Goal: Task Accomplishment & Management: Use online tool/utility

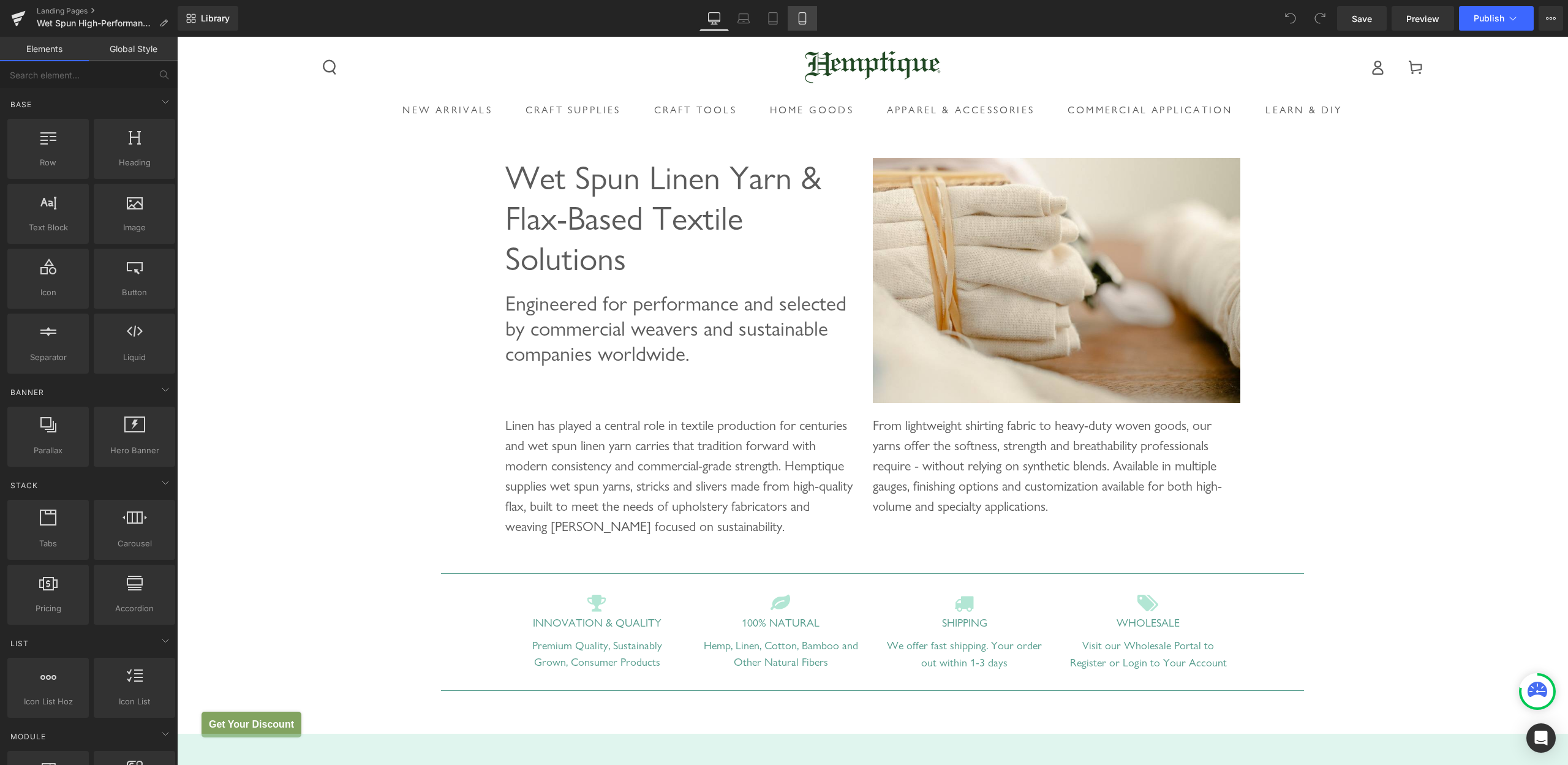
click at [796, 17] on link "Mobile" at bounding box center [803, 19] width 30 height 25
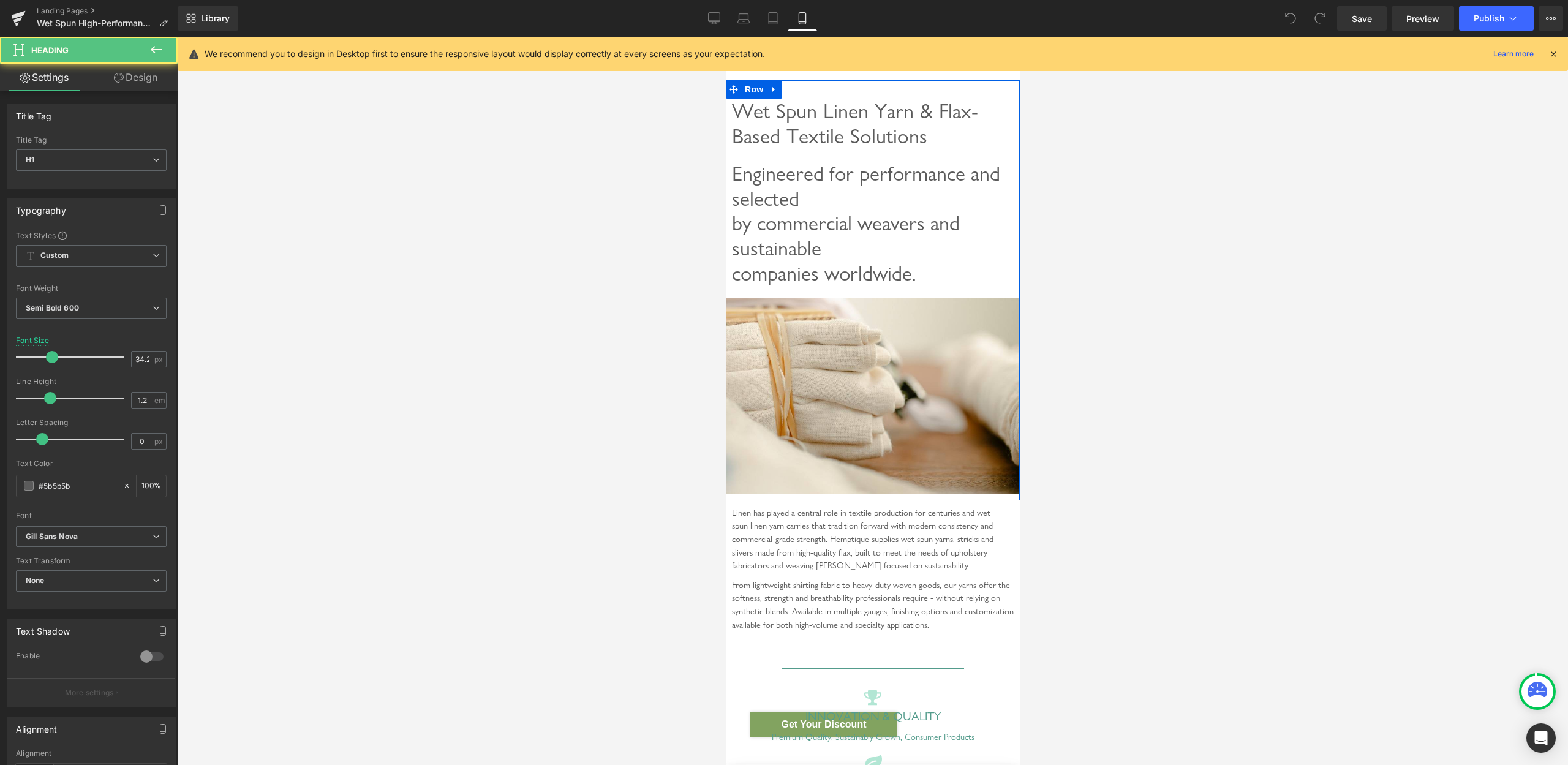
click at [775, 122] on span "Wet Spun Linen Yarn & Flax-Based Textile Solutions" at bounding box center [854, 124] width 247 height 49
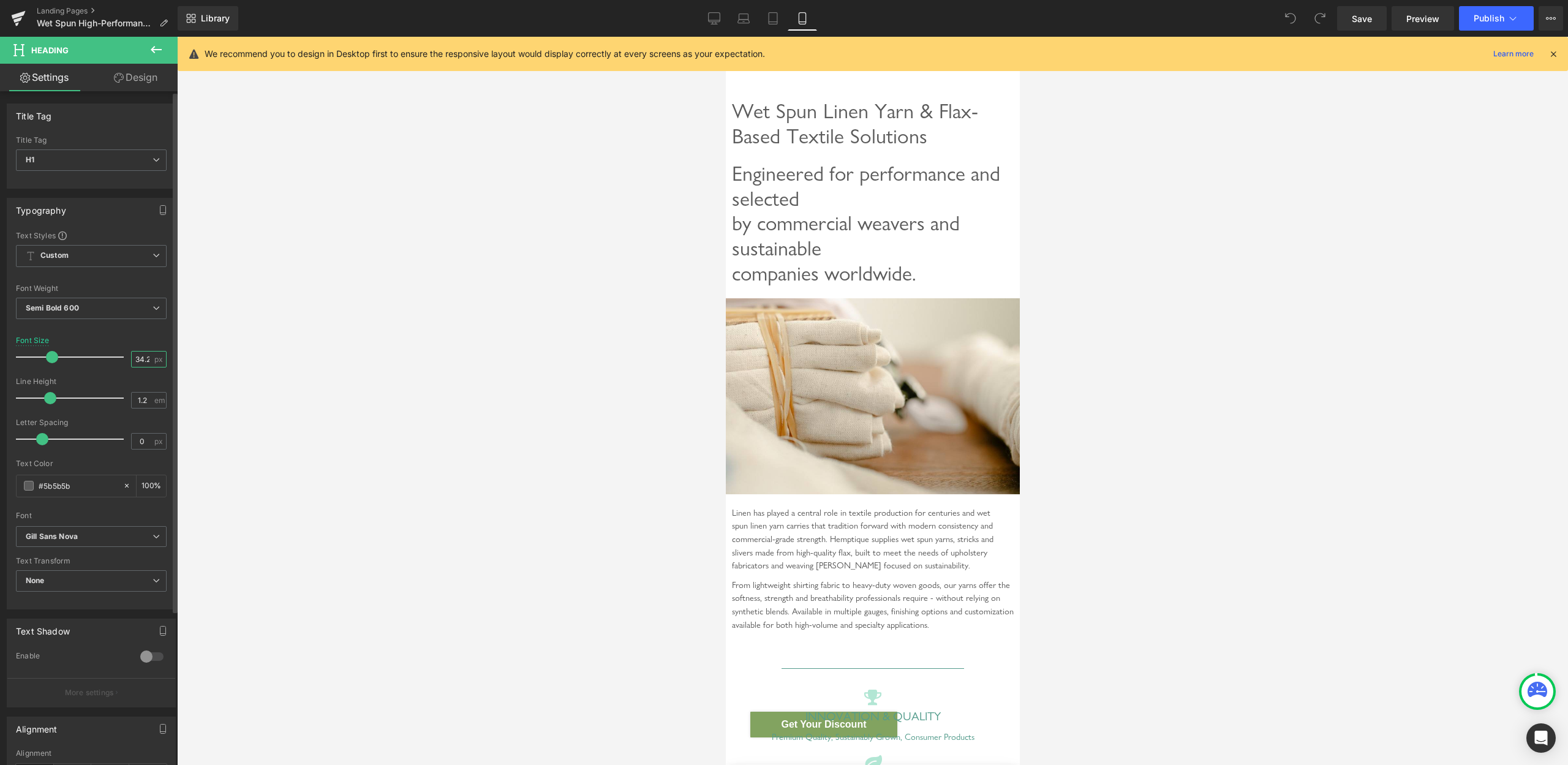
click at [132, 360] on input "34.2" at bounding box center [142, 359] width 22 height 15
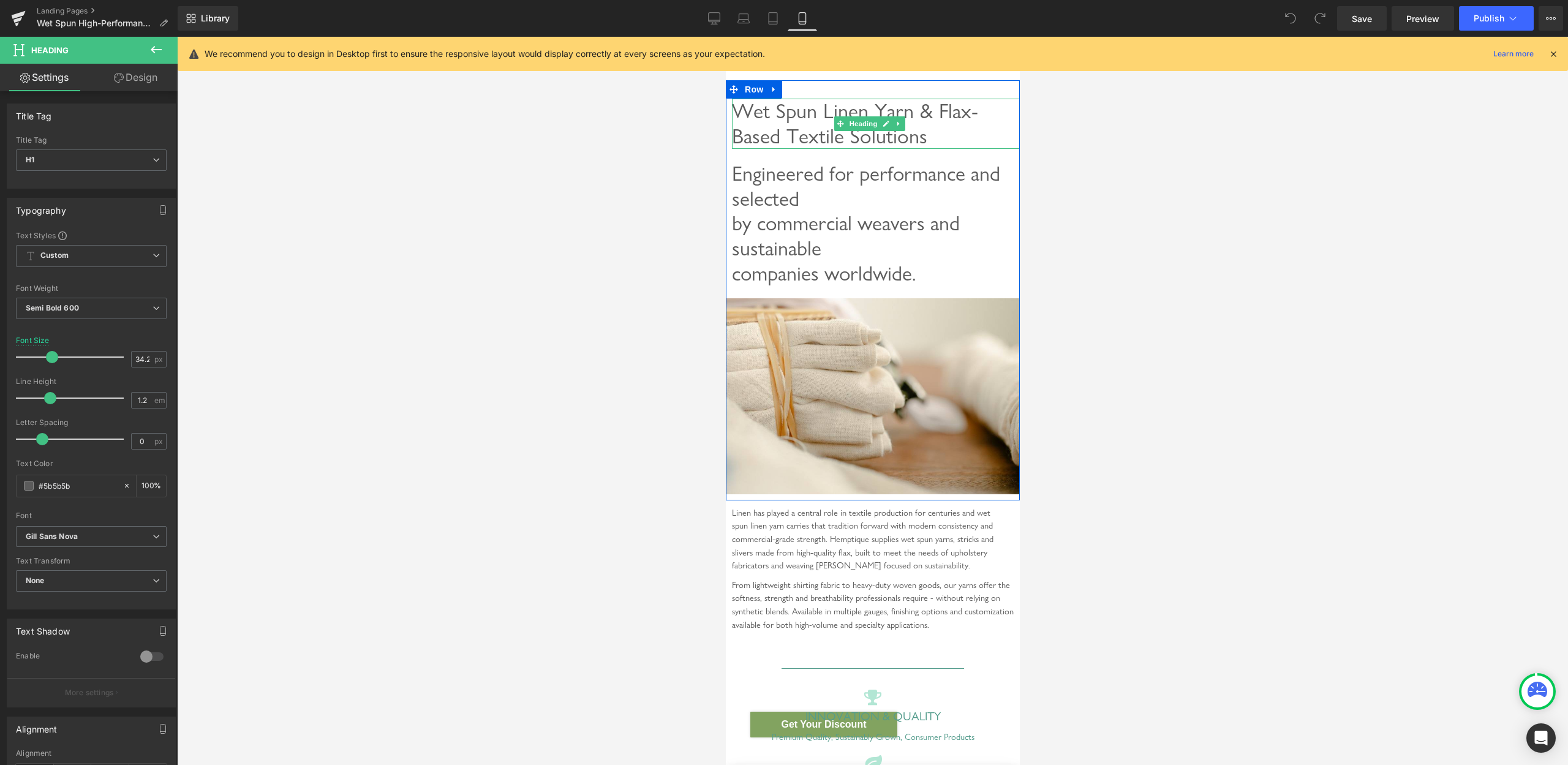
click at [782, 129] on span "Wet Spun Linen Yarn & Flax-Based Textile Solutions" at bounding box center [854, 124] width 247 height 49
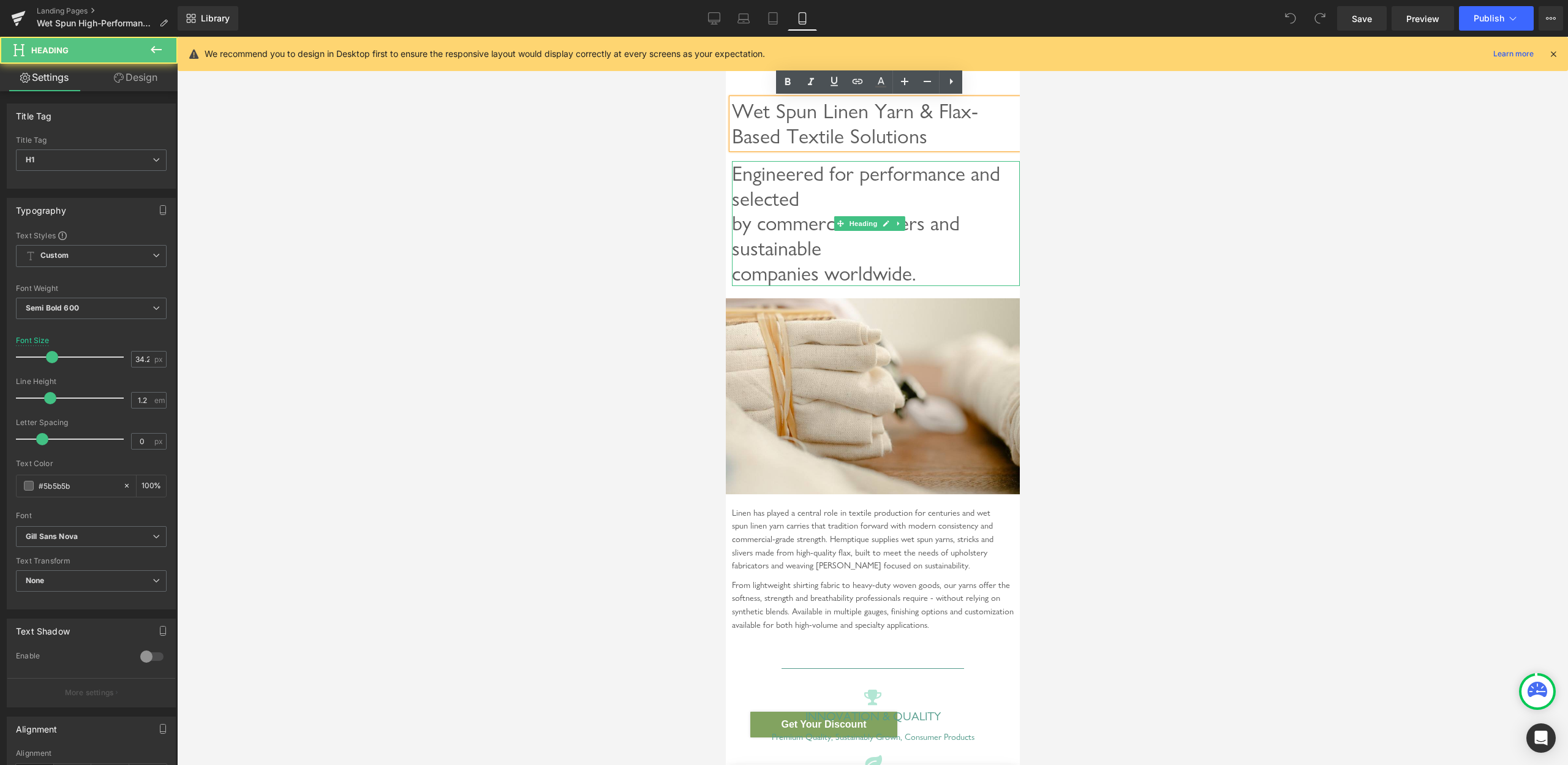
click at [774, 188] on span "Engineered for performance and selected by commercial weavers and sustainable c…" at bounding box center [866, 223] width 268 height 124
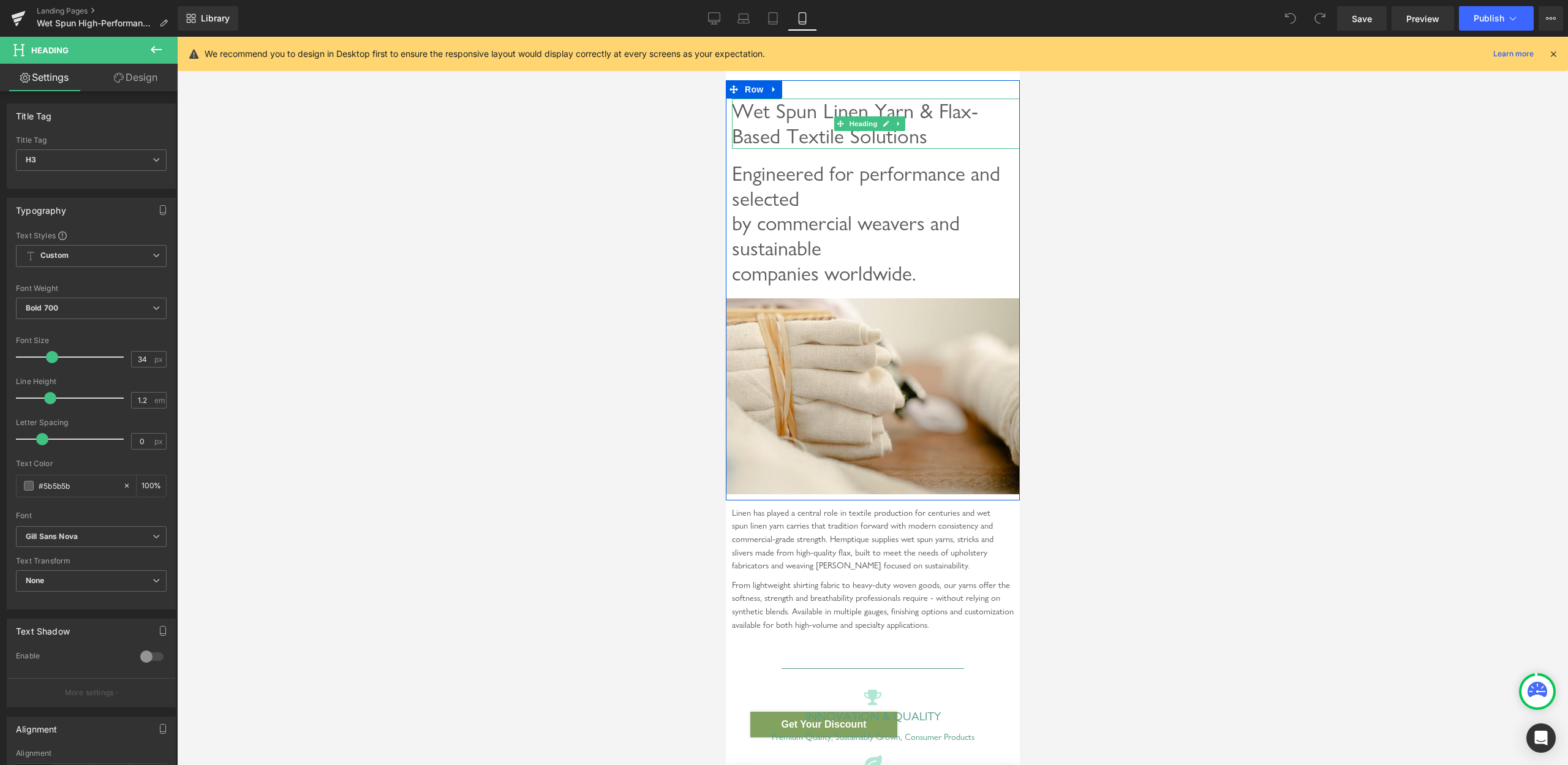
click at [775, 112] on span "Wet Spun Linen Yarn & Flax-Based Textile Solutions" at bounding box center [854, 124] width 247 height 49
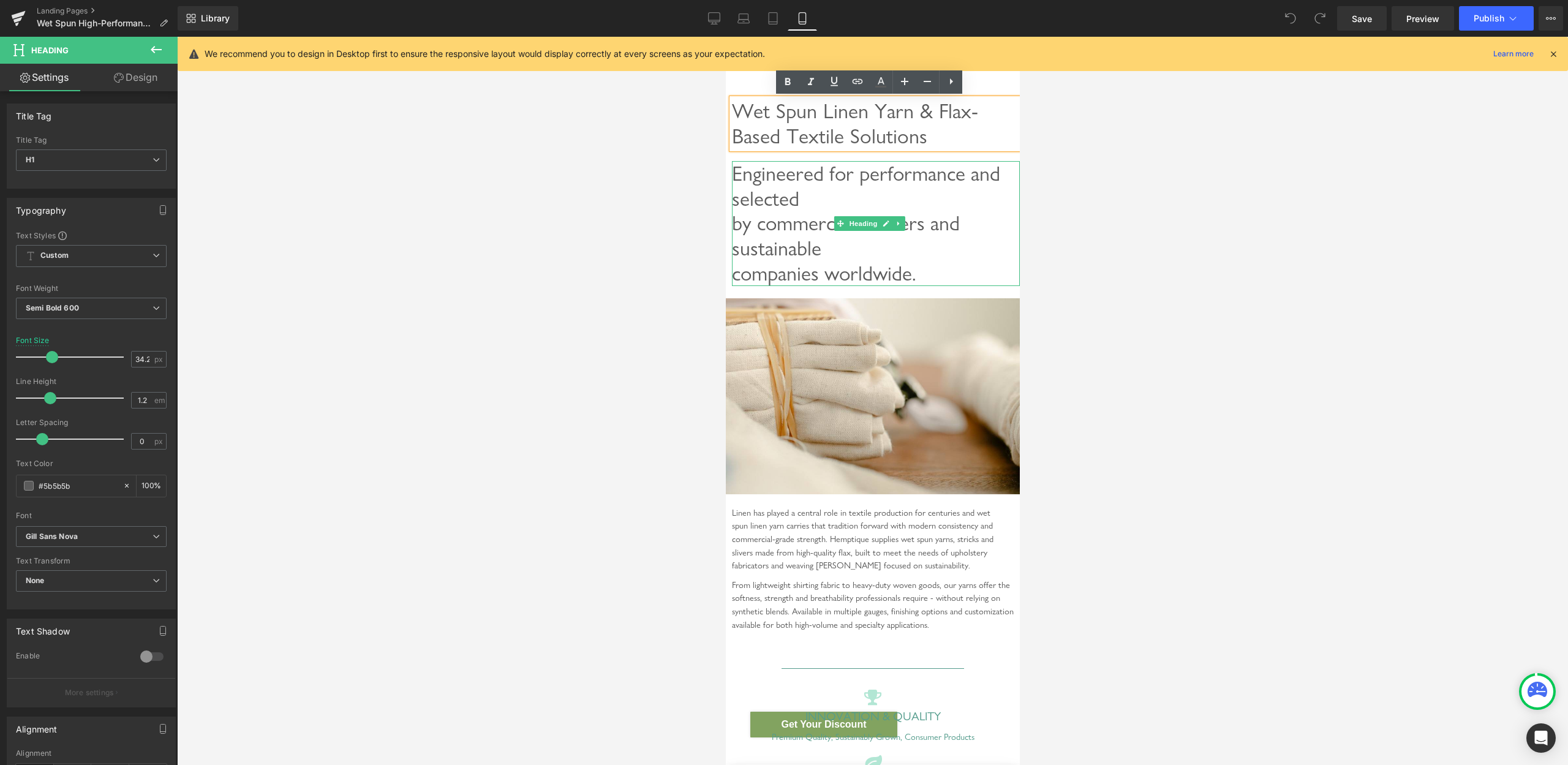
click at [818, 198] on div "Engineered for performance and selected by commercial weavers and sustainable c…" at bounding box center [875, 224] width 288 height 125
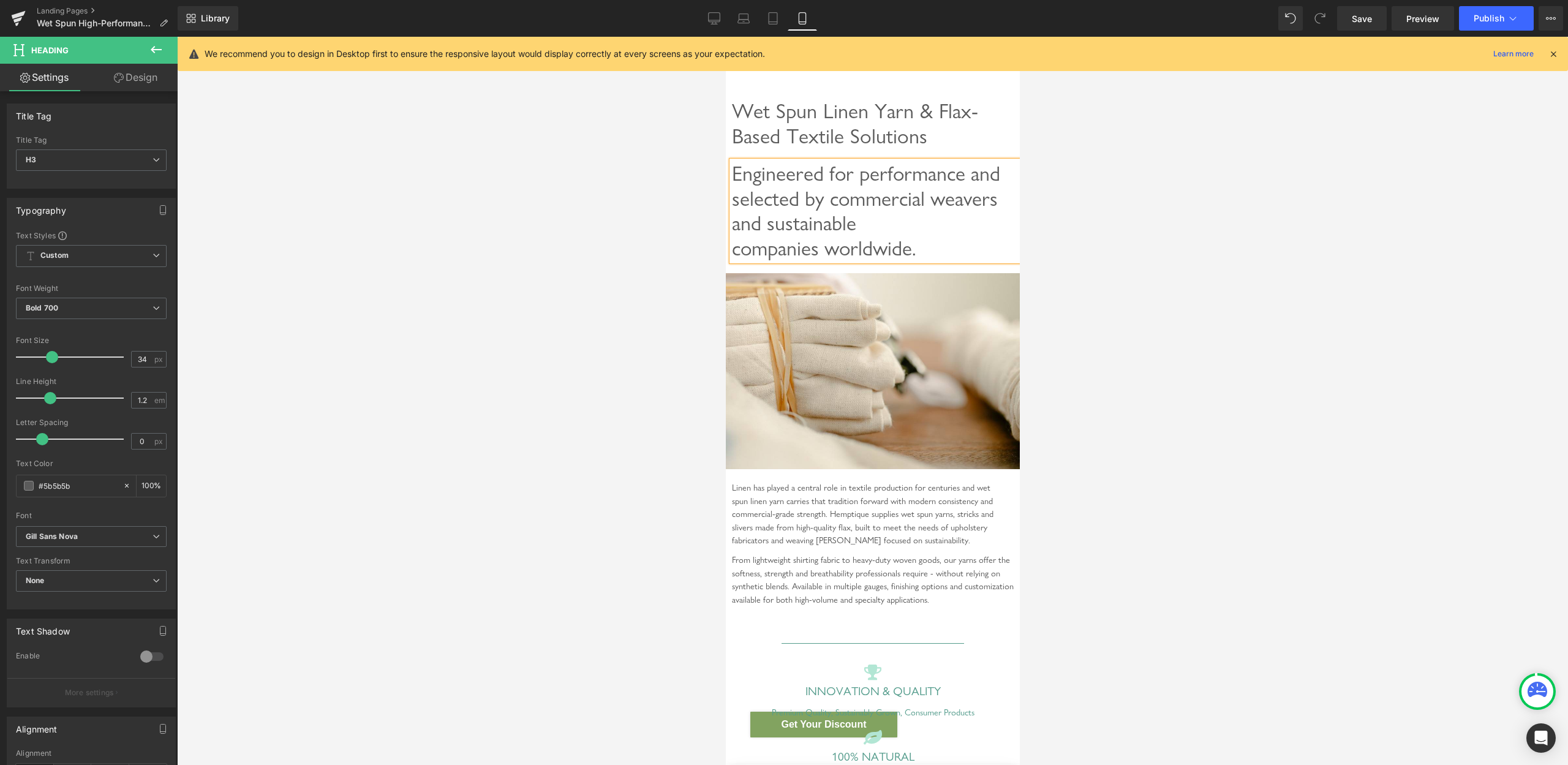
click at [1184, 286] on div at bounding box center [873, 400] width 1391 height 729
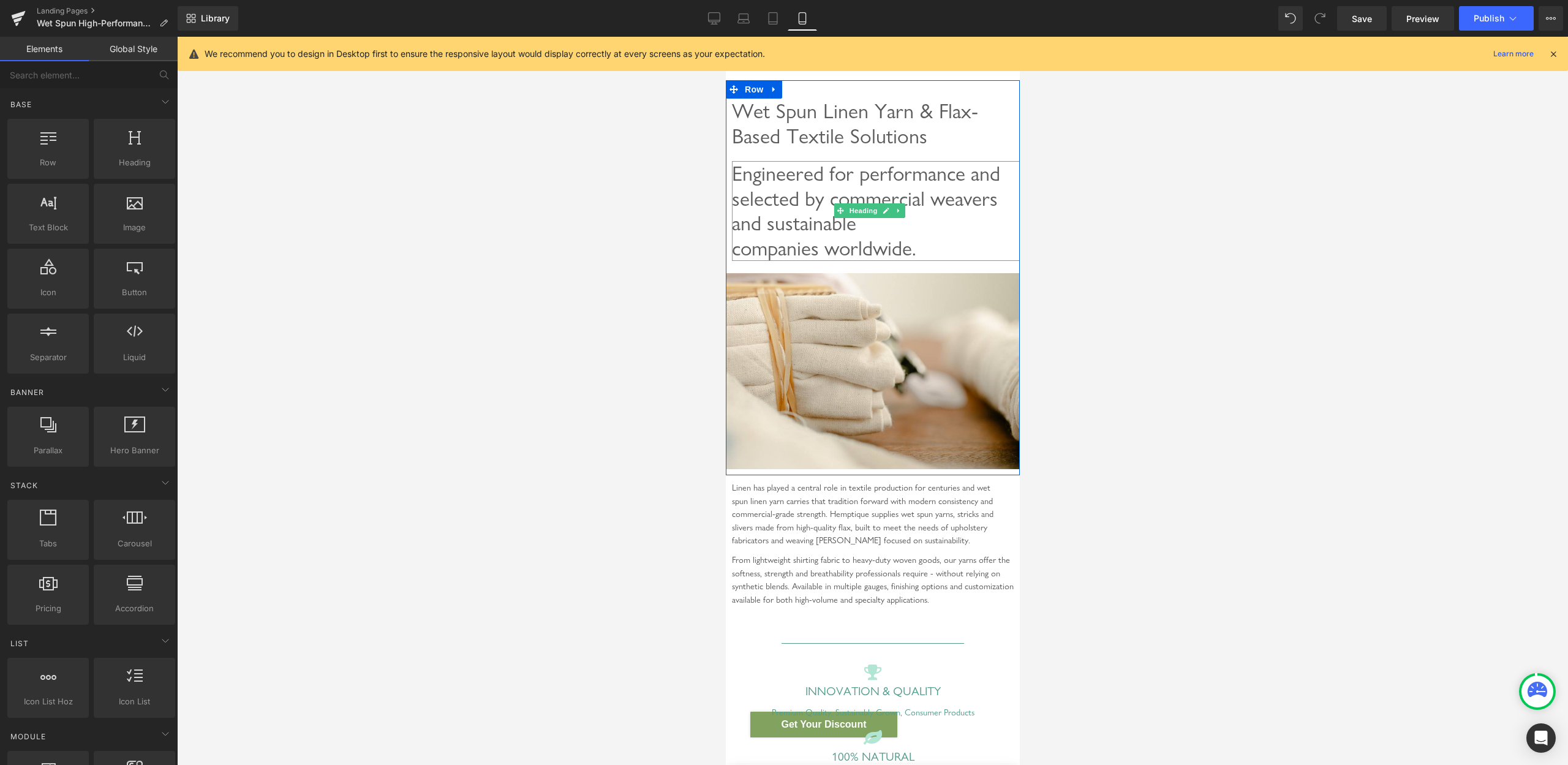
click at [911, 221] on div "Engineered for performance and selected by commercial weavers and sustainable c…" at bounding box center [875, 211] width 288 height 100
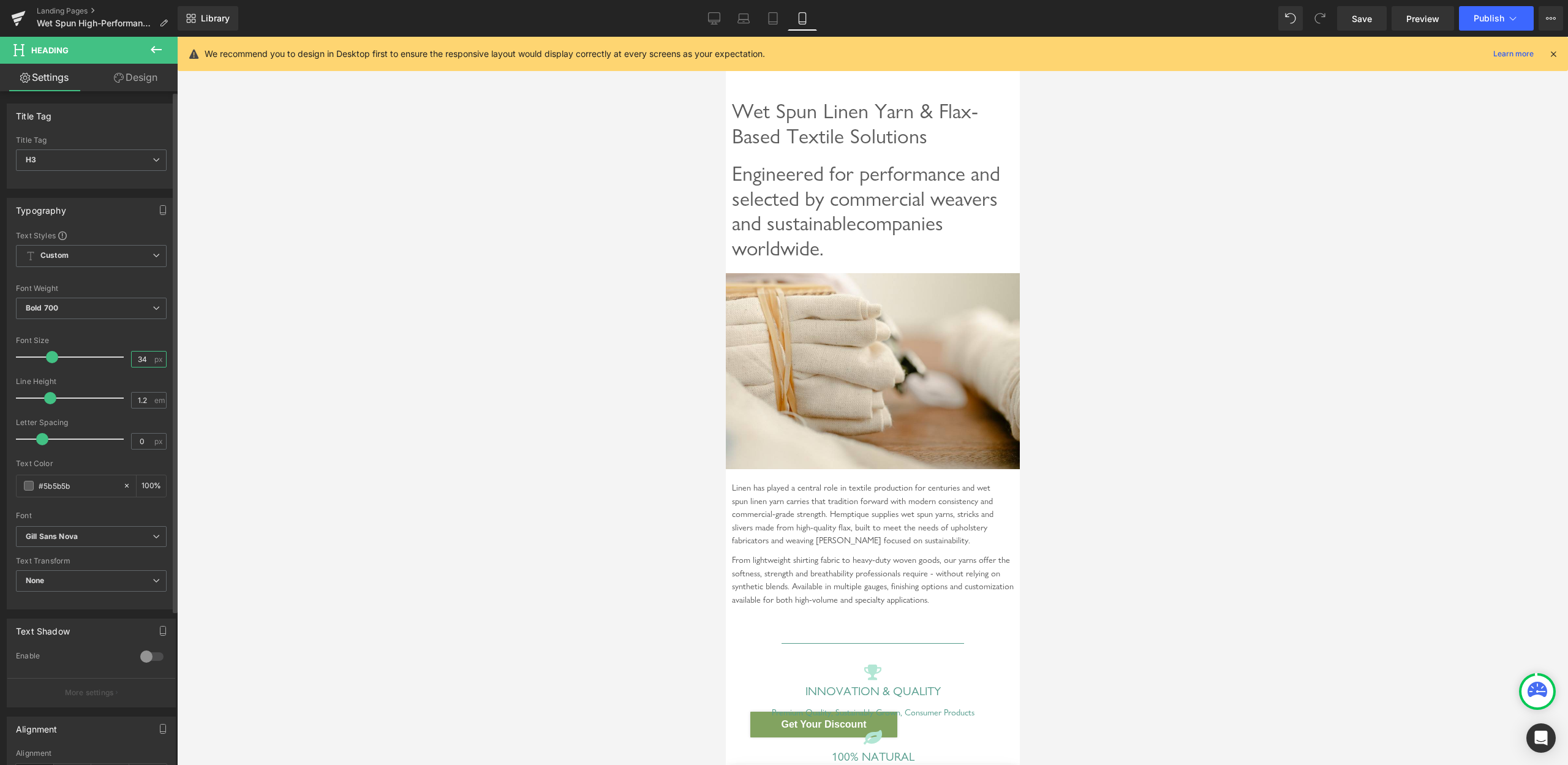
click at [132, 360] on input "34" at bounding box center [142, 359] width 22 height 15
type input "60"
click at [772, 121] on span "Wet Spun Linen Yarn & Flax-Based Textile Solutions" at bounding box center [854, 124] width 247 height 49
click at [133, 358] on input "34.2" at bounding box center [142, 359] width 22 height 15
type input "40"
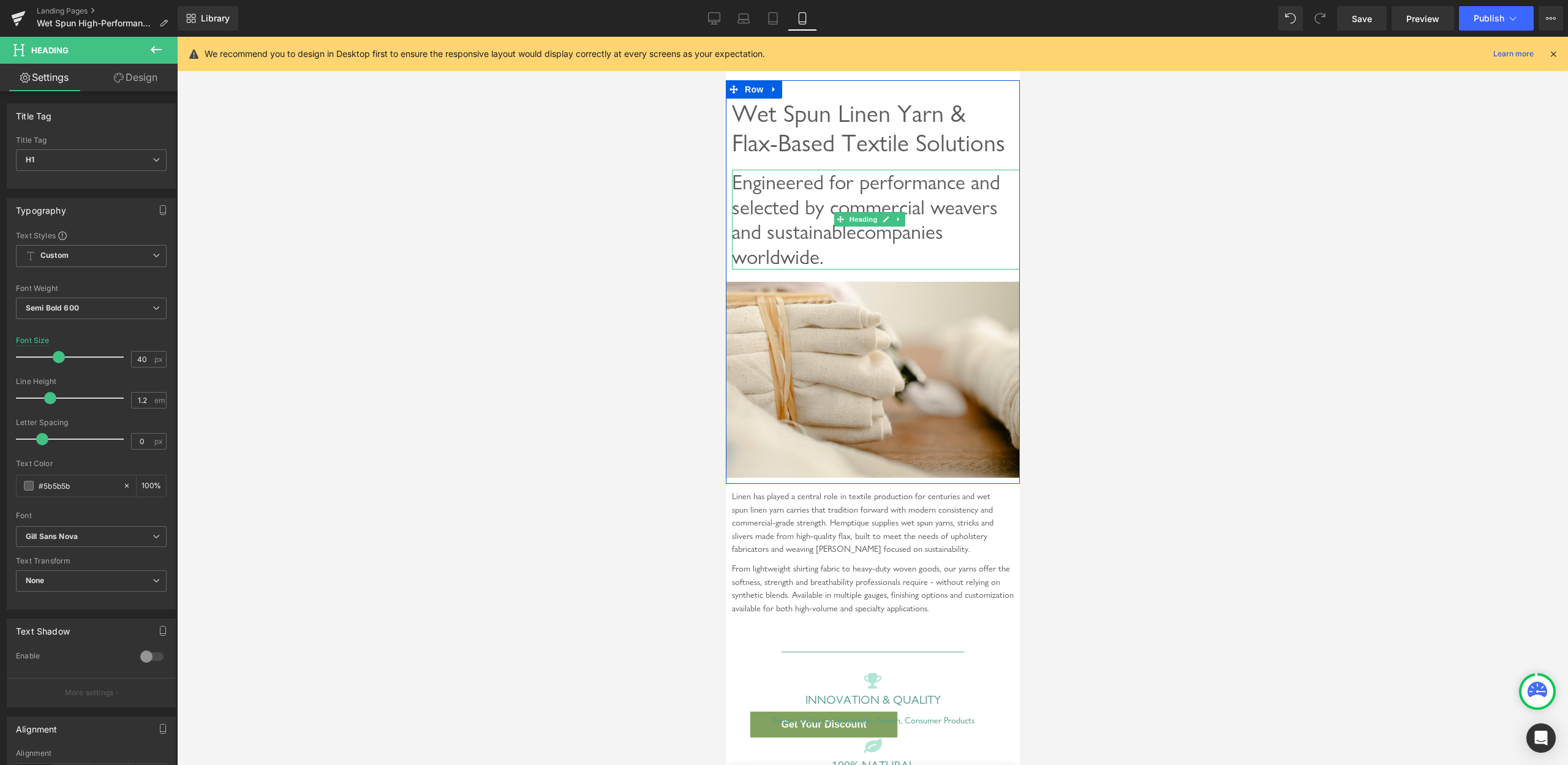
click at [853, 209] on span "Engineered for performance and selected by commercial weavers and sustainable c…" at bounding box center [866, 219] width 268 height 99
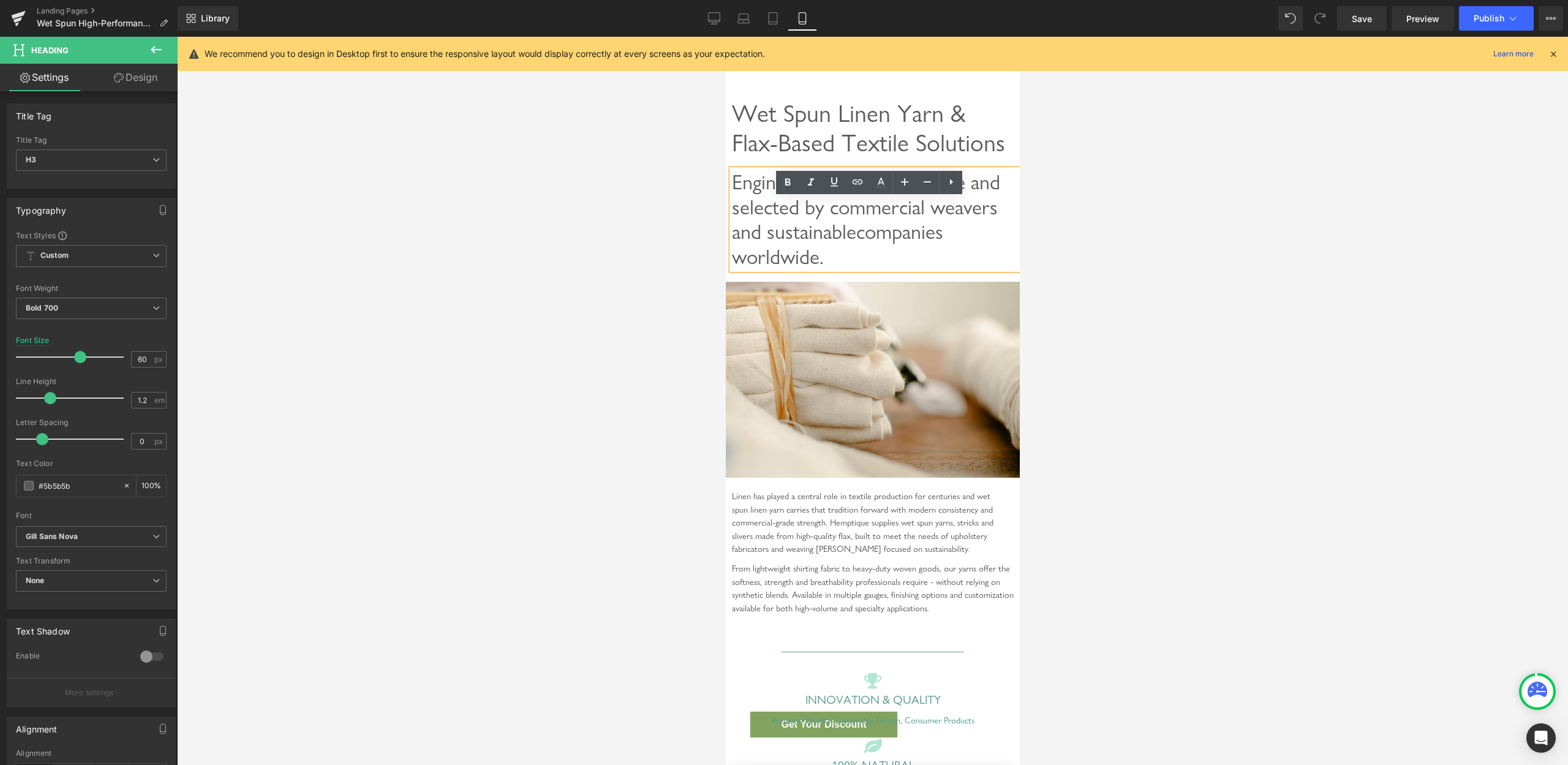
click at [843, 230] on span "Engineered for performance and selected by commercial weavers and sustainable c…" at bounding box center [866, 219] width 268 height 99
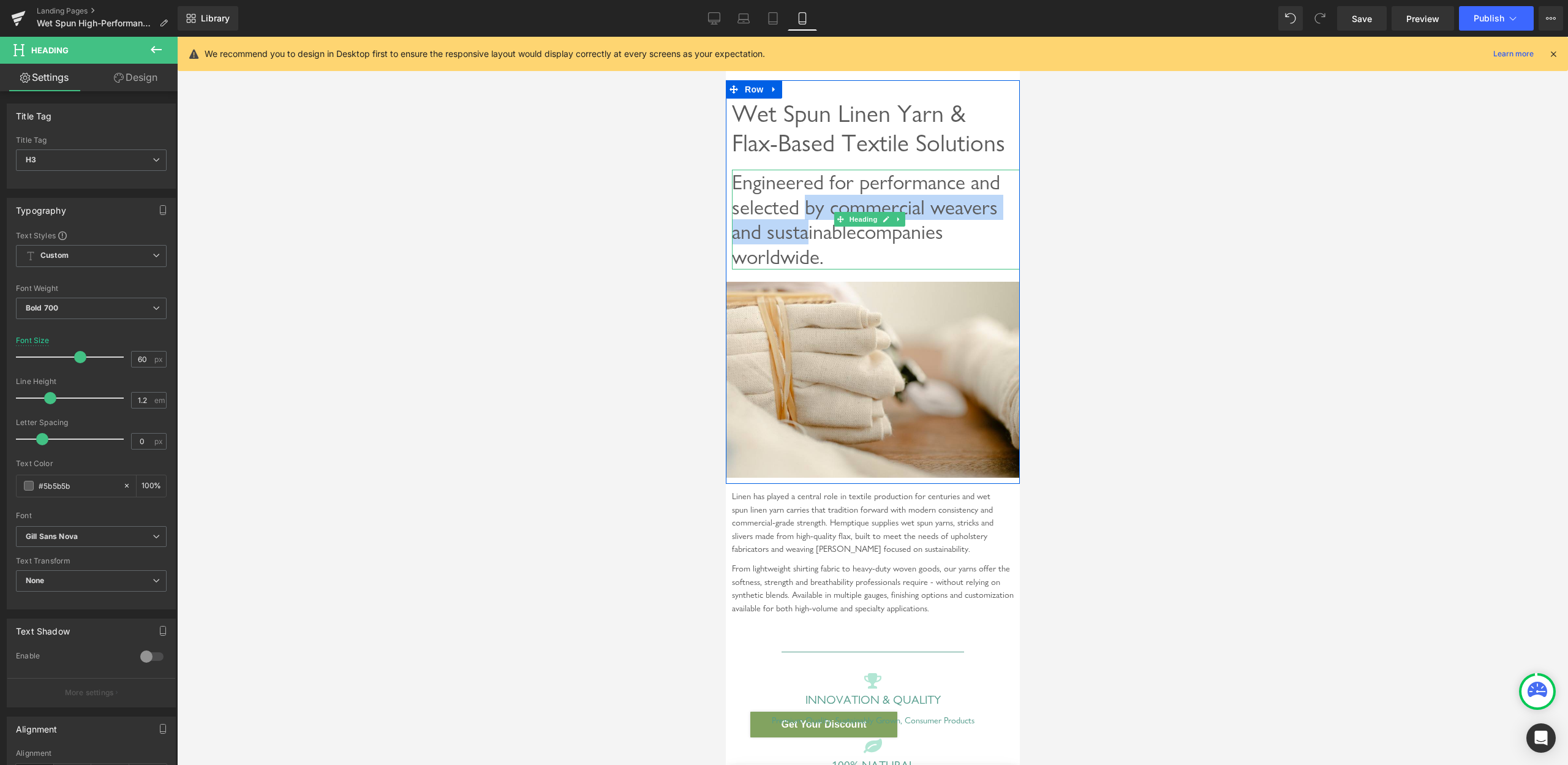
click at [805, 251] on span "Engineered for performance and selected by commercial weavers and sustainable c…" at bounding box center [866, 219] width 268 height 99
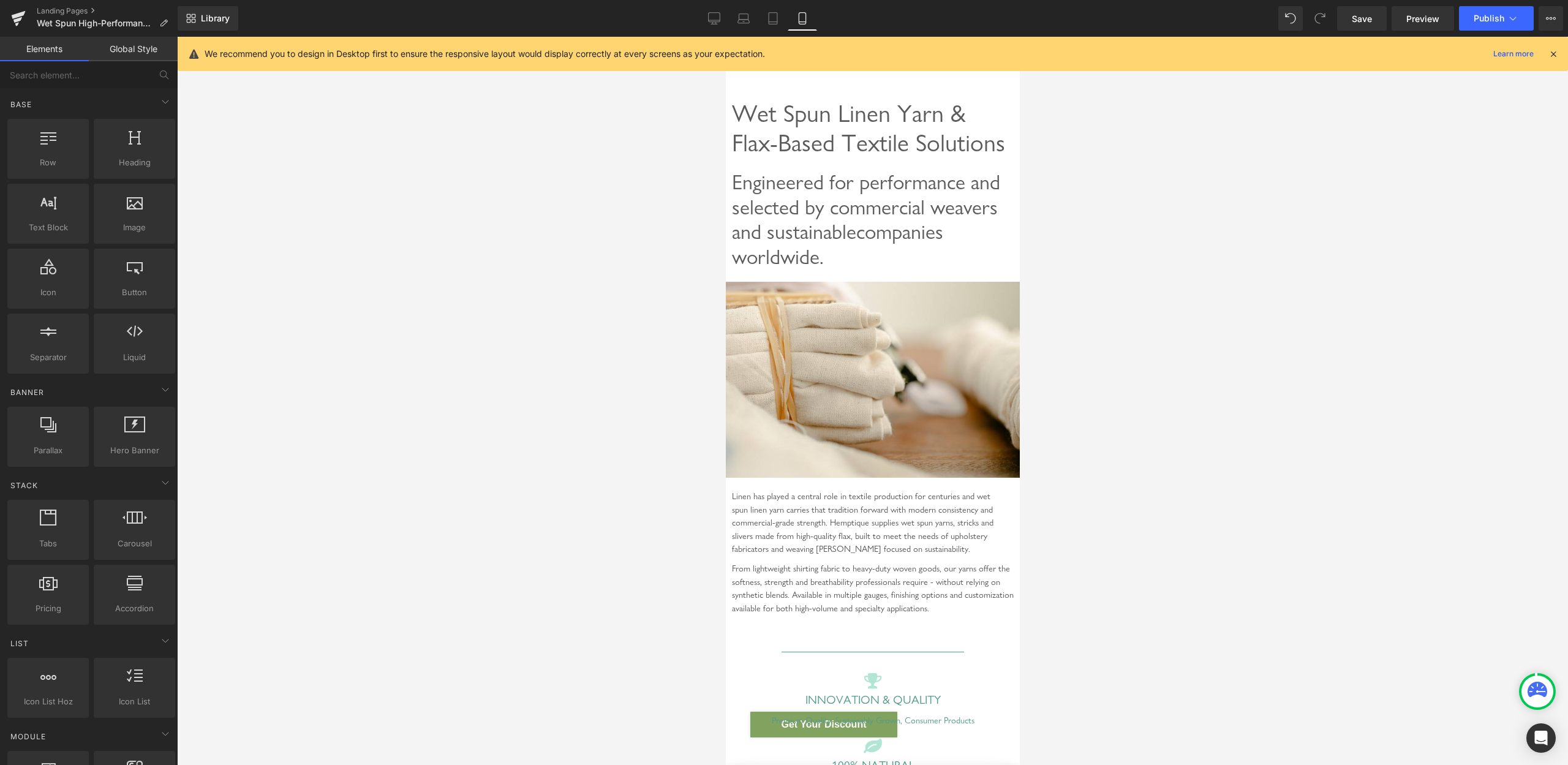
click at [1235, 222] on div at bounding box center [873, 400] width 1391 height 729
click at [760, 89] on span "Row" at bounding box center [754, 90] width 25 height 19
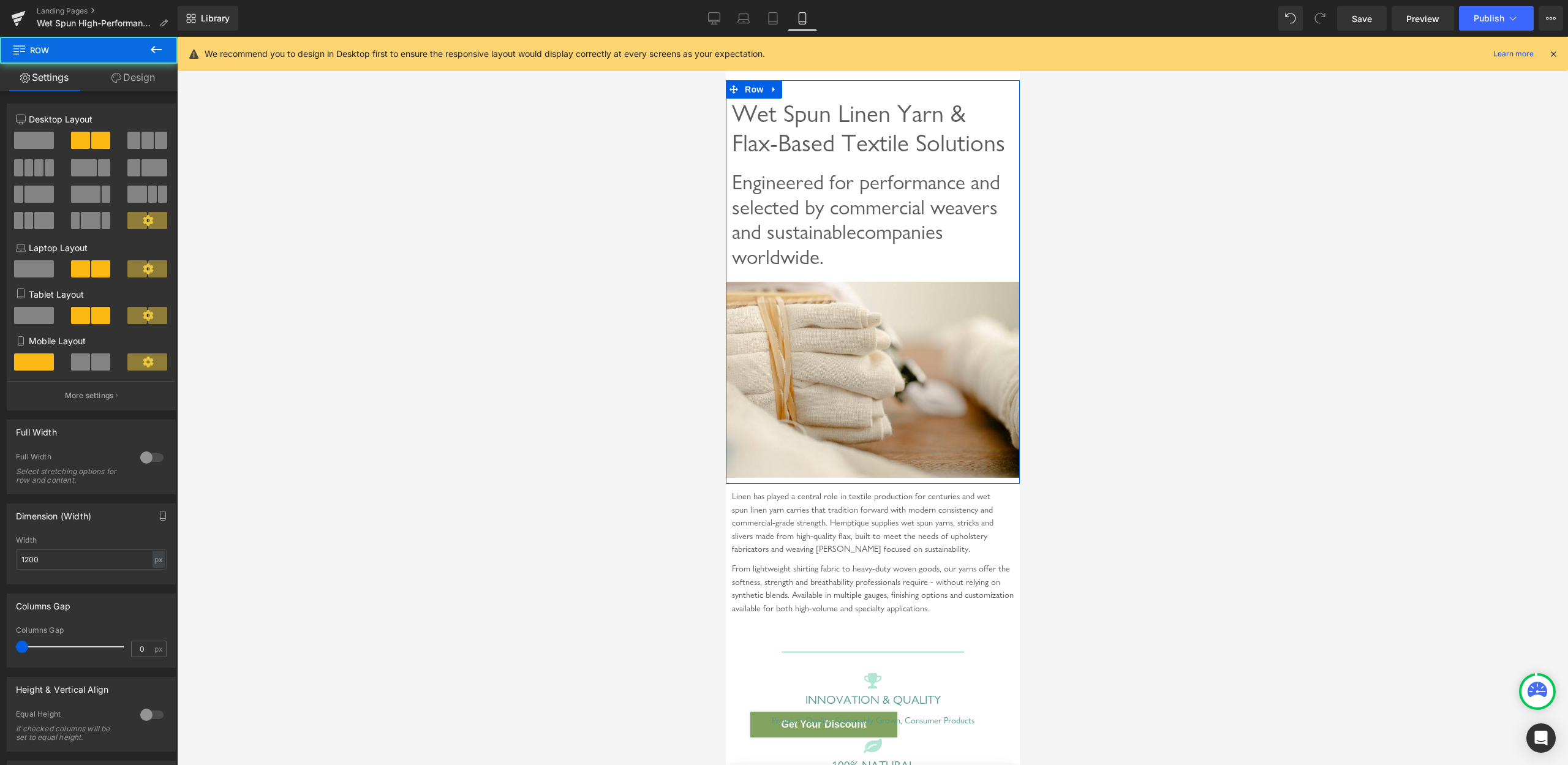
click at [135, 81] on link "Design" at bounding box center [133, 77] width 89 height 28
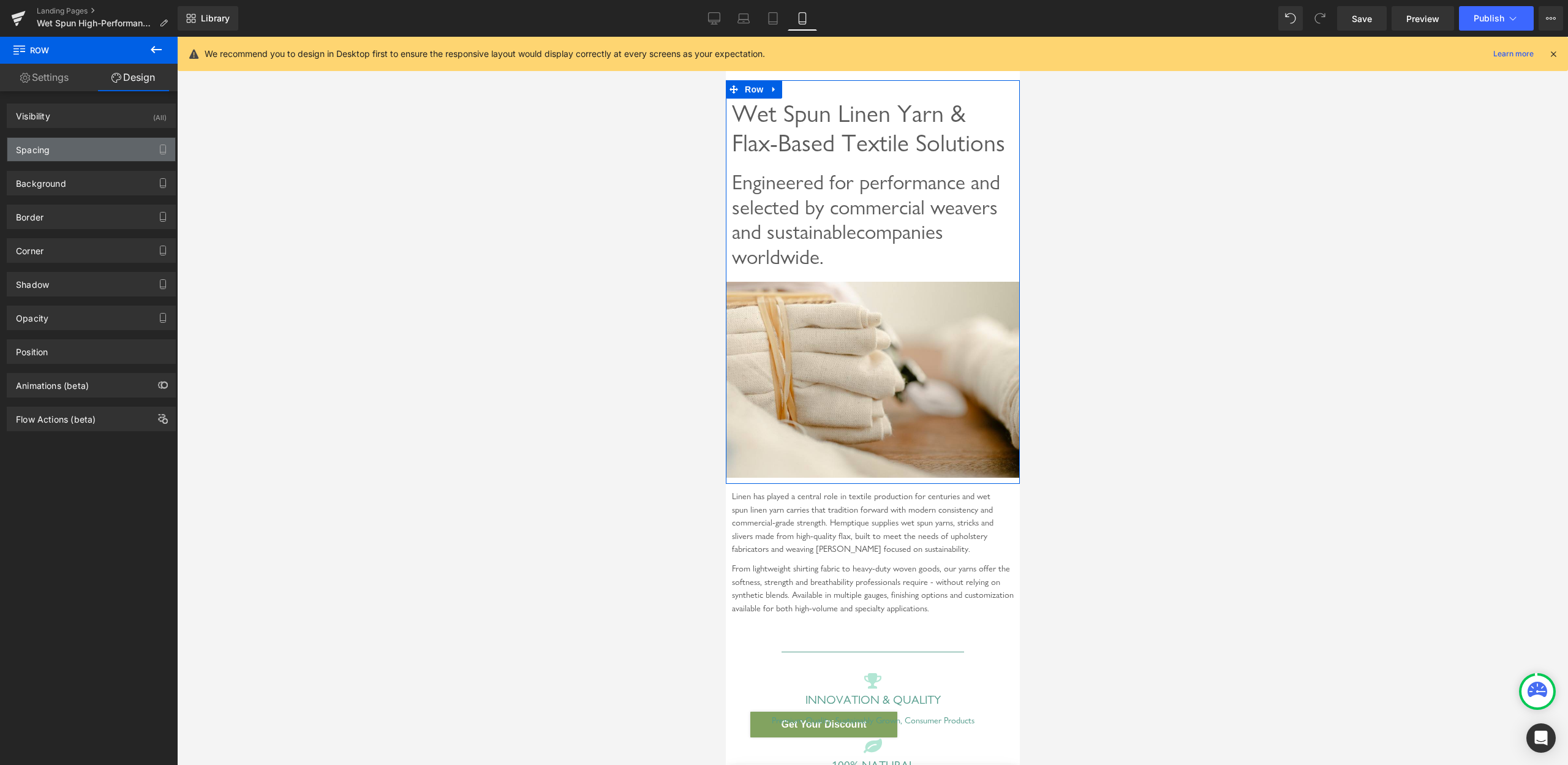
click at [62, 153] on div "Spacing" at bounding box center [91, 150] width 168 height 23
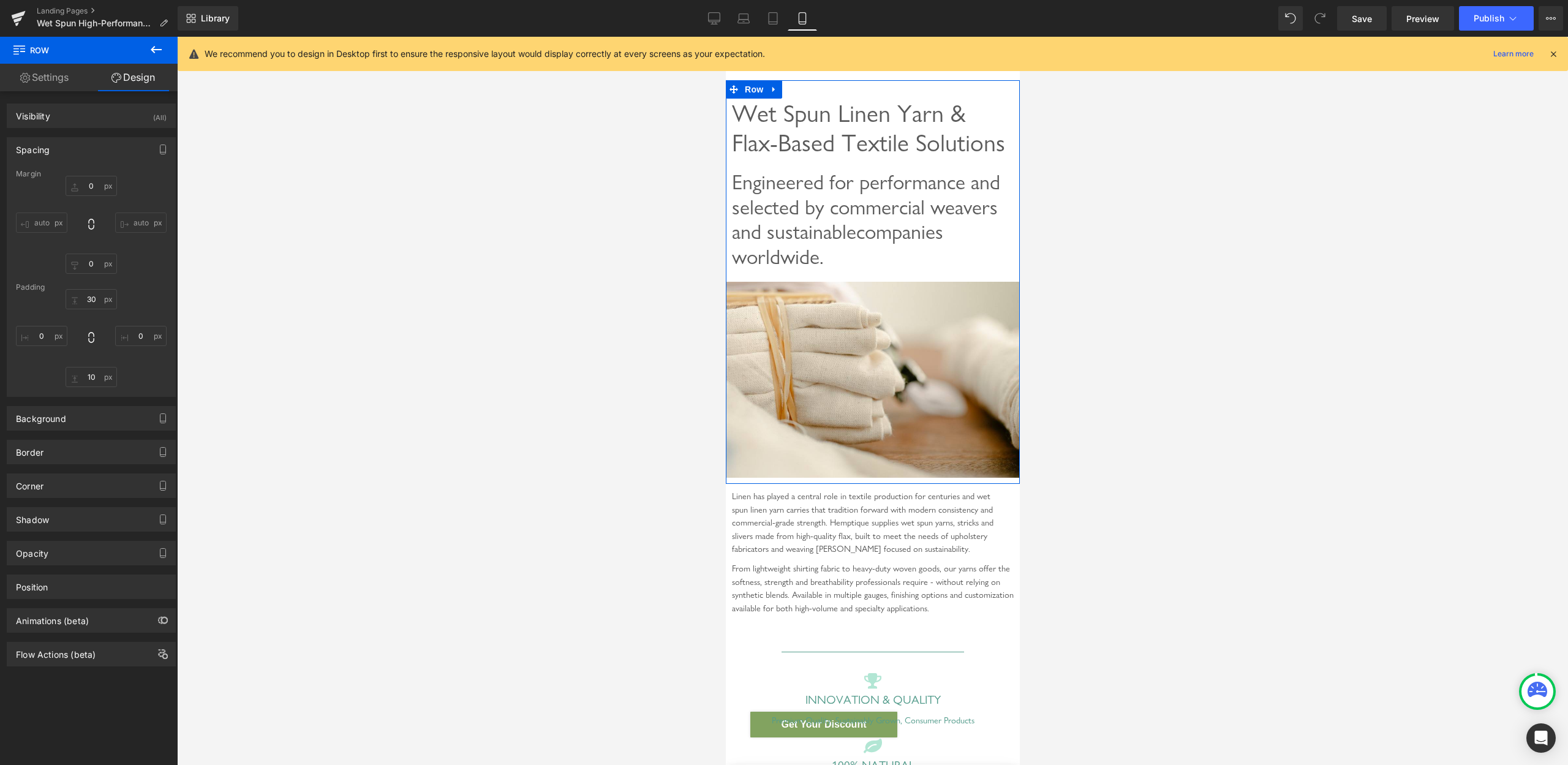
click at [62, 153] on div "Spacing" at bounding box center [91, 150] width 168 height 23
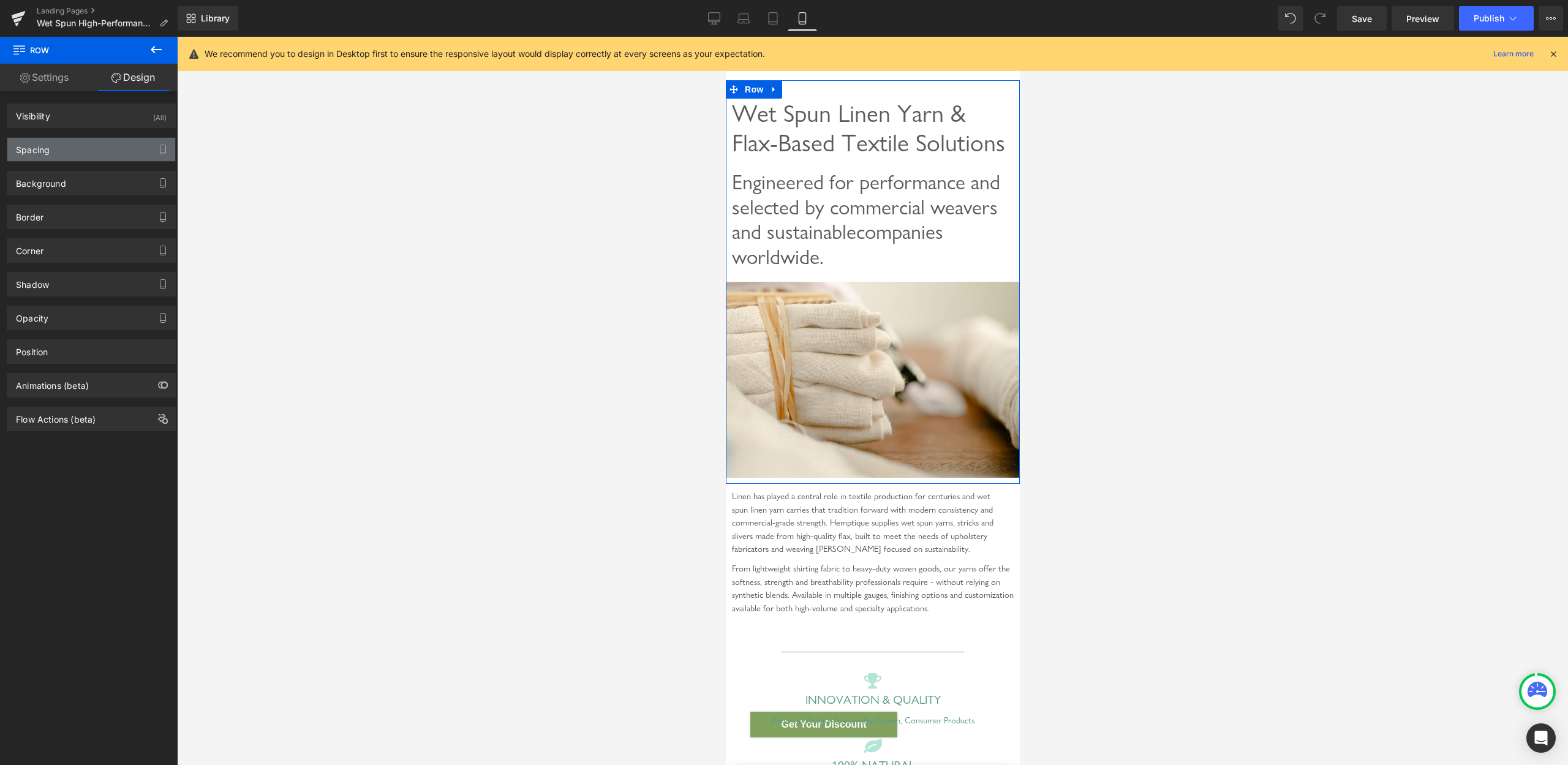
click at [64, 153] on div "Spacing" at bounding box center [91, 150] width 168 height 23
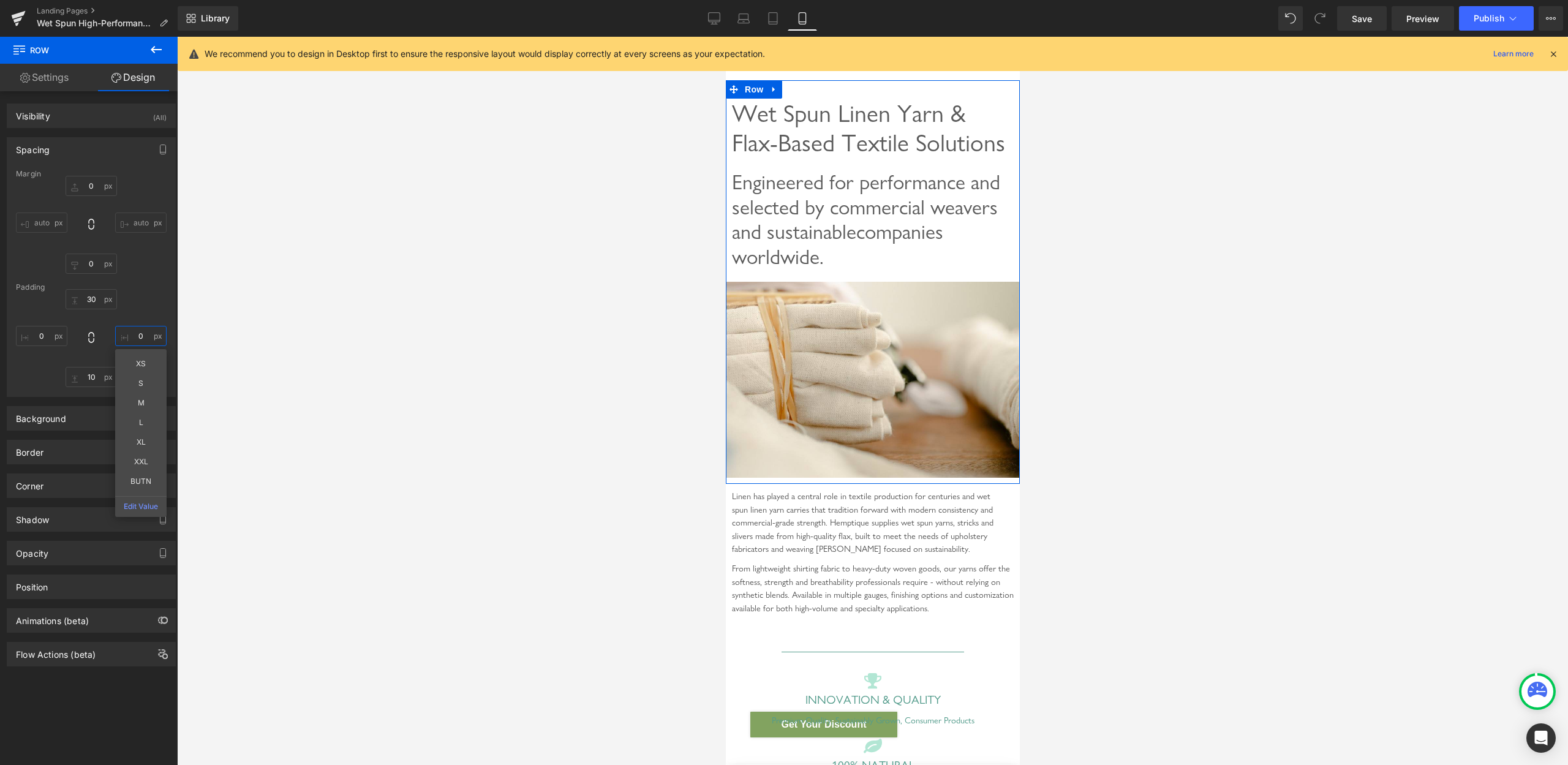
click at [123, 336] on input "0" at bounding box center [140, 336] width 51 height 20
click at [120, 335] on input "0" at bounding box center [140, 336] width 51 height 20
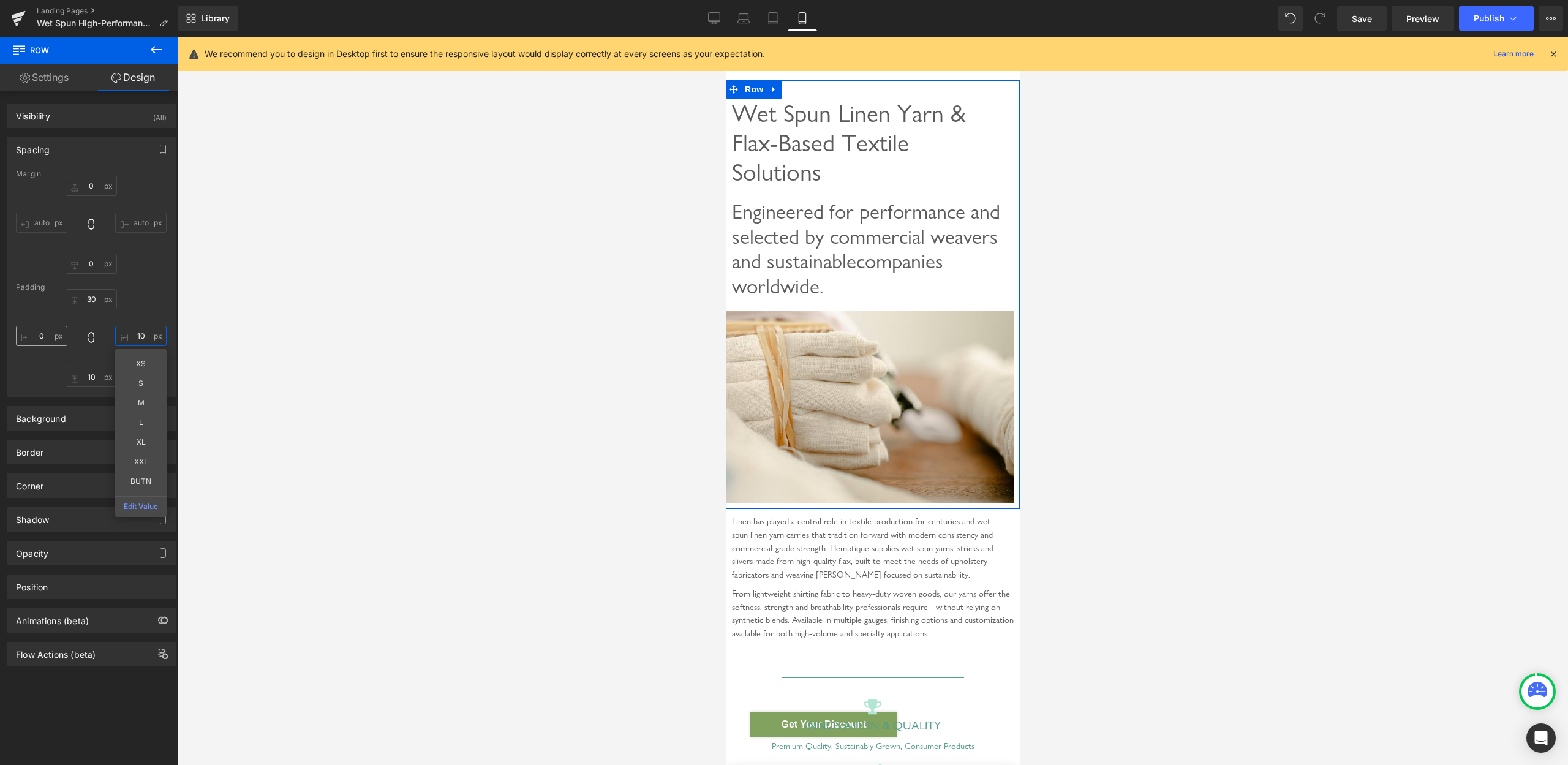
type input "10"
click at [43, 337] on input "0" at bounding box center [41, 336] width 51 height 20
click at [35, 336] on input "0" at bounding box center [41, 336] width 51 height 20
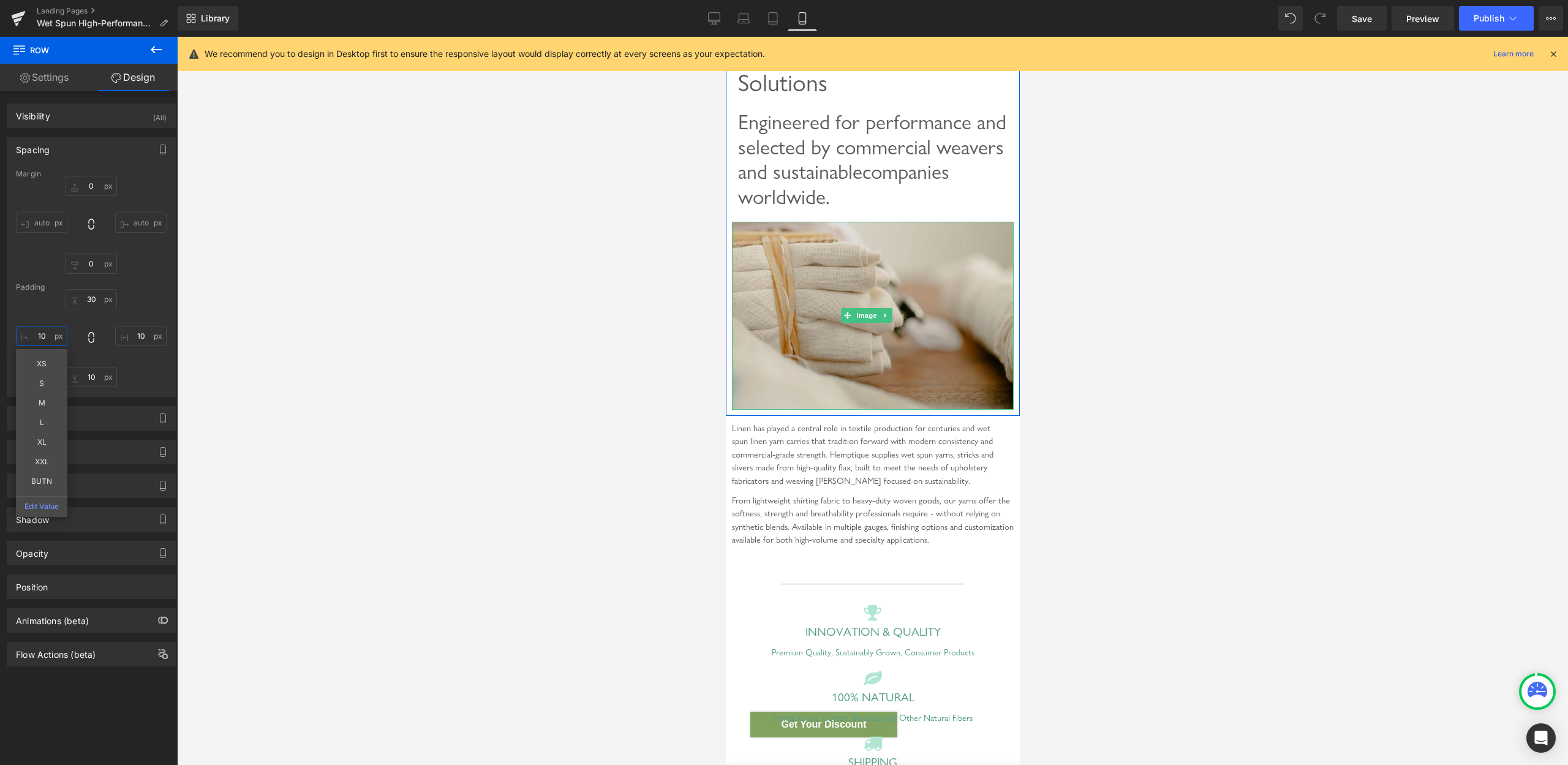
scroll to position [125, 0]
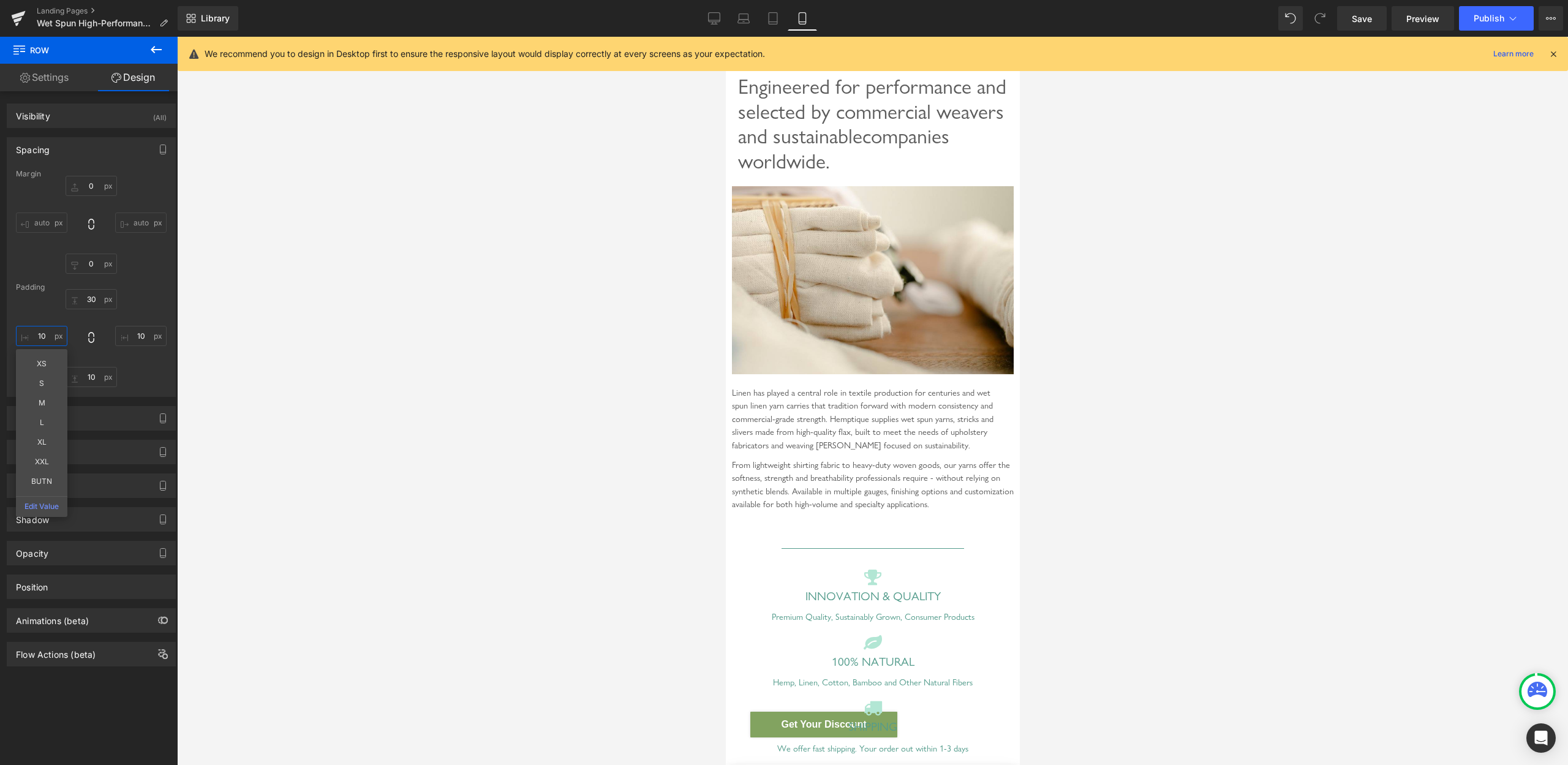
type input "10"
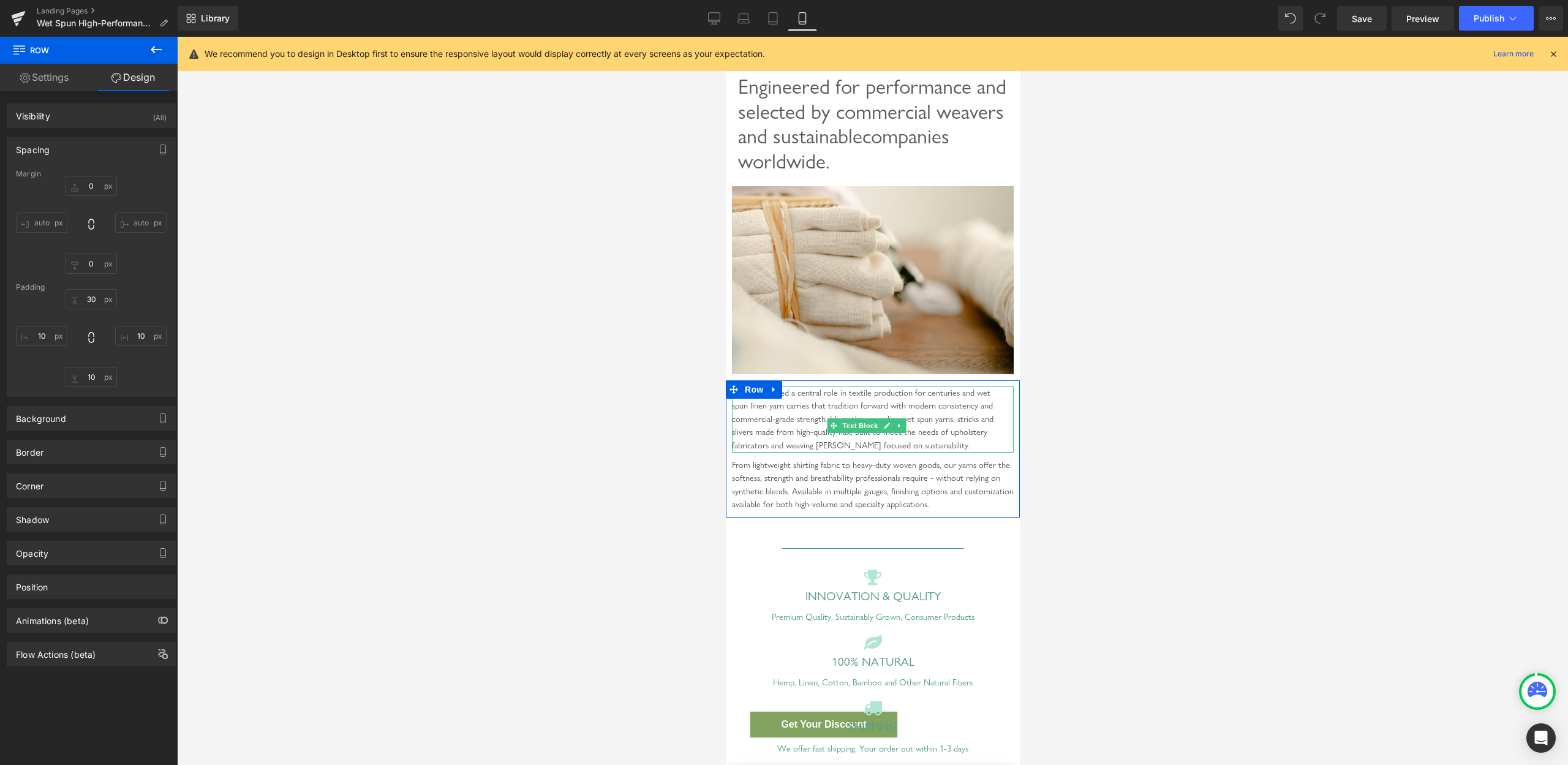
click at [851, 423] on div "Linen has played a central role in textile production for centuries and wet spu…" at bounding box center [872, 420] width 282 height 66
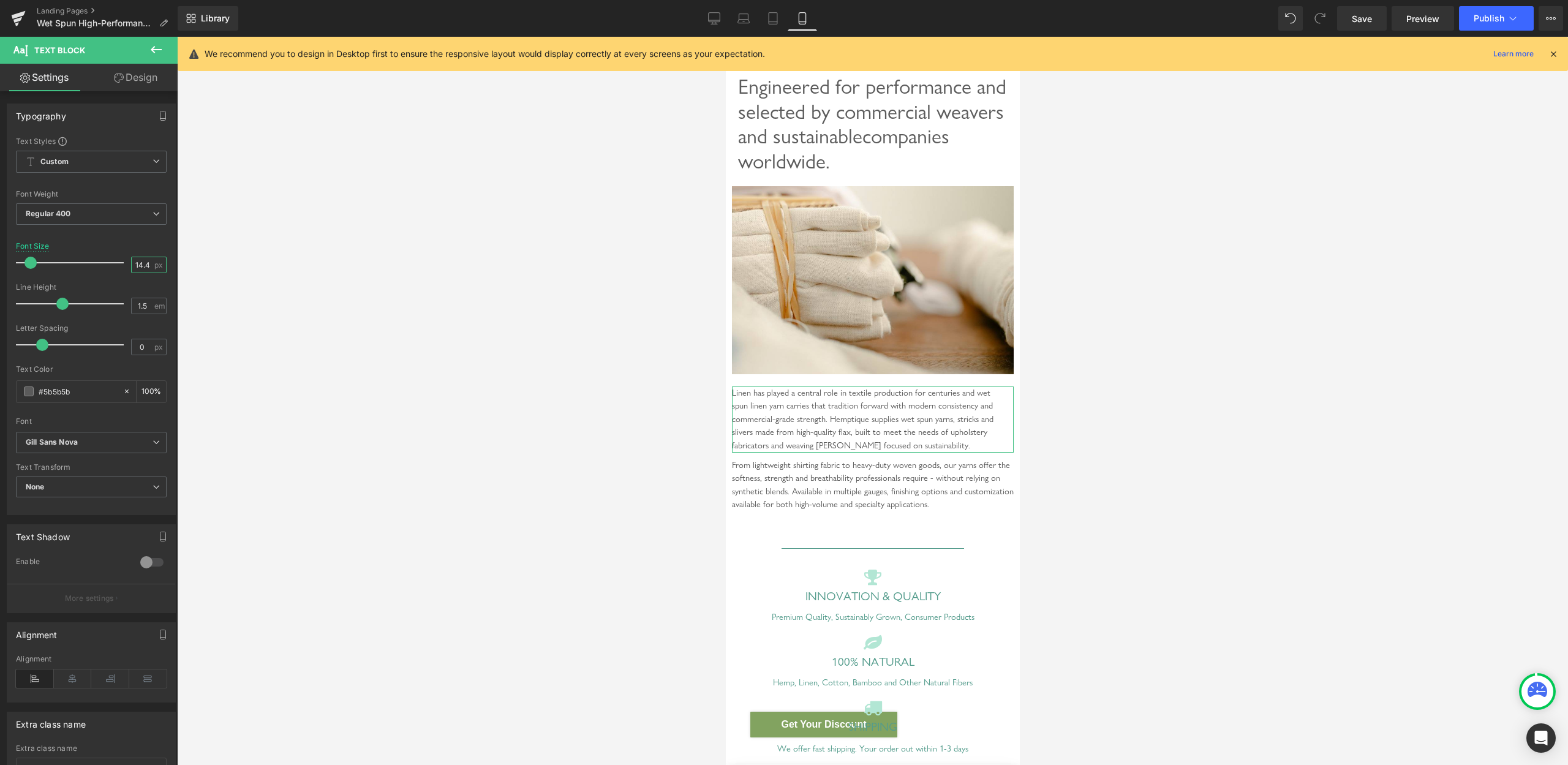
click at [135, 268] on input "14.4" at bounding box center [142, 264] width 22 height 15
type input "18"
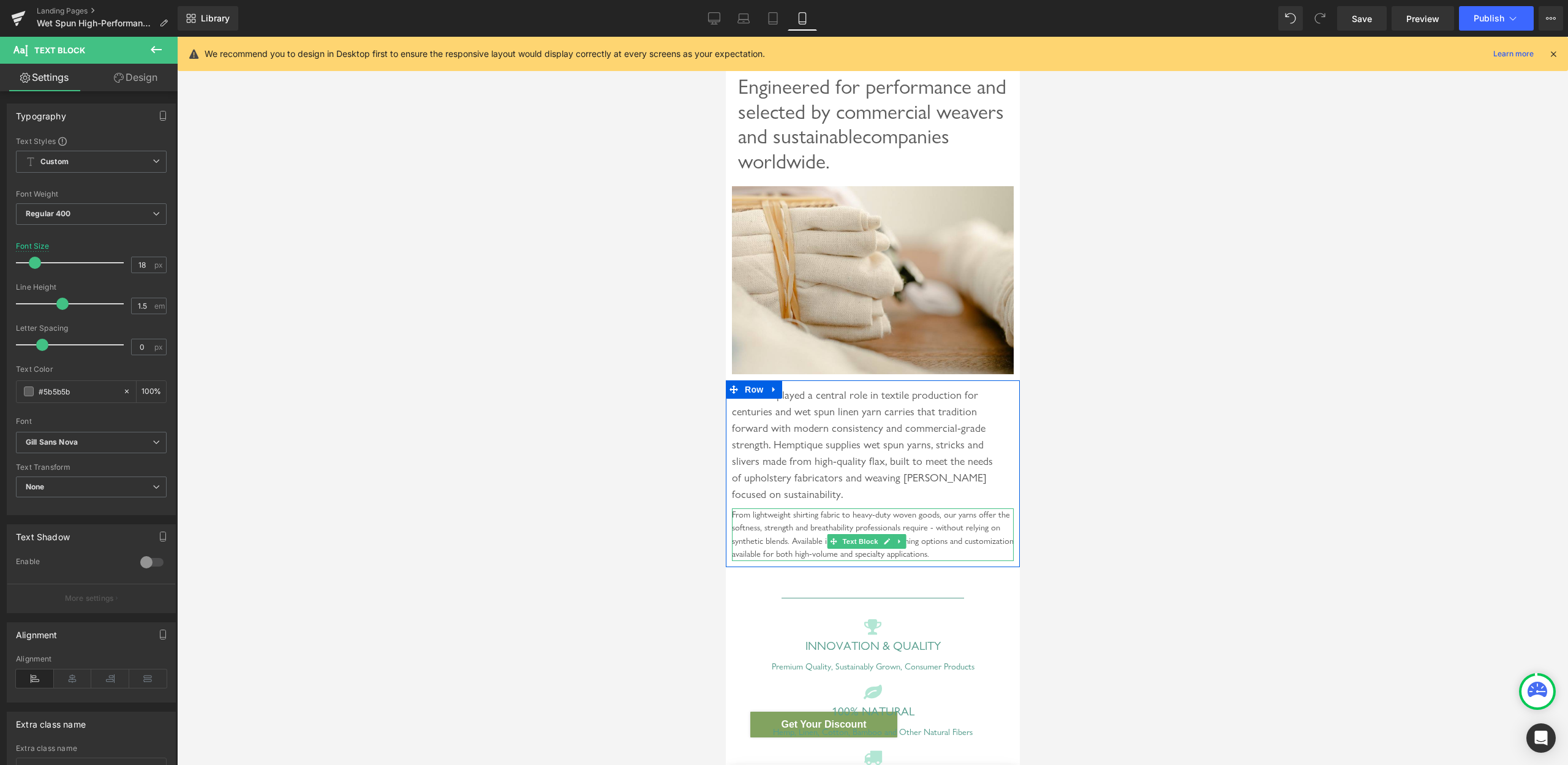
click at [793, 549] on div "From lightweight shirting fabric to heavy-duty woven goods, our yarns offer the…" at bounding box center [872, 535] width 282 height 53
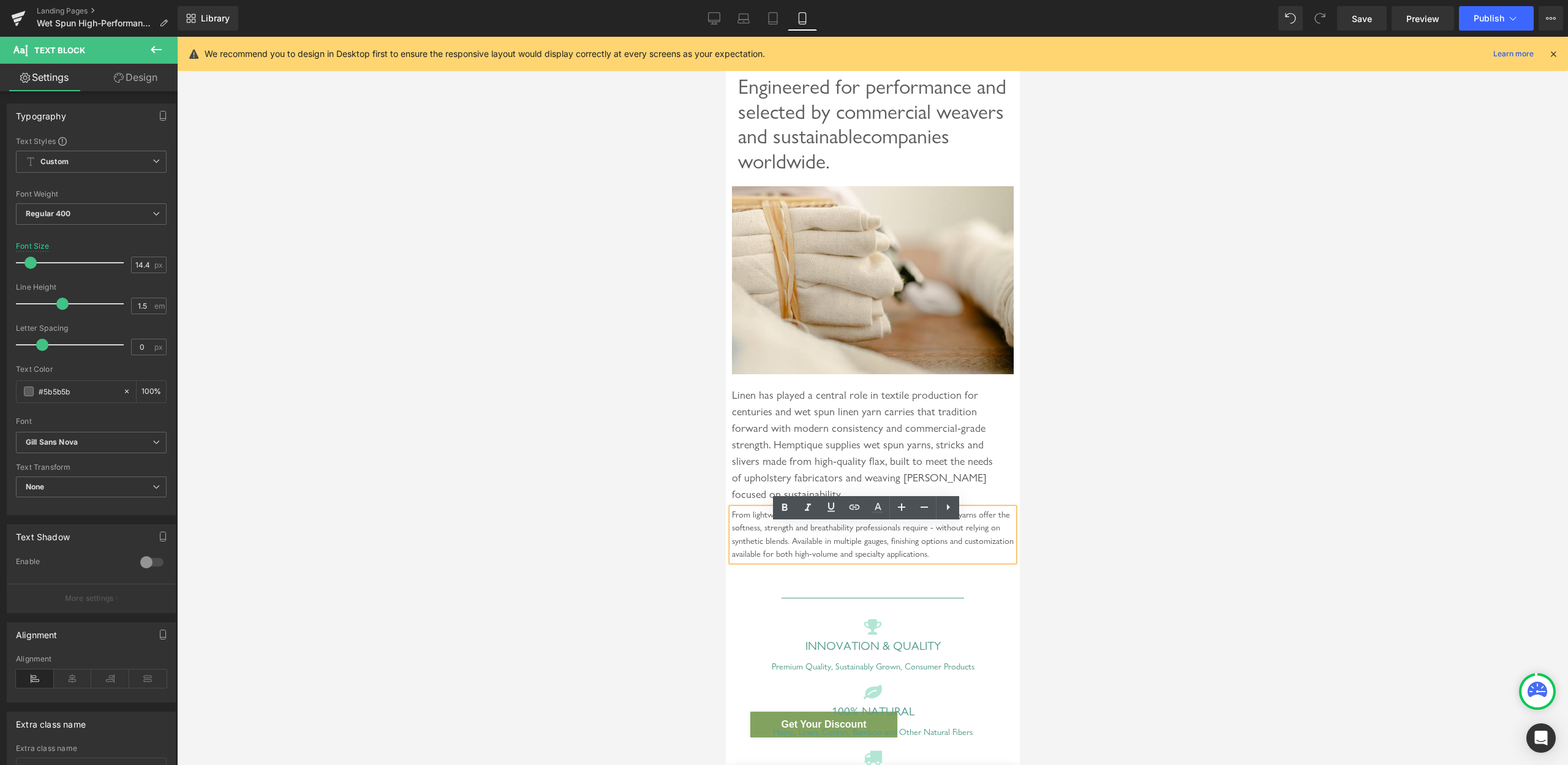
click at [758, 422] on div "Linen has played a central role in textile production for centuries and wet spu…" at bounding box center [872, 444] width 282 height 116
click at [132, 311] on input "1.5" at bounding box center [142, 306] width 22 height 15
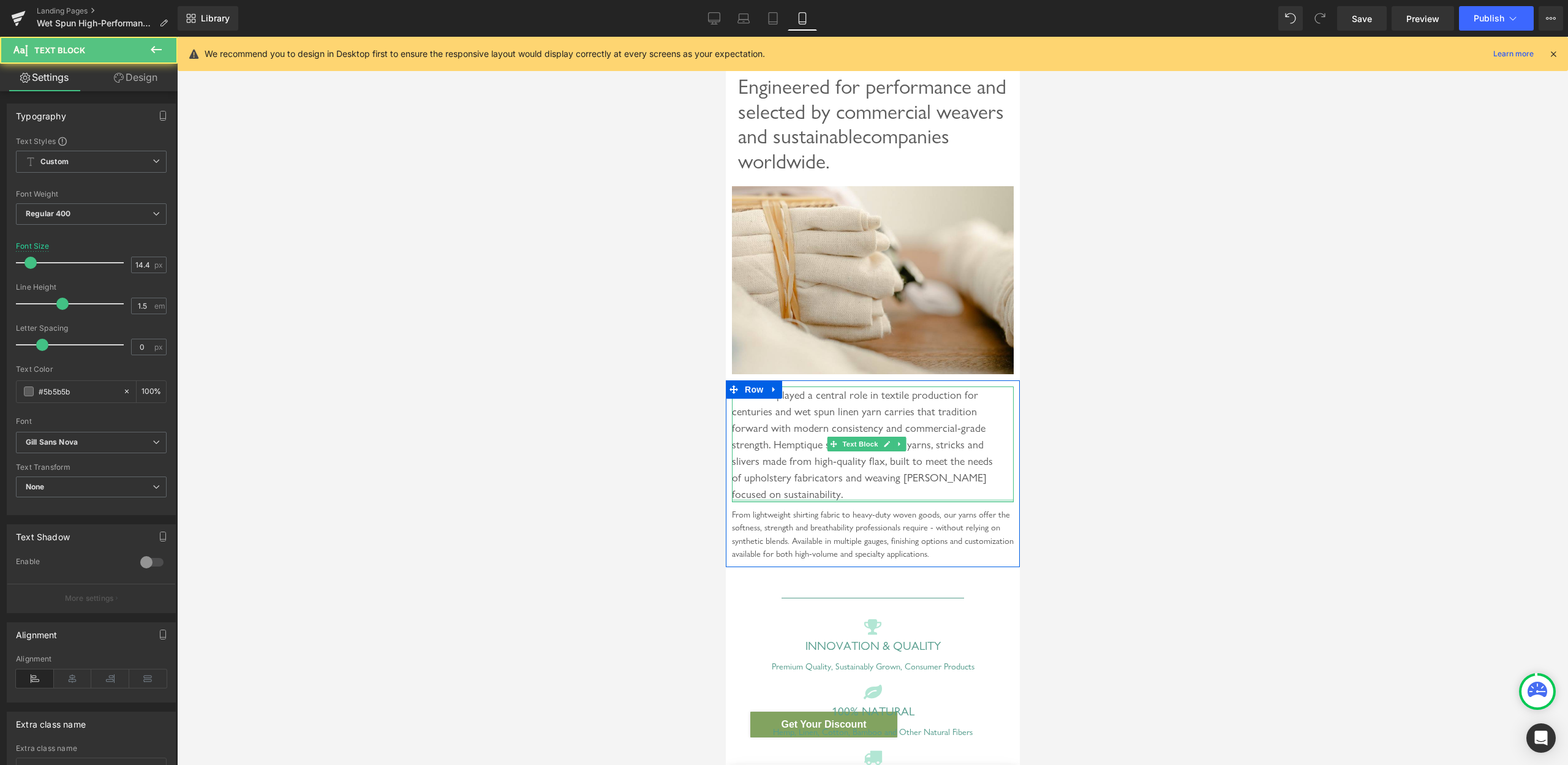
click at [811, 535] on div "From lightweight shirting fabric to heavy-duty woven goods, our yarns offer the…" at bounding box center [872, 535] width 282 height 53
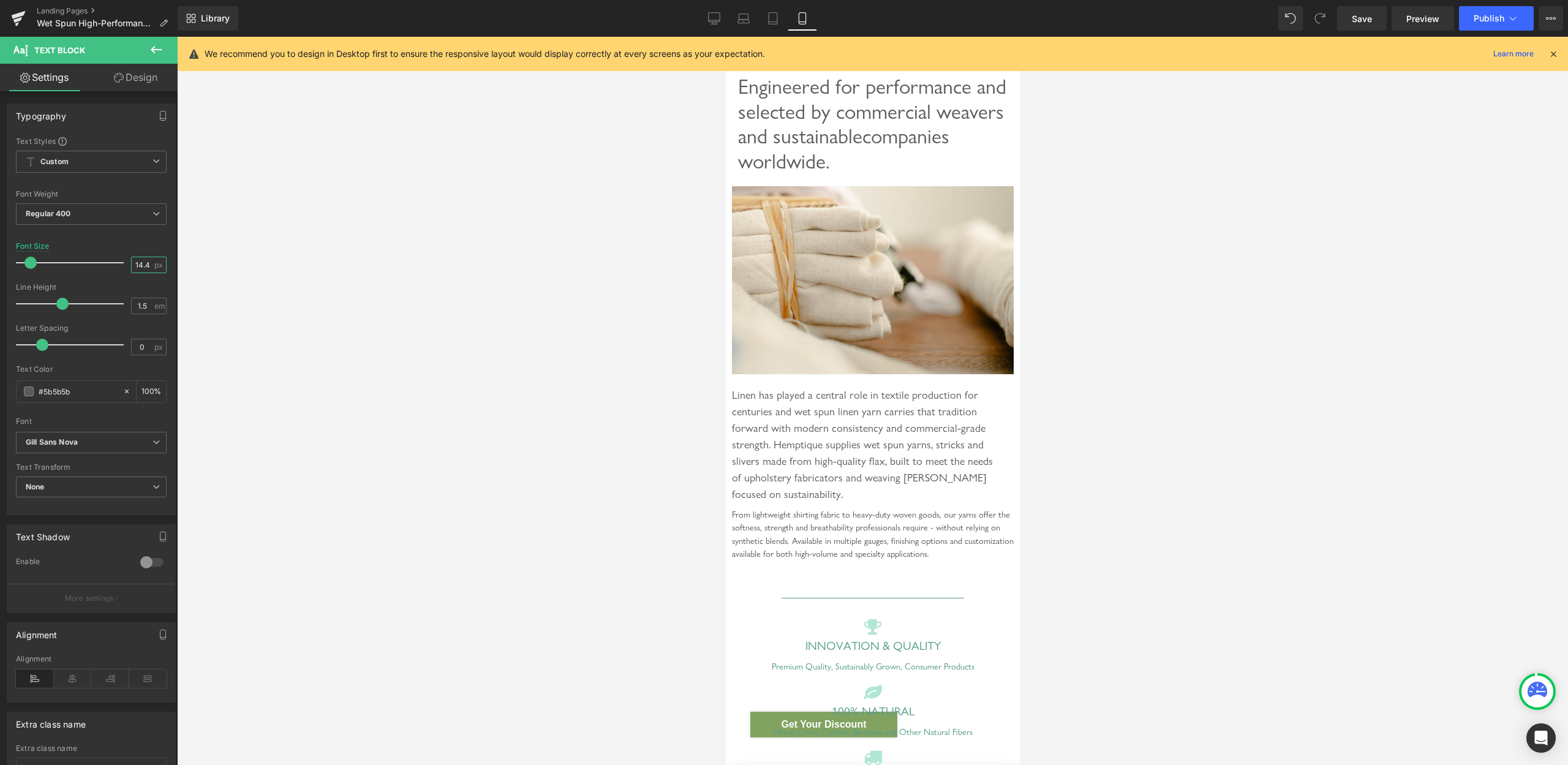
click at [137, 266] on input "14.4" at bounding box center [142, 264] width 22 height 15
click at [134, 269] on input "18" at bounding box center [142, 264] width 22 height 15
type input "20"
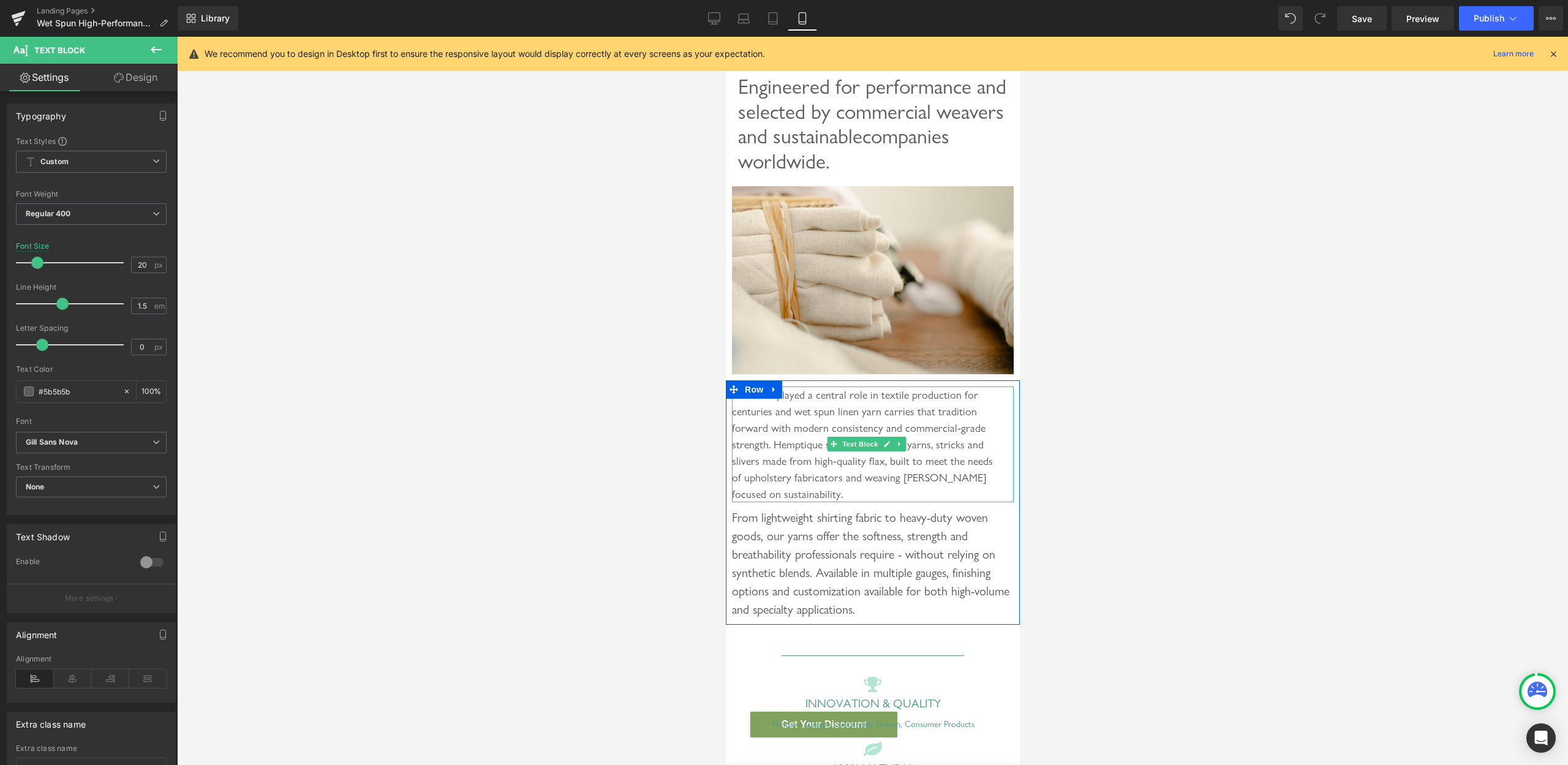
click at [777, 475] on div "Linen has played a central role in textile production for centuries and wet spu…" at bounding box center [872, 444] width 282 height 116
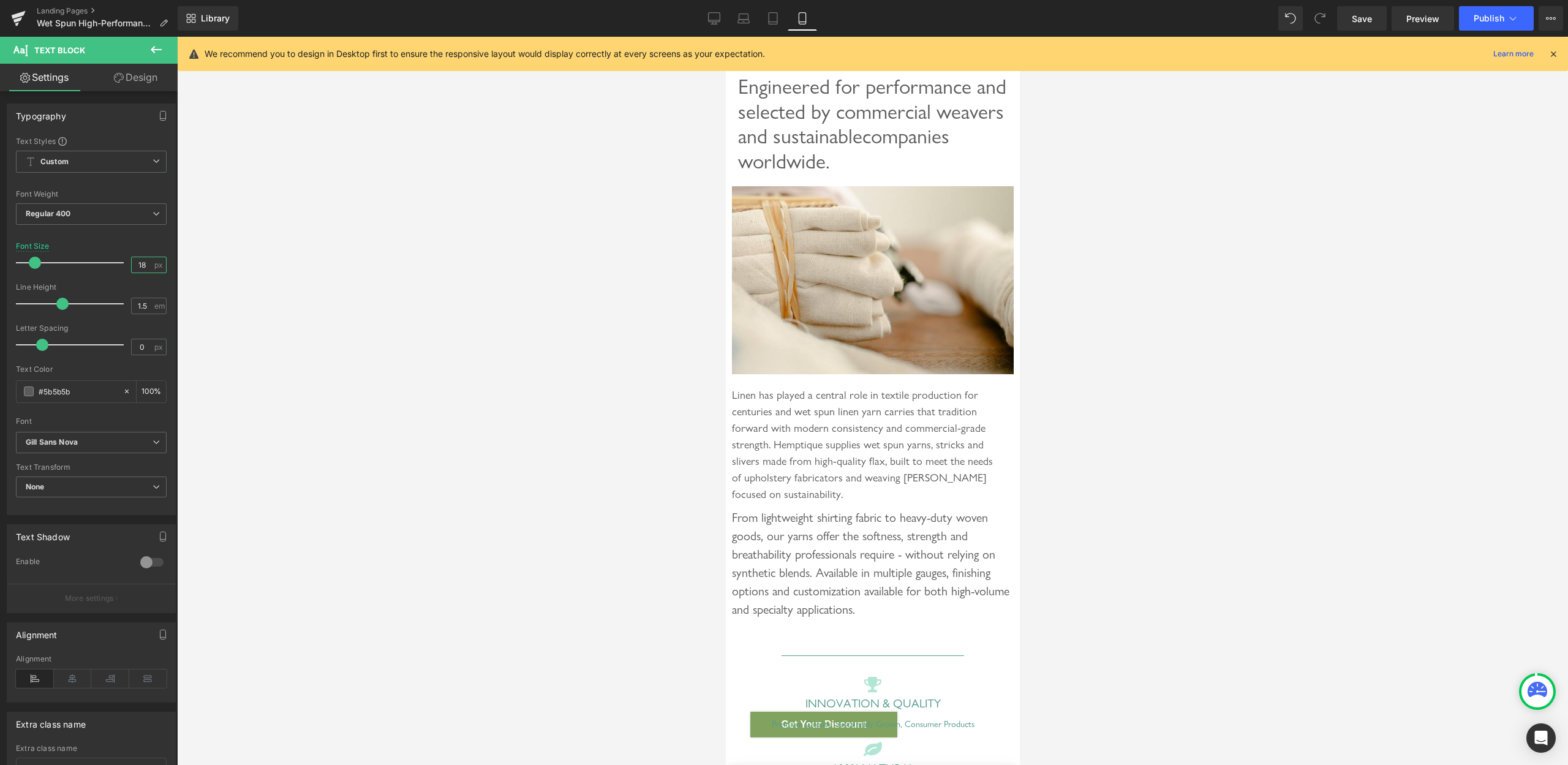
click at [132, 269] on input "18" at bounding box center [142, 264] width 22 height 15
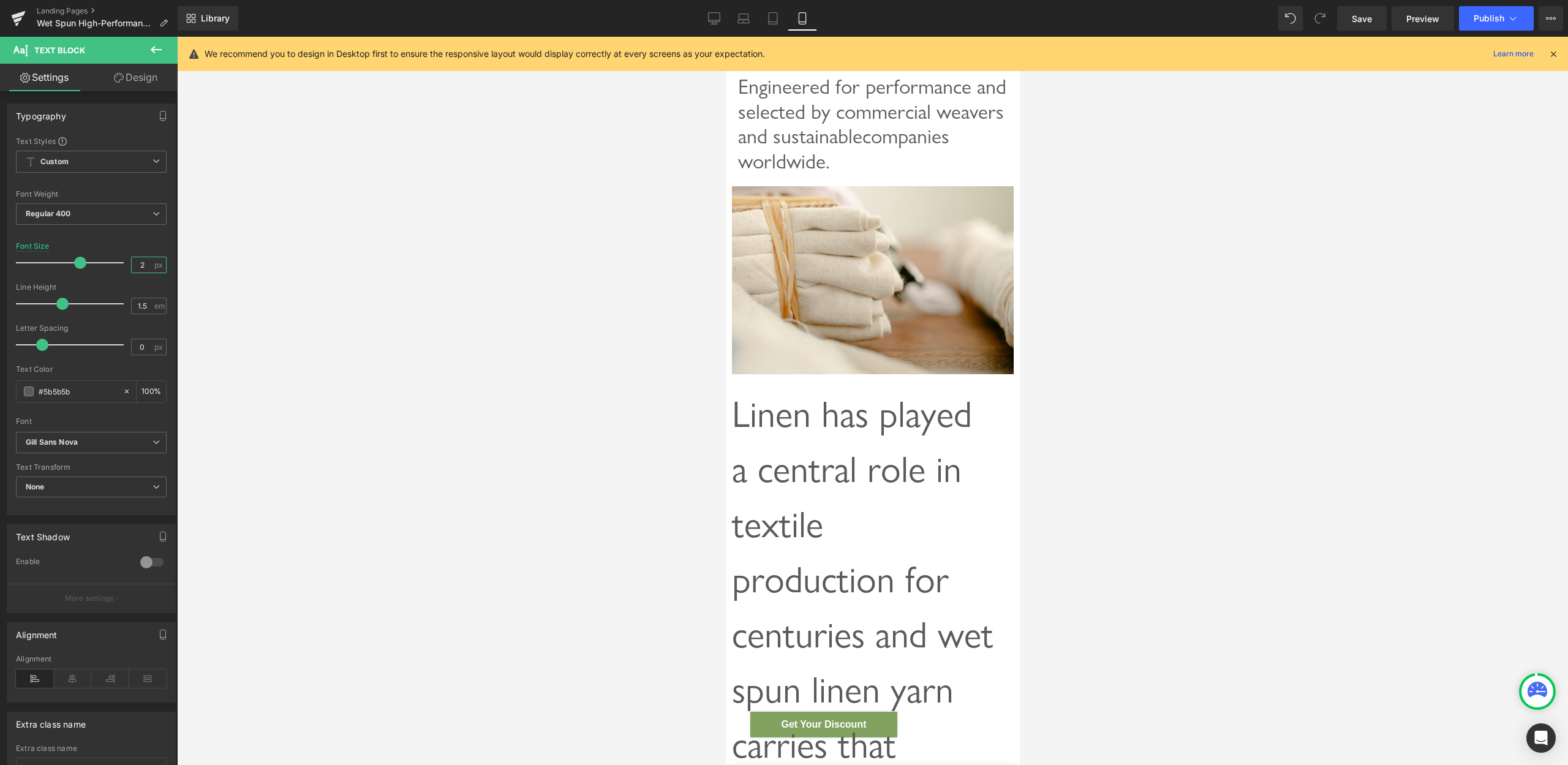
type input "20"
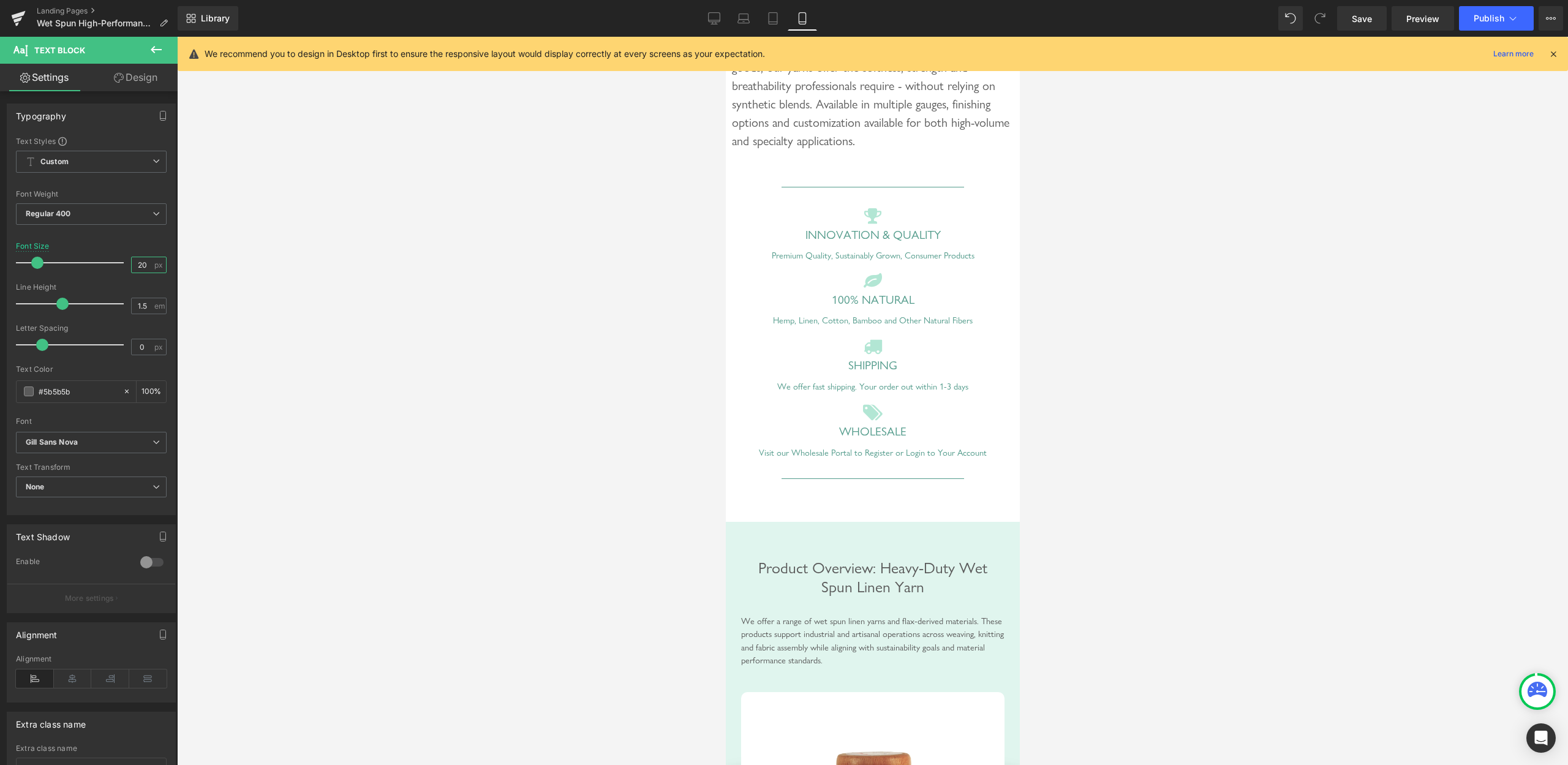
scroll to position [375, 0]
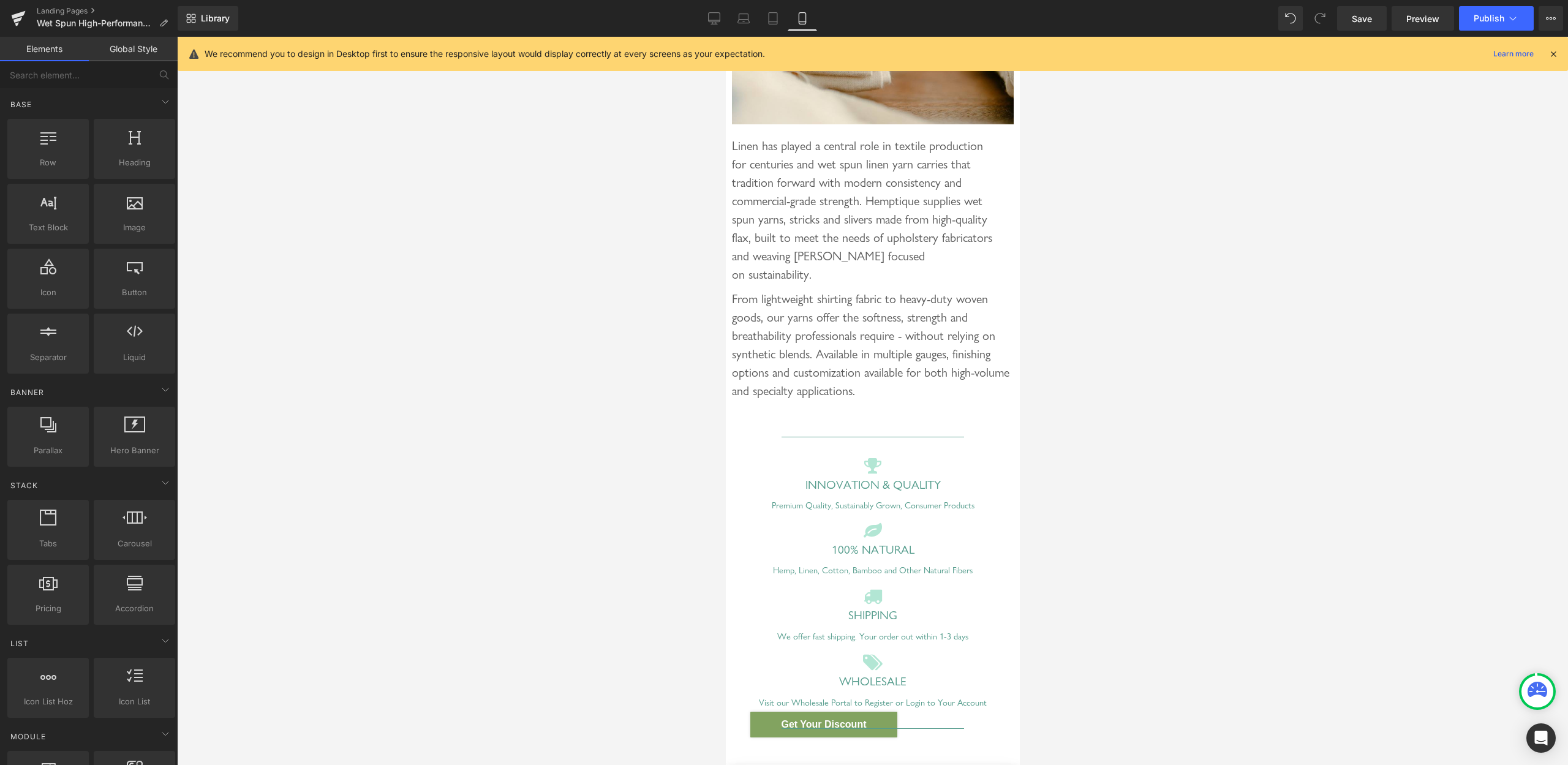
click at [1139, 263] on div at bounding box center [873, 400] width 1391 height 729
click at [749, 149] on span "Row" at bounding box center [754, 140] width 25 height 19
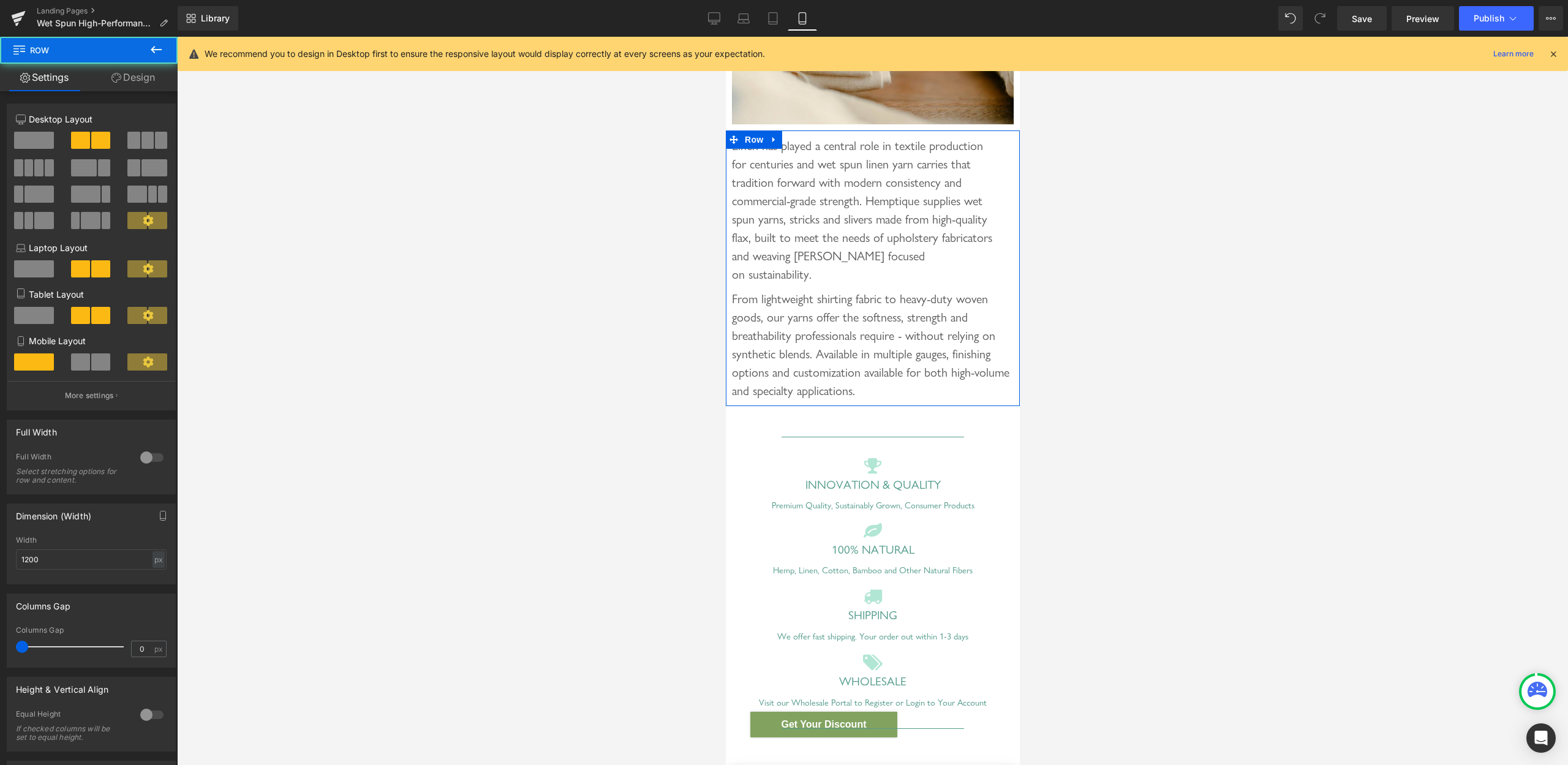
click at [133, 75] on link "Design" at bounding box center [133, 77] width 89 height 28
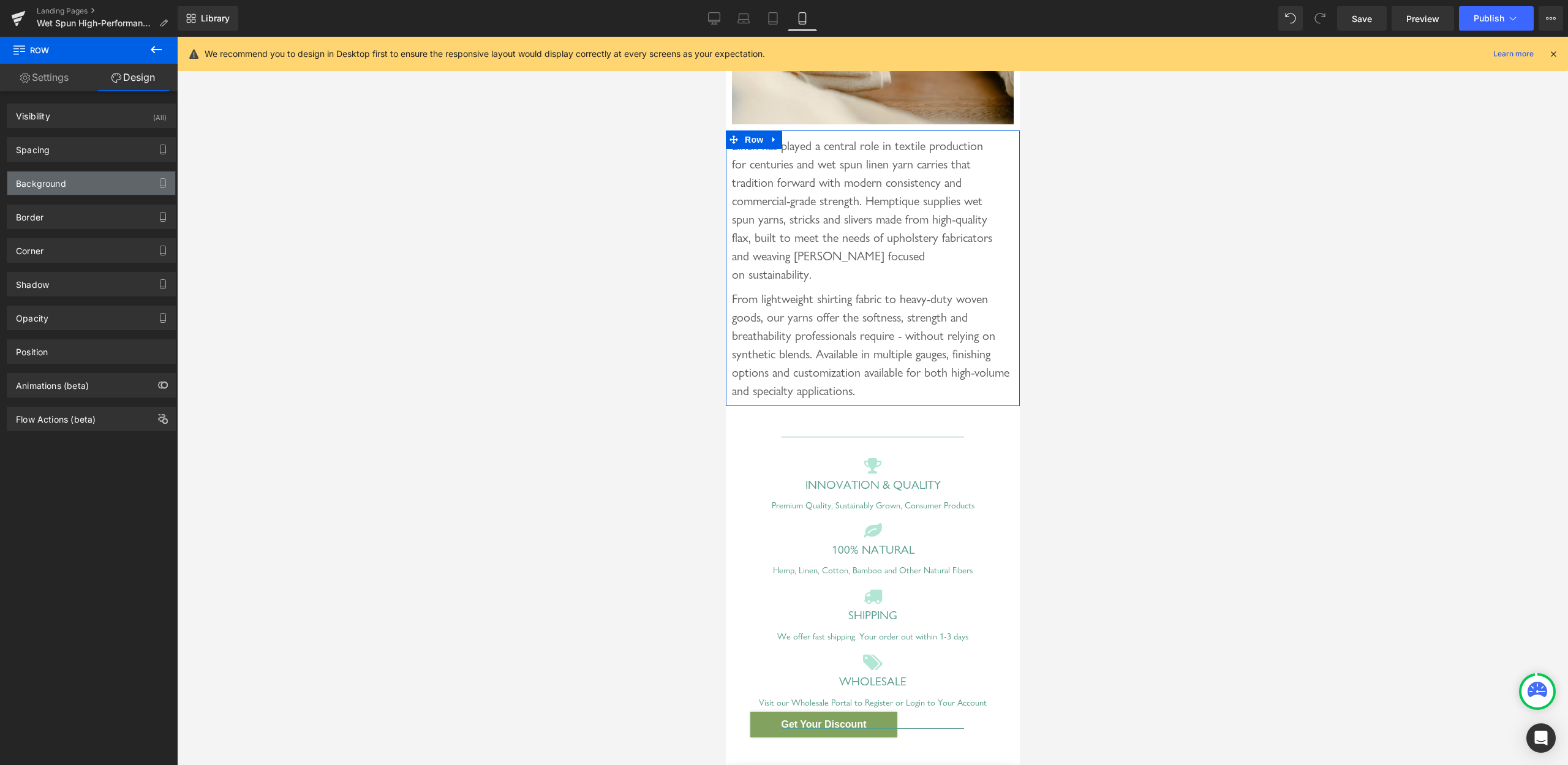
type input "0"
type input "10"
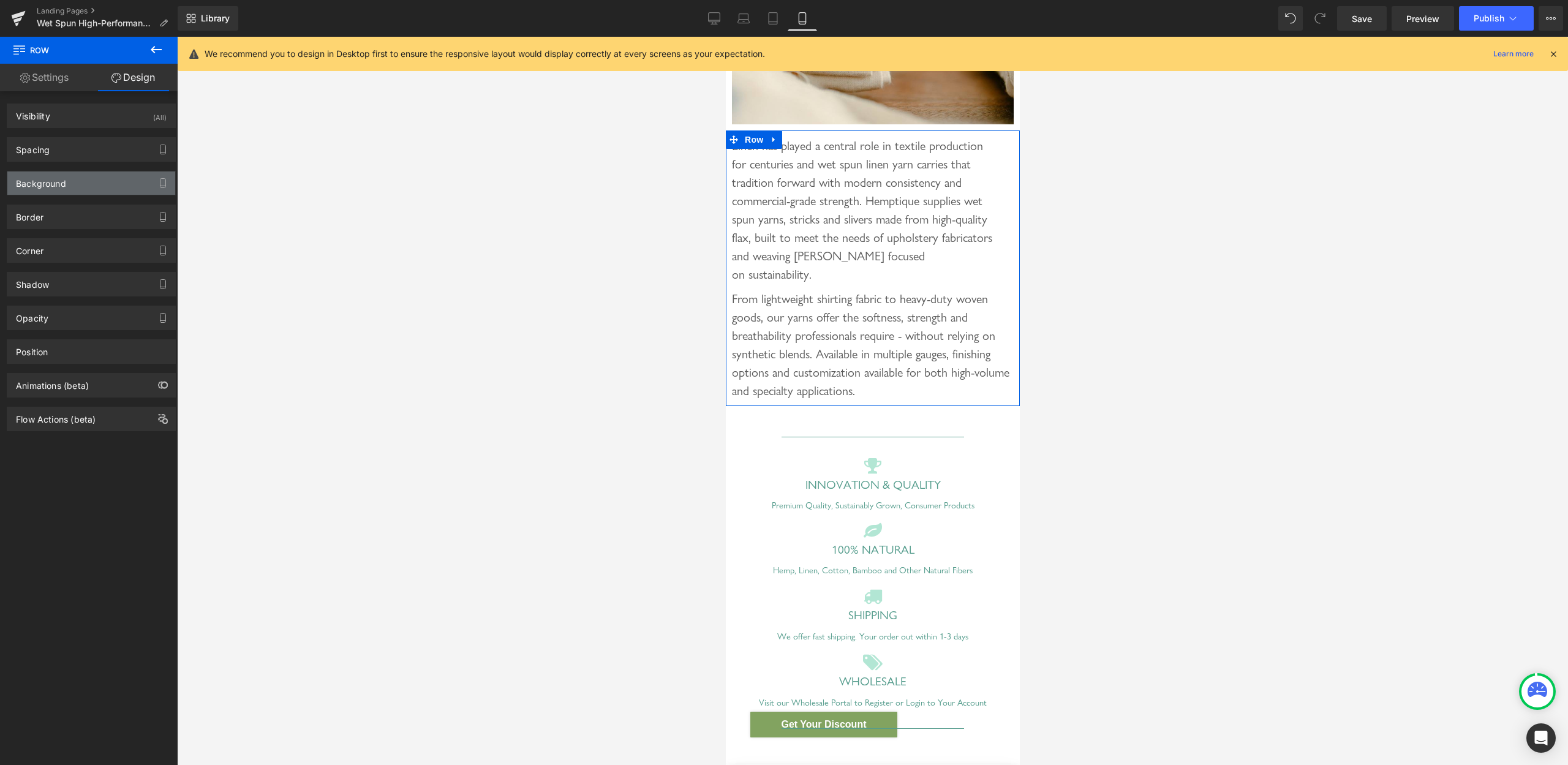
type input "10"
click at [77, 153] on div "Spacing" at bounding box center [91, 150] width 168 height 23
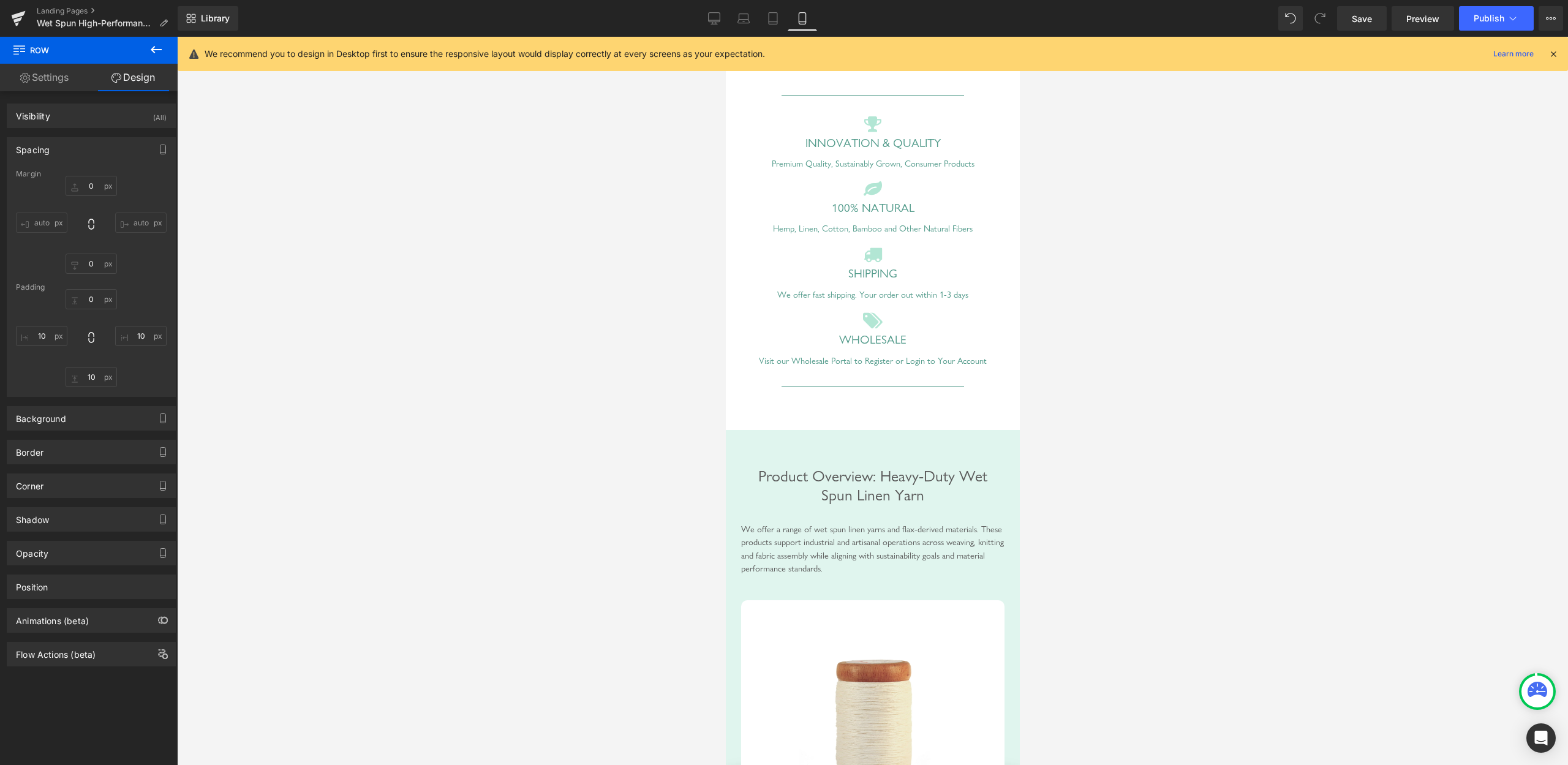
scroll to position [875, 0]
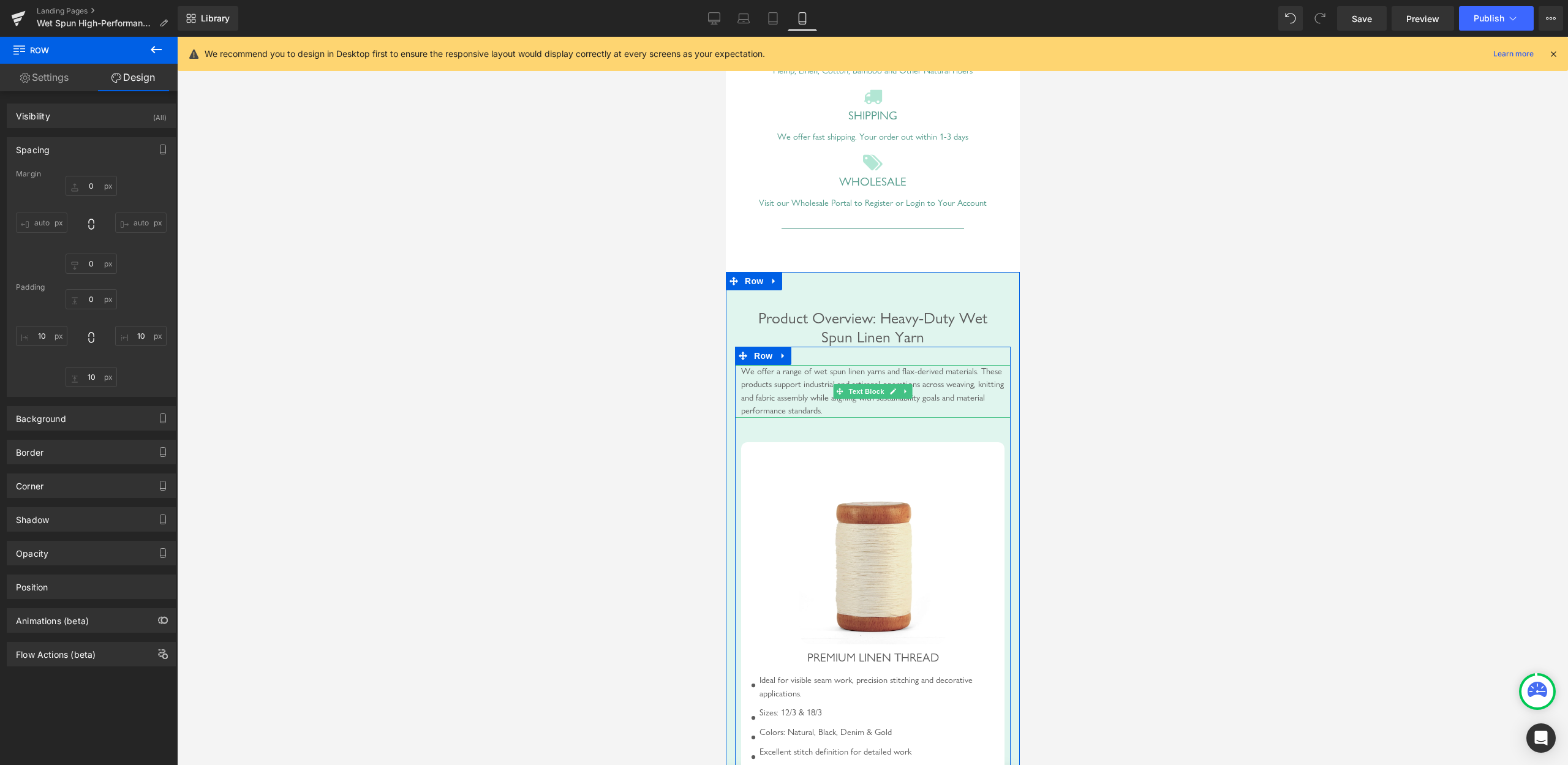
click at [867, 399] on span "Text Block" at bounding box center [865, 392] width 40 height 15
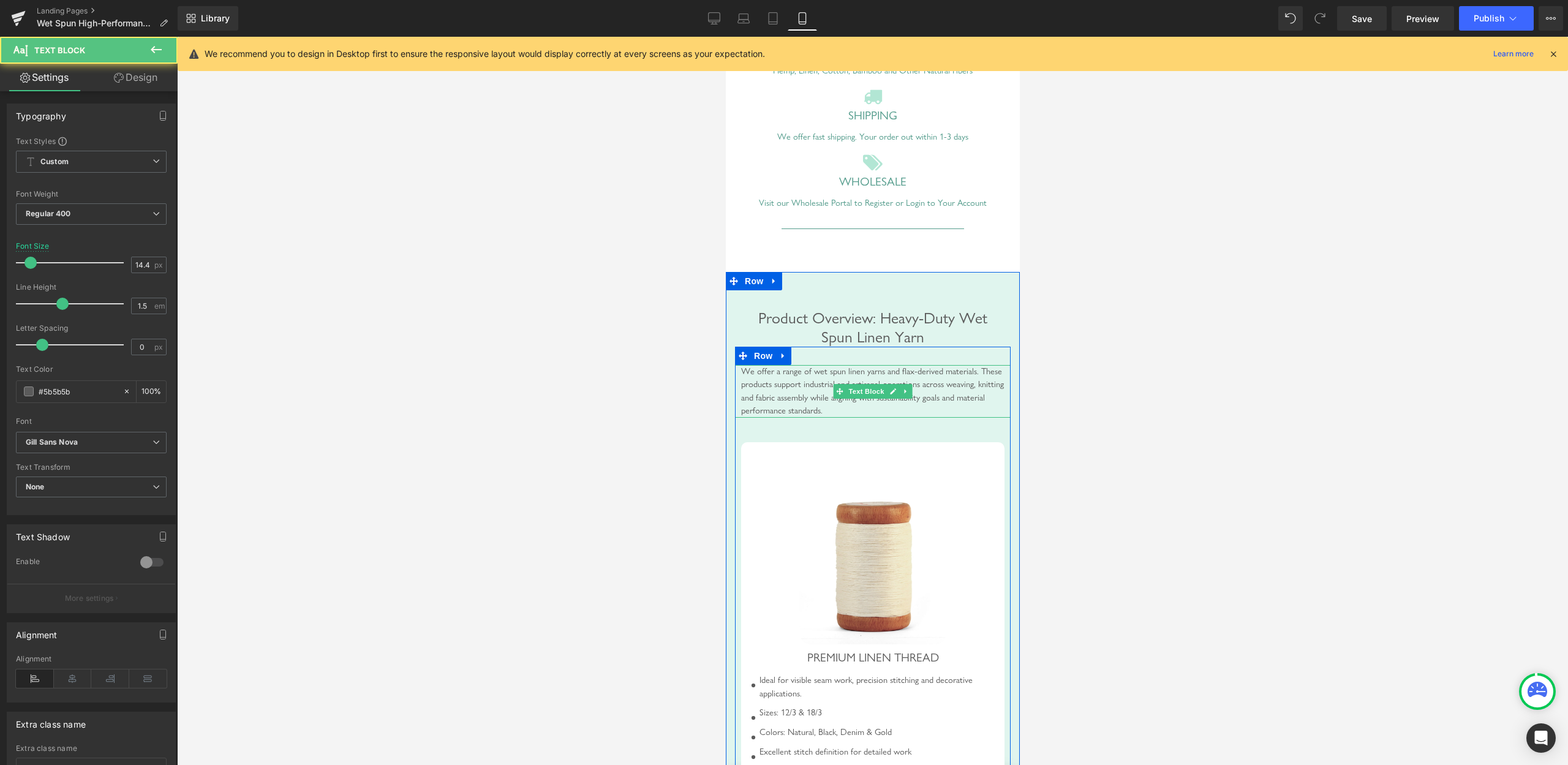
click at [919, 405] on div "We offer a range of wet spun linen yarns and flax-derived materials. These prod…" at bounding box center [872, 391] width 276 height 53
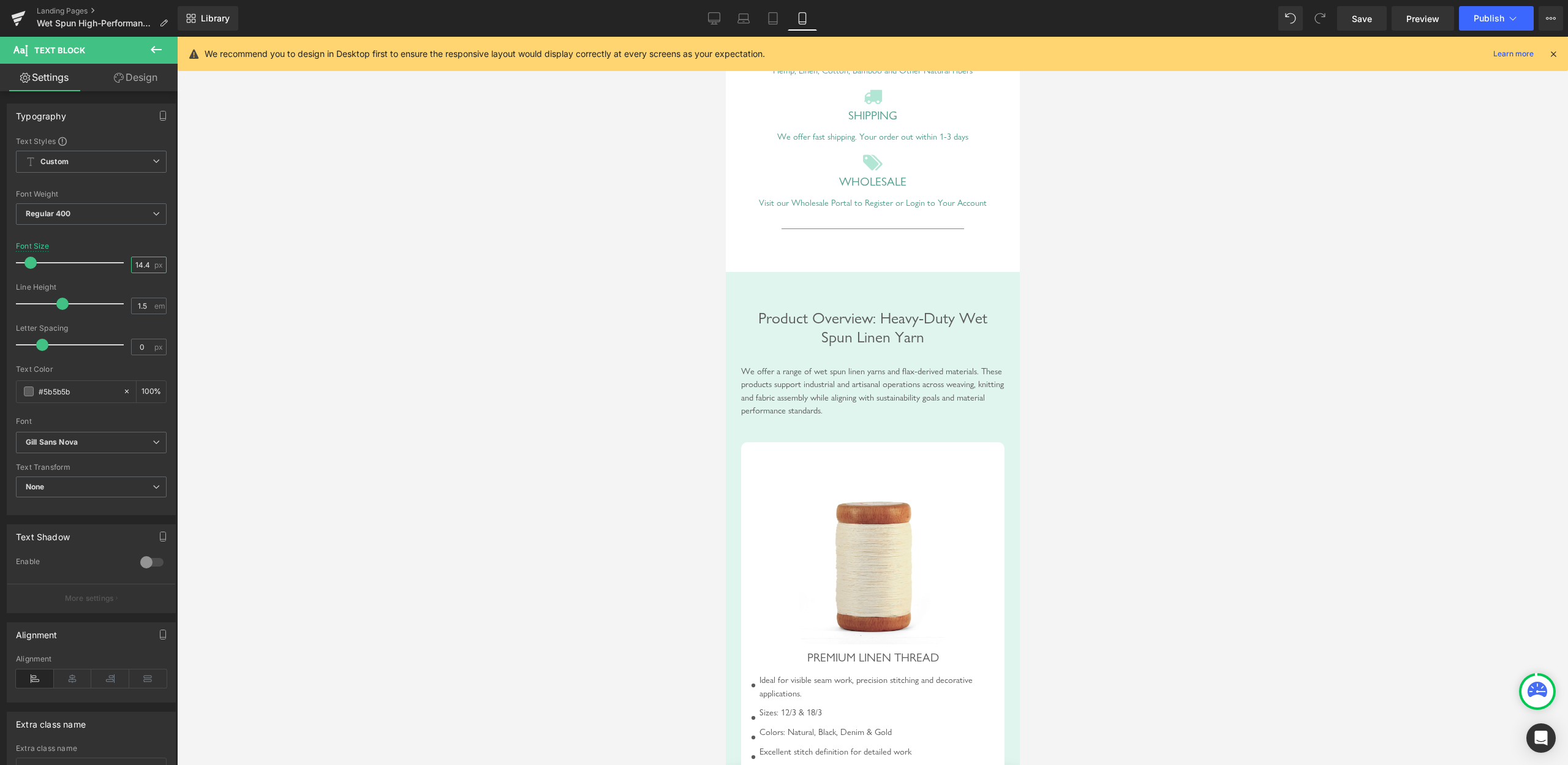
click at [135, 269] on input "14.4" at bounding box center [142, 264] width 22 height 15
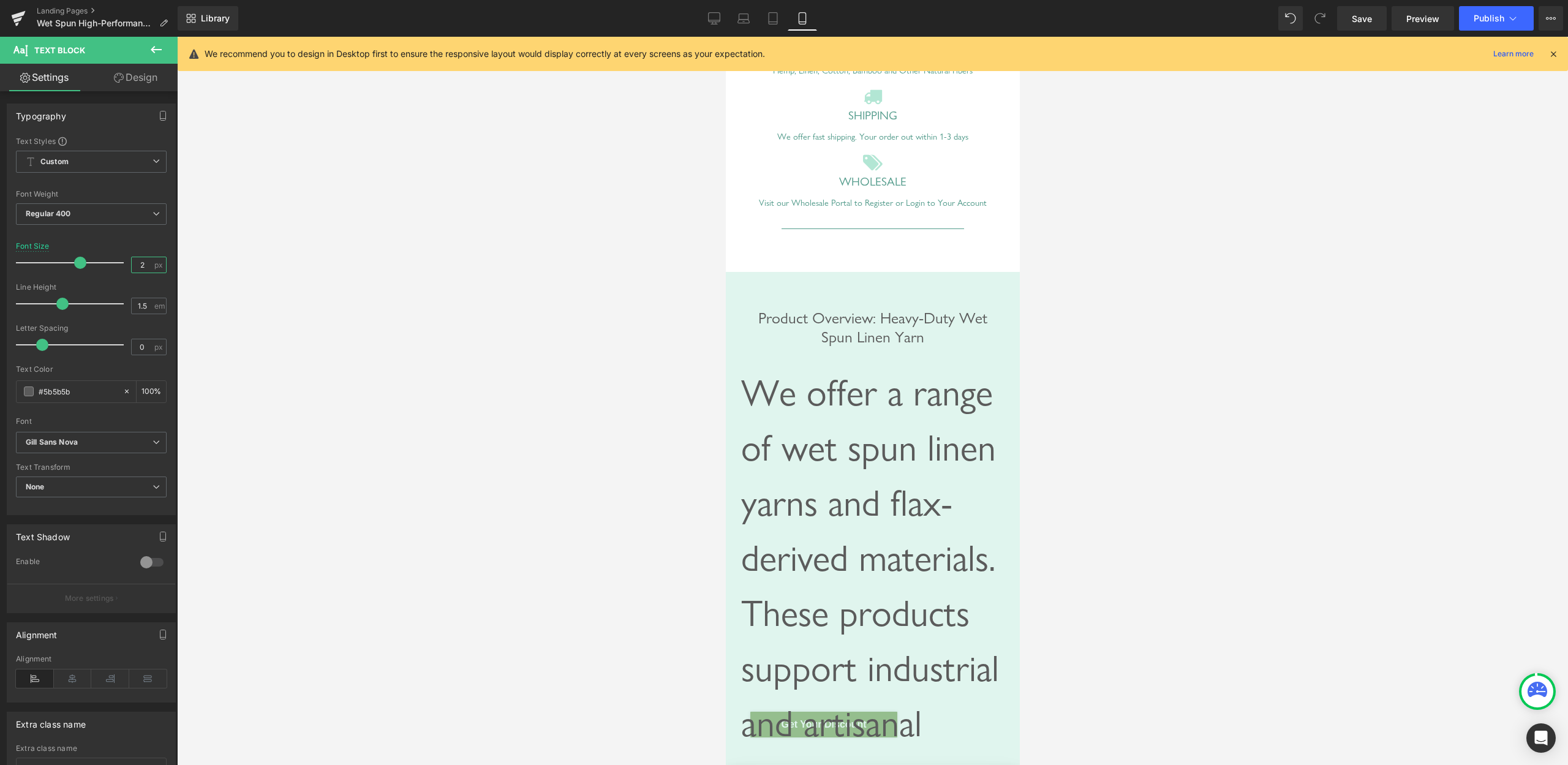
type input "20"
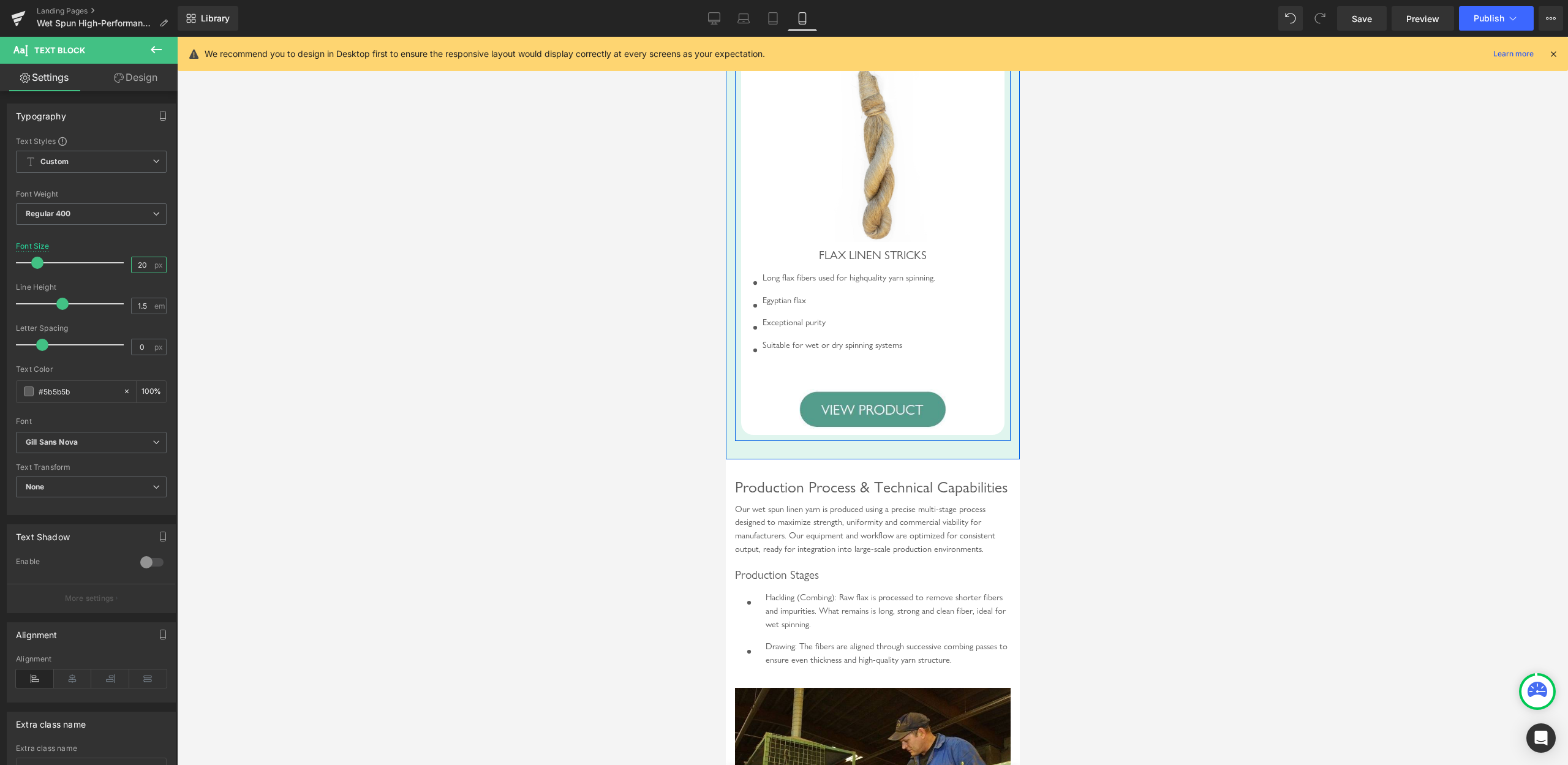
scroll to position [2812, 0]
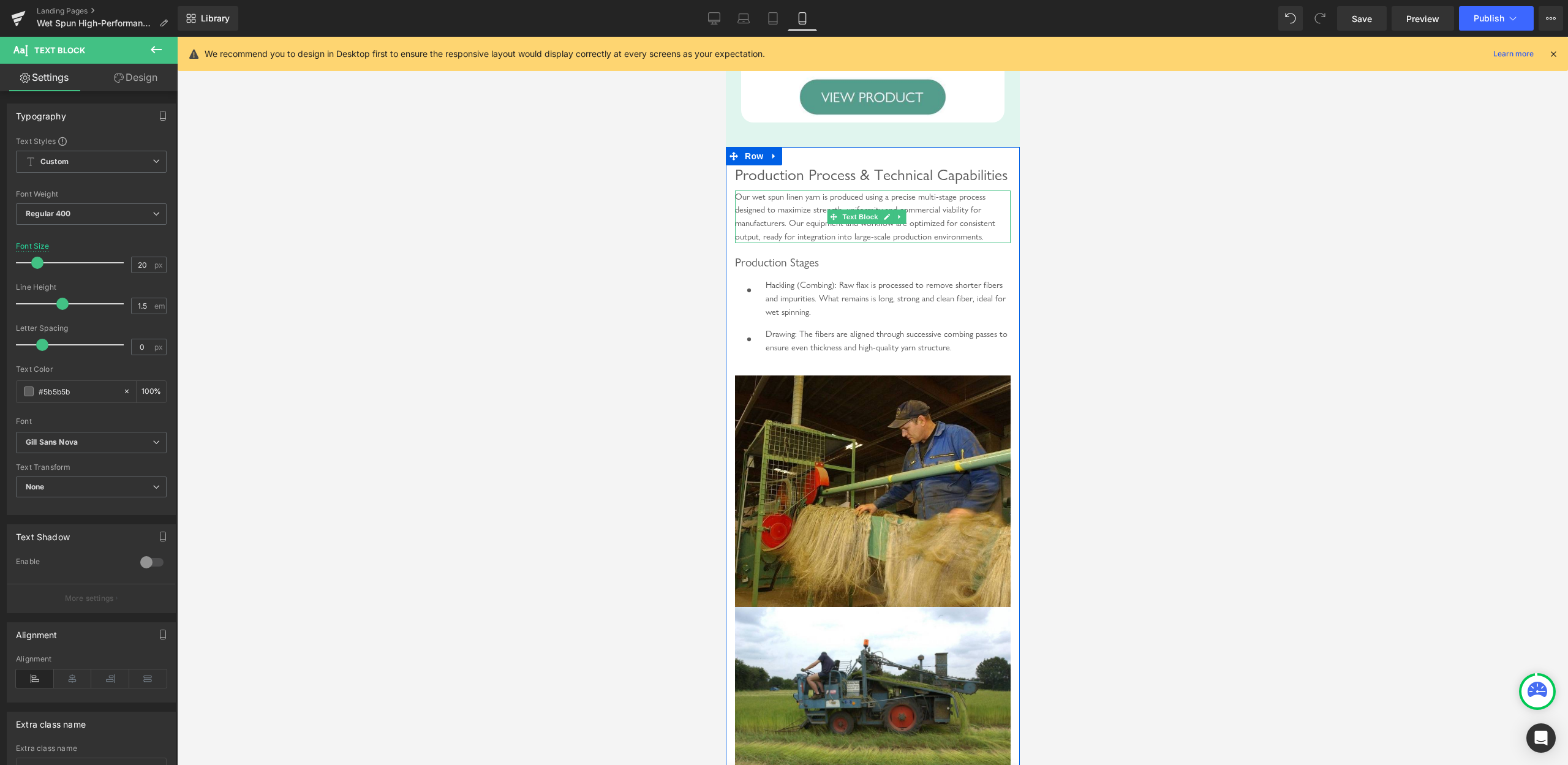
click at [843, 242] on div "Our wet spun linen yarn is produced using a precise multi-stage process designe…" at bounding box center [872, 216] width 276 height 53
click at [137, 264] on input "14.4" at bounding box center [142, 264] width 22 height 15
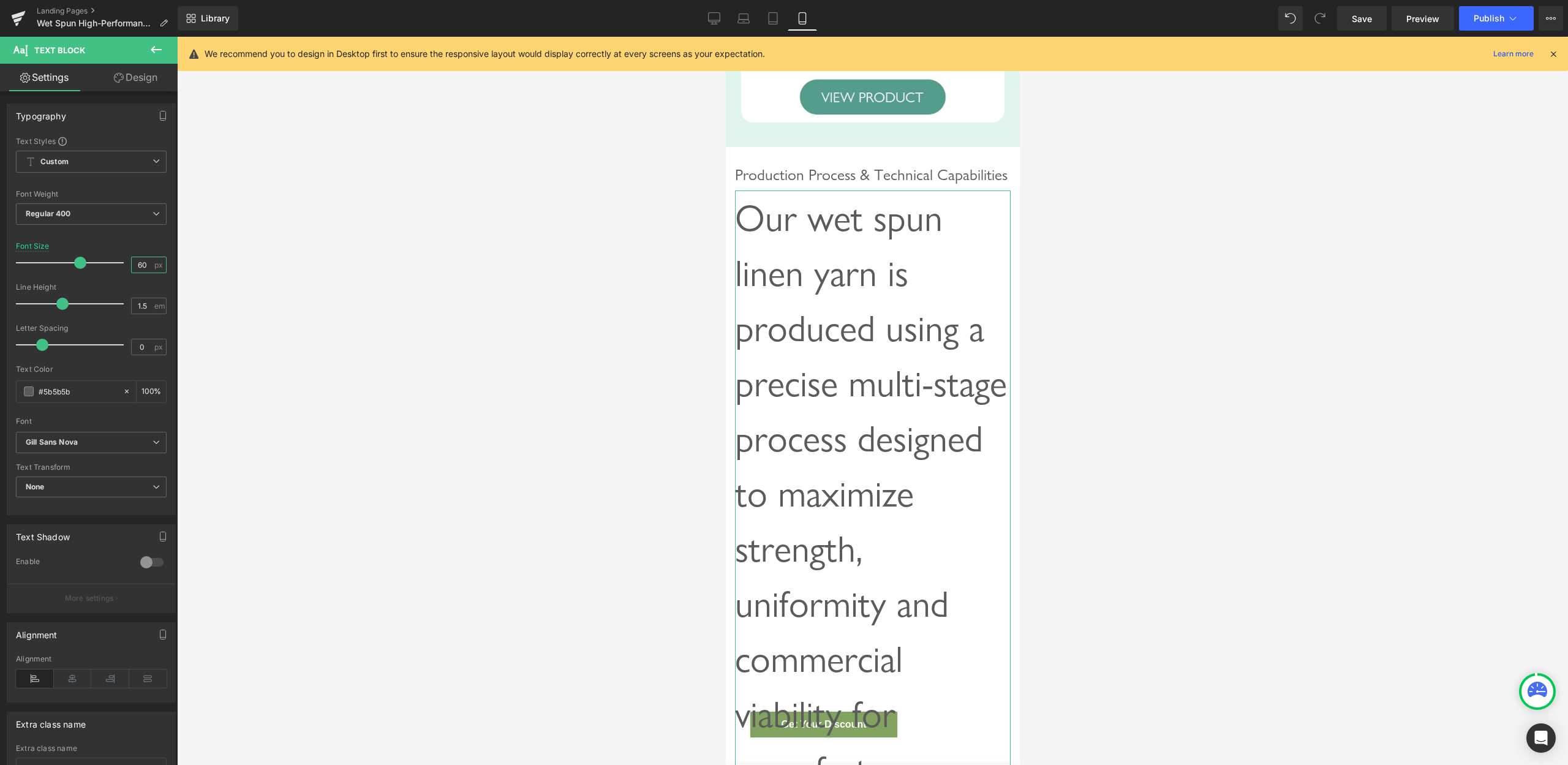
click at [132, 271] on input "60" at bounding box center [142, 264] width 22 height 15
type input "20"
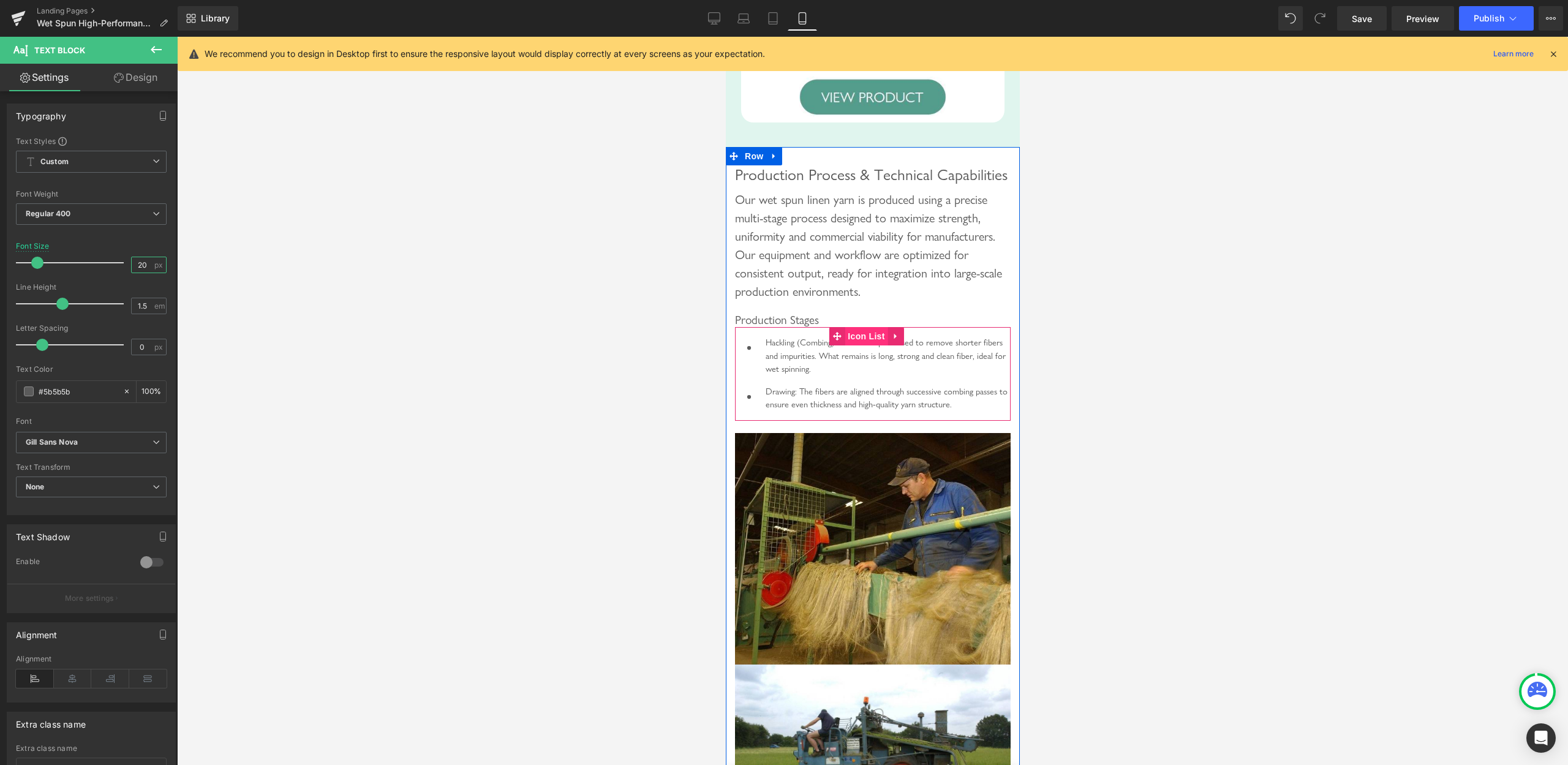
click at [864, 345] on span "Icon List" at bounding box center [865, 336] width 43 height 19
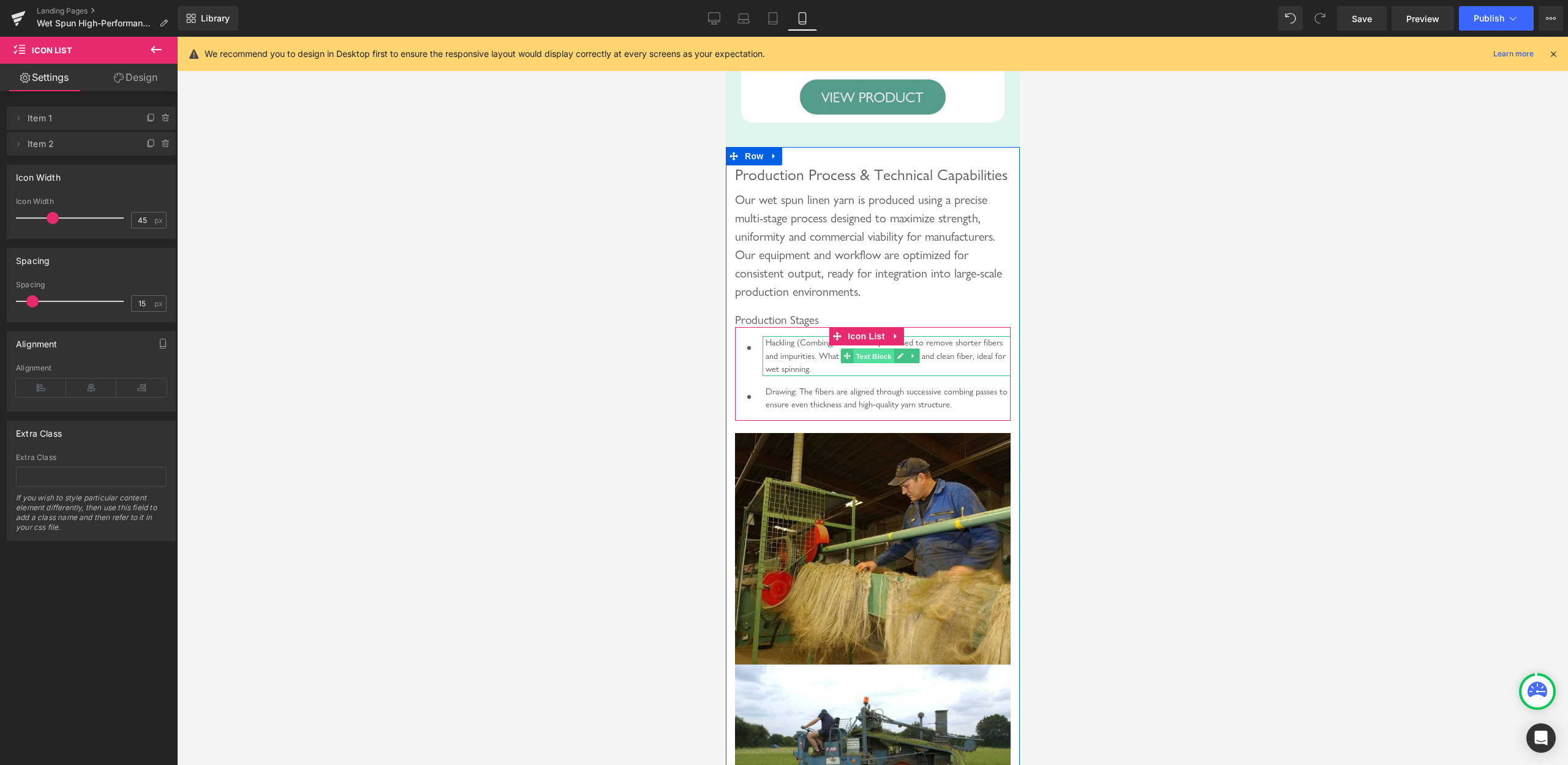
drag, startPoint x: 865, startPoint y: 397, endPoint x: 1309, endPoint y: 415, distance: 444.4
click at [865, 364] on span "Text Block" at bounding box center [872, 357] width 40 height 15
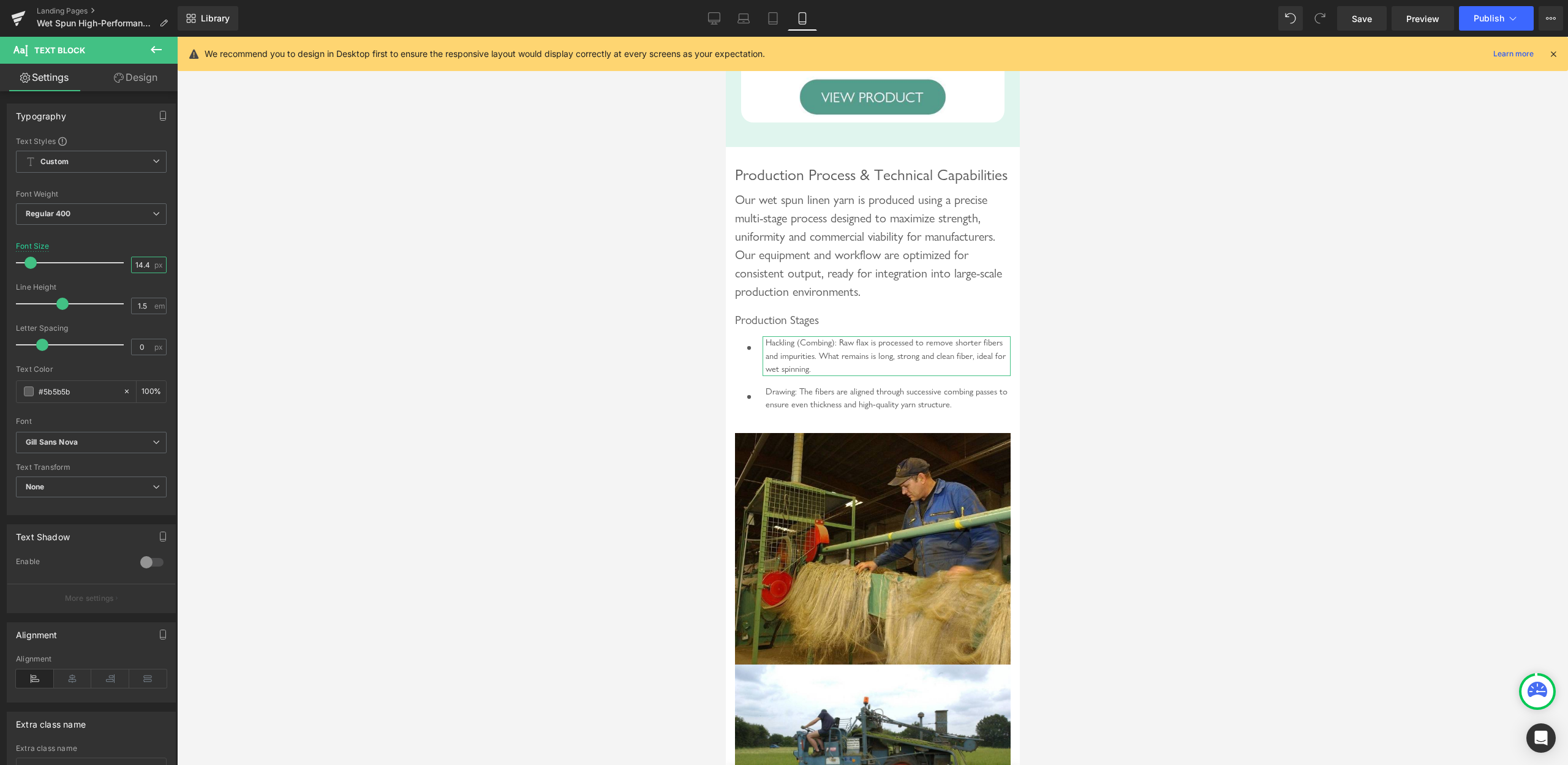
click at [138, 268] on input "14.4" at bounding box center [142, 264] width 22 height 15
type input "20"
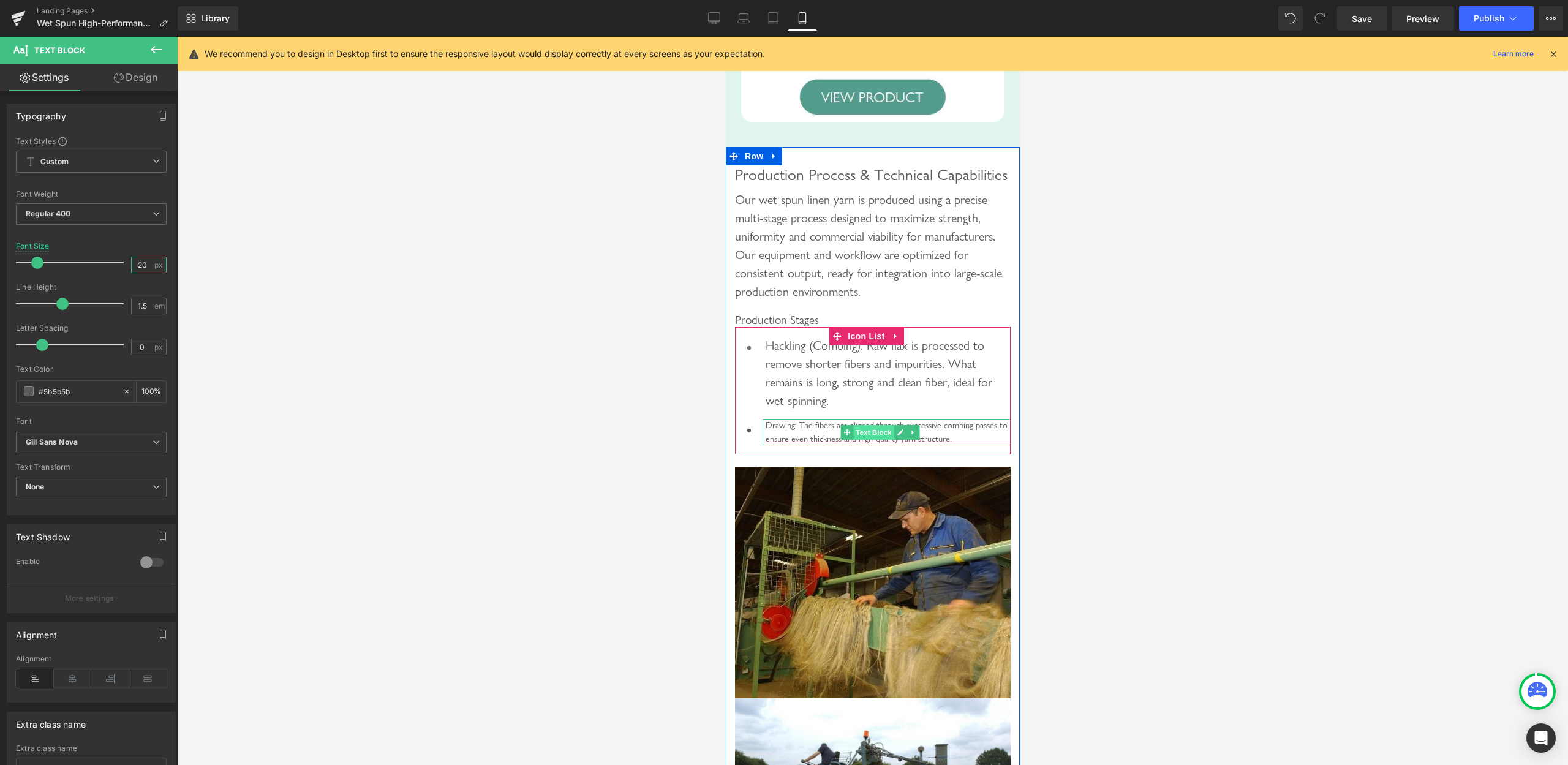
click at [867, 440] on span "Text Block" at bounding box center [872, 433] width 40 height 15
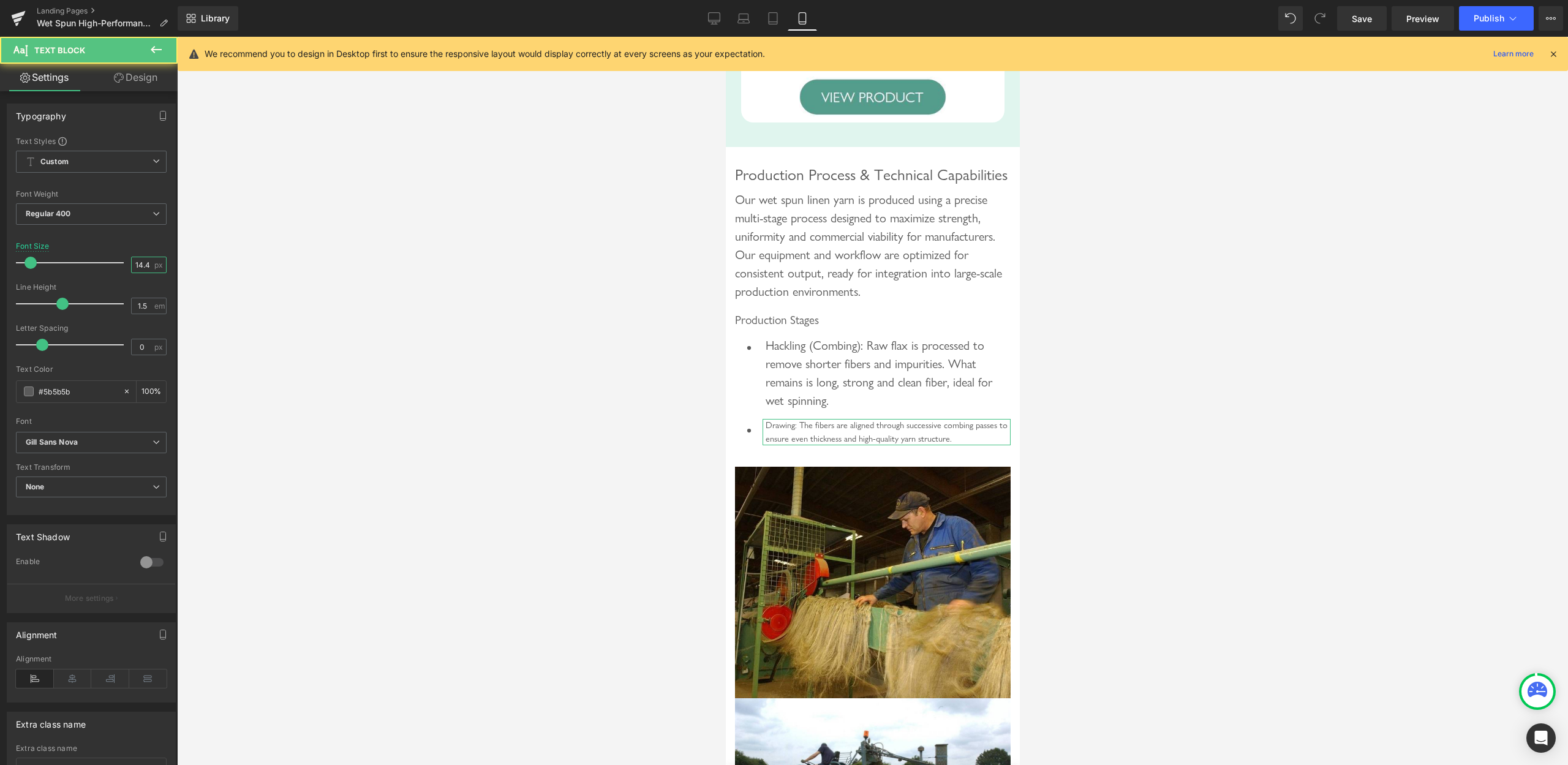
click at [133, 261] on input "14.4" at bounding box center [142, 264] width 22 height 15
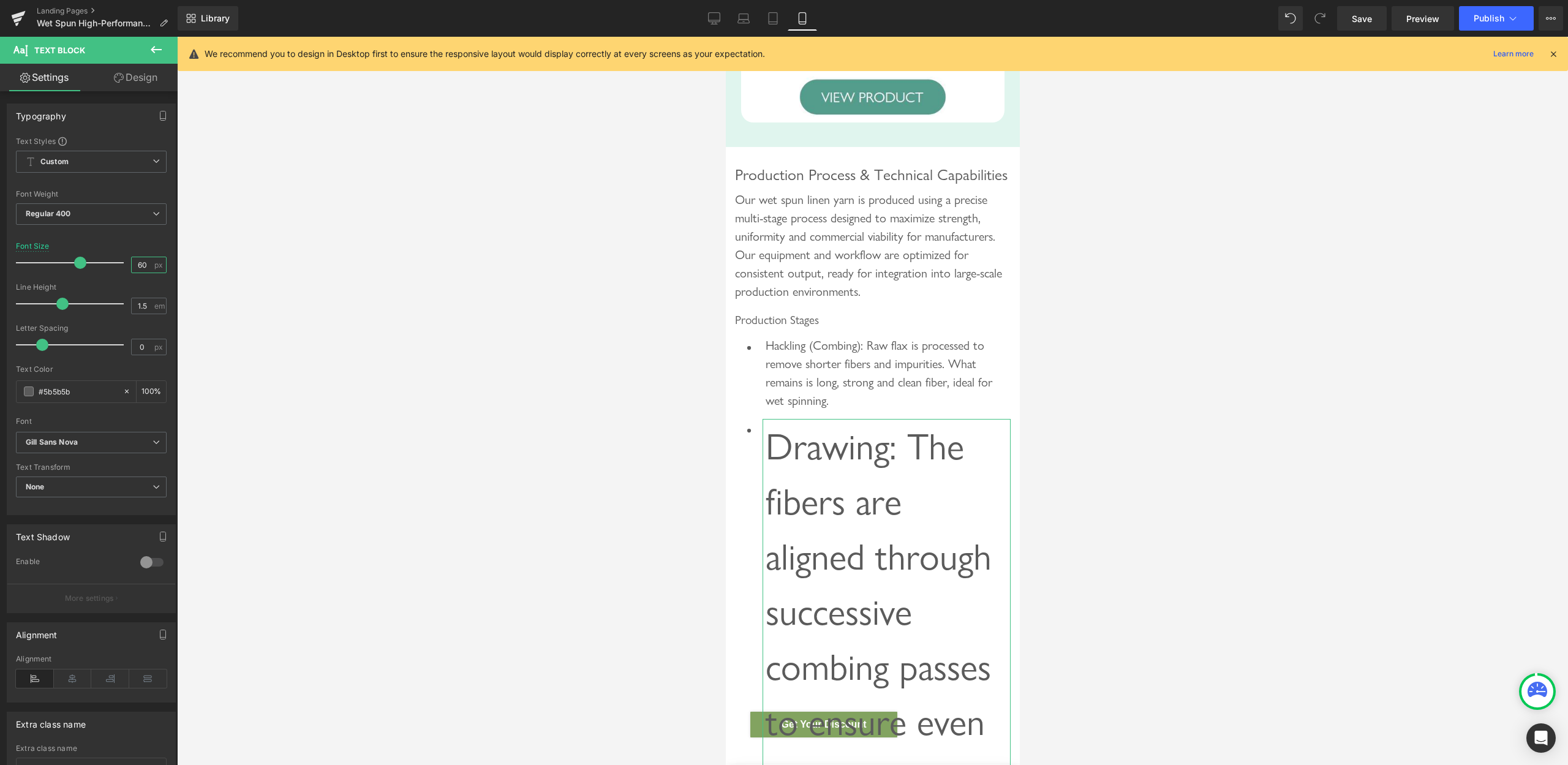
click at [133, 261] on input "60" at bounding box center [142, 264] width 22 height 15
type input "20"
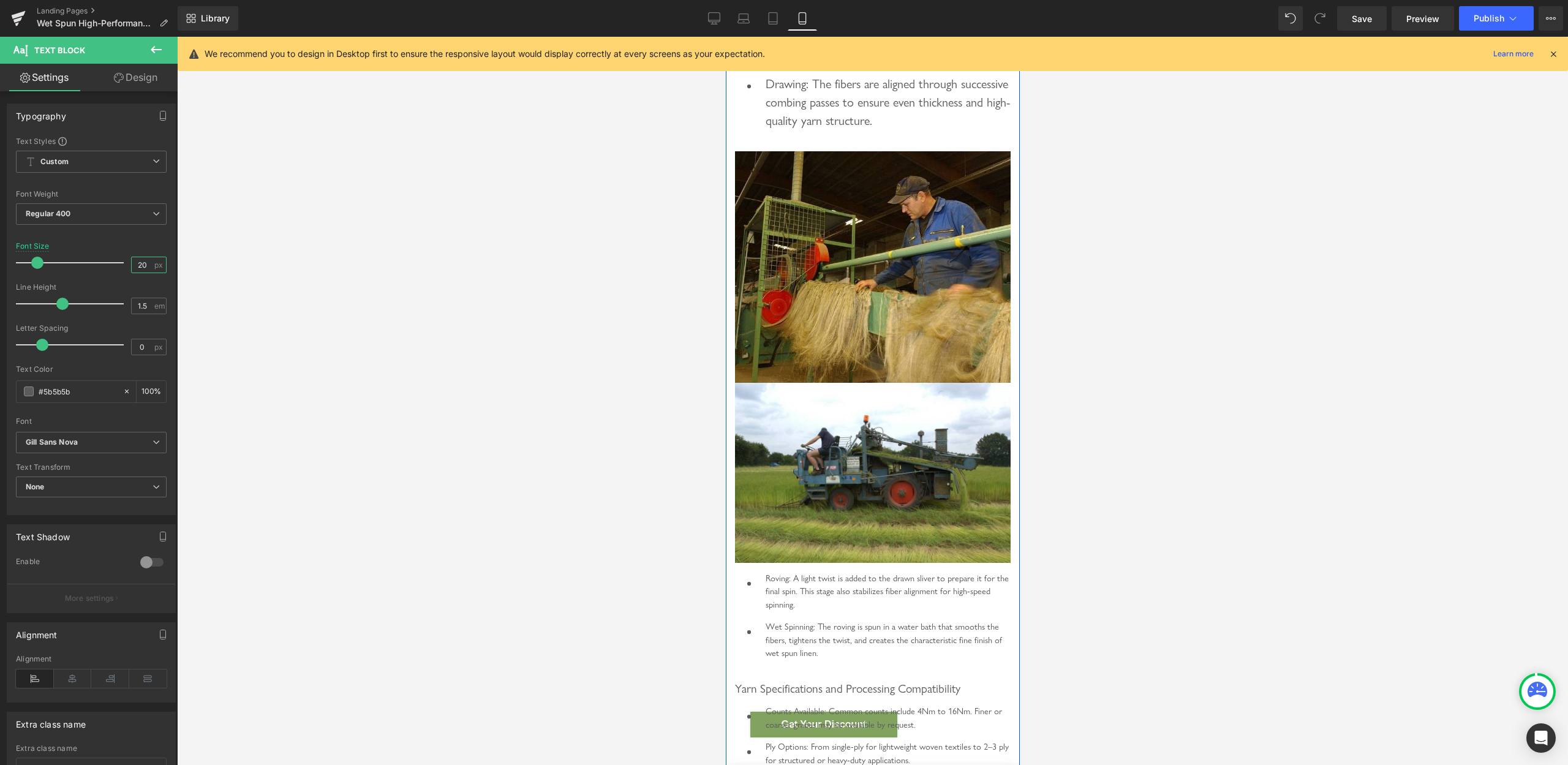
scroll to position [3375, 0]
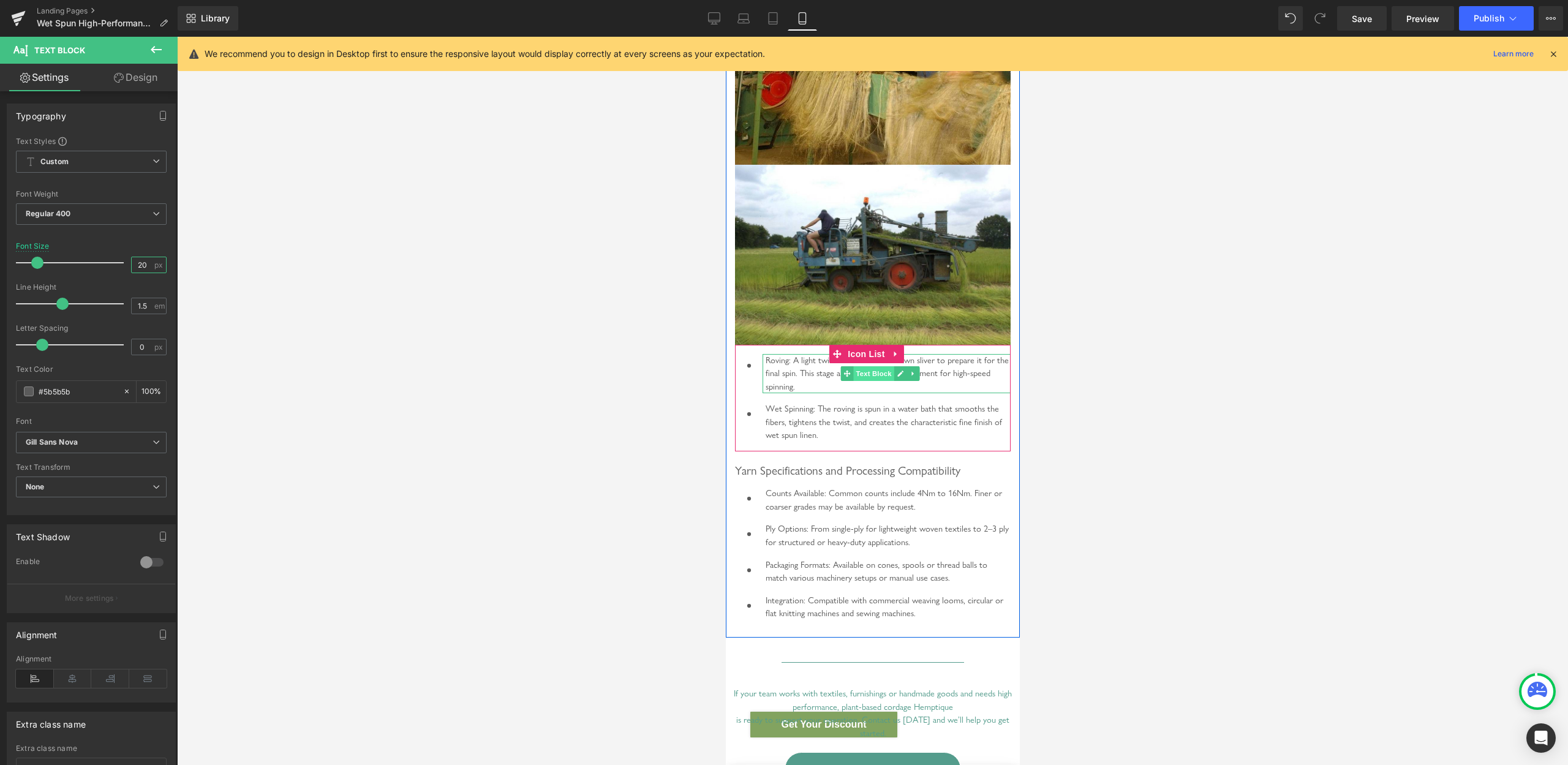
click at [871, 381] on span "Text Block" at bounding box center [872, 374] width 40 height 15
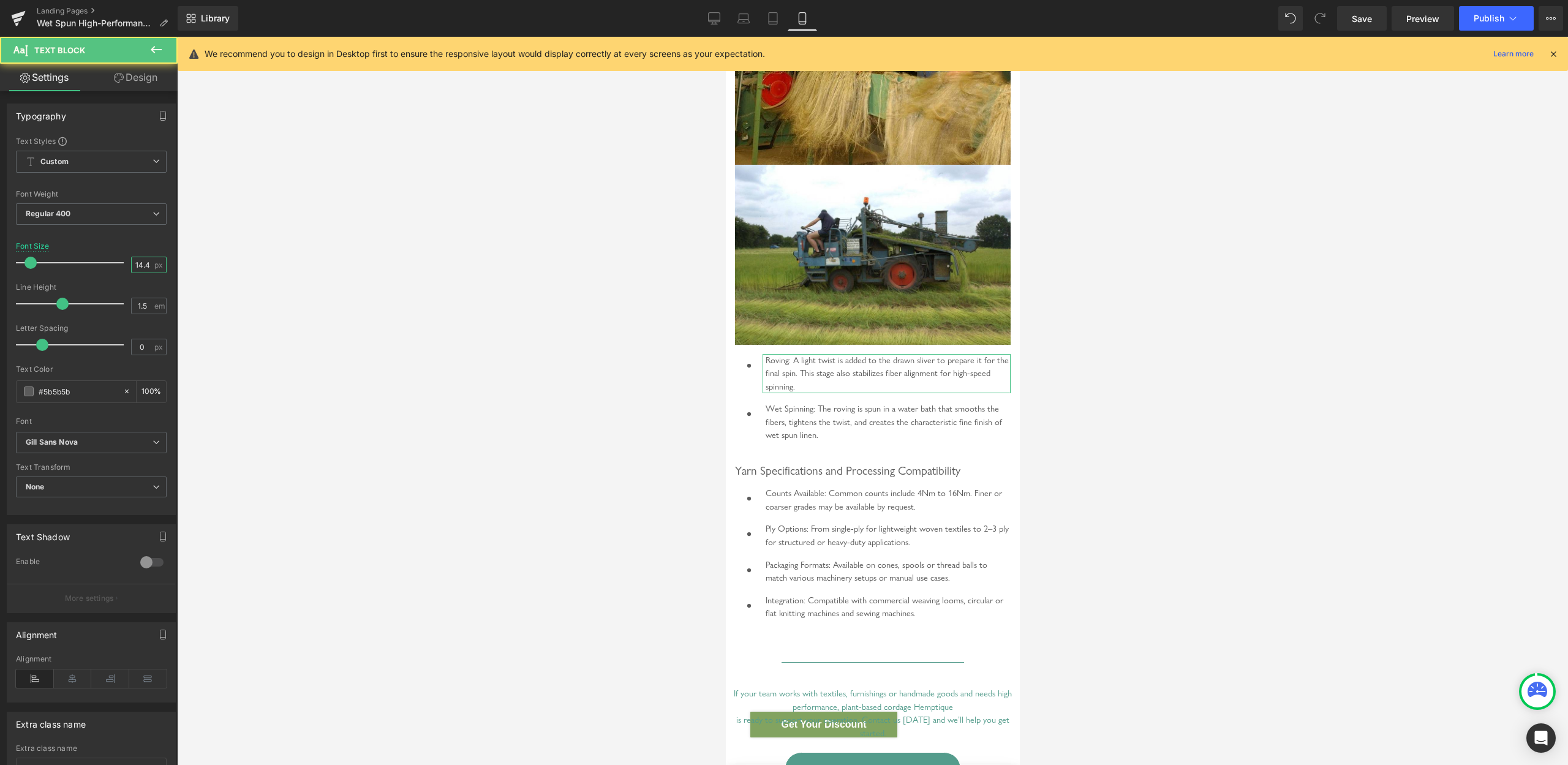
click at [132, 269] on input "14.4" at bounding box center [142, 264] width 22 height 15
type input "20"
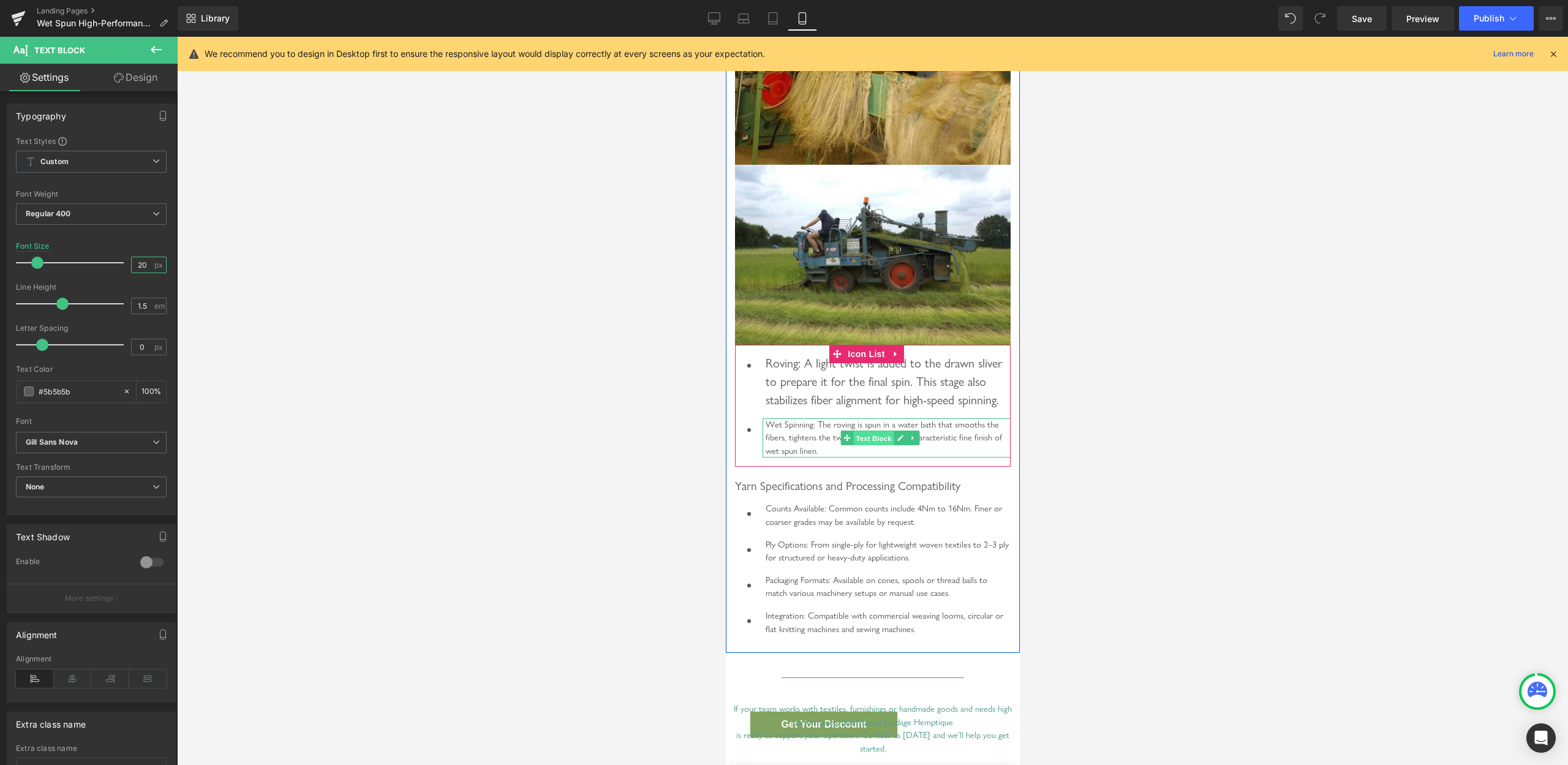
drag, startPoint x: 874, startPoint y: 474, endPoint x: 1347, endPoint y: 468, distance: 473.0
click at [874, 446] on span "Text Block" at bounding box center [872, 439] width 40 height 15
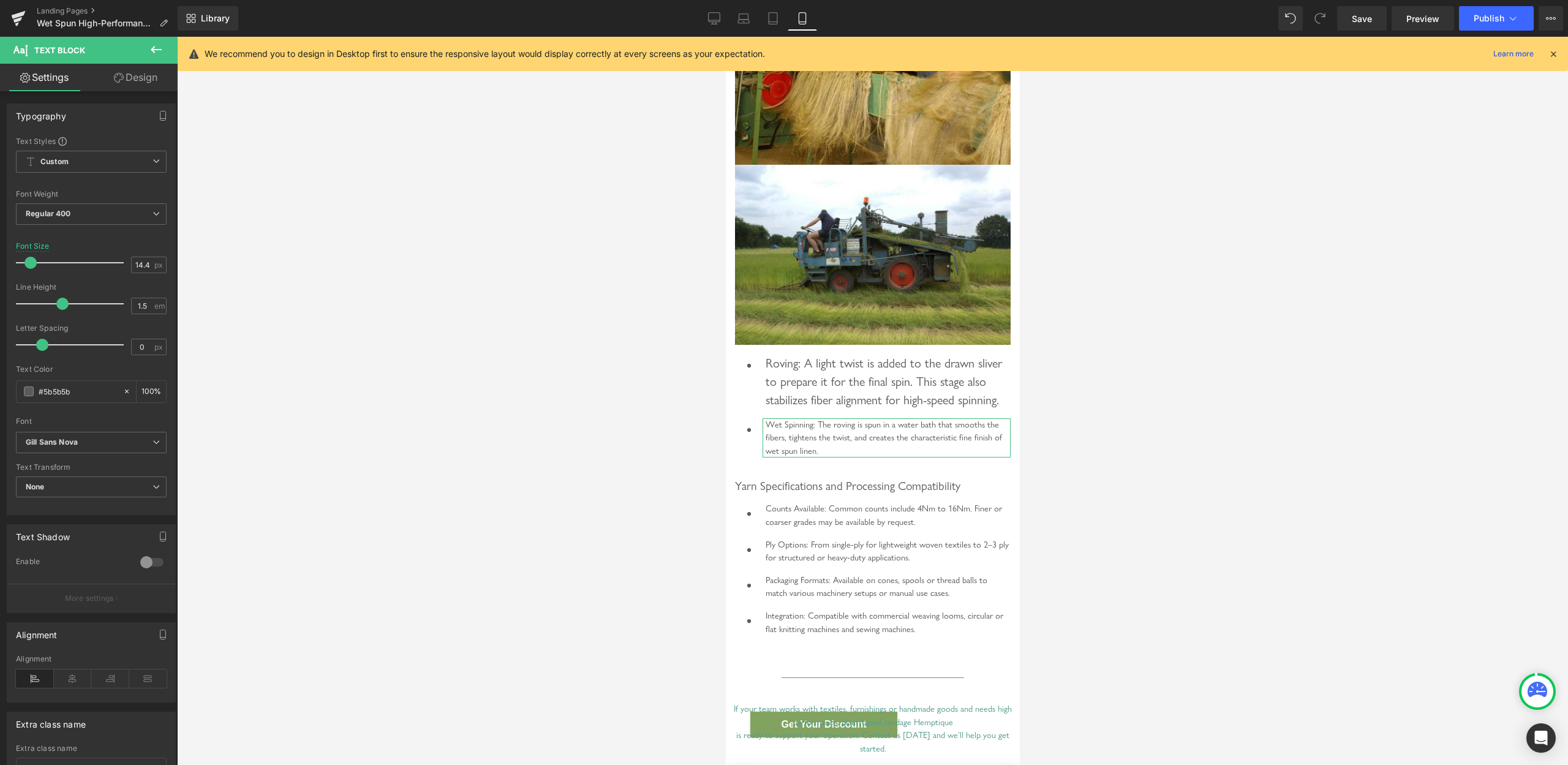
click at [141, 274] on div "Font Size 14.4 px" at bounding box center [91, 263] width 151 height 41
click at [132, 260] on input "14.4" at bounding box center [142, 264] width 22 height 15
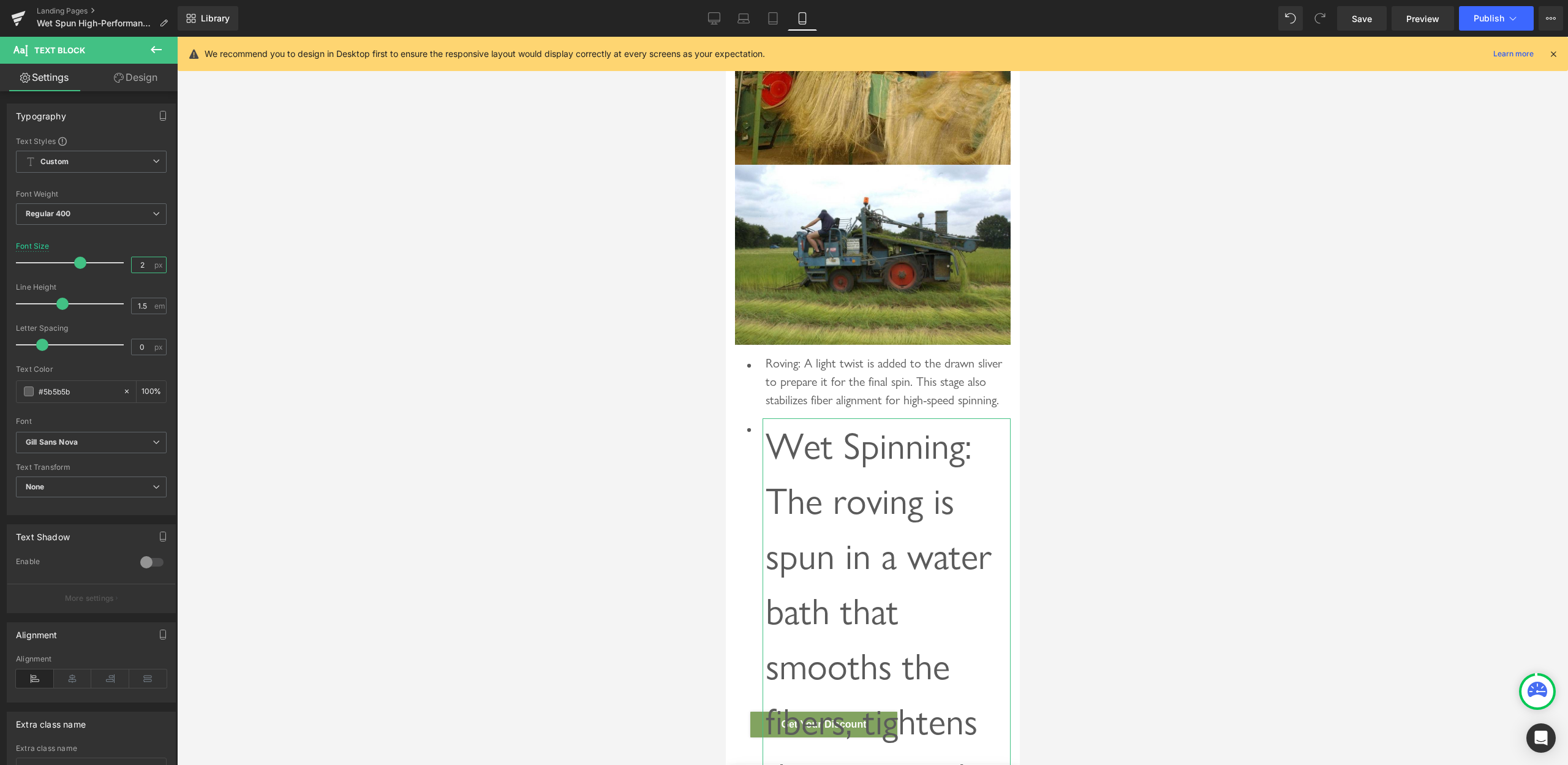
type input "20"
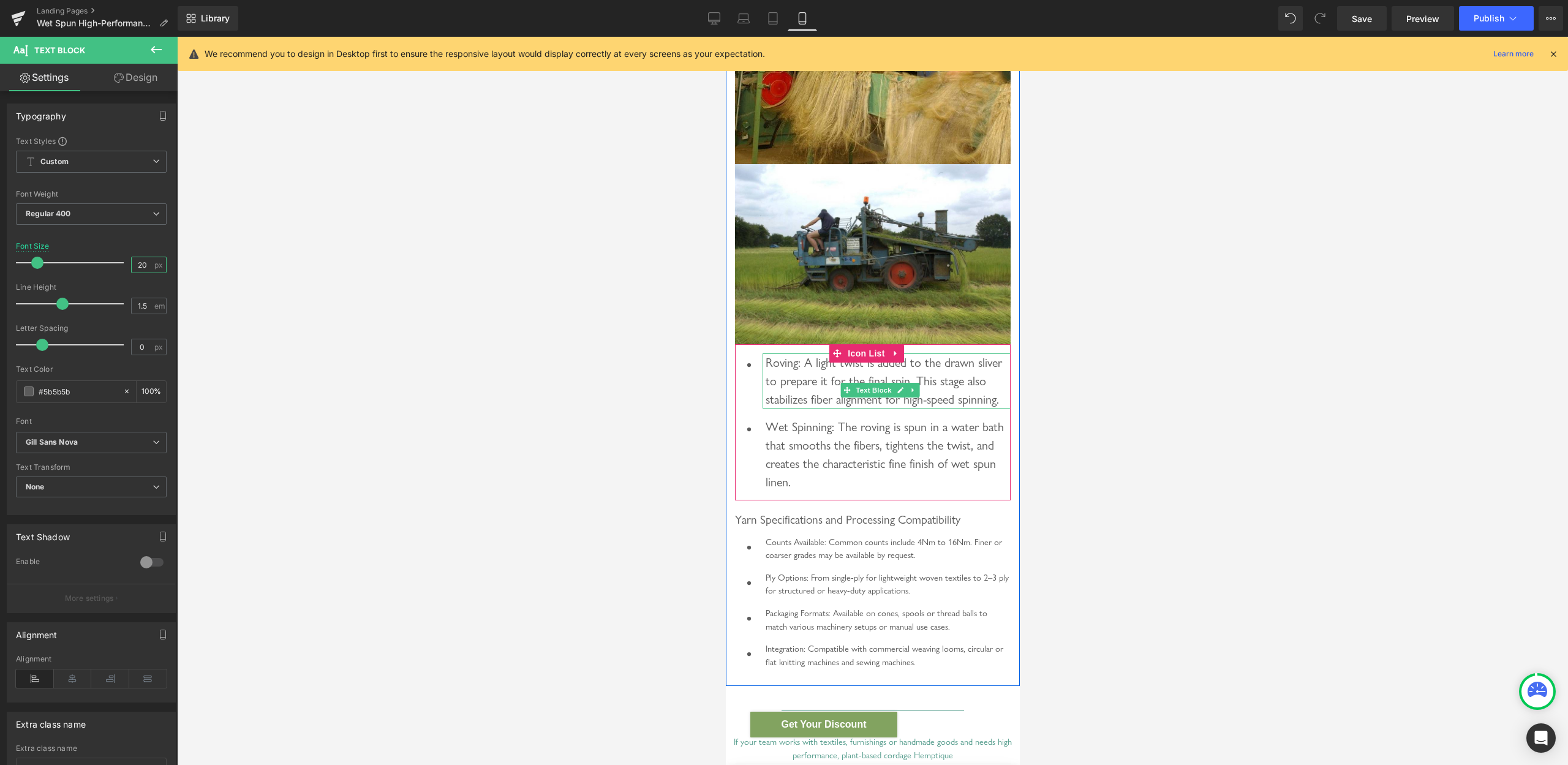
scroll to position [3562, 0]
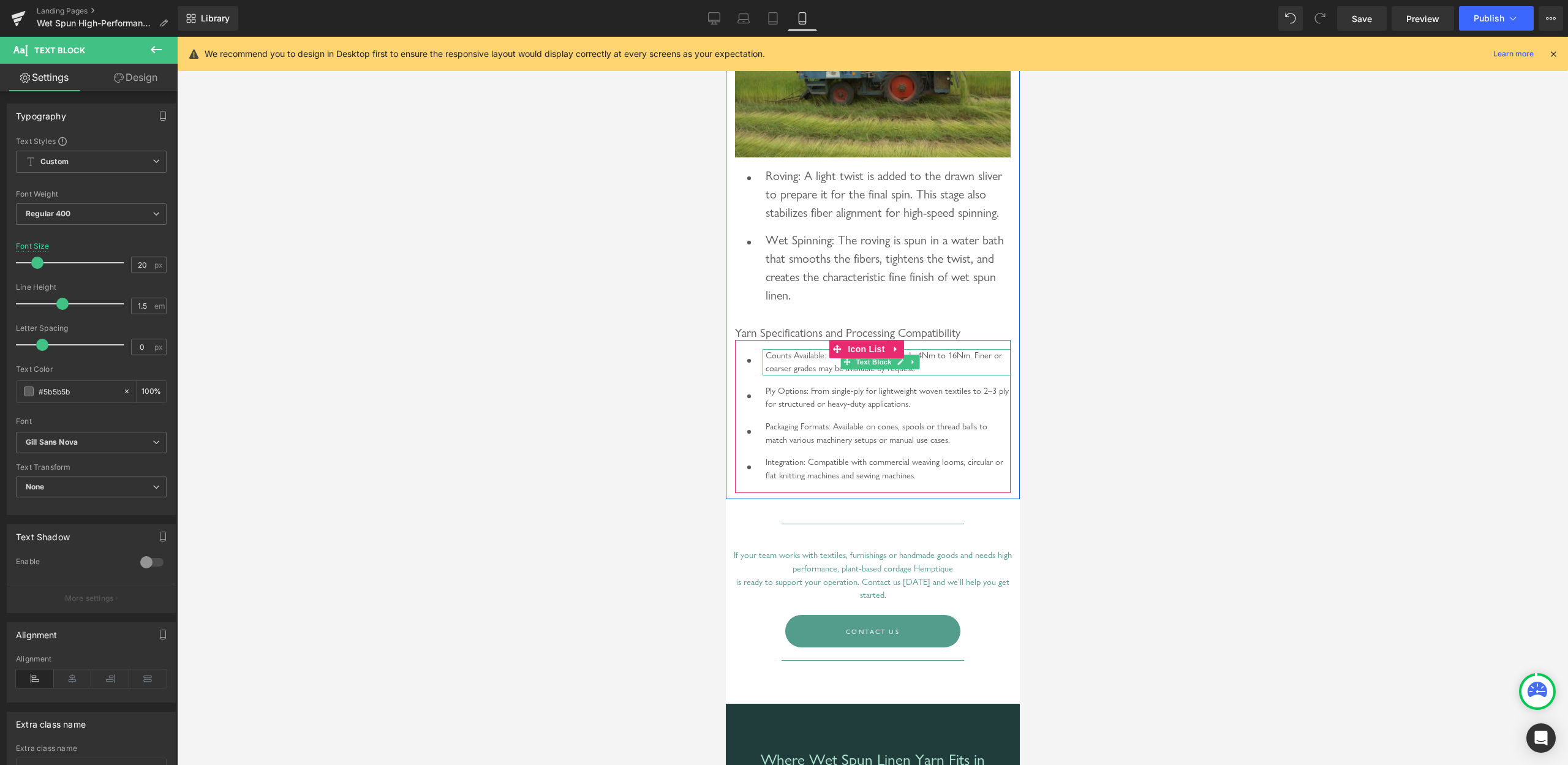
click at [873, 376] on p "Counts Available: Common counts include 4Nm to 16Nm. Finer or coarser grades ma…" at bounding box center [887, 362] width 245 height 27
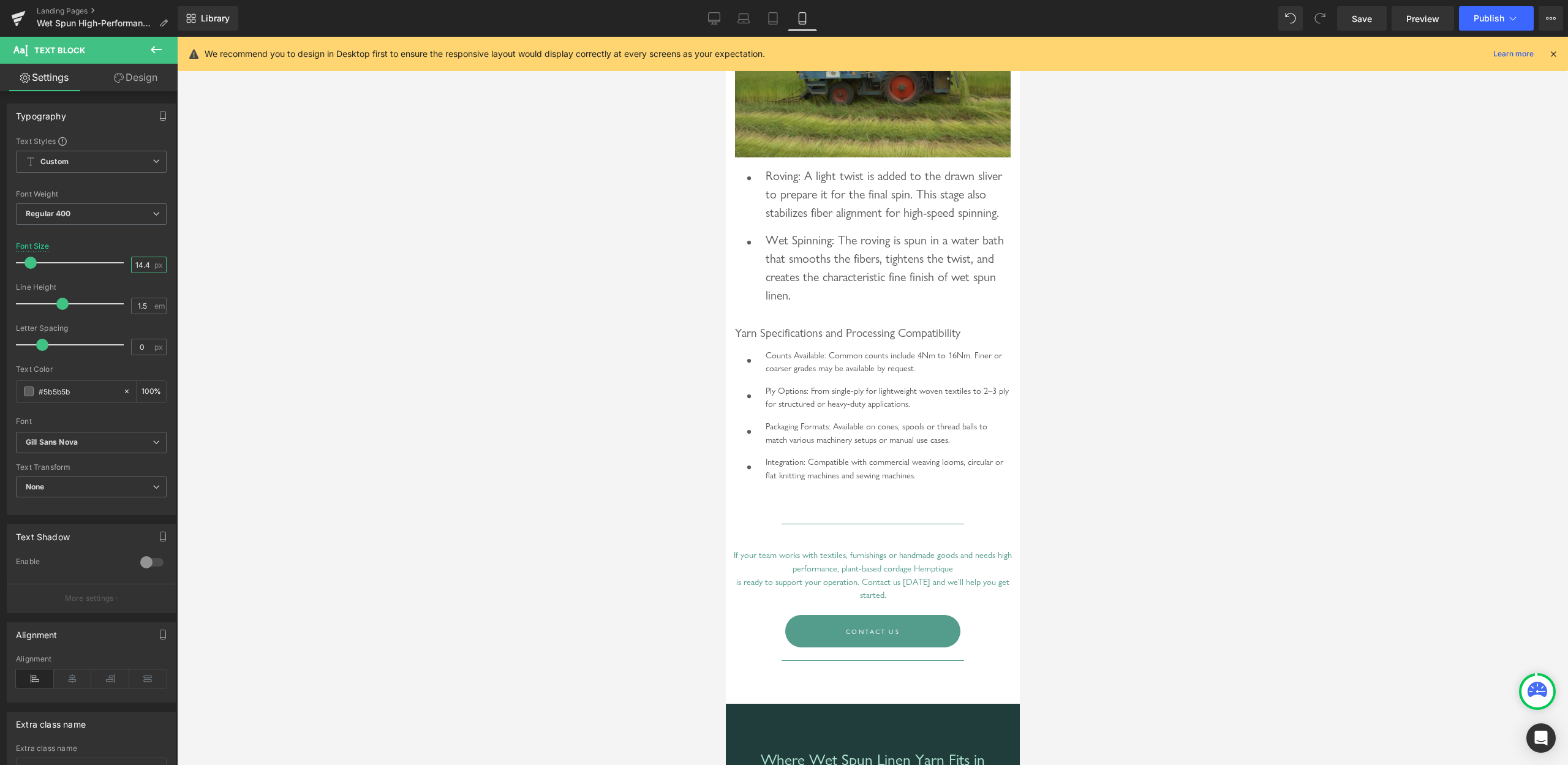
click at [135, 266] on input "14.4" at bounding box center [142, 264] width 22 height 15
type input "20"
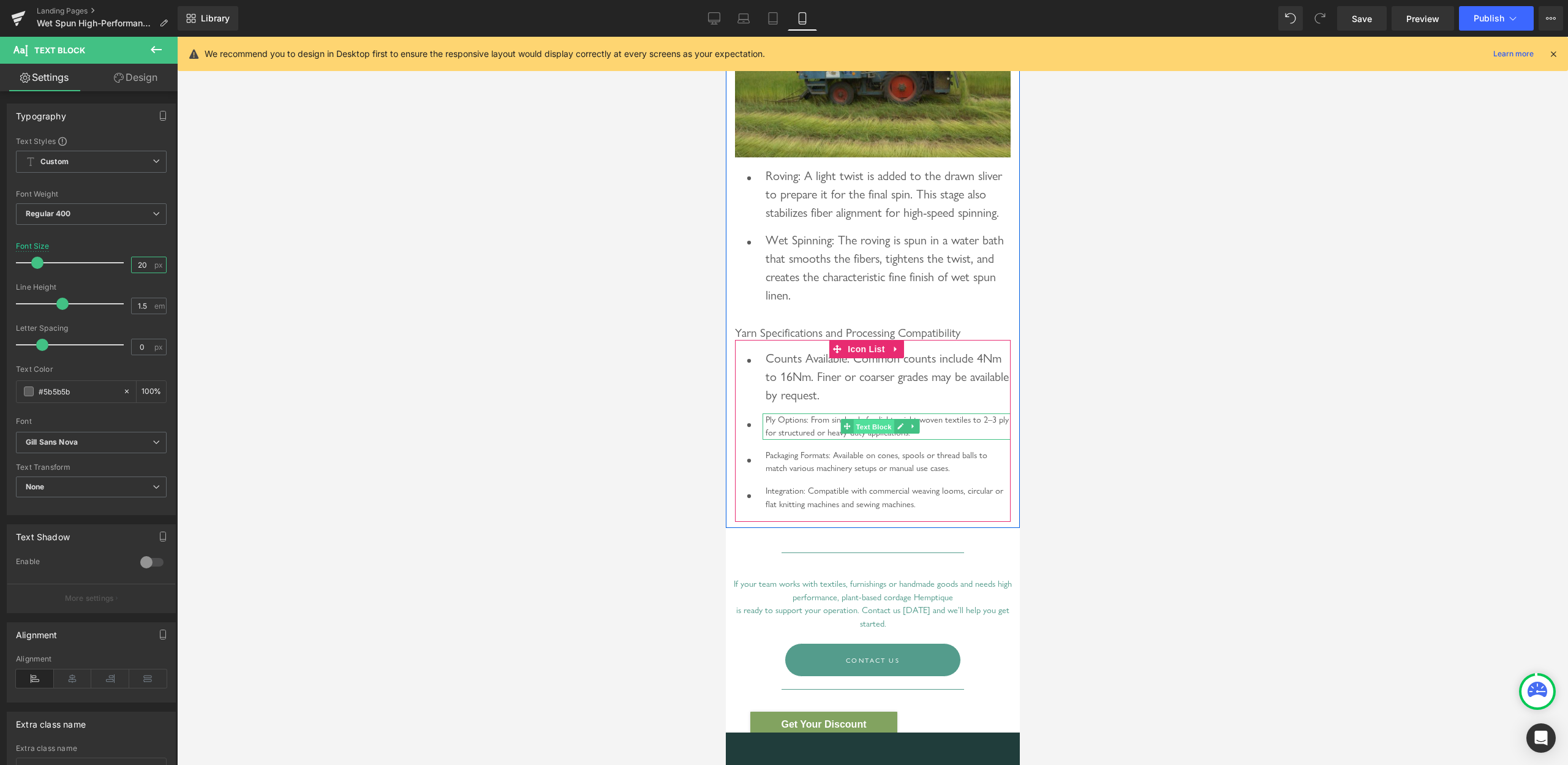
drag, startPoint x: 873, startPoint y: 467, endPoint x: 1187, endPoint y: 484, distance: 314.5
click at [873, 434] on span "Text Block" at bounding box center [872, 427] width 40 height 15
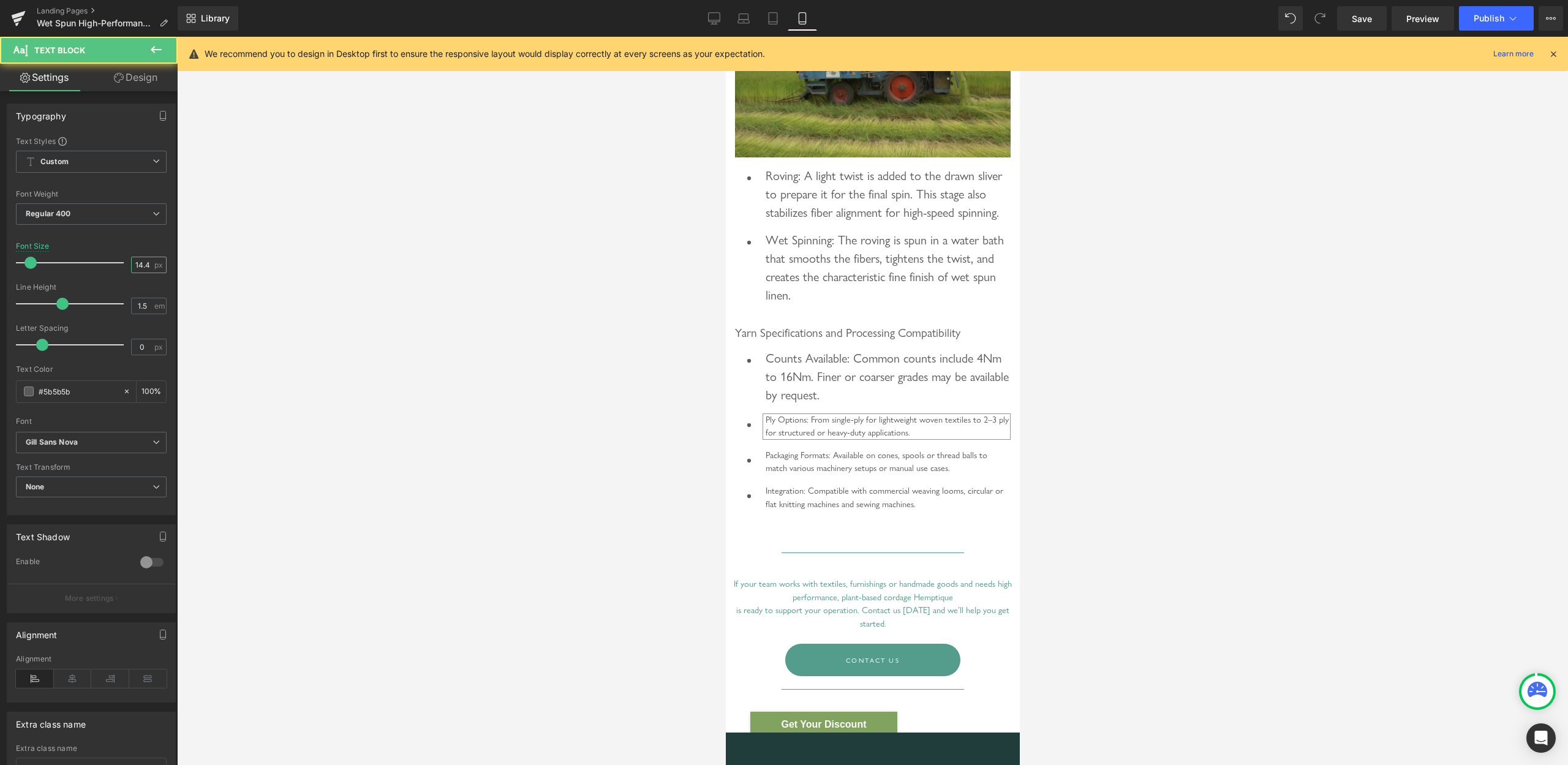
click at [137, 270] on input "14.4" at bounding box center [142, 264] width 22 height 15
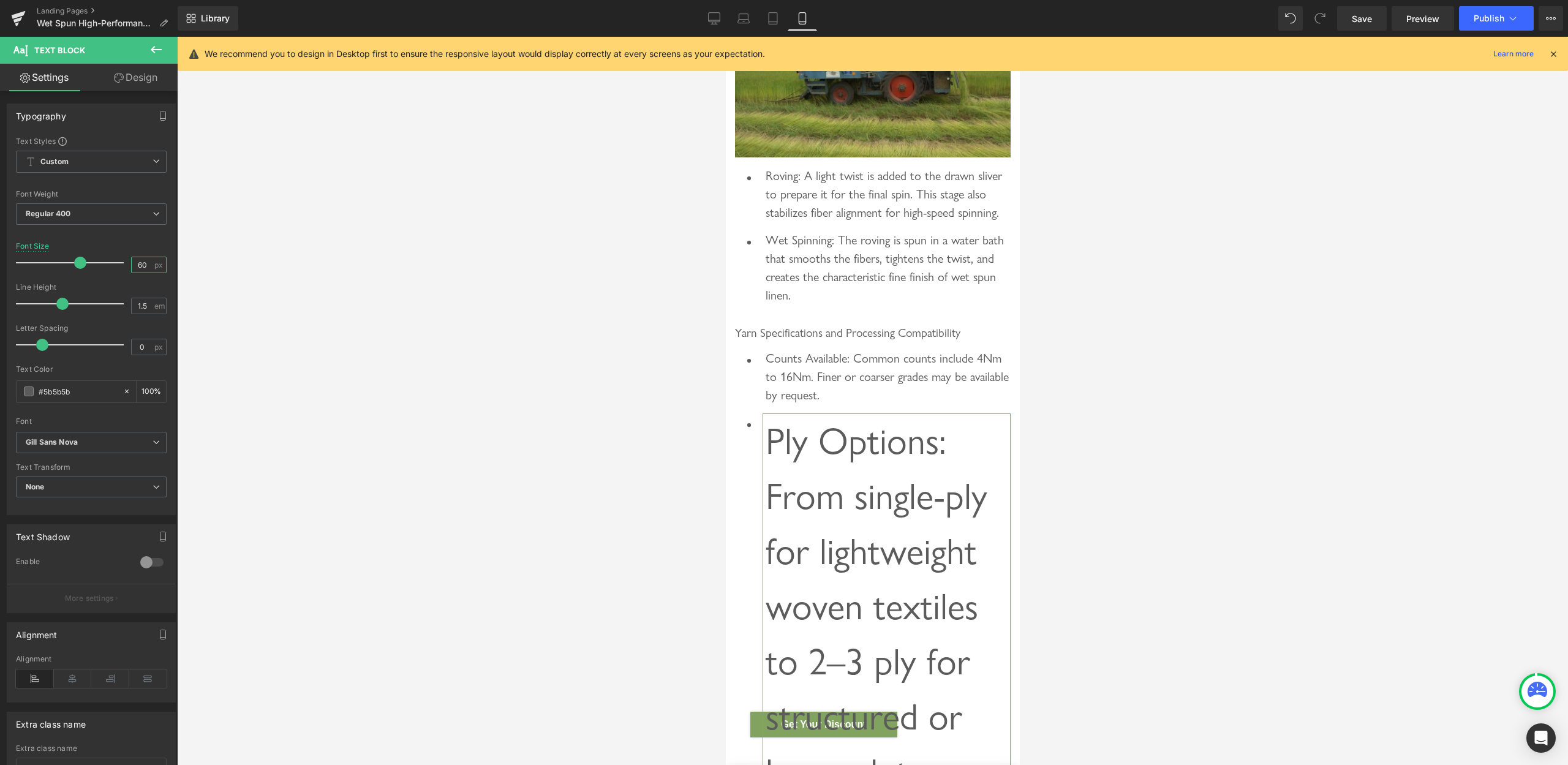
click at [137, 270] on input "60" at bounding box center [142, 264] width 22 height 15
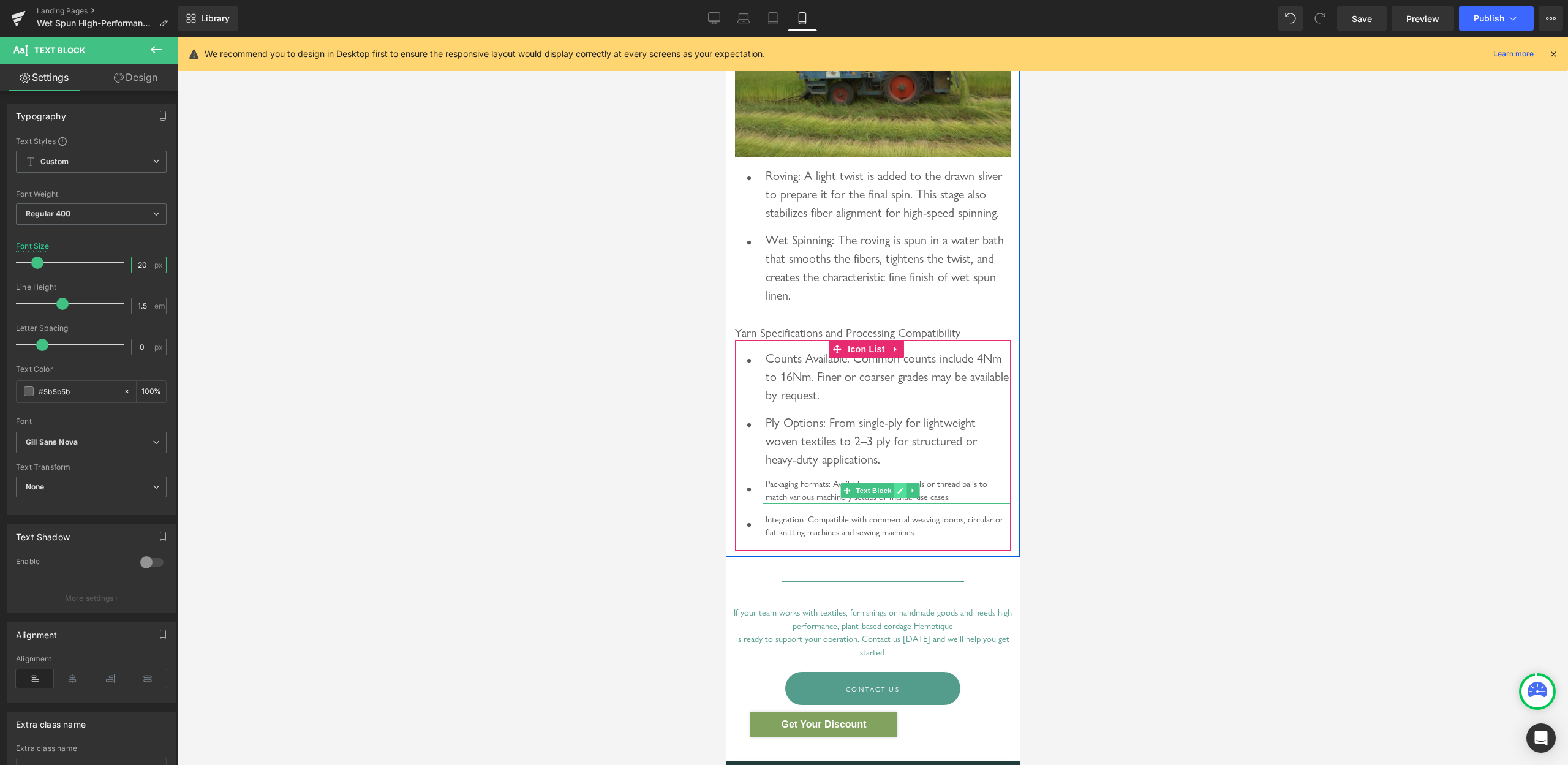
type input "20"
click at [895, 498] on link at bounding box center [900, 491] width 13 height 15
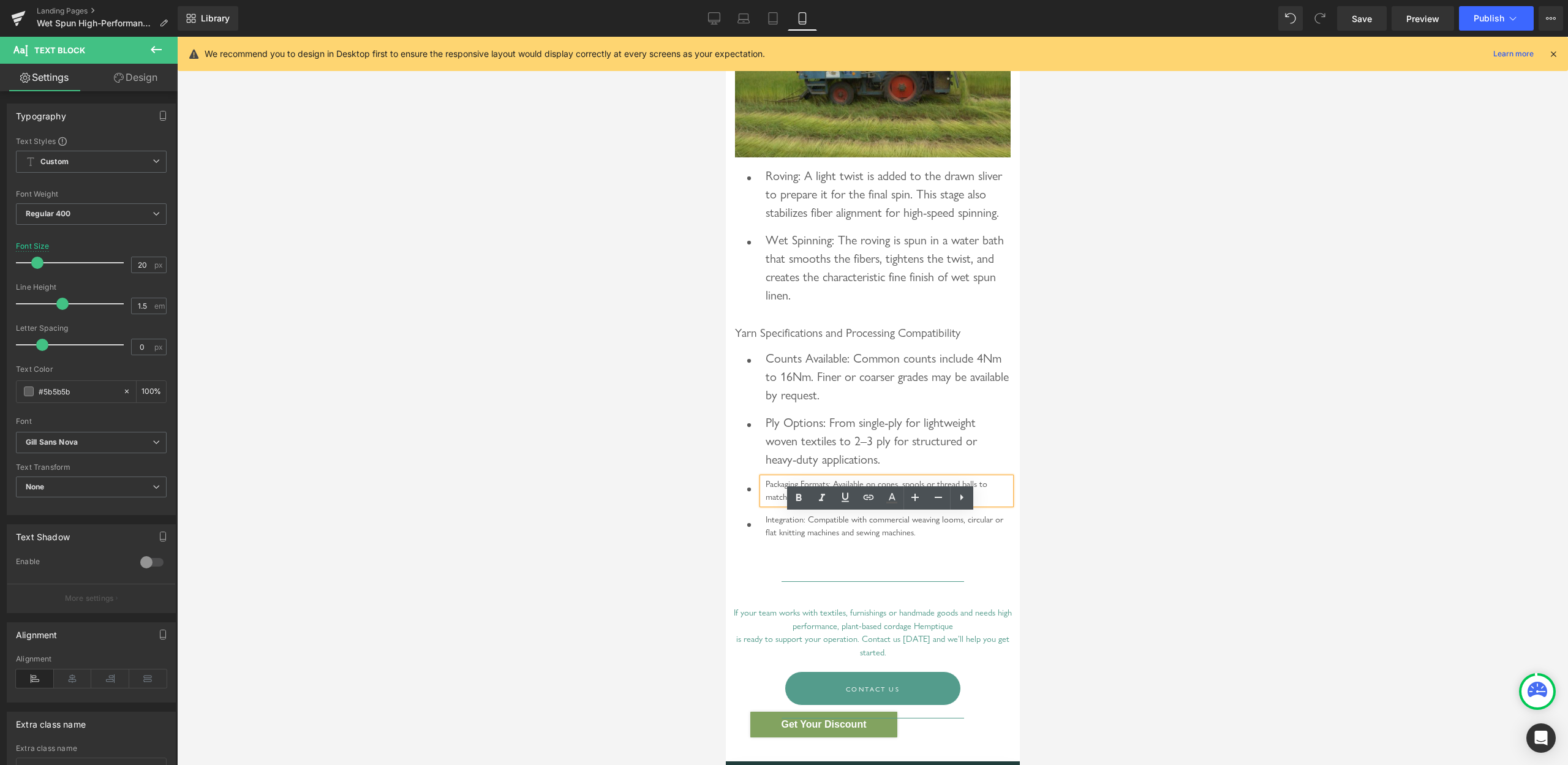
click at [838, 504] on div "Packaging Formats: Available on cones, spools or thread balls to match various …" at bounding box center [886, 491] width 248 height 27
click at [136, 260] on input "14.4" at bounding box center [142, 264] width 22 height 15
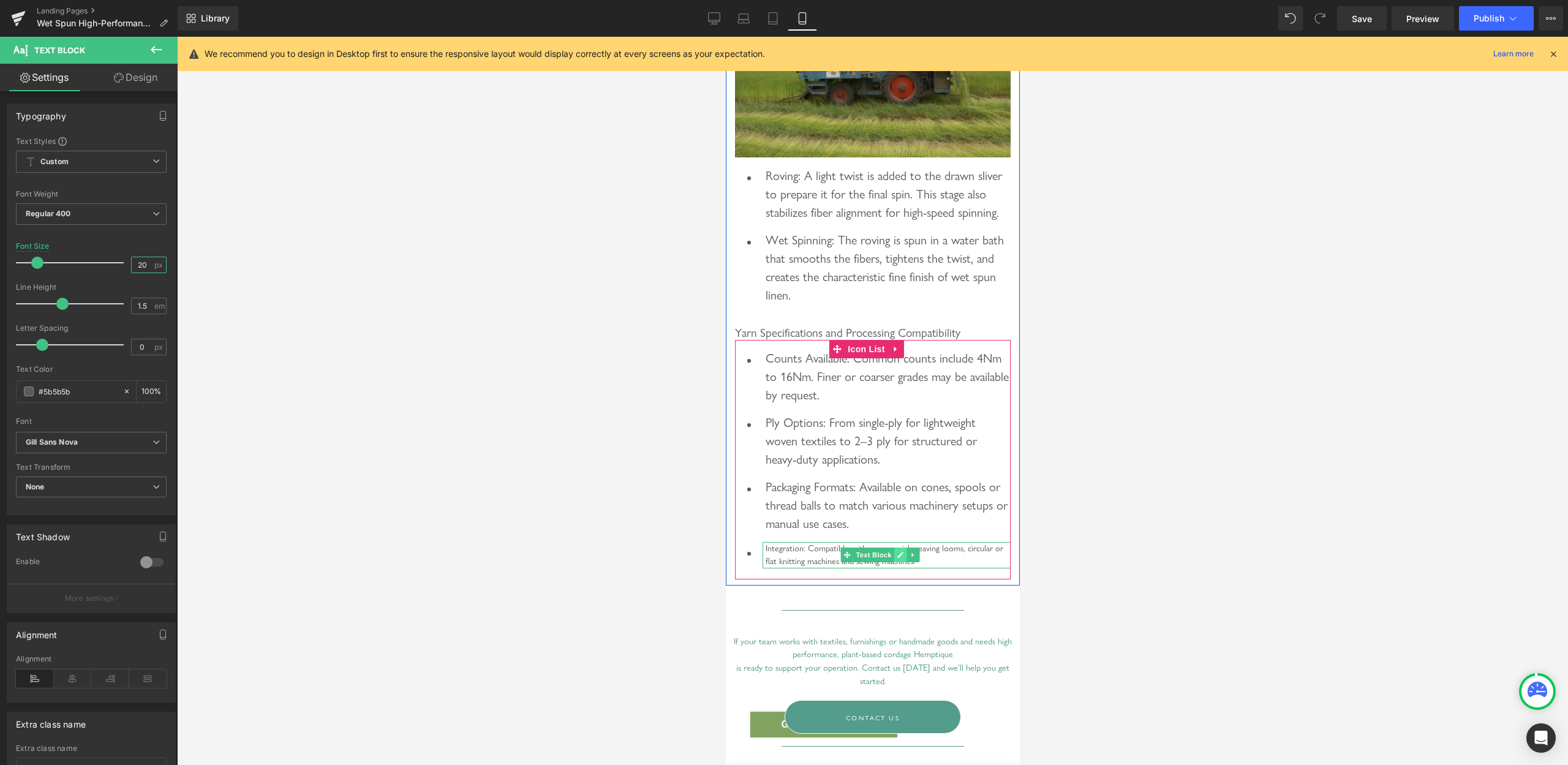
type input "20"
click at [896, 562] on link at bounding box center [900, 555] width 13 height 15
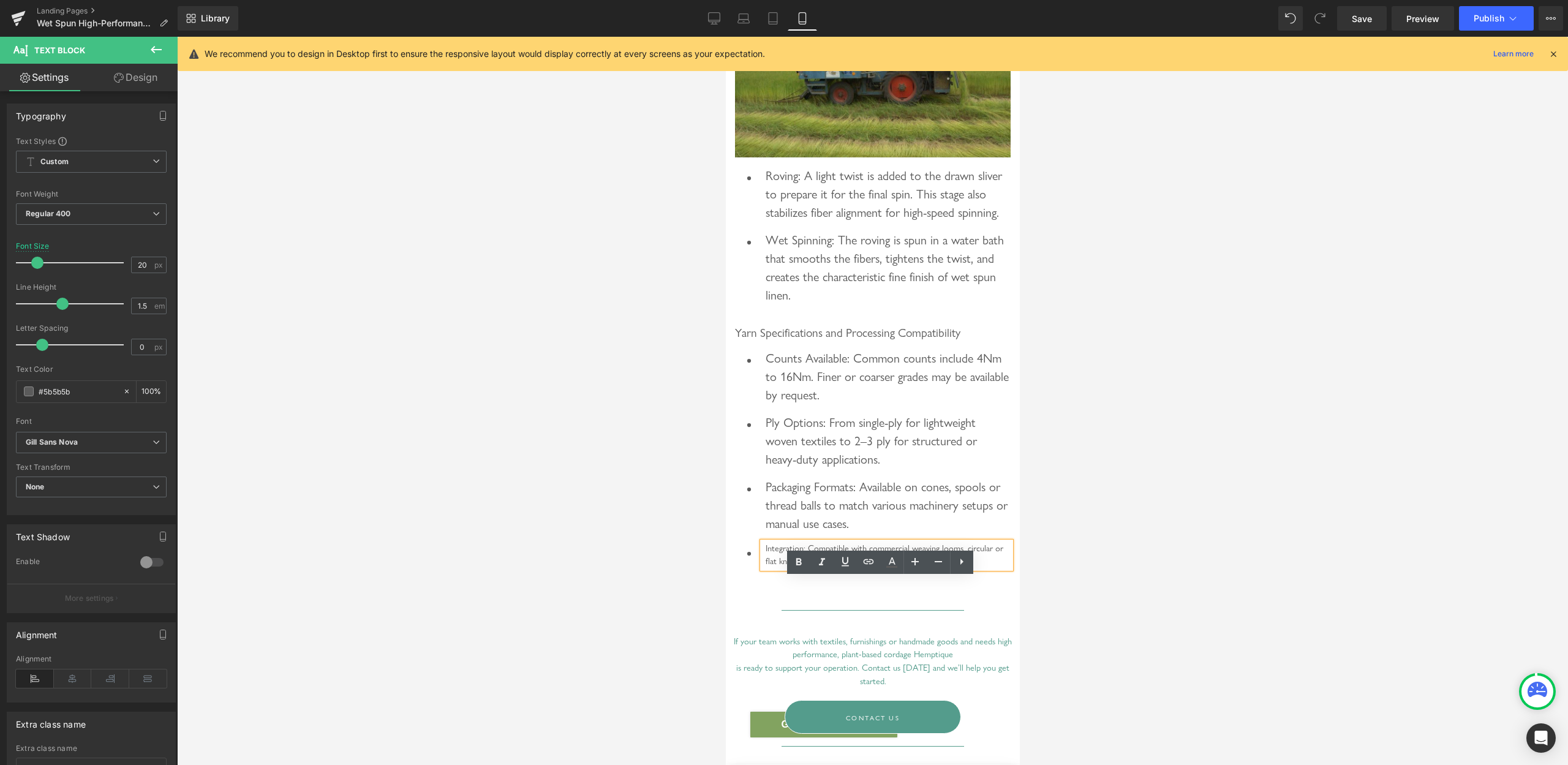
click at [859, 568] on div "Integration: Compatible with commercial weaving looms, circular or flat knittin…" at bounding box center [886, 556] width 248 height 27
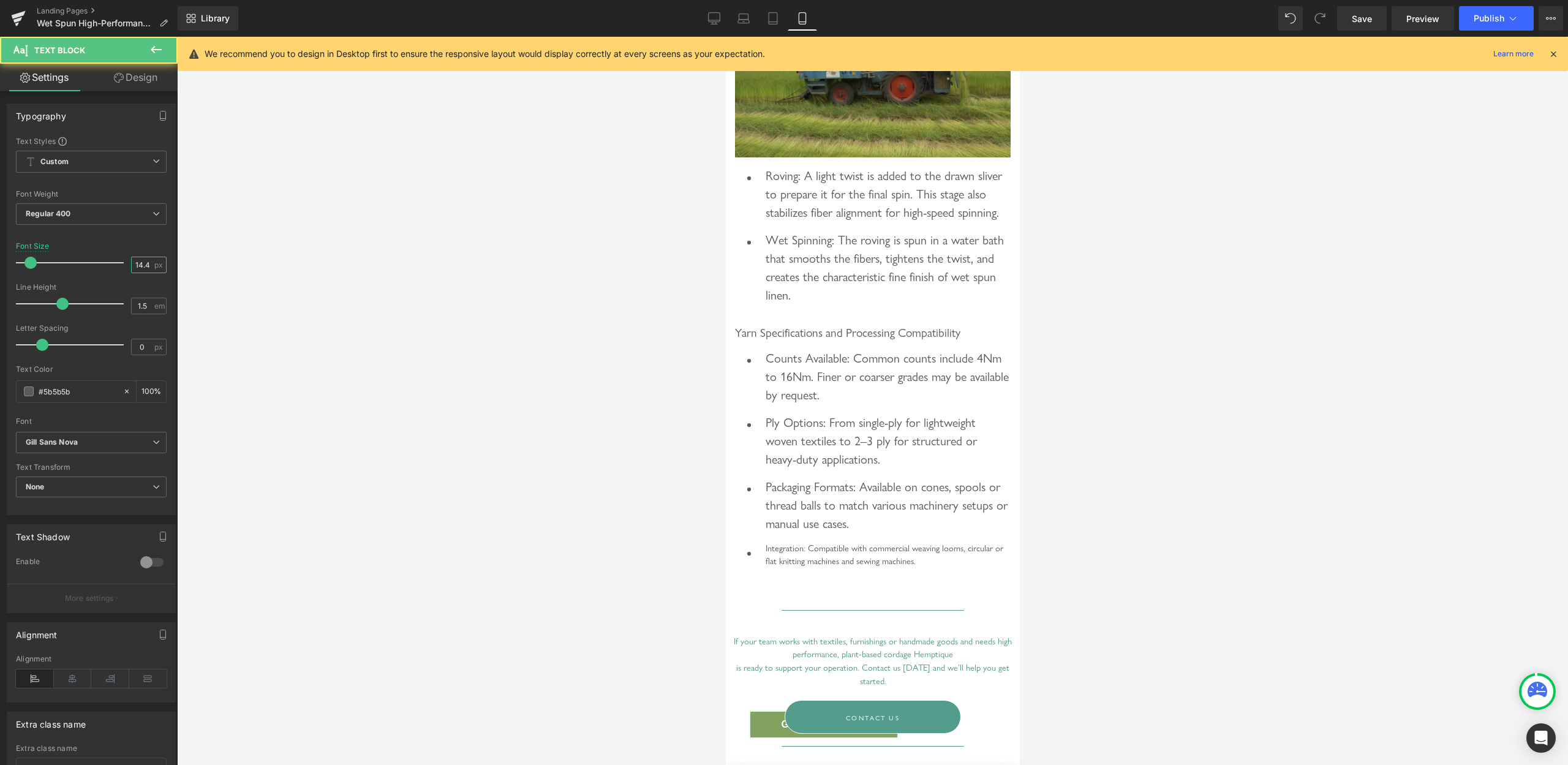
click at [132, 266] on input "14.4" at bounding box center [142, 264] width 22 height 15
type input "20"
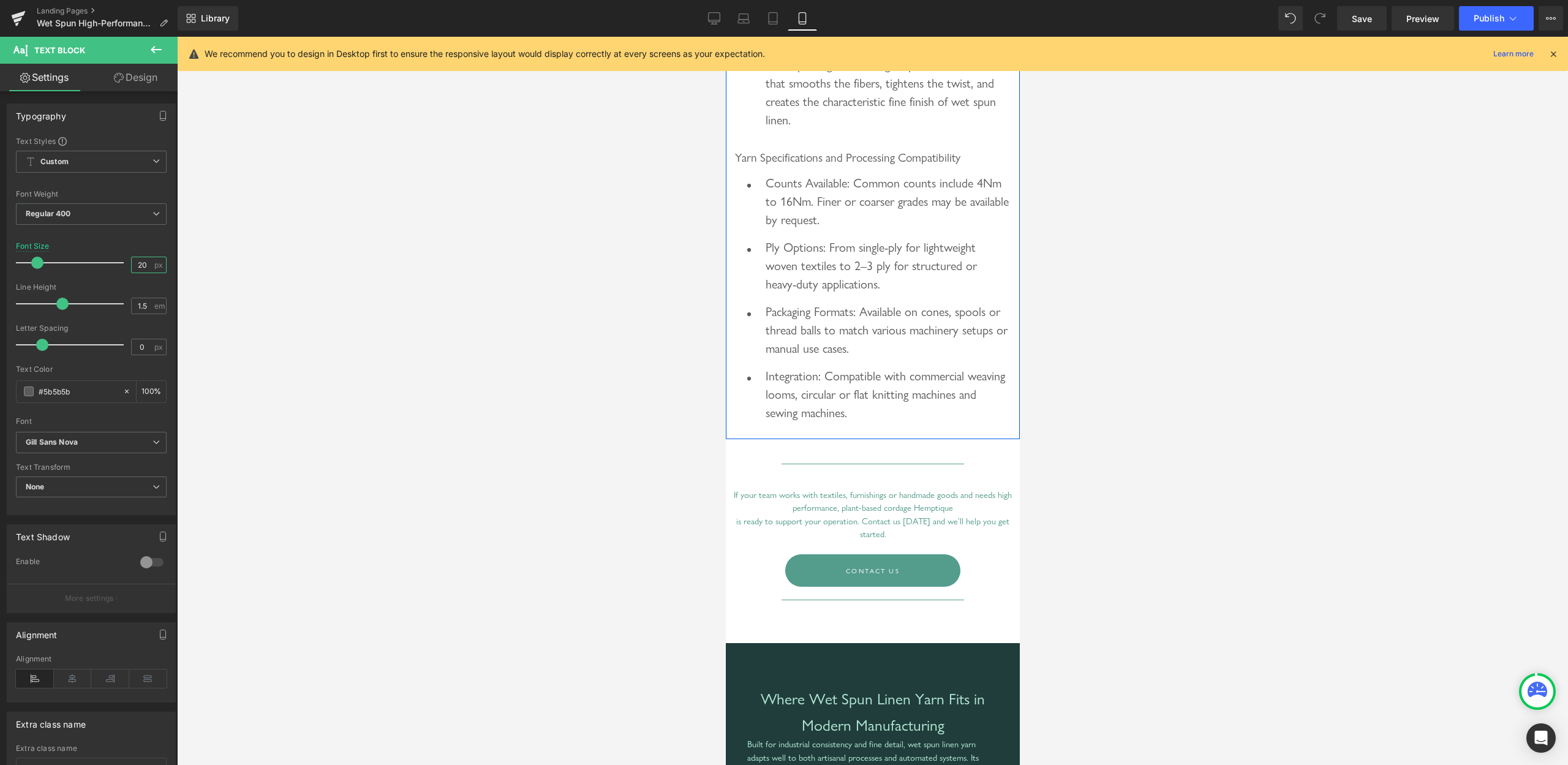
scroll to position [3812, 0]
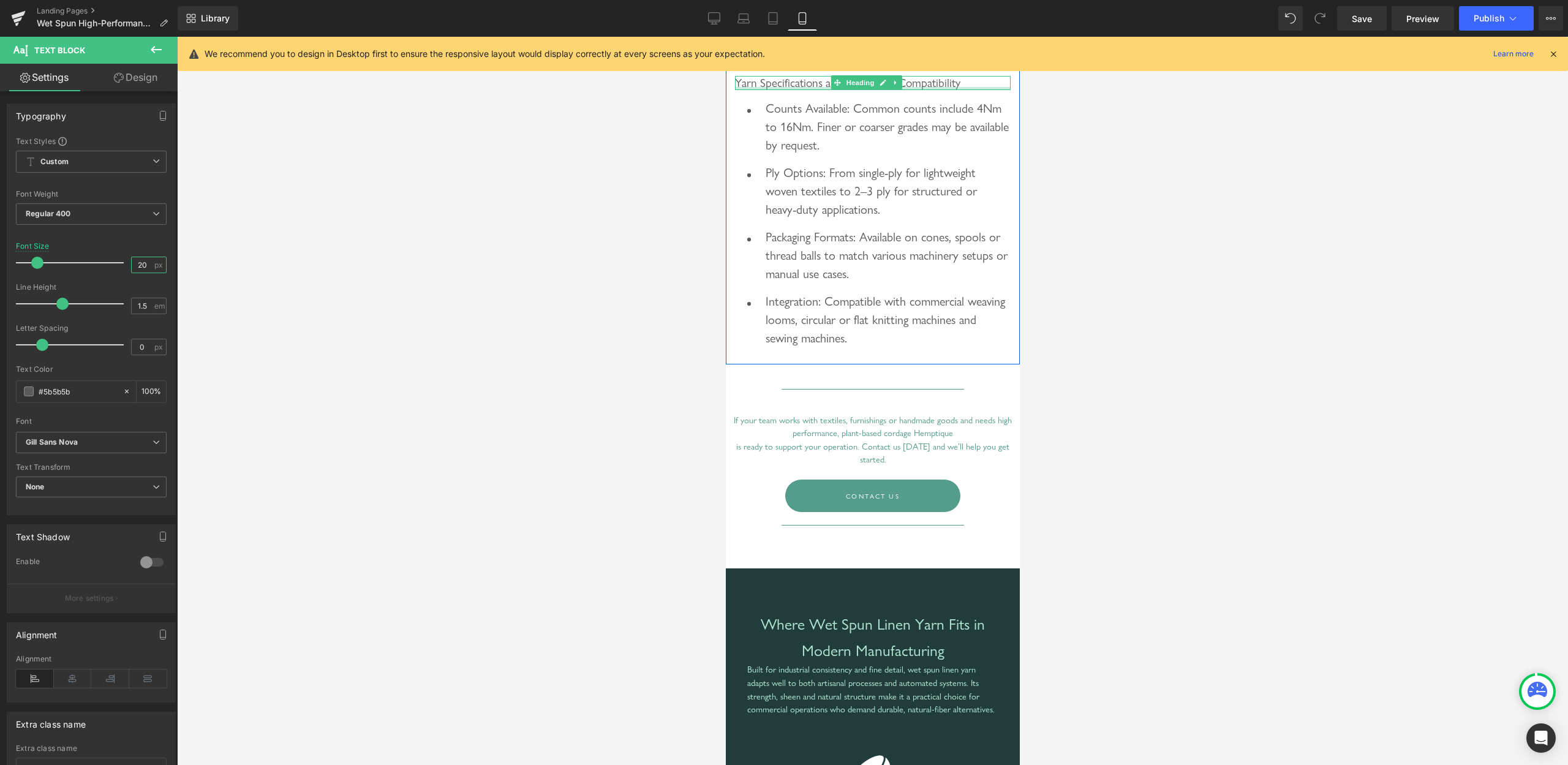
click at [934, 90] on div at bounding box center [872, 88] width 276 height 3
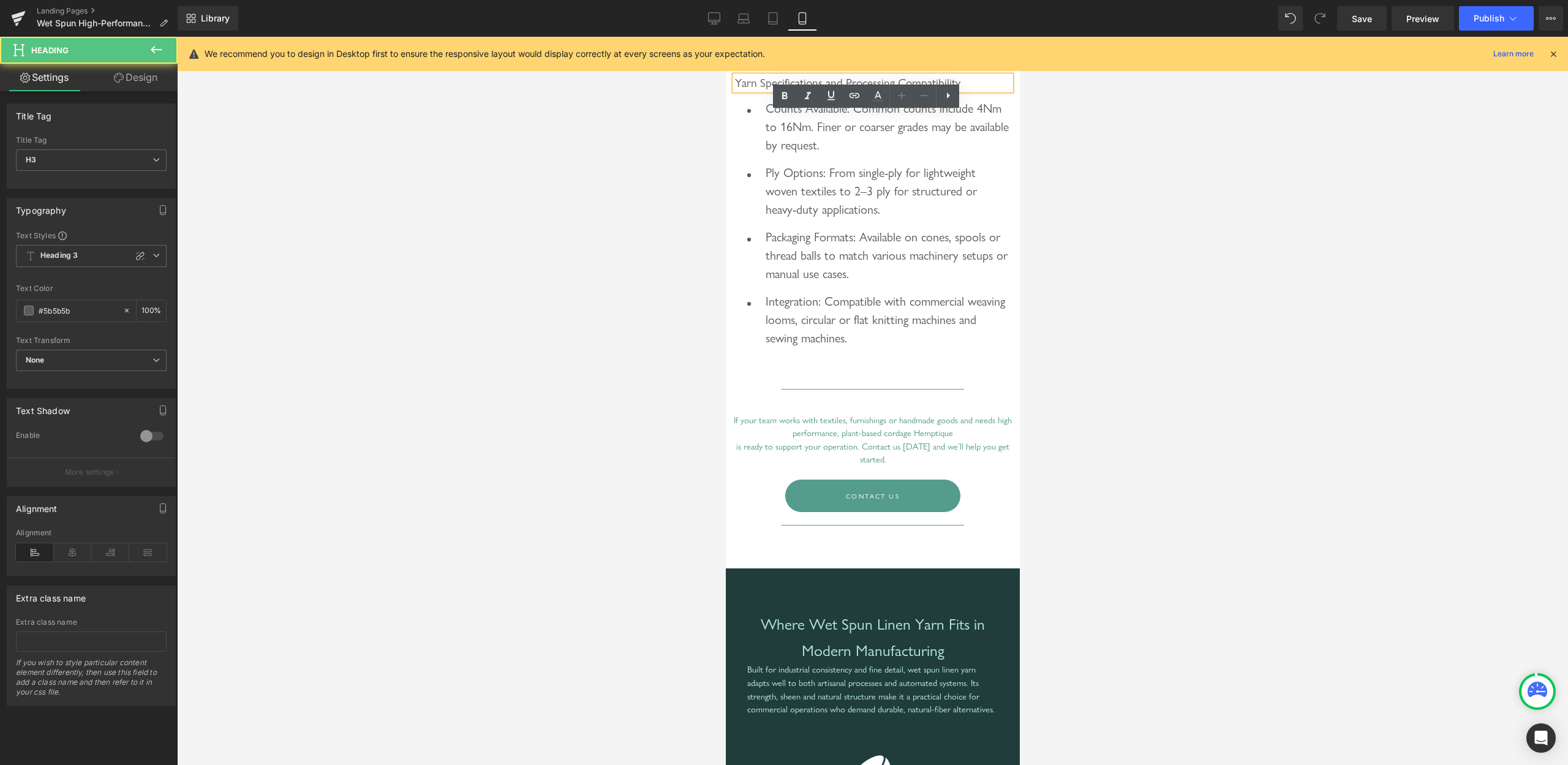
click at [917, 90] on span "Yarn Specifications and Processing Compatibility" at bounding box center [847, 83] width 226 height 14
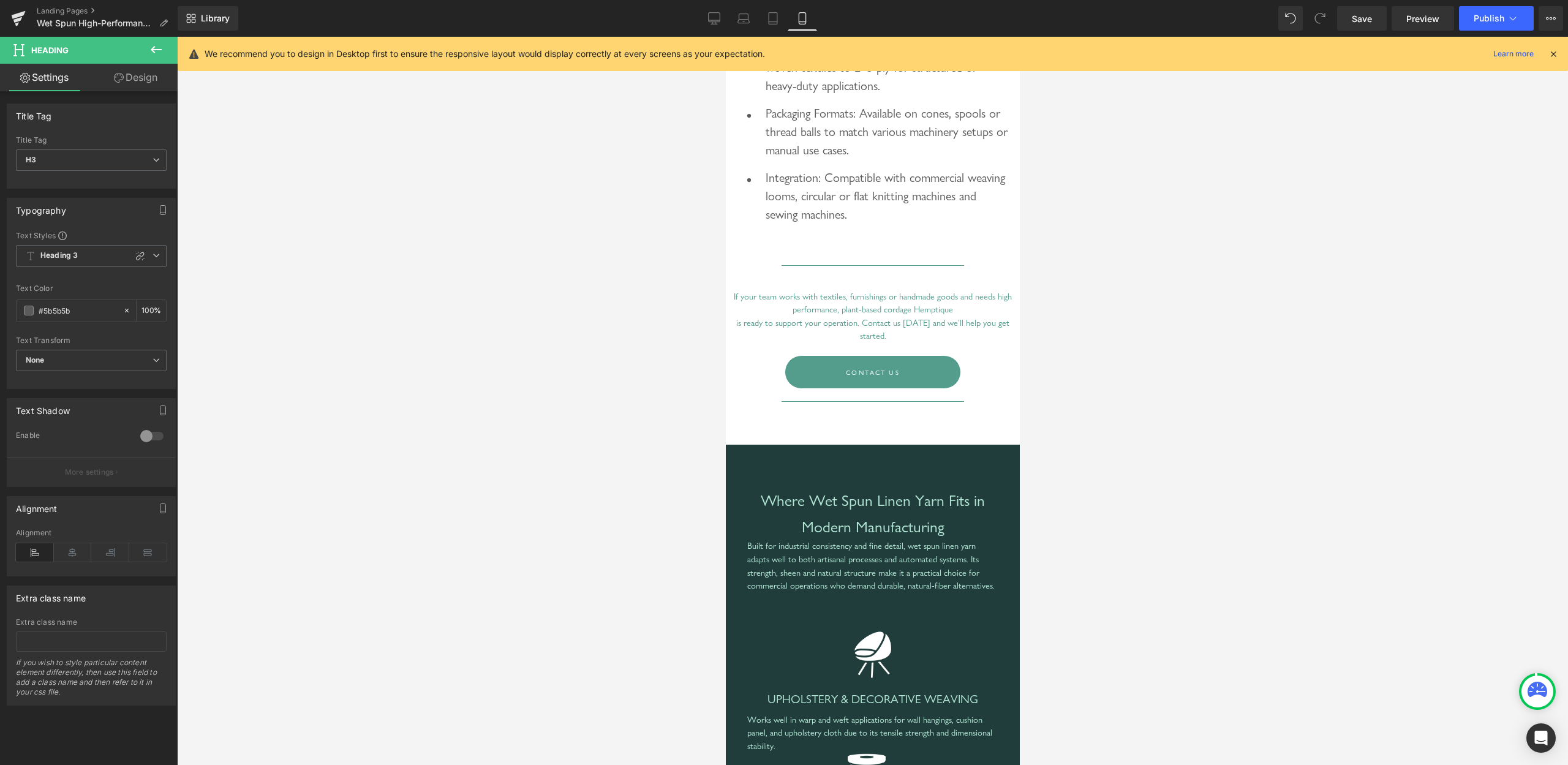
scroll to position [3937, 0]
click at [878, 342] on div "If your team works with textiles, furnishings or handmade goods and needs high …" at bounding box center [872, 315] width 282 height 53
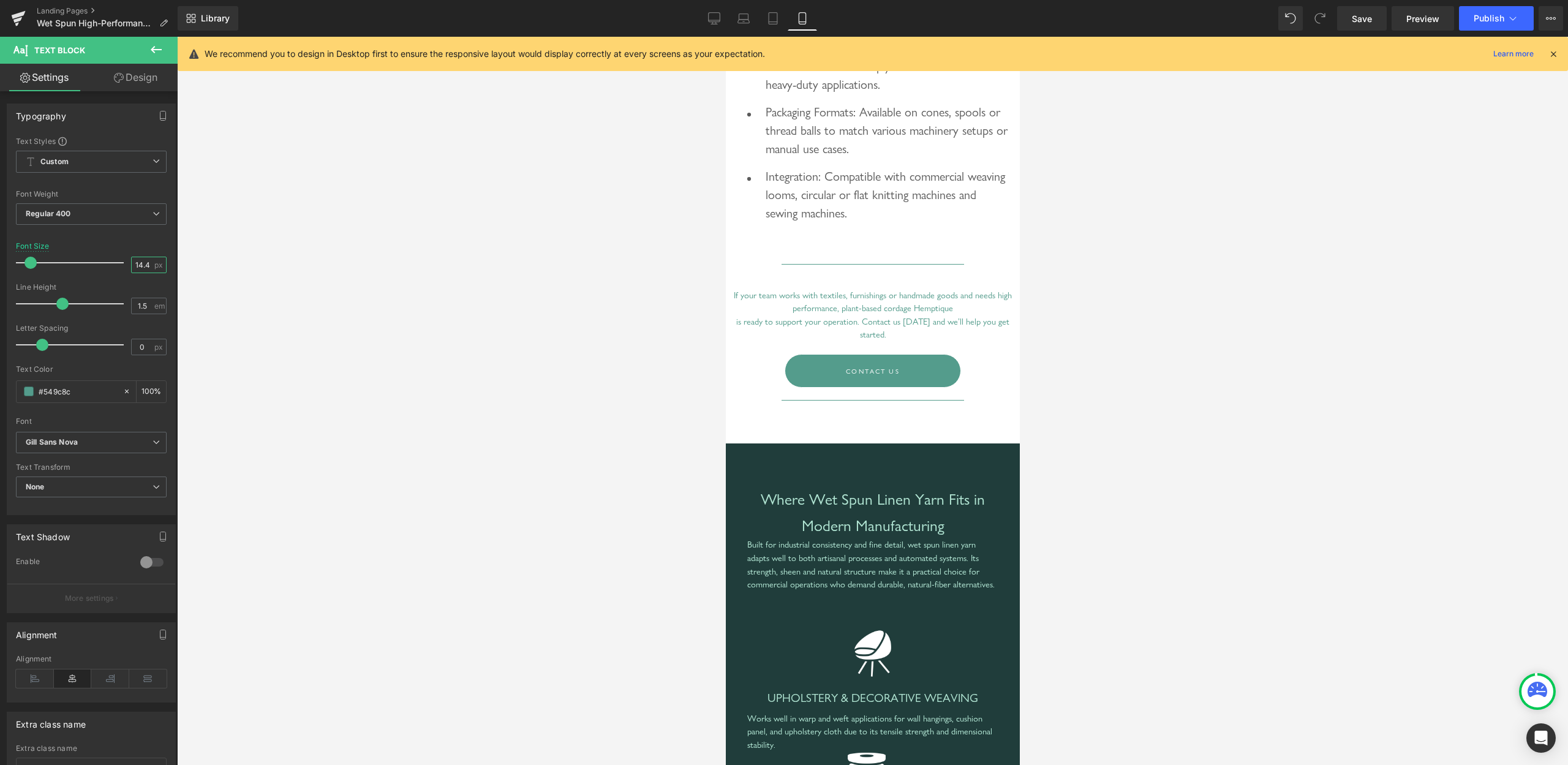
click at [132, 268] on input "14.4" at bounding box center [142, 264] width 22 height 15
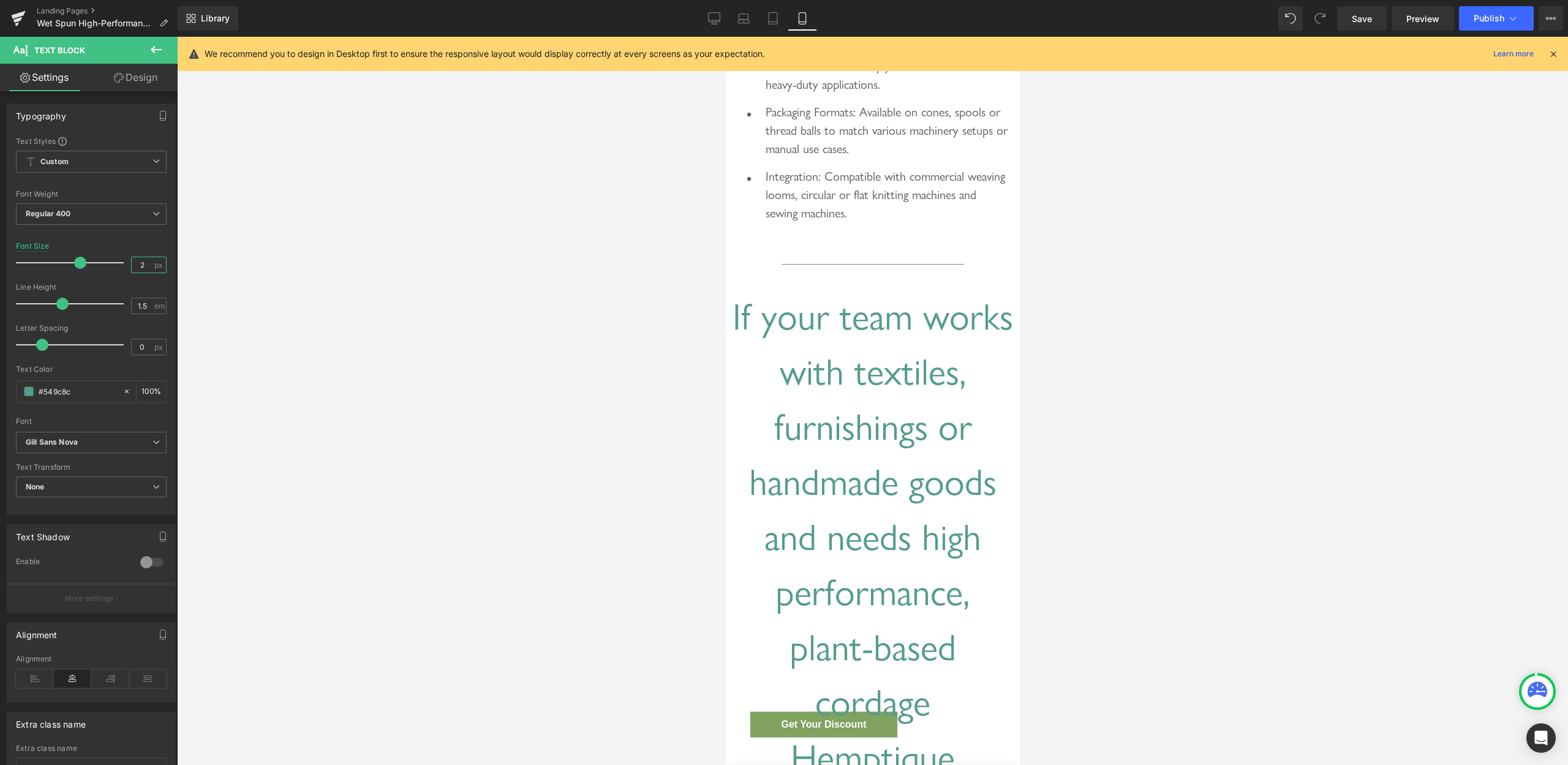
type input "20"
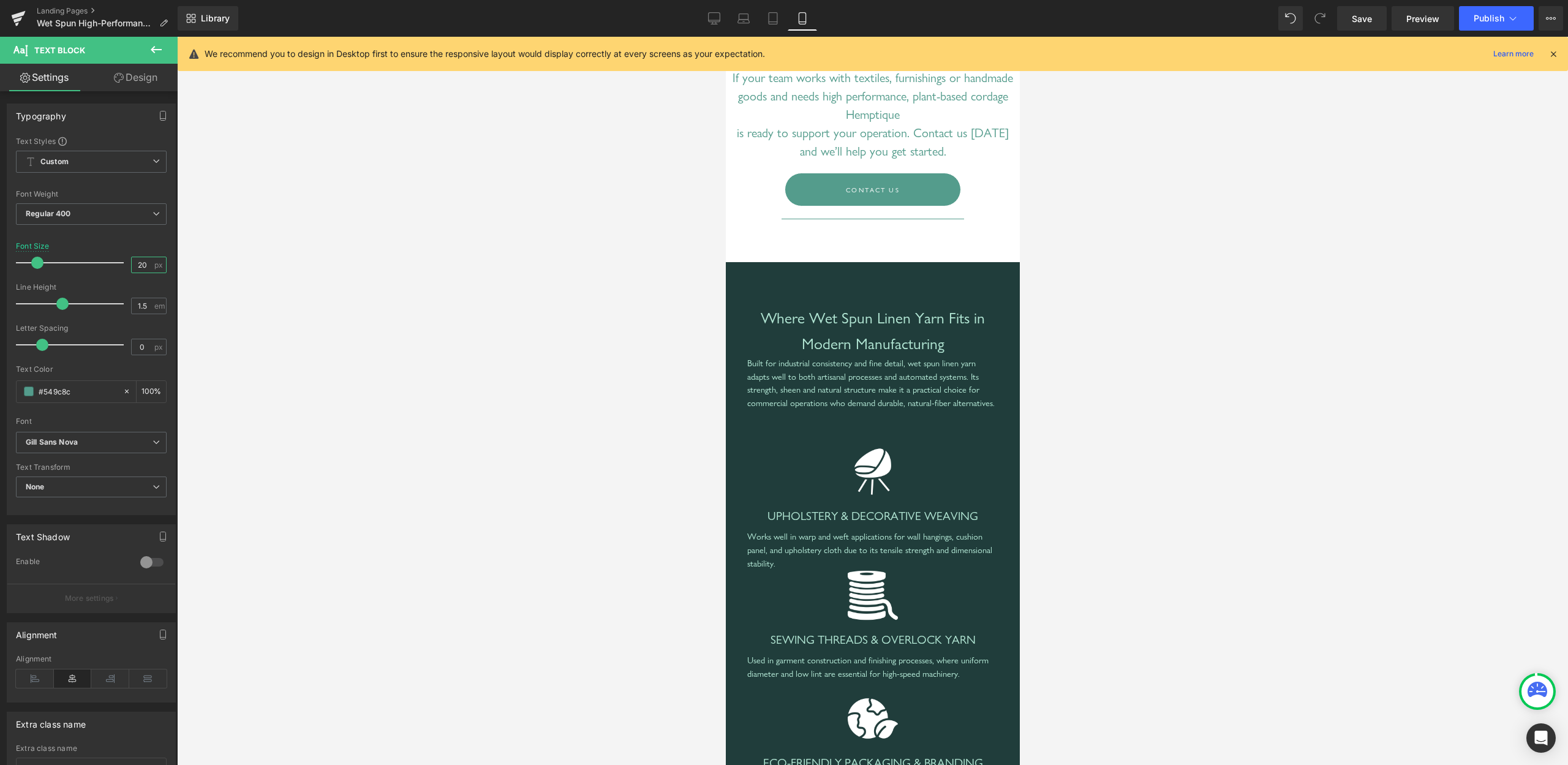
scroll to position [4250, 0]
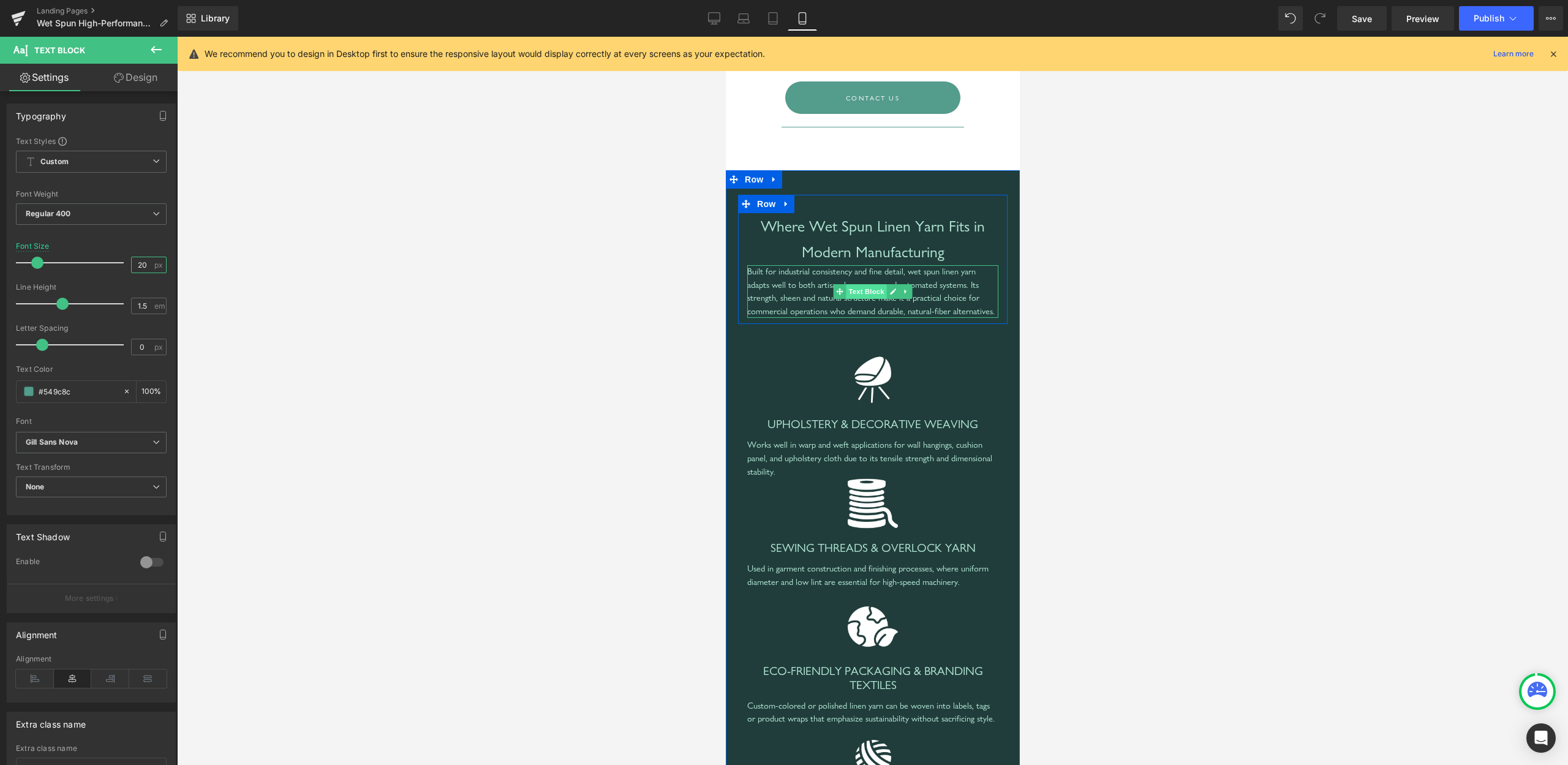
click at [864, 299] on span "Text Block" at bounding box center [865, 292] width 40 height 15
click at [132, 268] on input "14.4" at bounding box center [142, 264] width 22 height 15
type input "20"
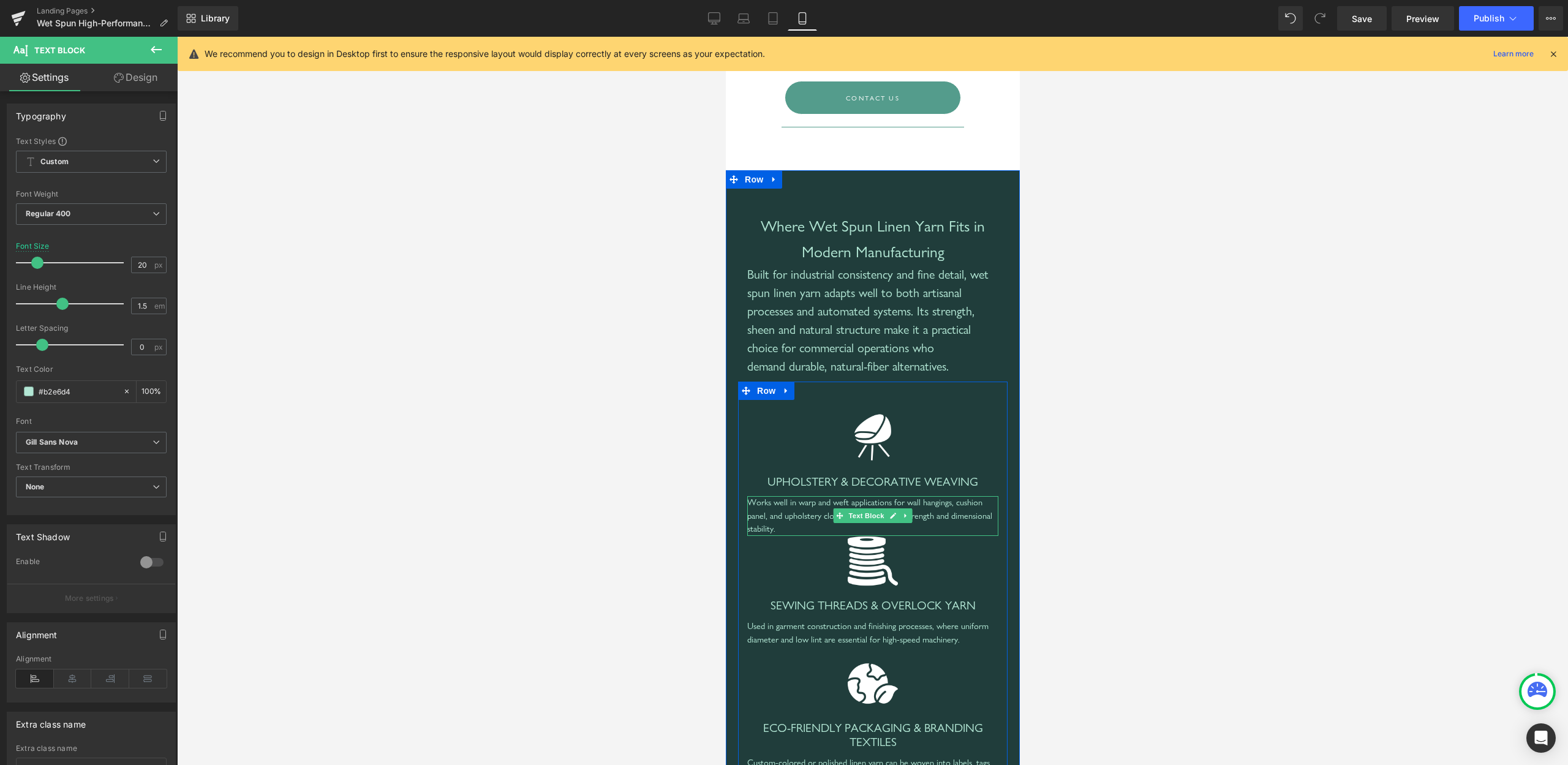
click at [811, 536] on div "Works well in warp and weft applications for wall hangings, cushion panel, and …" at bounding box center [872, 516] width 251 height 40
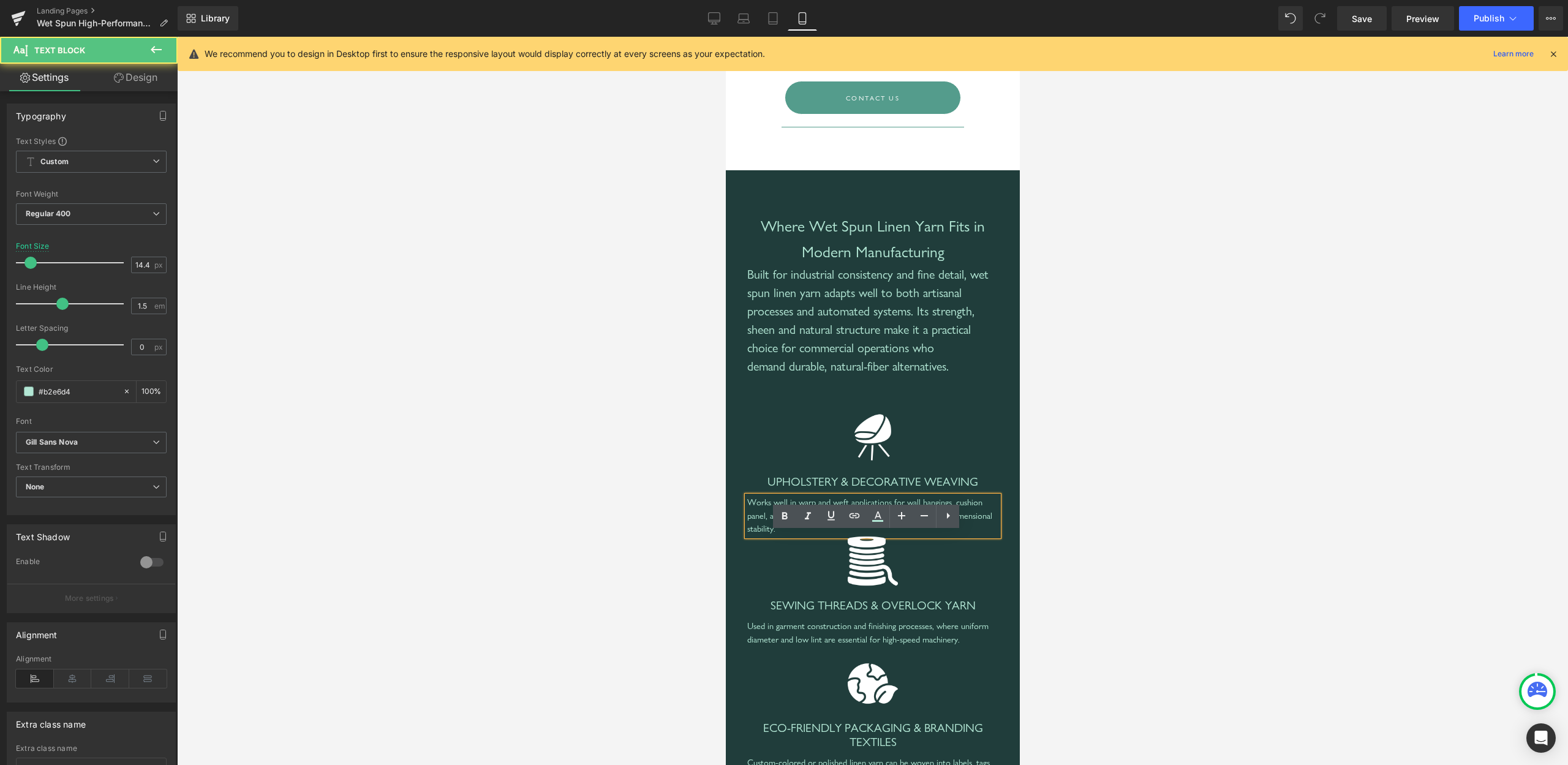
click at [810, 536] on div "Works well in warp and weft applications for wall hangings, cushion panel, and …" at bounding box center [872, 516] width 251 height 40
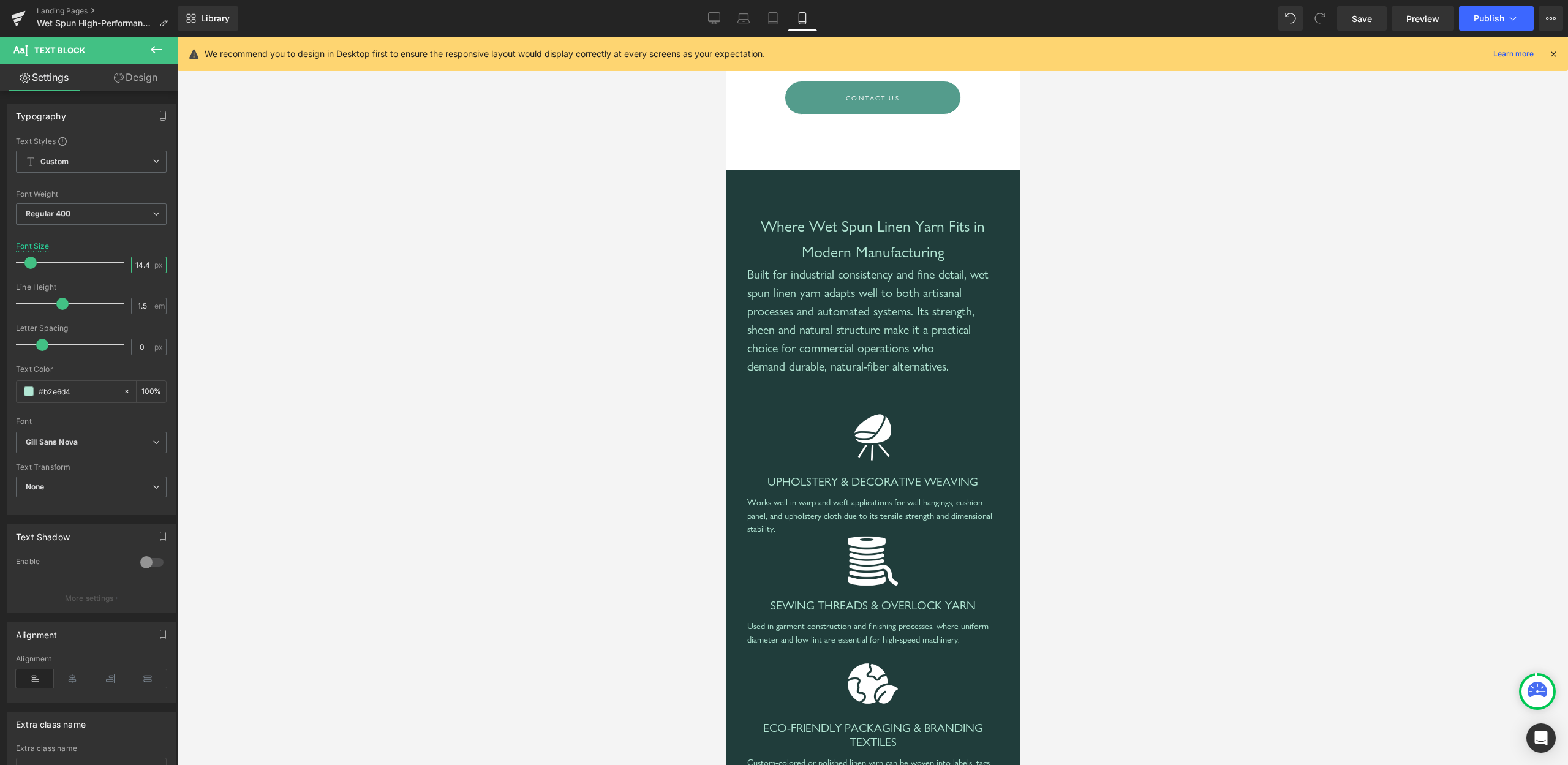
click at [132, 266] on input "14.4" at bounding box center [142, 264] width 22 height 15
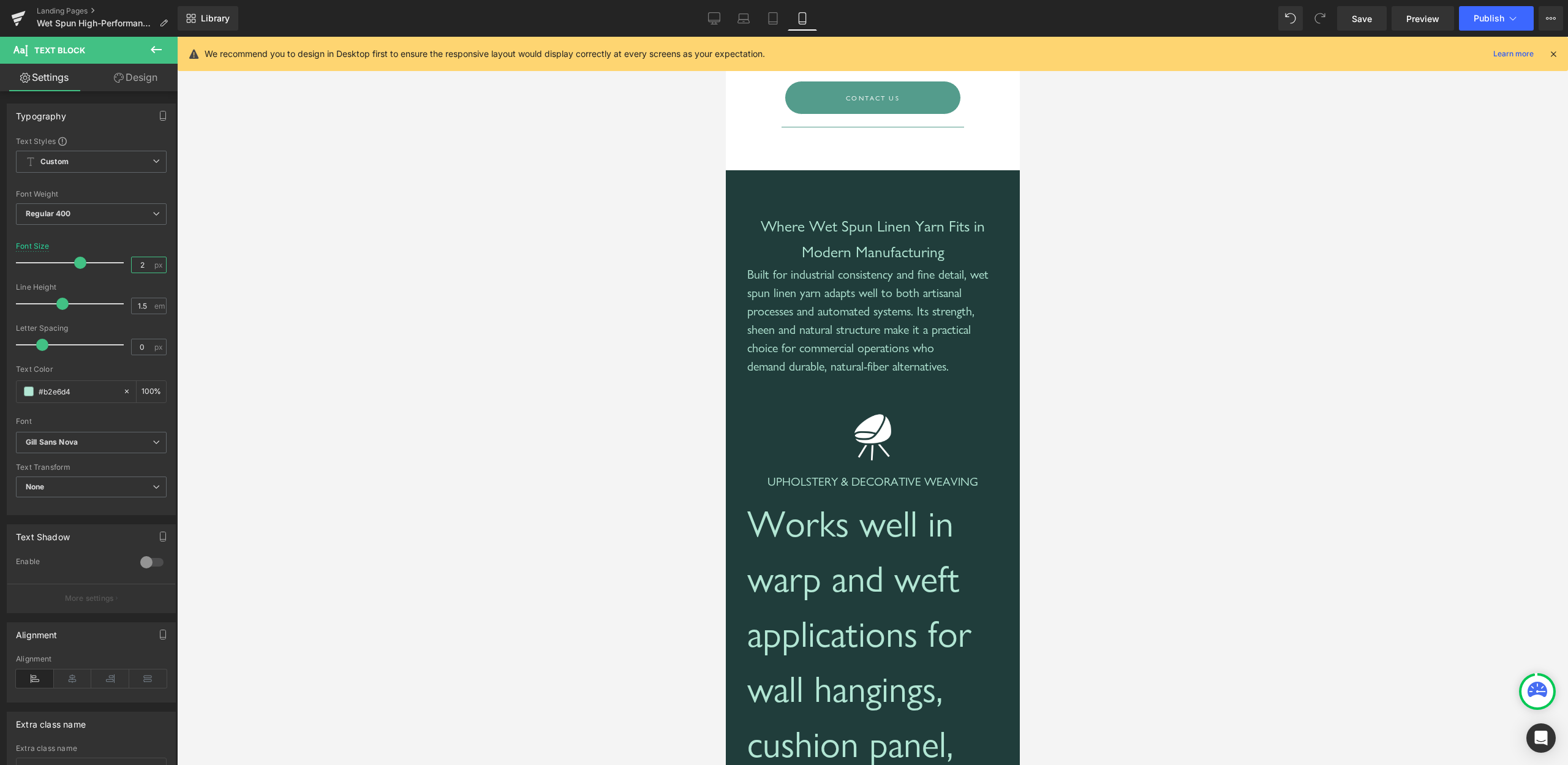
type input "20"
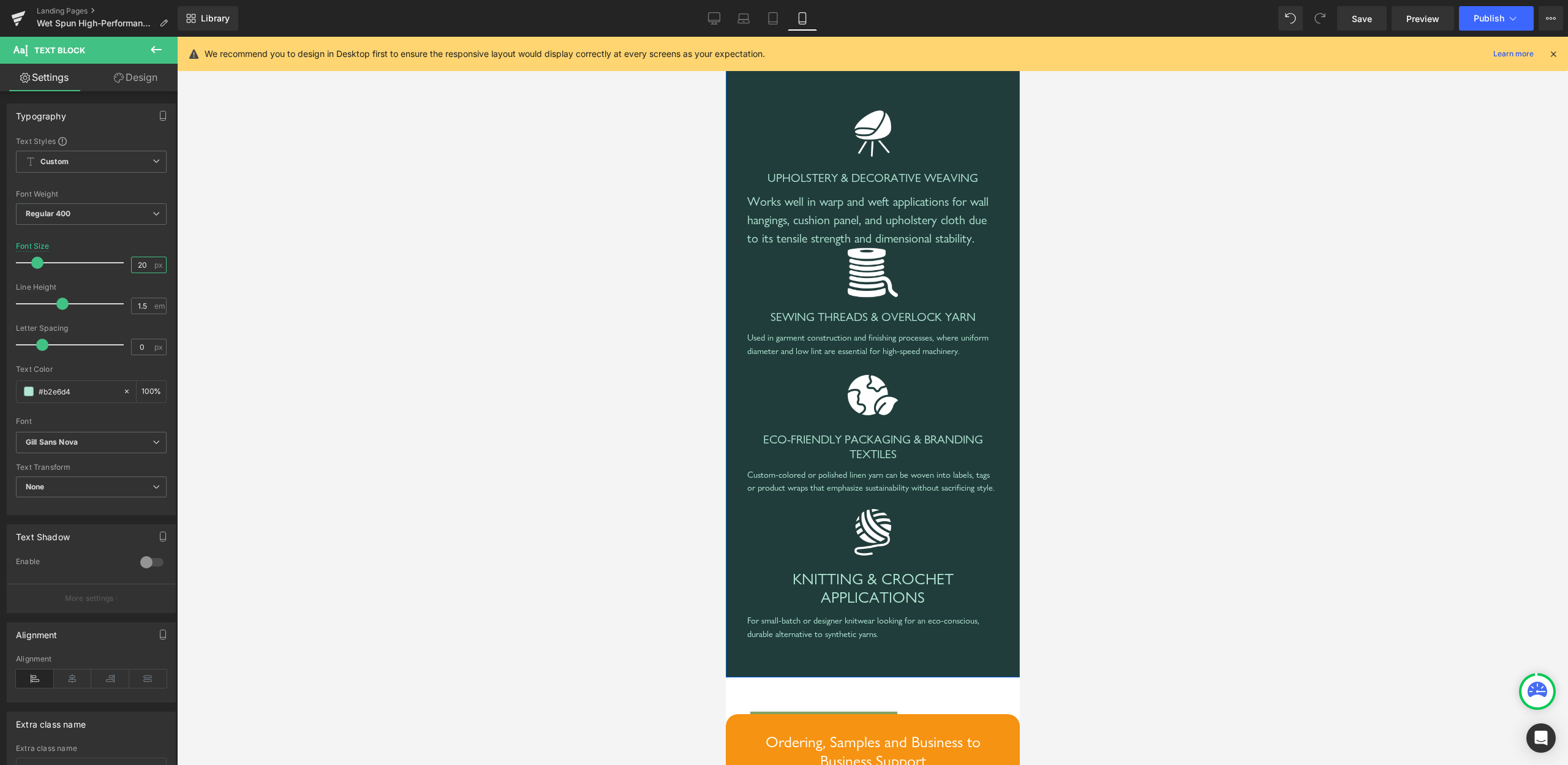
scroll to position [4562, 0]
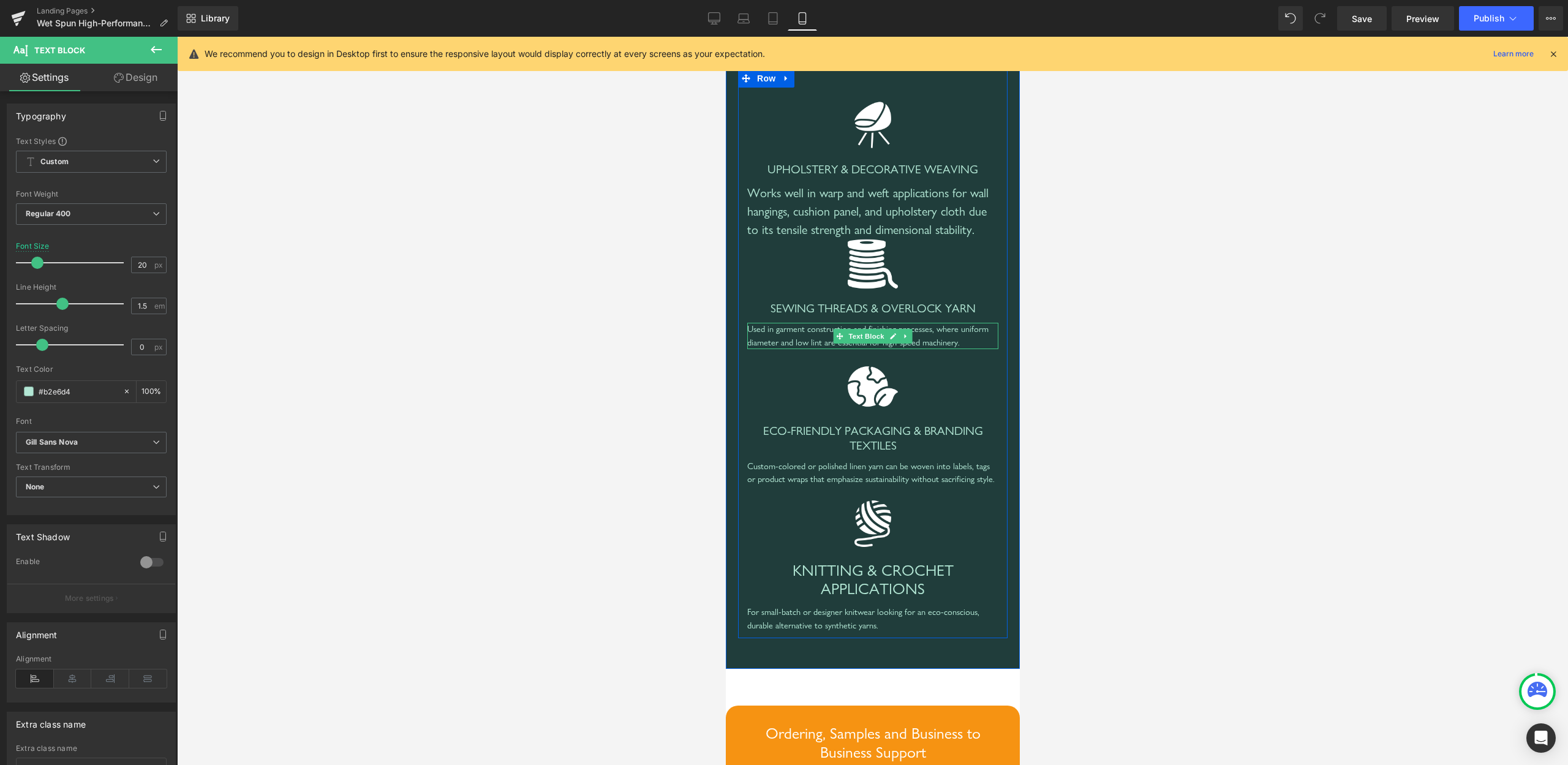
click at [938, 349] on div "Used in garment construction and finishing processes, where uniform diameter an…" at bounding box center [872, 336] width 251 height 27
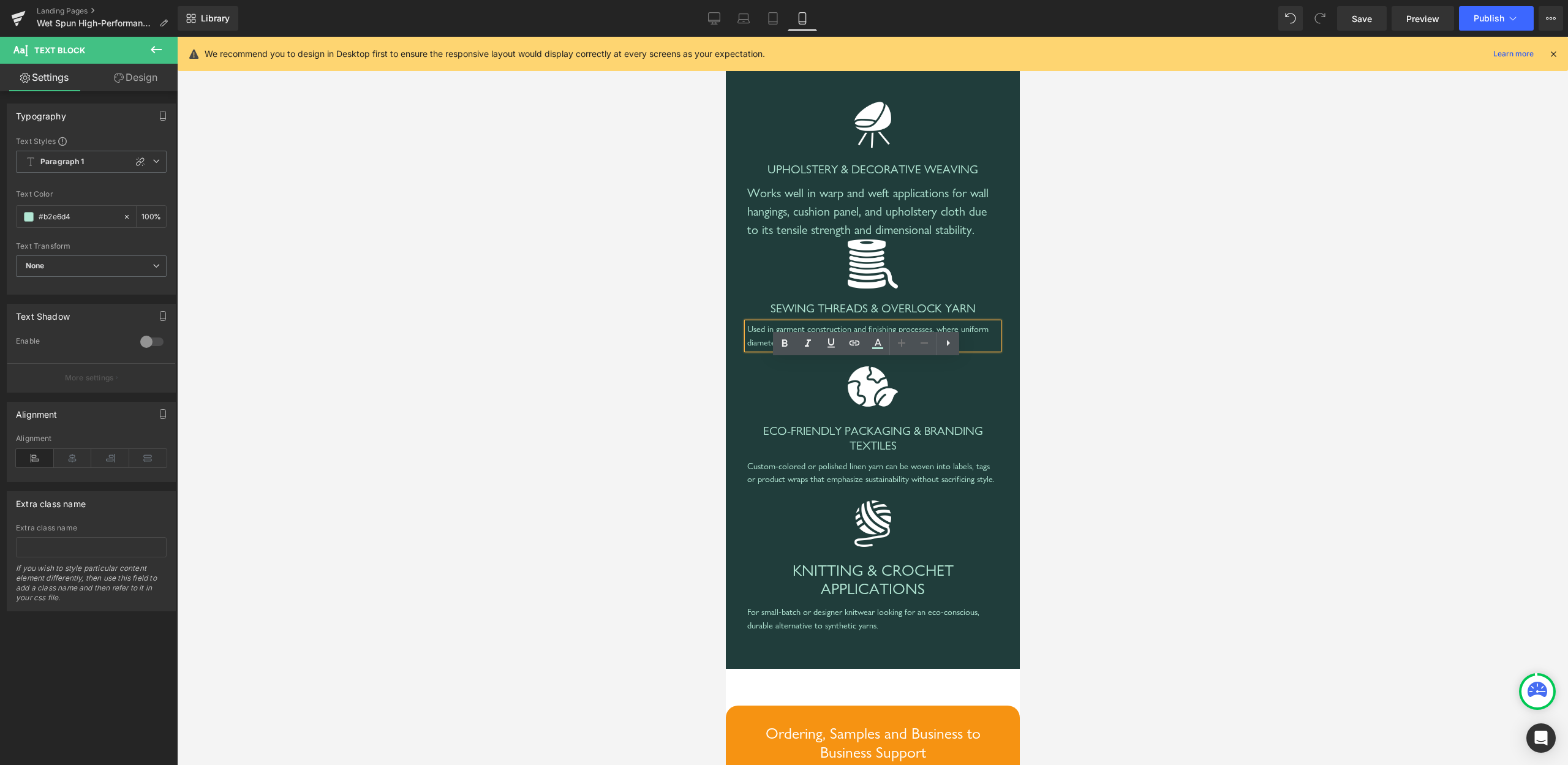
click at [780, 349] on div "Used in garment construction and finishing processes, where uniform diameter an…" at bounding box center [872, 336] width 251 height 27
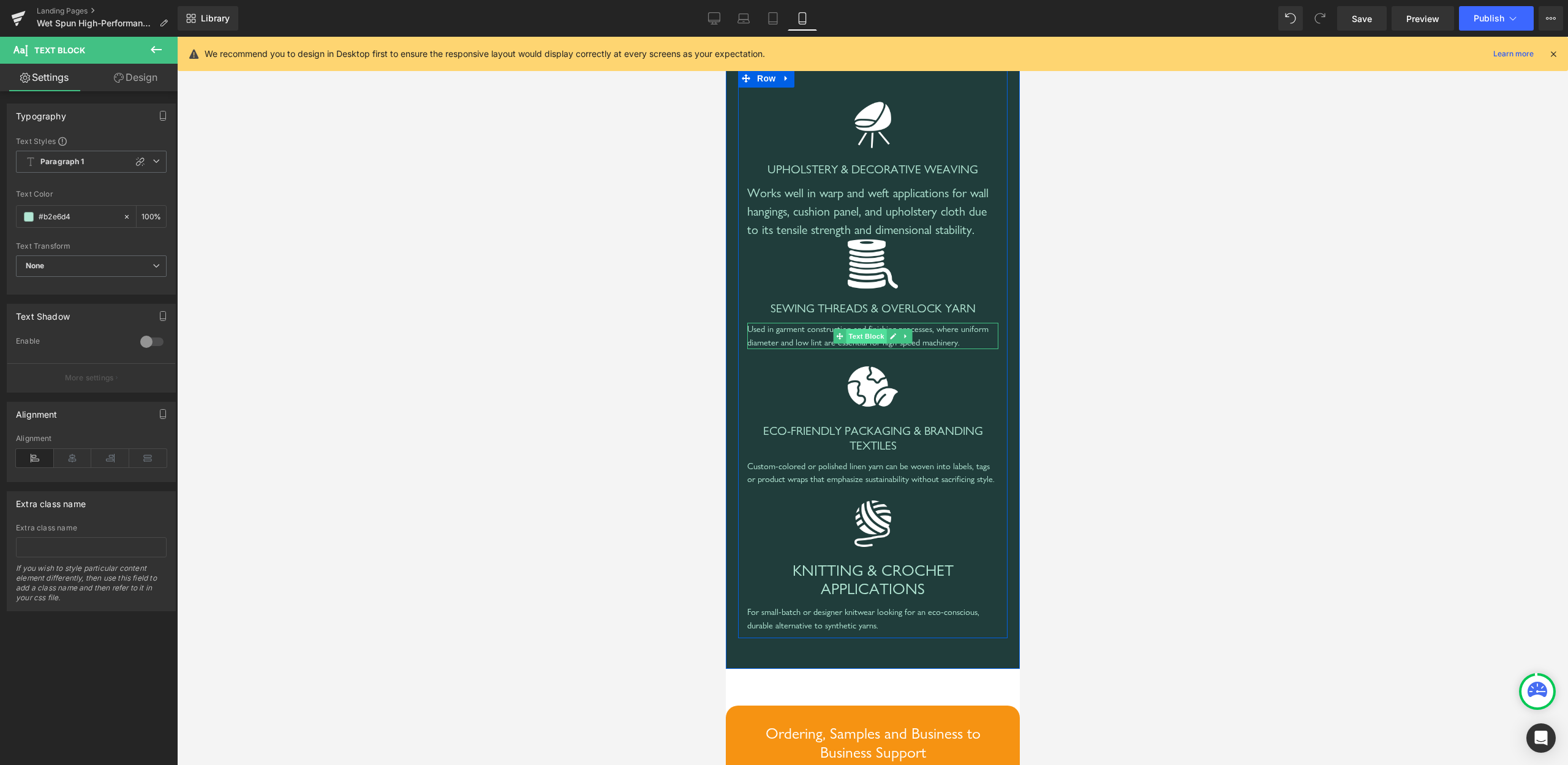
click at [866, 344] on span "Text Block" at bounding box center [865, 336] width 40 height 15
click at [785, 349] on div "Used in garment construction and finishing processes, where uniform diameter an…" at bounding box center [872, 336] width 251 height 27
click at [136, 161] on icon at bounding box center [140, 162] width 9 height 9
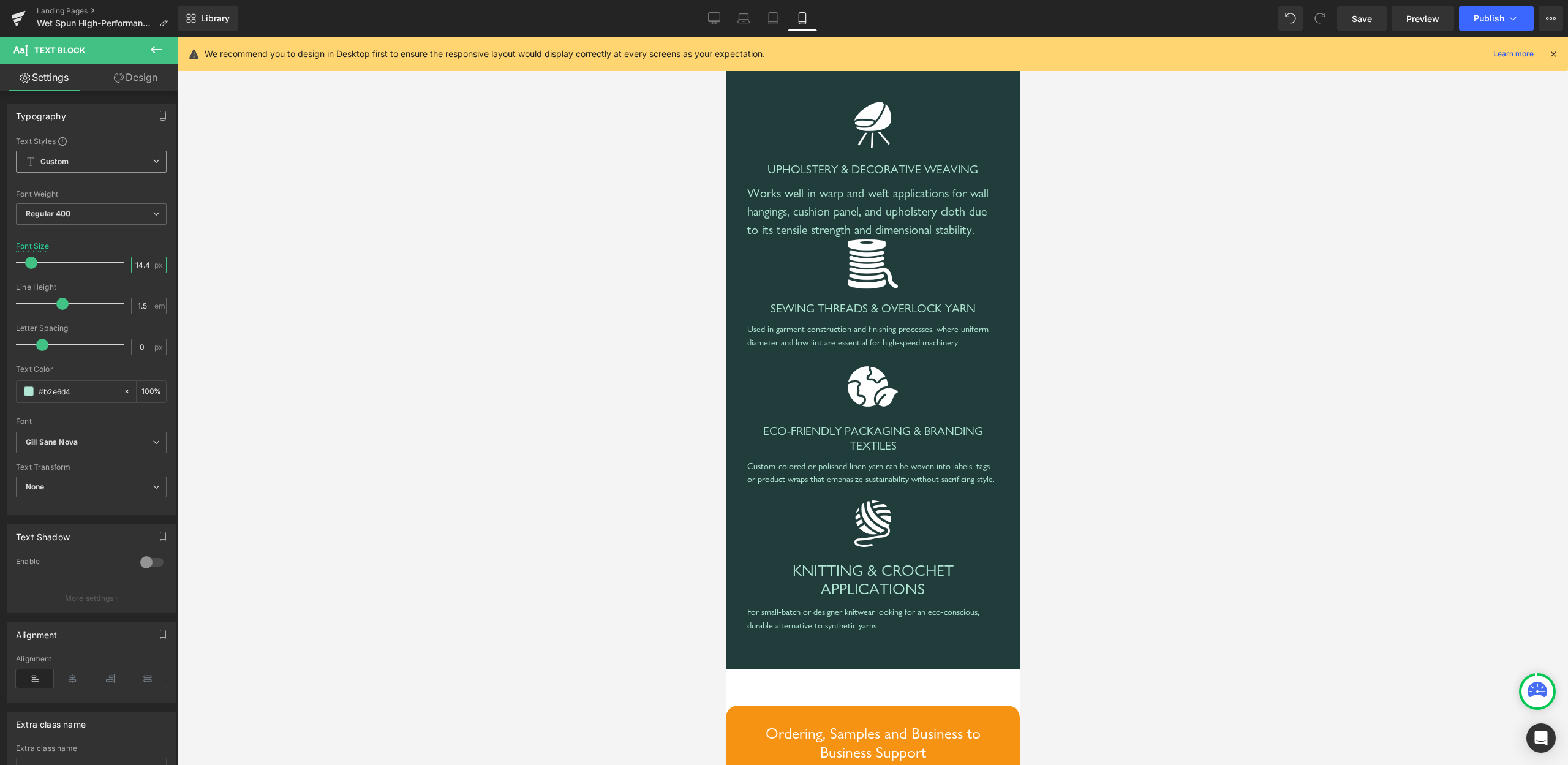
click at [132, 267] on input "14.4" at bounding box center [142, 264] width 22 height 15
type input "20"
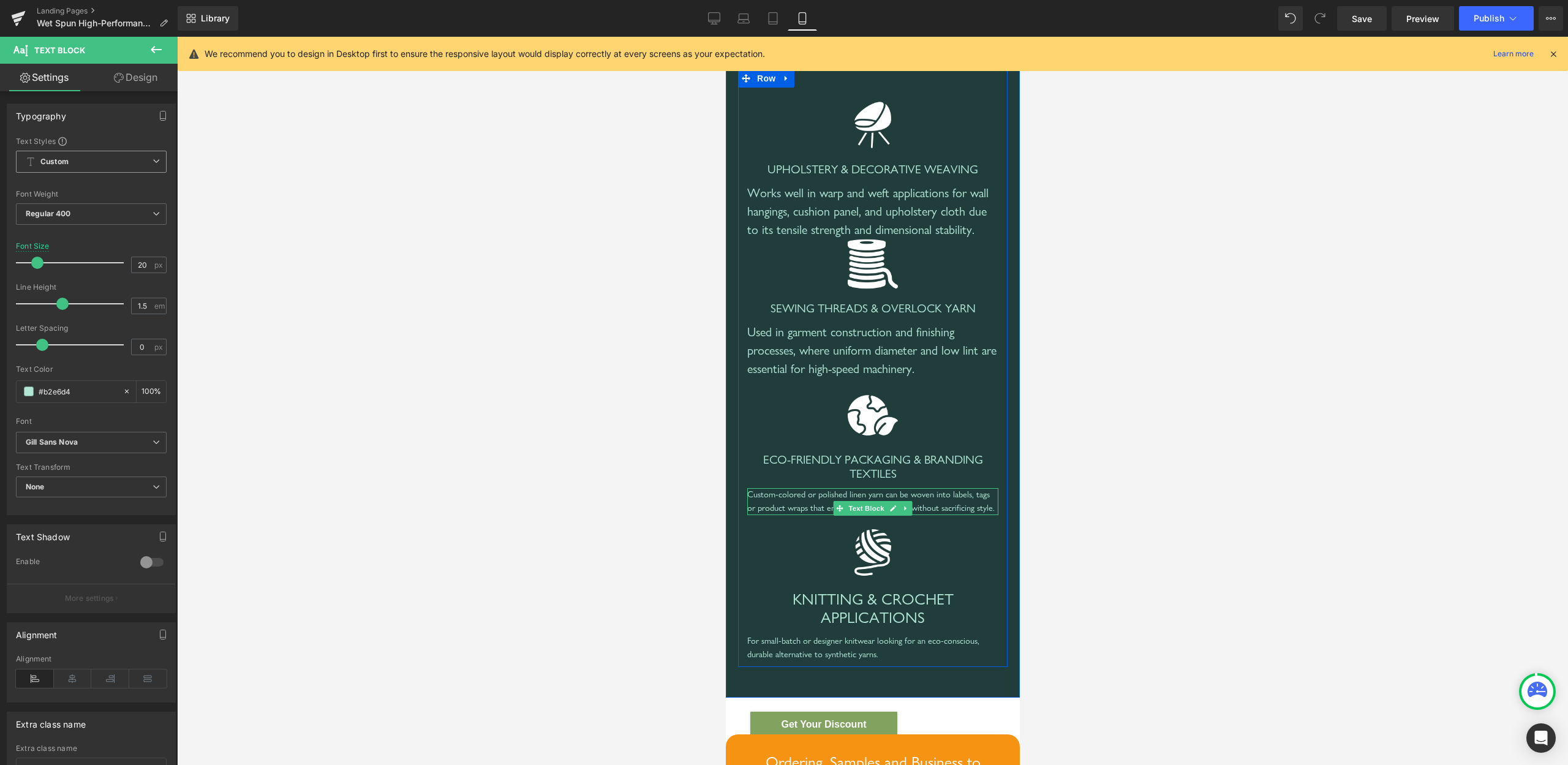
click at [797, 515] on div "Custom-colored or polished linen yarn can be woven into labels, tags or product…" at bounding box center [872, 501] width 251 height 27
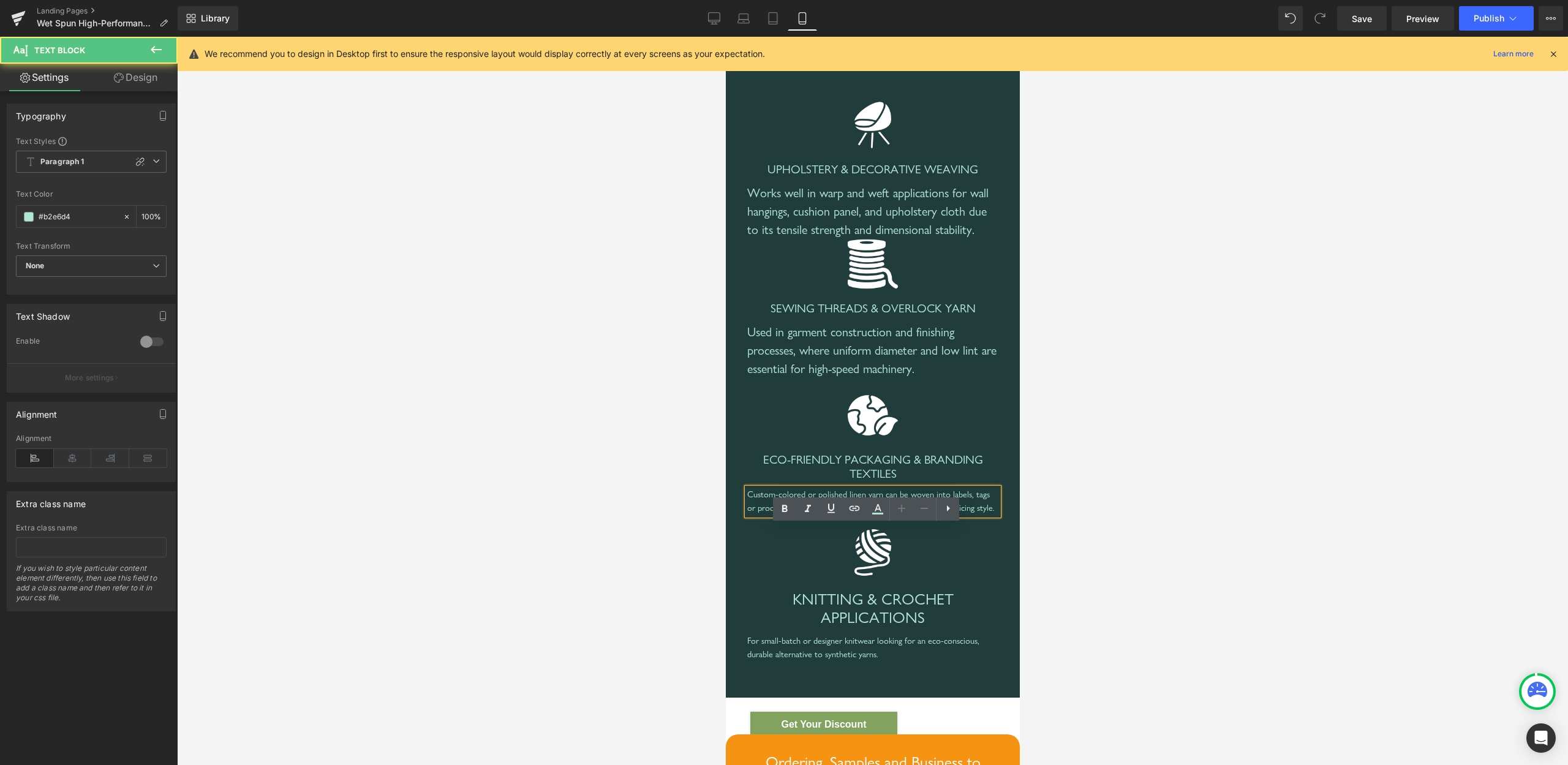
click at [813, 515] on div "Custom-colored or polished linen yarn can be woven into labels, tags or product…" at bounding box center [872, 501] width 251 height 27
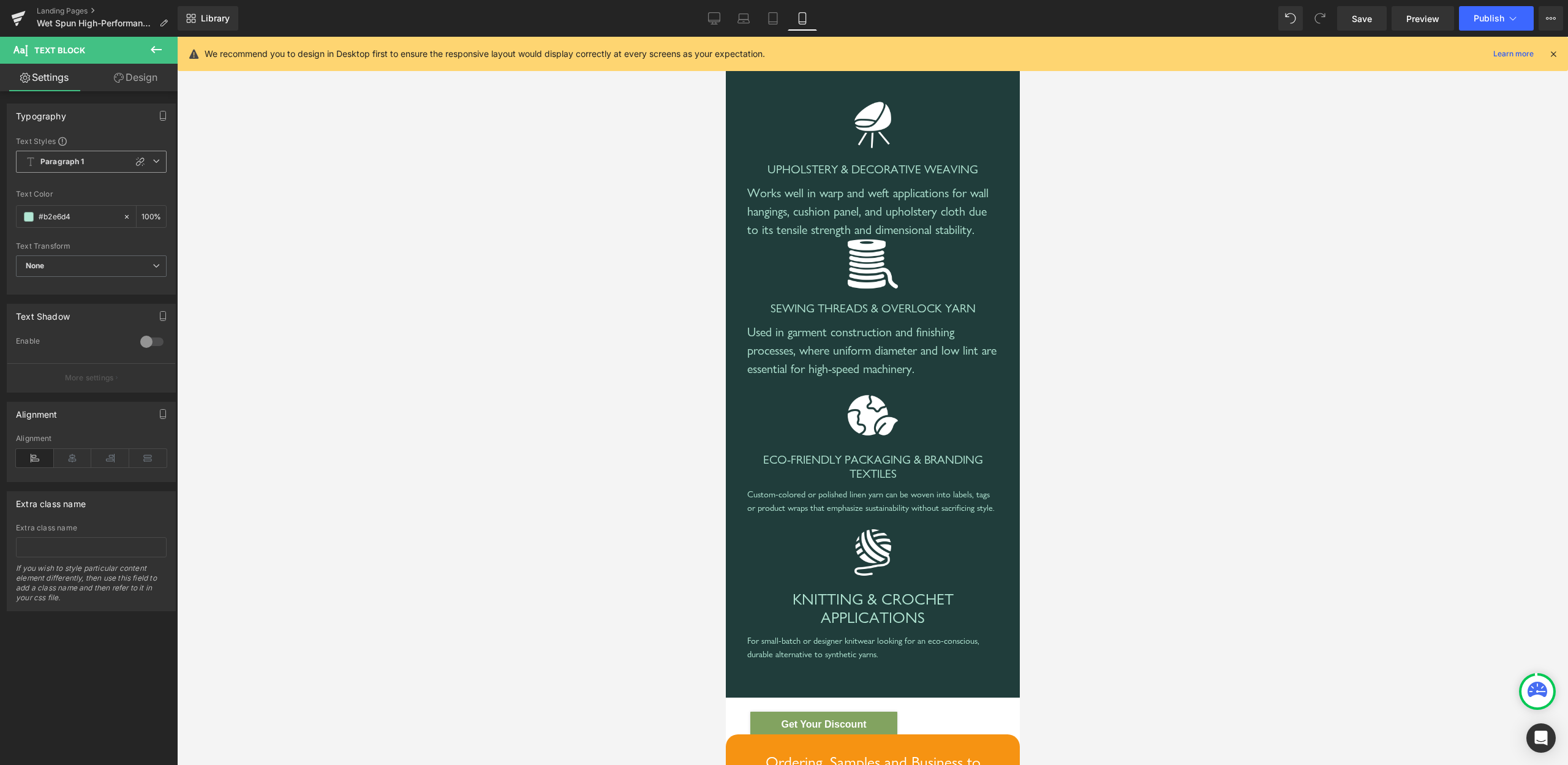
click at [133, 155] on div at bounding box center [140, 162] width 15 height 15
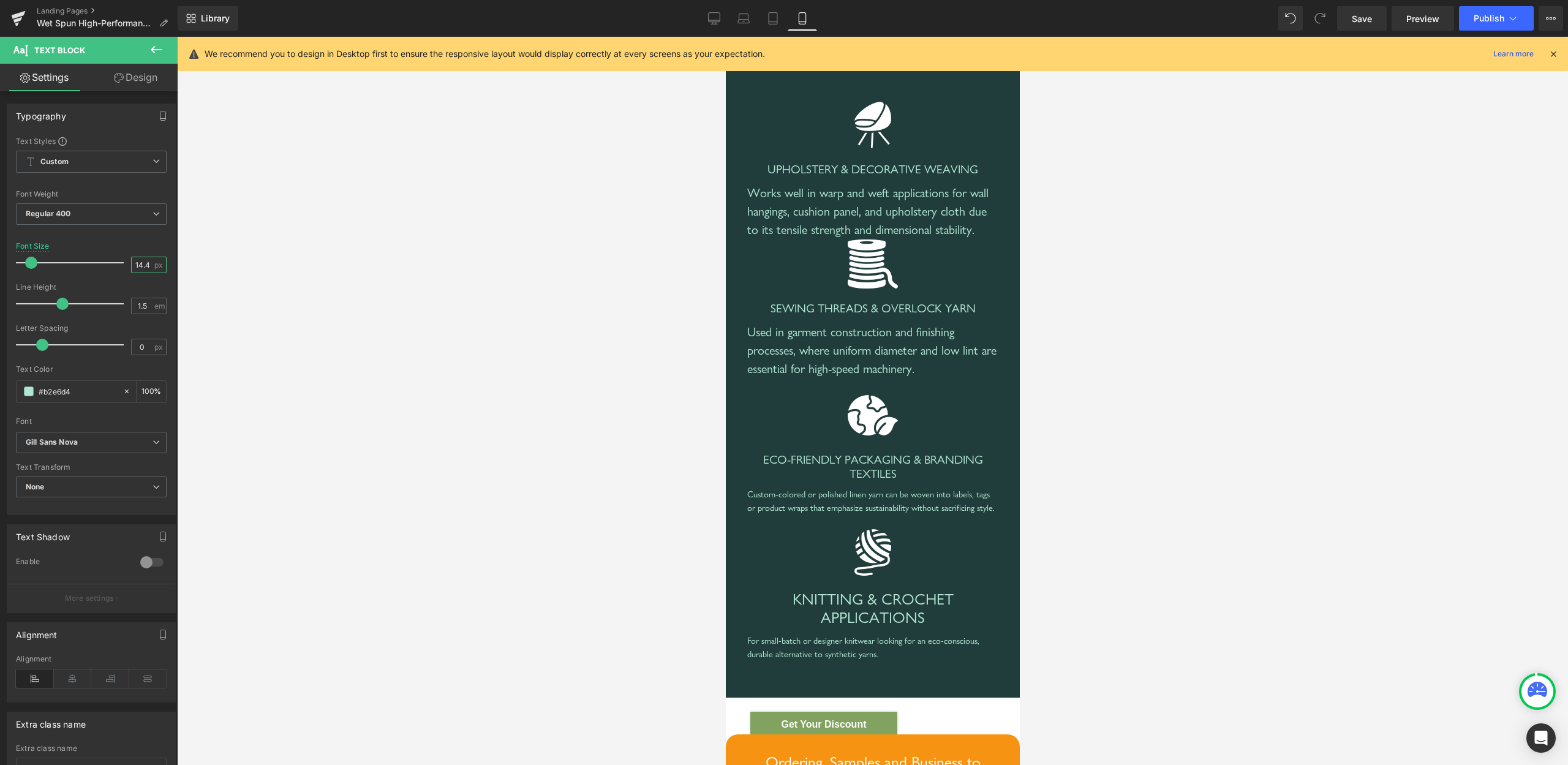
click at [132, 261] on input "14.4" at bounding box center [142, 264] width 22 height 15
type input "20"
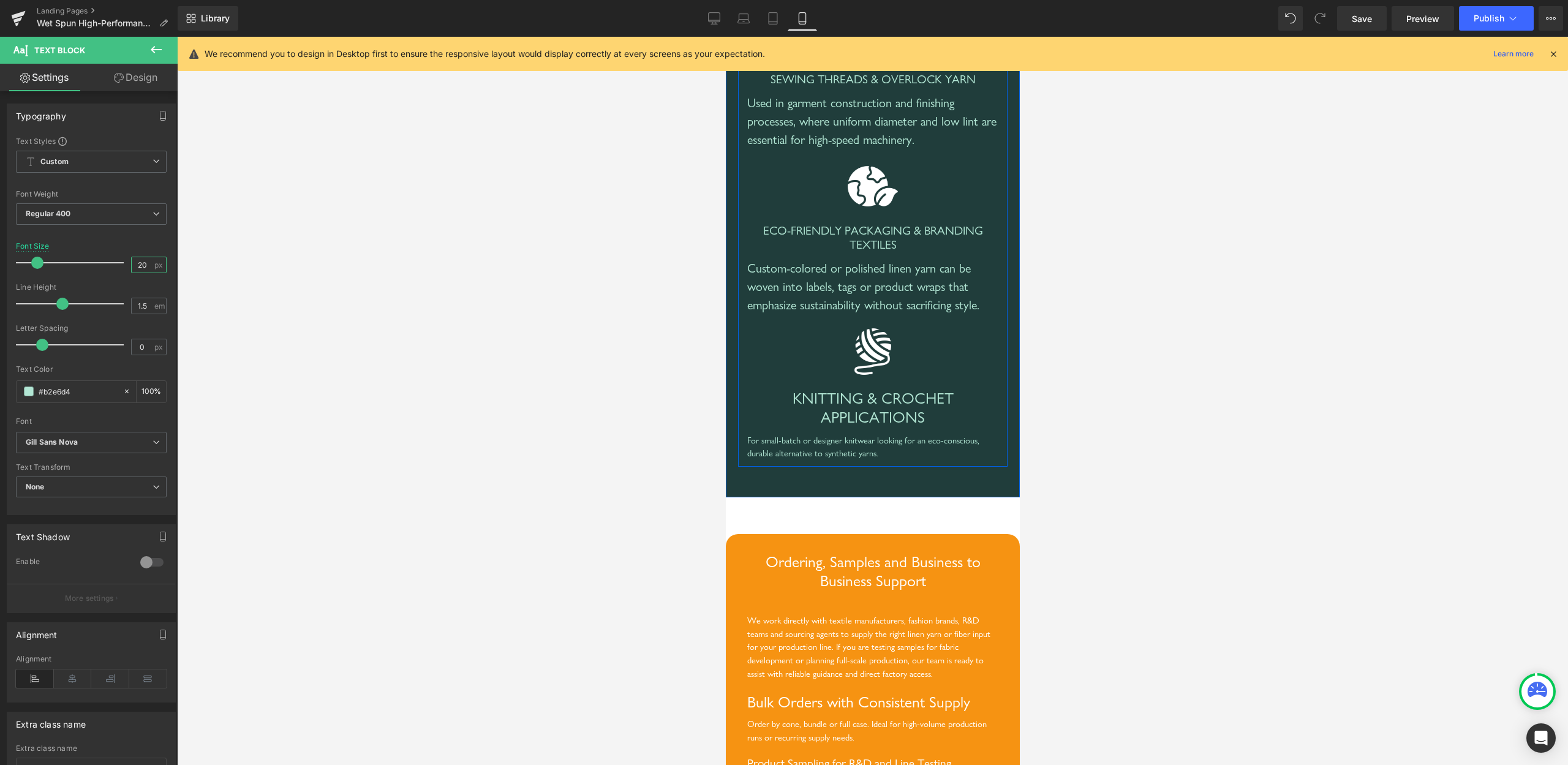
scroll to position [4812, 0]
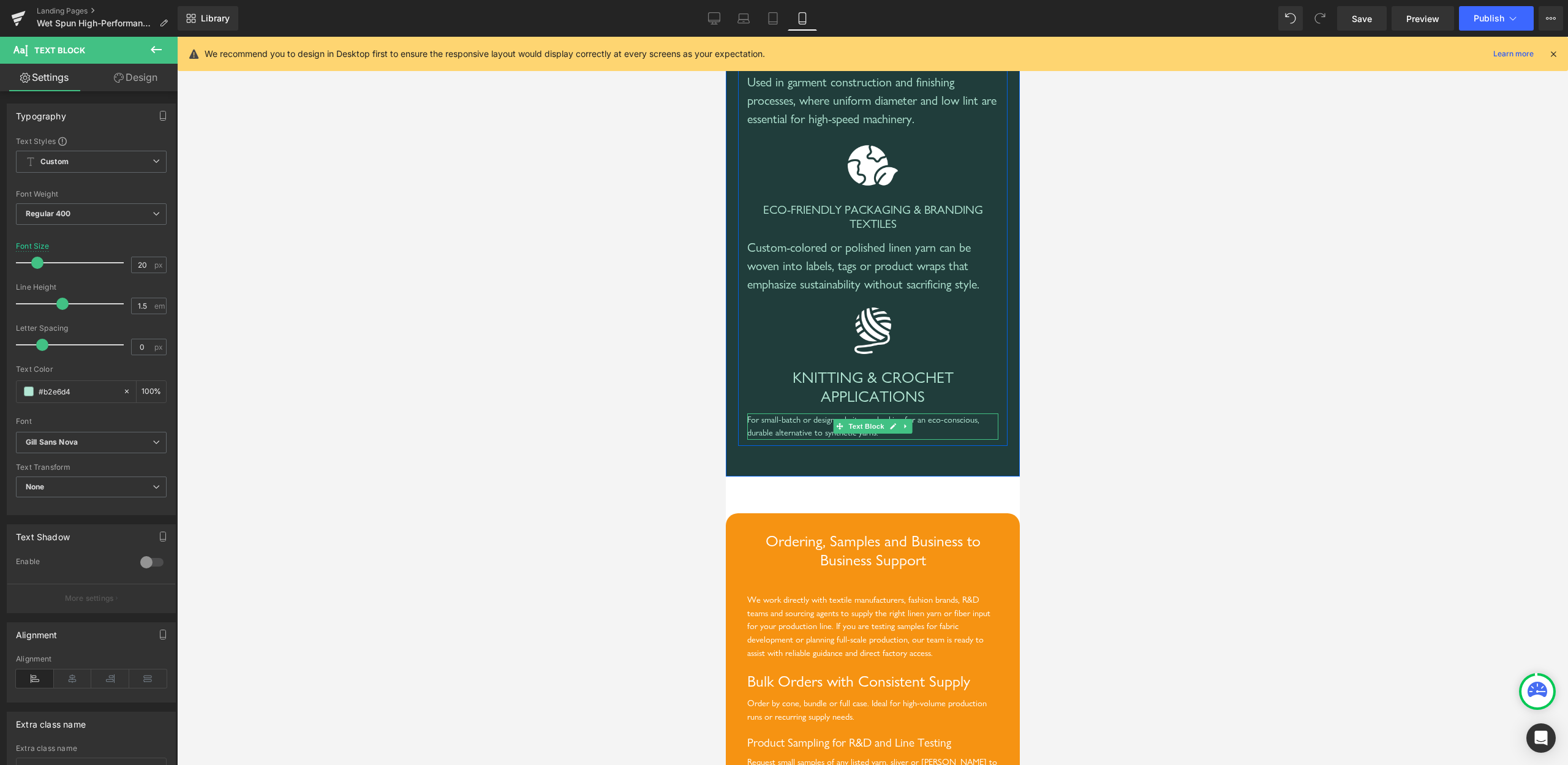
click at [825, 440] on div "For small-batch or designer knitwear looking for an eco-conscious, durable alte…" at bounding box center [872, 426] width 251 height 27
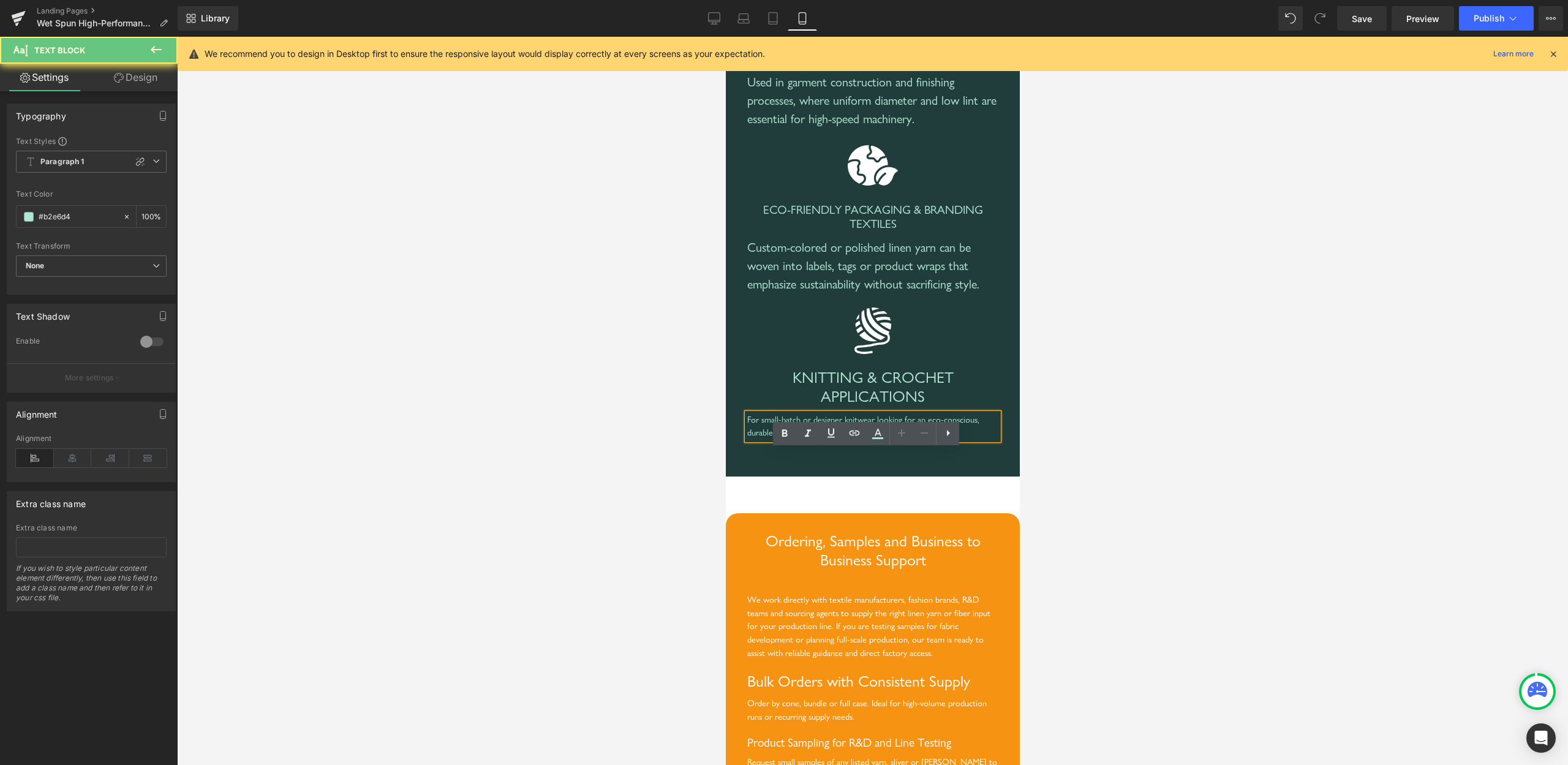
click at [819, 440] on div "For small-batch or designer knitwear looking for an eco-conscious, durable alte…" at bounding box center [872, 426] width 251 height 27
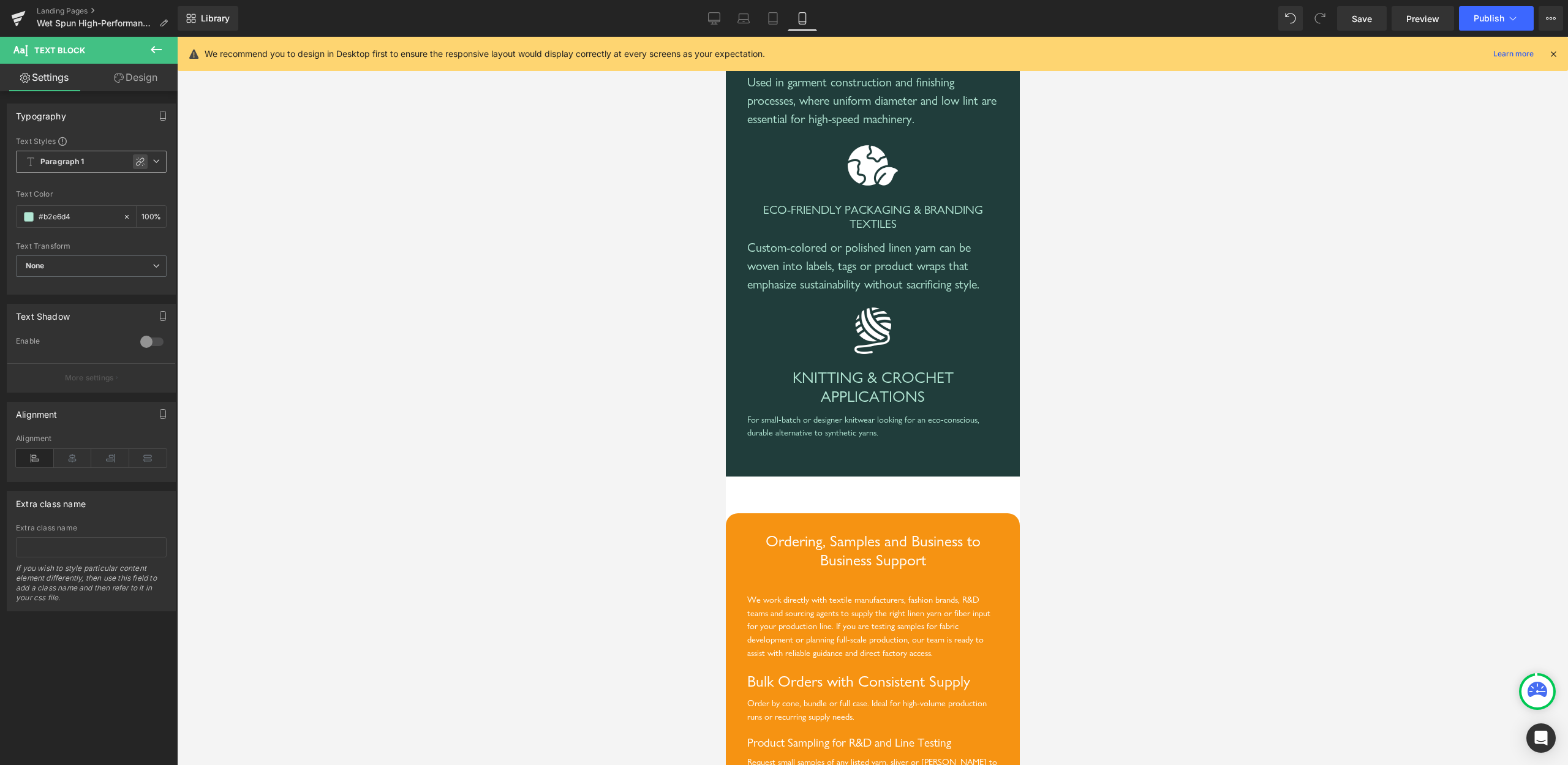
click at [133, 161] on div at bounding box center [140, 162] width 15 height 15
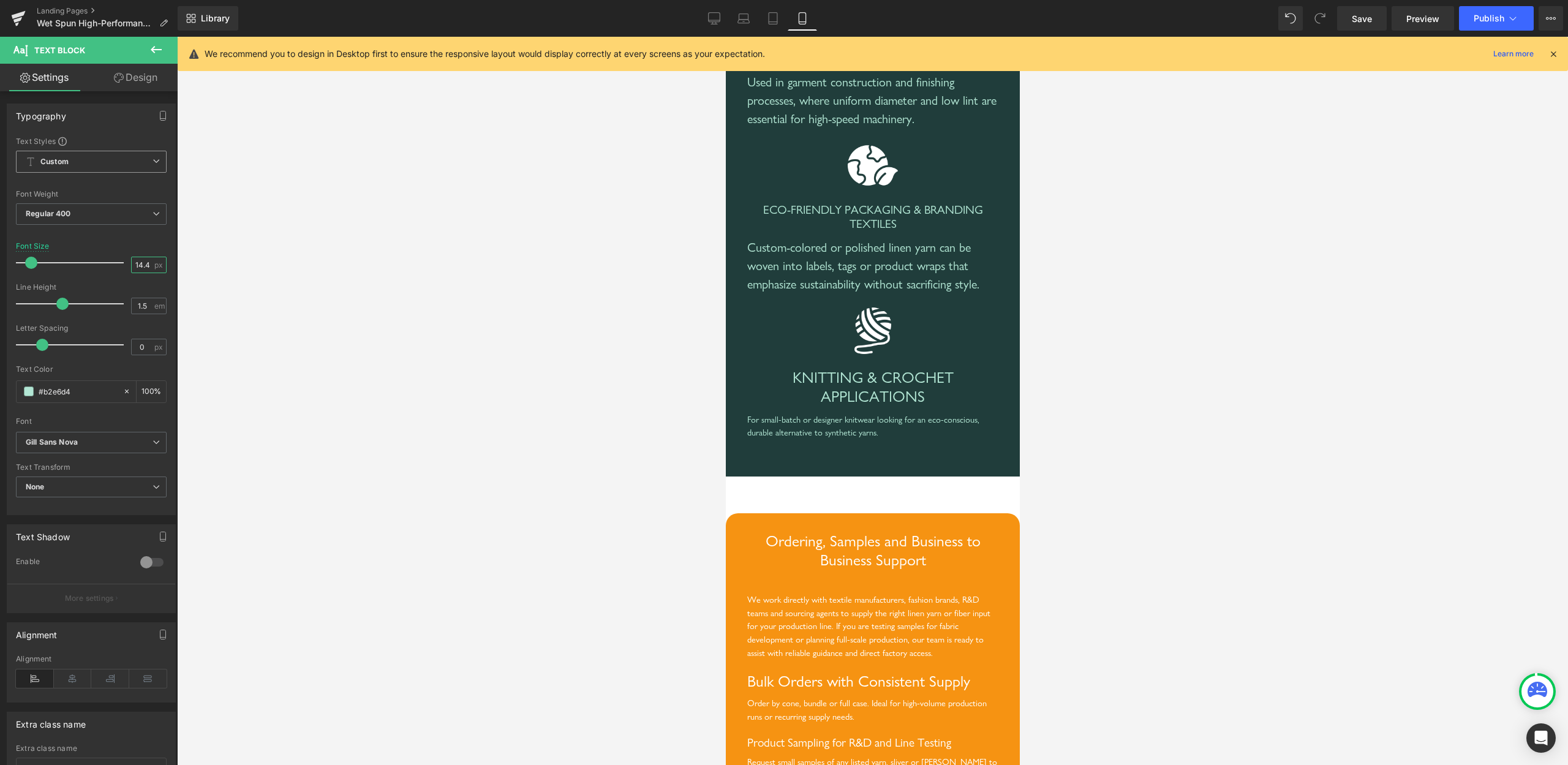
click at [132, 272] on input "14.4" at bounding box center [142, 264] width 22 height 15
type input "20"
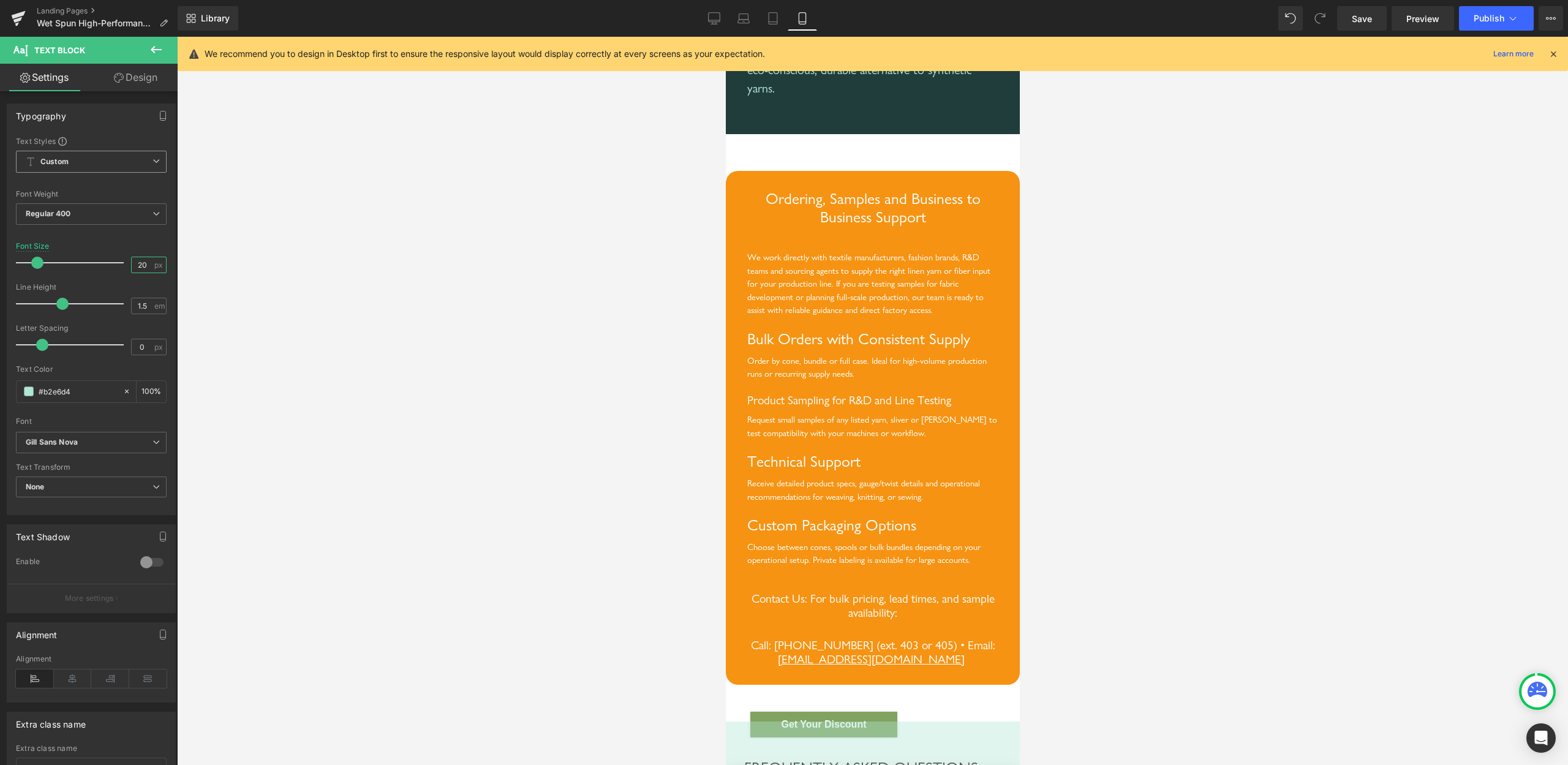
scroll to position [5187, 0]
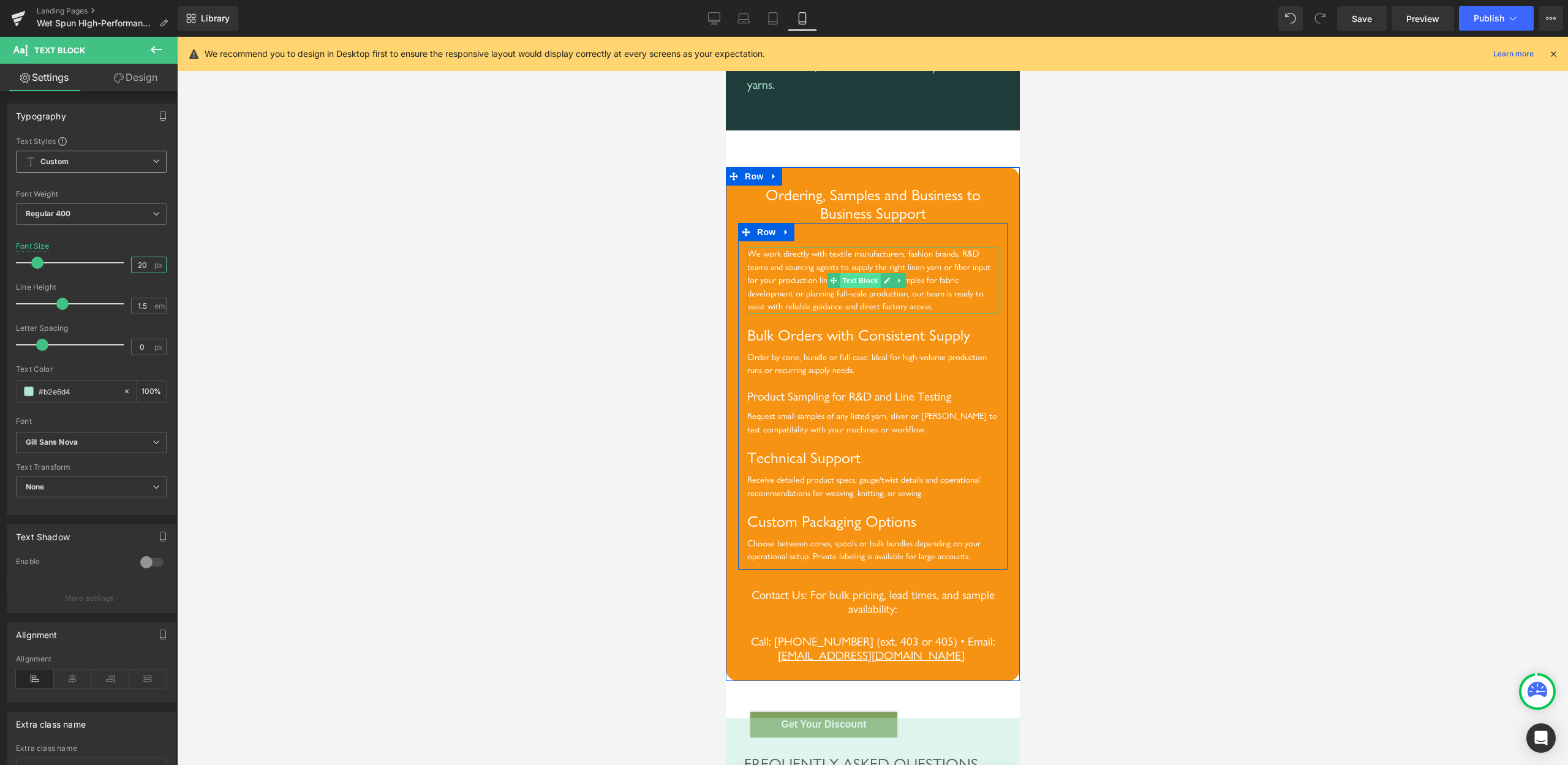
click at [859, 288] on span "Text Block" at bounding box center [859, 281] width 40 height 15
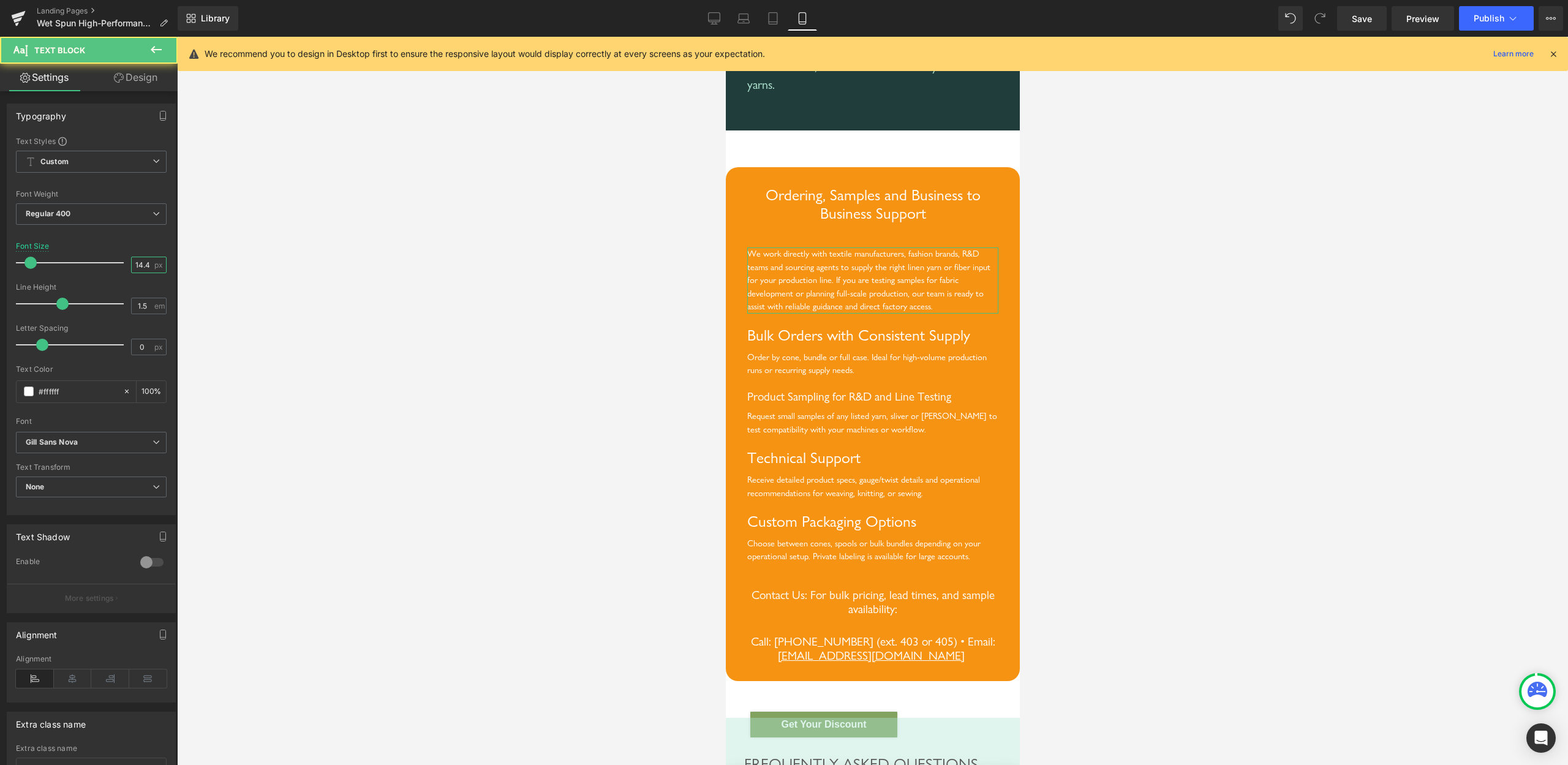
click at [132, 268] on input "14.4" at bounding box center [142, 264] width 22 height 15
type input "20"
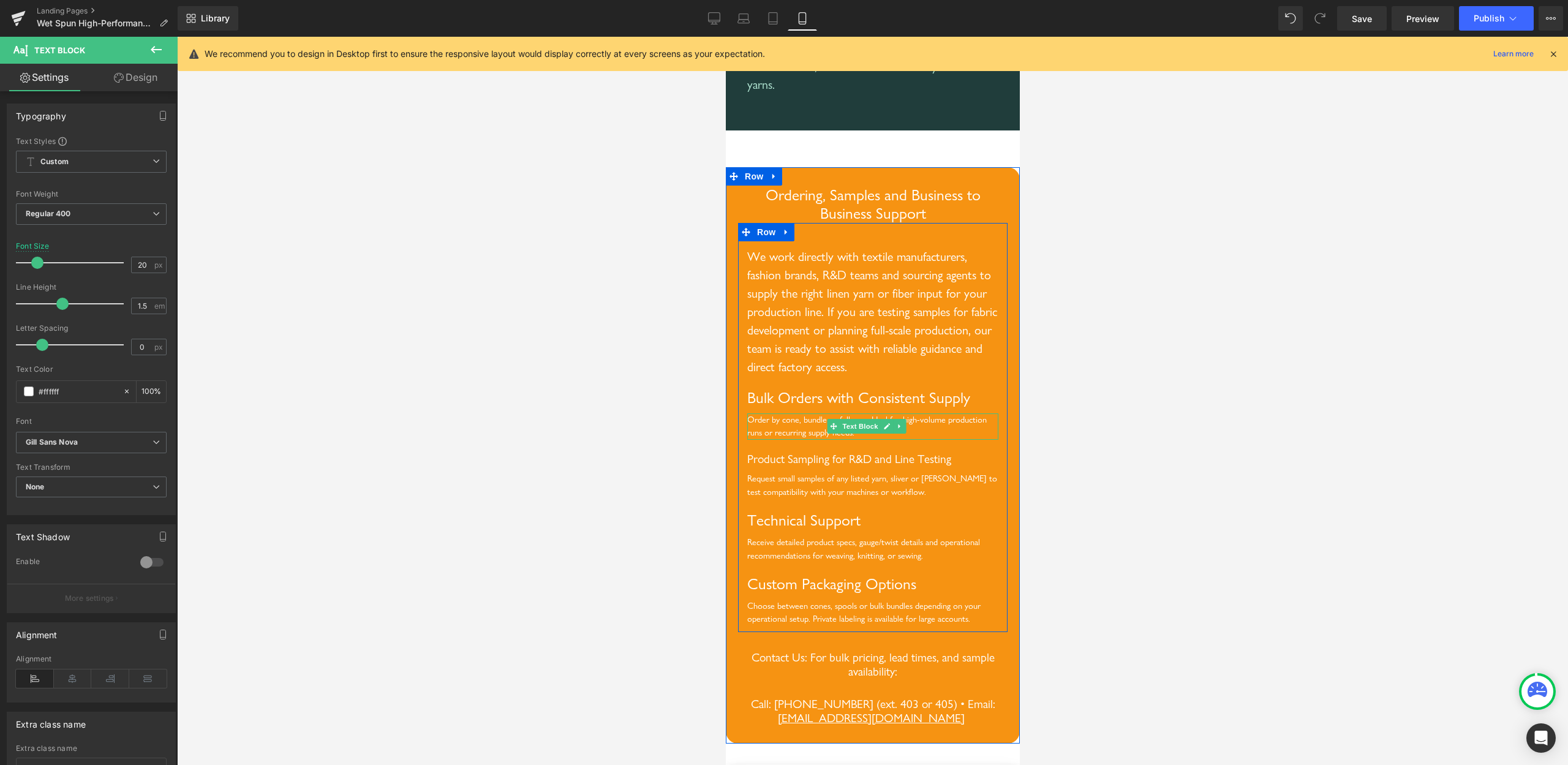
click at [793, 440] on div "Order by cone, bundle or full case. Ideal for high-volume production runs or re…" at bounding box center [872, 426] width 251 height 27
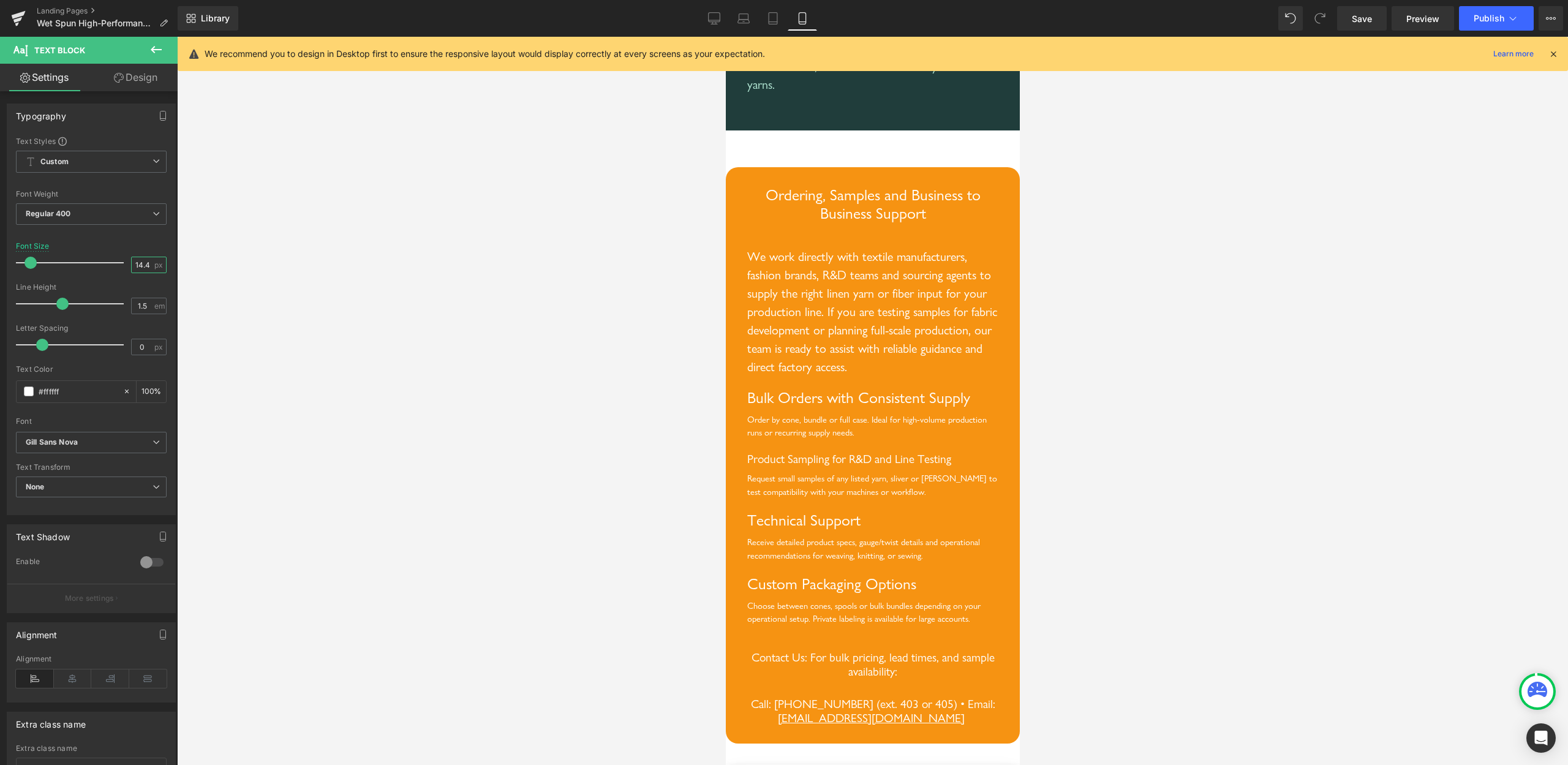
click at [133, 260] on input "14.4" at bounding box center [142, 264] width 22 height 15
type input "20"
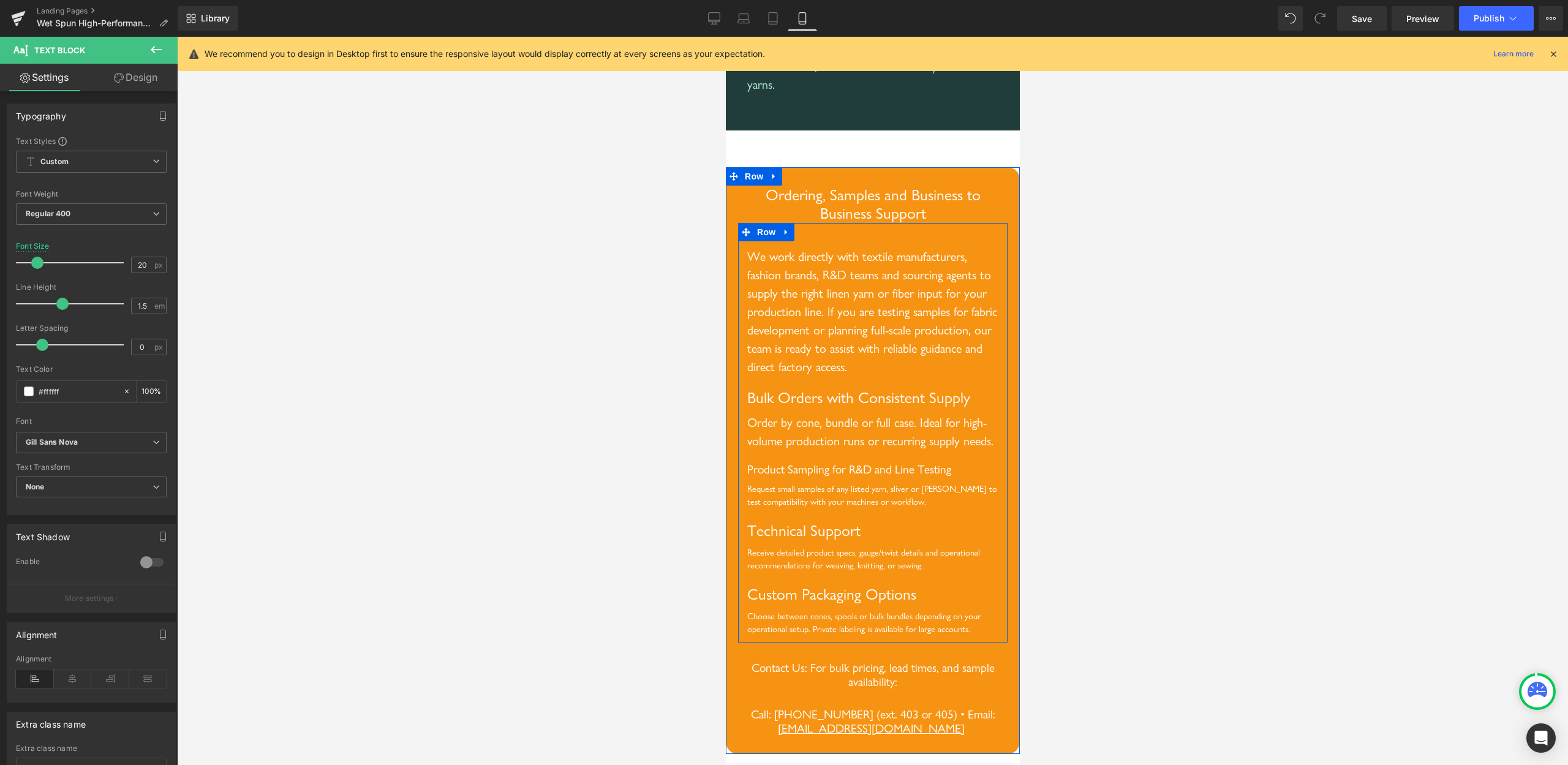
click at [802, 509] on div "Request small samples of any listed yarn, sliver or [PERSON_NAME] to test compa…" at bounding box center [872, 496] width 251 height 27
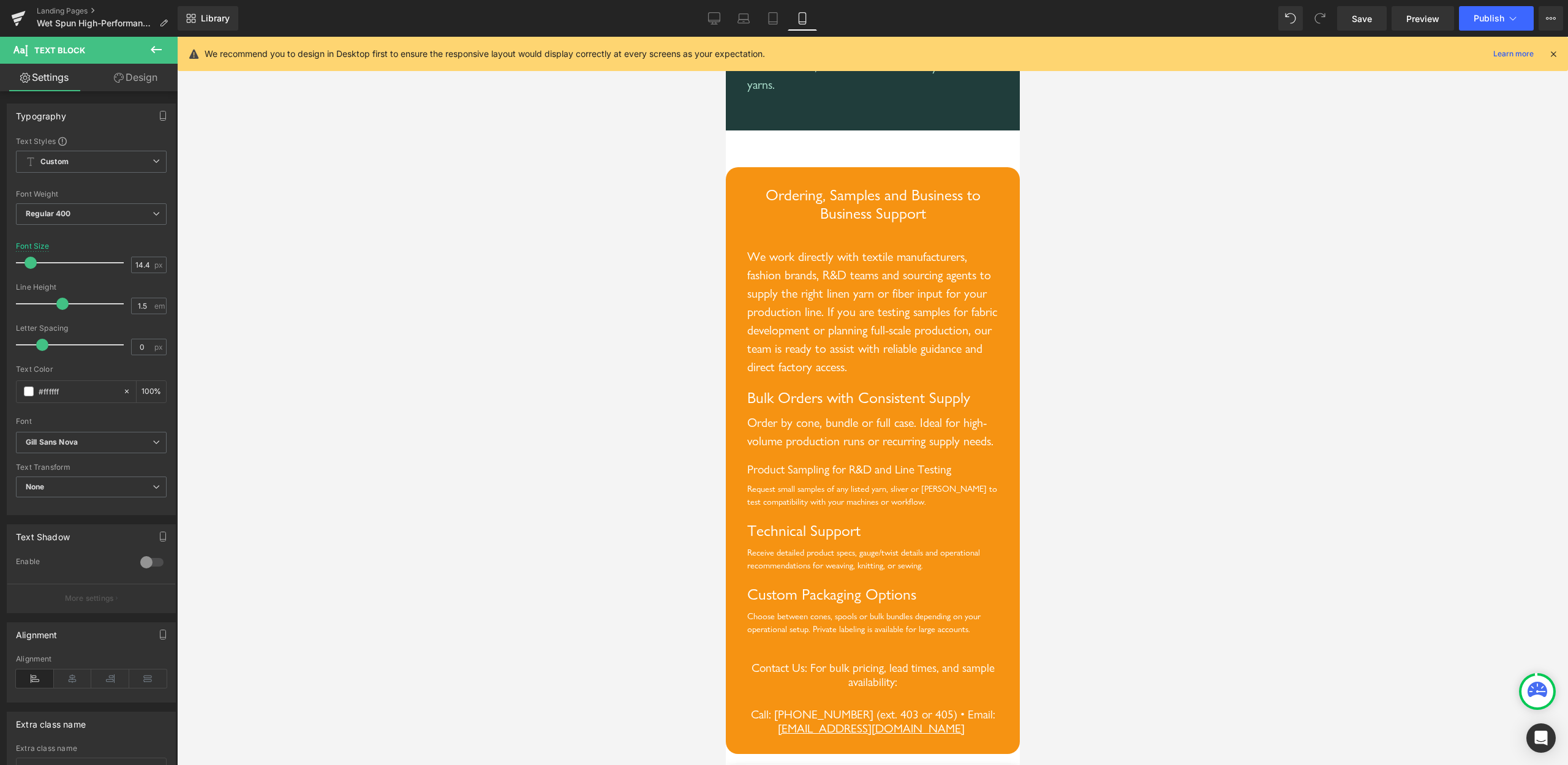
click at [125, 254] on div "Font Size 14.4 px" at bounding box center [91, 263] width 151 height 41
click at [132, 258] on input "14.4" at bounding box center [142, 264] width 22 height 15
type input "20"
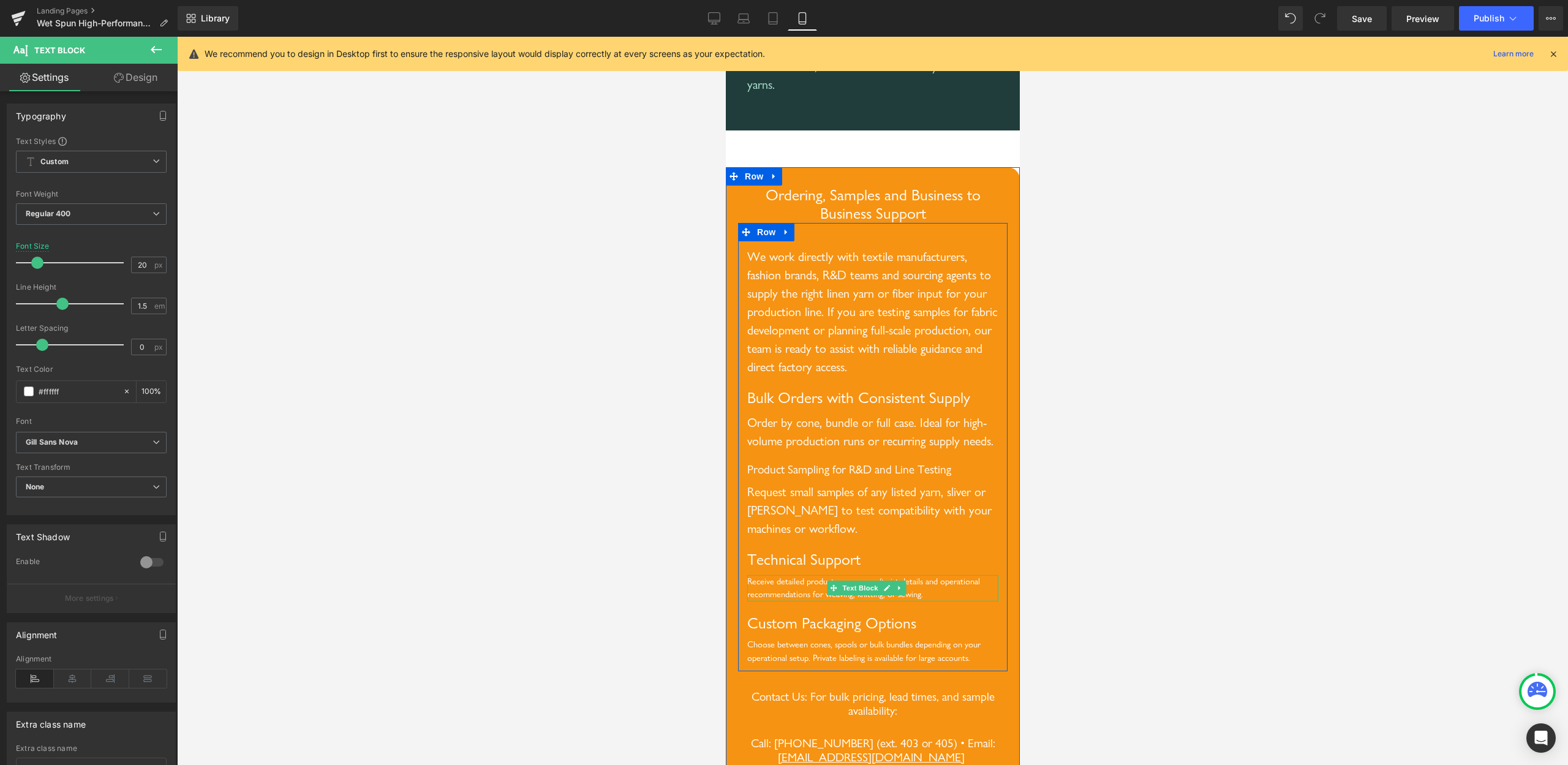
click at [799, 602] on div "Receive detailed product specs, gauge/twist details and operational recommendat…" at bounding box center [872, 588] width 251 height 27
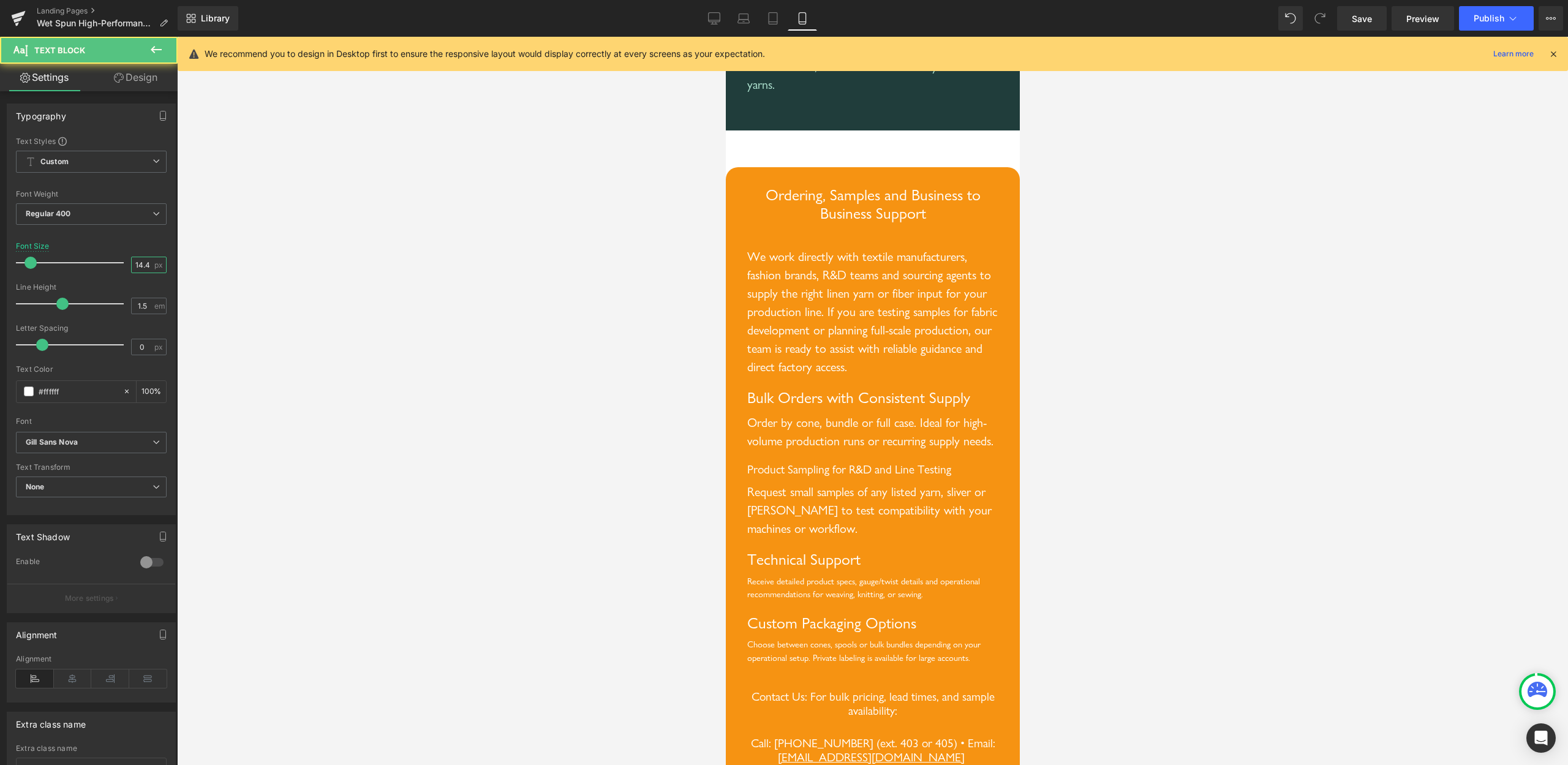
click at [132, 258] on input "14.4" at bounding box center [142, 264] width 22 height 15
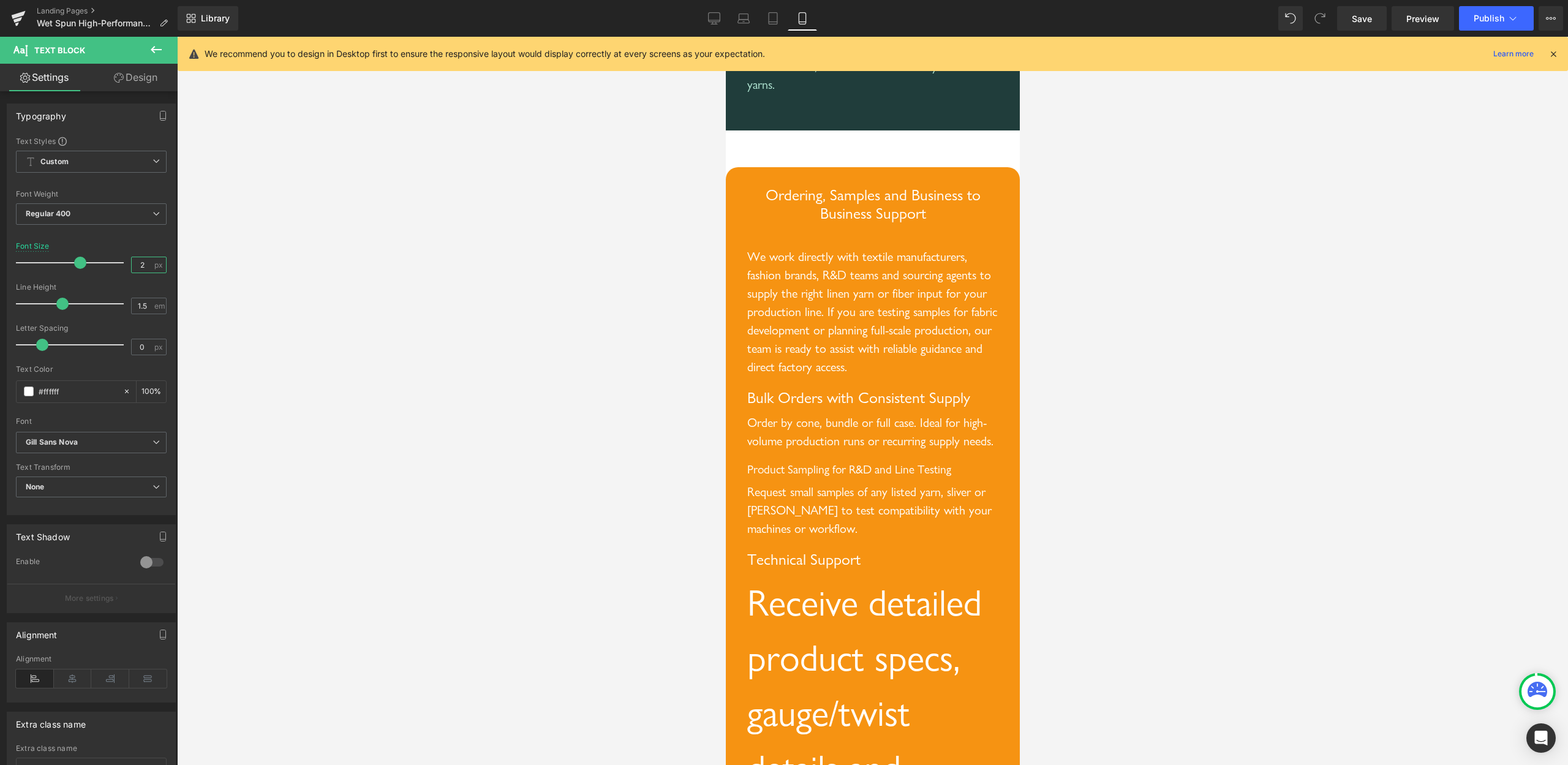
type input "20"
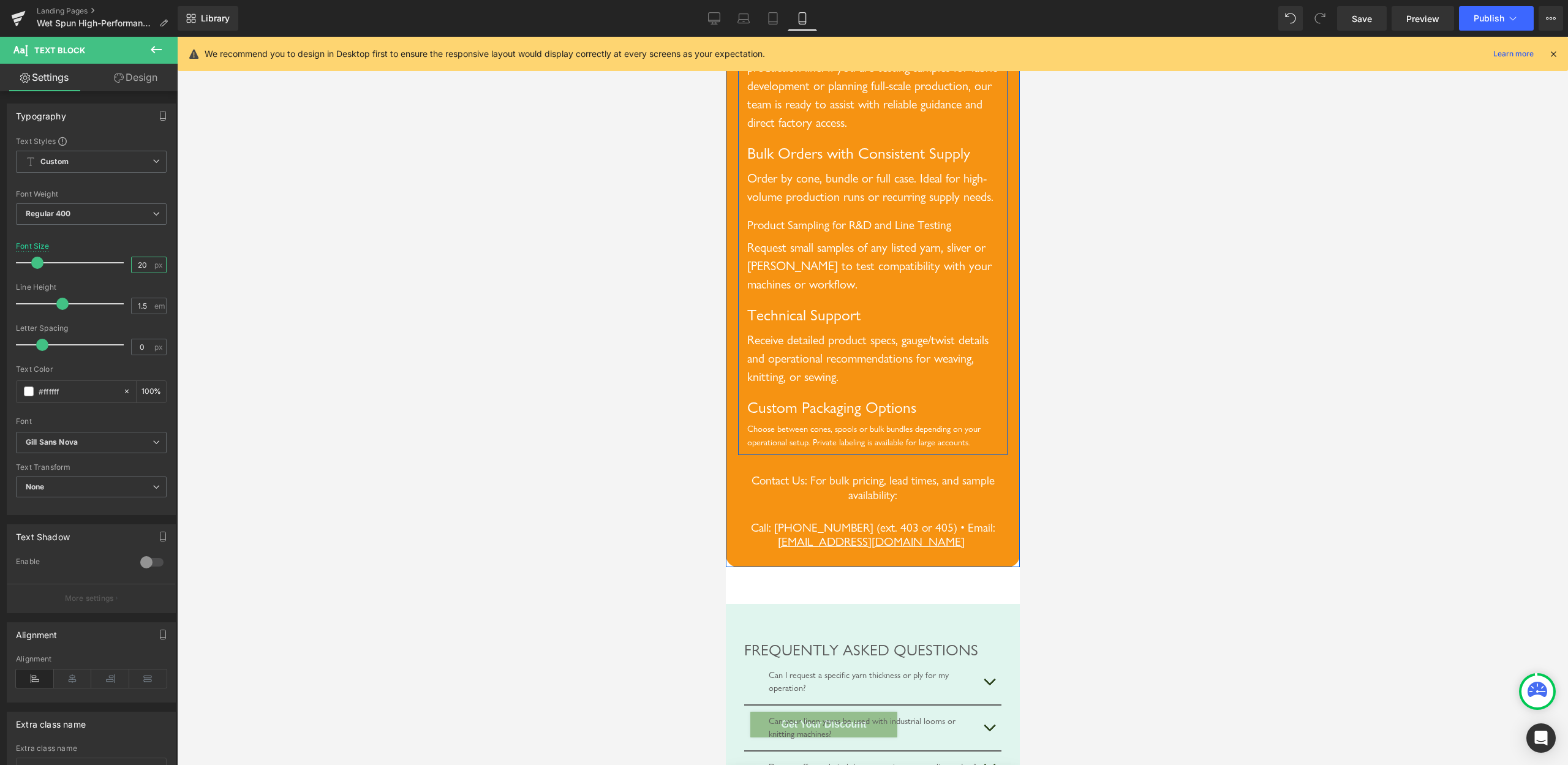
scroll to position [5437, 0]
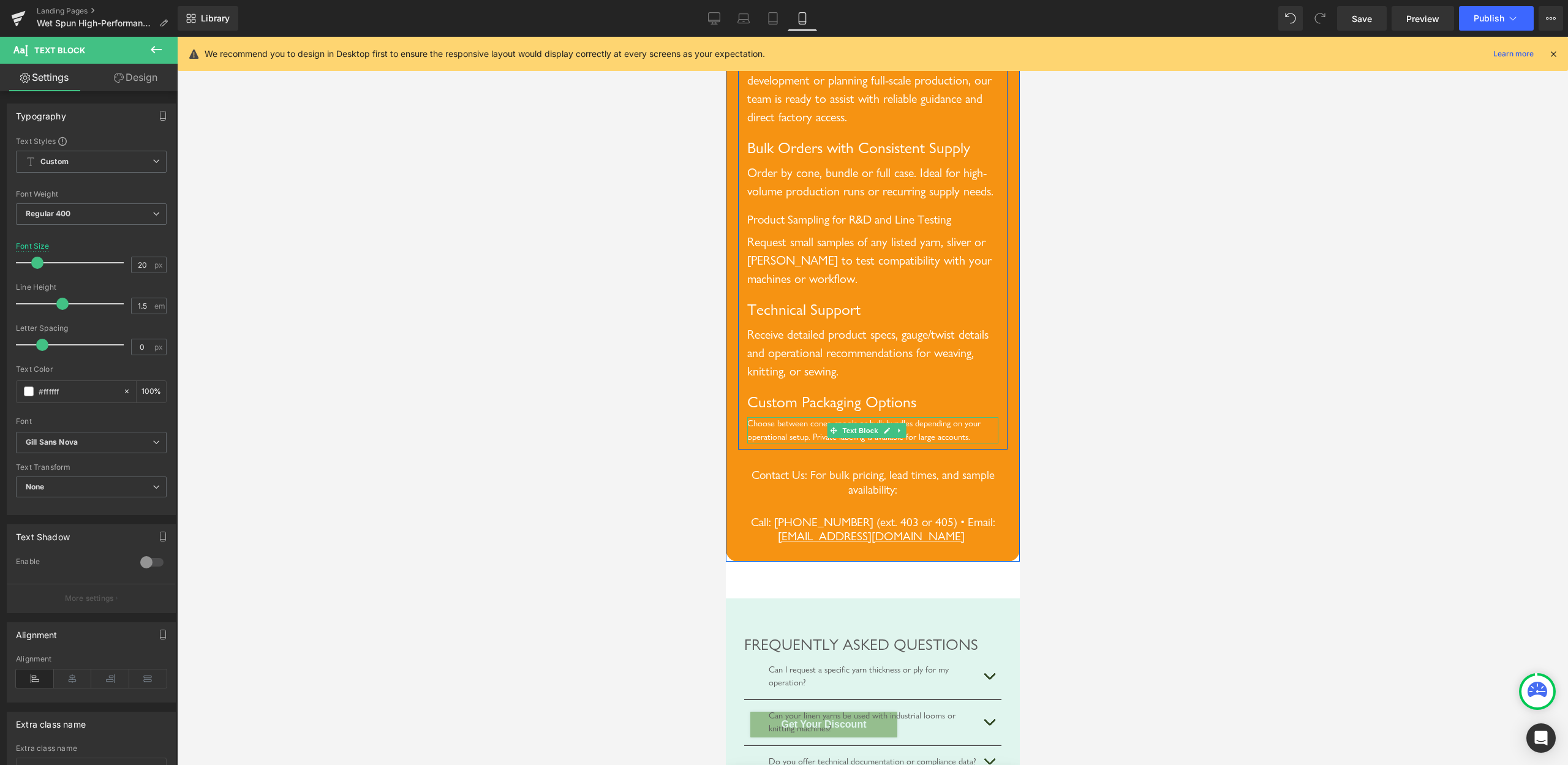
click at [796, 444] on div "Choose between cones, spools or bulk bundles depending on your operational setu…" at bounding box center [872, 430] width 251 height 27
click at [796, 444] on div "Choose between cones, spools or bulk bundles depending on your operational setu…" at bounding box center [872, 430] width 251 height 27
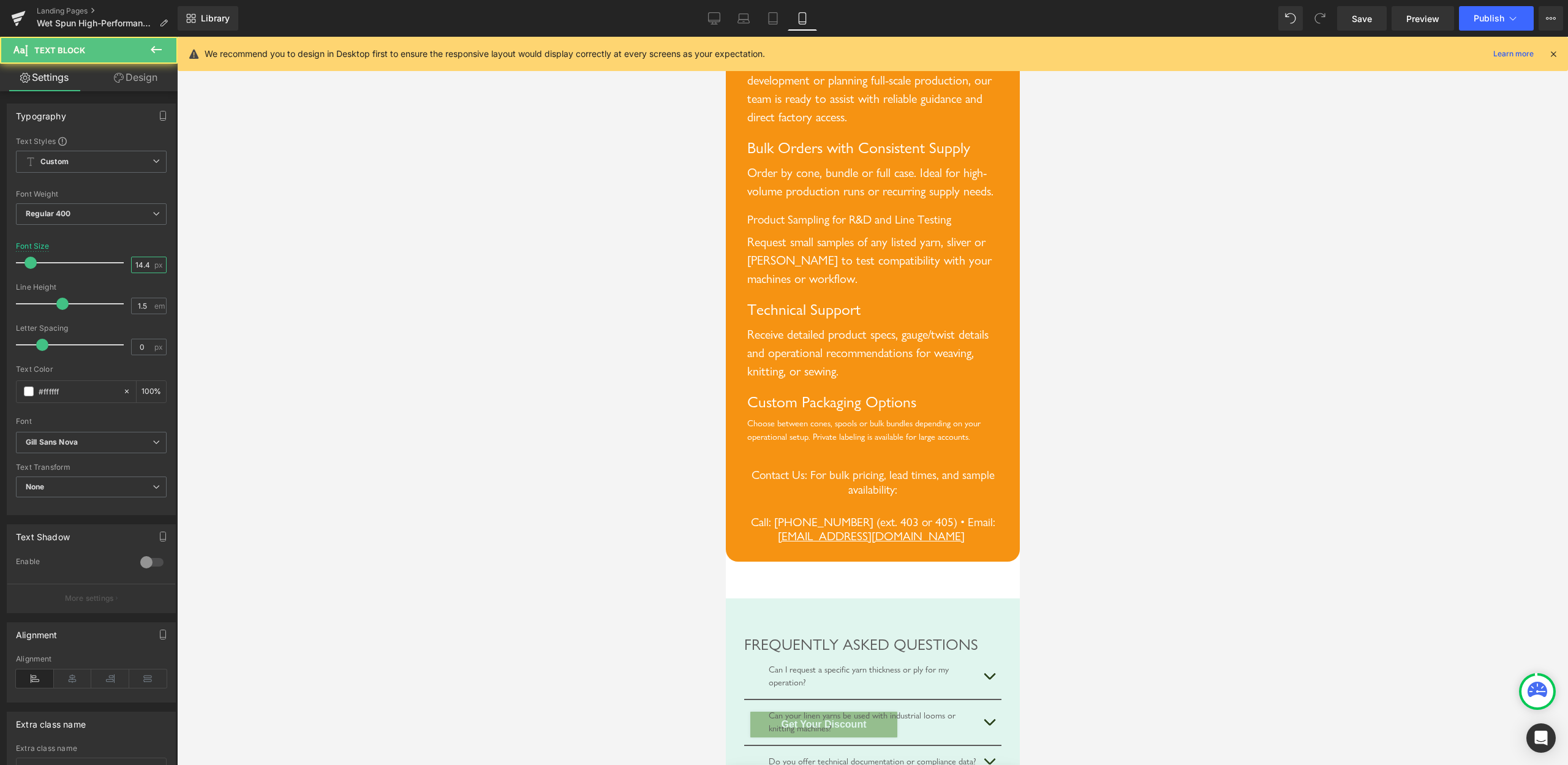
click at [132, 269] on input "14.4" at bounding box center [142, 264] width 22 height 15
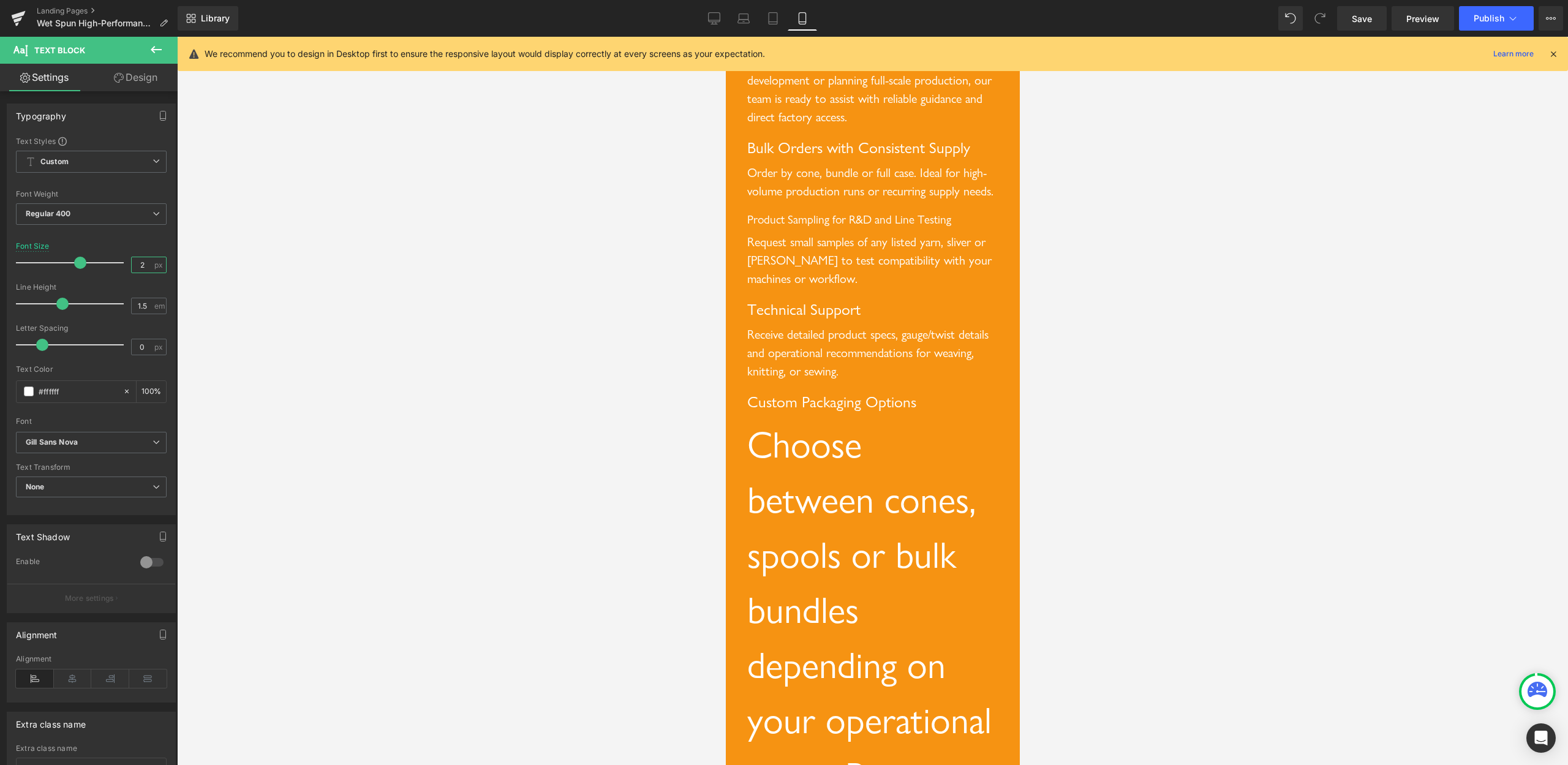
type input "20"
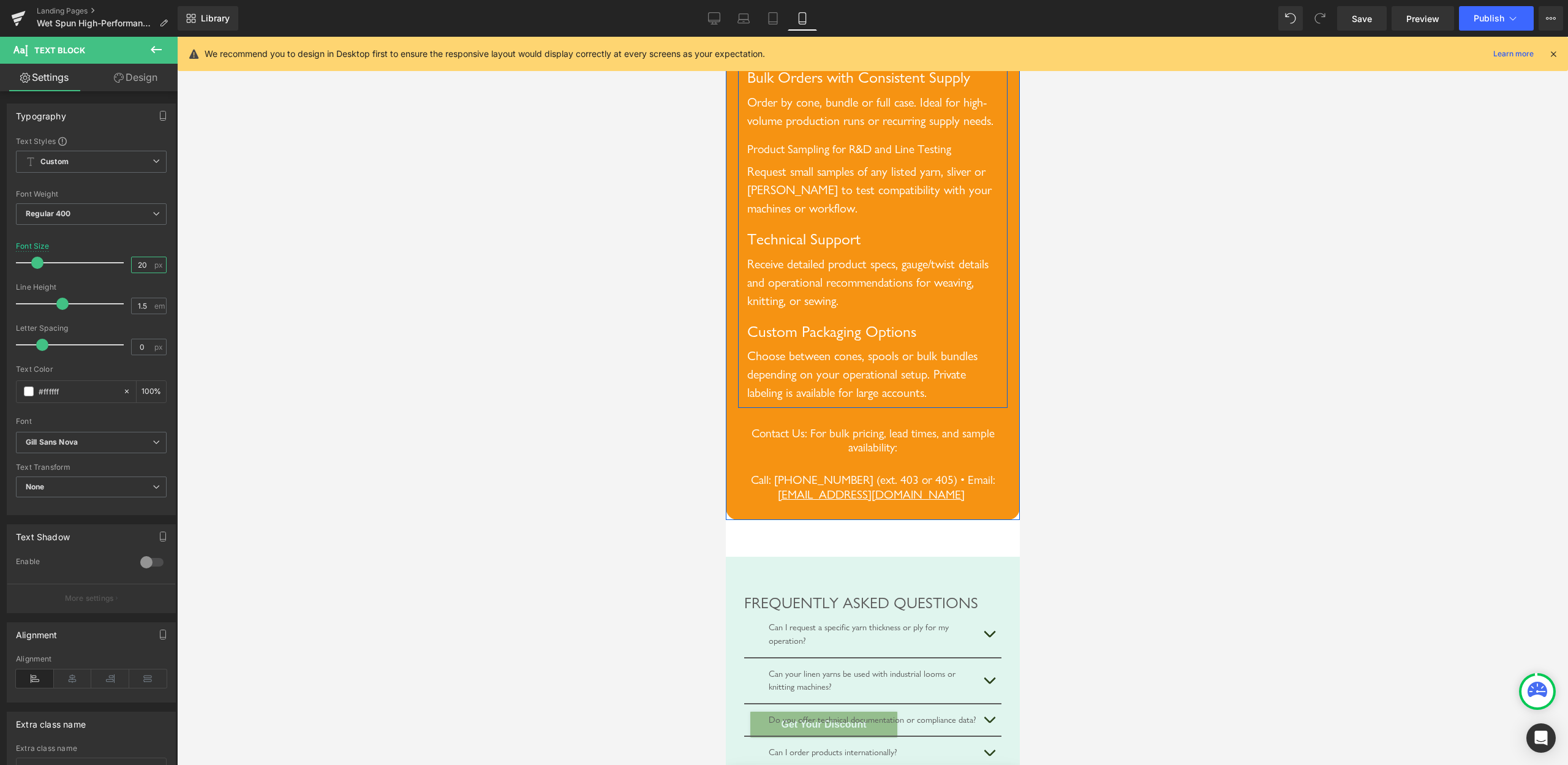
scroll to position [5562, 0]
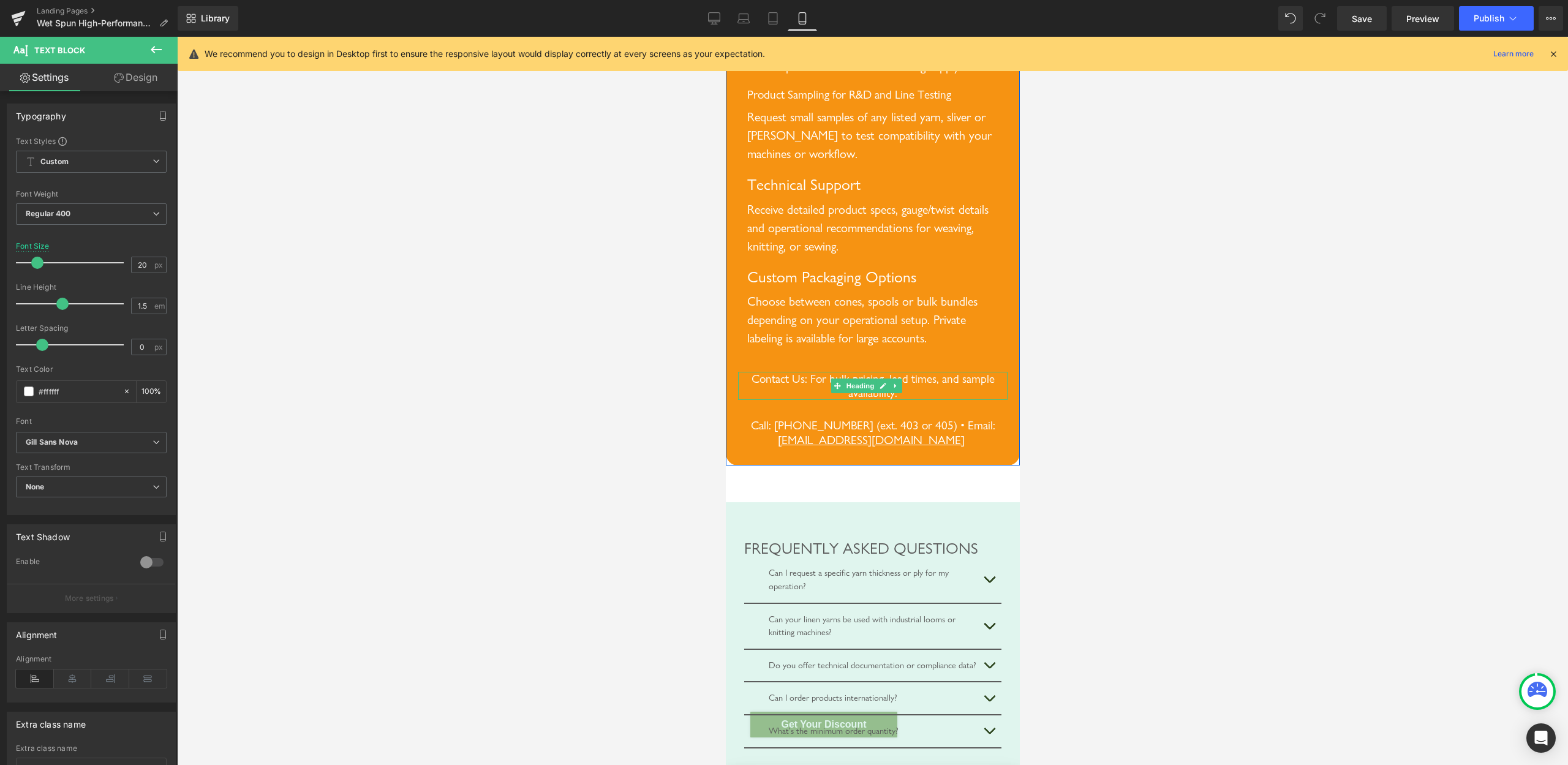
click at [933, 400] on span "Contact Us: For bulk pricing, lead times, and sample availability:" at bounding box center [873, 386] width 243 height 28
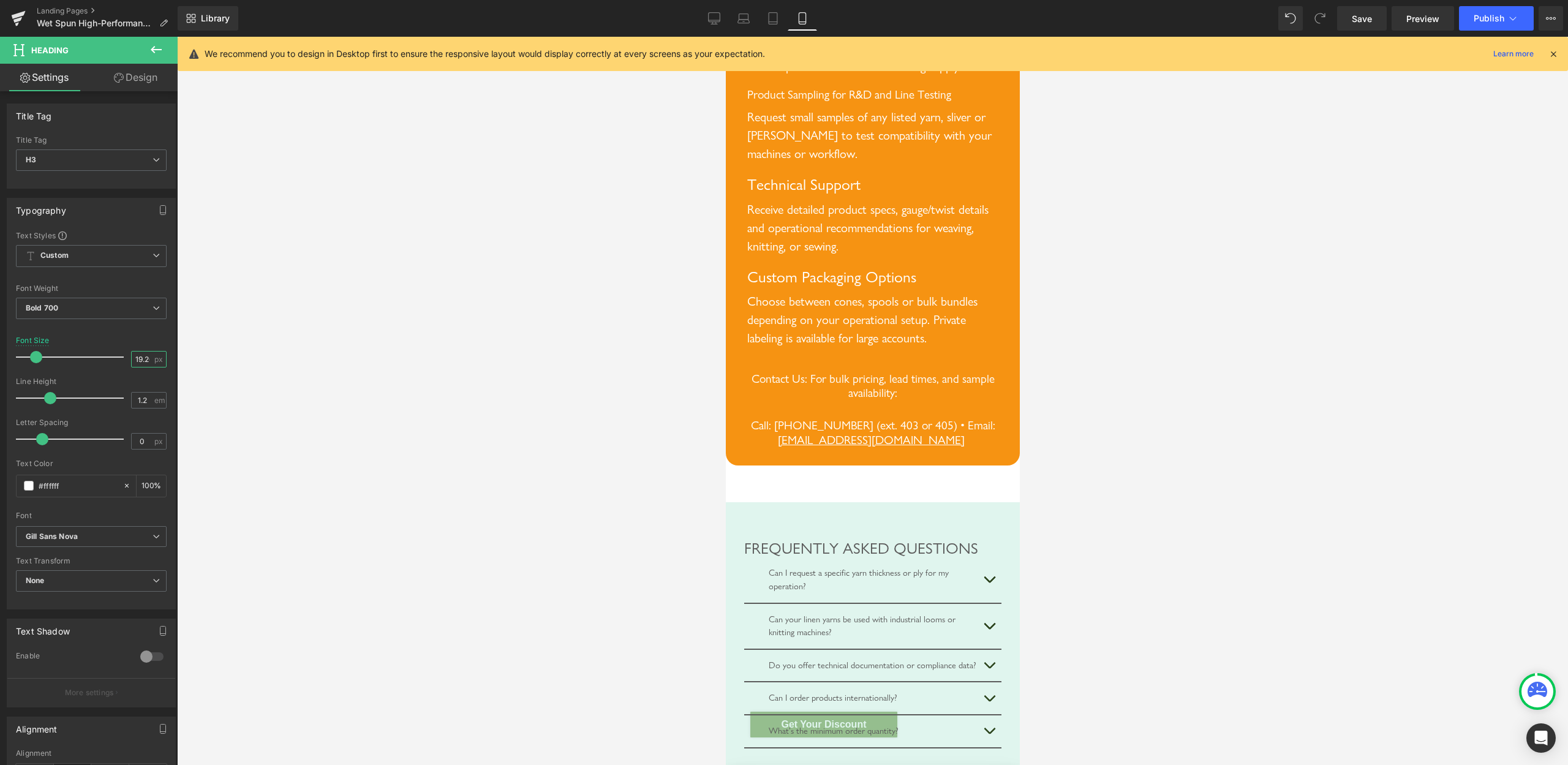
click at [133, 363] on input "19.26" at bounding box center [142, 359] width 22 height 15
type input "20"
click at [932, 434] on span "Call: [PHONE_NUMBER] (ext. 403 or 405) • Email:" at bounding box center [873, 426] width 245 height 14
click at [137, 357] on input "19.26" at bounding box center [142, 359] width 22 height 15
type input "20"
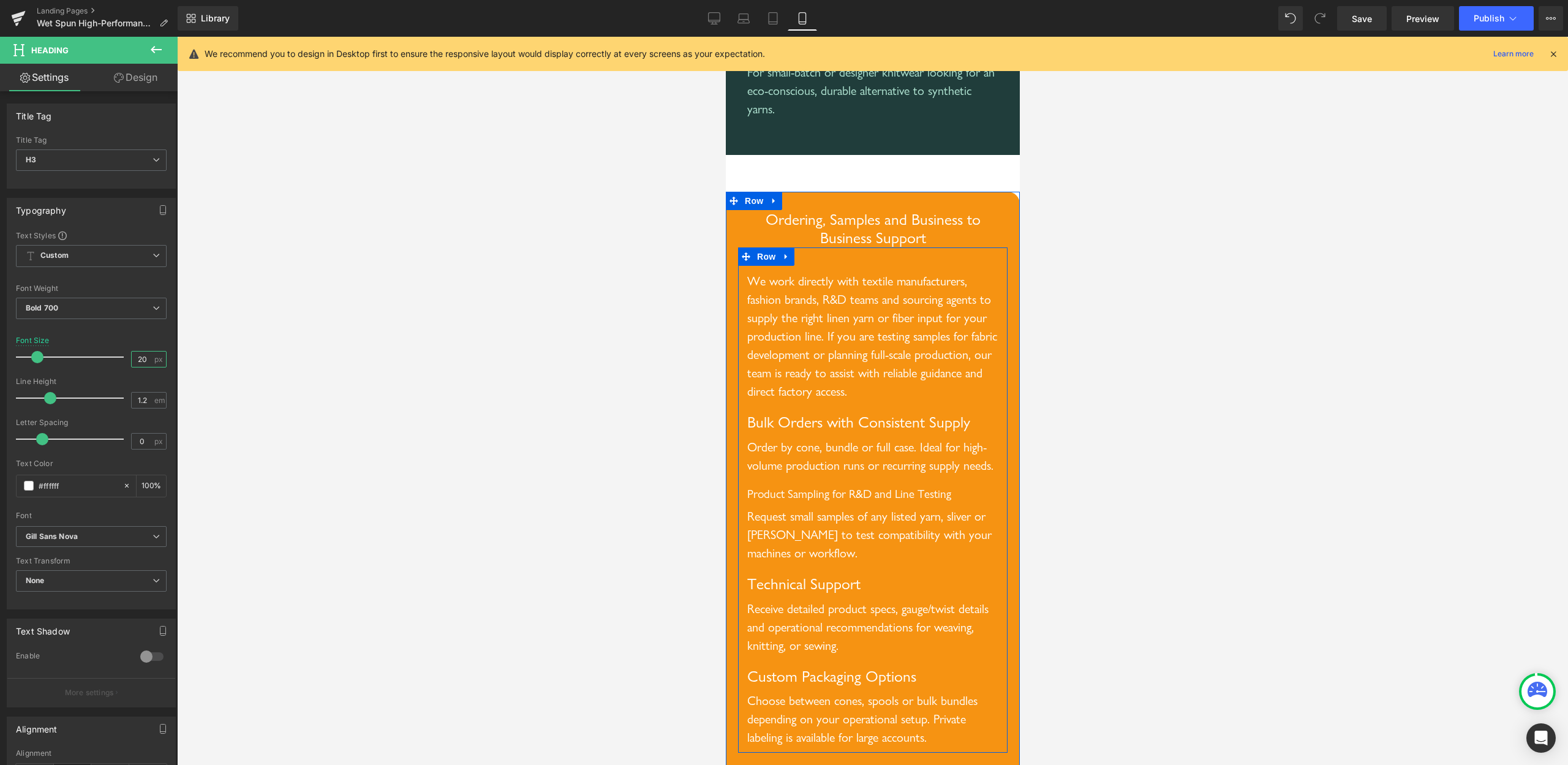
scroll to position [5125, 0]
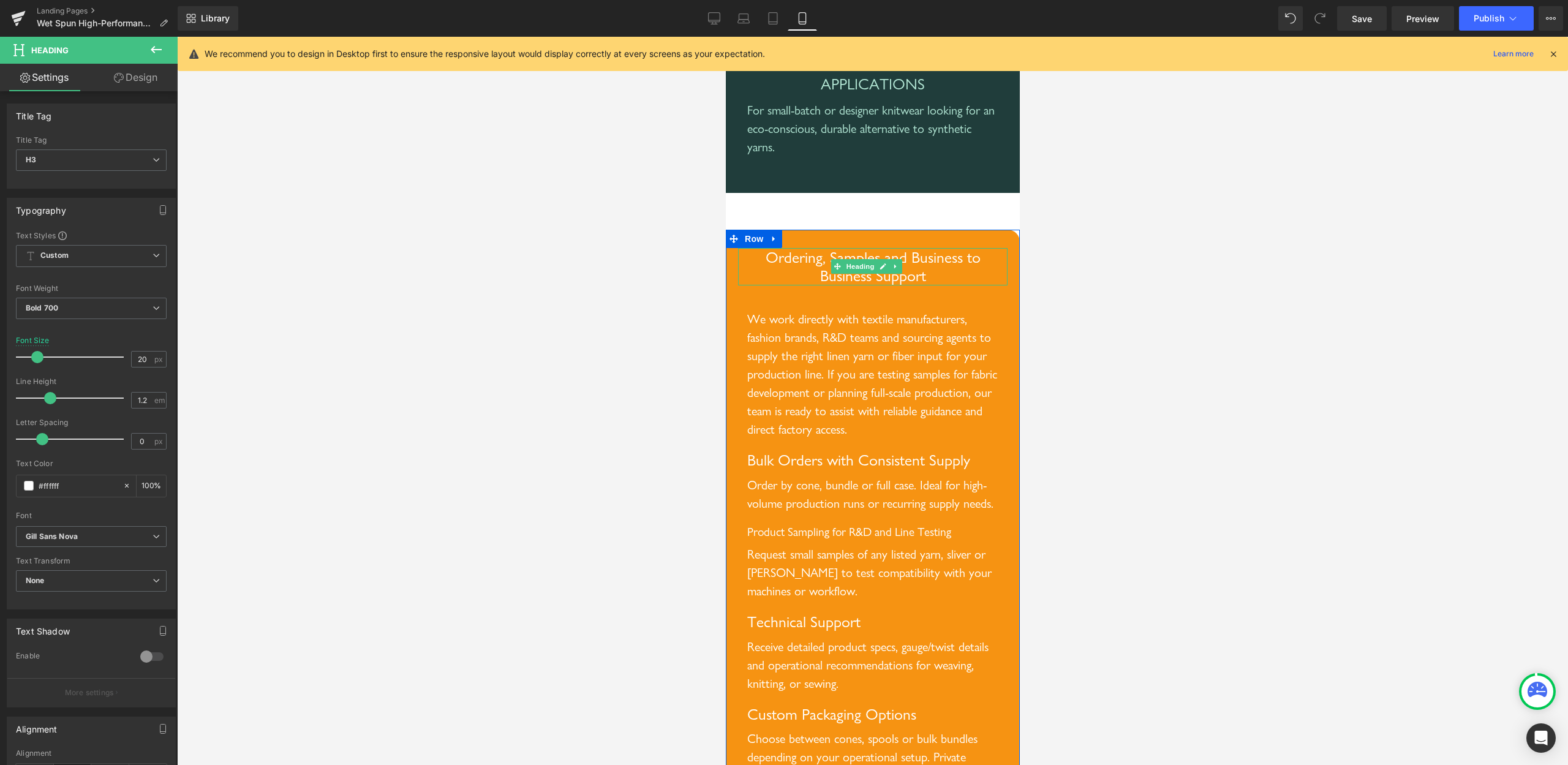
click at [917, 286] on span "Ordering, Samples and Business to Business Support" at bounding box center [872, 267] width 215 height 38
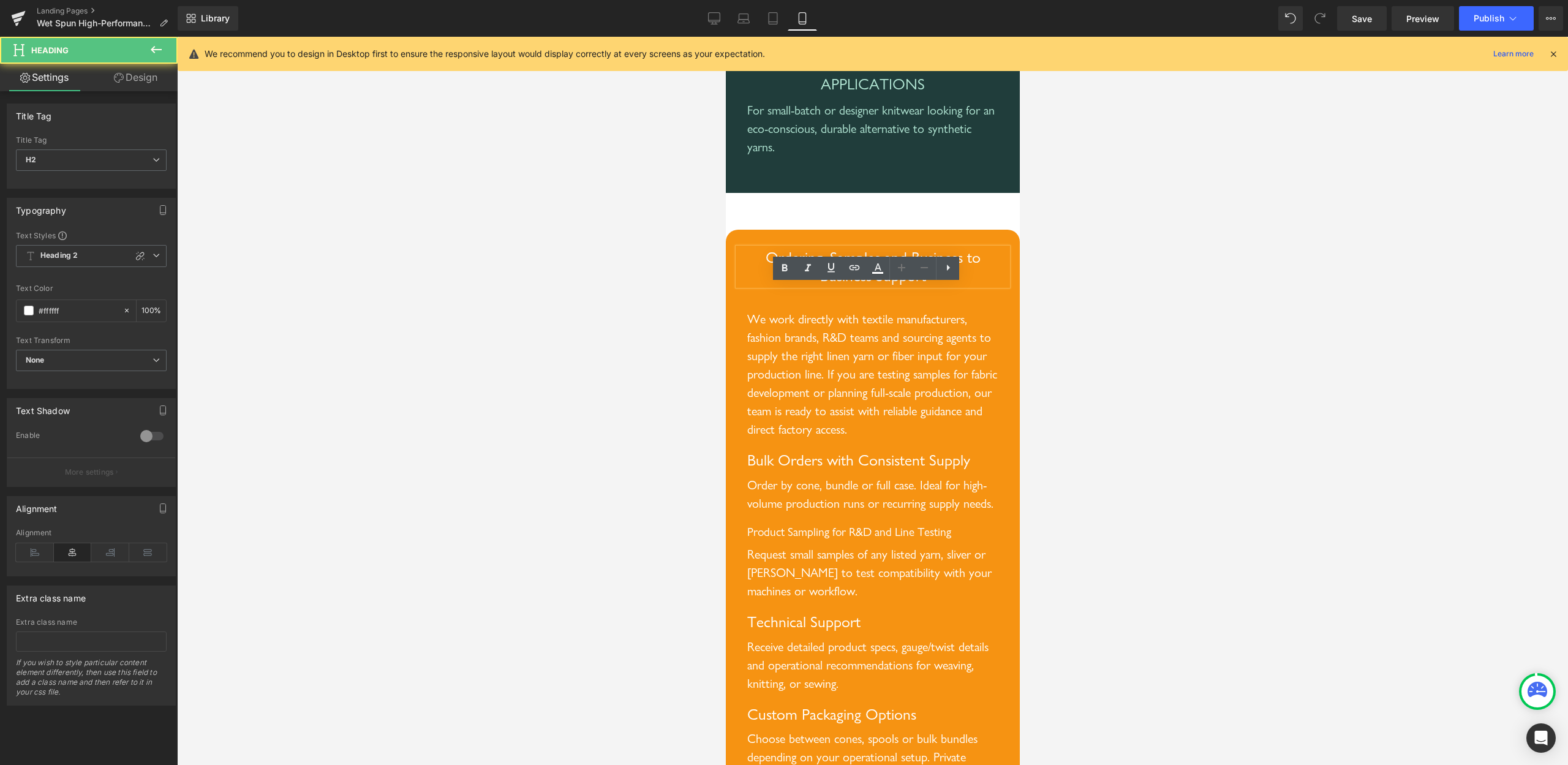
click at [917, 286] on span "Ordering, Samples and Business to Business Support" at bounding box center [872, 267] width 215 height 38
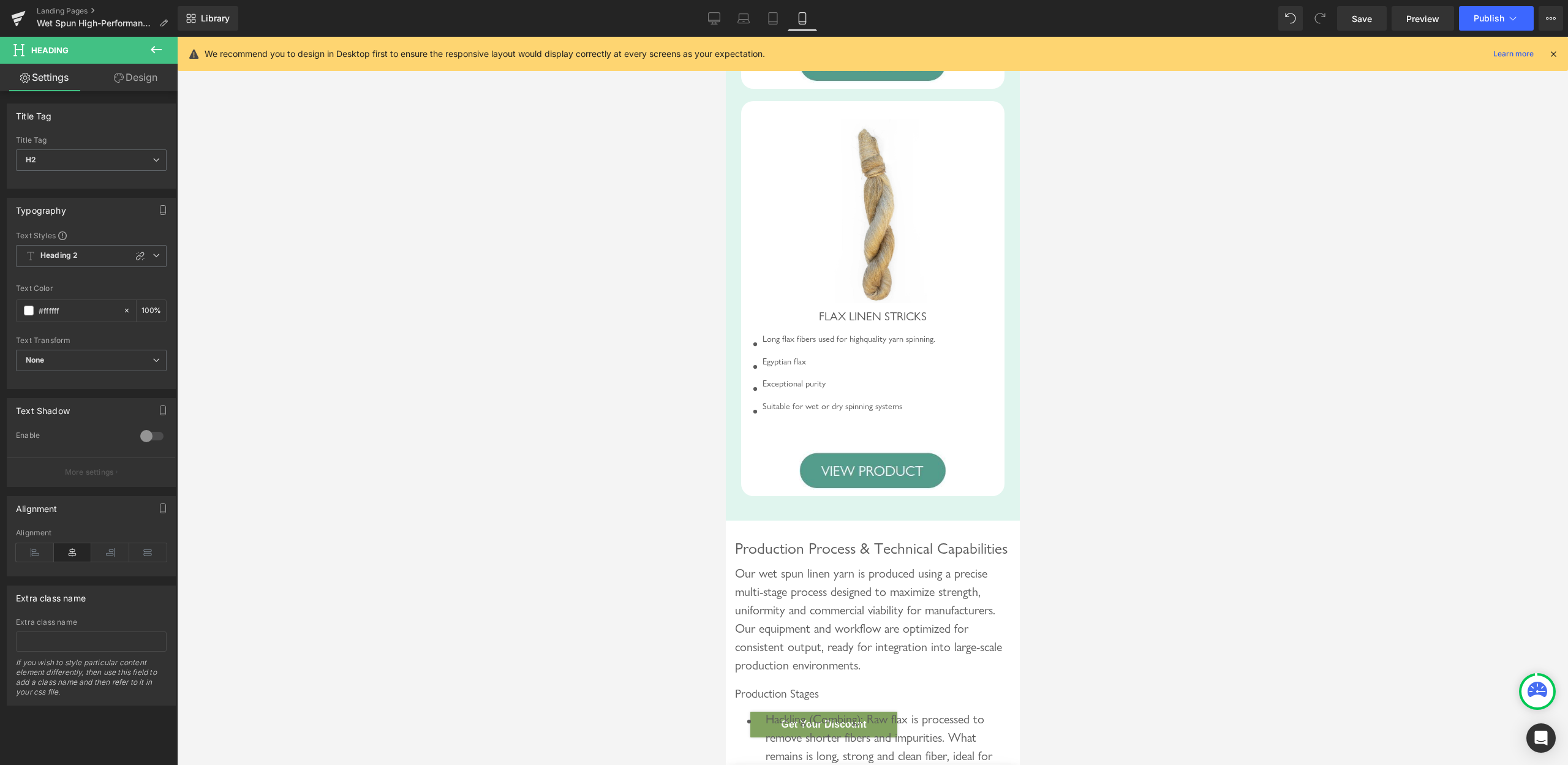
scroll to position [2437, 0]
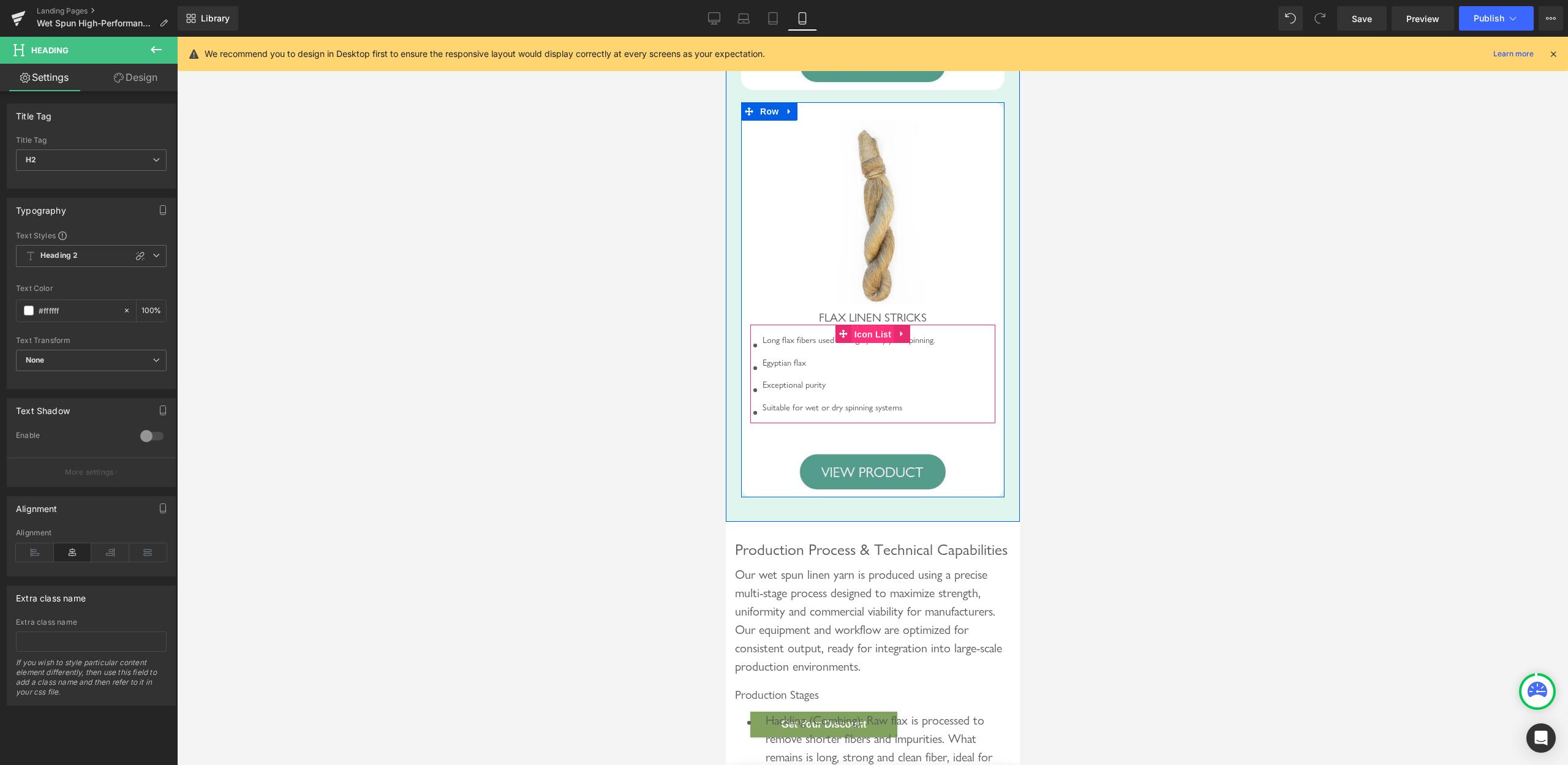
click at [867, 344] on span "Icon List" at bounding box center [872, 335] width 43 height 19
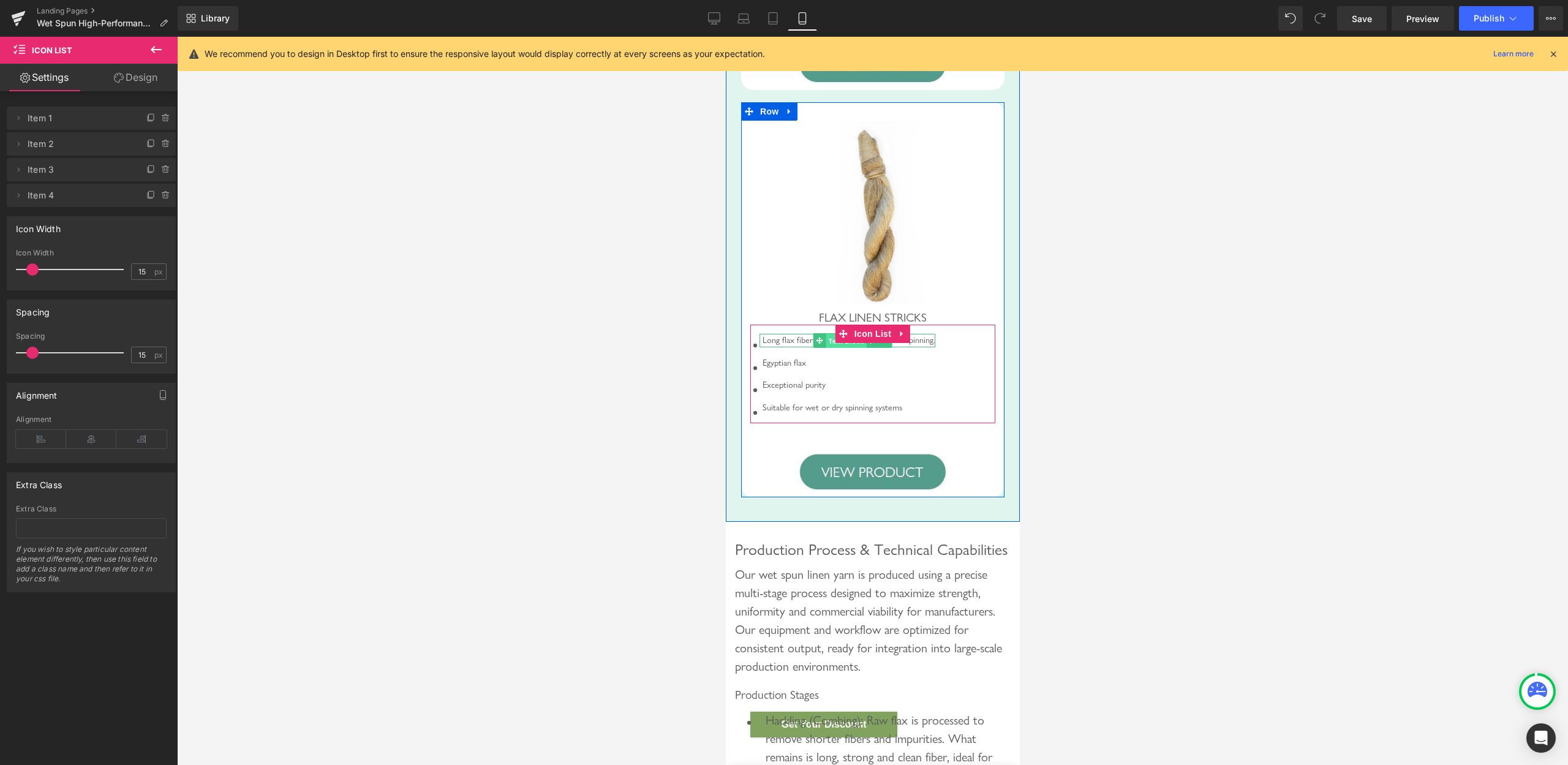
click at [826, 349] on span "Text Block" at bounding box center [845, 341] width 40 height 15
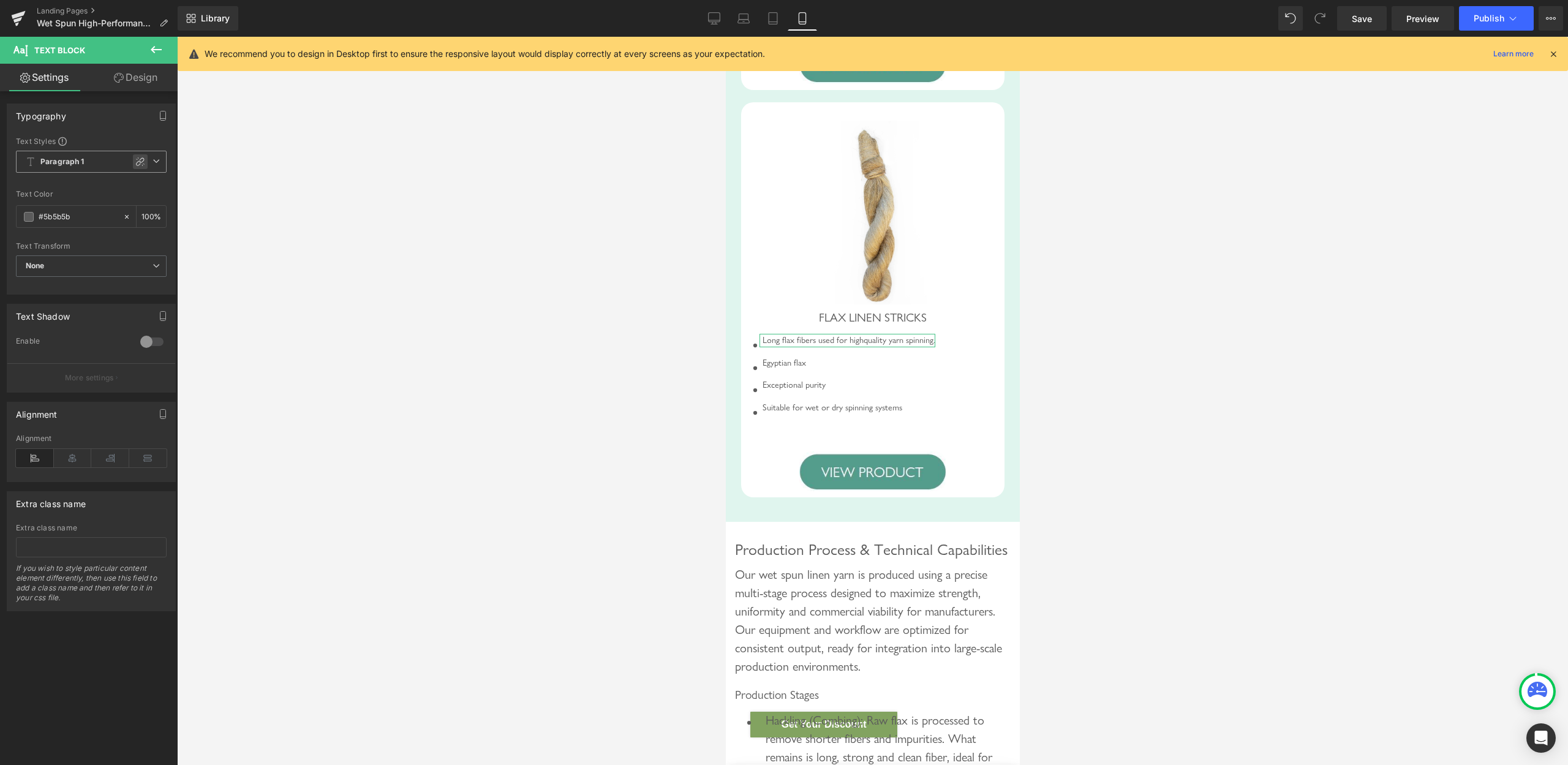
click at [135, 158] on icon at bounding box center [140, 162] width 10 height 10
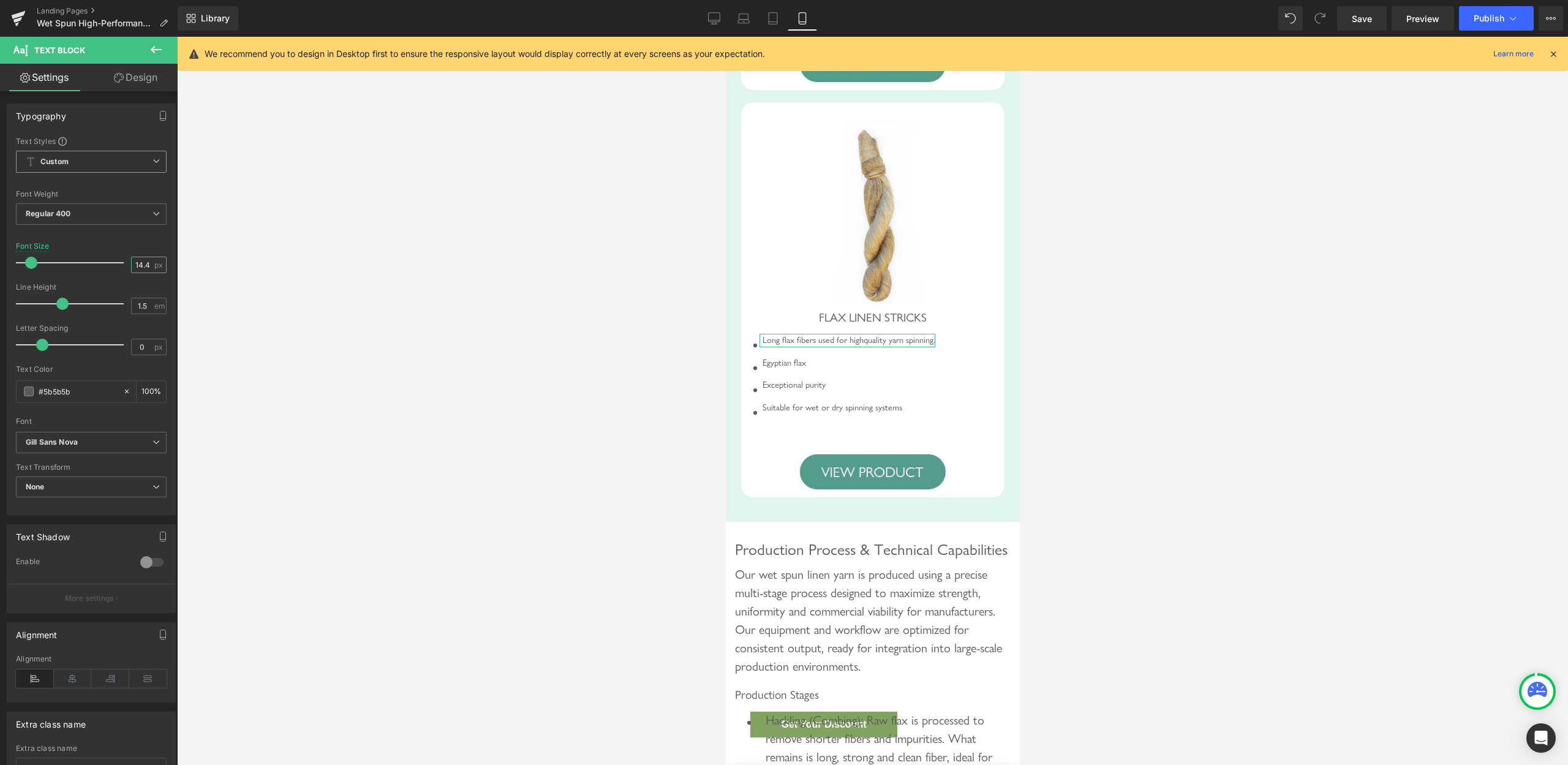
click at [132, 258] on input "14.4" at bounding box center [142, 264] width 22 height 15
type input "20"
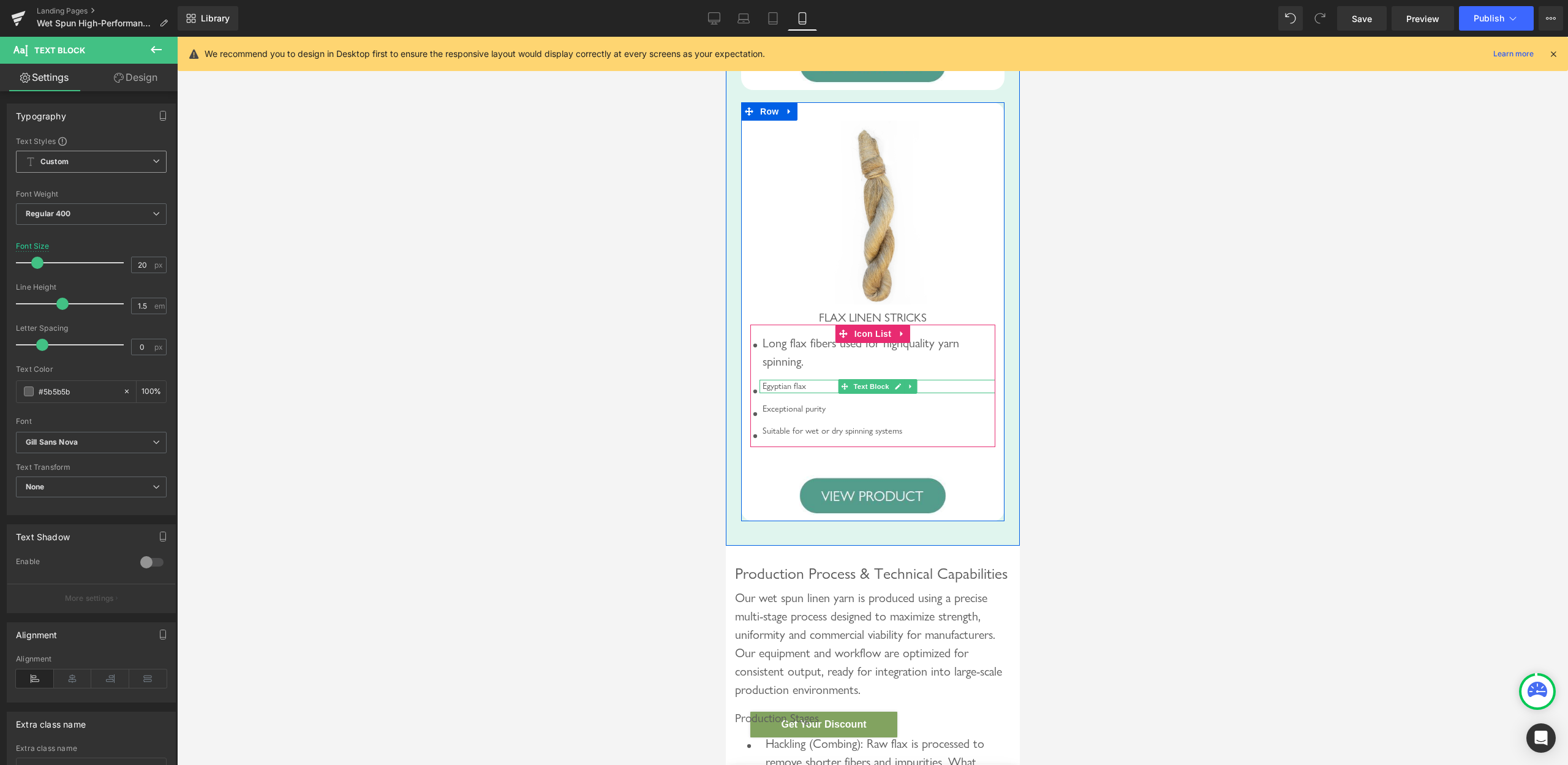
click at [777, 394] on div "Egyptian flax" at bounding box center [877, 387] width 236 height 14
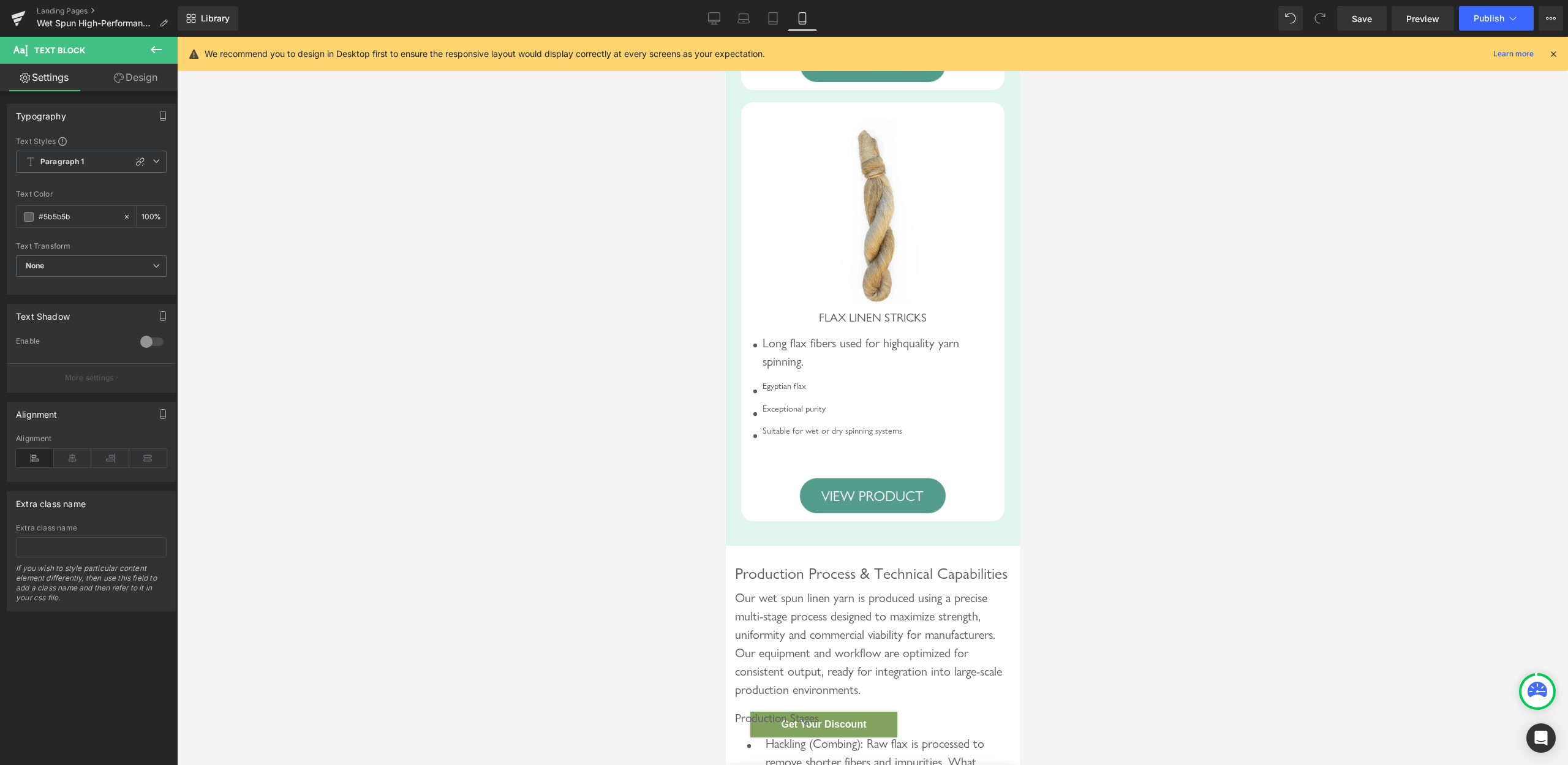
click at [135, 163] on icon at bounding box center [140, 162] width 10 height 10
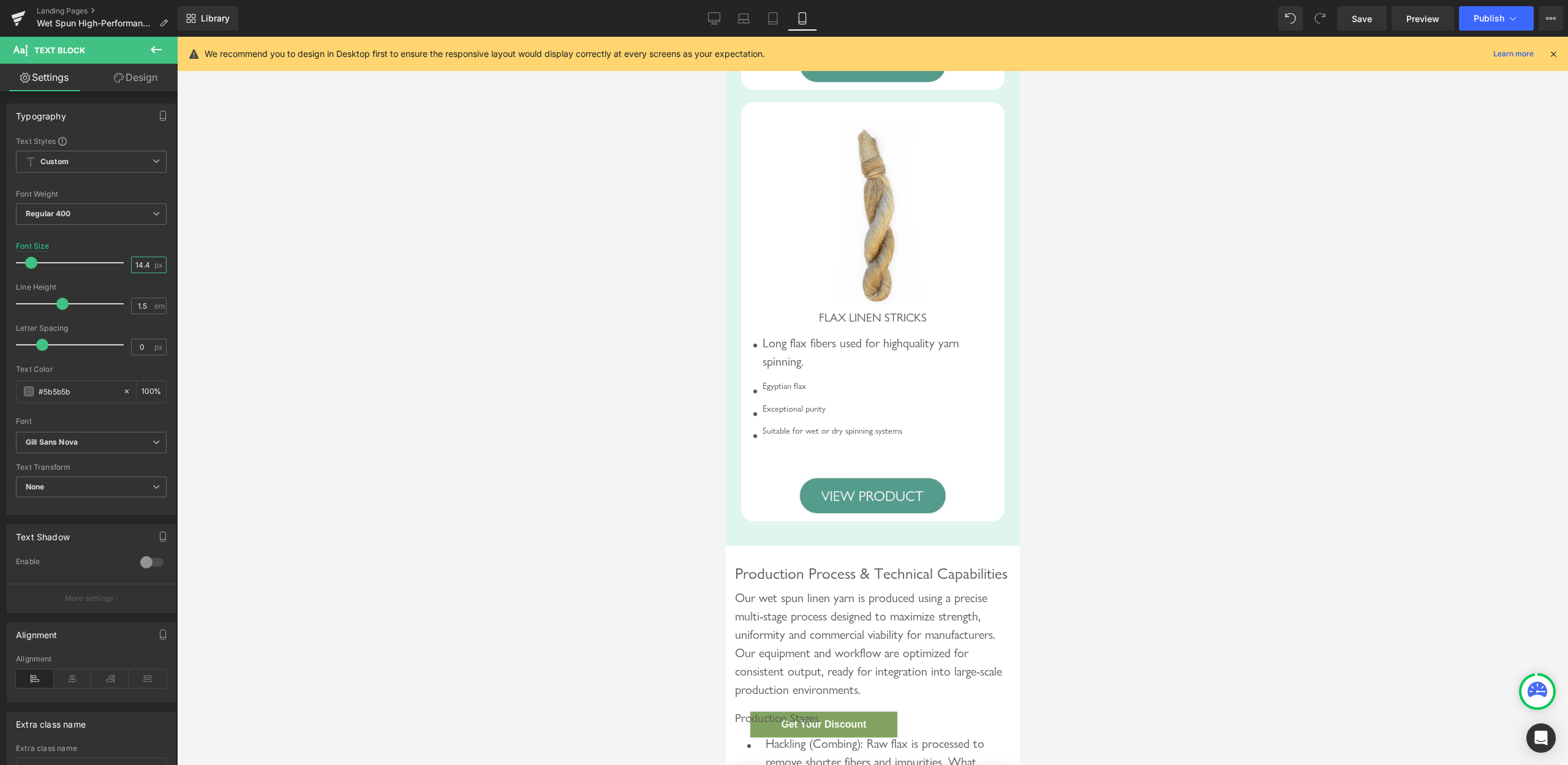
click at [132, 266] on input "14.4" at bounding box center [142, 264] width 22 height 15
type input "20"
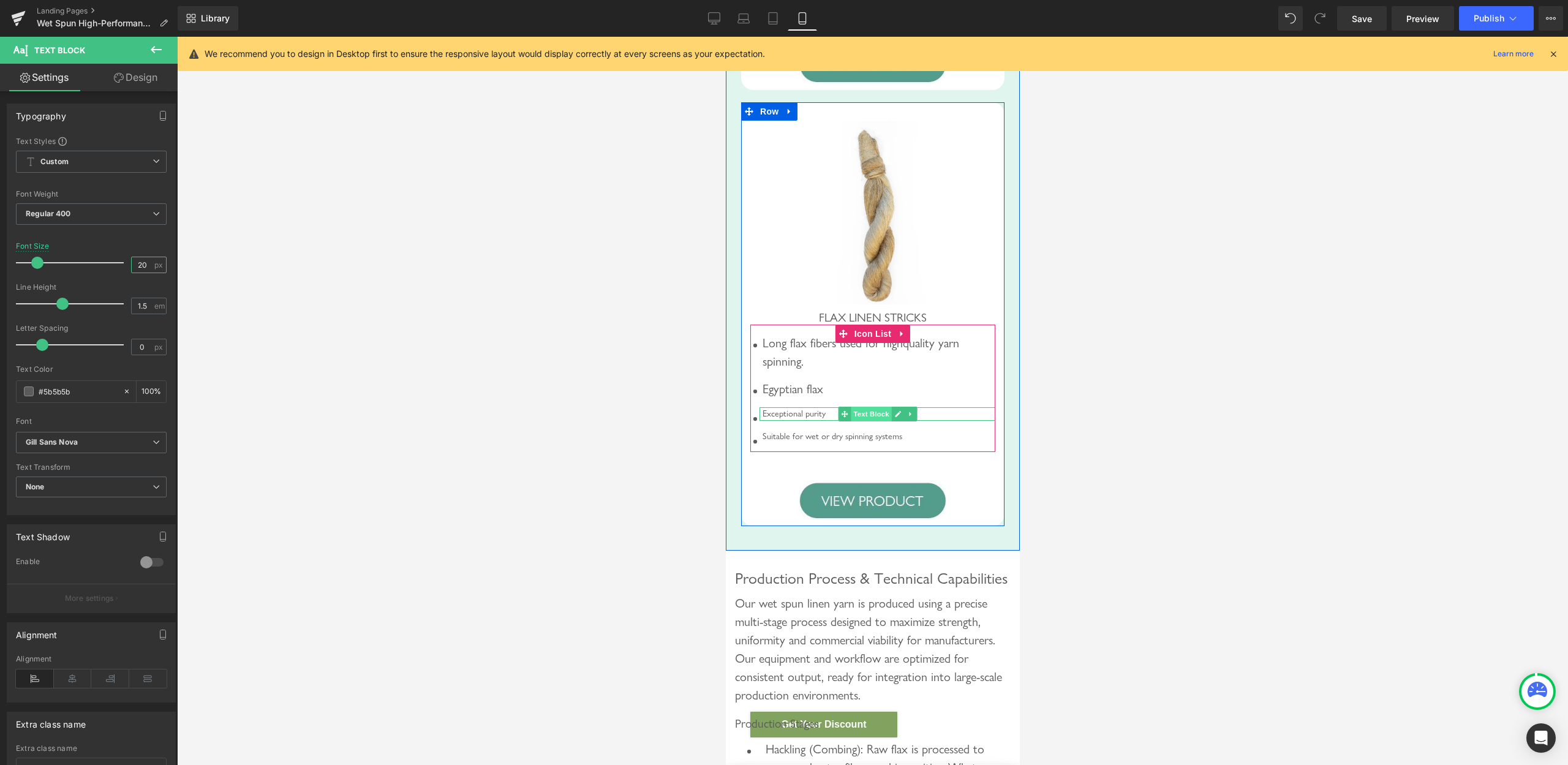
click at [856, 421] on span "Text Block" at bounding box center [870, 414] width 40 height 15
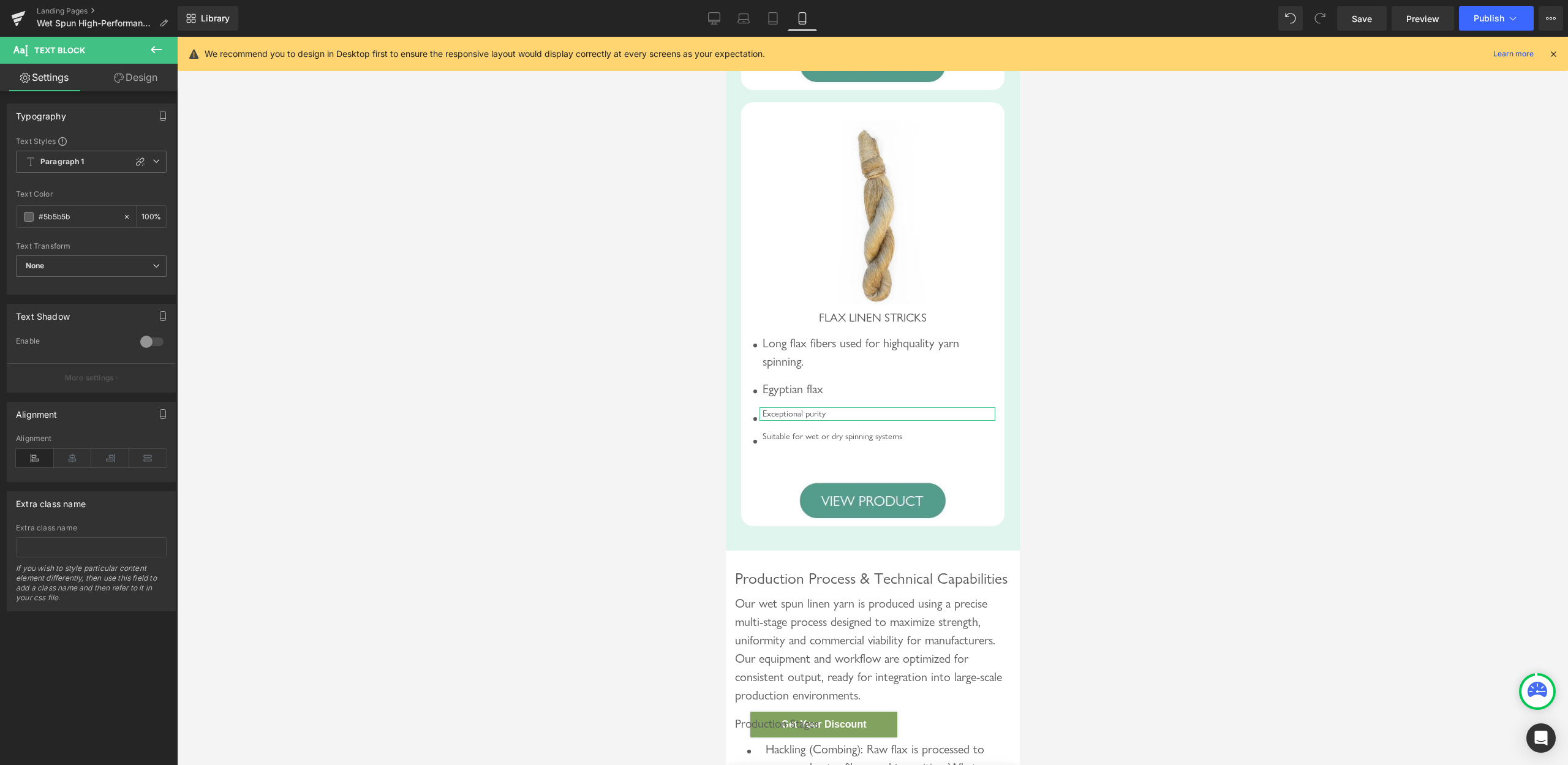
drag, startPoint x: 131, startPoint y: 166, endPoint x: 135, endPoint y: 183, distance: 17.5
click at [133, 164] on div at bounding box center [140, 162] width 15 height 15
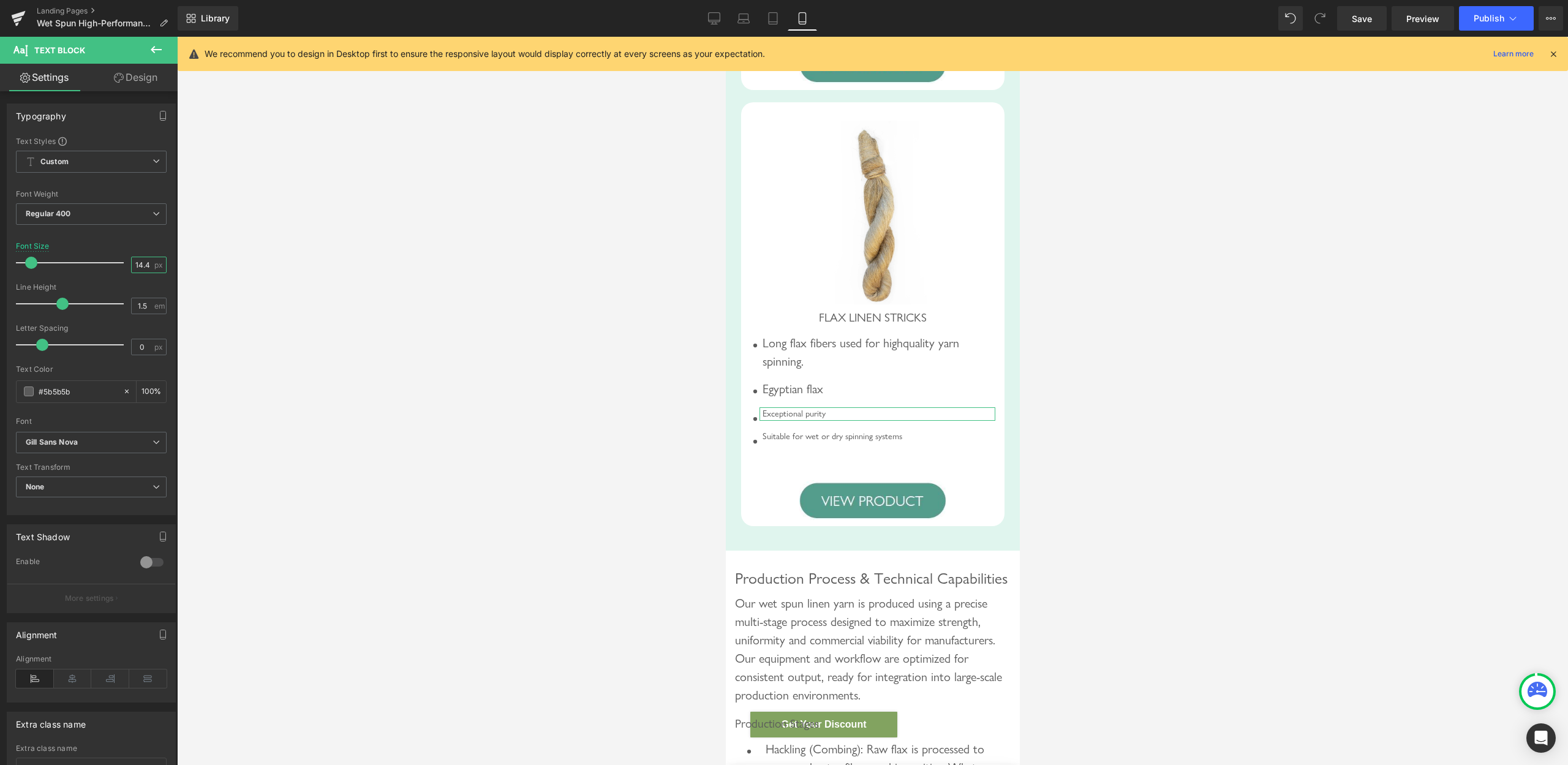
click at [132, 266] on input "14.4" at bounding box center [142, 264] width 22 height 15
type input "20"
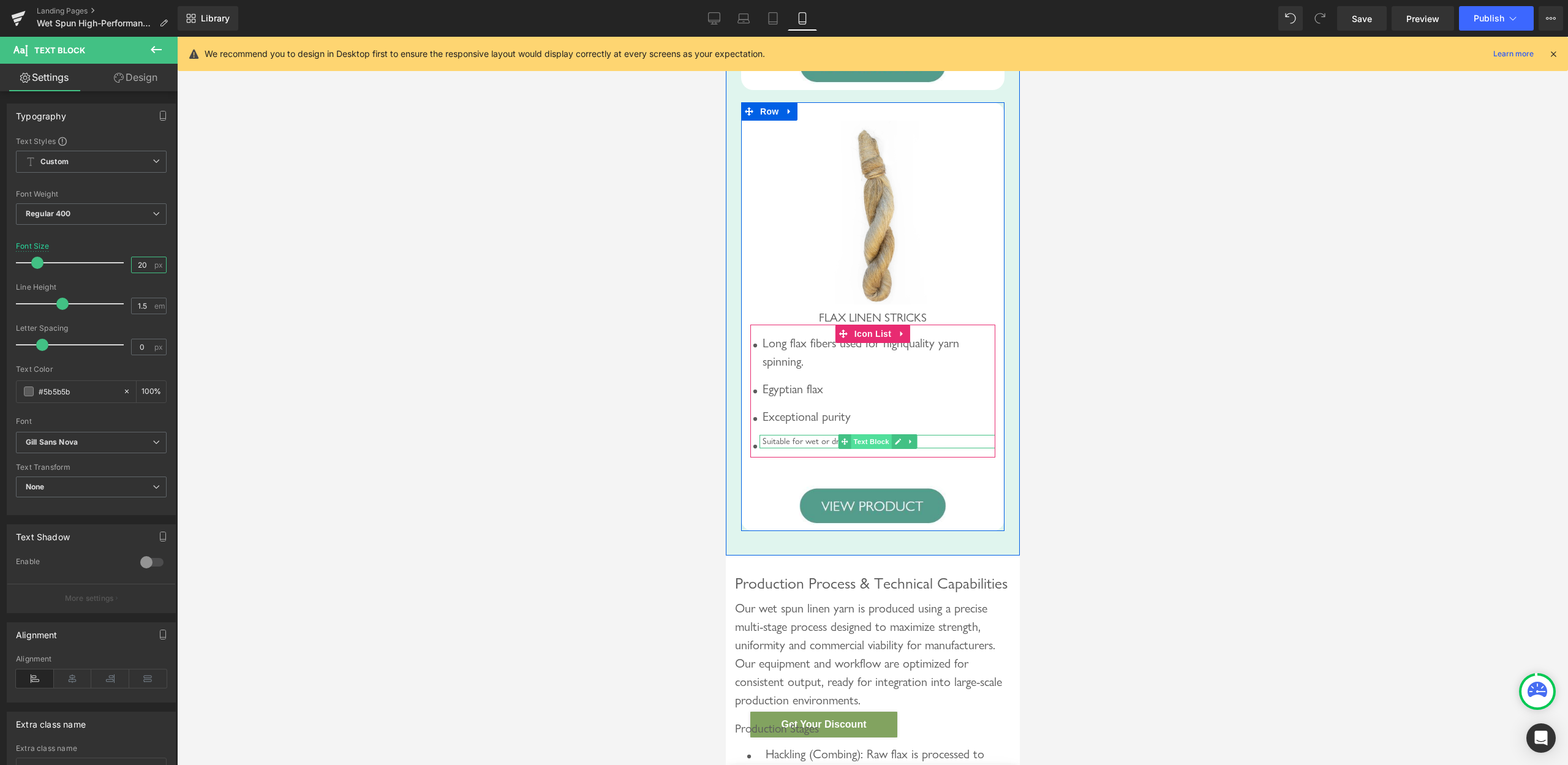
click at [867, 449] on span "Text Block" at bounding box center [870, 442] width 40 height 15
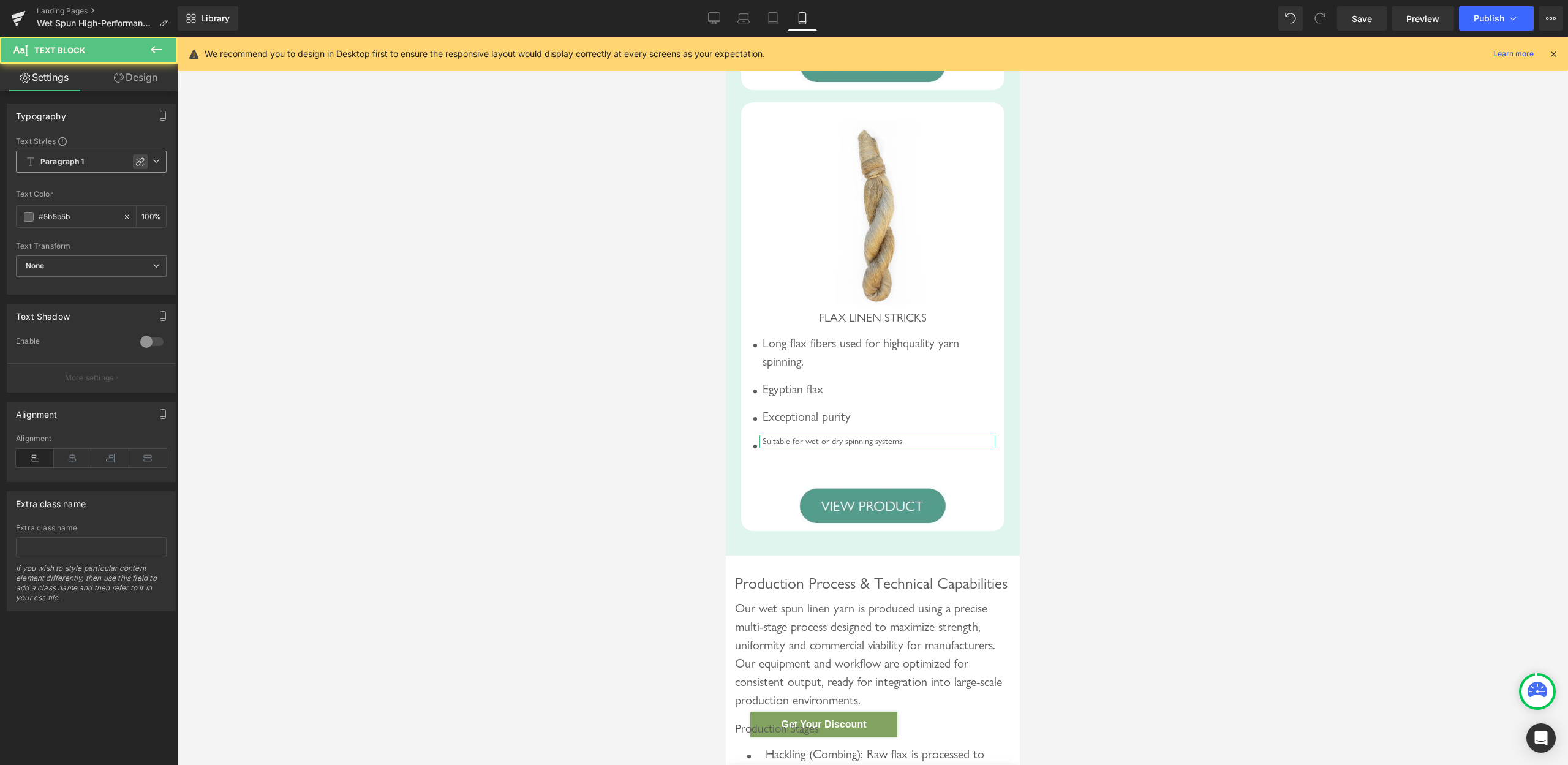
click at [135, 158] on icon at bounding box center [140, 162] width 10 height 10
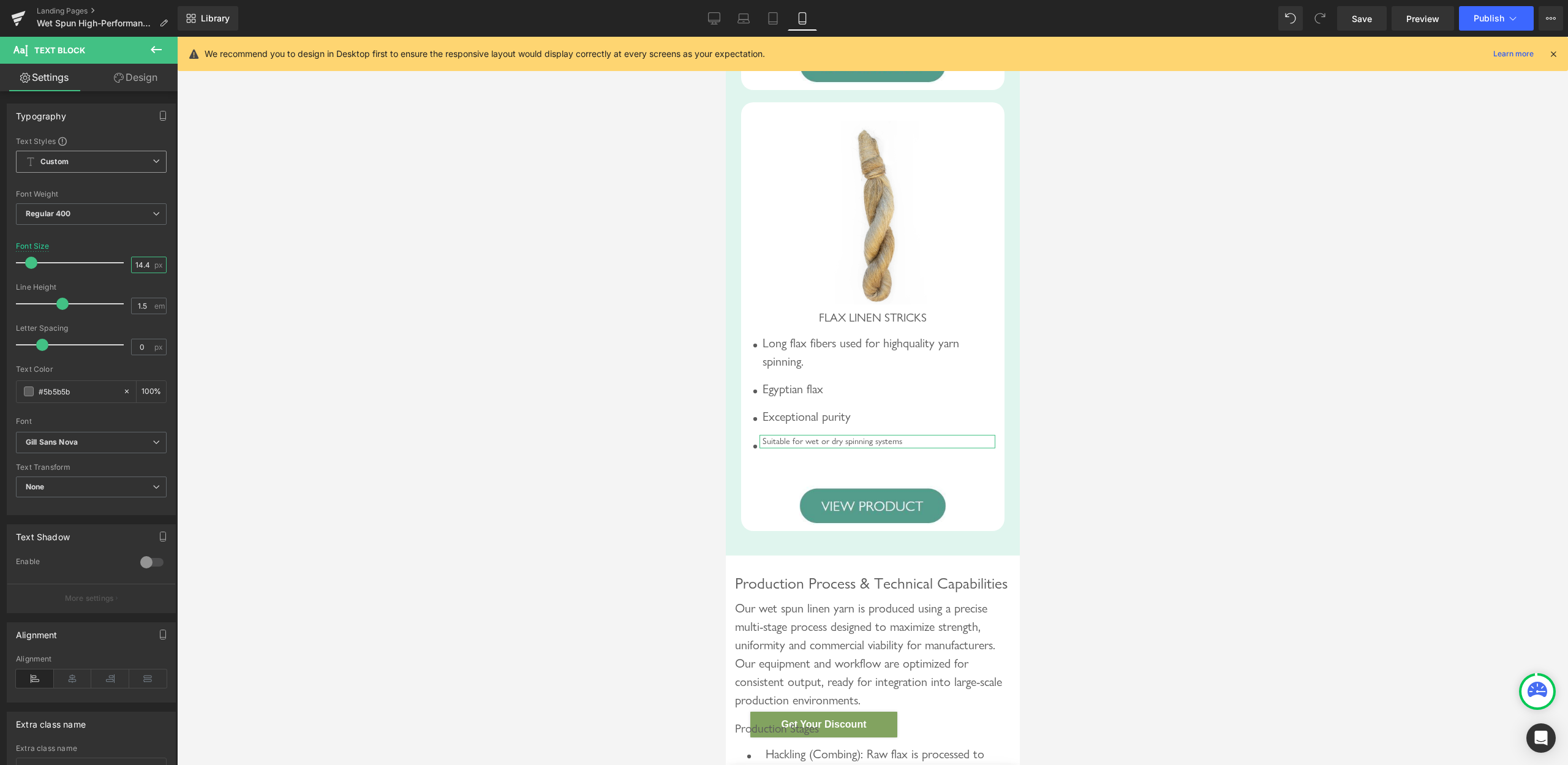
click at [133, 267] on input "14.4" at bounding box center [142, 264] width 22 height 15
type input "20"
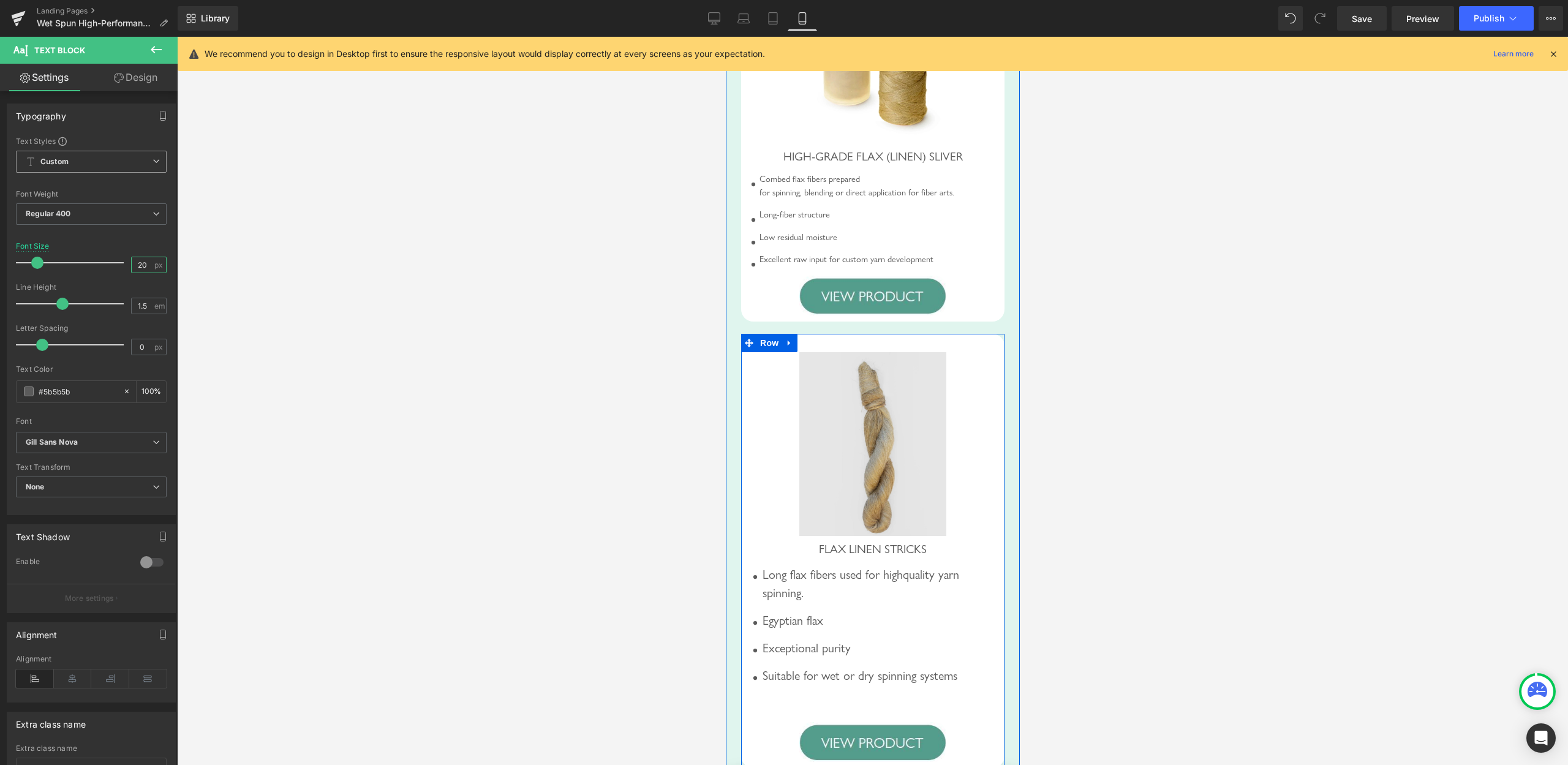
scroll to position [2125, 0]
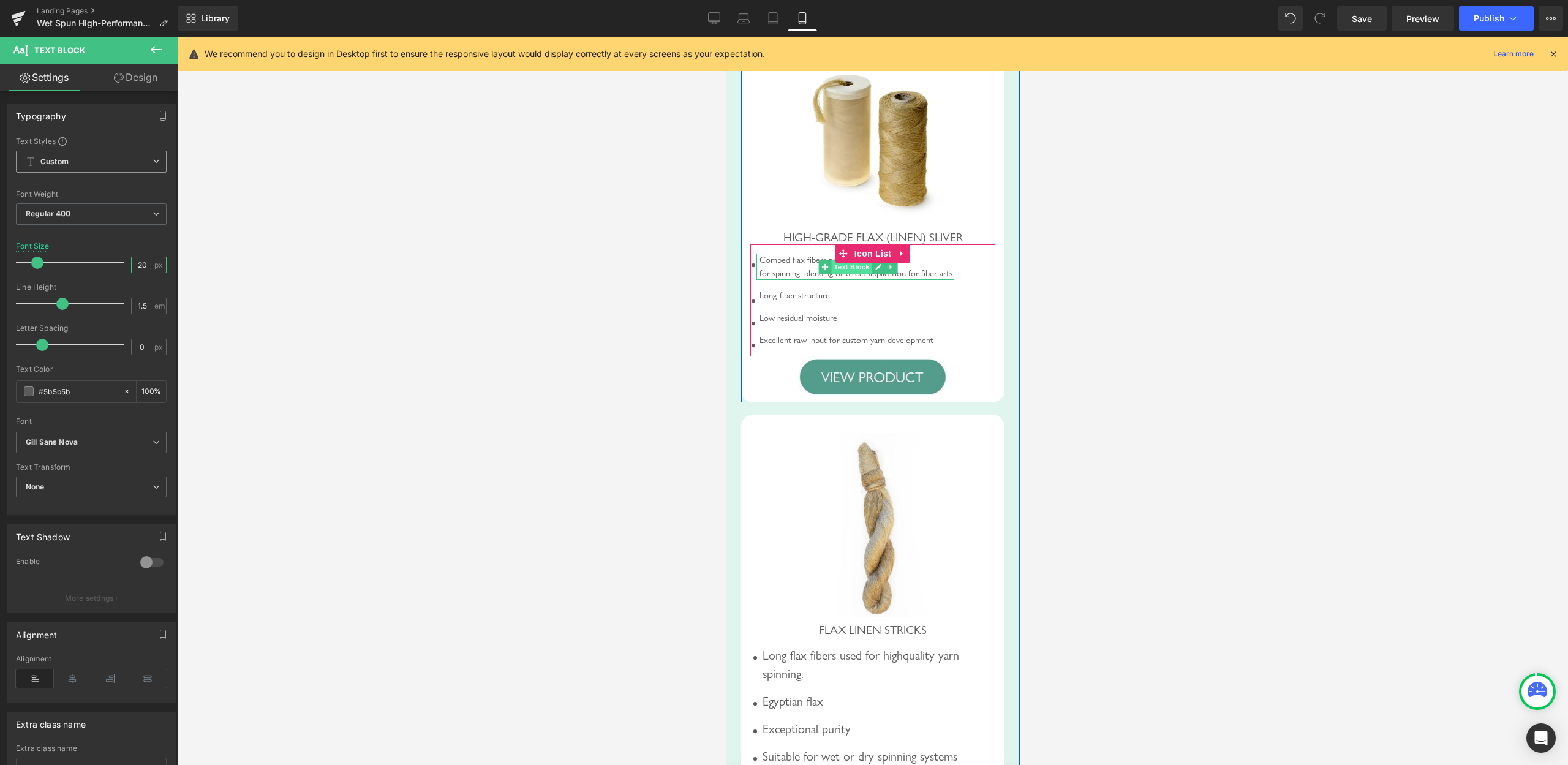
click at [843, 274] on span "Text Block" at bounding box center [851, 267] width 40 height 15
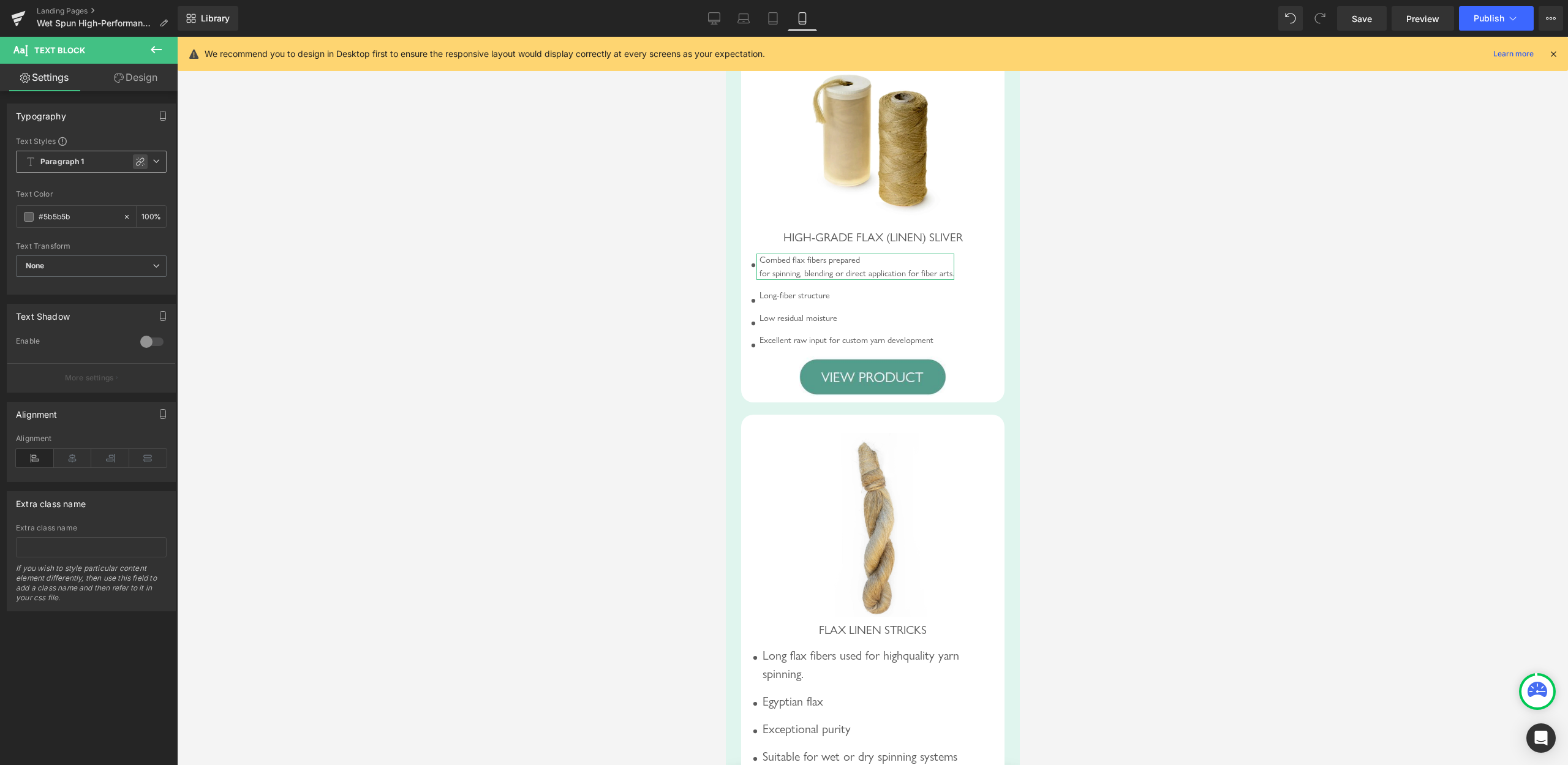
click at [135, 164] on icon at bounding box center [140, 162] width 10 height 10
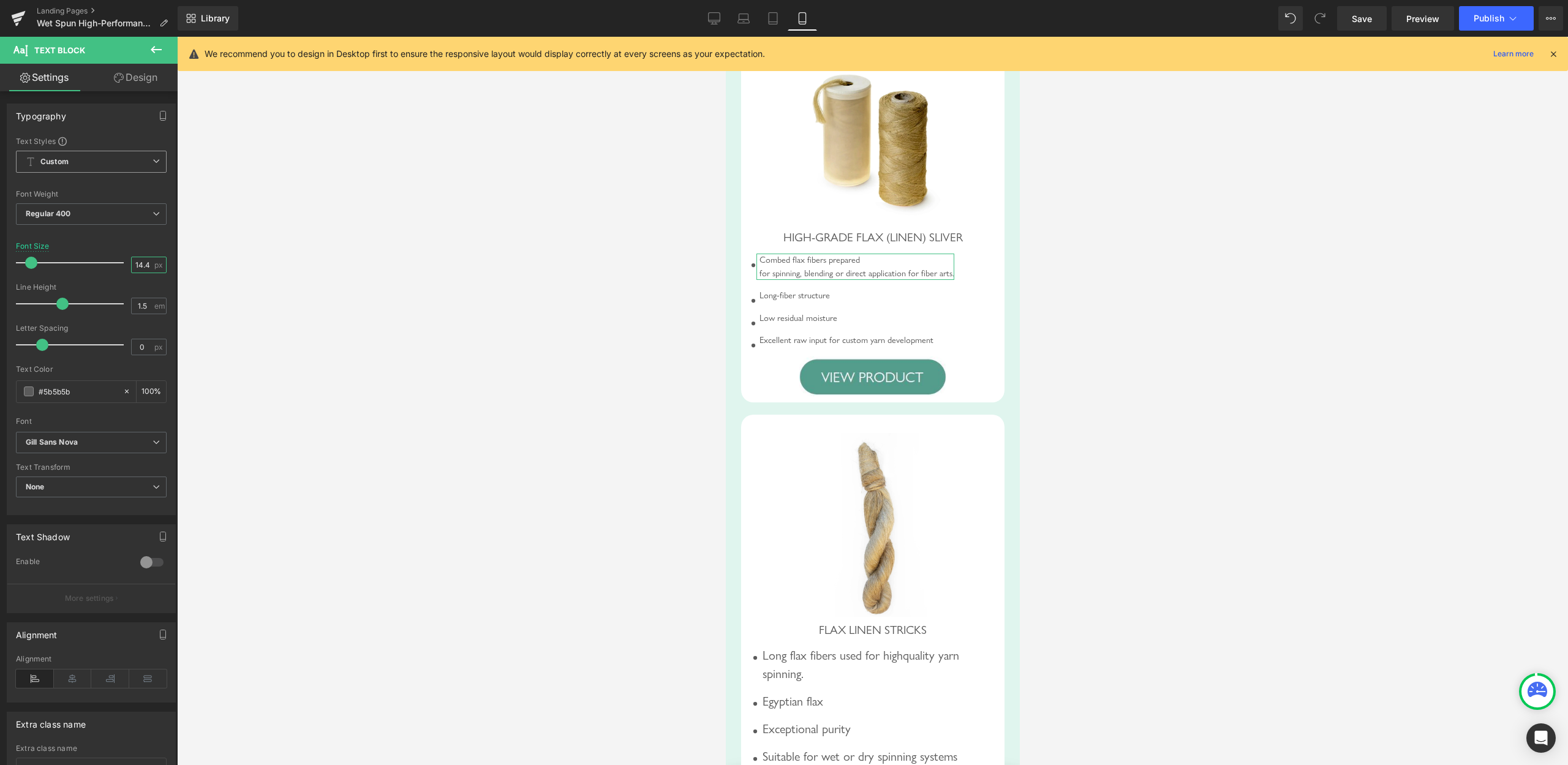
click at [134, 263] on input "14.4" at bounding box center [142, 264] width 22 height 15
type input "20"
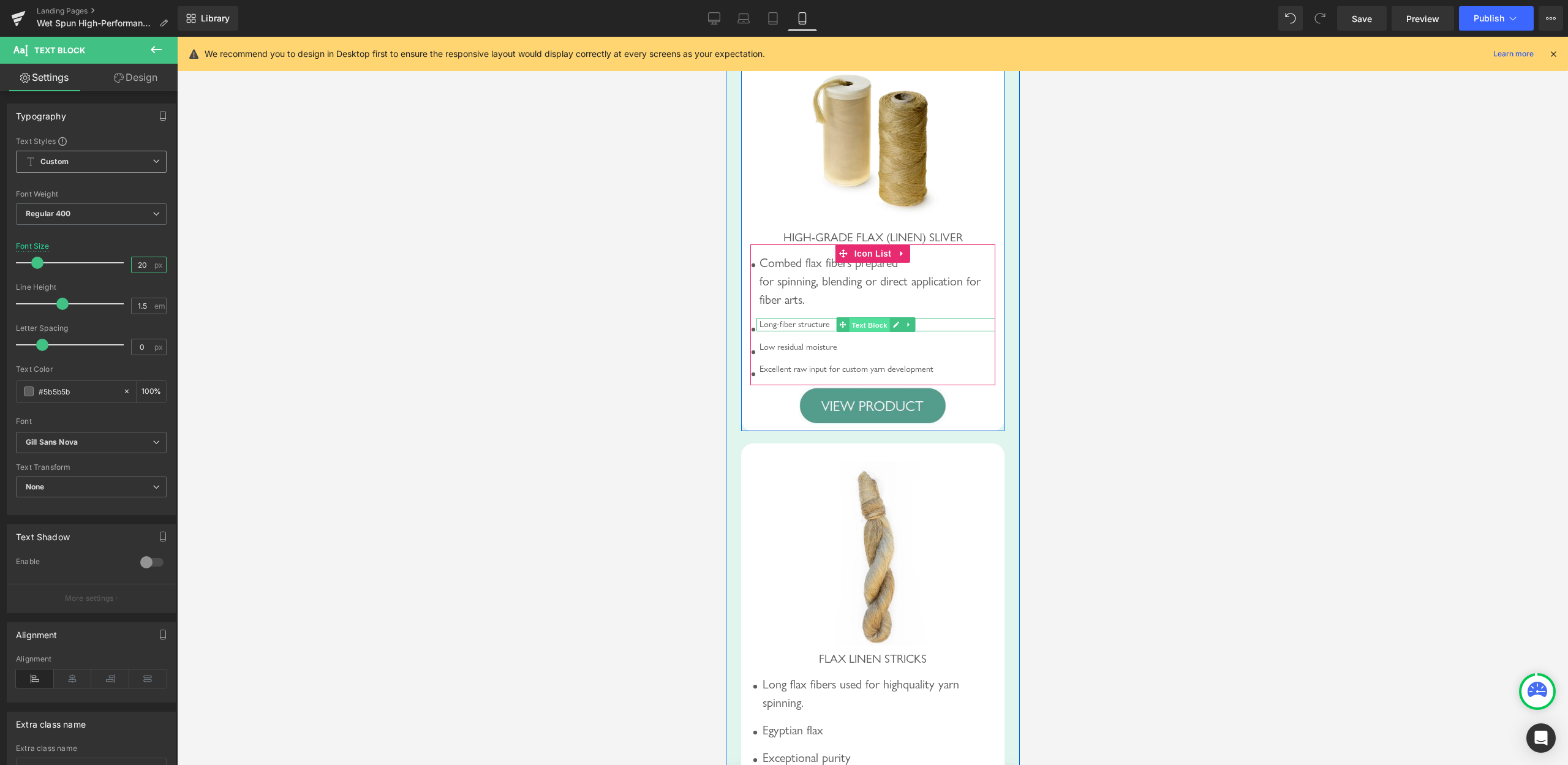
drag, startPoint x: 864, startPoint y: 342, endPoint x: 1267, endPoint y: 365, distance: 403.7
click at [864, 332] on span "Text Block" at bounding box center [868, 326] width 40 height 15
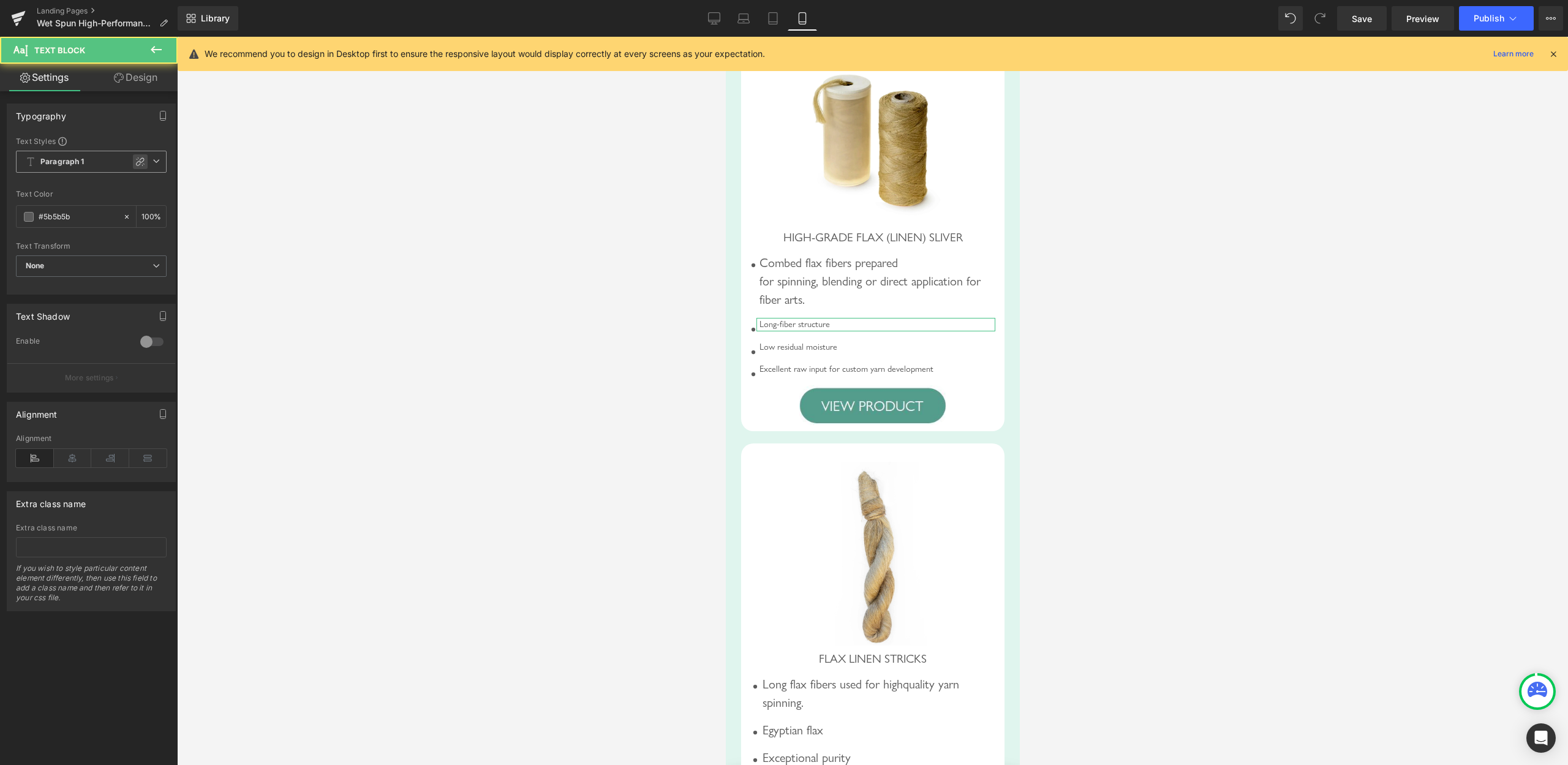
click at [136, 159] on icon at bounding box center [140, 162] width 9 height 9
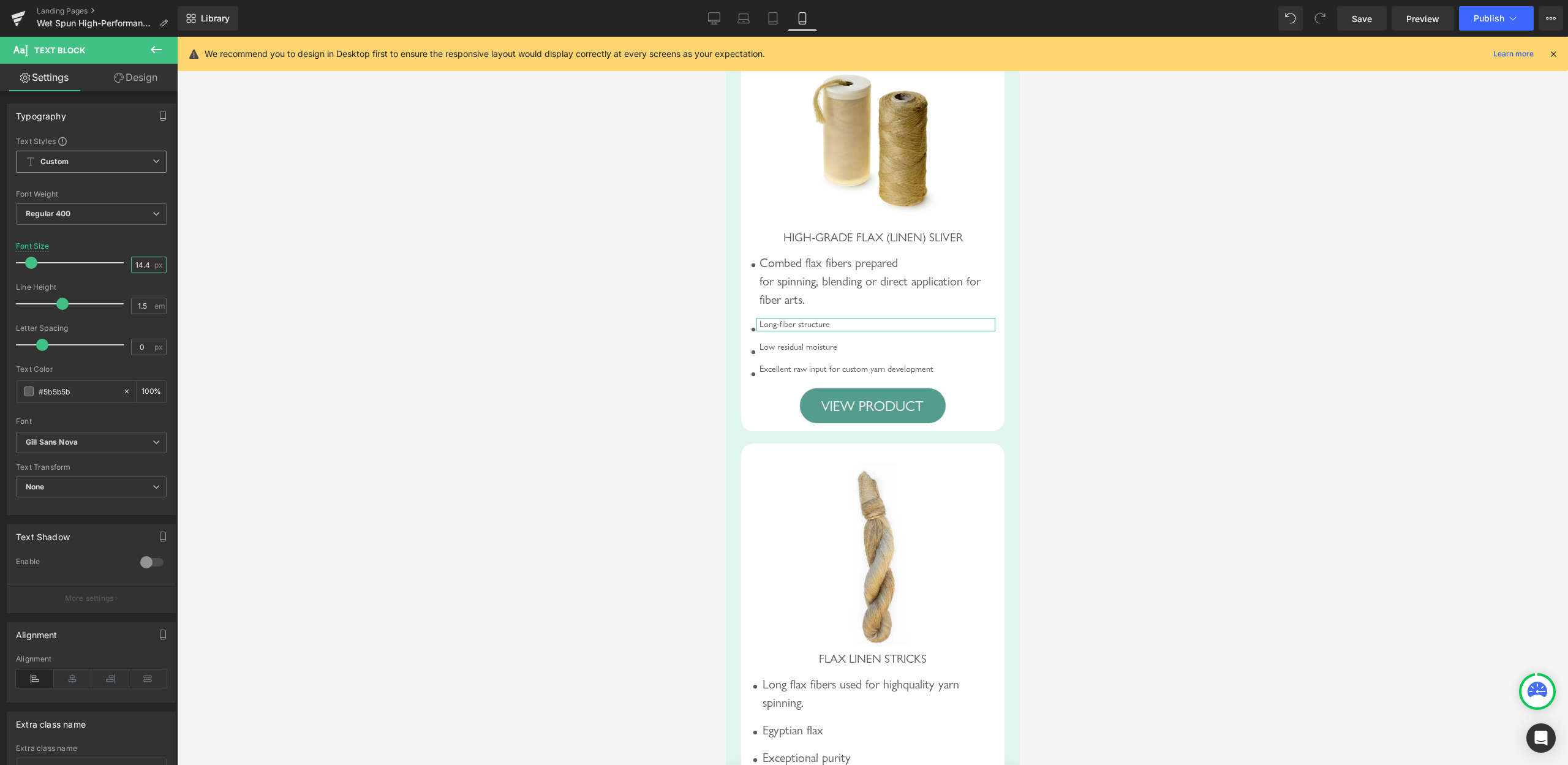
click at [132, 260] on input "14.4" at bounding box center [142, 264] width 22 height 15
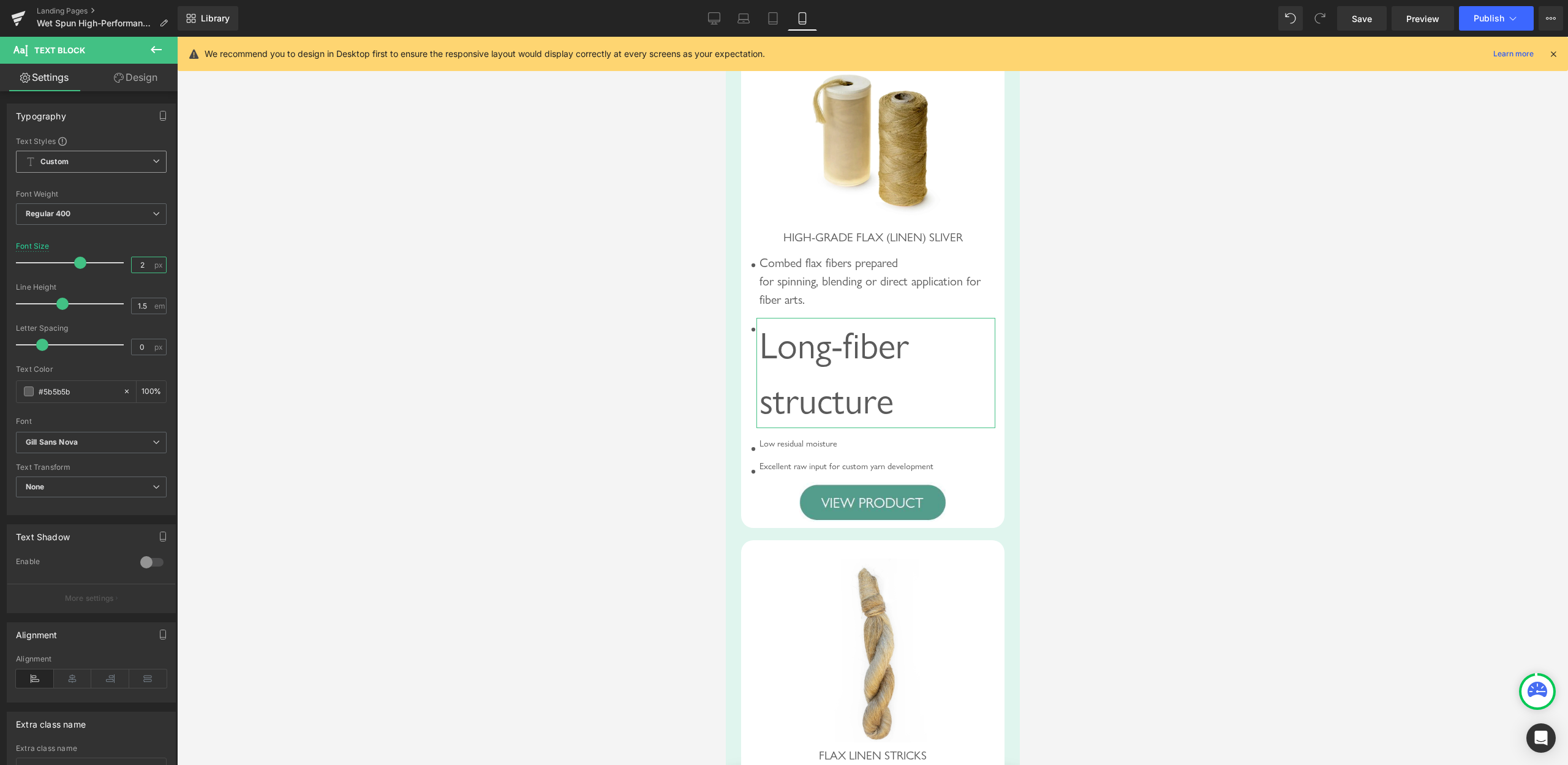
type input "20"
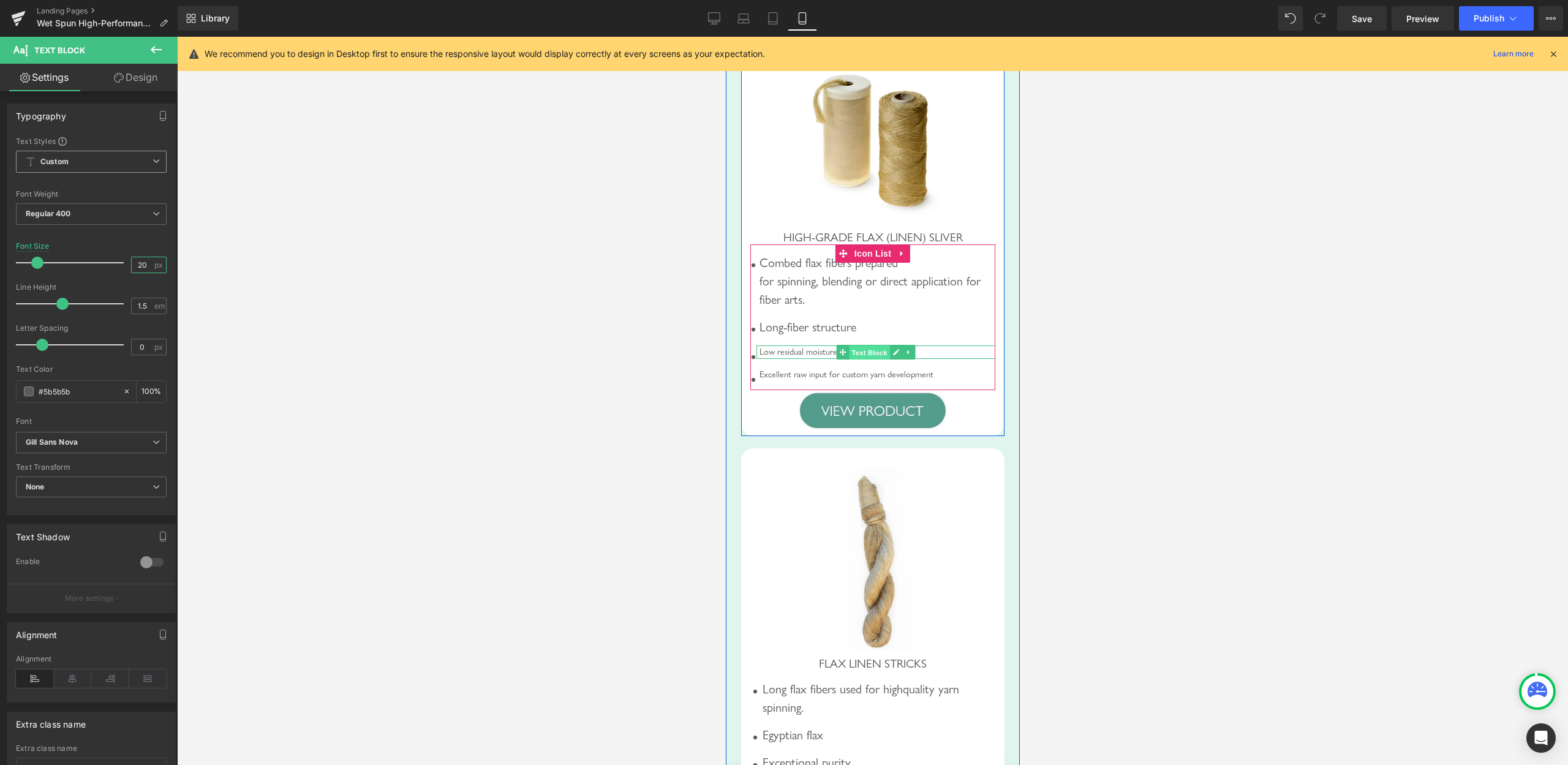
click at [862, 360] on span "Text Block" at bounding box center [868, 353] width 40 height 15
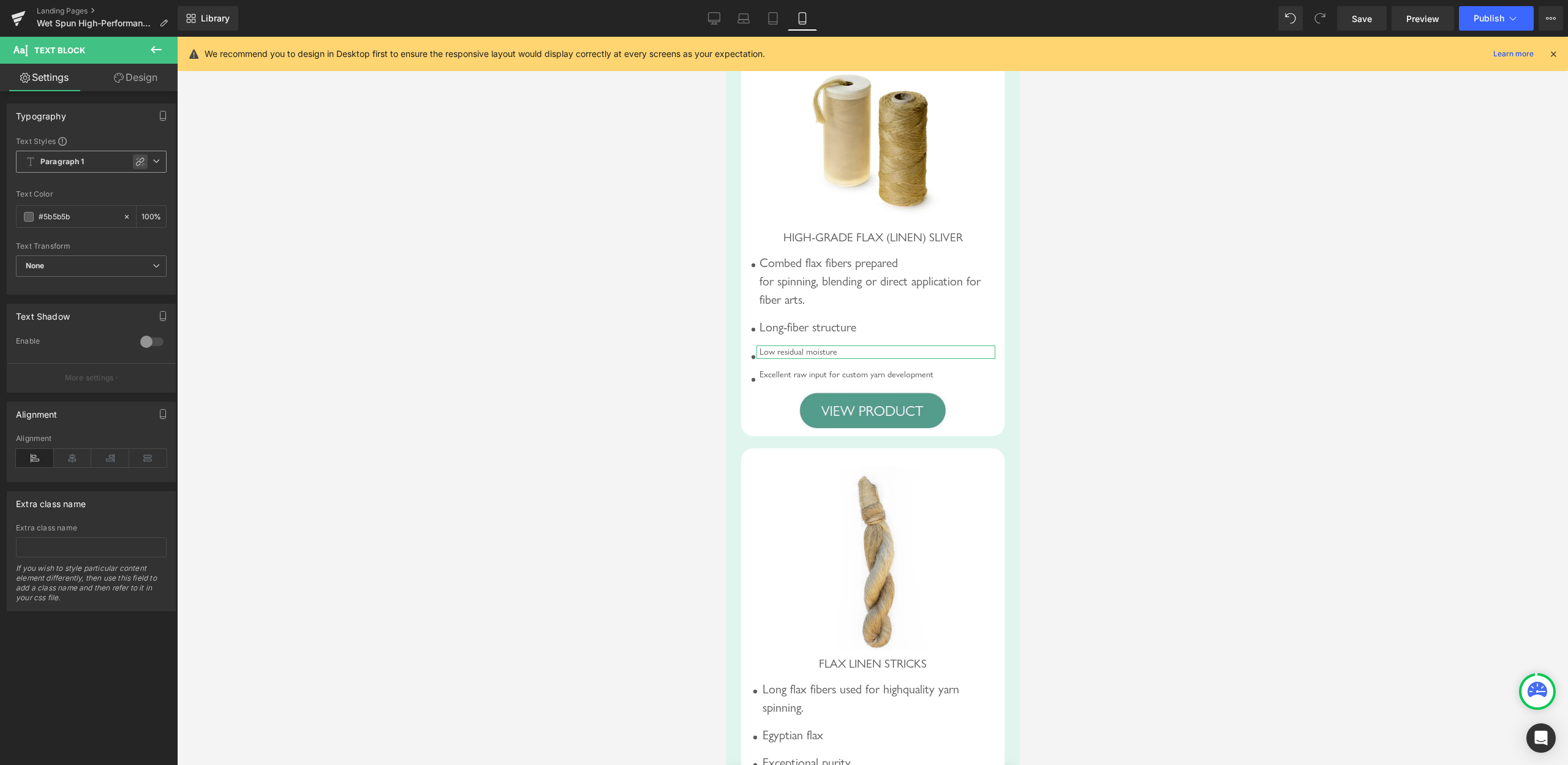
click at [135, 164] on icon at bounding box center [140, 162] width 10 height 10
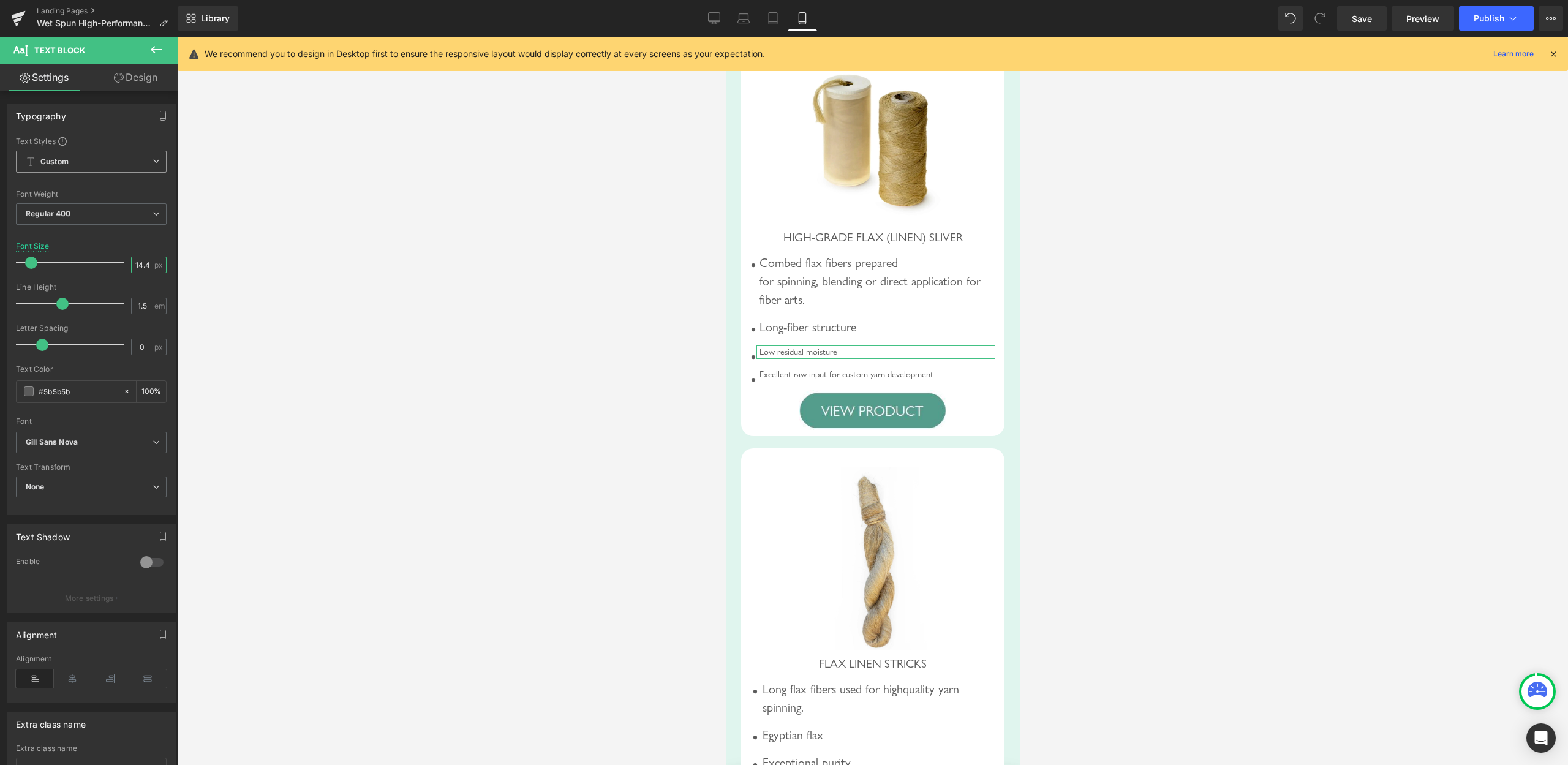
click at [133, 261] on input "14.4" at bounding box center [142, 264] width 22 height 15
type input "20"
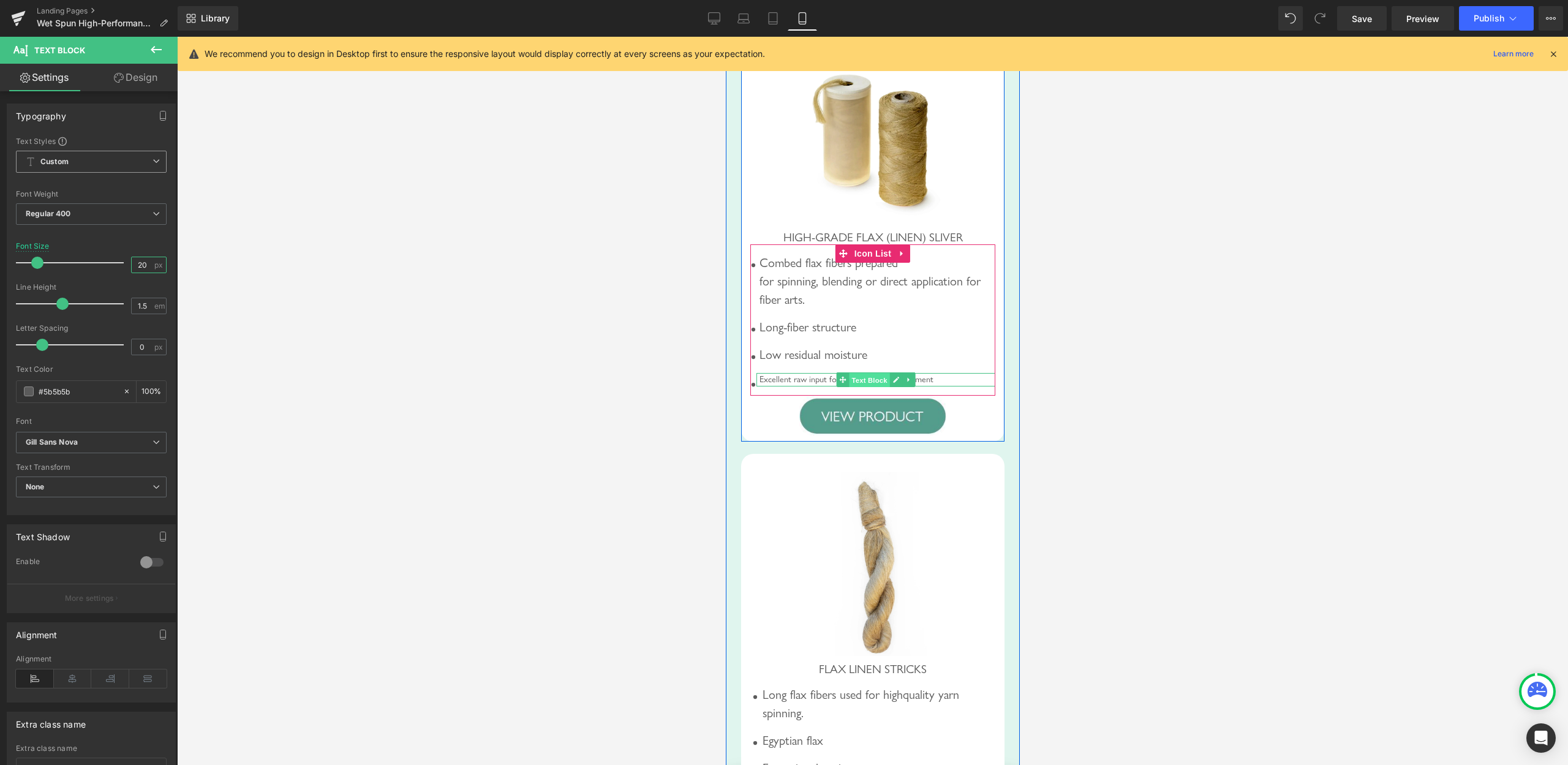
click at [867, 388] on span "Text Block" at bounding box center [868, 381] width 40 height 15
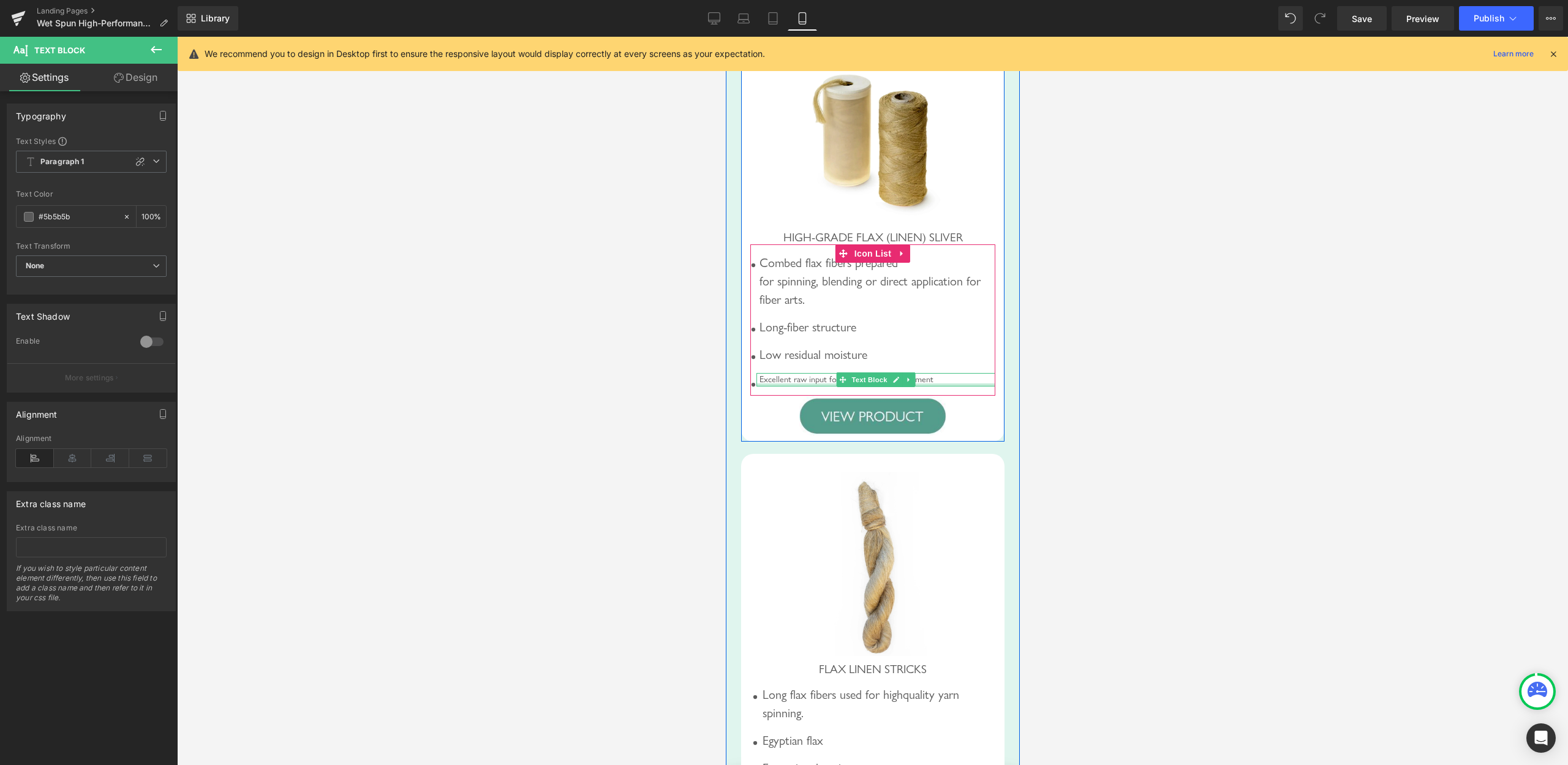
click at [817, 387] on div at bounding box center [875, 385] width 239 height 3
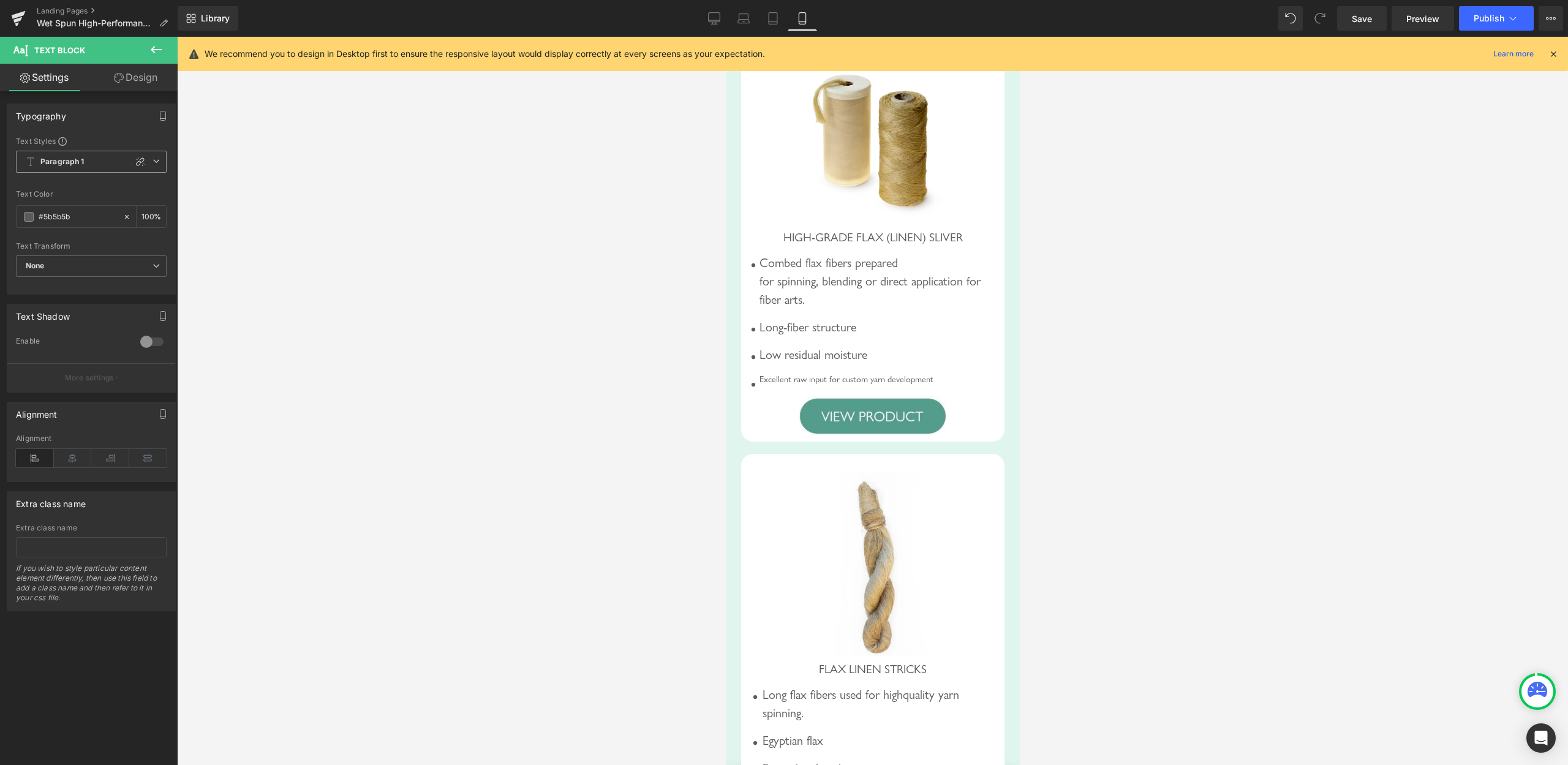
click at [135, 160] on icon at bounding box center [140, 162] width 10 height 10
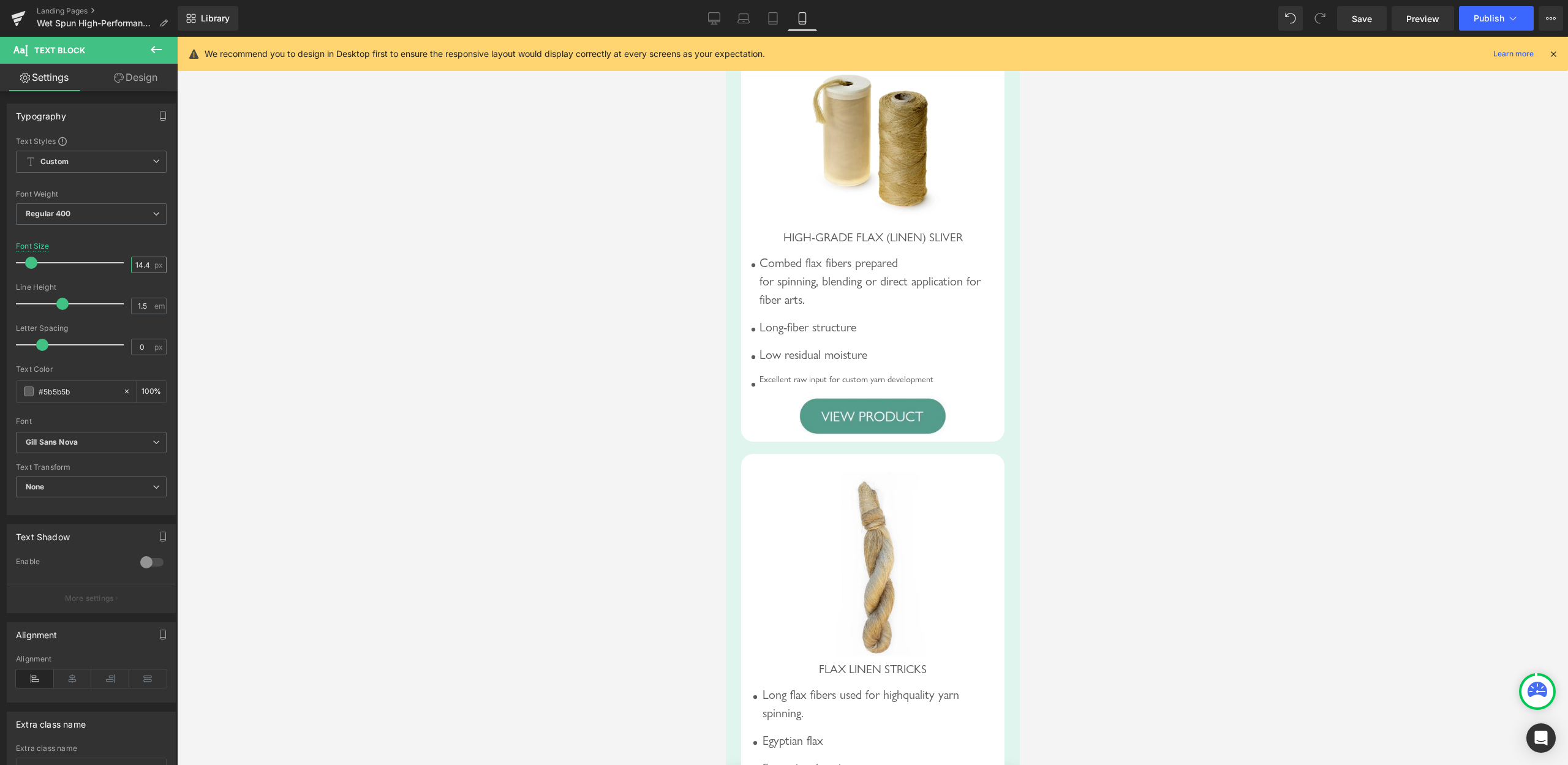
click at [135, 267] on input "14.4" at bounding box center [142, 264] width 22 height 15
type input "20"
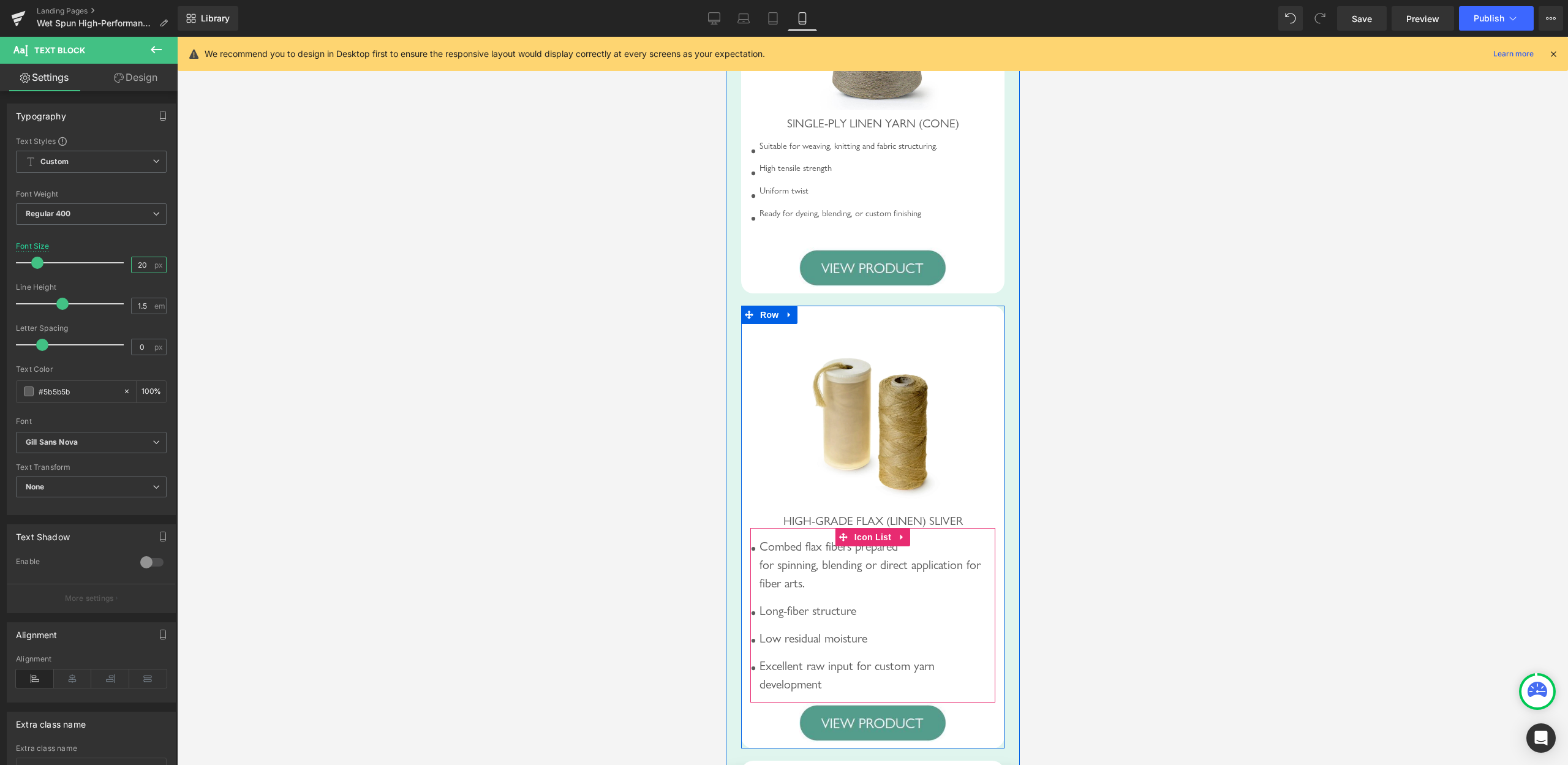
scroll to position [1750, 0]
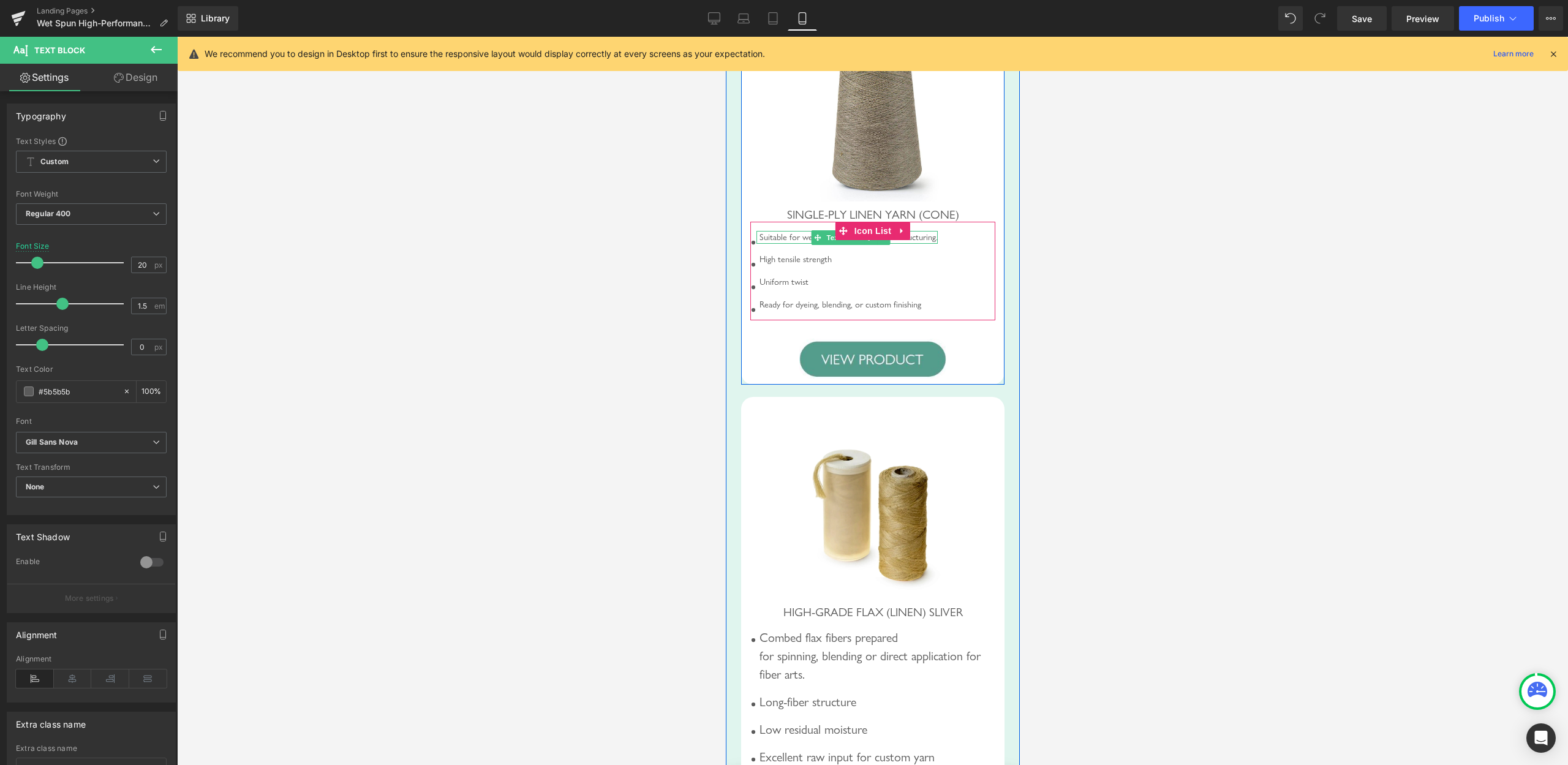
click at [787, 245] on div "Suitable for weaving, knitting and fabric structuring." at bounding box center [846, 238] width 181 height 14
click at [135, 261] on input "14.4" at bounding box center [142, 264] width 22 height 15
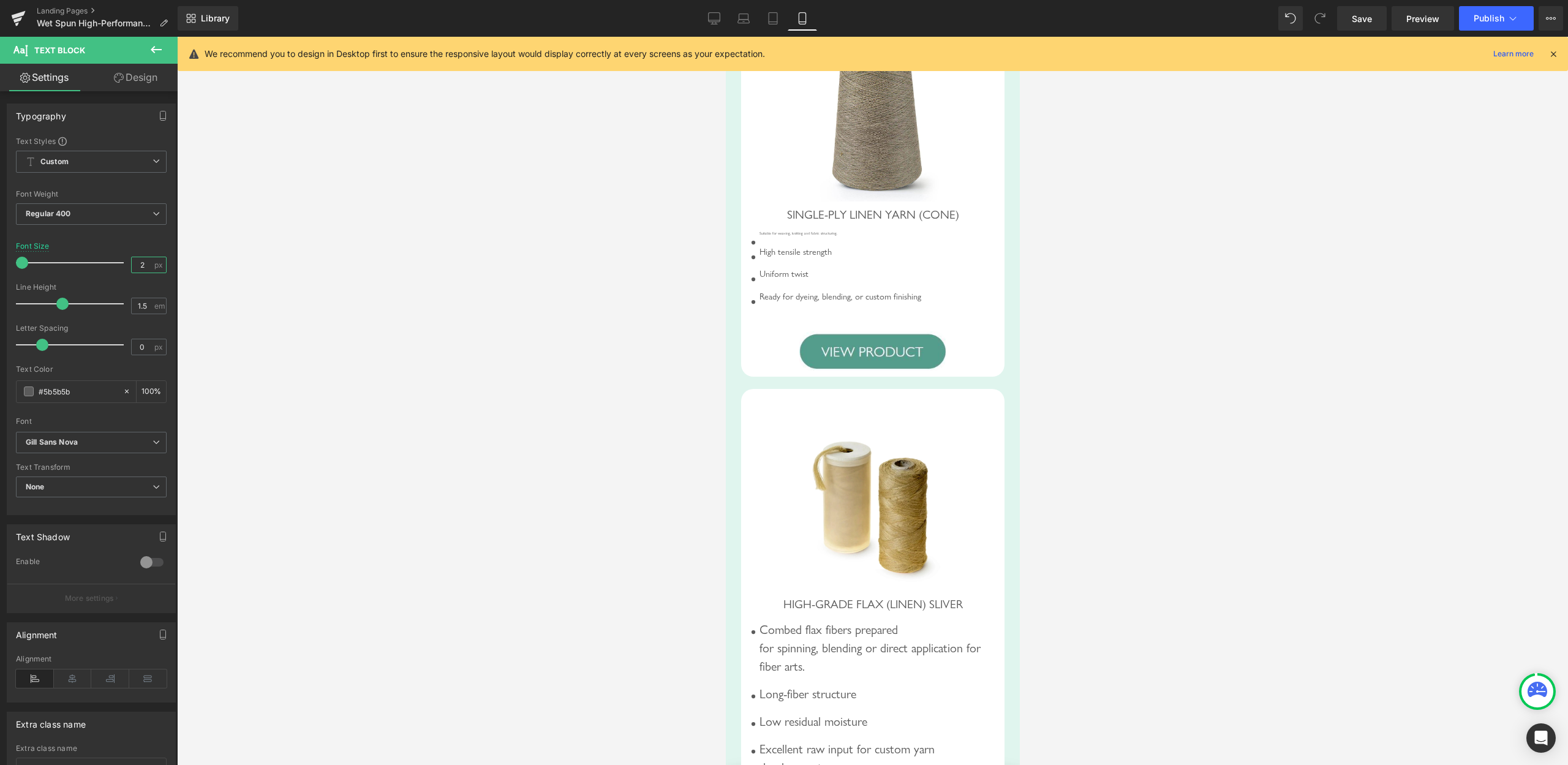
type input "20"
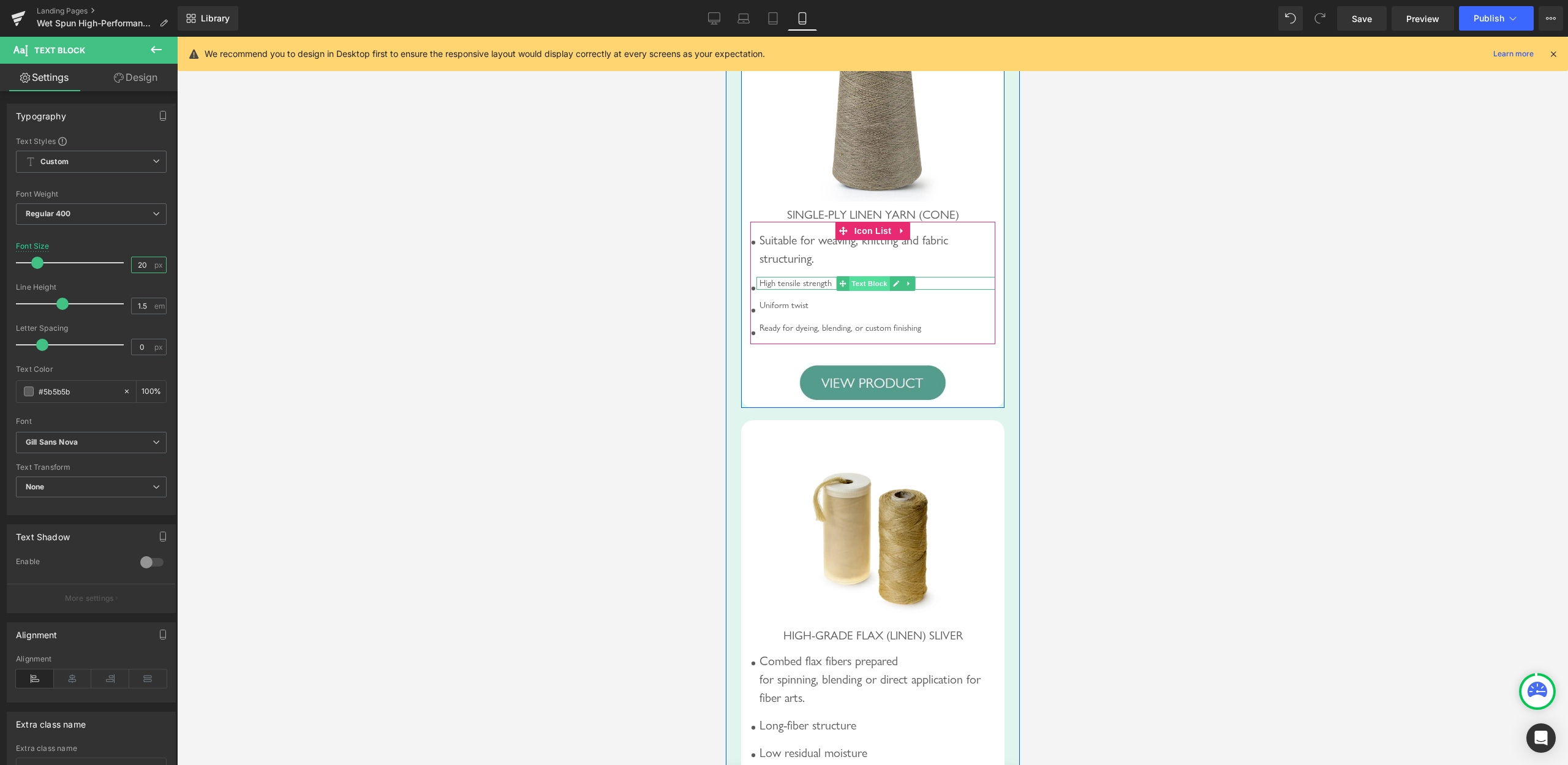
click at [869, 291] on span "Text Block" at bounding box center [868, 284] width 40 height 15
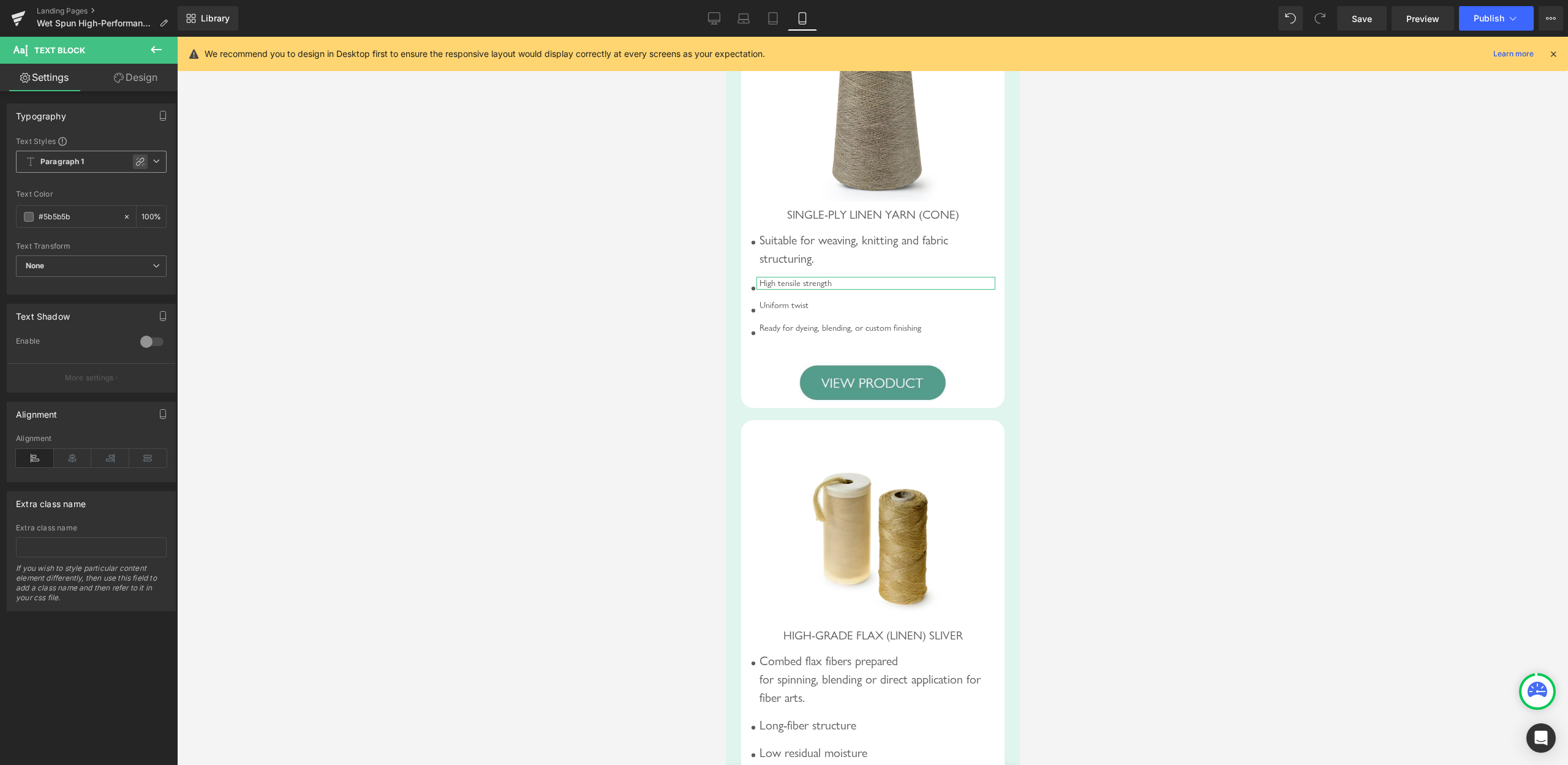
click at [135, 162] on icon at bounding box center [140, 162] width 10 height 10
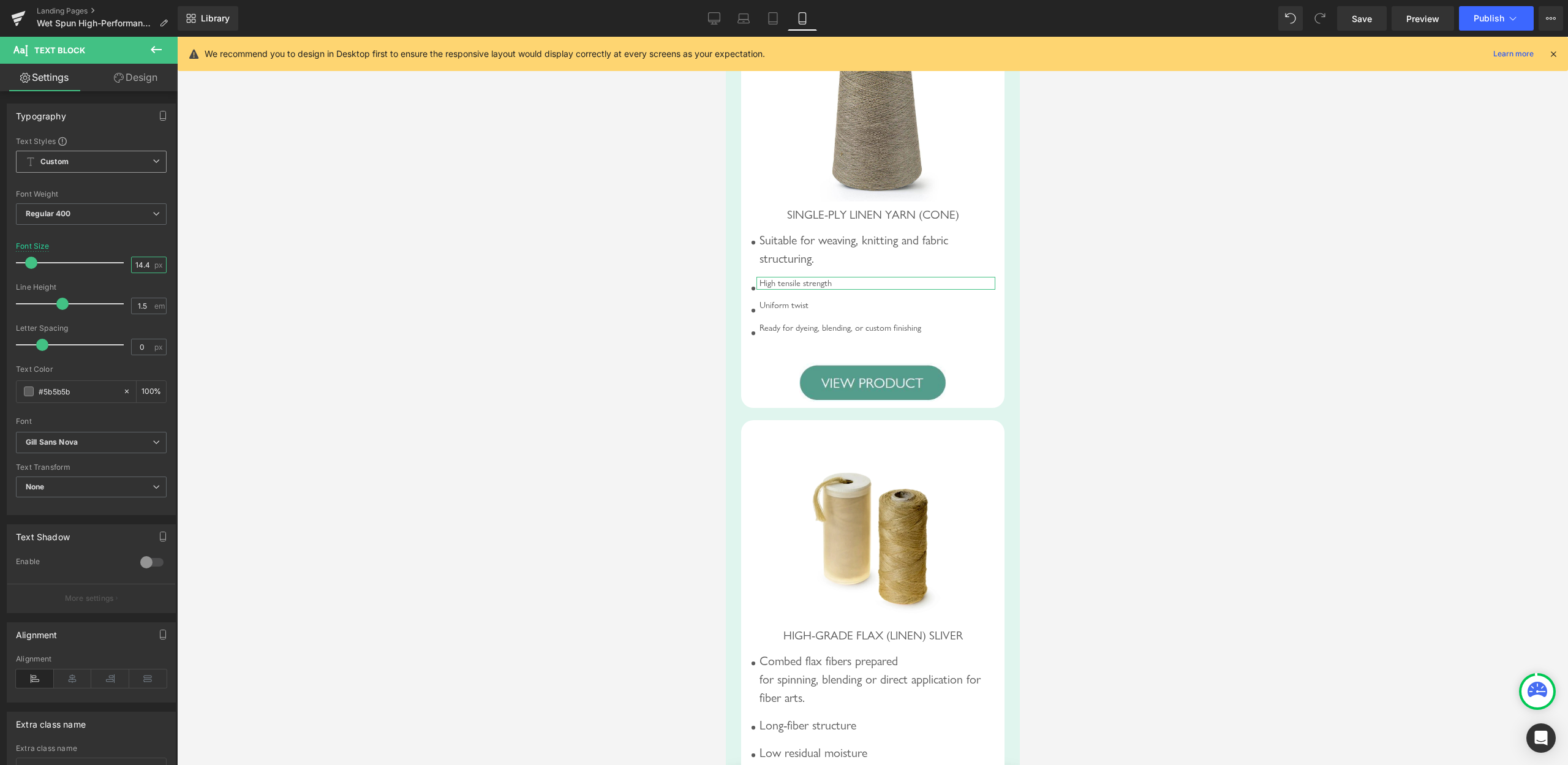
click at [132, 264] on input "14.4" at bounding box center [142, 264] width 22 height 15
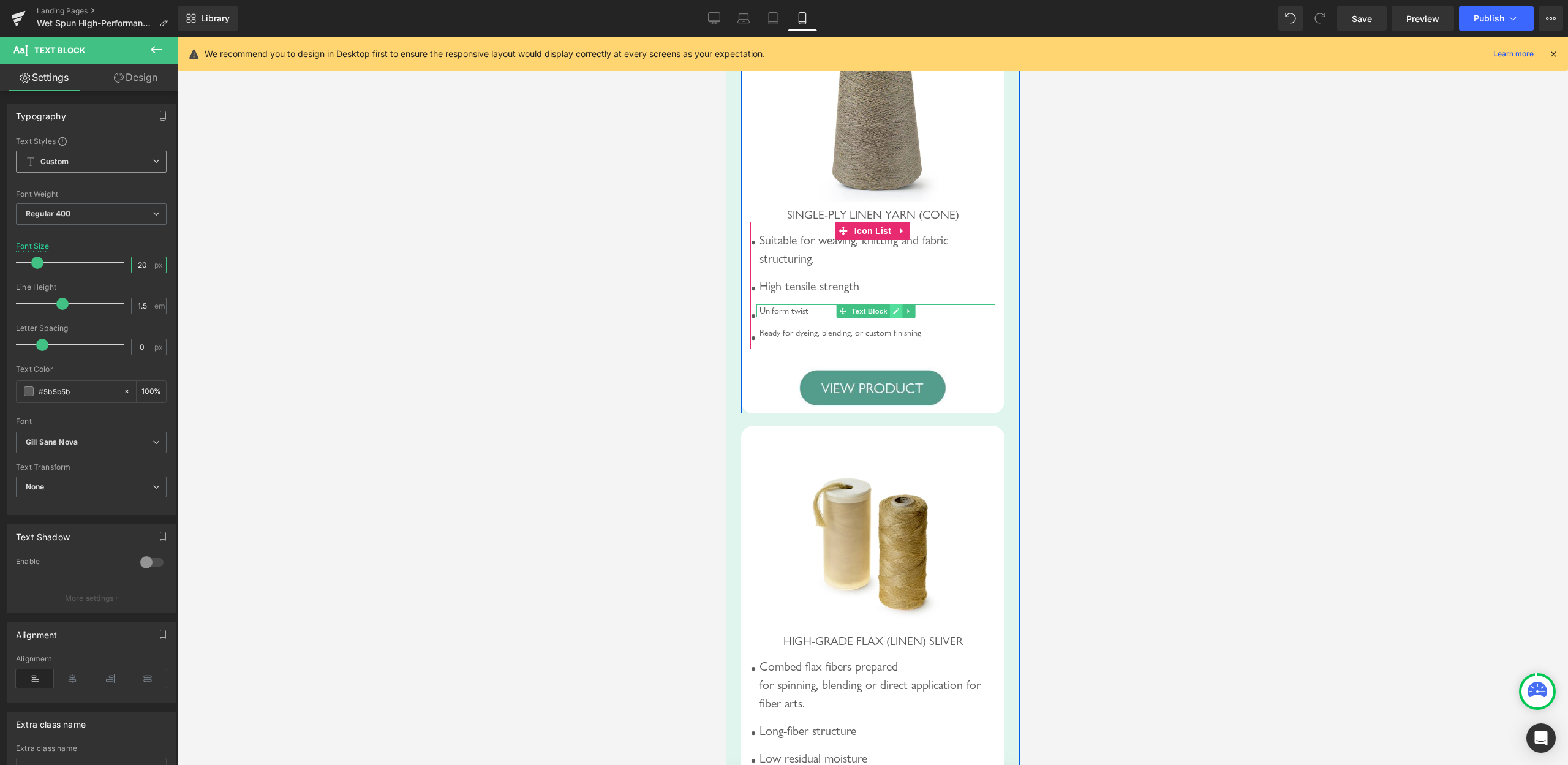
type input "20"
click at [894, 319] on link at bounding box center [896, 311] width 13 height 15
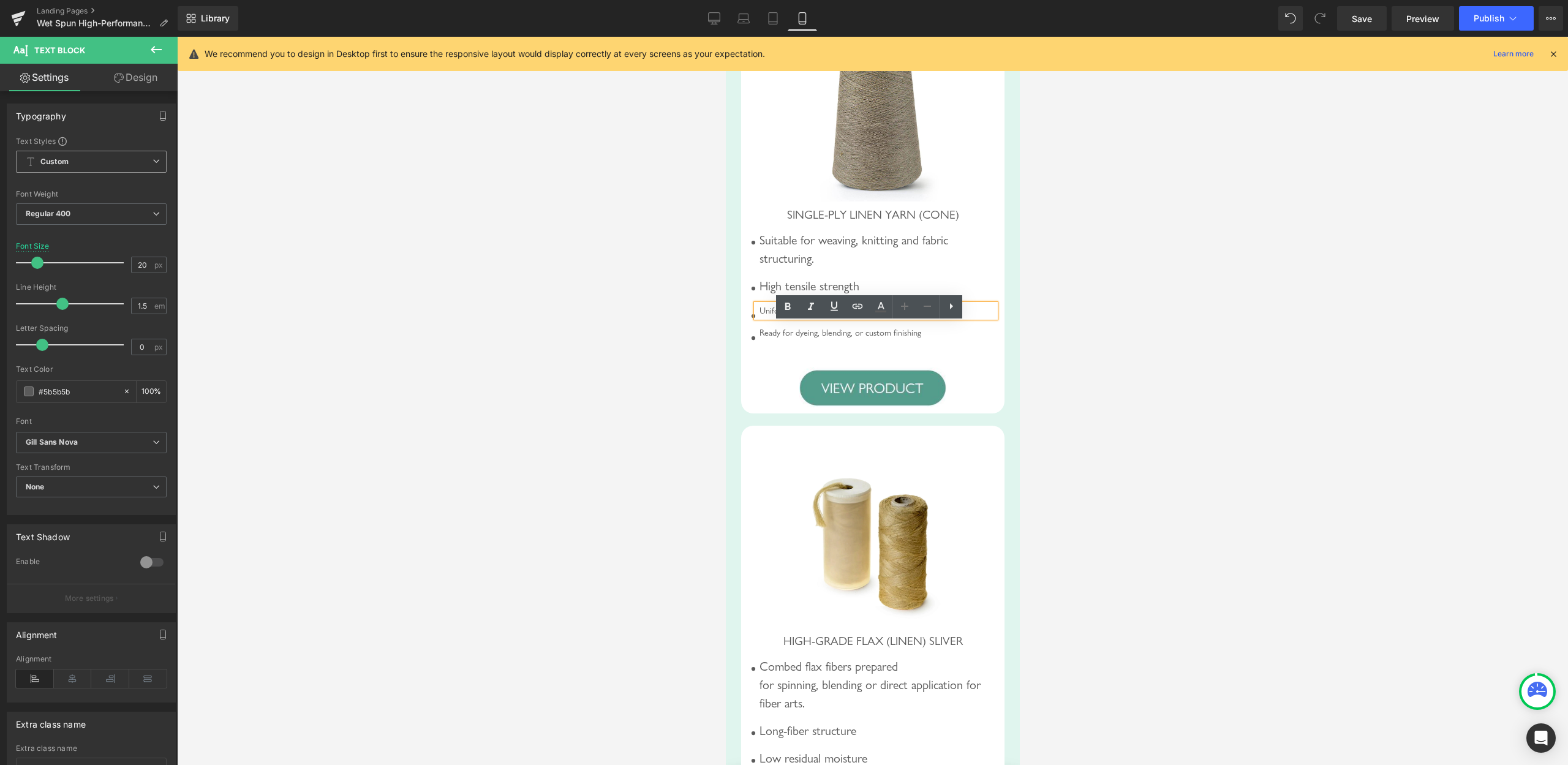
click at [825, 318] on div "Uniform twist" at bounding box center [875, 311] width 239 height 14
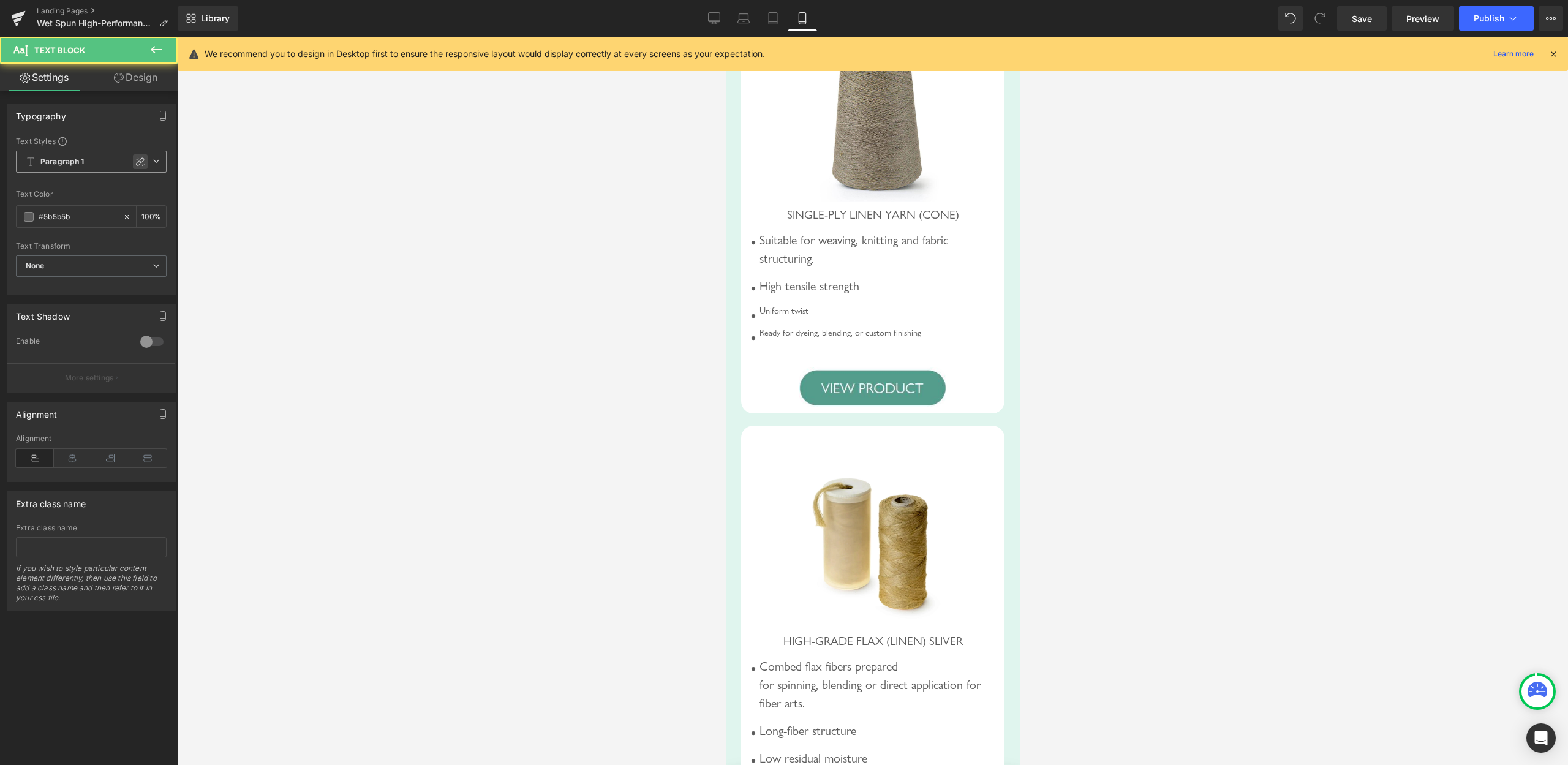
click at [135, 165] on icon at bounding box center [140, 162] width 10 height 10
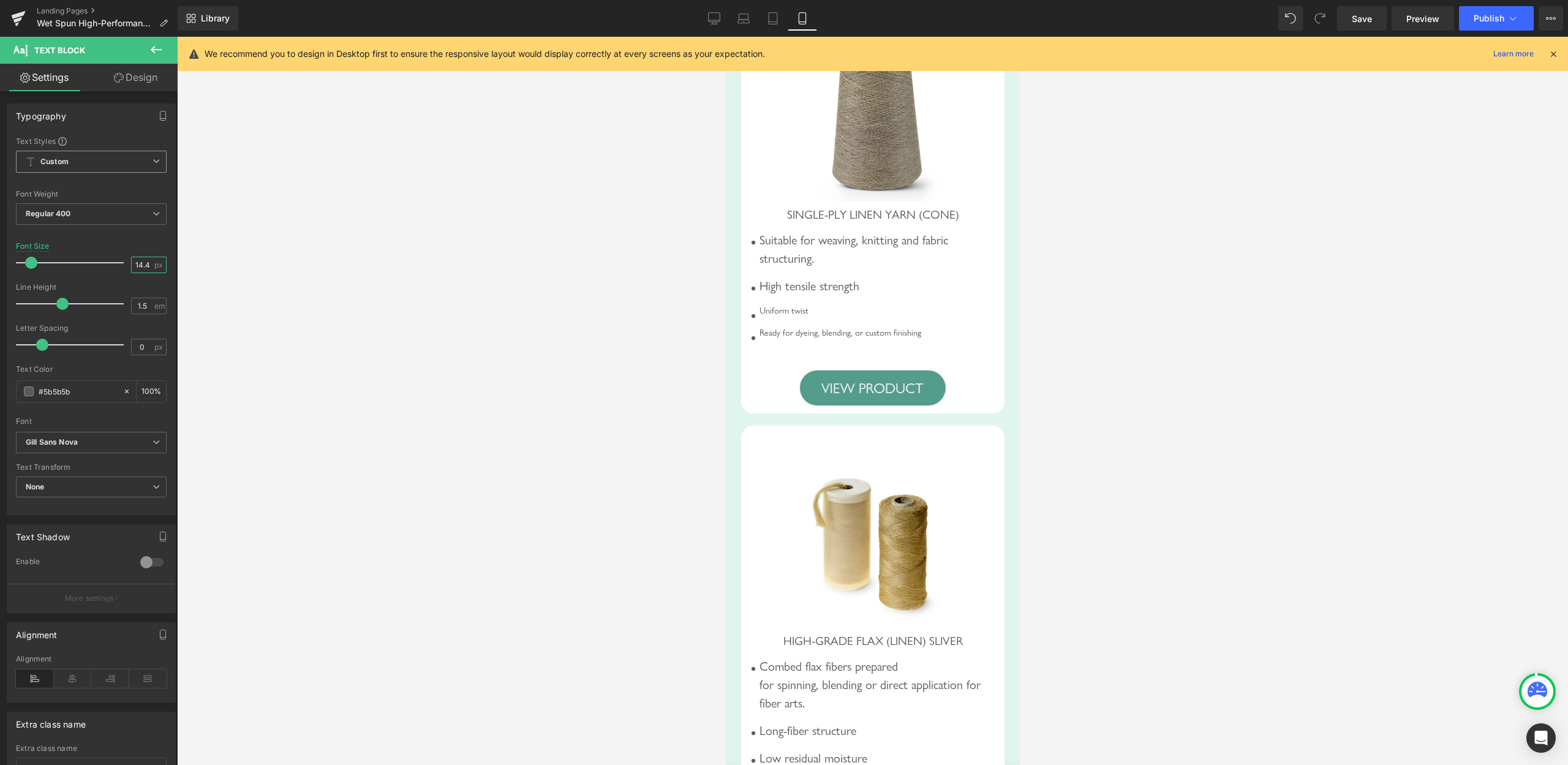
click at [132, 268] on input "14.4" at bounding box center [142, 264] width 22 height 15
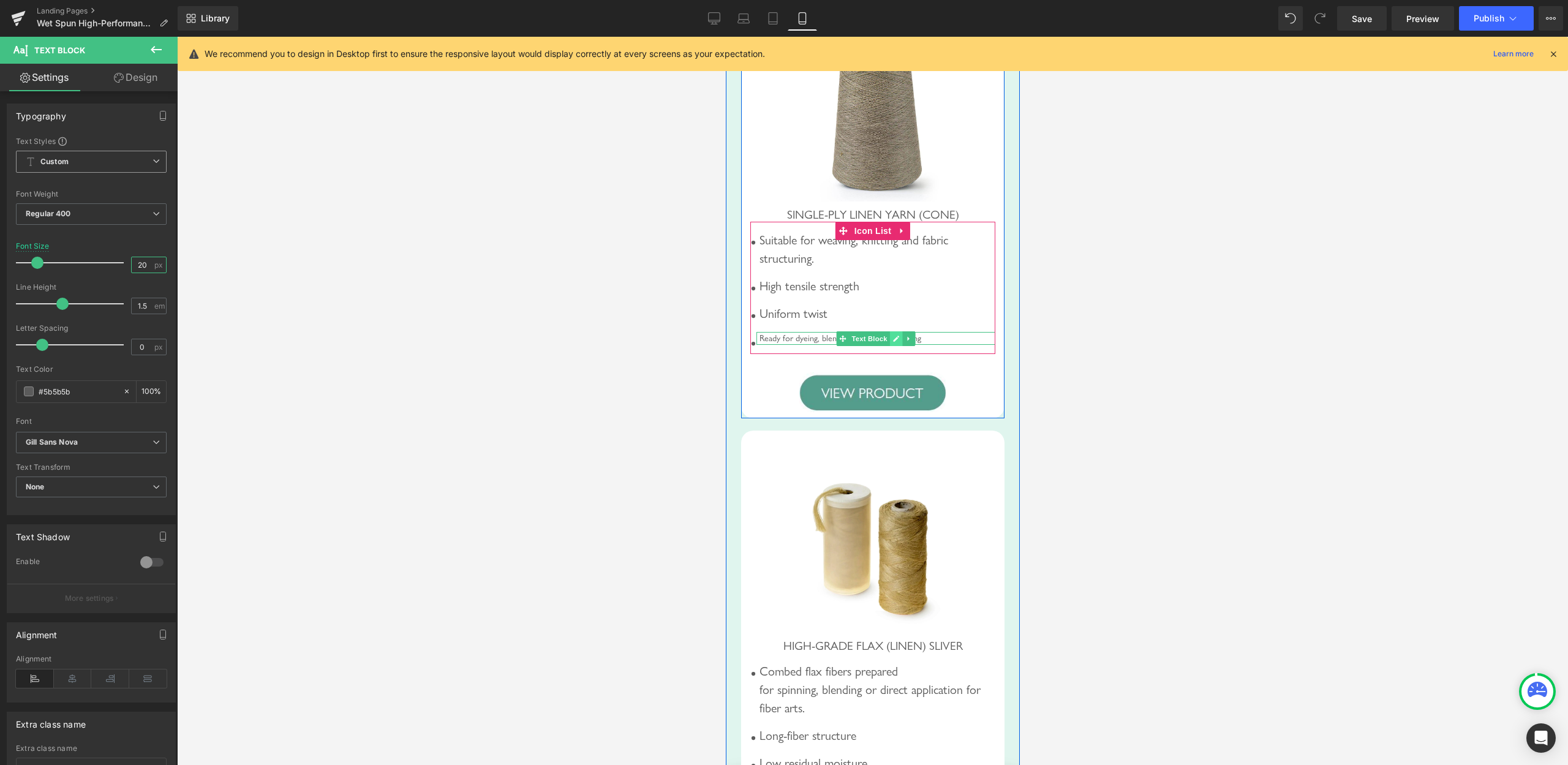
type input "20"
click at [893, 342] on icon at bounding box center [896, 339] width 7 height 7
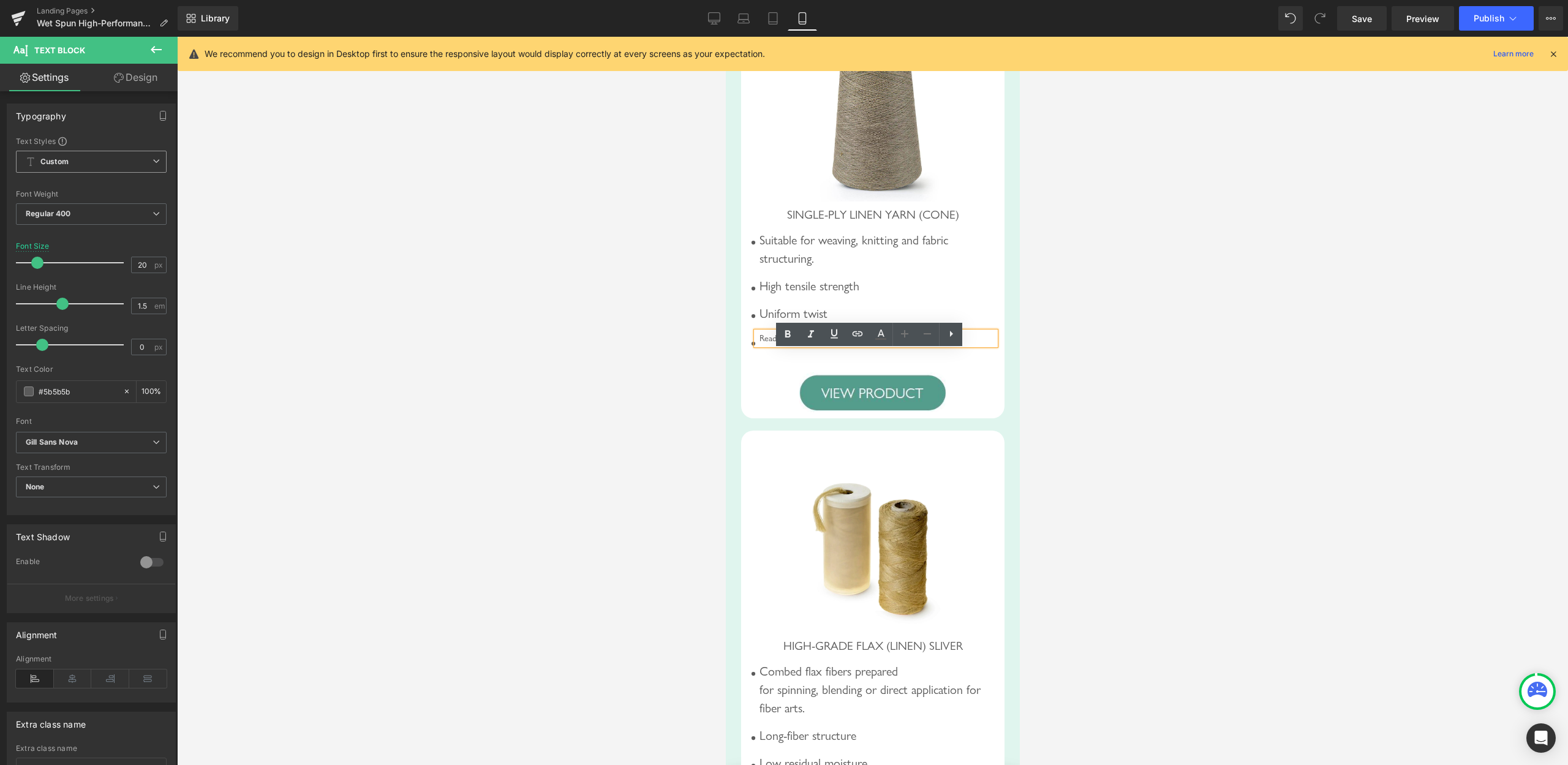
click at [848, 345] on div "Ready for dyeing, blending, or custom finishing" at bounding box center [875, 339] width 239 height 14
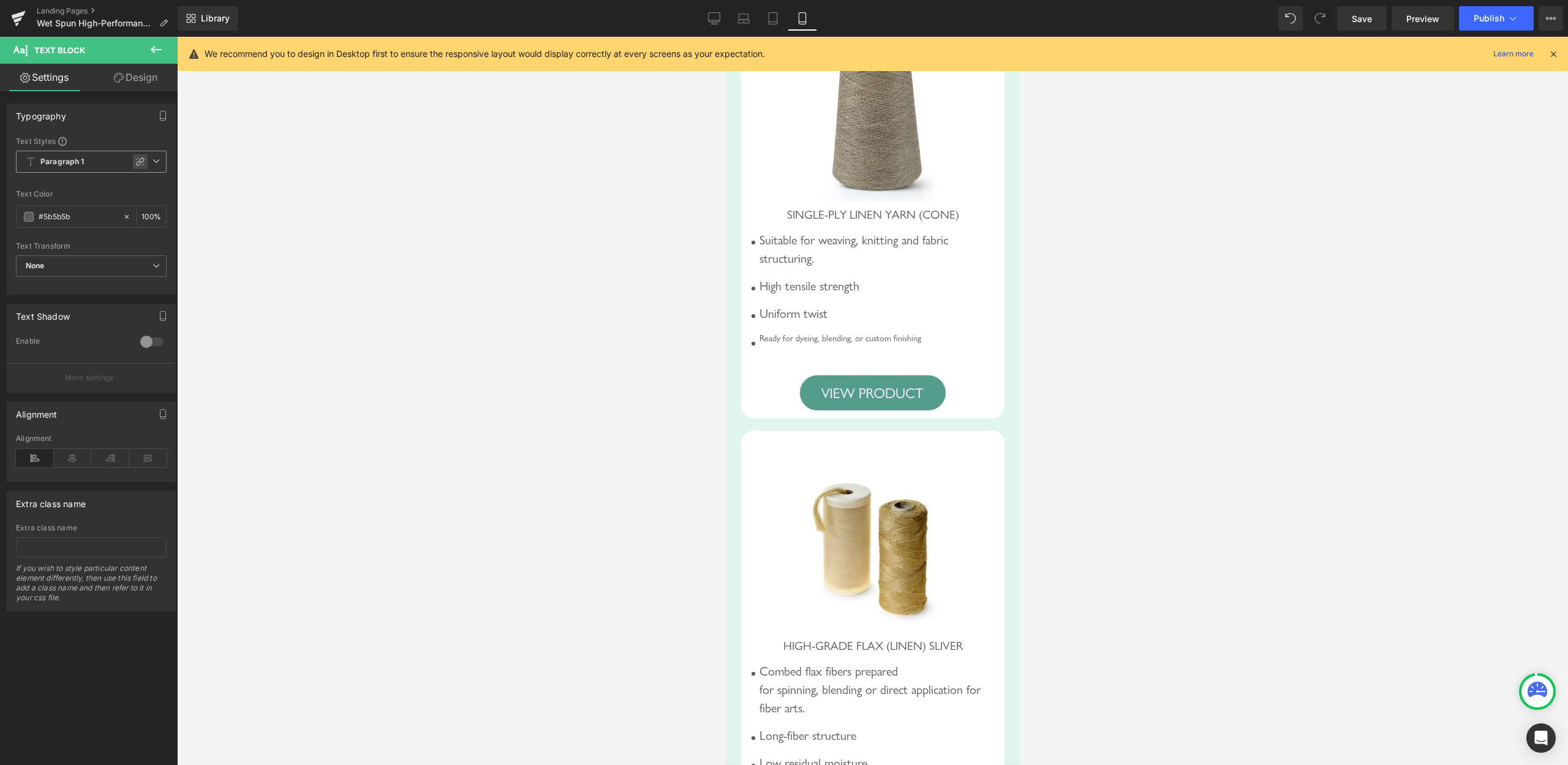
click at [135, 162] on icon at bounding box center [140, 162] width 10 height 10
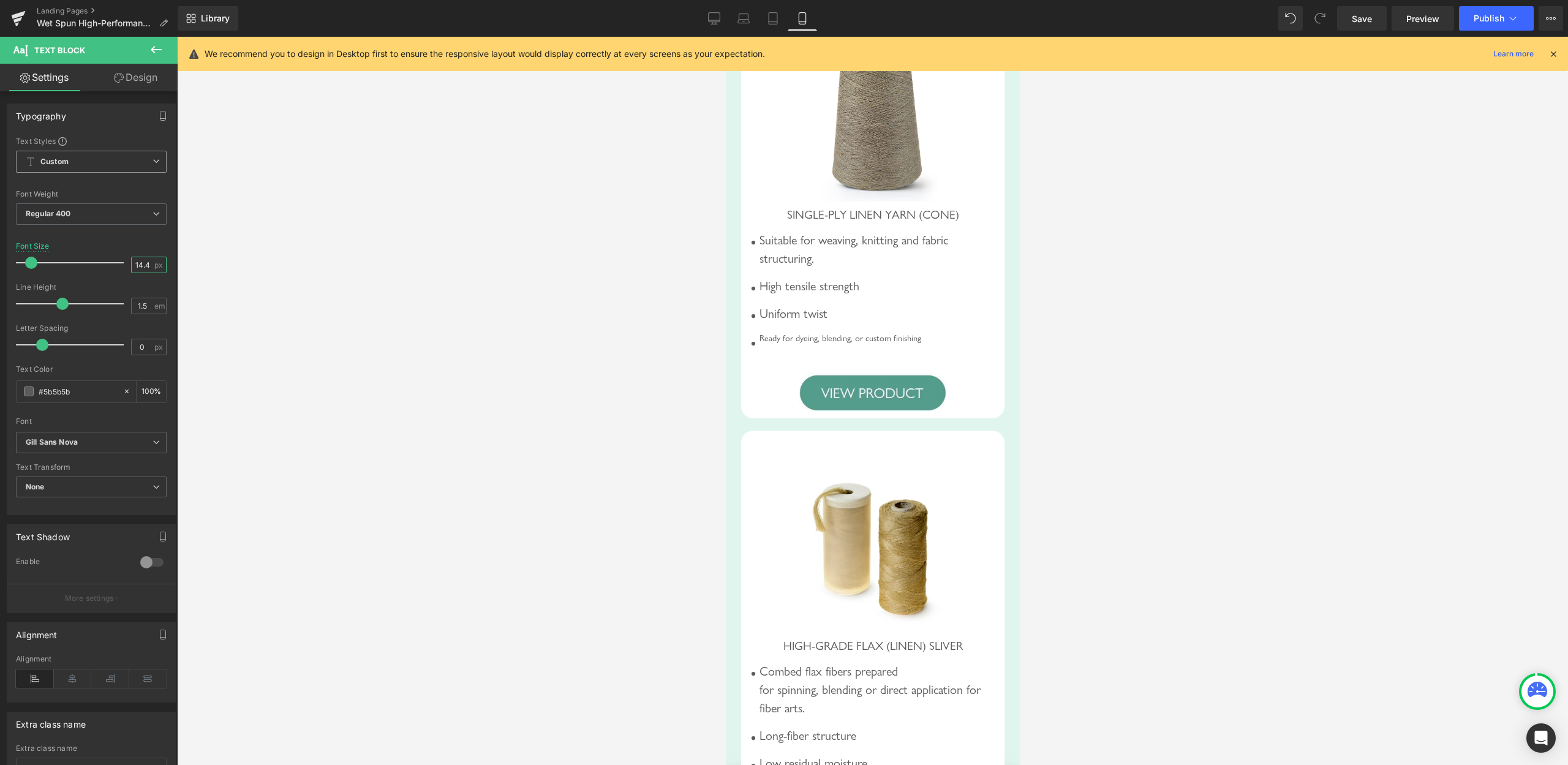
click at [132, 264] on input "14.4" at bounding box center [142, 264] width 22 height 15
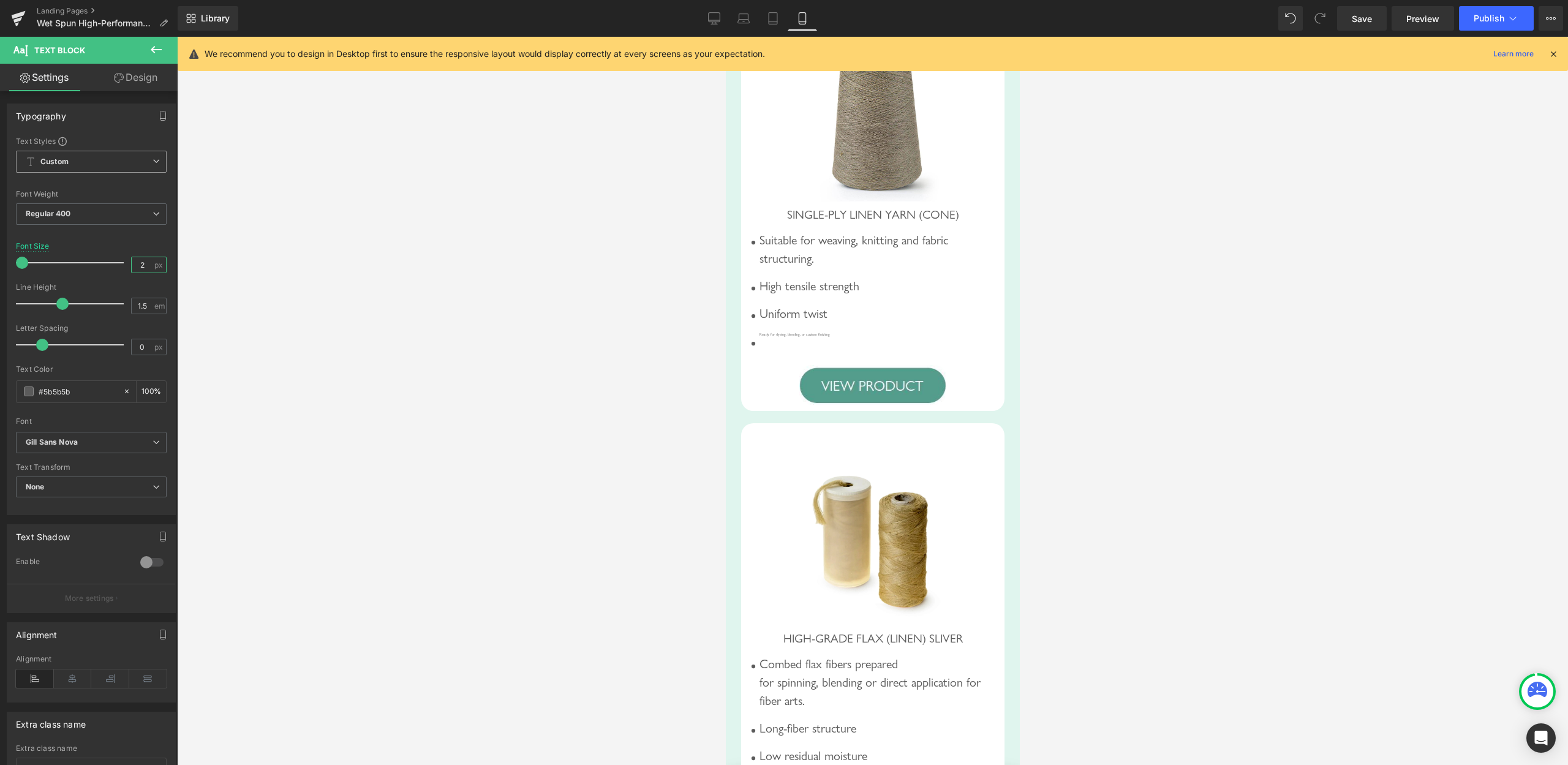
type input "20"
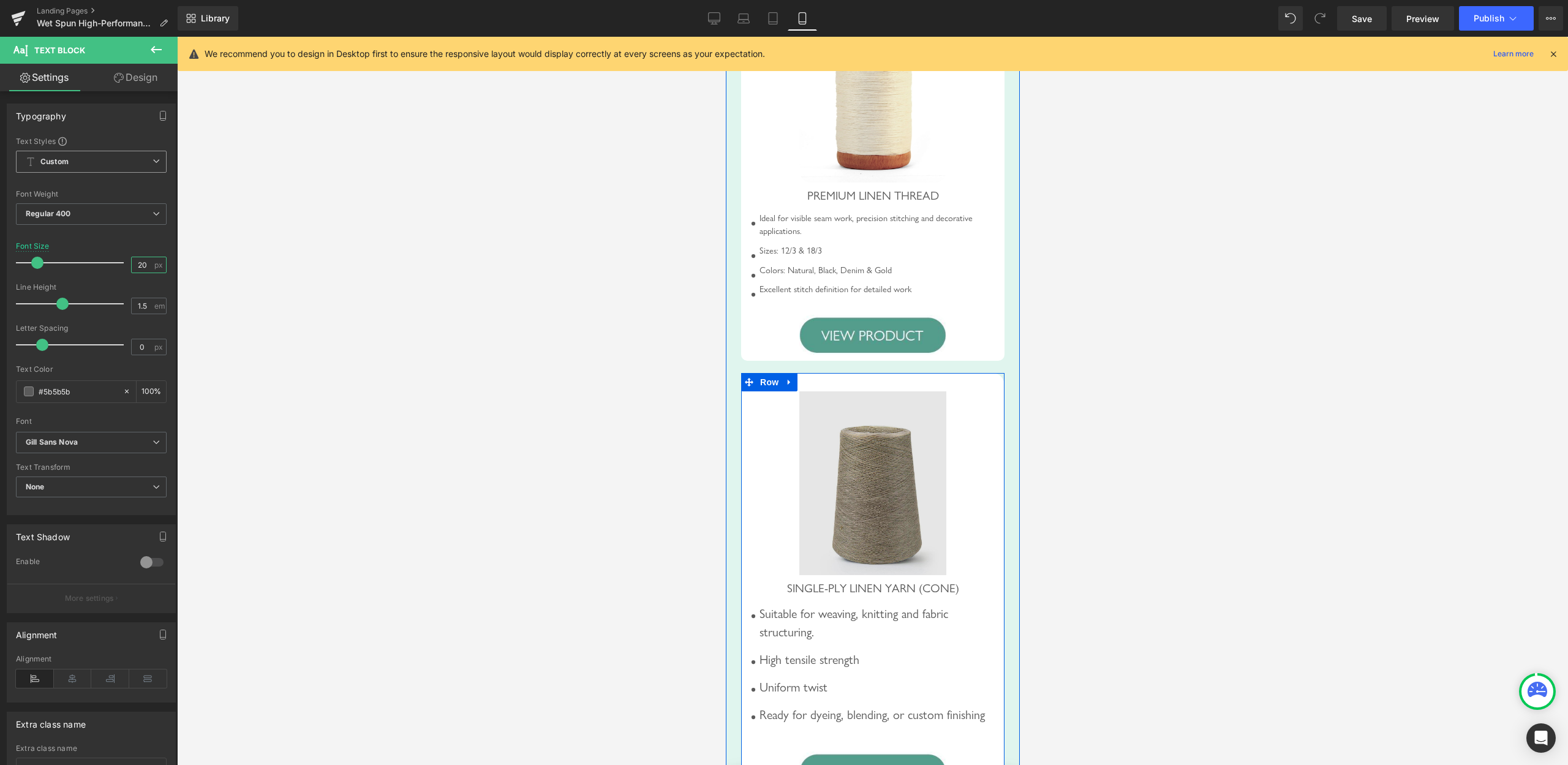
scroll to position [1312, 0]
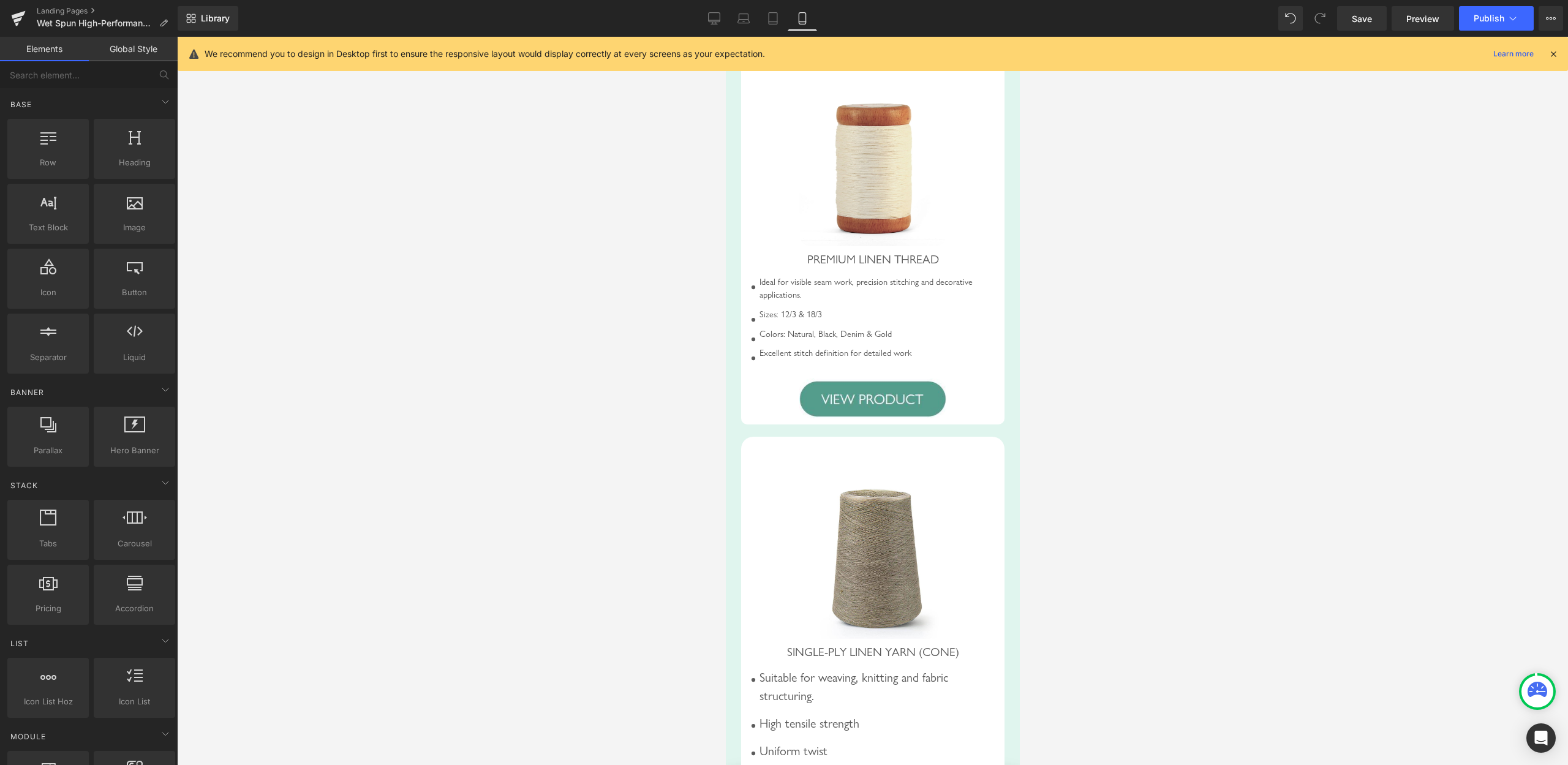
click at [1158, 390] on div at bounding box center [873, 400] width 1391 height 729
click at [890, 296] on link at bounding box center [896, 289] width 13 height 15
click at [875, 302] on div "Ideal for visible seam work, precision stitching and decorative applications." at bounding box center [875, 289] width 239 height 27
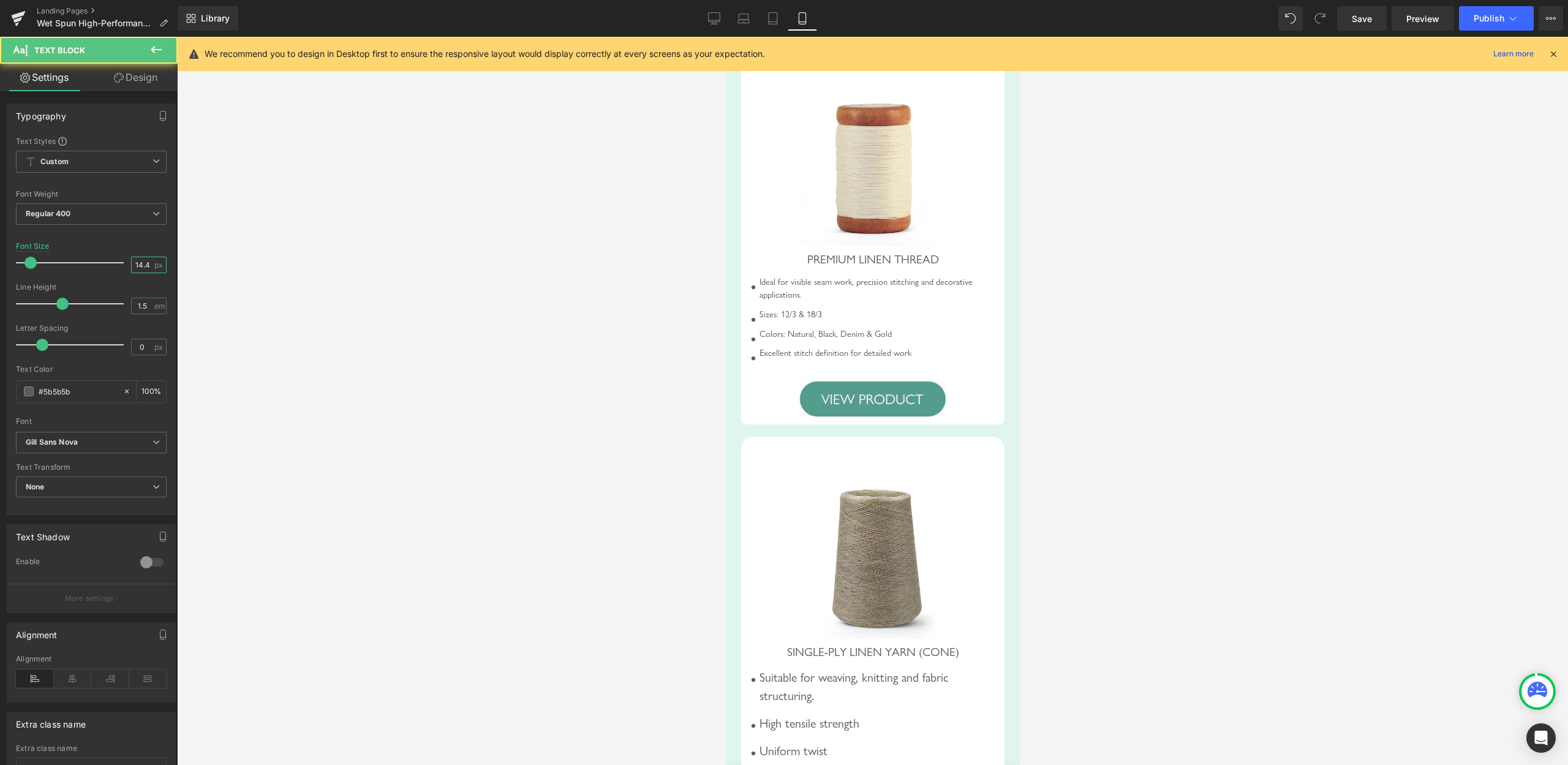
click at [132, 268] on input "14.4" at bounding box center [142, 264] width 22 height 15
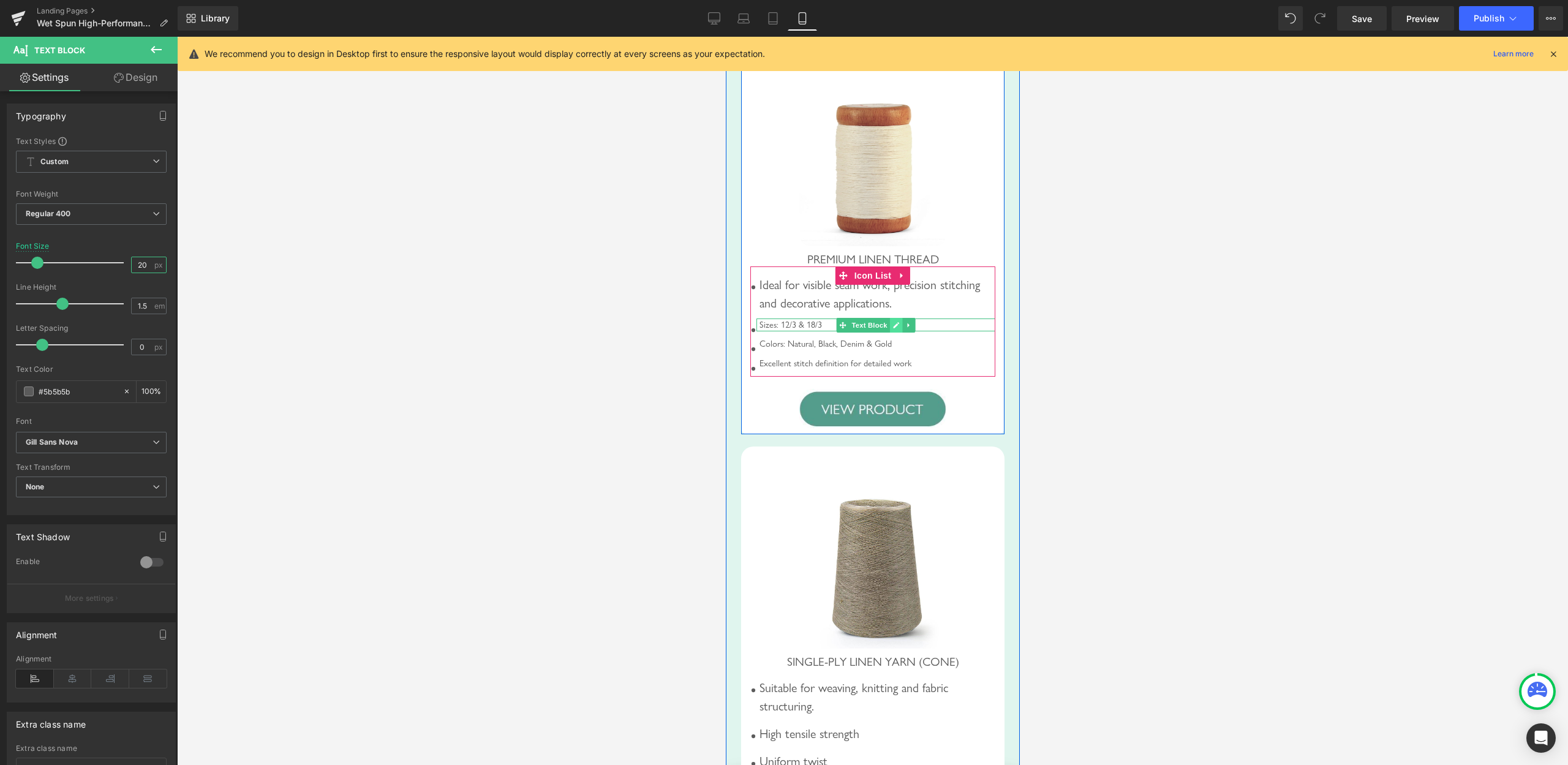
type input "20"
drag, startPoint x: 886, startPoint y: 341, endPoint x: 836, endPoint y: 357, distance: 52.5
click at [890, 332] on link at bounding box center [896, 326] width 13 height 15
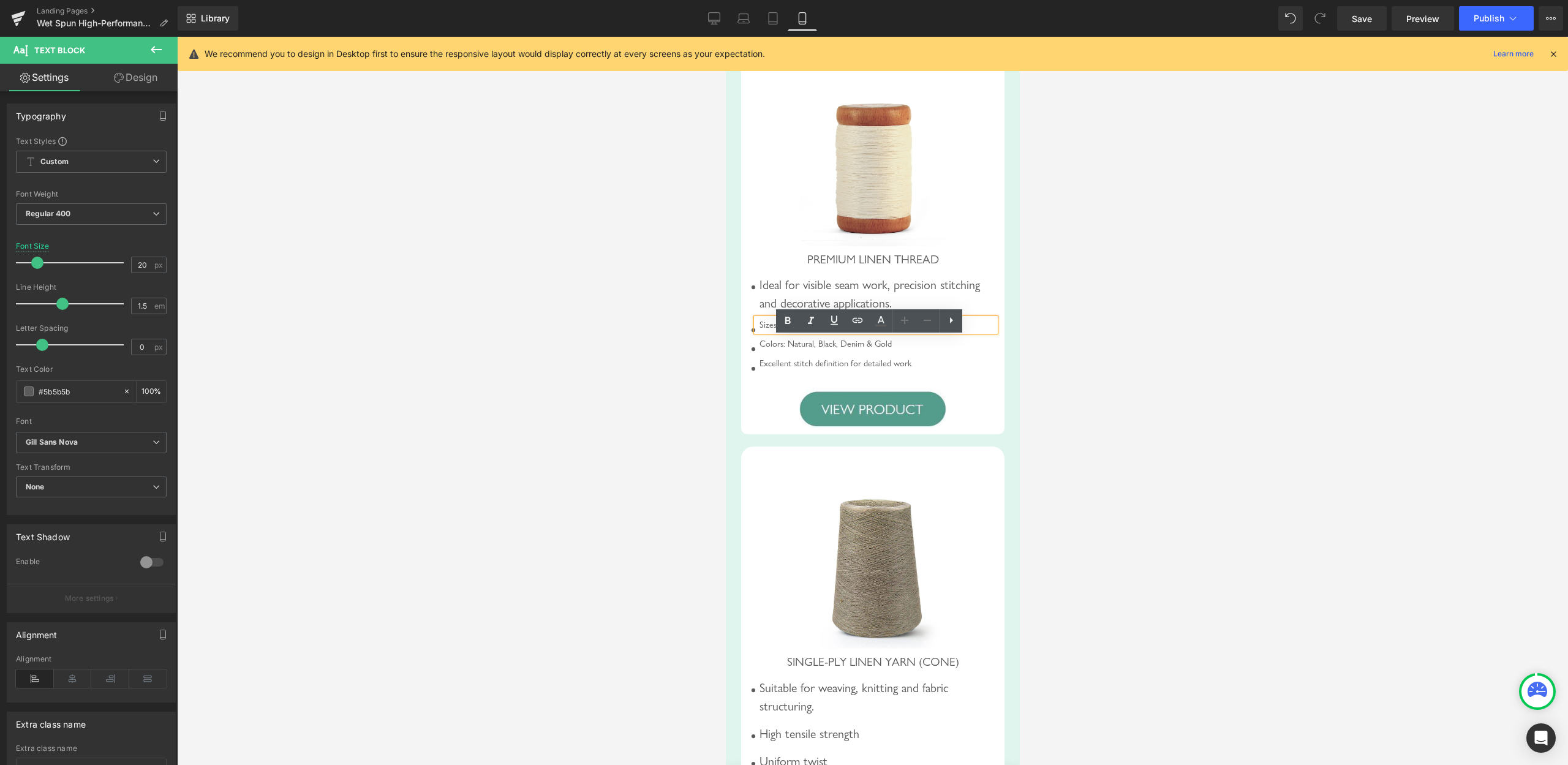
click at [877, 332] on div "Sizes: 12/3 & 18/3" at bounding box center [875, 326] width 239 height 14
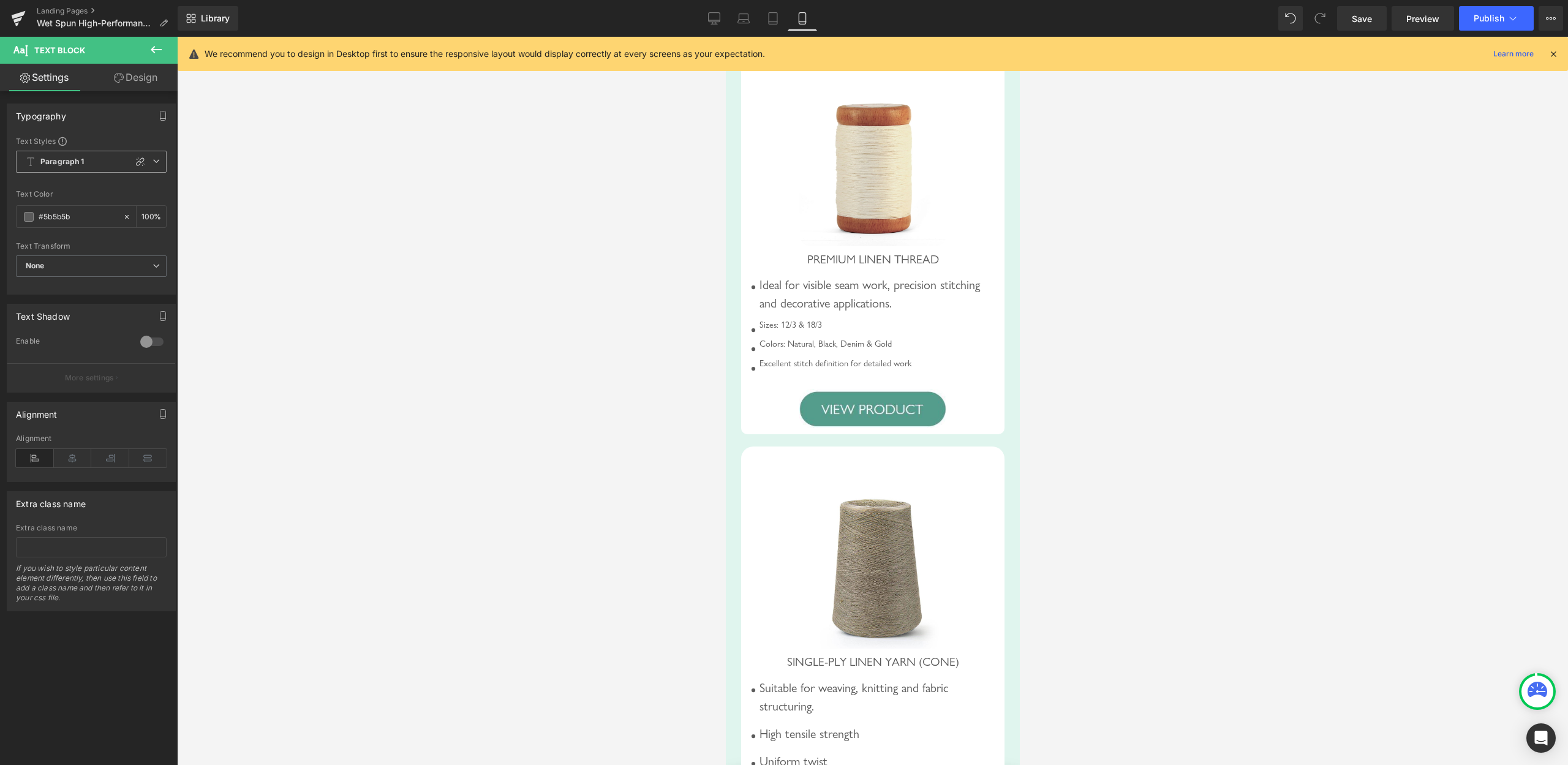
click at [117, 162] on span "Paragraph 1" at bounding box center [91, 162] width 151 height 22
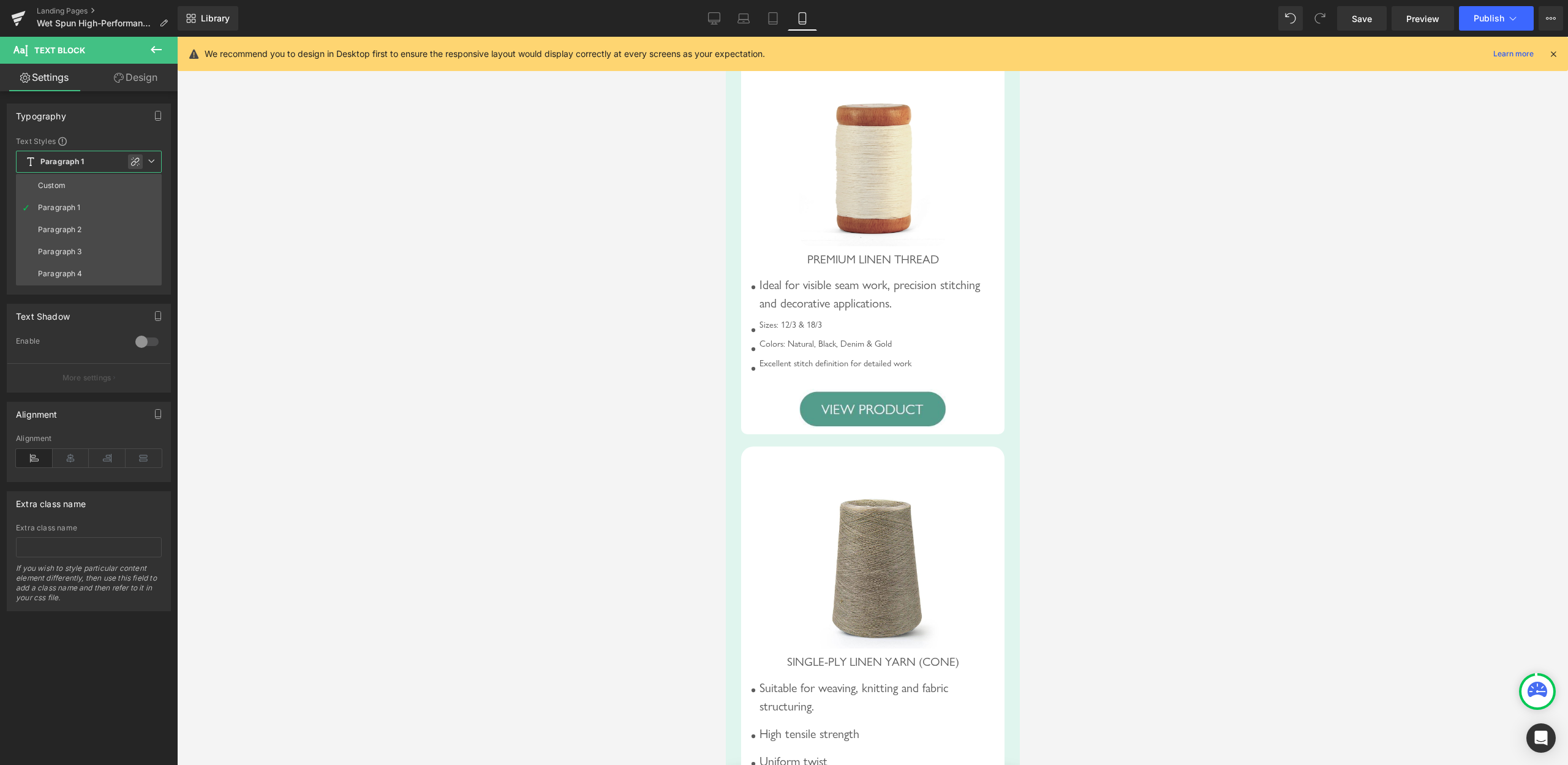
click at [137, 161] on icon at bounding box center [135, 162] width 10 height 10
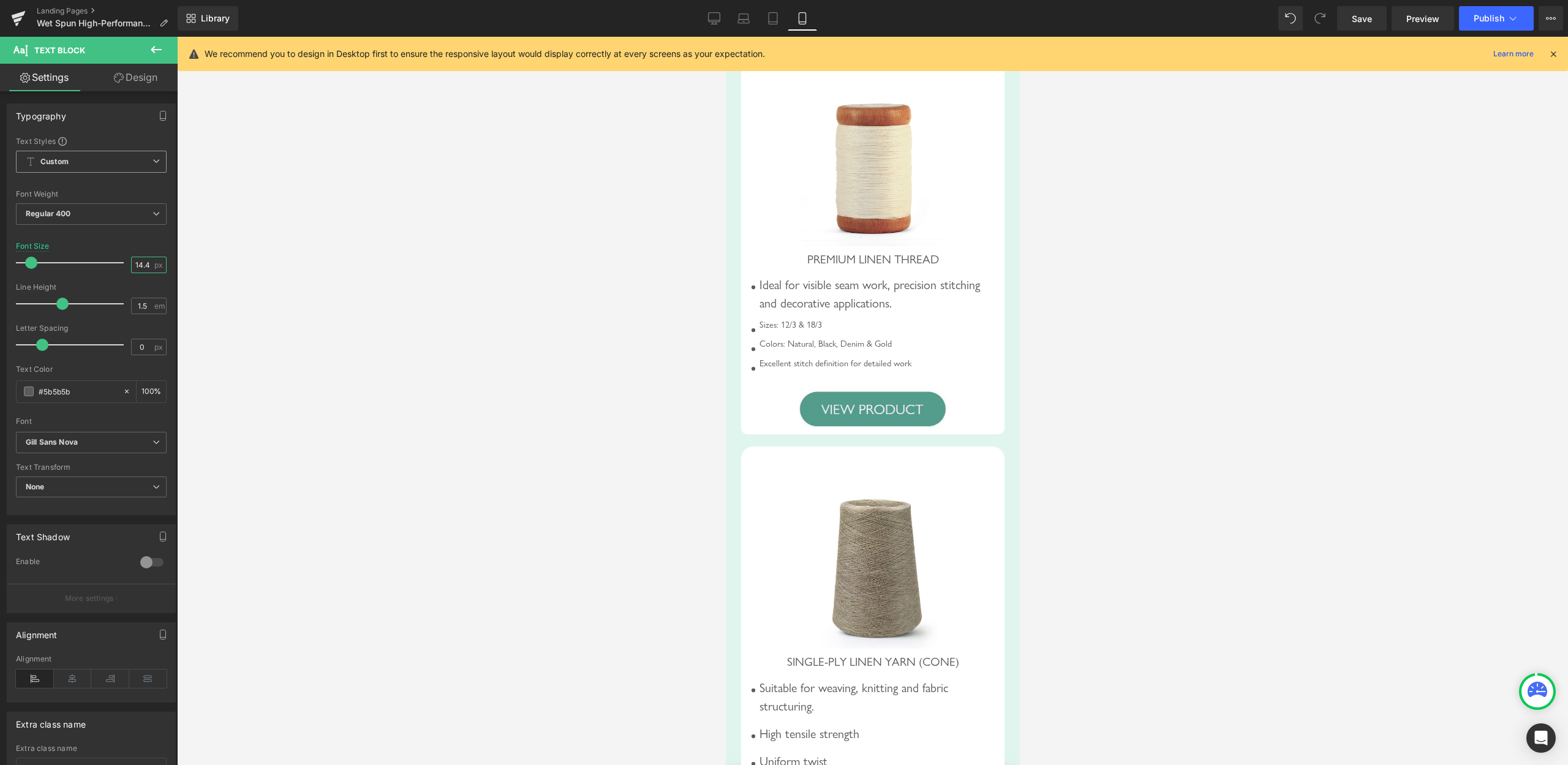
click at [134, 263] on input "14.4" at bounding box center [142, 264] width 22 height 15
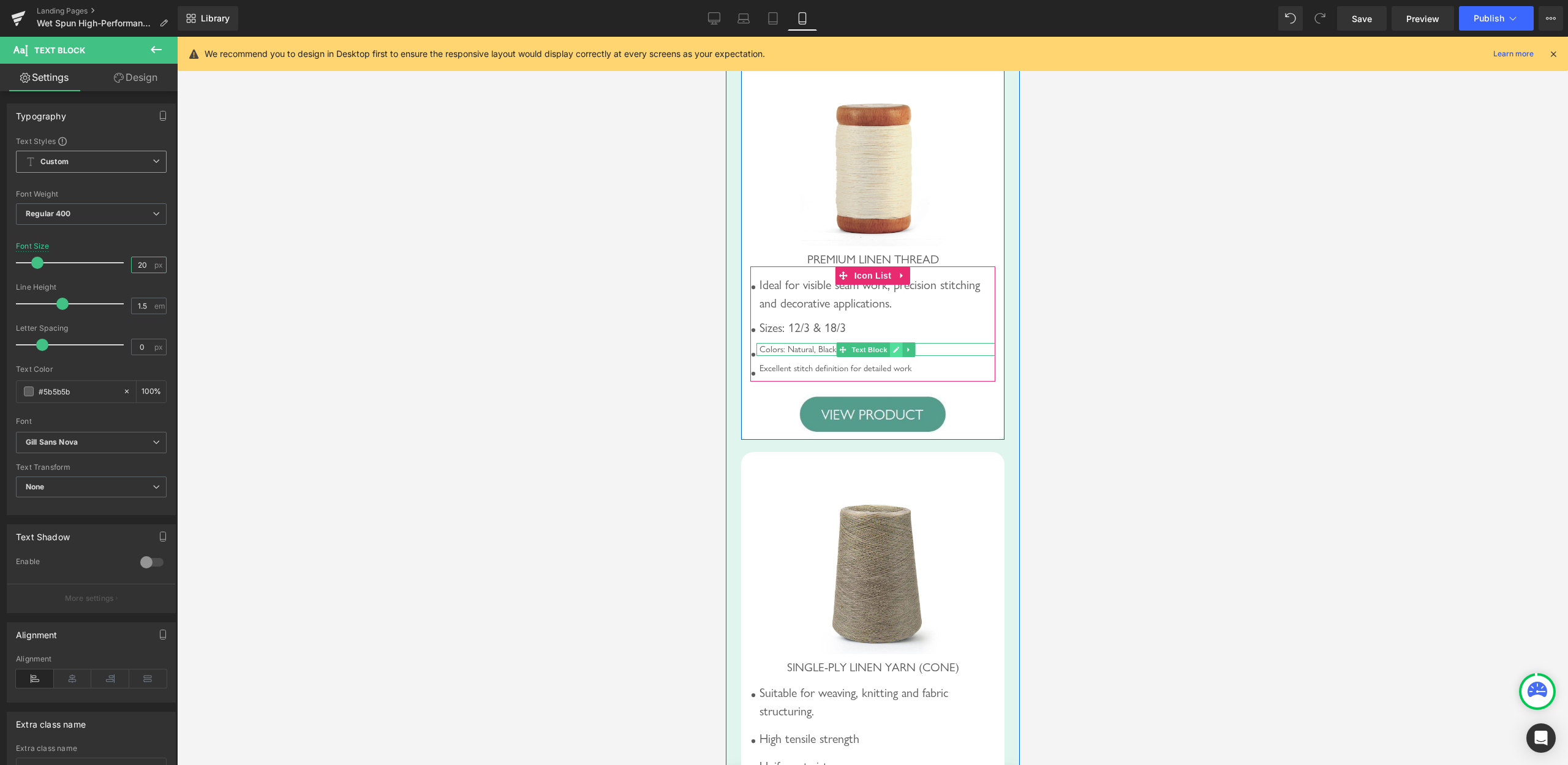
type input "20"
click at [893, 353] on icon at bounding box center [896, 350] width 6 height 6
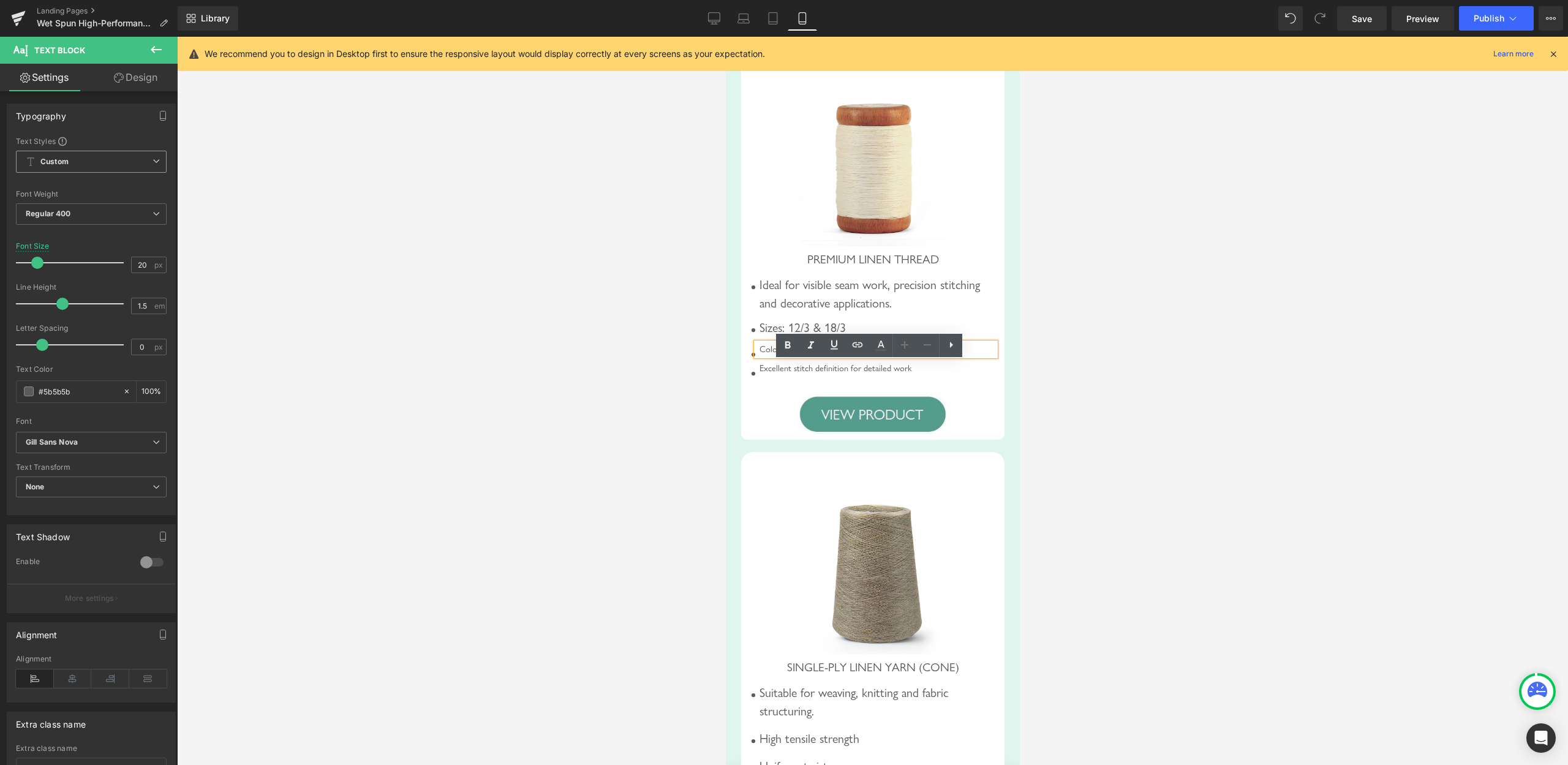
click at [880, 357] on div "Colors: Natural, Black, Denim & Gold" at bounding box center [875, 350] width 239 height 14
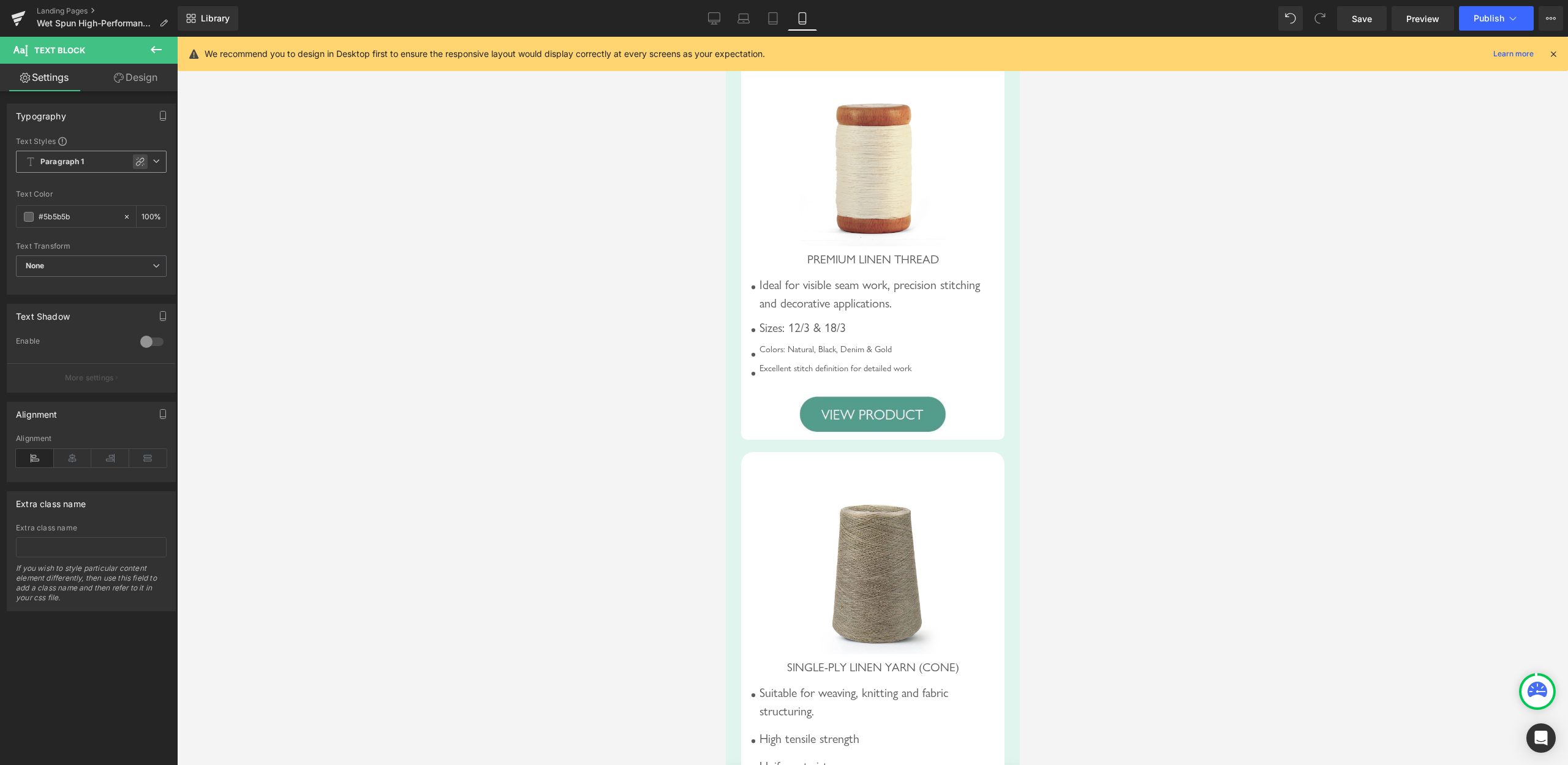
click at [135, 159] on icon at bounding box center [140, 162] width 10 height 10
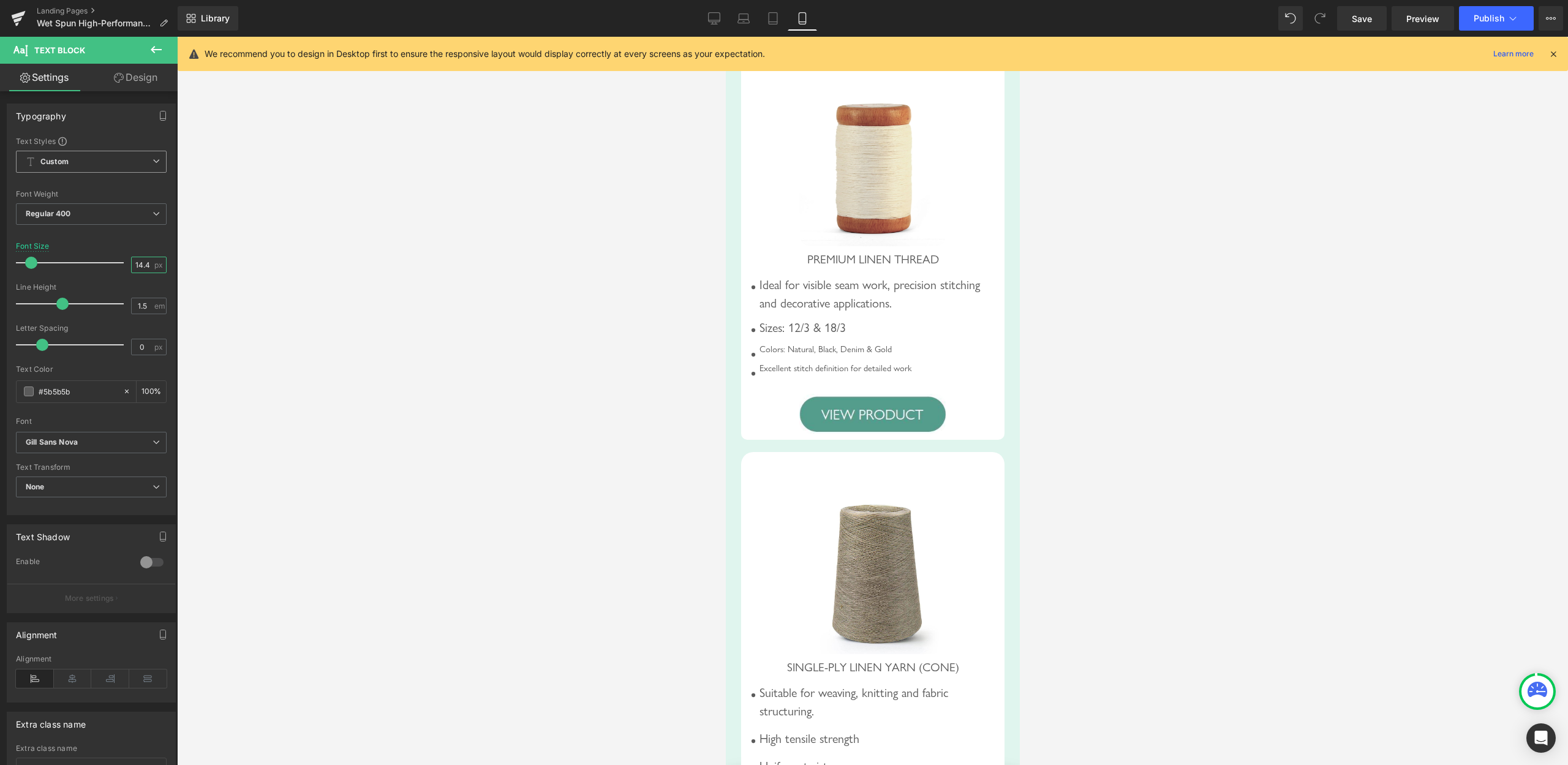
click at [132, 261] on input "14.4" at bounding box center [142, 264] width 22 height 15
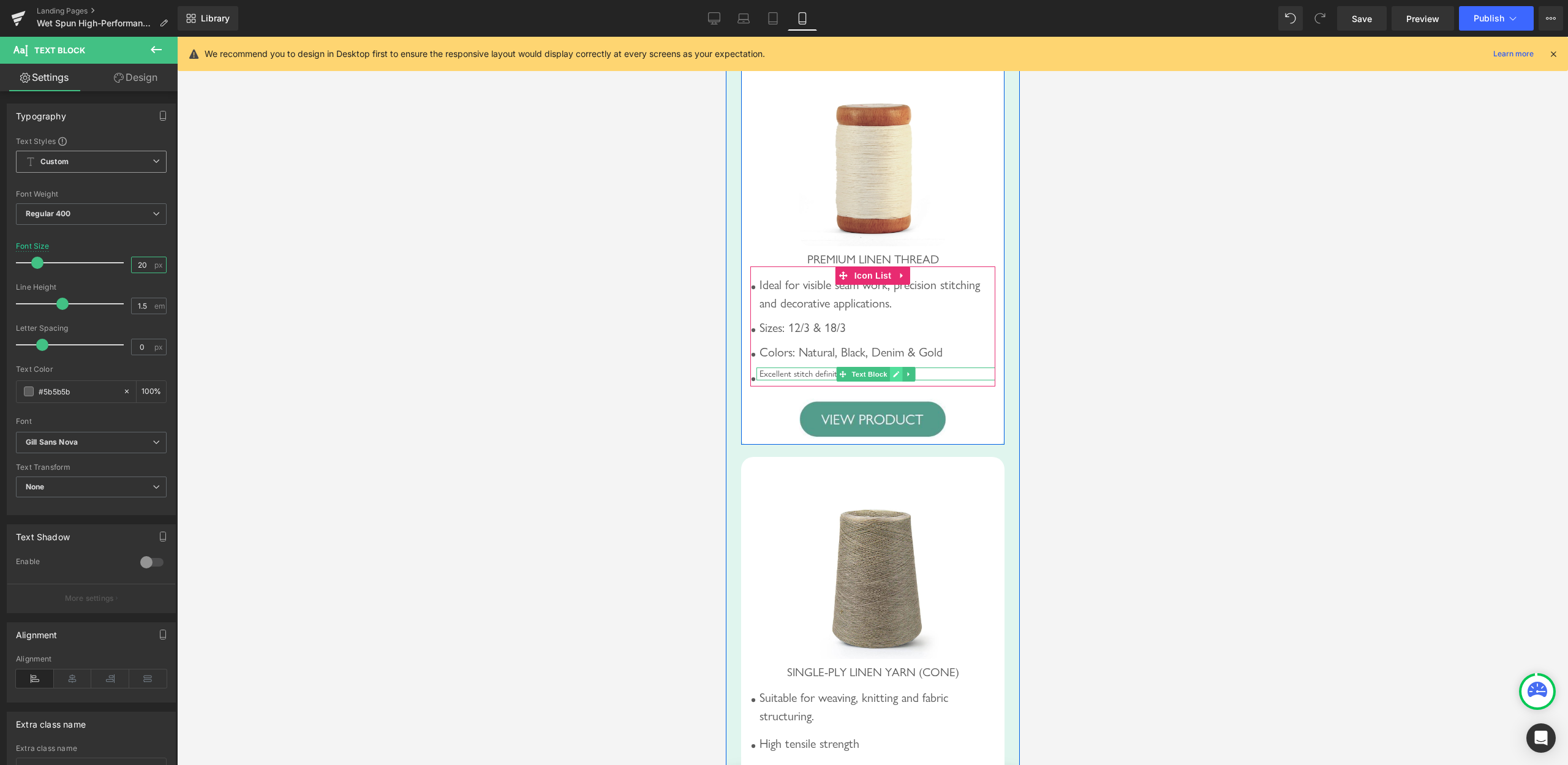
type input "20"
click at [893, 378] on icon at bounding box center [896, 374] width 7 height 7
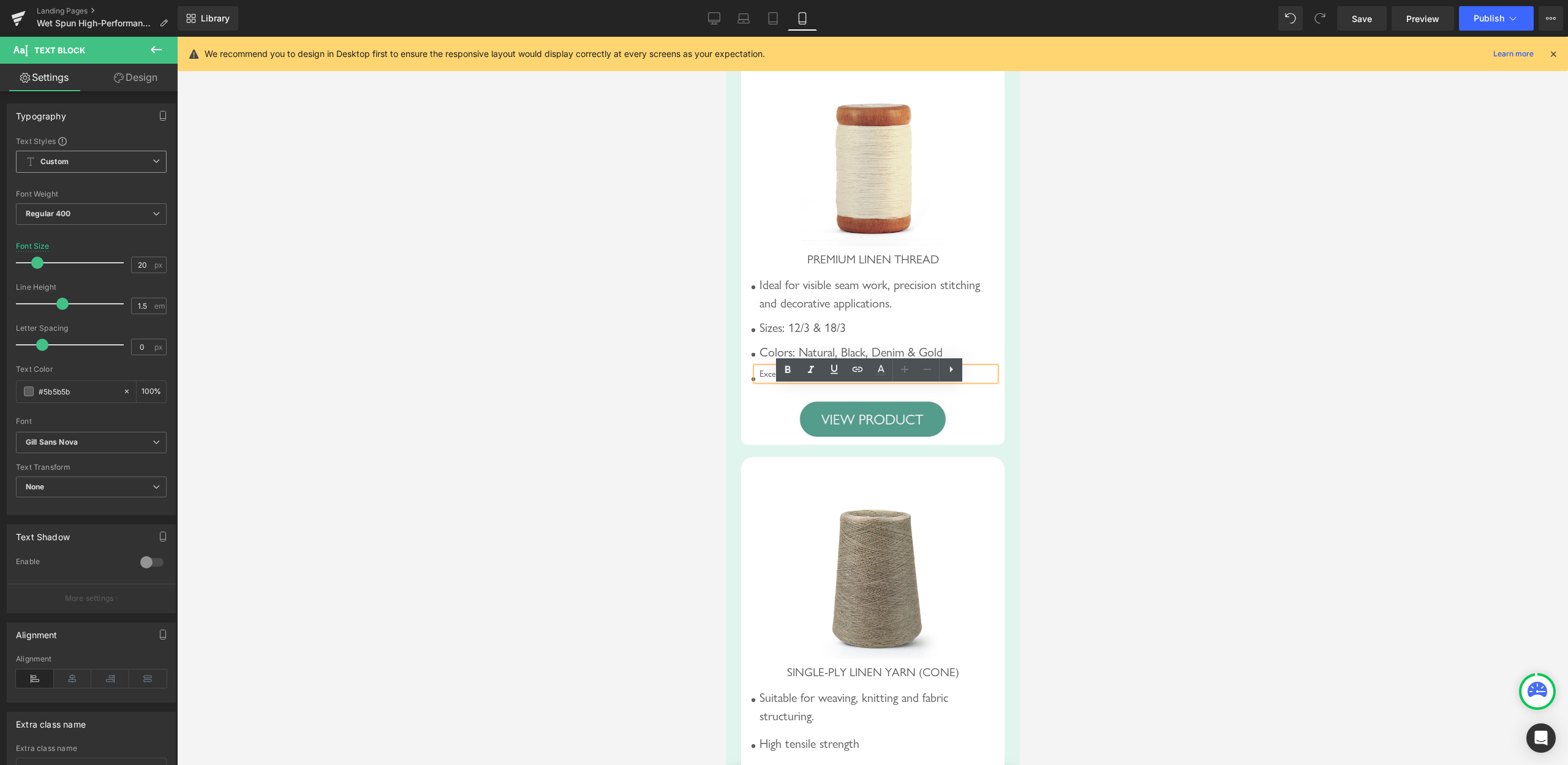
click at [1089, 374] on div at bounding box center [873, 400] width 1391 height 729
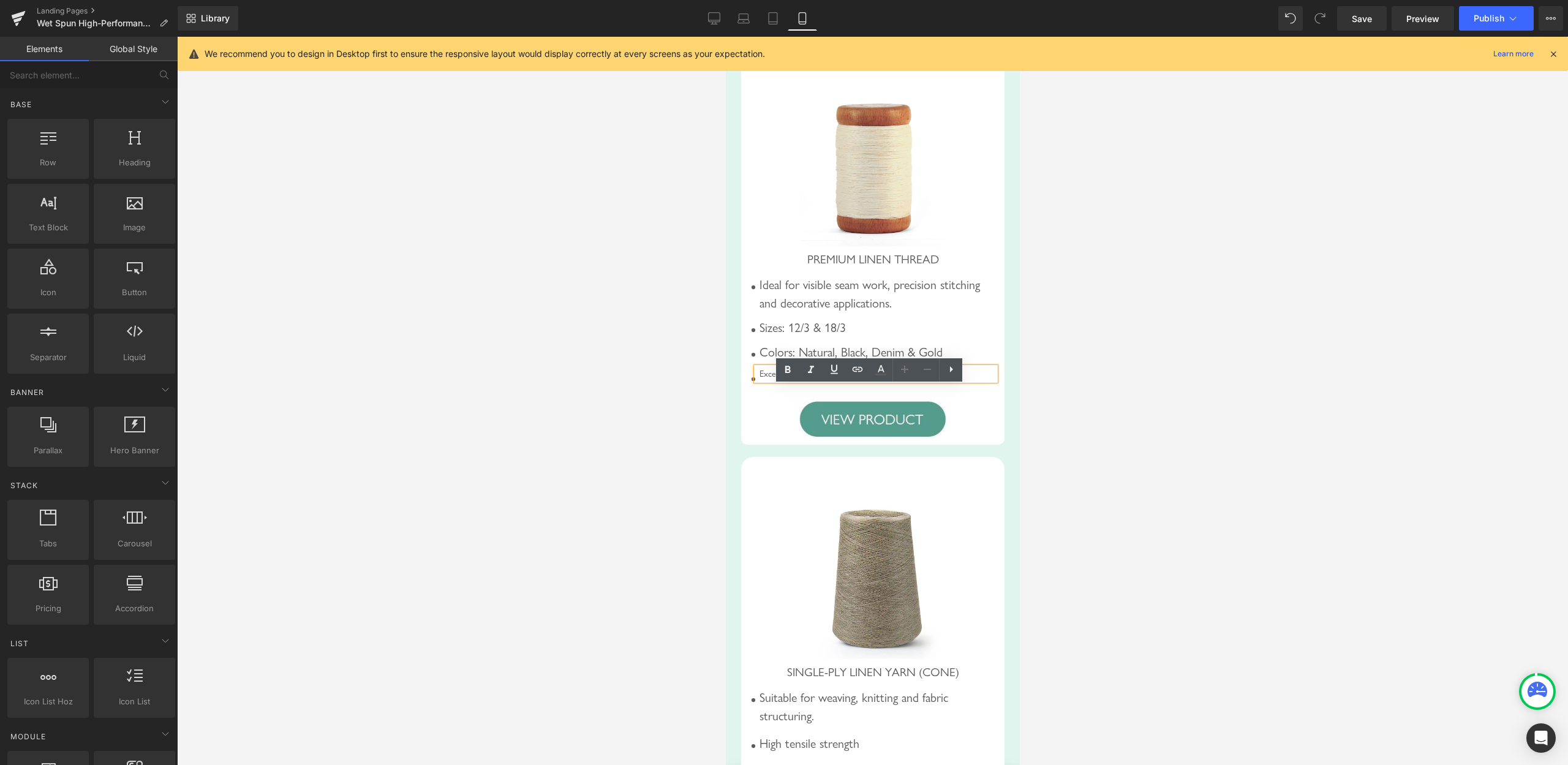
click at [919, 381] on div "Excellent stitch definition for detailed work" at bounding box center [875, 374] width 239 height 14
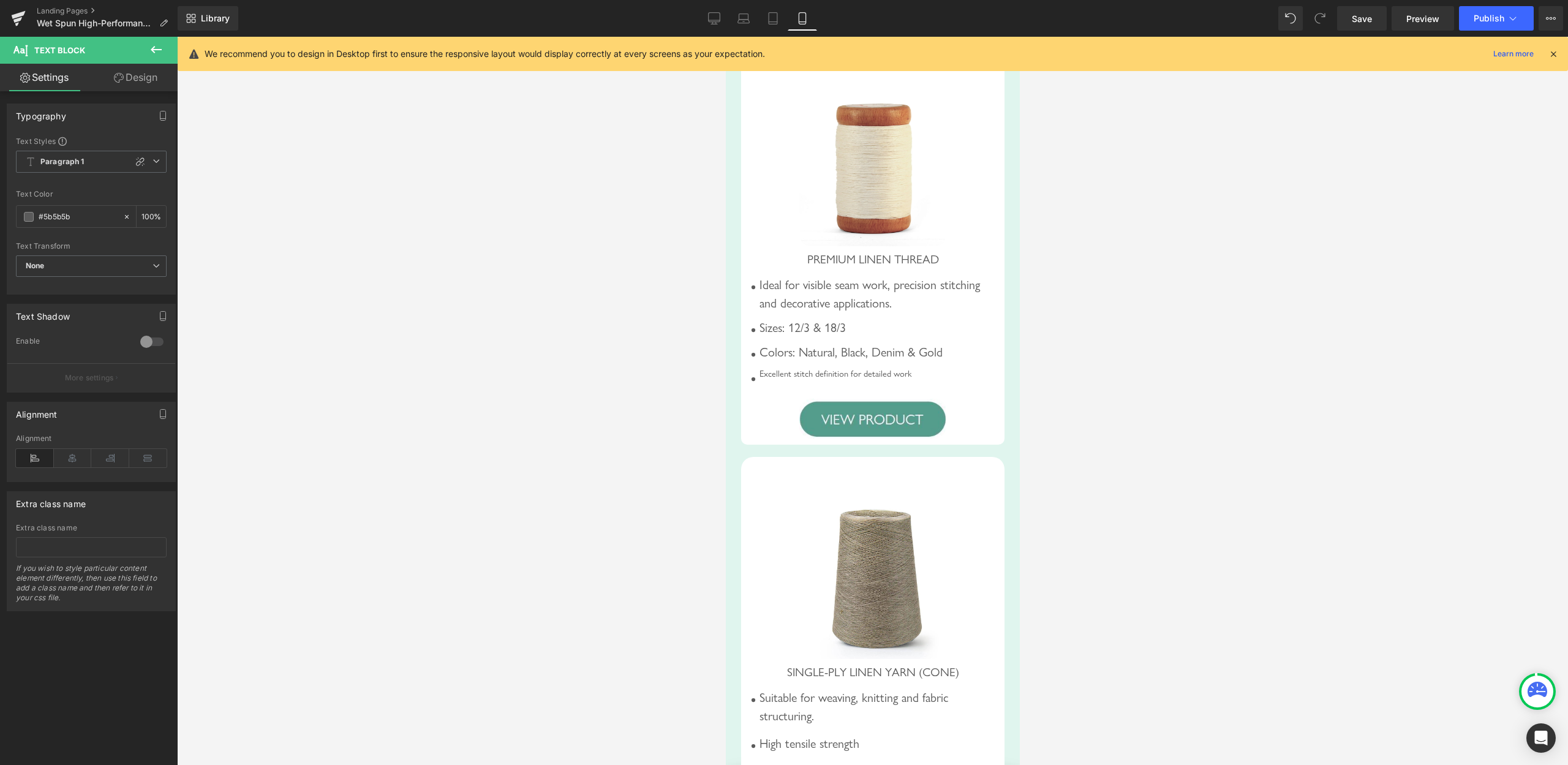
drag, startPoint x: 124, startPoint y: 164, endPoint x: 129, endPoint y: 188, distance: 24.5
click at [135, 164] on icon at bounding box center [140, 162] width 10 height 10
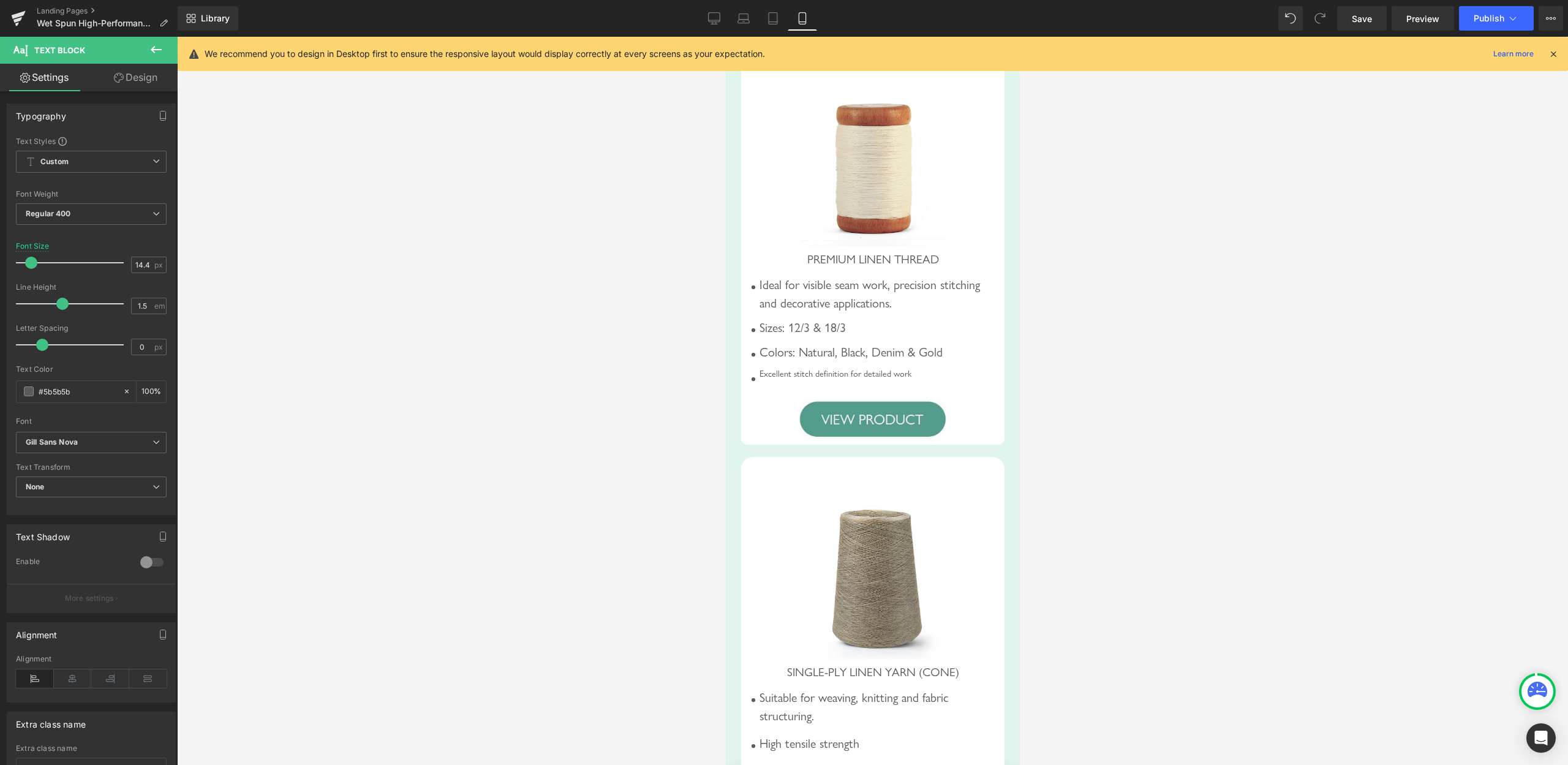
click at [131, 274] on div "Font Size 14.4 px" at bounding box center [91, 263] width 151 height 41
click at [132, 265] on input "14.4" at bounding box center [142, 264] width 22 height 15
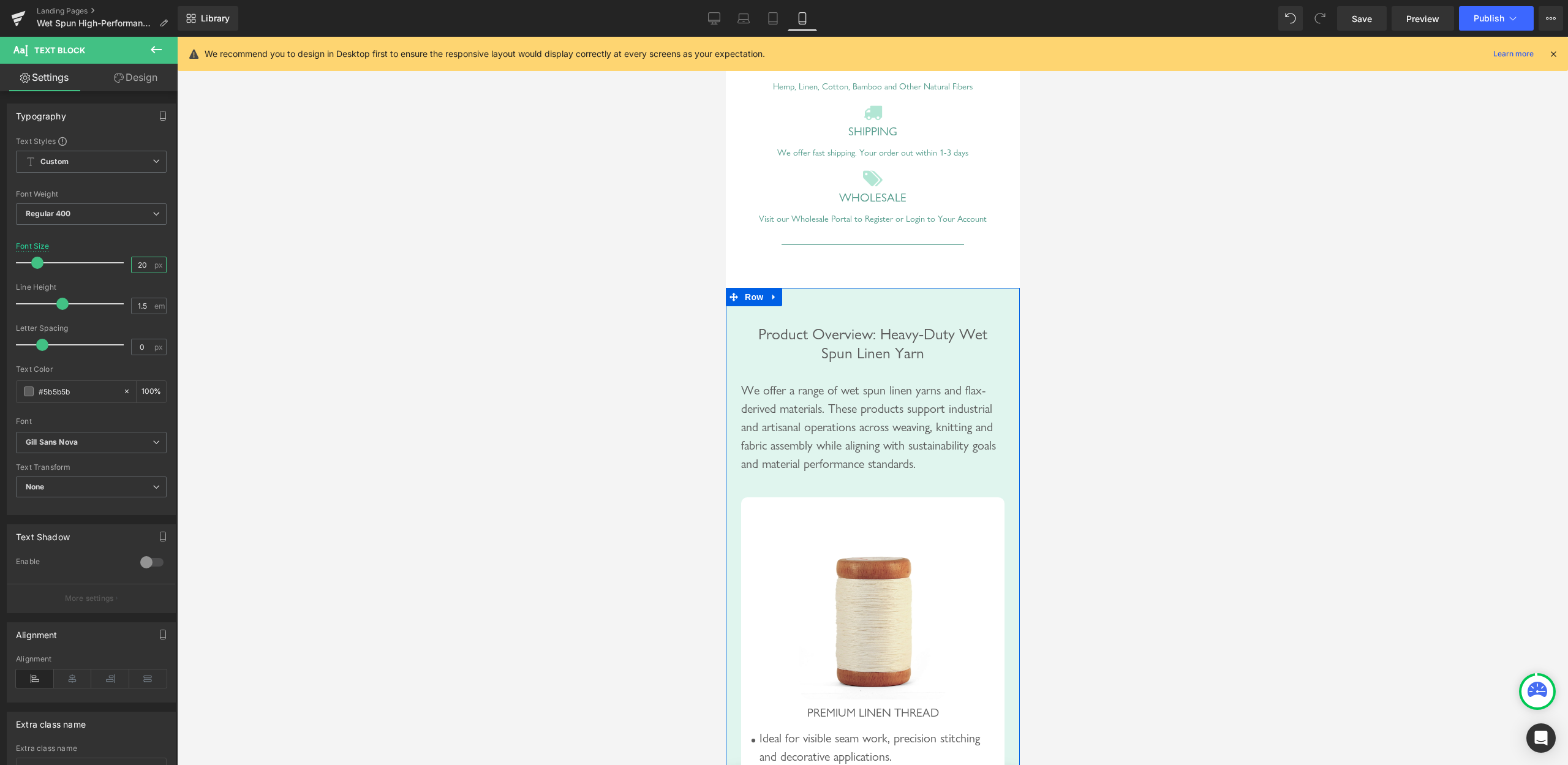
scroll to position [813, 0]
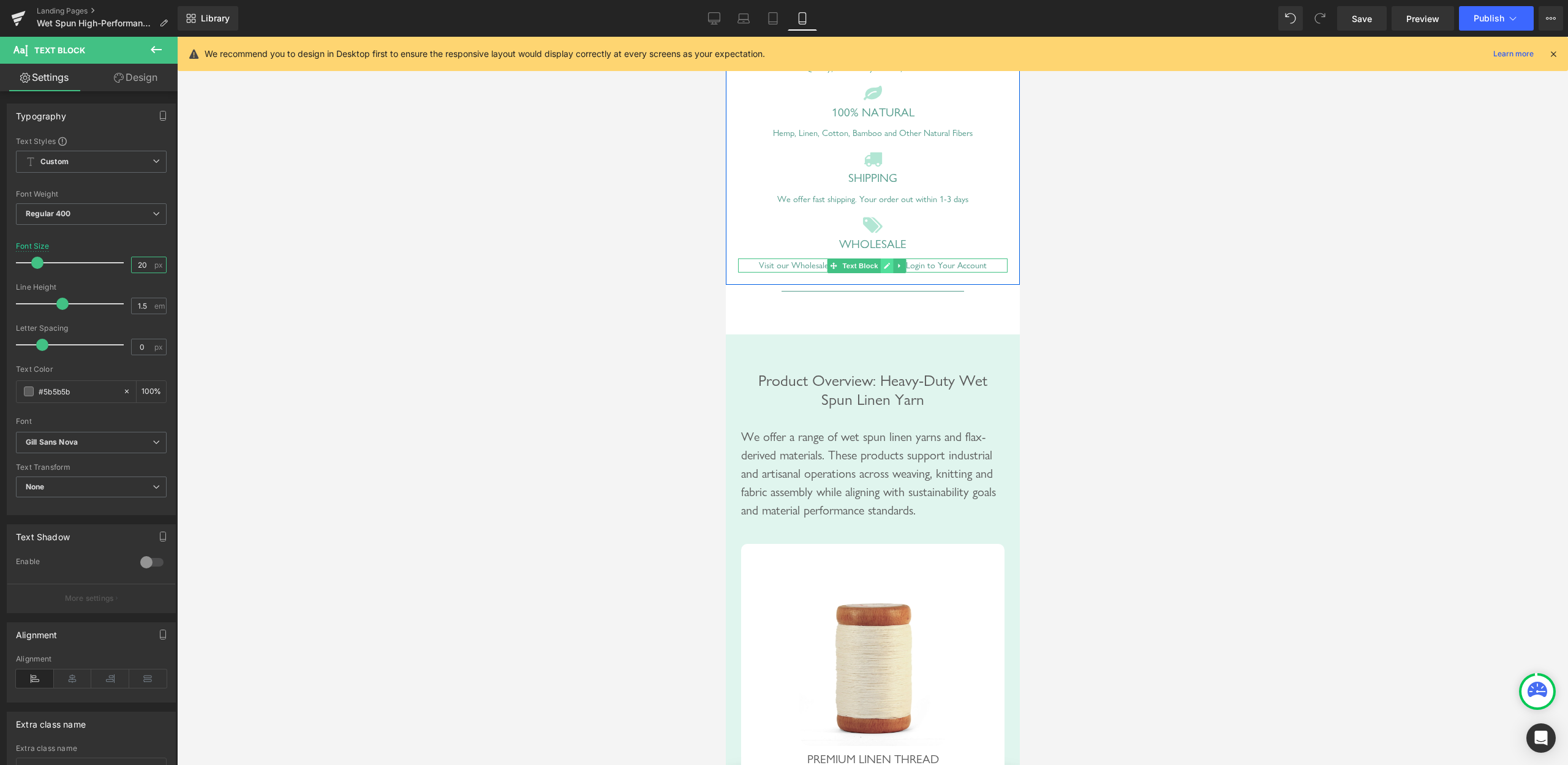
type input "20"
click at [885, 269] on icon at bounding box center [886, 266] width 7 height 7
click at [829, 273] on div "Visit our Wholesale Portal to Register or Login to Your Account" at bounding box center [872, 265] width 269 height 14
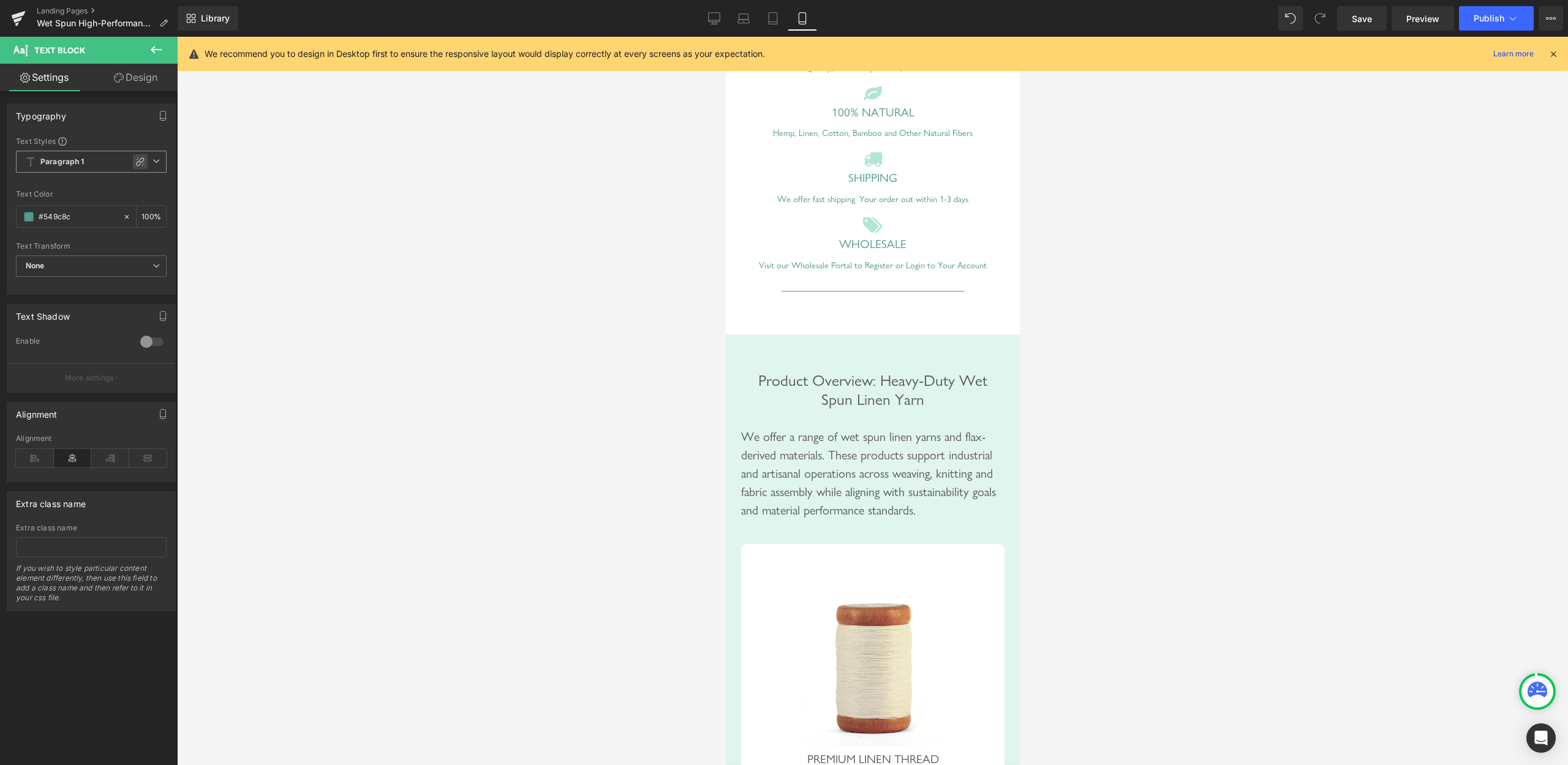
click at [133, 155] on div at bounding box center [140, 162] width 15 height 15
type input "1.5"
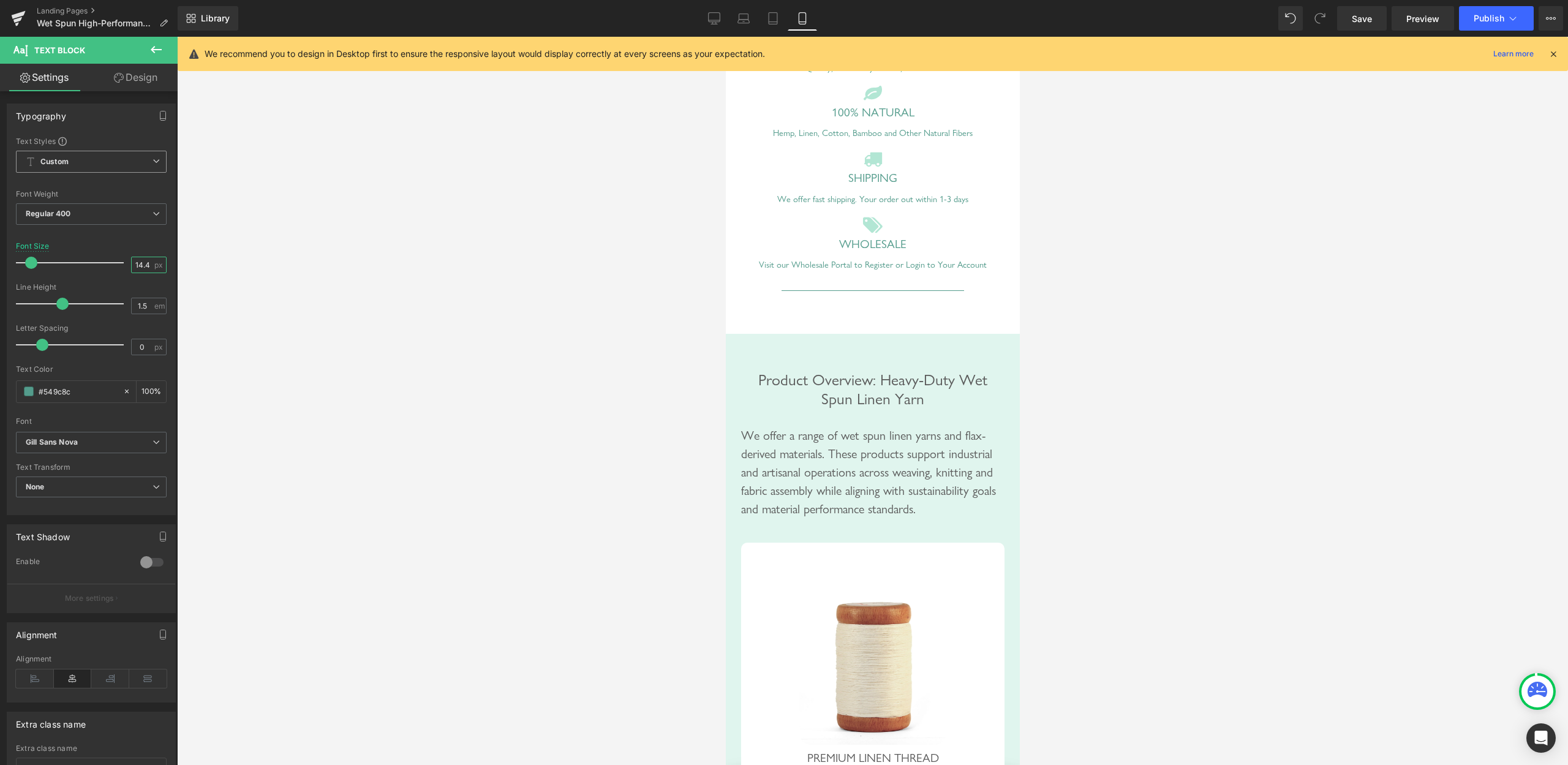
click at [137, 271] on input "14.4" at bounding box center [142, 264] width 22 height 15
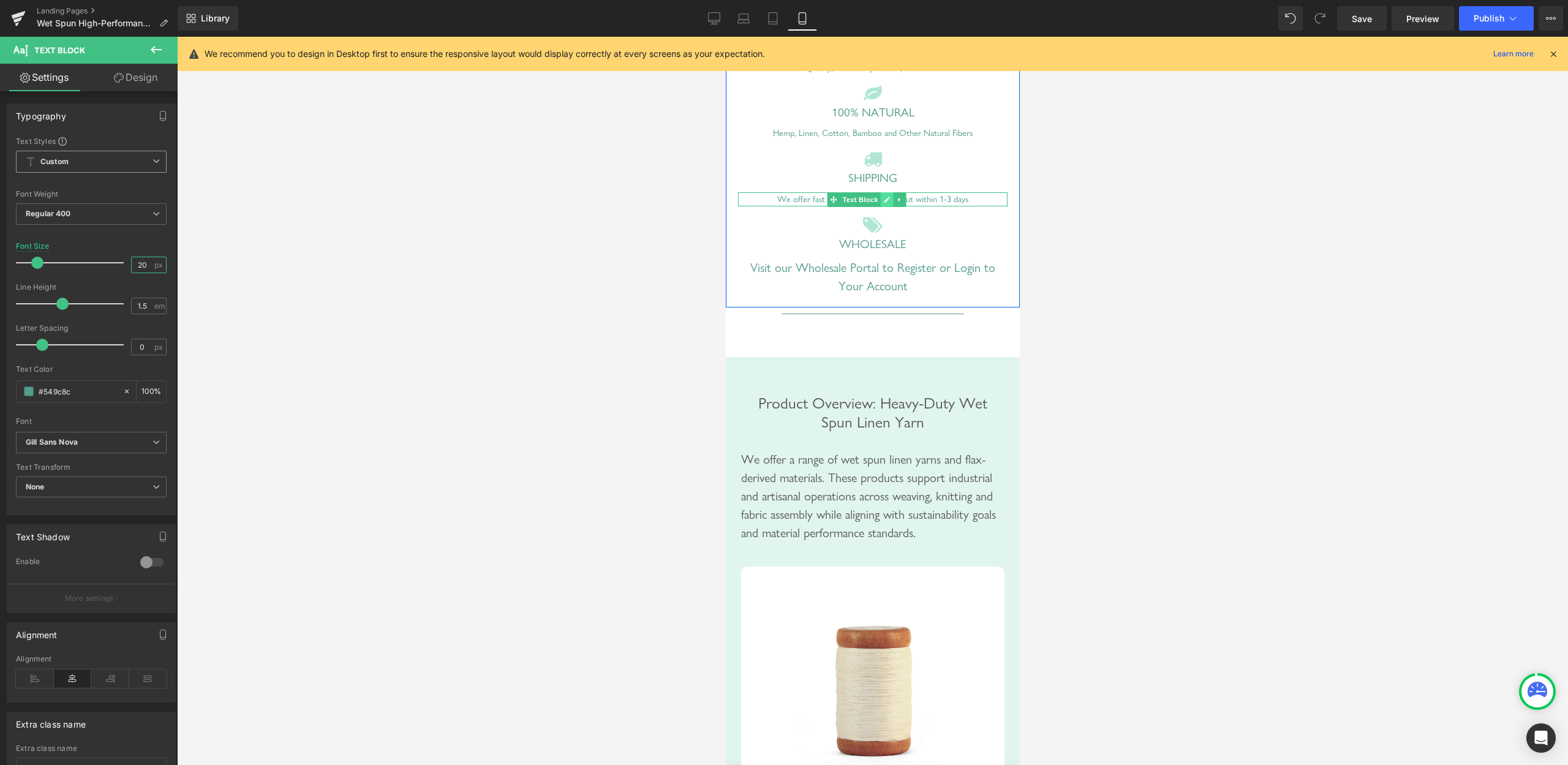
type input "20"
click at [887, 203] on icon at bounding box center [886, 200] width 7 height 7
click at [136, 269] on input "20" at bounding box center [142, 264] width 22 height 15
click at [937, 206] on div "We offer fast shipping. Your order out within 1-3 days" at bounding box center [872, 199] width 269 height 14
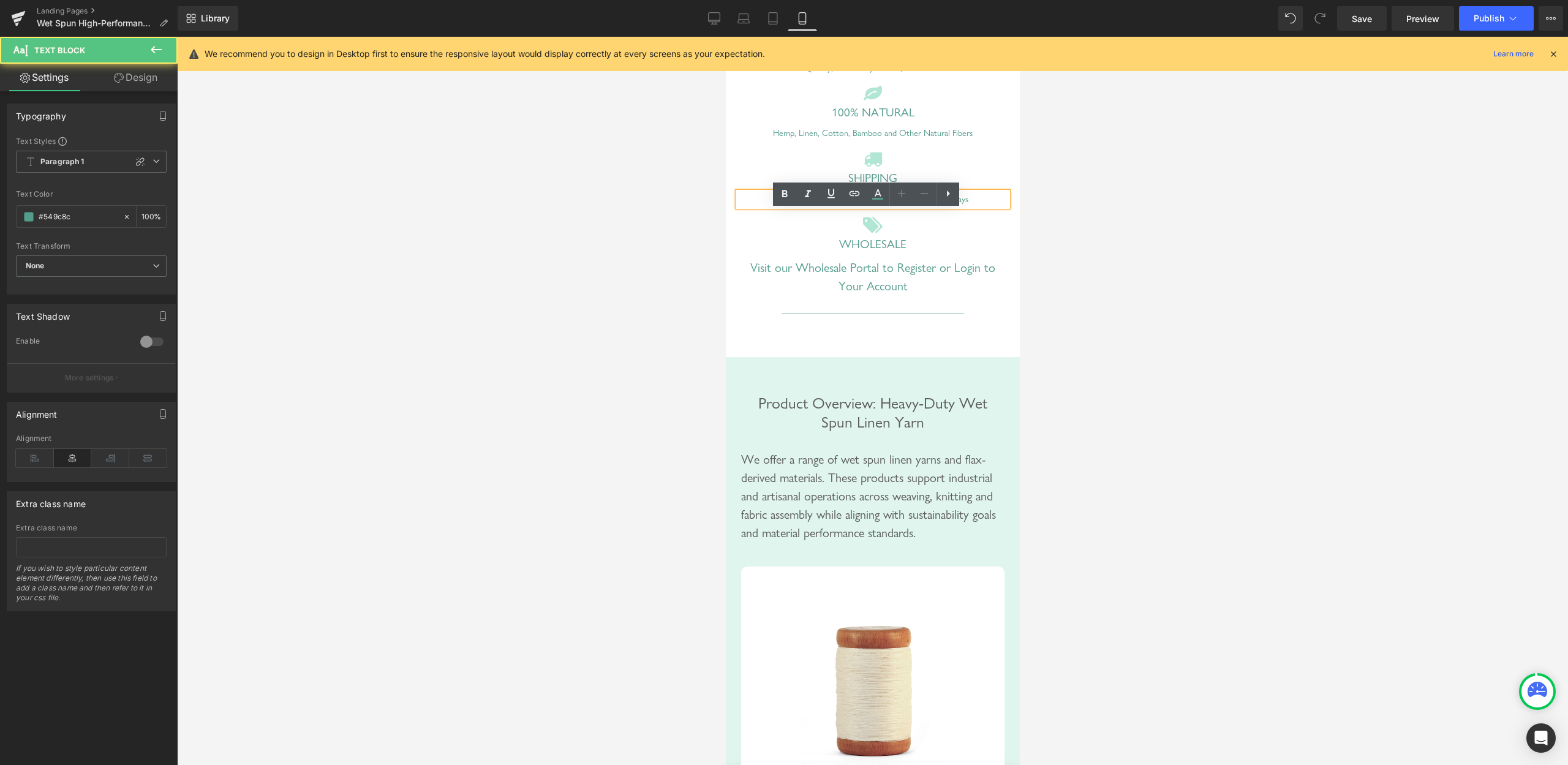
click at [886, 206] on div "We offer fast shipping. Your order out within 1-3 days" at bounding box center [872, 199] width 269 height 14
click at [135, 161] on icon at bounding box center [140, 162] width 10 height 10
type input "1.5"
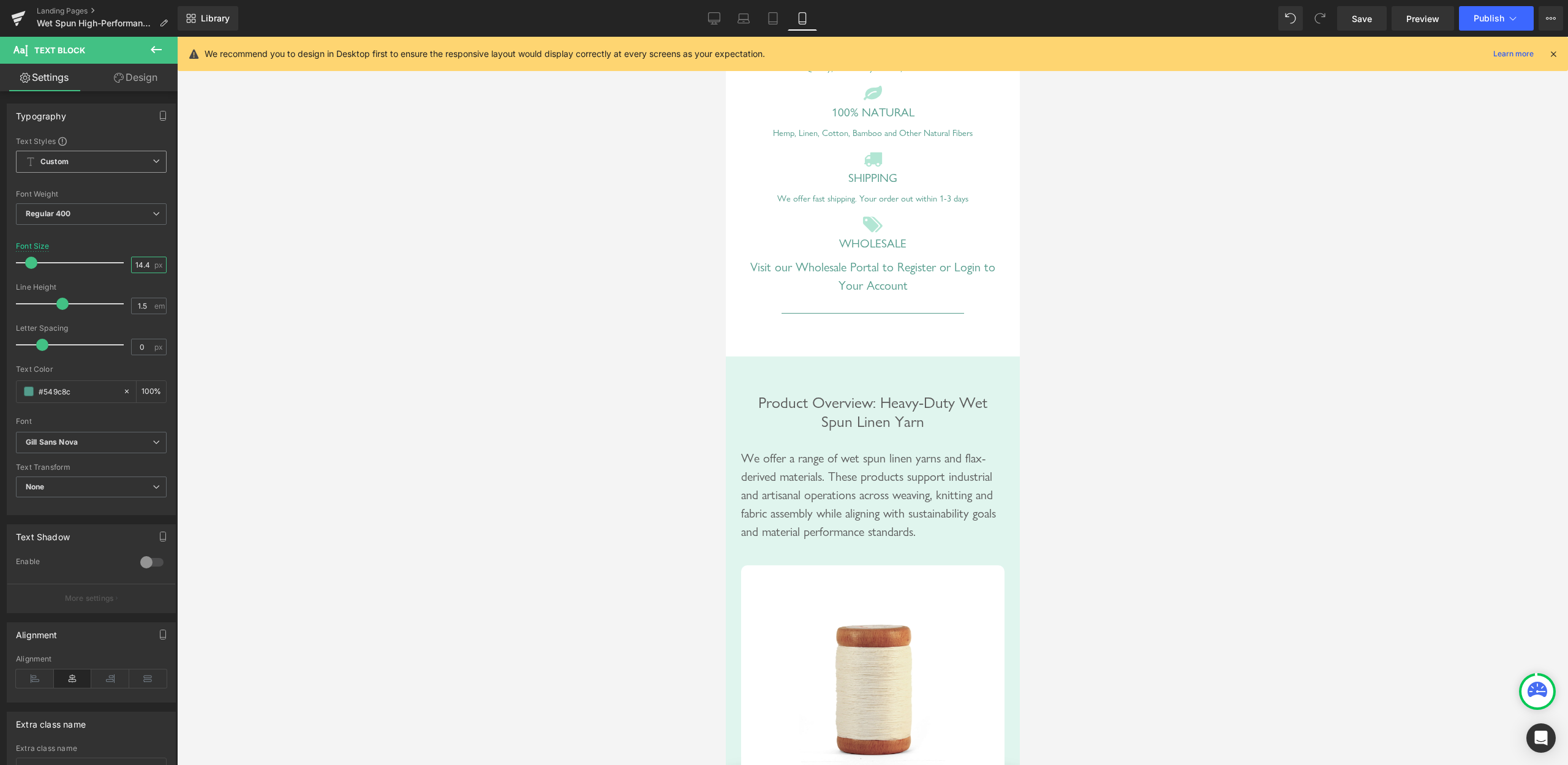
click at [132, 260] on input "14.4" at bounding box center [142, 264] width 22 height 15
type input "20"
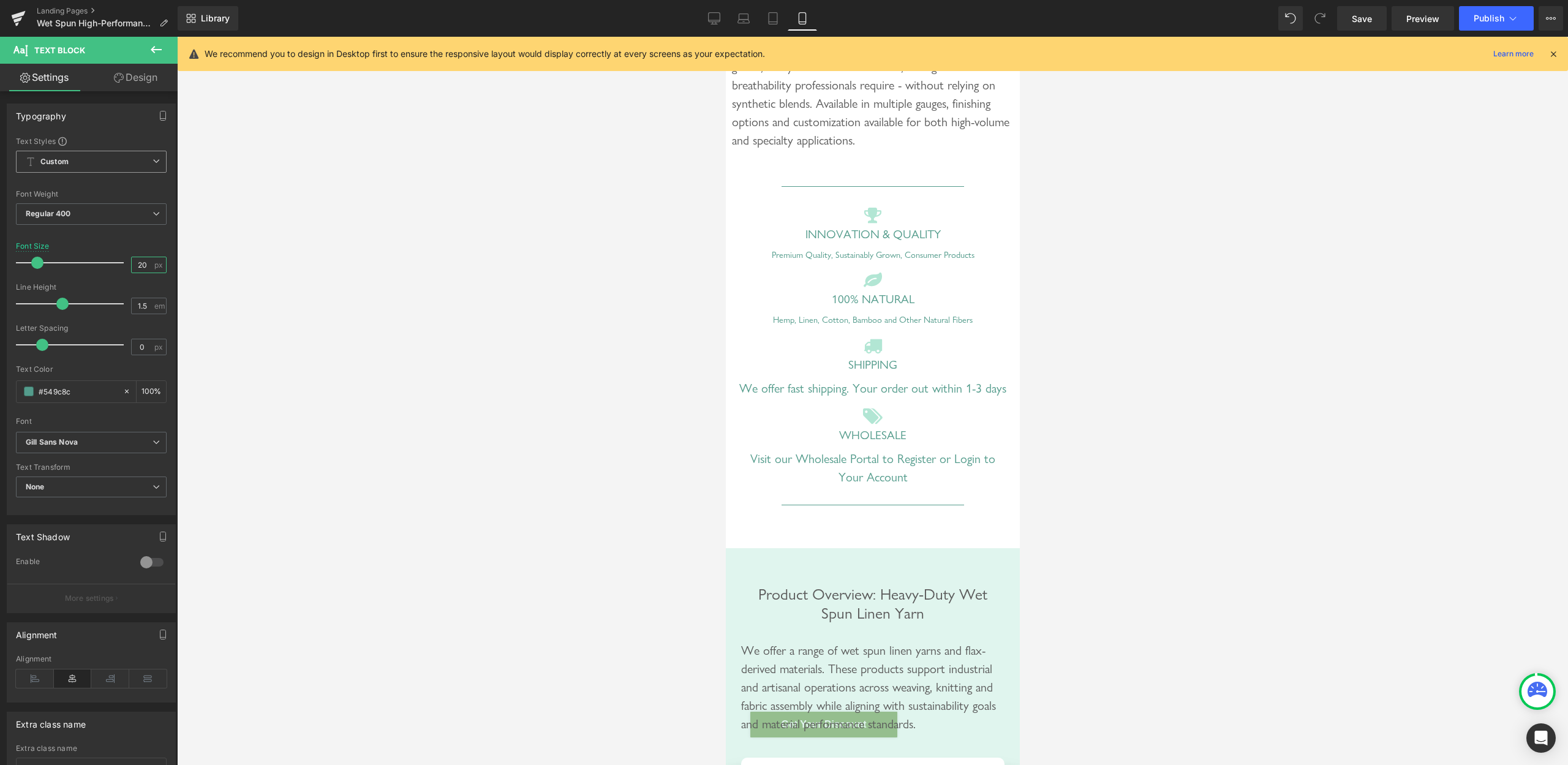
scroll to position [625, 0]
click at [913, 307] on h3 "100% Natural" at bounding box center [872, 300] width 269 height 14
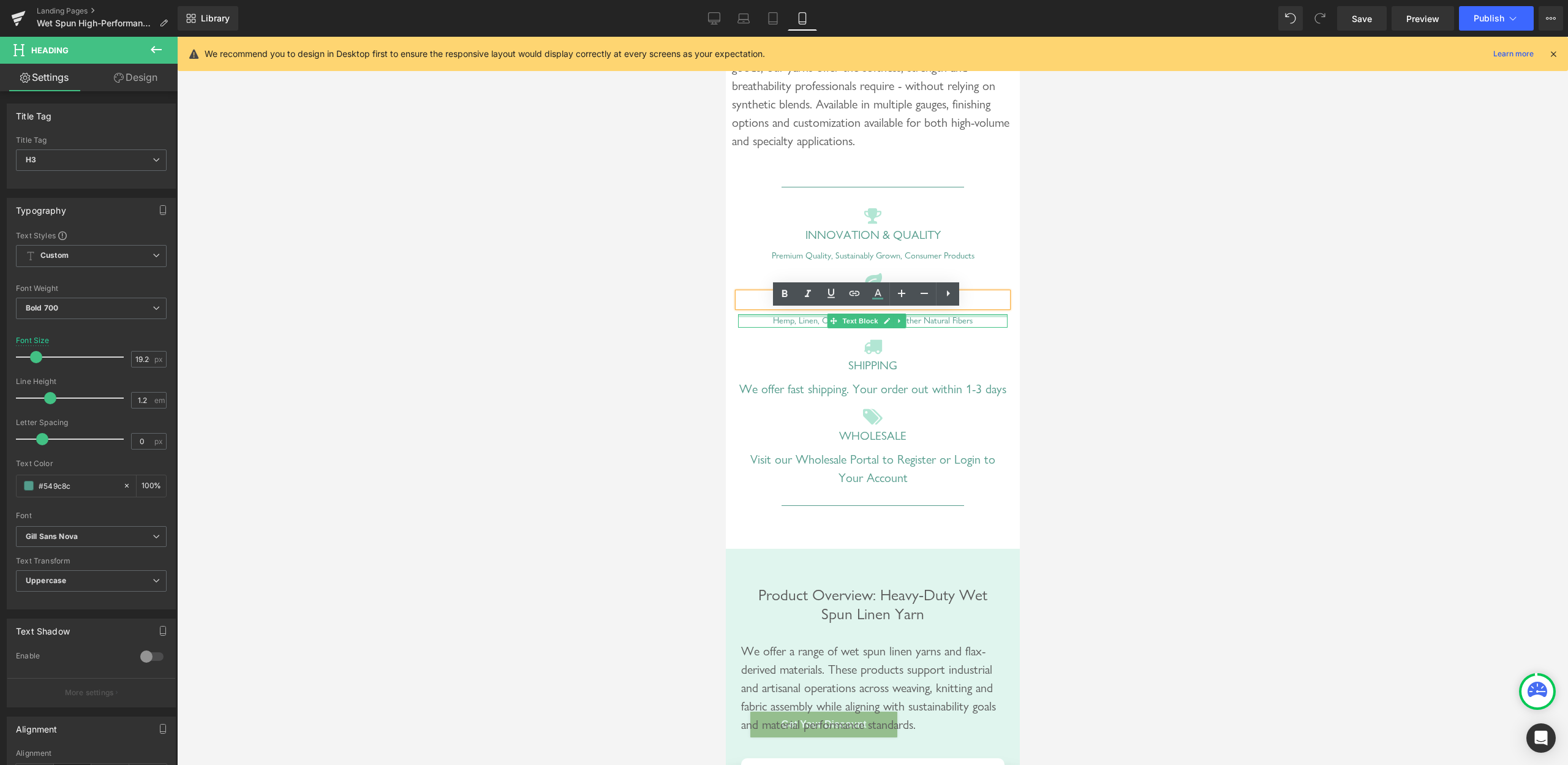
click at [924, 318] on div at bounding box center [872, 316] width 269 height 3
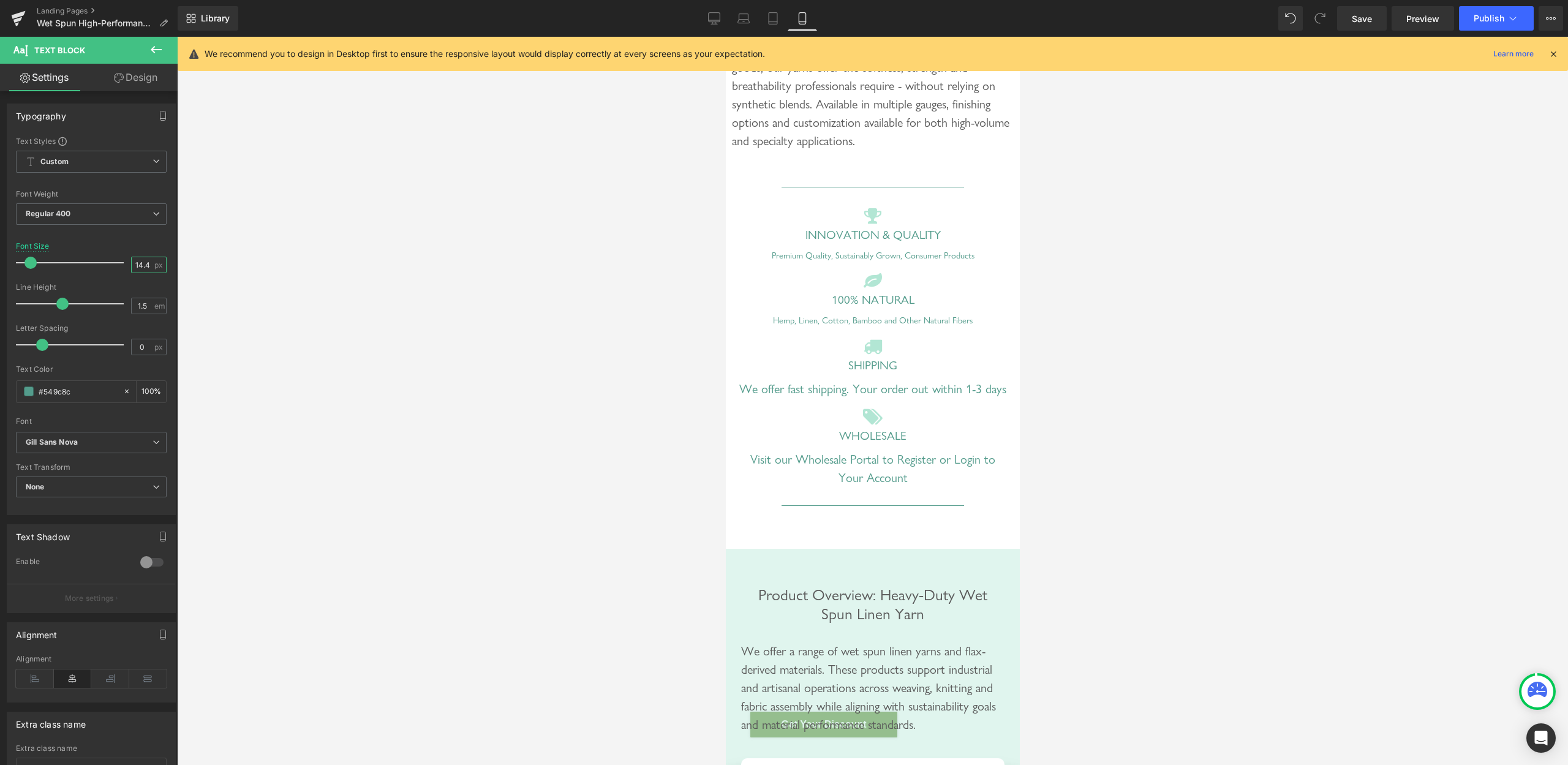
click at [135, 272] on input "14.4" at bounding box center [142, 264] width 22 height 15
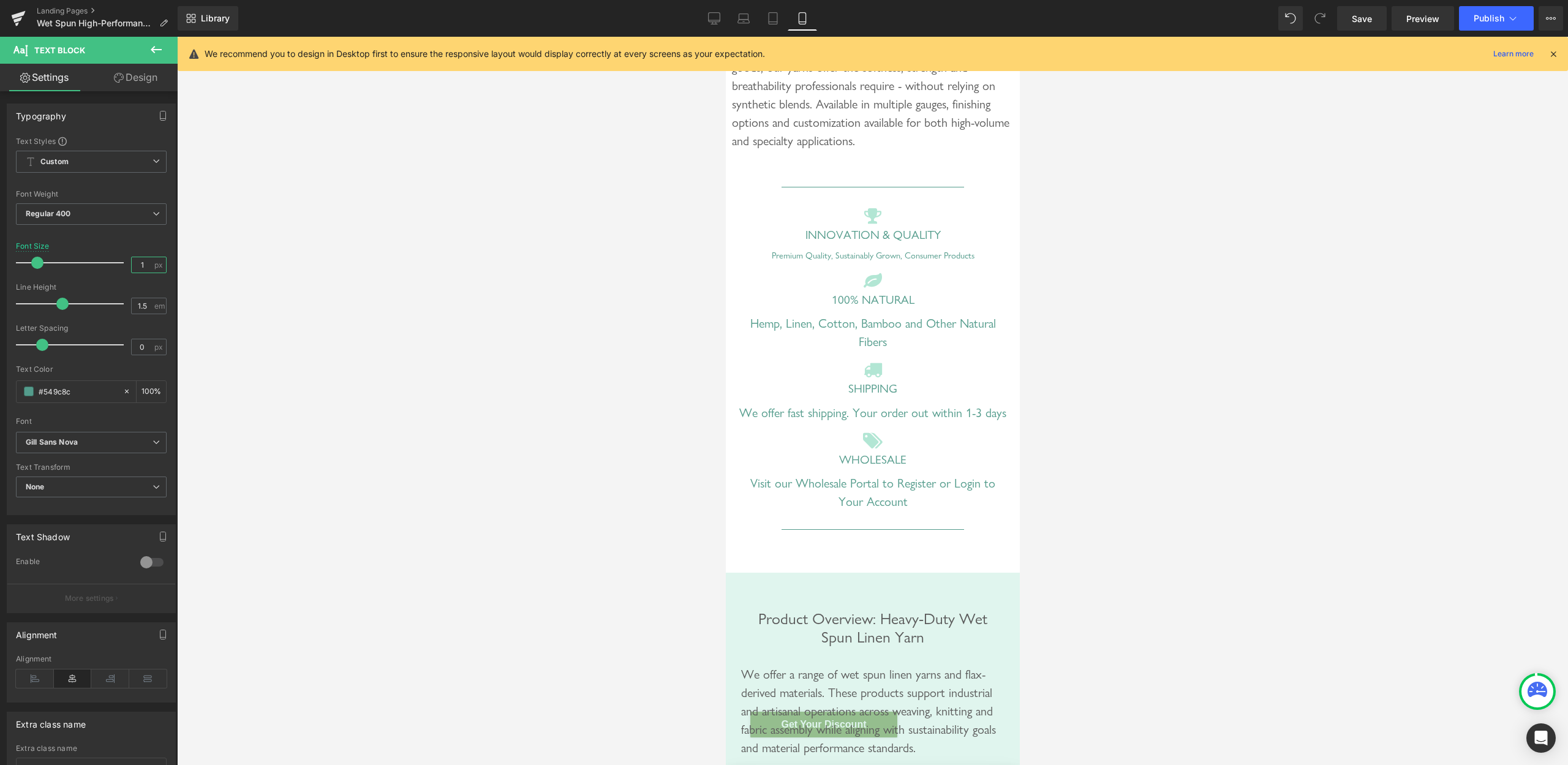
type input "18"
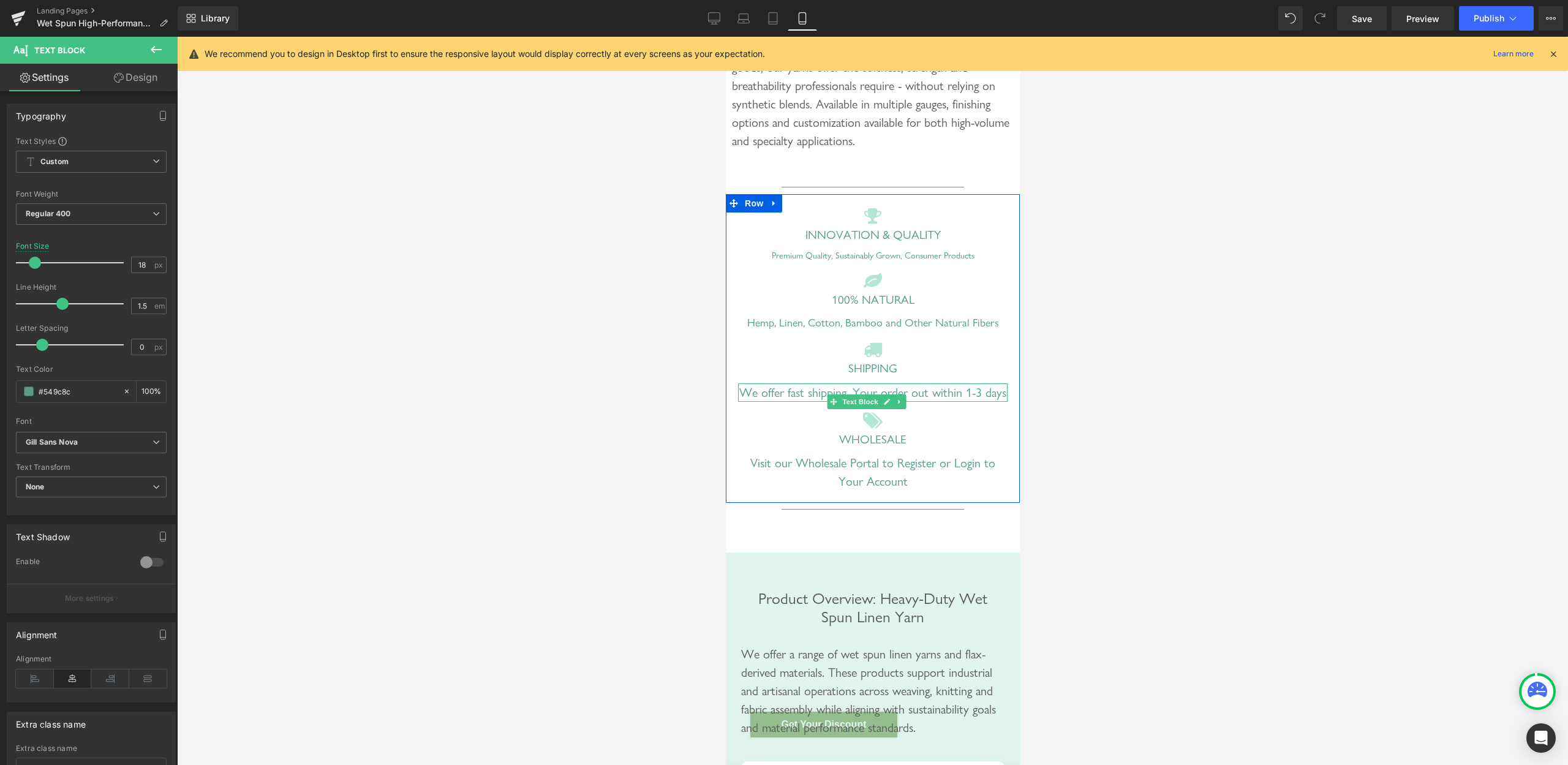
click at [946, 402] on div "We offer fast shipping. Your order out within 1-3 days" at bounding box center [872, 393] width 269 height 19
click at [138, 265] on input "20" at bounding box center [142, 264] width 22 height 15
type input "18"
click at [934, 479] on div "Visit our Wholesale Portal to Register or Login to Your Account" at bounding box center [872, 470] width 269 height 36
click at [135, 267] on input "20" at bounding box center [142, 264] width 22 height 15
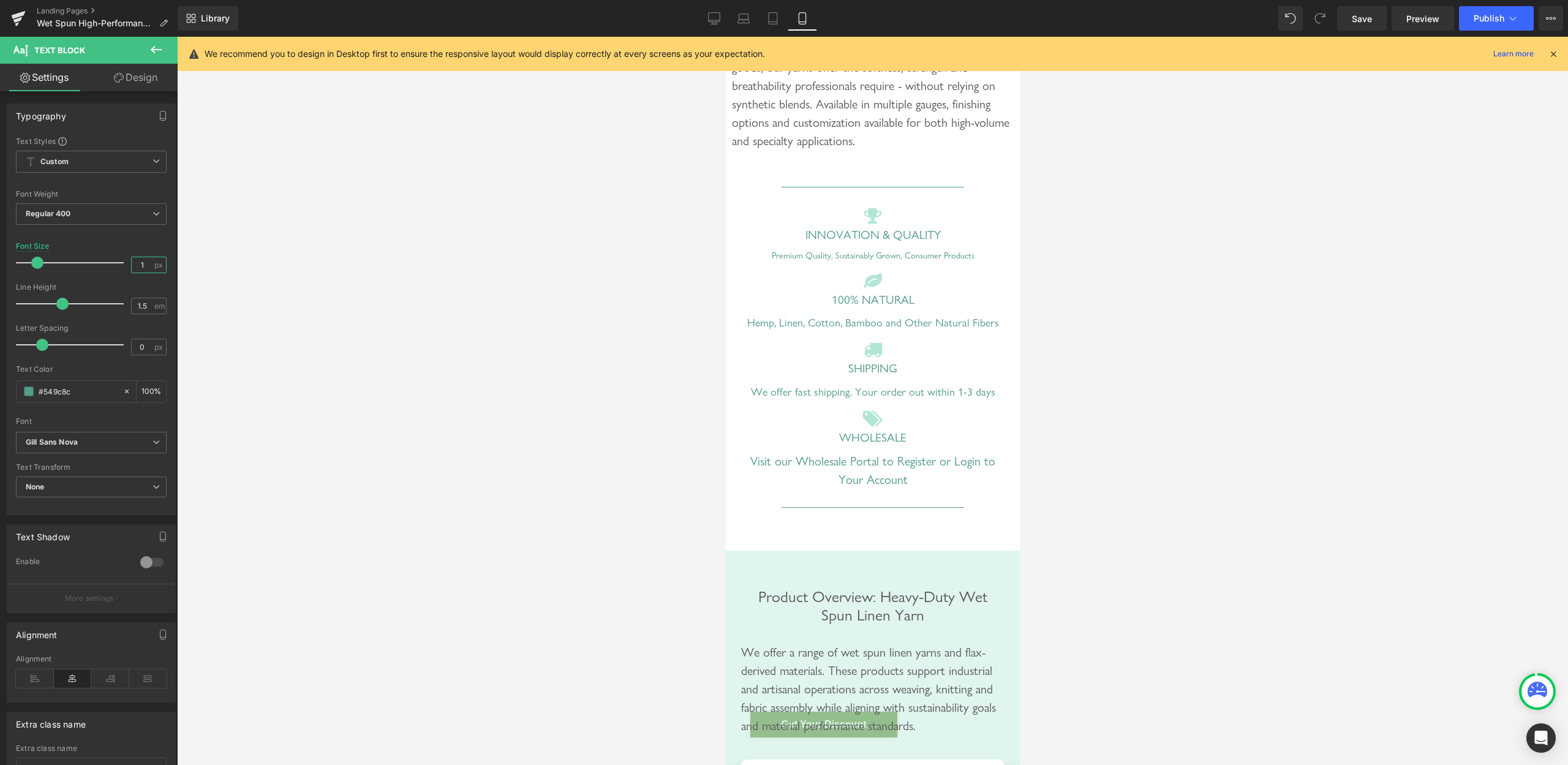
type input "18"
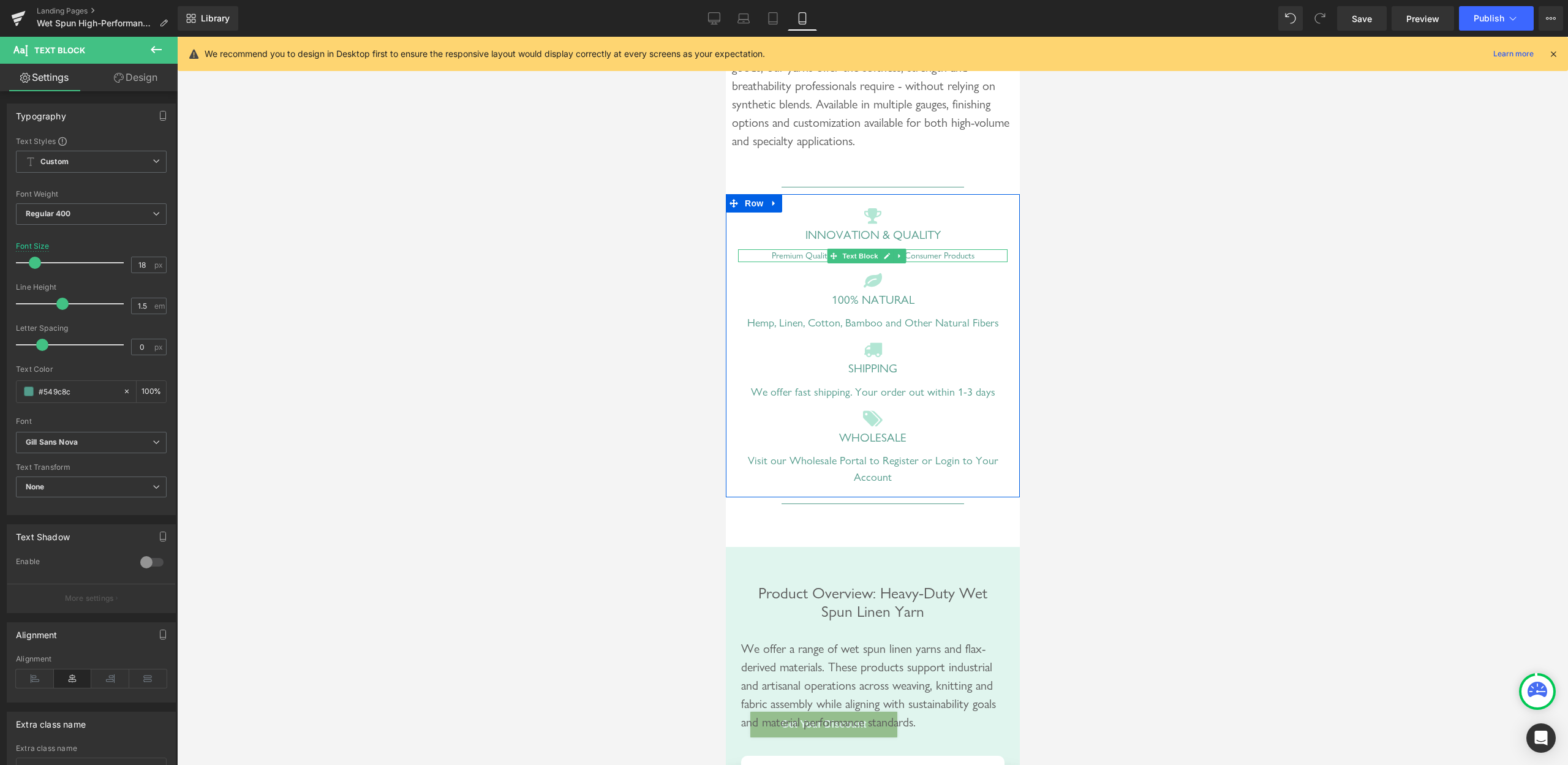
click at [809, 263] on div "Premium Quality, Sustainably Grown, Consumer Products" at bounding box center [872, 256] width 269 height 14
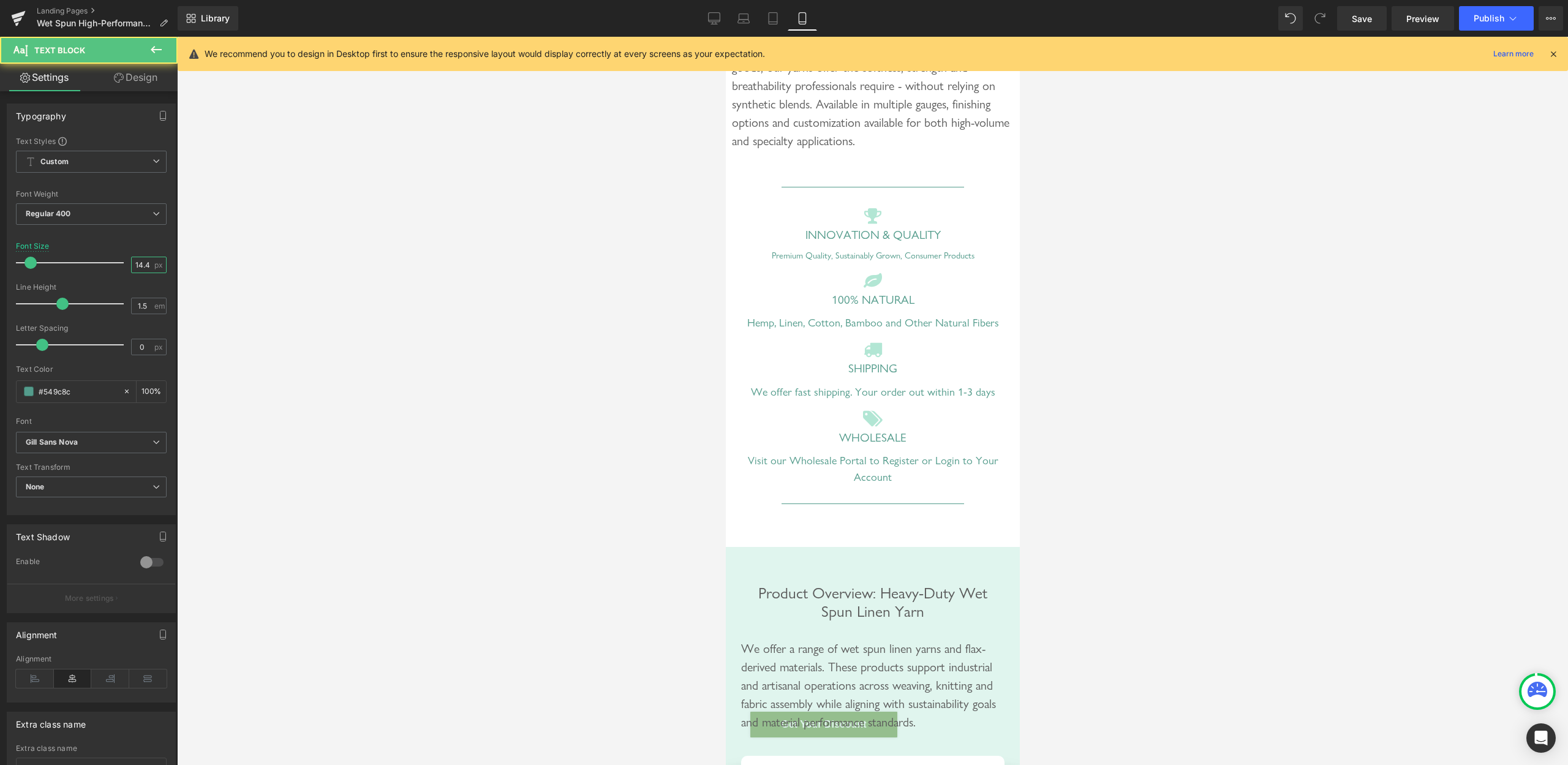
click at [133, 262] on input "14.4" at bounding box center [142, 264] width 22 height 15
type input "18"
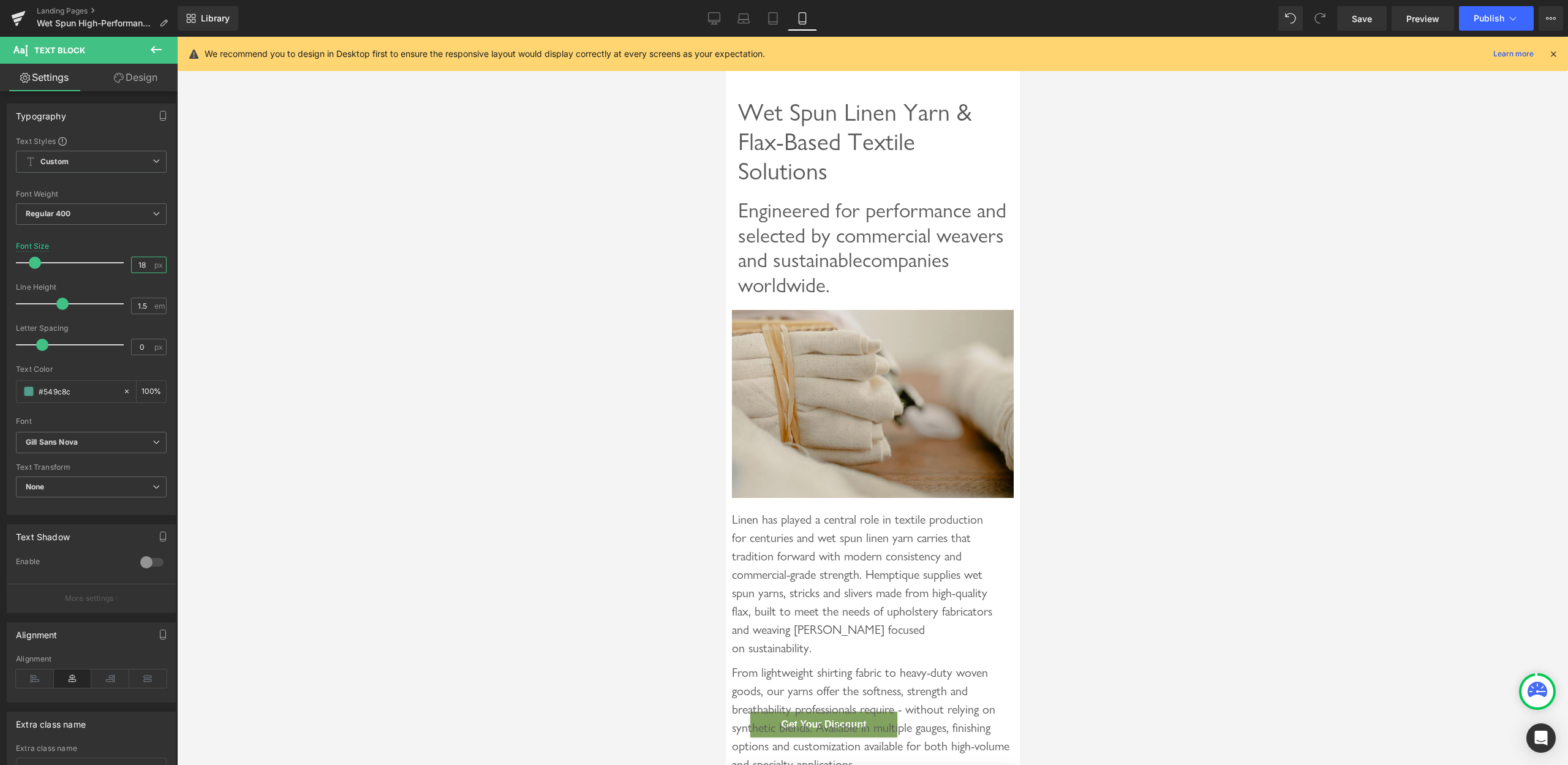
scroll to position [0, 0]
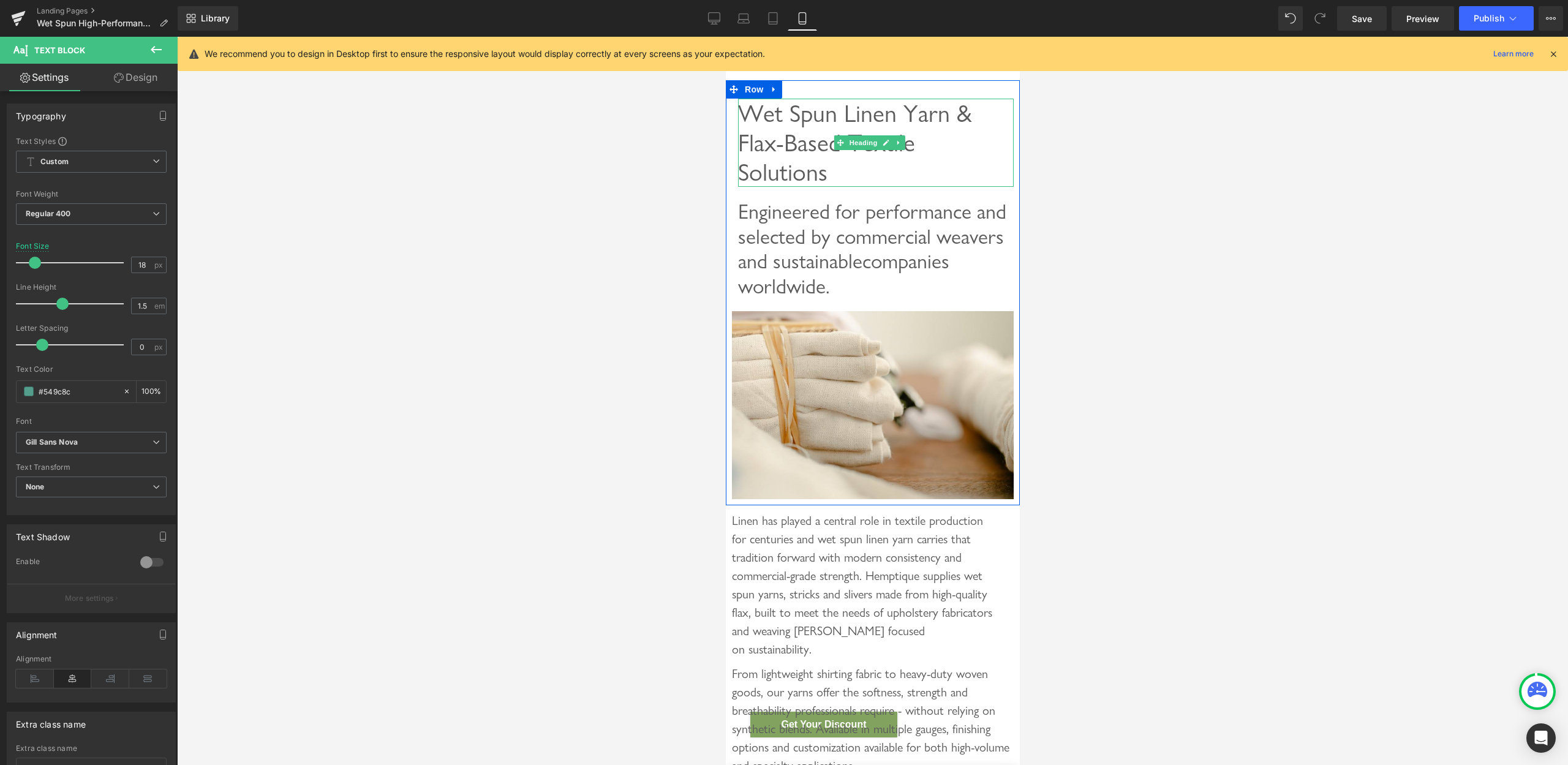
click at [819, 121] on span "Wet Spun Linen Yarn & Flax-Based Textile Solutions" at bounding box center [854, 143] width 234 height 88
click at [776, 222] on span "Engineered for performance and selected by commercial weavers and sustainable c…" at bounding box center [872, 248] width 268 height 99
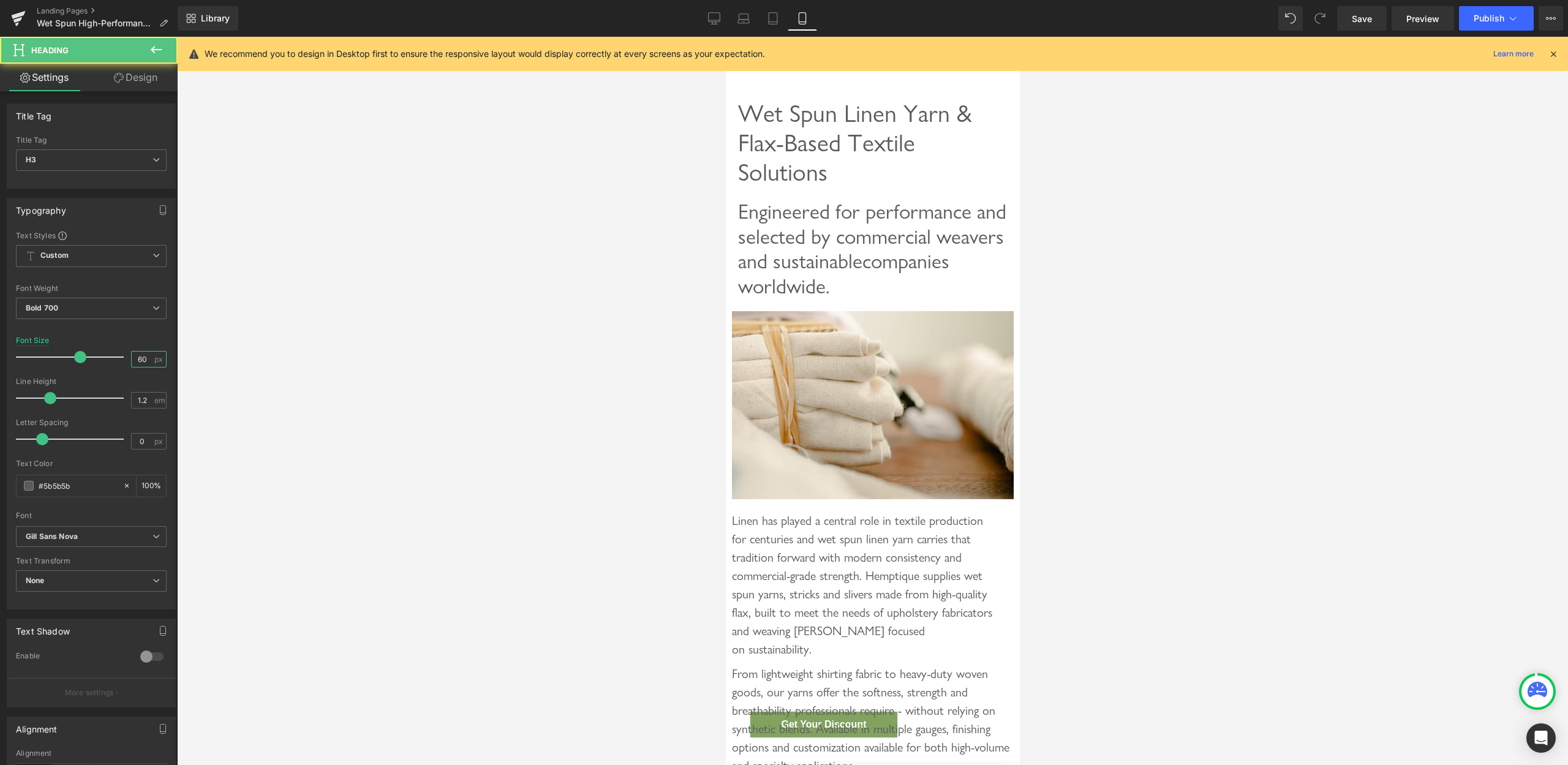
click at [136, 358] on input "60" at bounding box center [142, 359] width 22 height 15
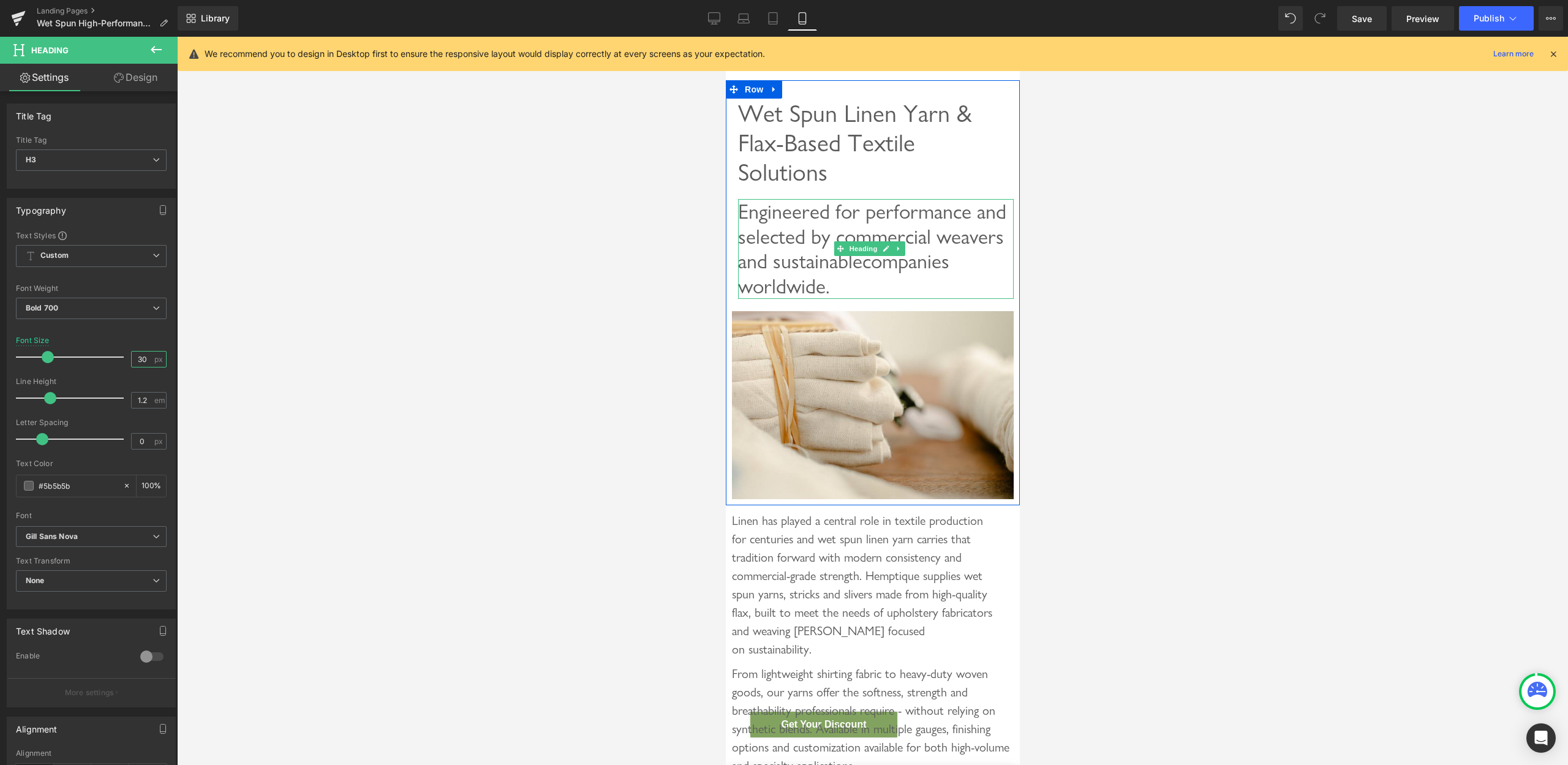
type input "30"
click at [932, 260] on div "Engineered for performance and selected by commercial weavers and sustainable c…" at bounding box center [875, 249] width 276 height 100
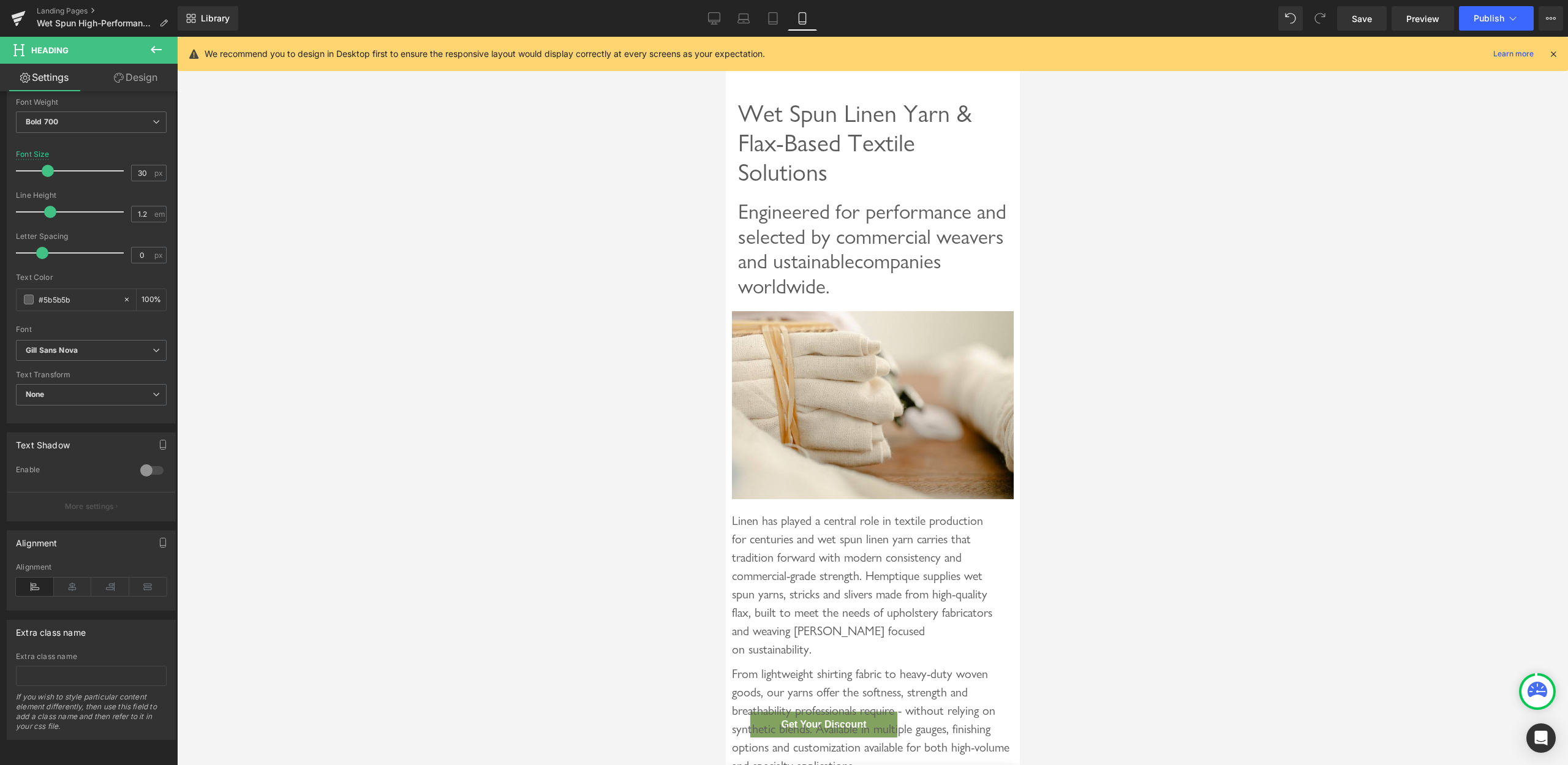
scroll to position [199, 0]
click at [36, 578] on icon at bounding box center [35, 587] width 38 height 19
click at [69, 578] on icon at bounding box center [72, 587] width 38 height 19
click at [33, 578] on icon at bounding box center [35, 587] width 38 height 19
click at [869, 256] on span "Heading" at bounding box center [862, 249] width 33 height 15
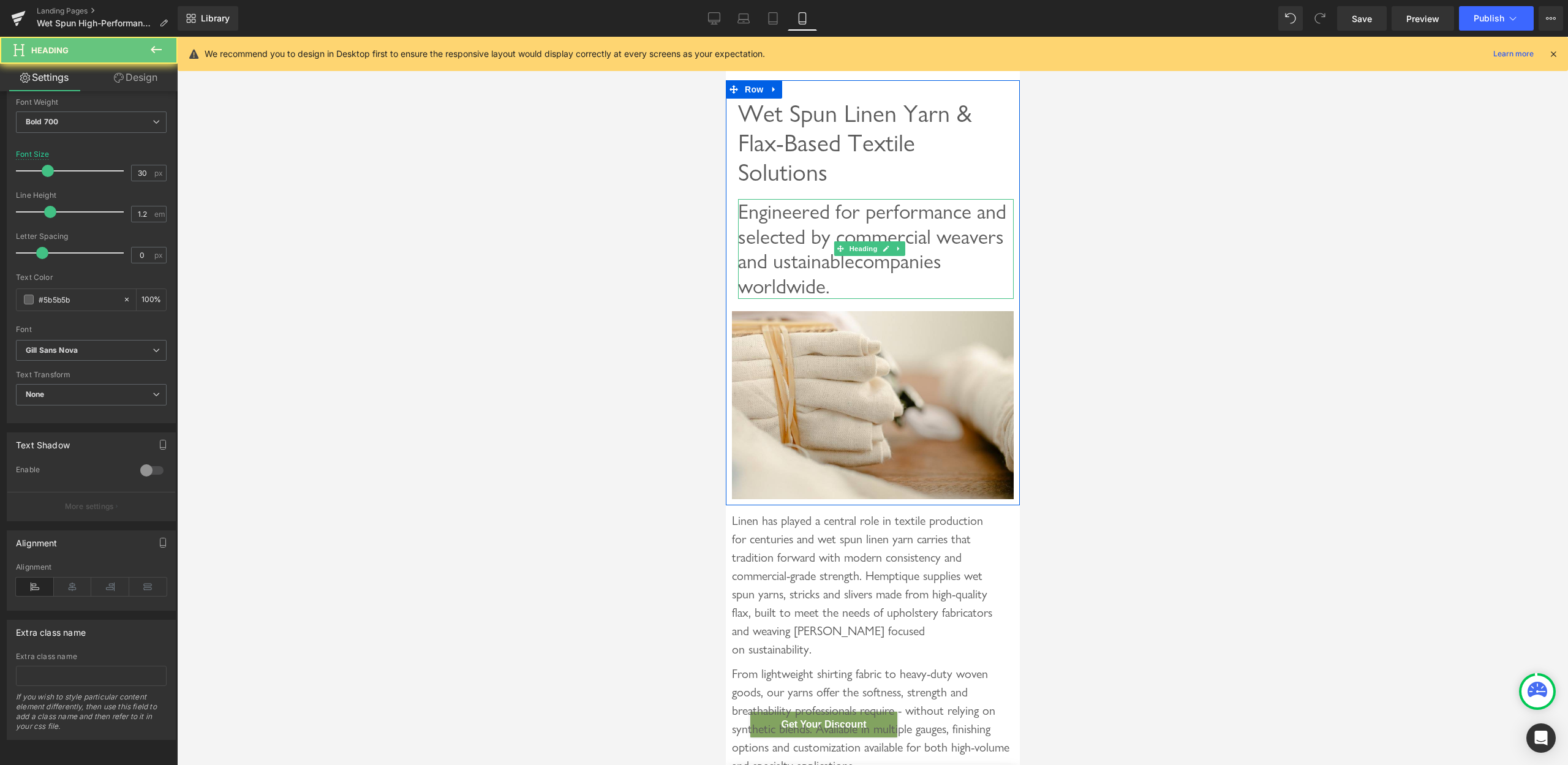
click at [928, 258] on div "Engineered for performance and selected by commercial weavers and ustainable co…" at bounding box center [875, 249] width 276 height 100
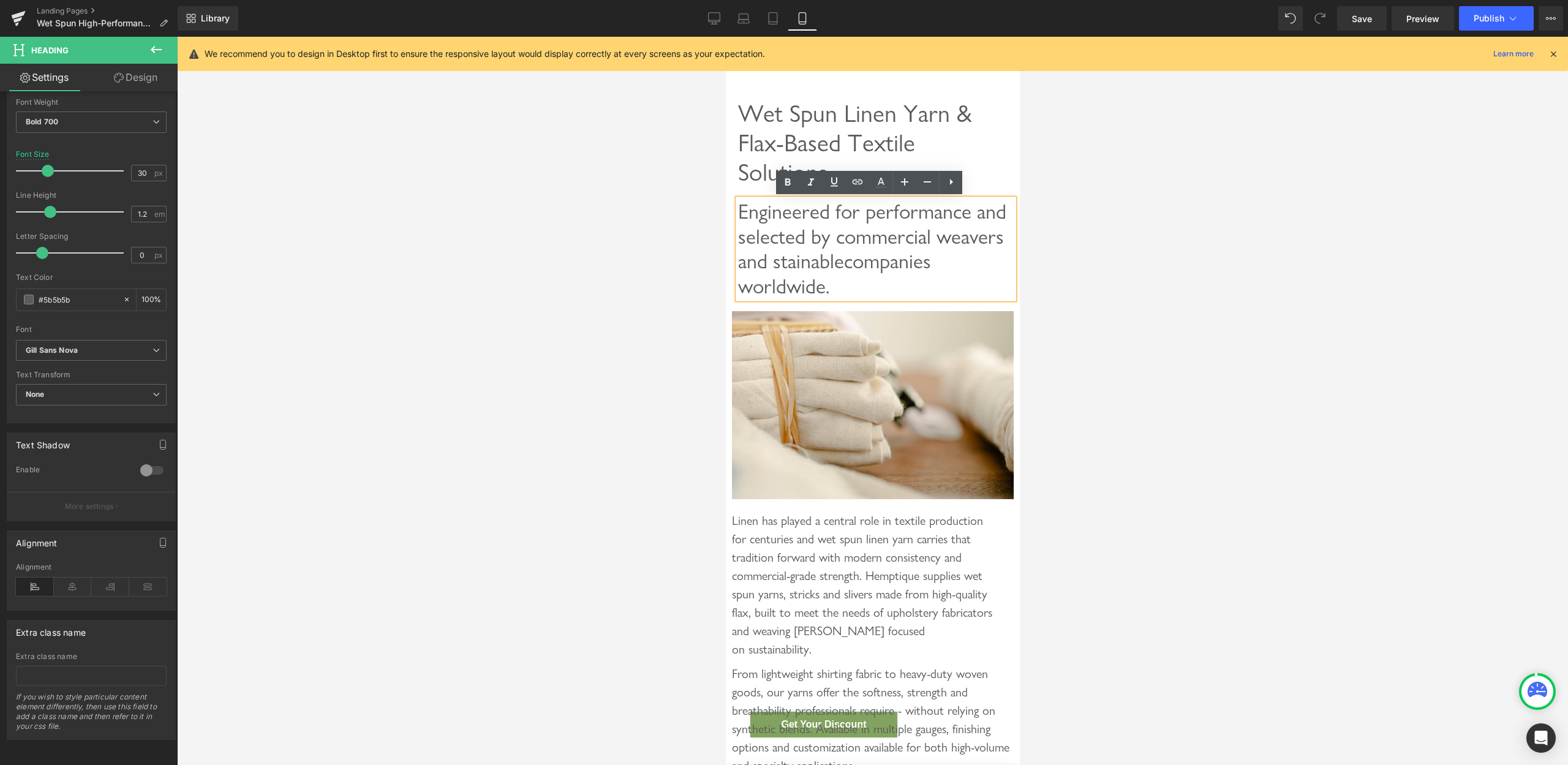
click at [782, 242] on span "Engineered for performance and selected by commercial weavers and stainable com…" at bounding box center [872, 248] width 268 height 99
click at [767, 226] on span "Engineered for performance and selected by commercial weavers and stainable com…" at bounding box center [872, 248] width 268 height 99
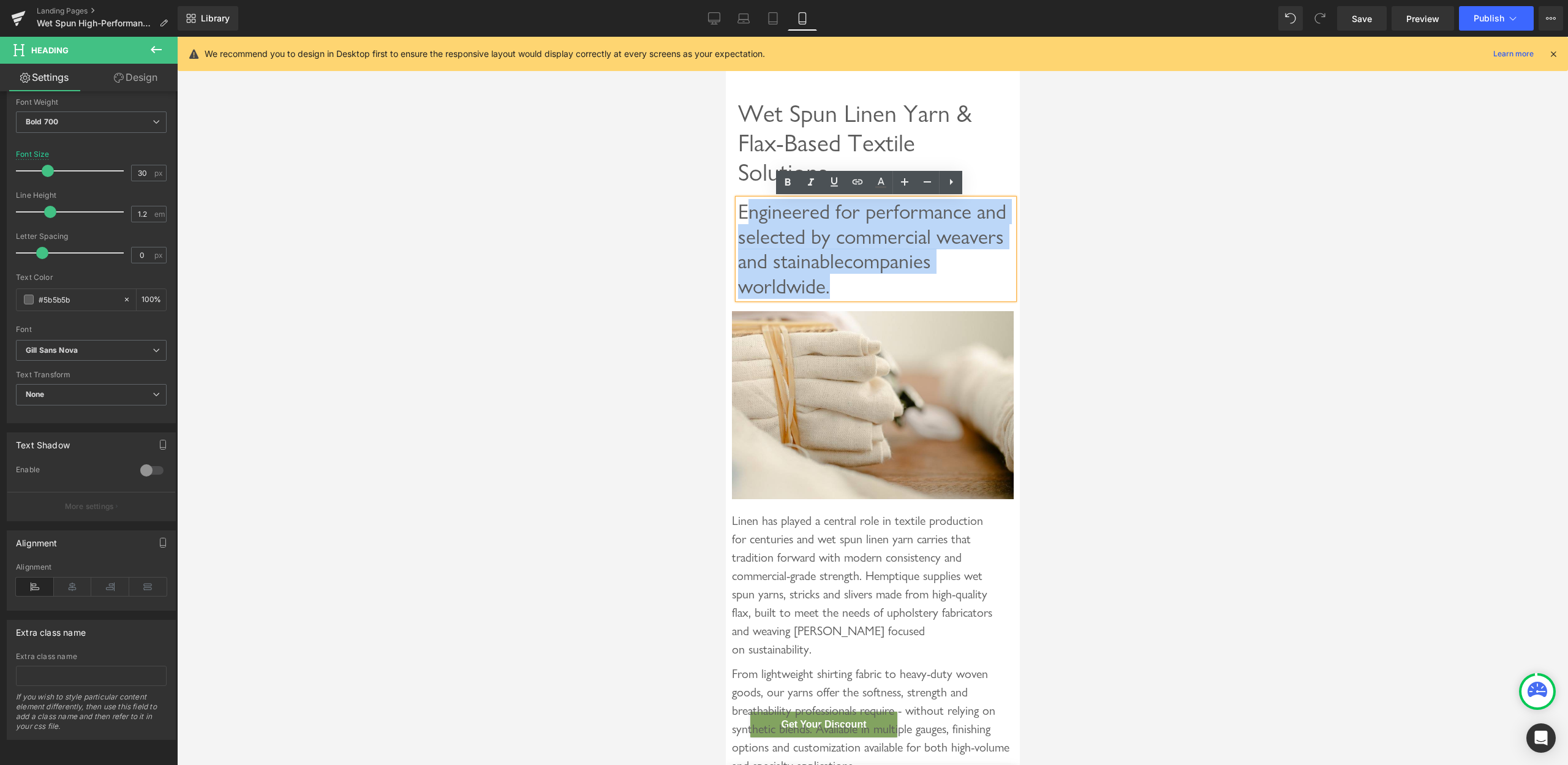
drag, startPoint x: 754, startPoint y: 211, endPoint x: 861, endPoint y: 315, distance: 149.2
click at [861, 299] on div "Engineered for performance and selected by commercial weavers and stainable com…" at bounding box center [875, 249] width 276 height 100
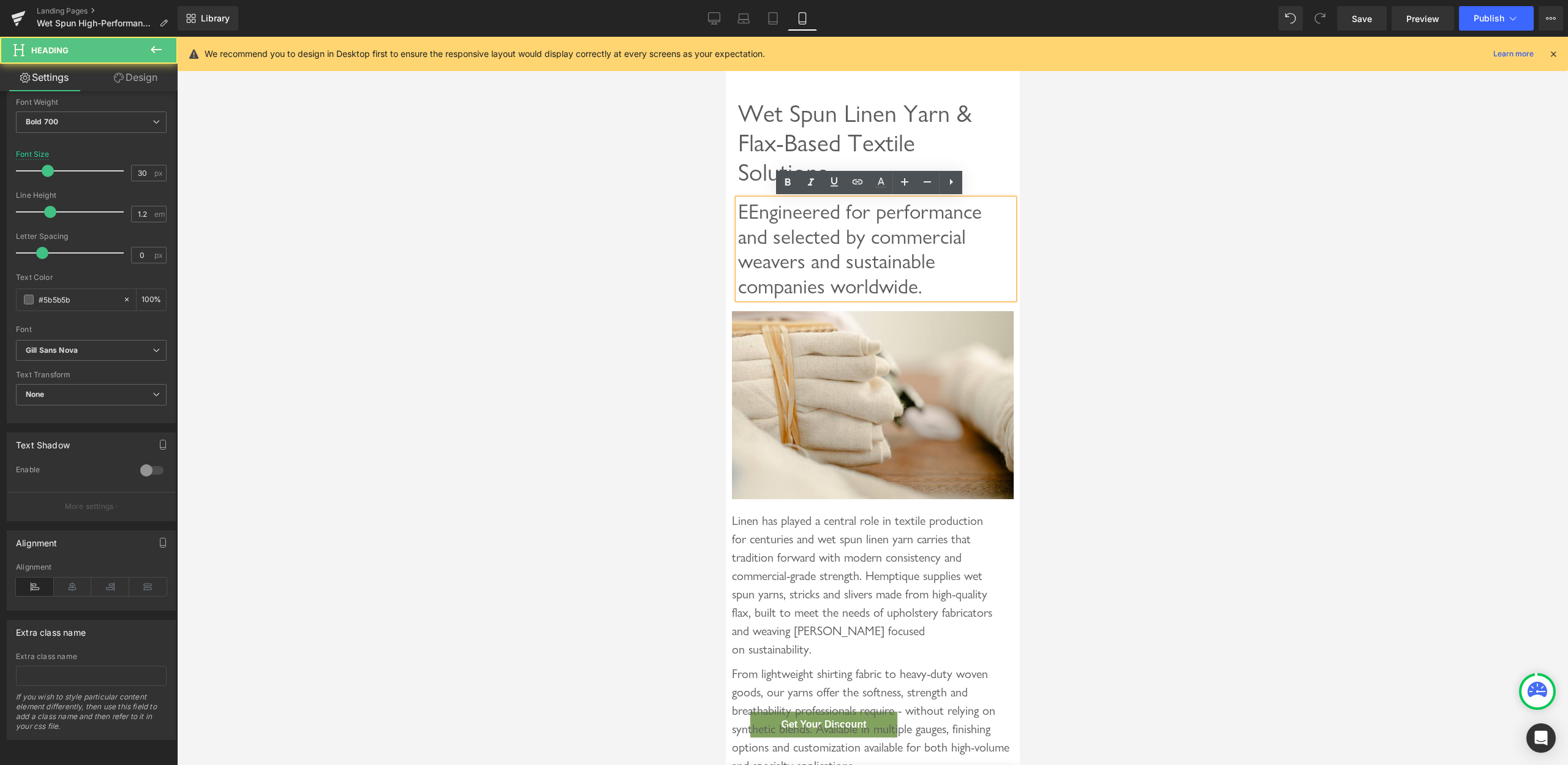
click at [752, 210] on span "EEngineered for performance and selected by commercial weavers and sustainable …" at bounding box center [859, 248] width 244 height 99
click at [1234, 224] on div at bounding box center [873, 400] width 1391 height 729
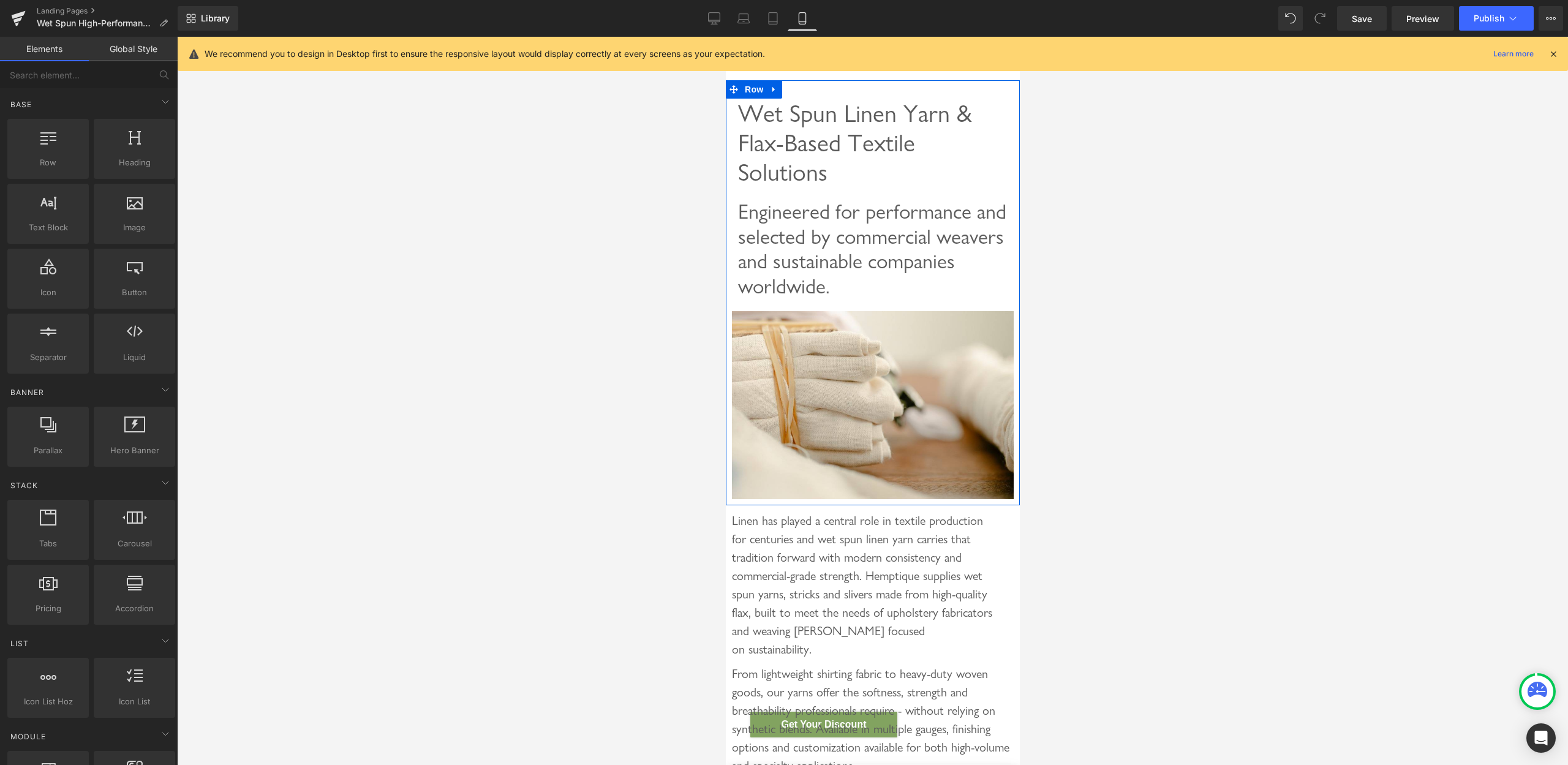
click at [795, 147] on span "Wet Spun Linen Yarn & Flax-Based Textile Solutions" at bounding box center [854, 143] width 234 height 88
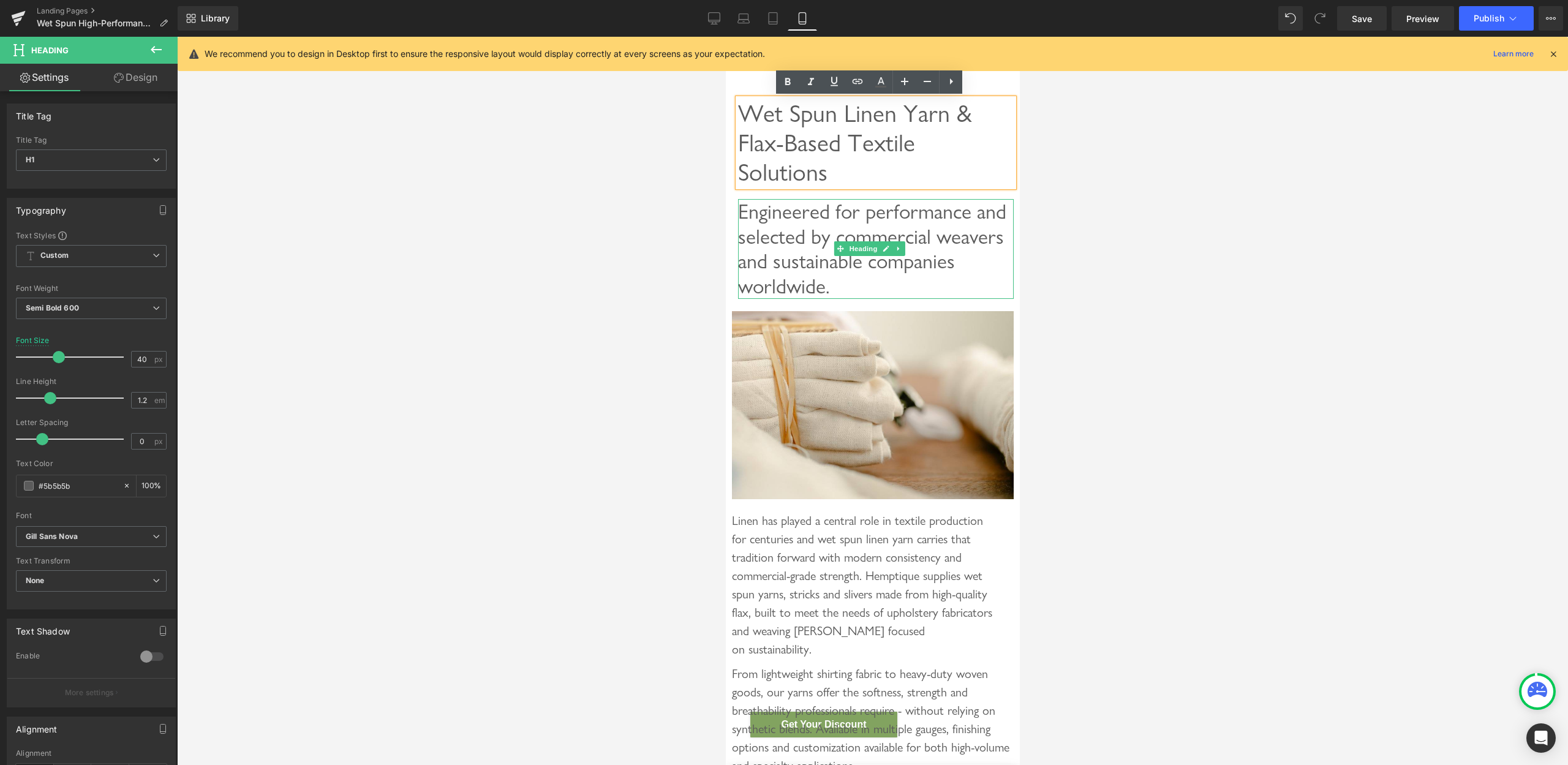
click at [796, 216] on span "Engineered for performance and selected by commercial weavers and sustainable c…" at bounding box center [872, 248] width 268 height 99
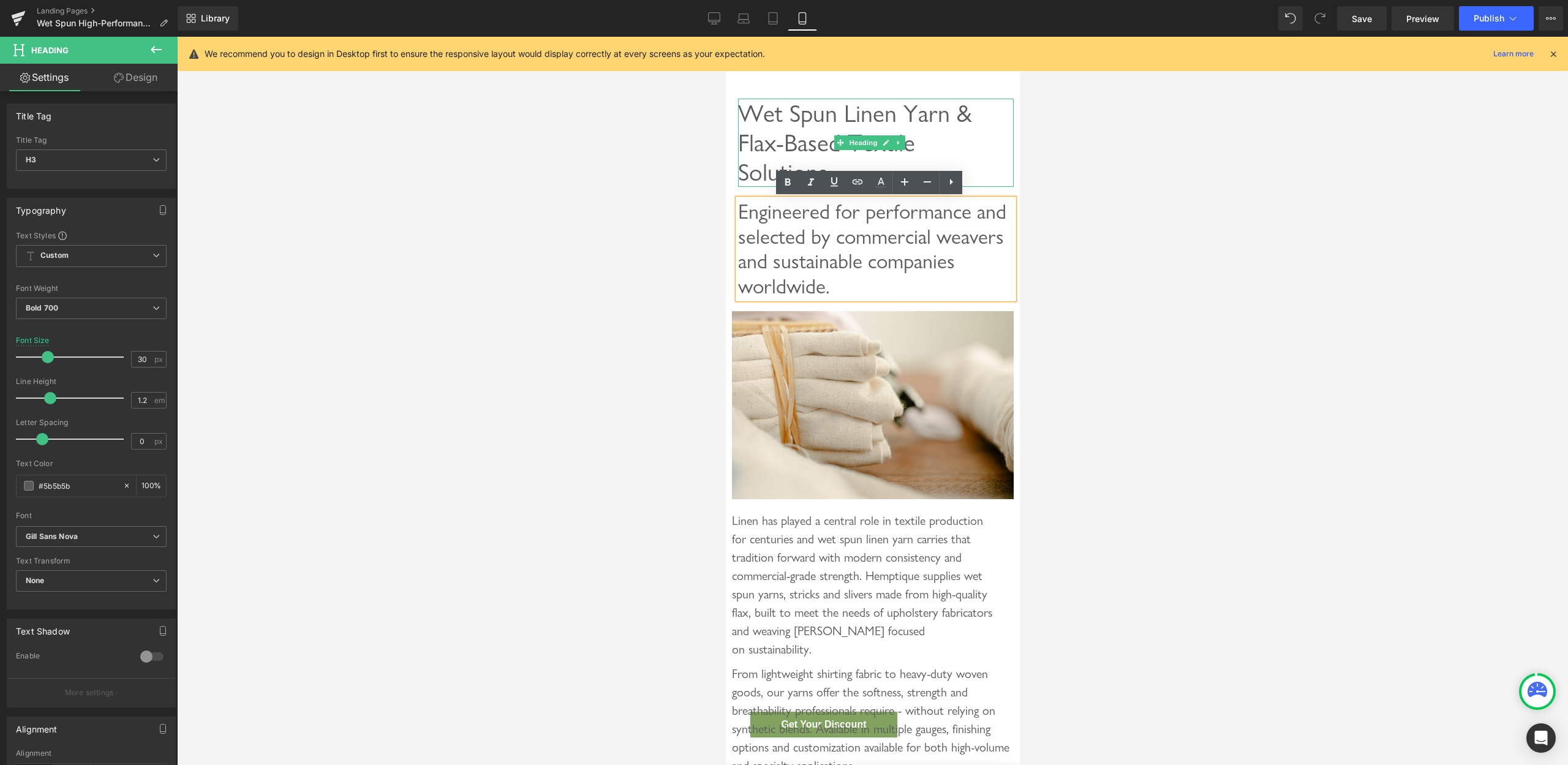
click at [959, 138] on h1 "Wet Spun Linen Yarn & Flax-Based Textile Solutions" at bounding box center [869, 143] width 262 height 88
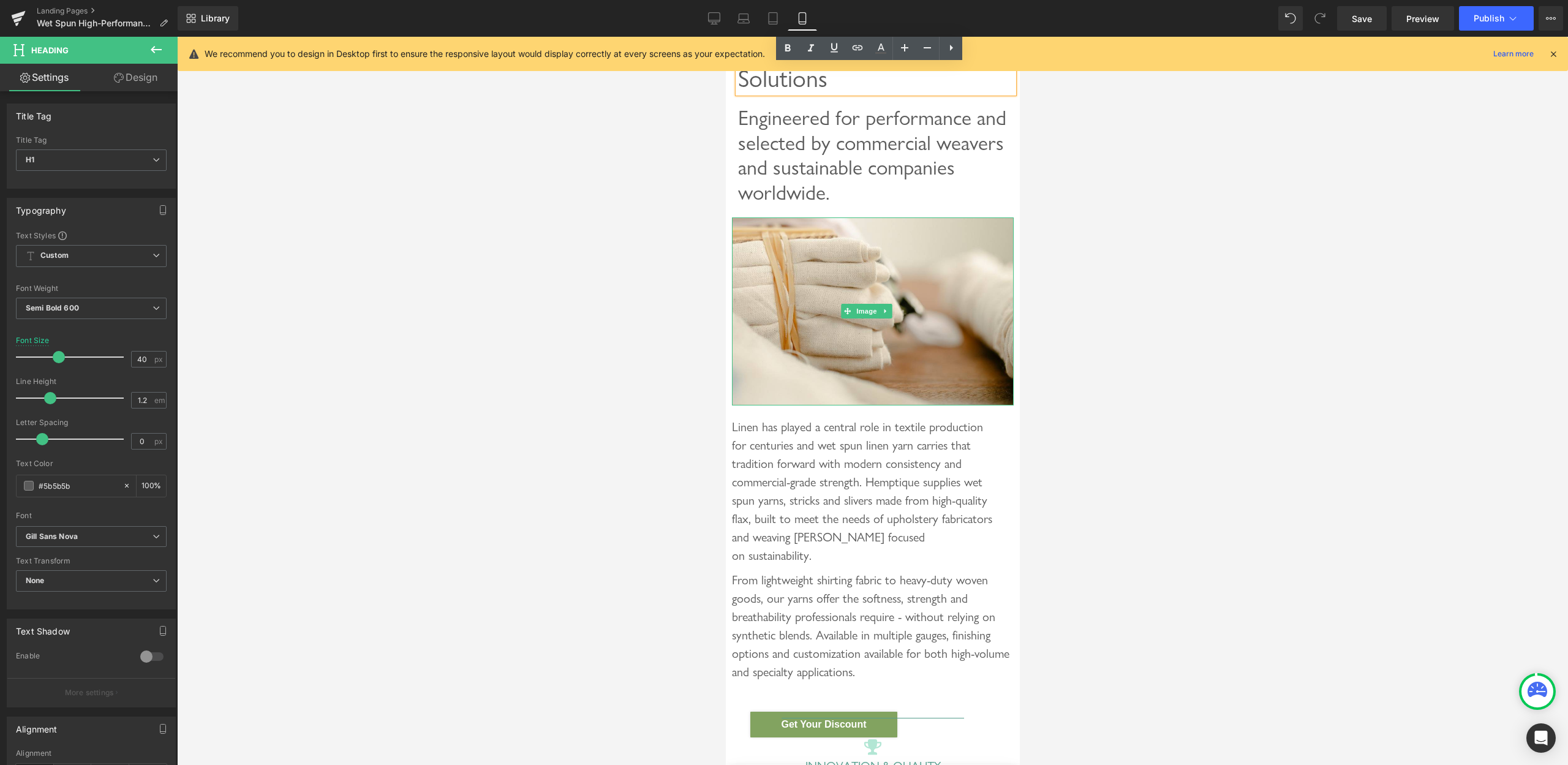
scroll to position [250, 0]
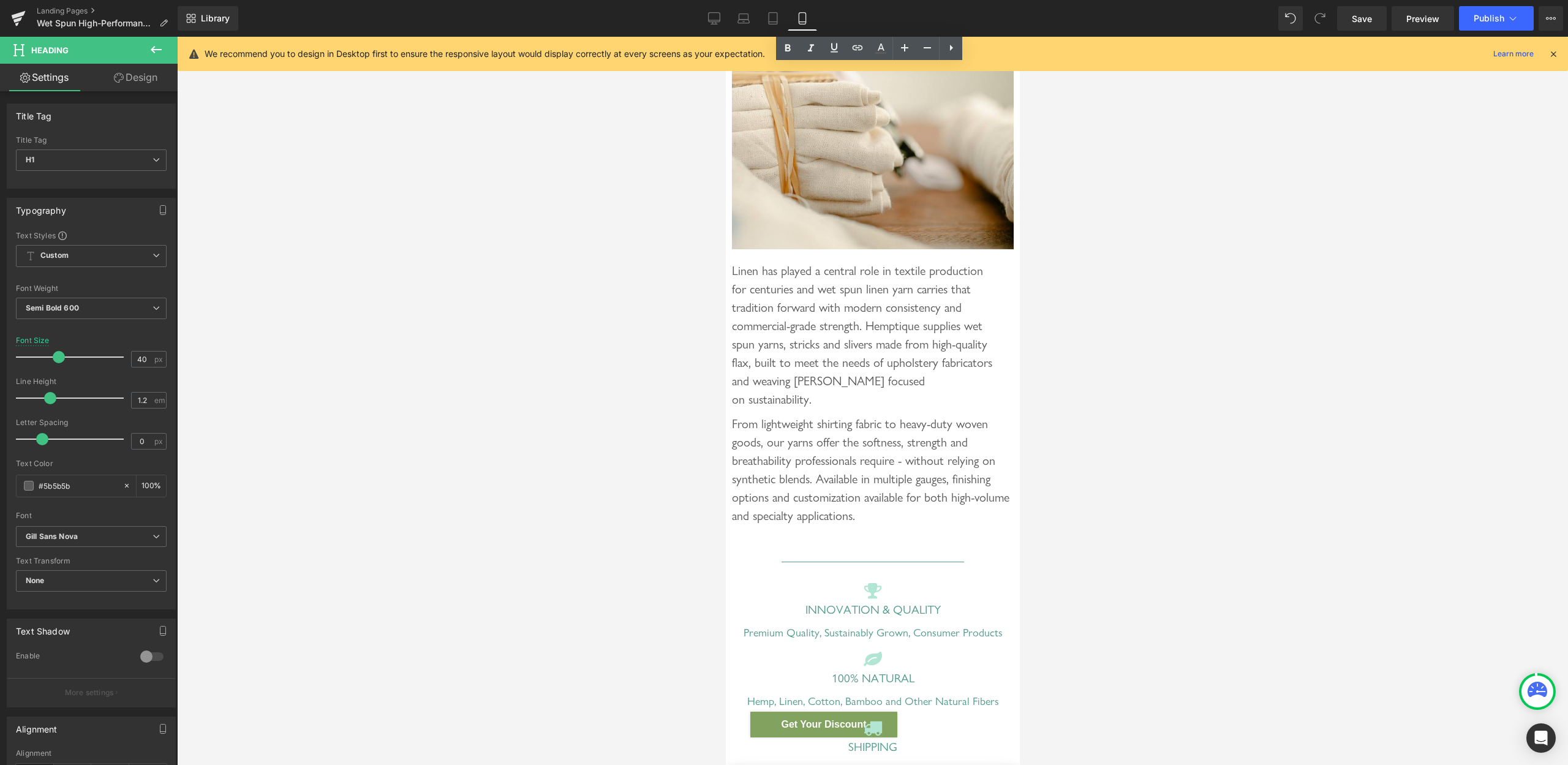
click at [846, 320] on div "Linen has played a central role in textile production for centuries and wet spu…" at bounding box center [872, 335] width 282 height 147
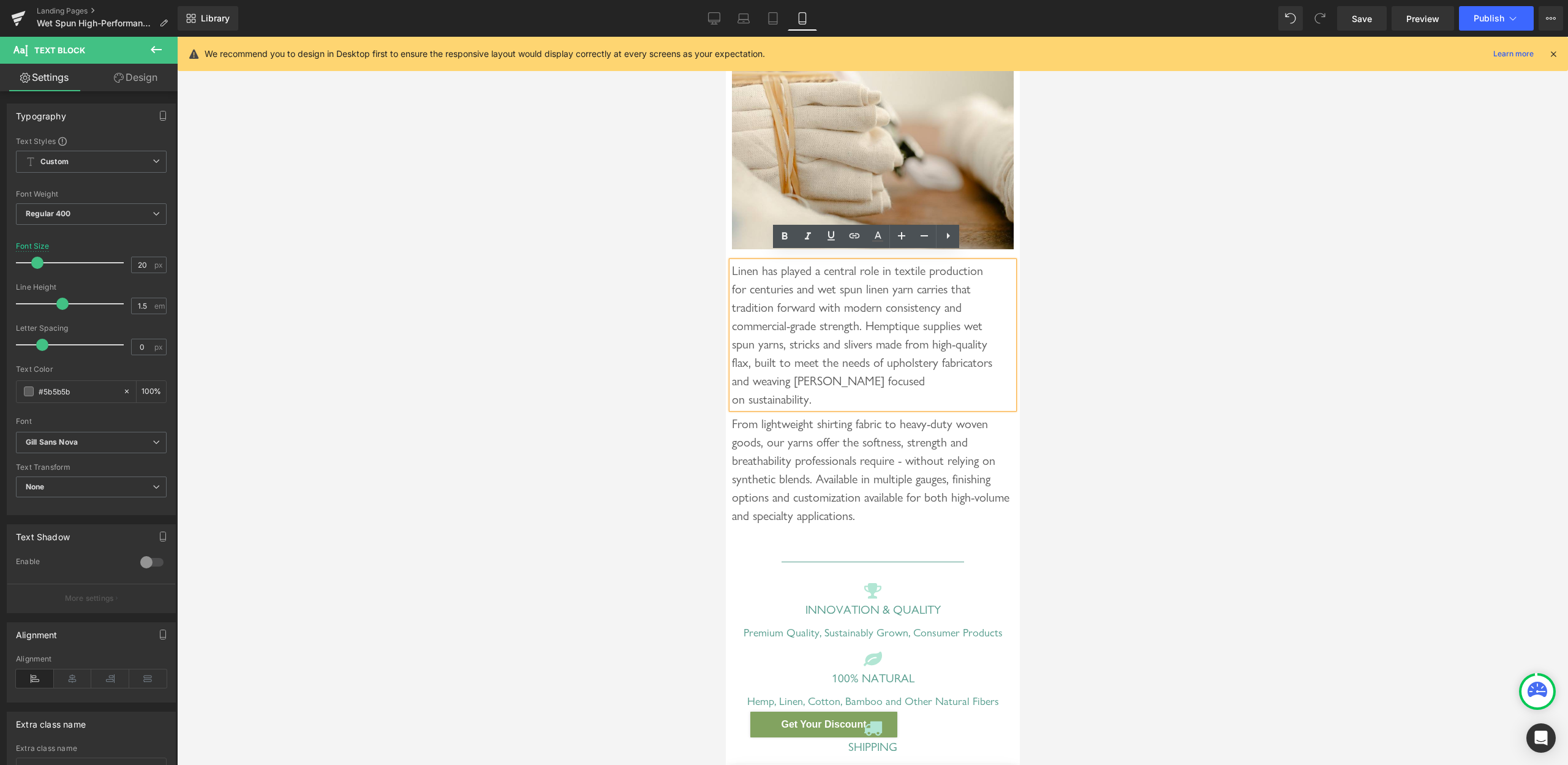
click at [725, 36] on div at bounding box center [725, 36] width 0 height 0
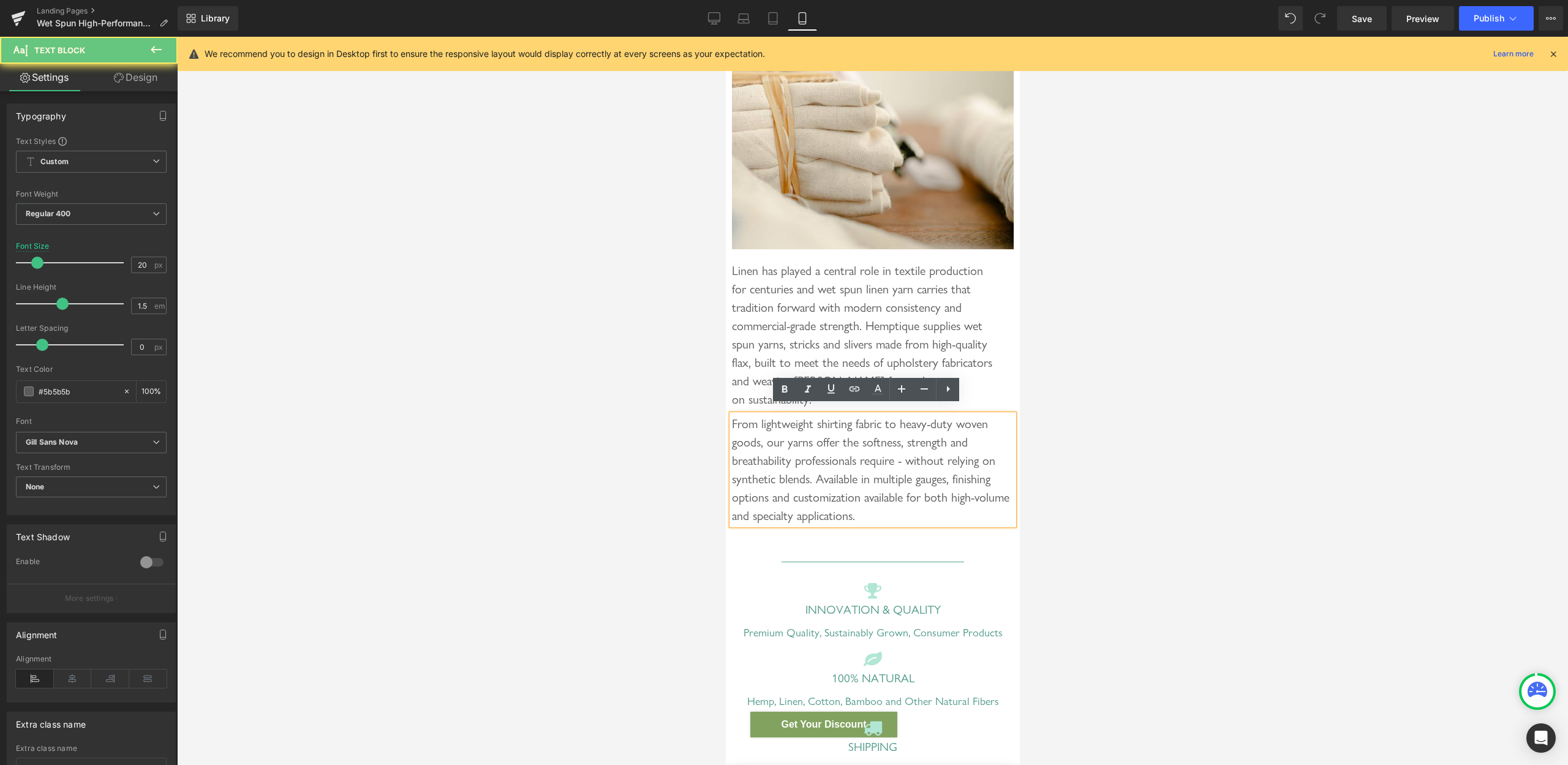
click at [840, 420] on div "From lightweight shirting fabric to heavy-duty woven goods, our yarns offer the…" at bounding box center [872, 470] width 282 height 110
click at [843, 328] on span "Text Block" at bounding box center [859, 335] width 40 height 15
click at [826, 433] on div "From lightweight shirting fabric to heavy-duty woven goods, our yarns offer the…" at bounding box center [872, 470] width 282 height 110
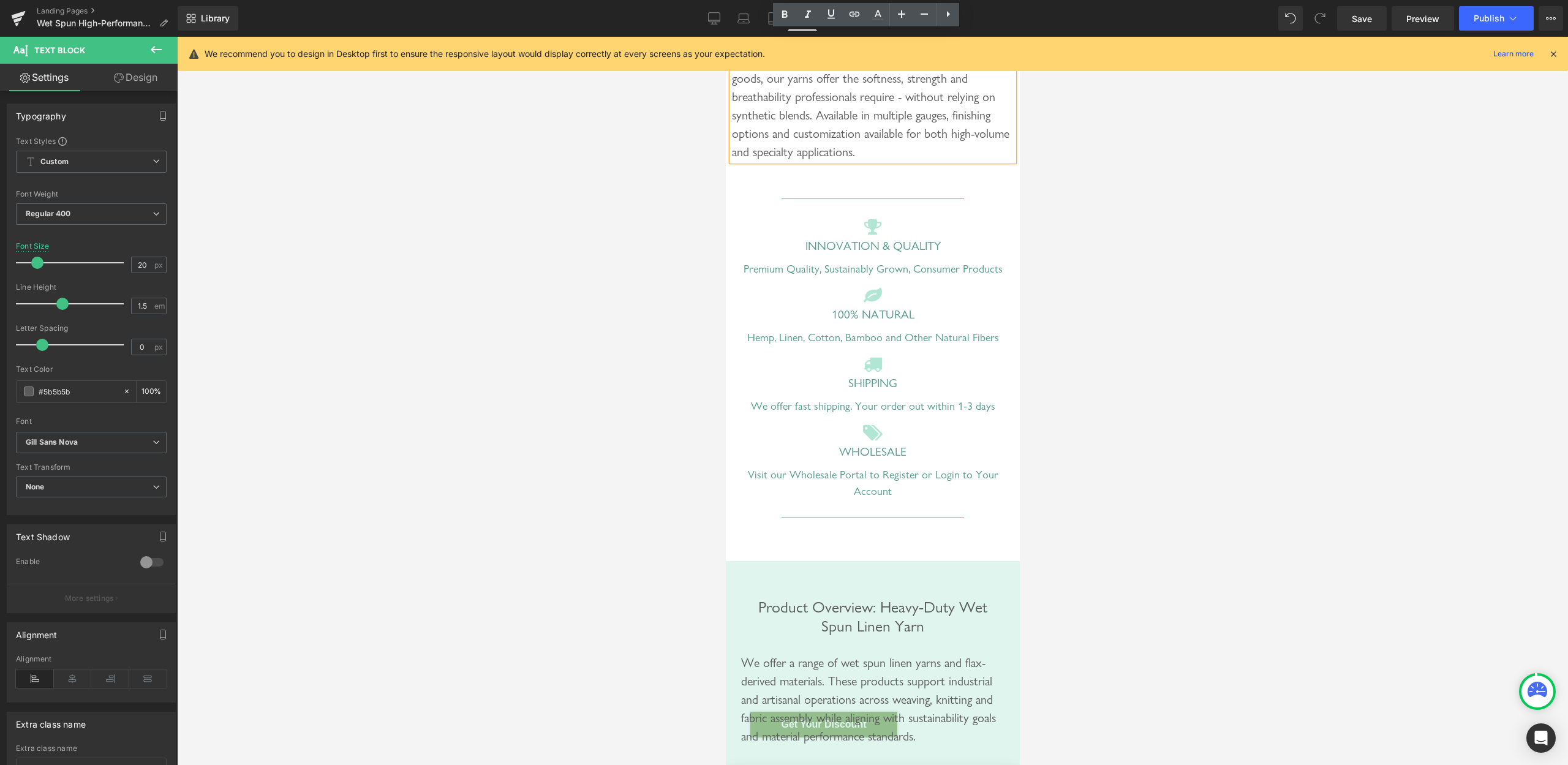
scroll to position [625, 0]
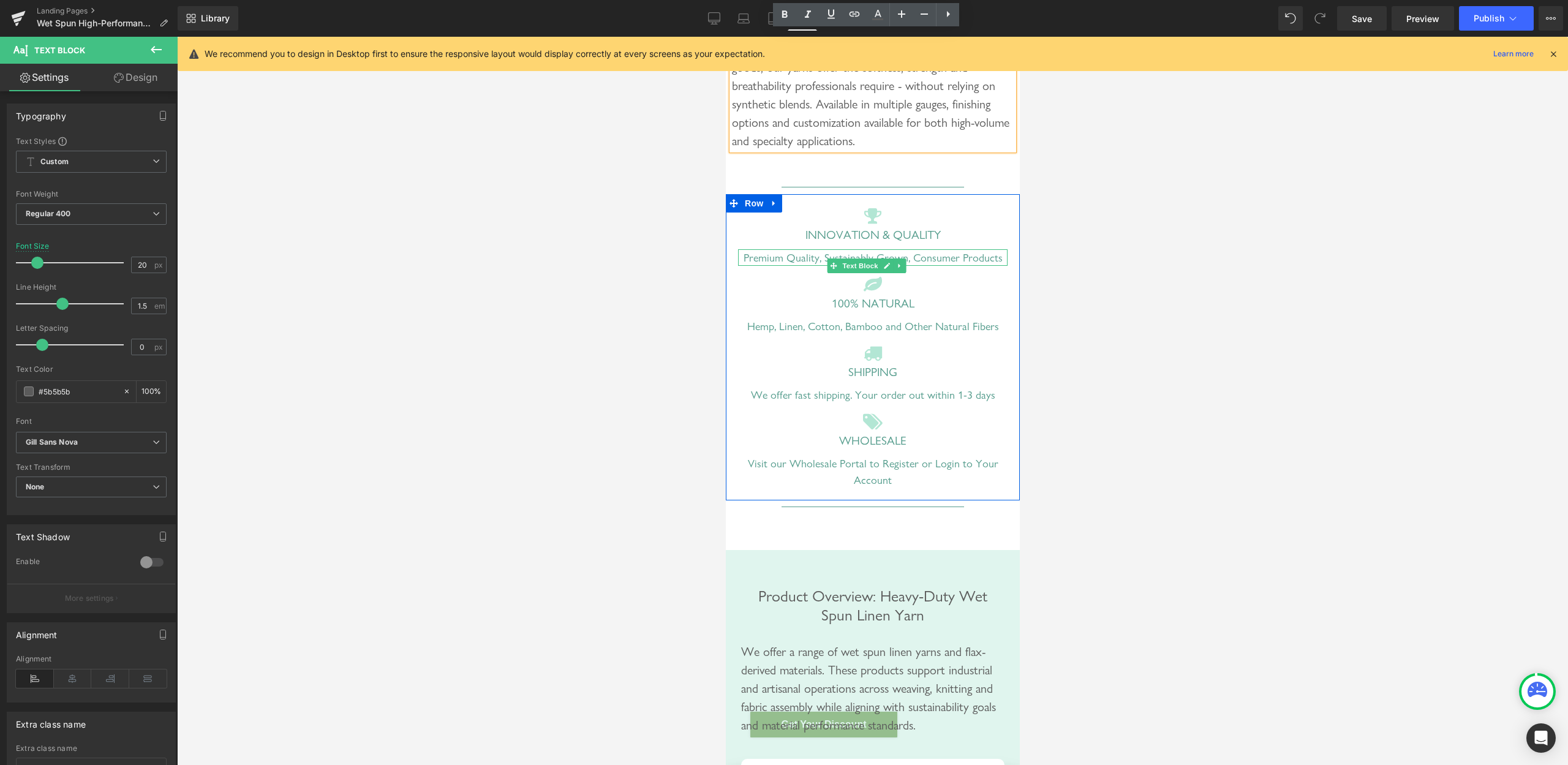
click at [930, 250] on div "Premium Quality, Sustainably Grown, Consumer Products" at bounding box center [872, 258] width 269 height 17
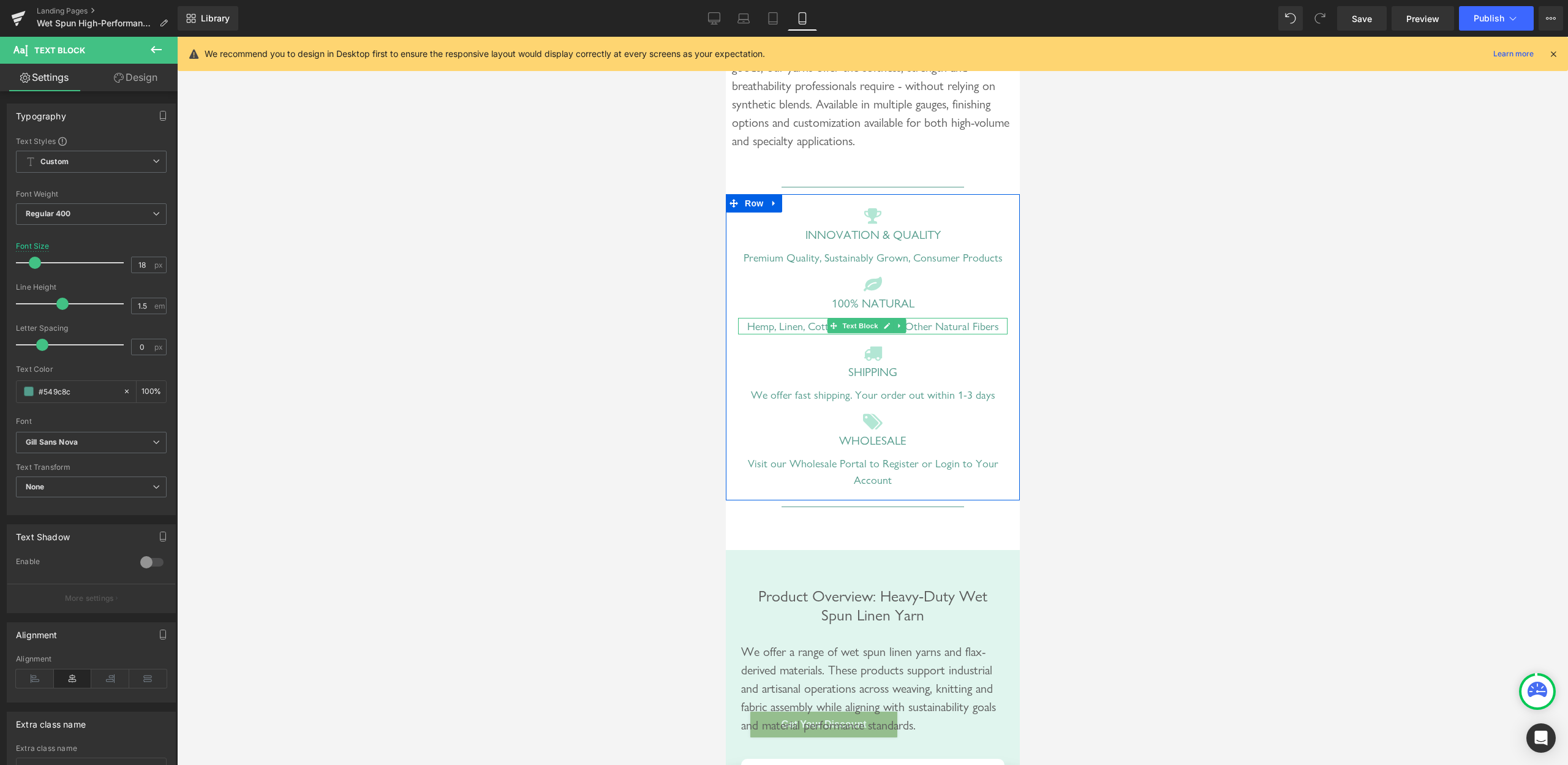
click at [811, 334] on div "Hemp, Linen, Cotton, Bamboo and Other Natural Fibers" at bounding box center [872, 326] width 269 height 17
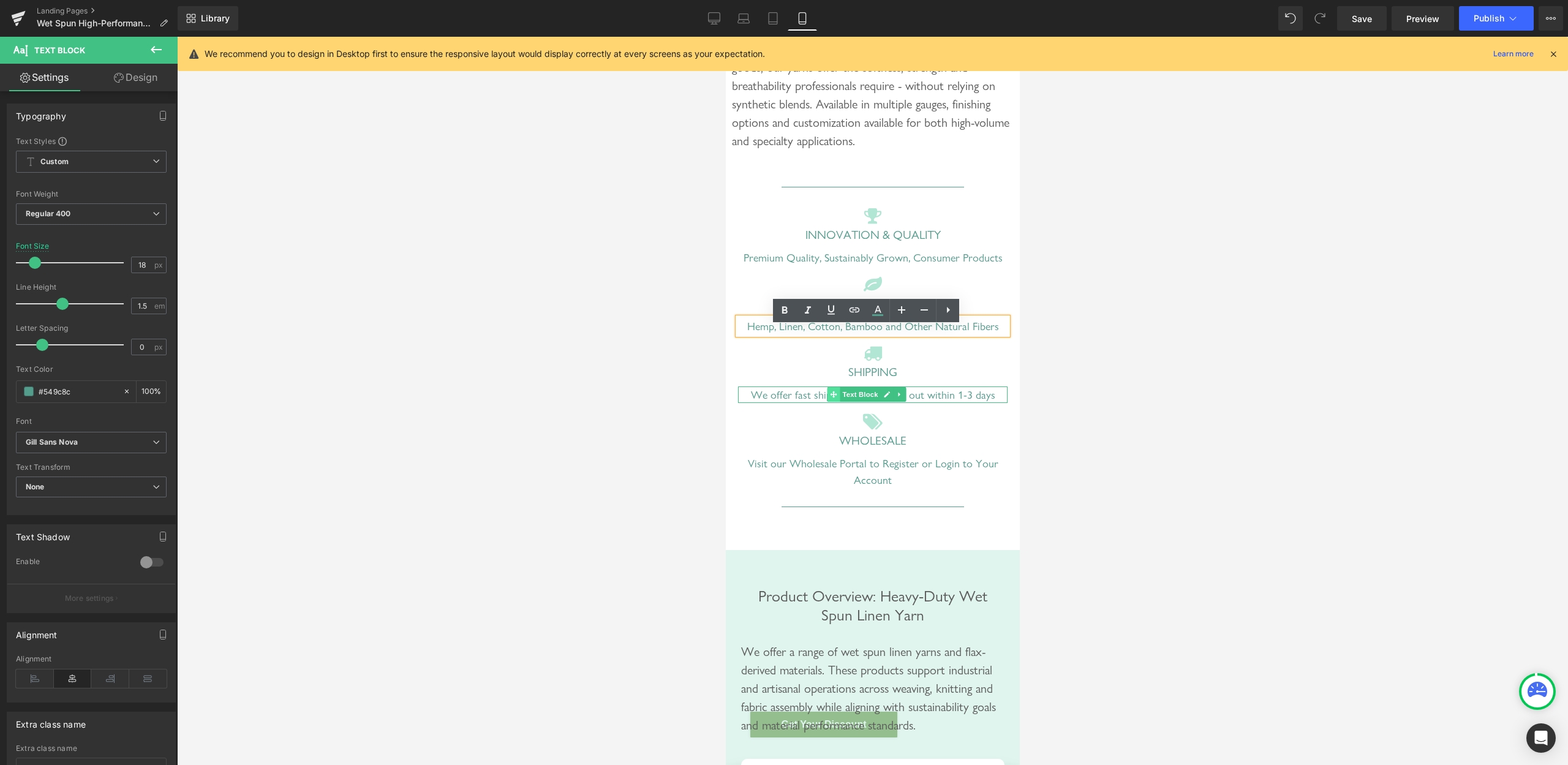
click at [833, 399] on icon at bounding box center [833, 395] width 7 height 7
click at [809, 476] on div "Visit our Wholesale Portal to Register or Login to Your Account" at bounding box center [872, 472] width 269 height 33
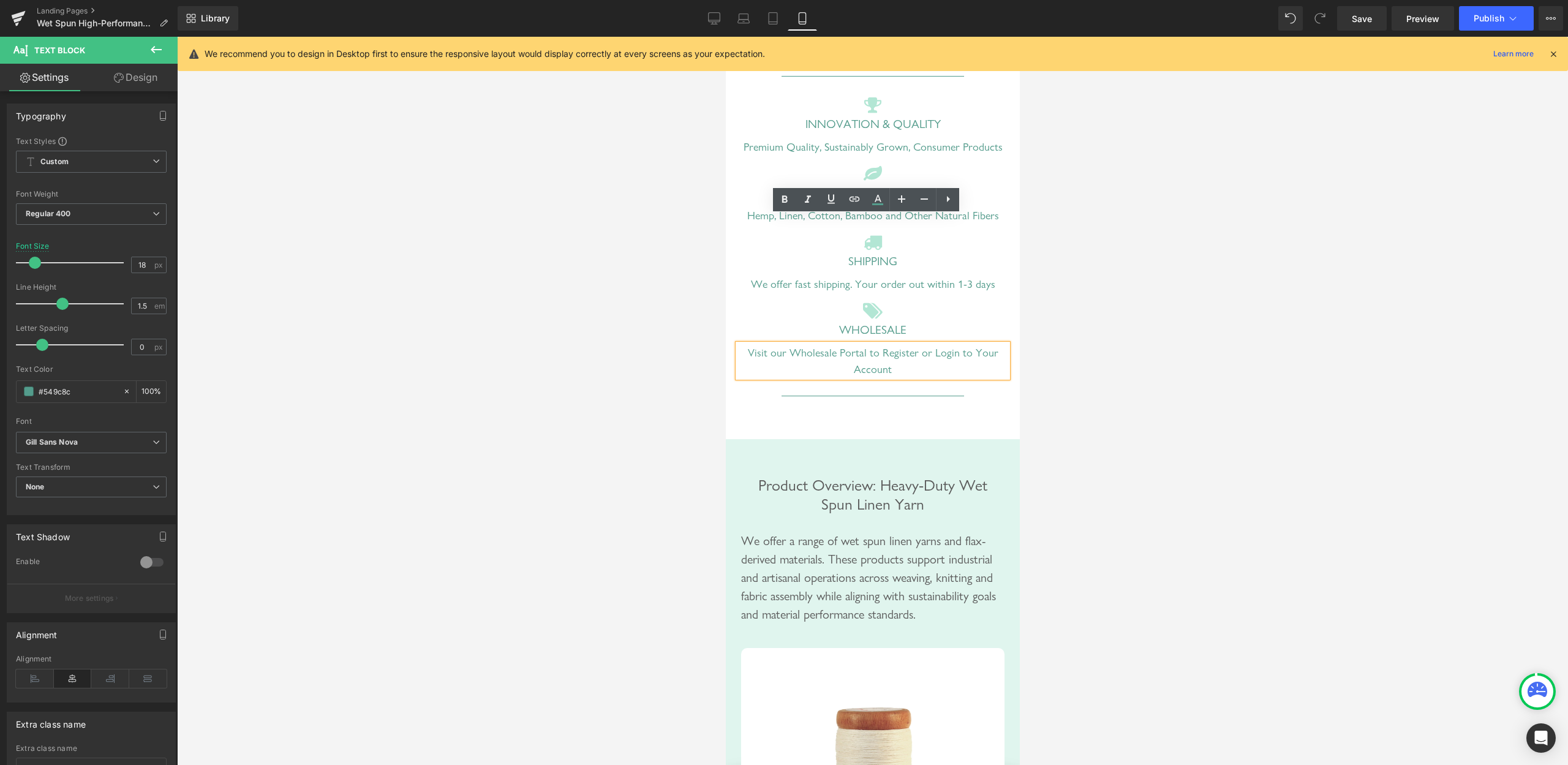
scroll to position [937, 0]
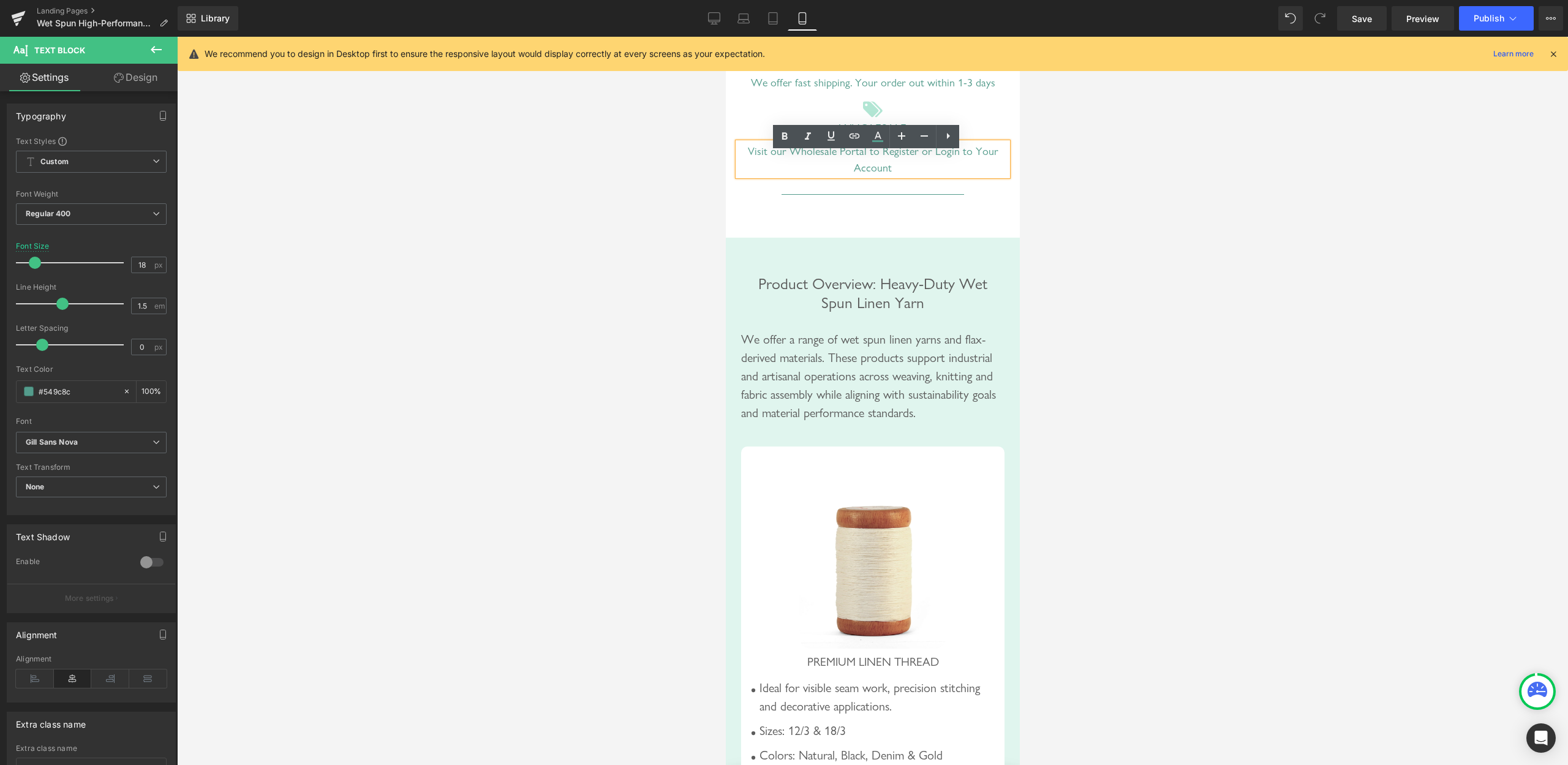
click at [853, 367] on div "We offer a range of wet spun linen yarns and flax-derived materials. These prod…" at bounding box center [872, 376] width 276 height 92
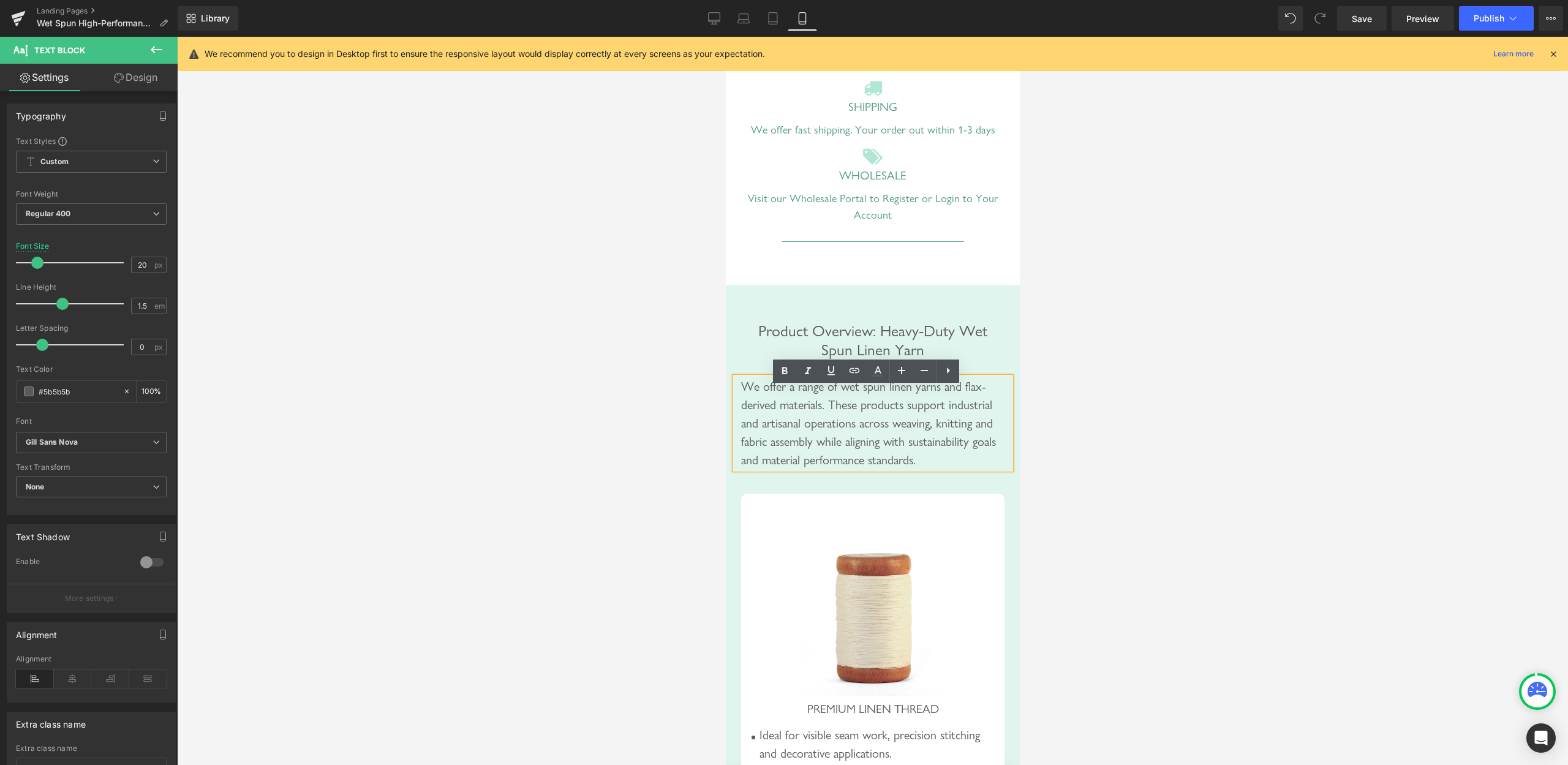
scroll to position [875, 0]
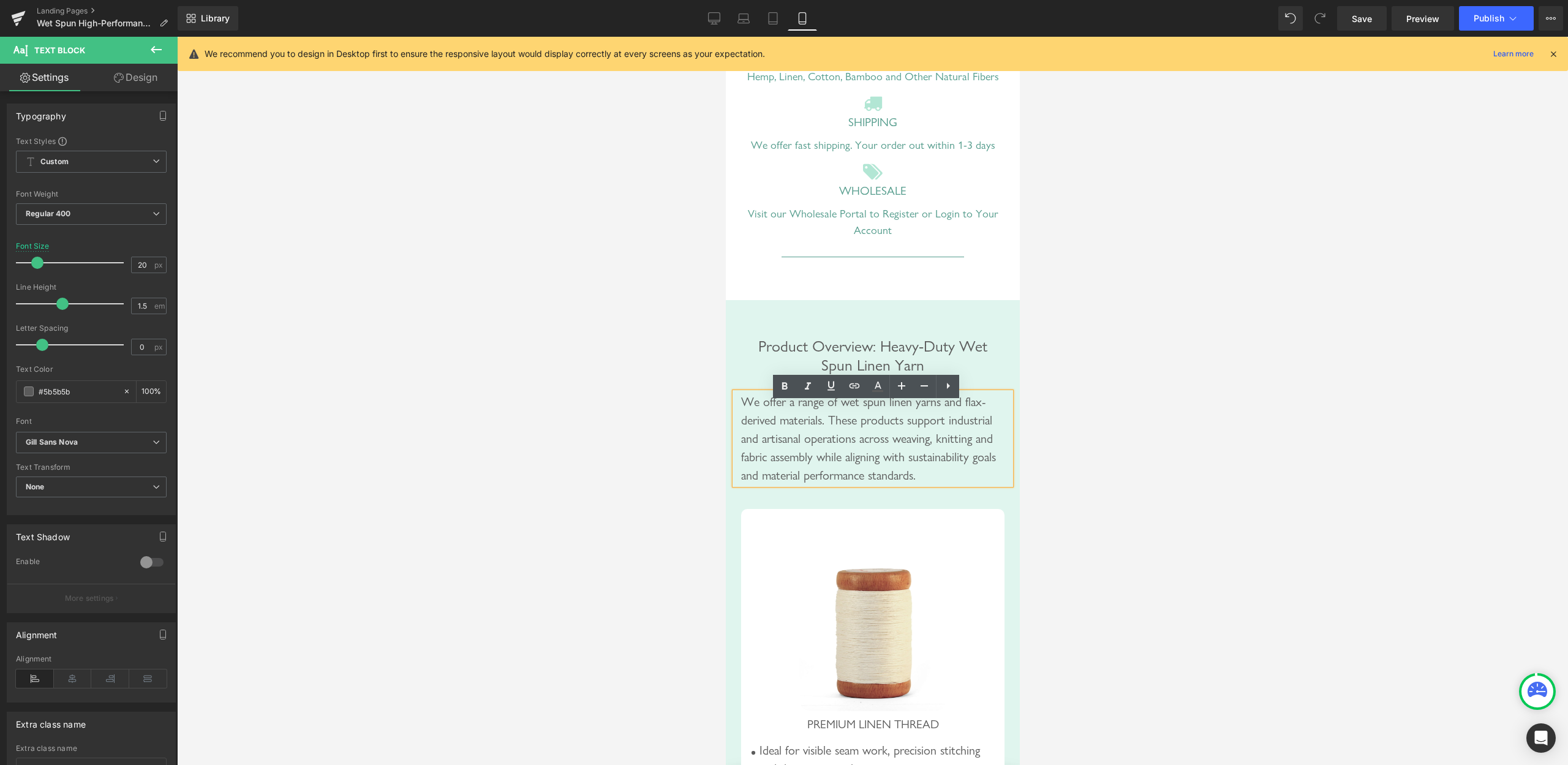
click at [876, 356] on span "Product Overview: Heavy-Duty Wet Spun Linen Yarn" at bounding box center [872, 355] width 229 height 38
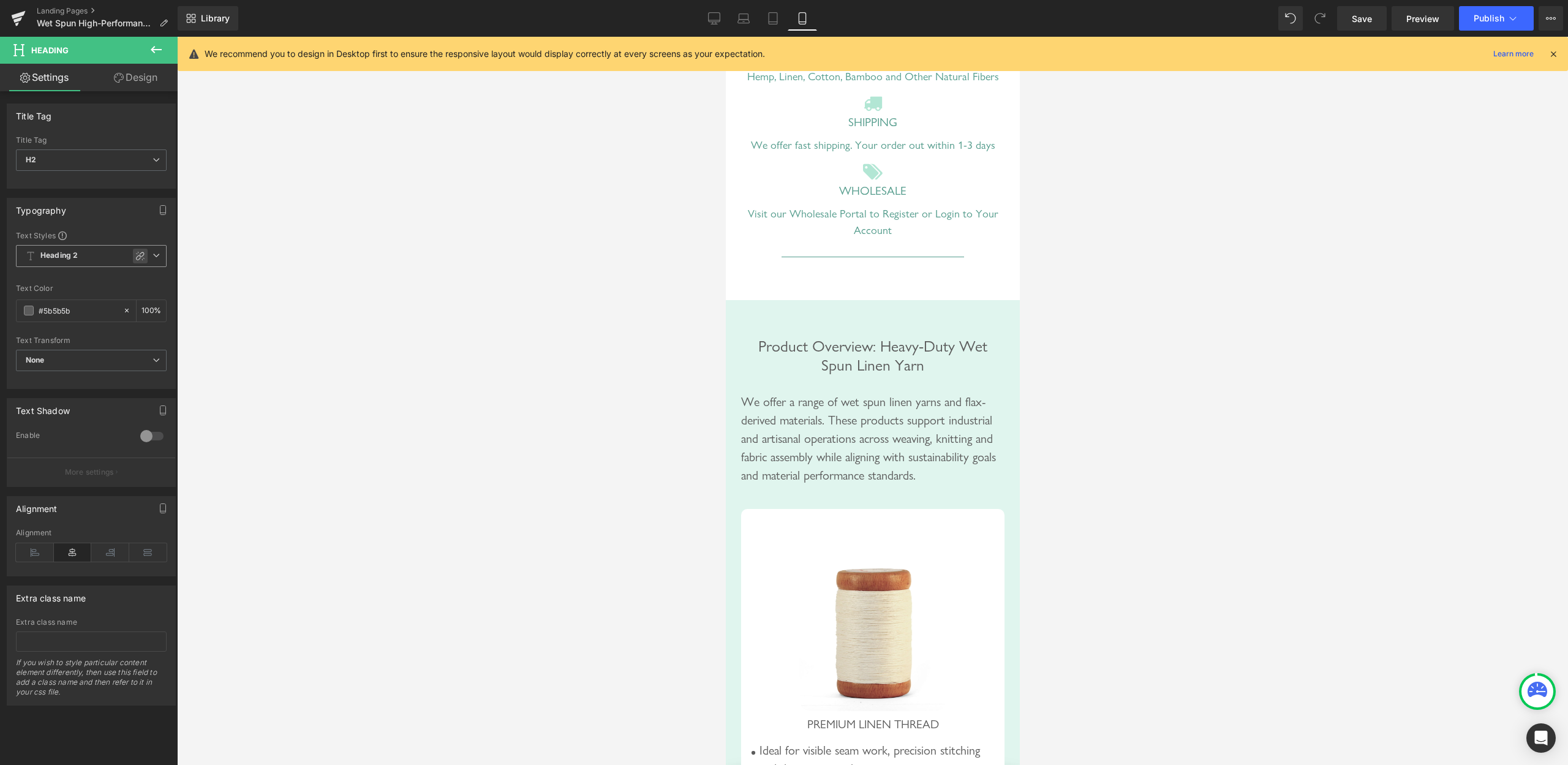
click at [136, 255] on icon at bounding box center [140, 256] width 9 height 9
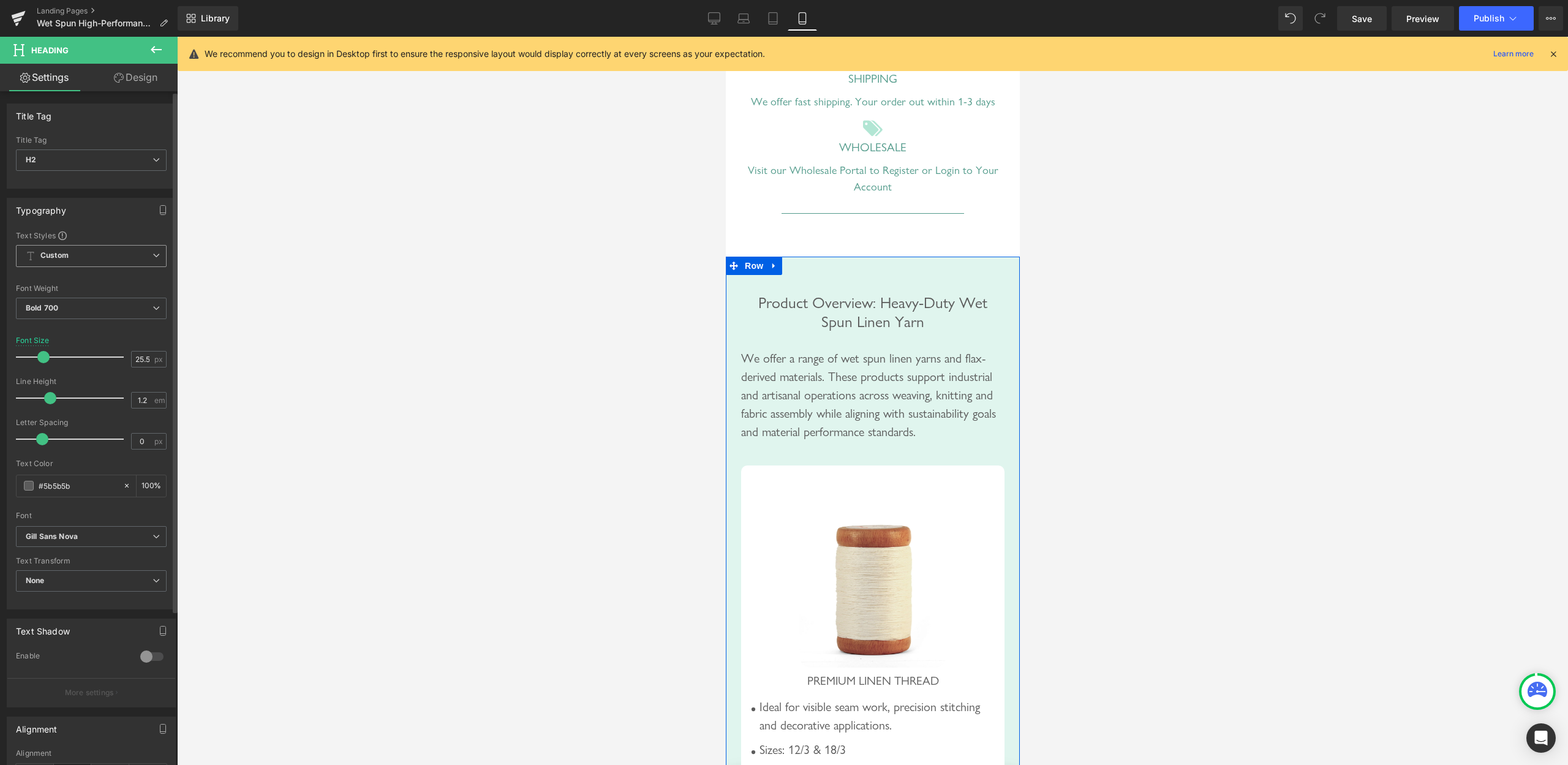
scroll to position [937, 0]
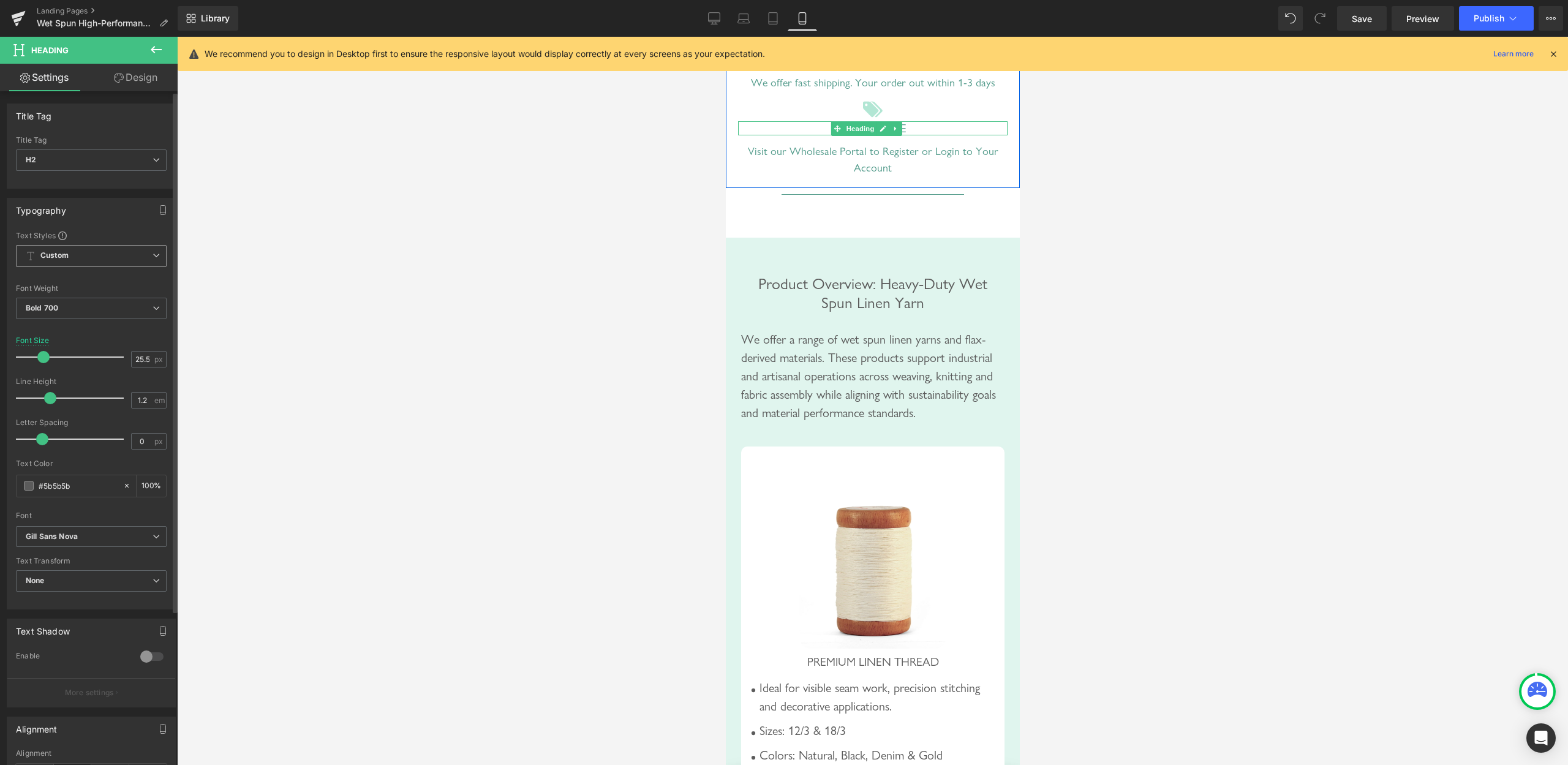
click at [919, 135] on h3 "Wholesale" at bounding box center [872, 128] width 269 height 14
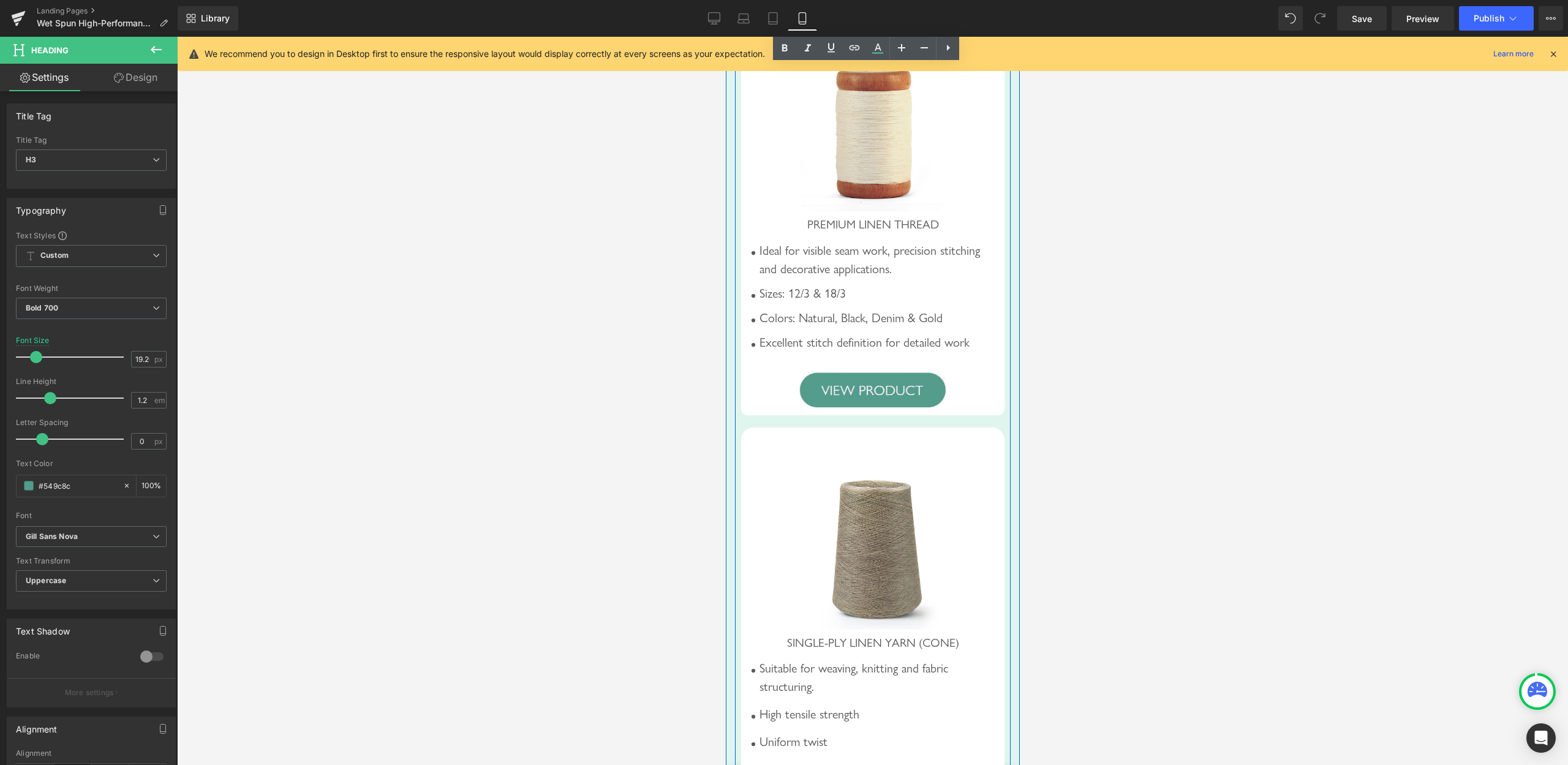
scroll to position [1812, 0]
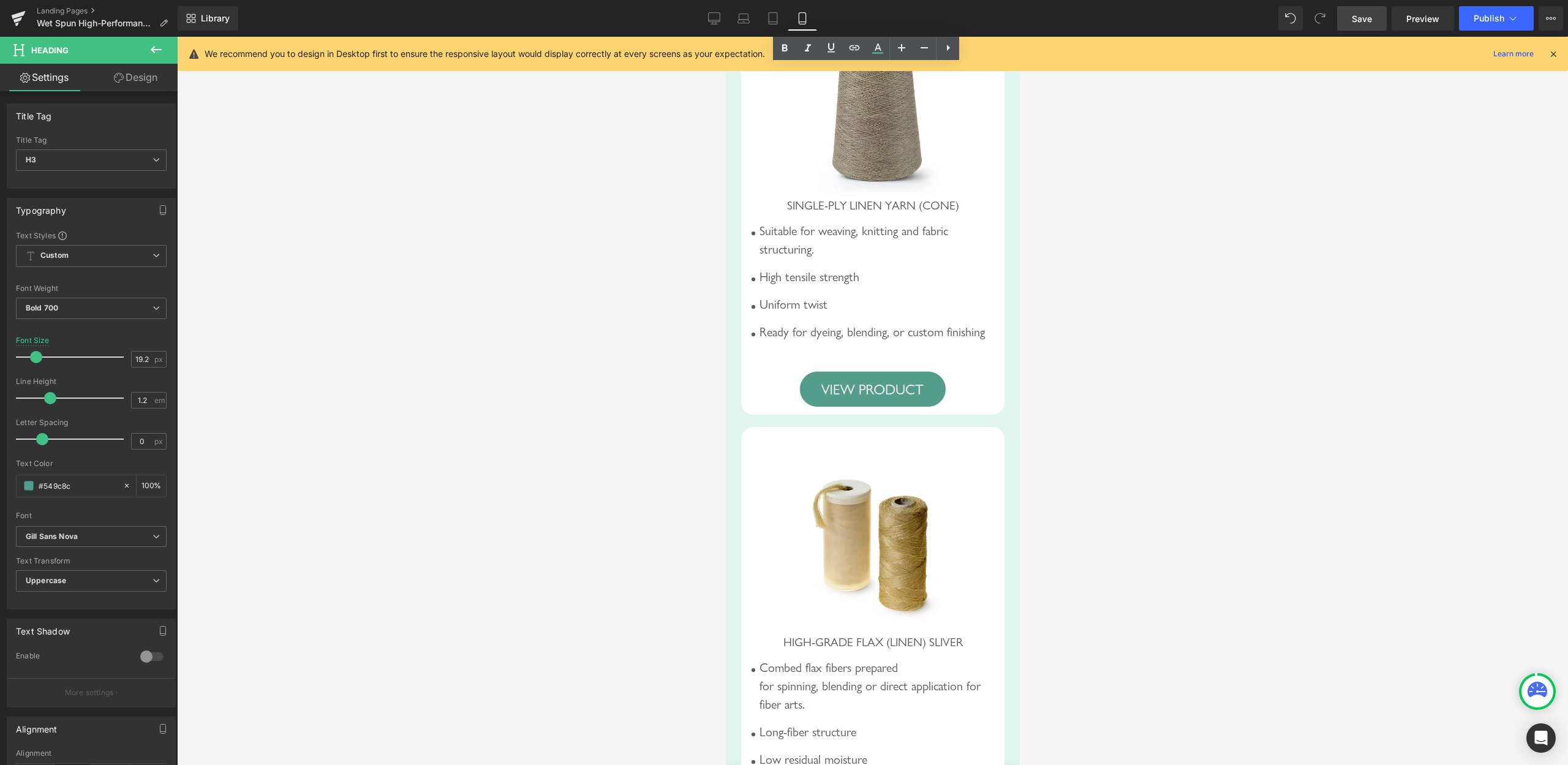
click at [1376, 17] on link "Save" at bounding box center [1362, 19] width 49 height 25
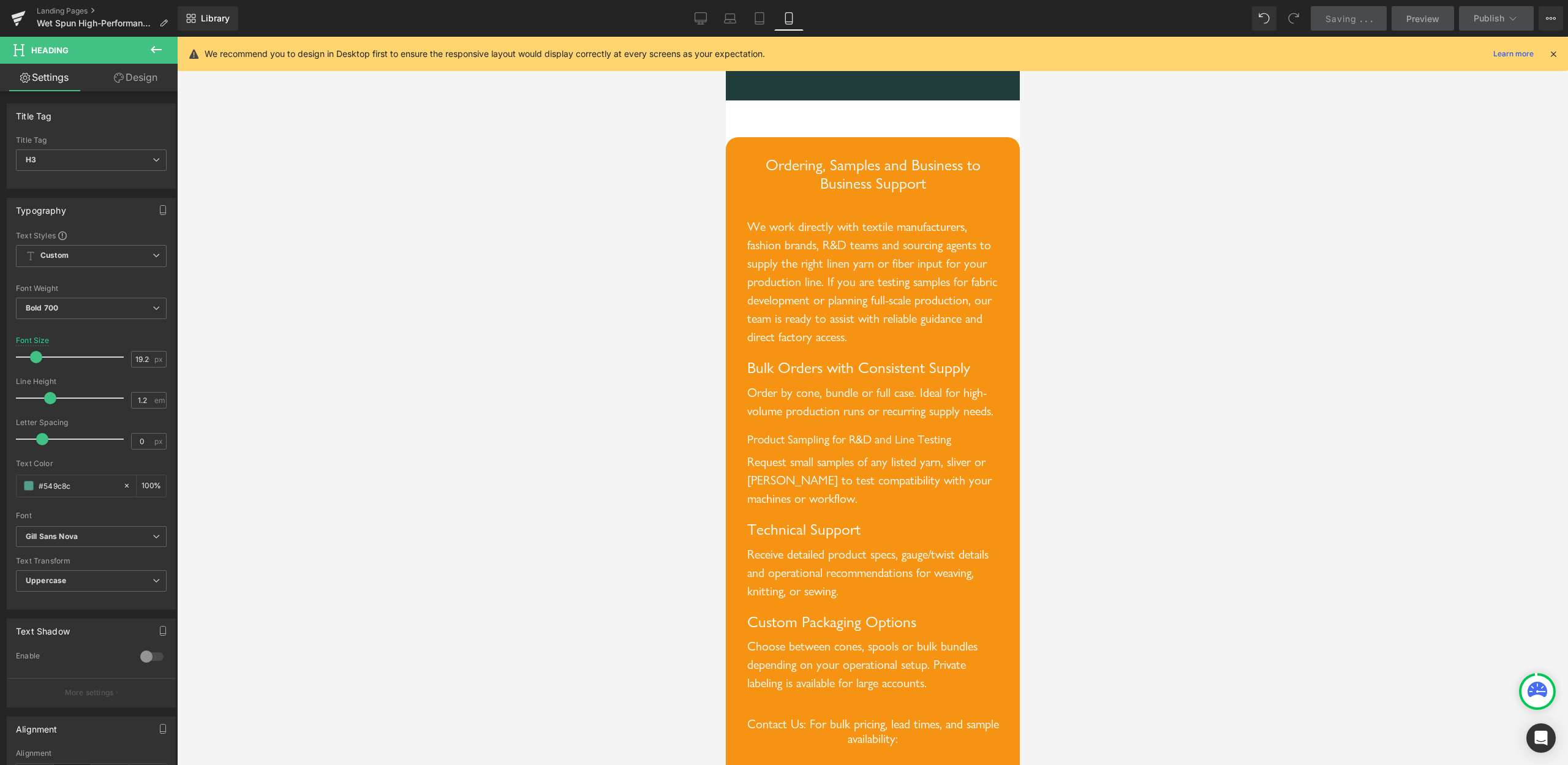
scroll to position [5437, 0]
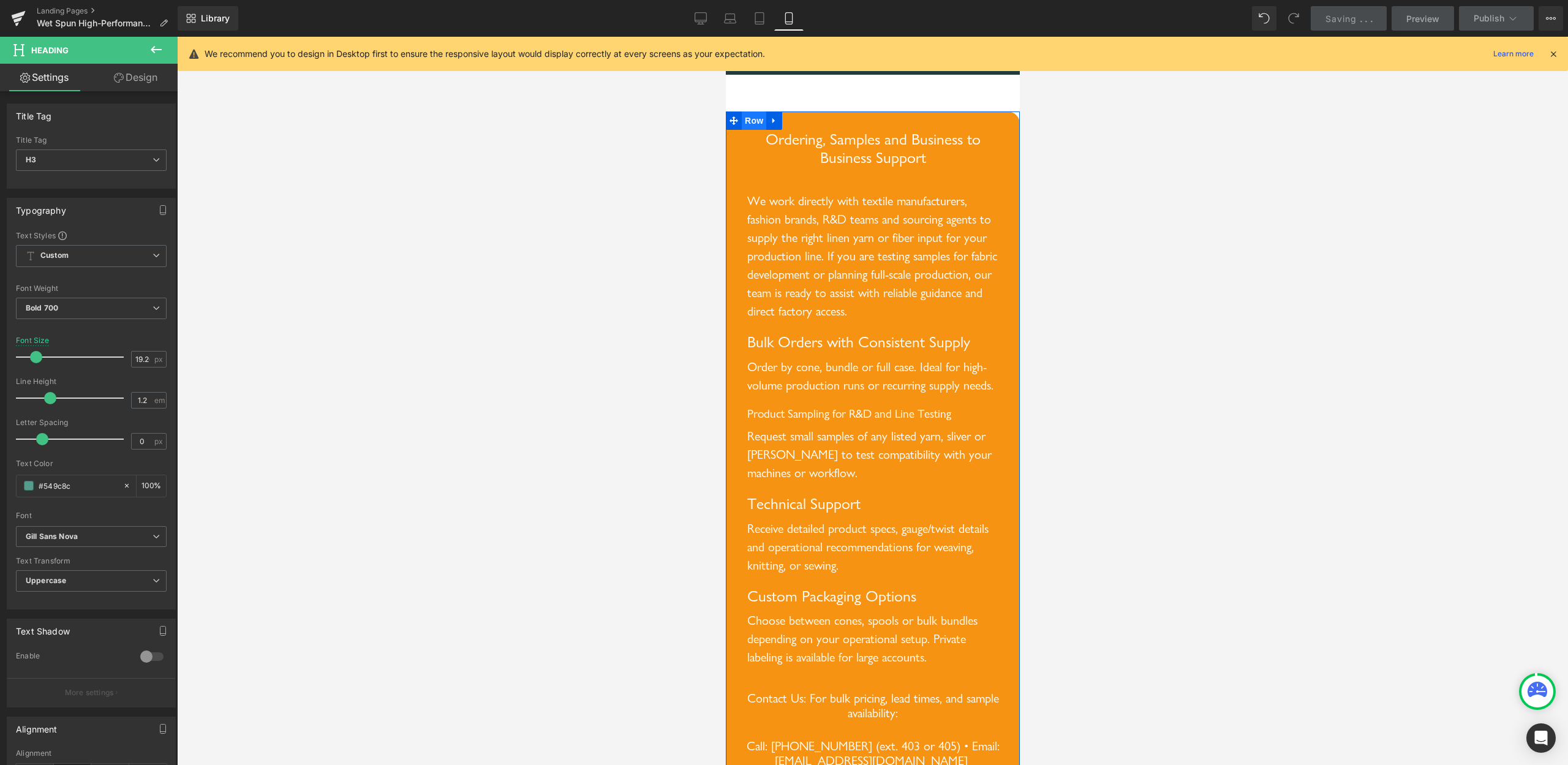
click at [753, 130] on span "Row" at bounding box center [754, 120] width 25 height 19
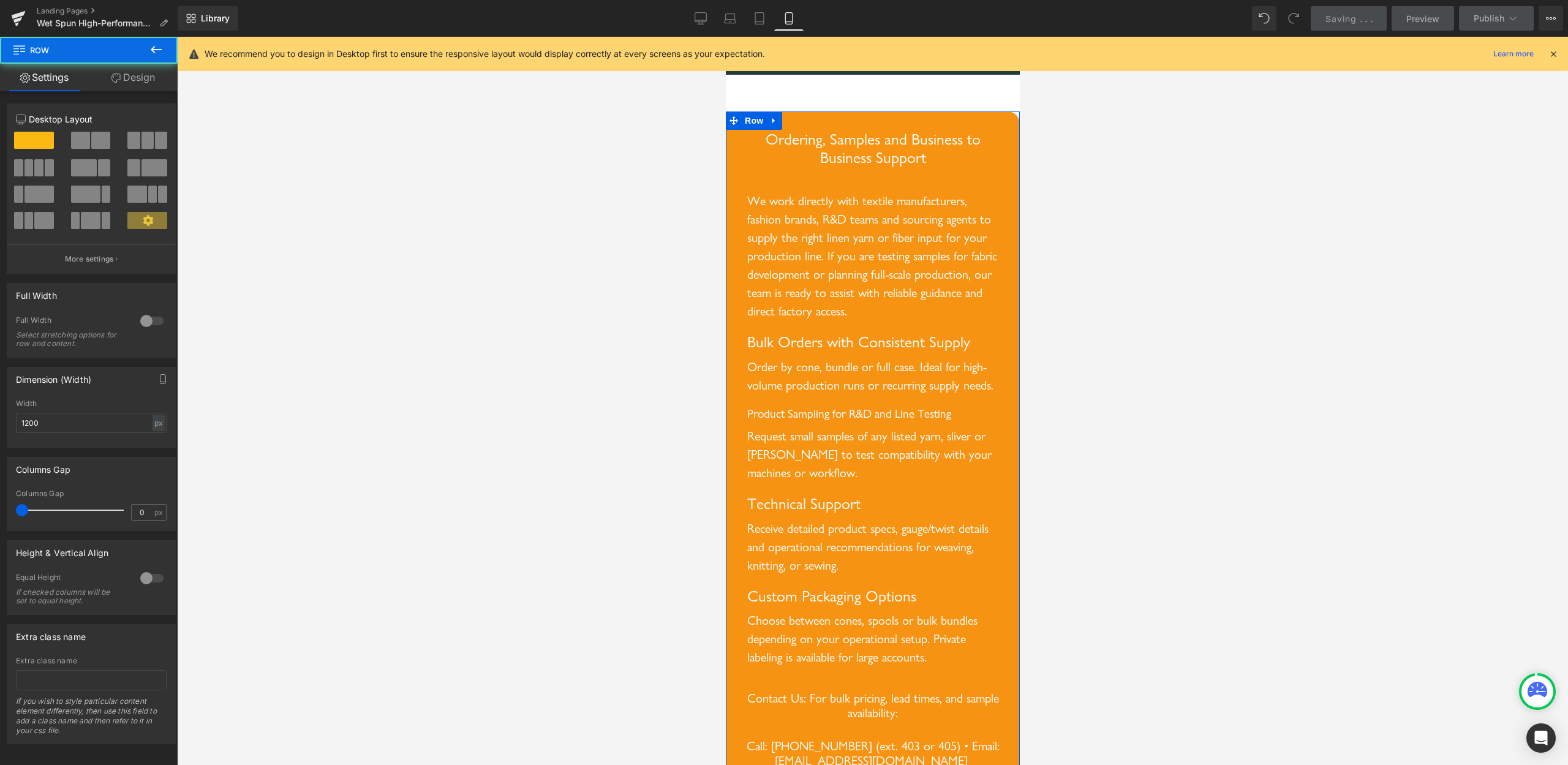
click at [141, 76] on link "Design" at bounding box center [133, 77] width 89 height 28
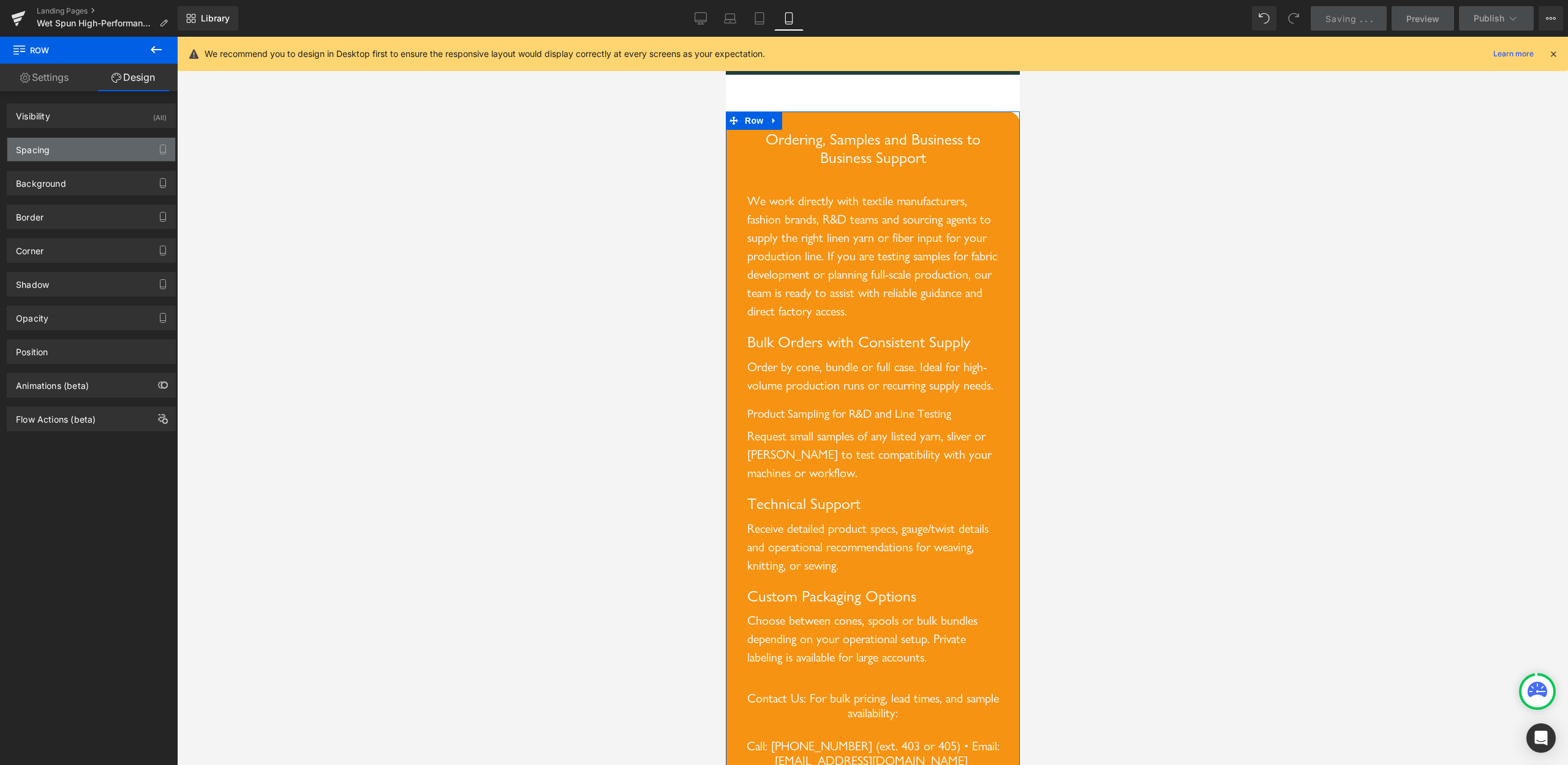
click at [65, 146] on div "Spacing" at bounding box center [91, 150] width 168 height 23
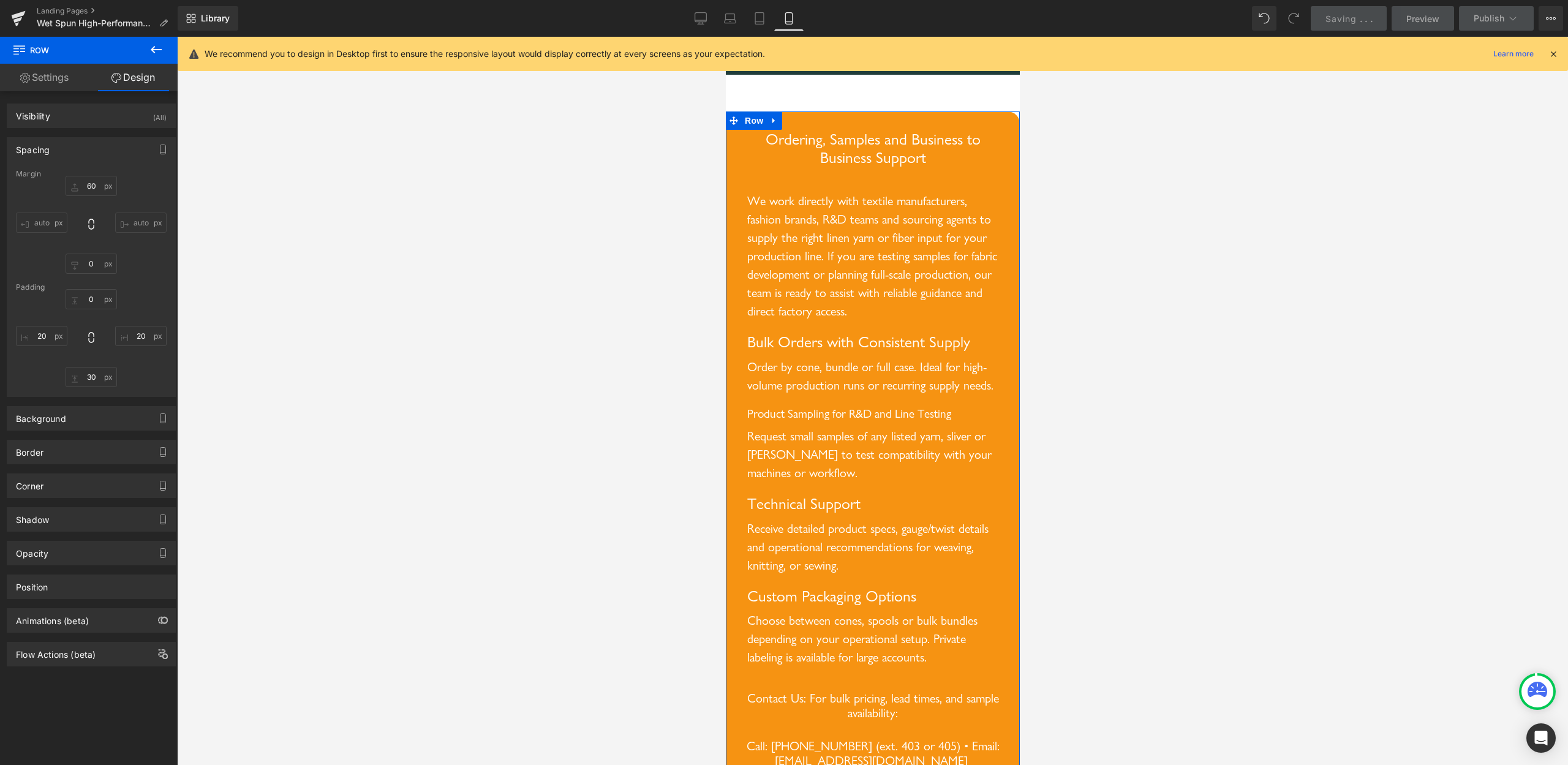
click at [36, 218] on input "auto" at bounding box center [41, 222] width 51 height 20
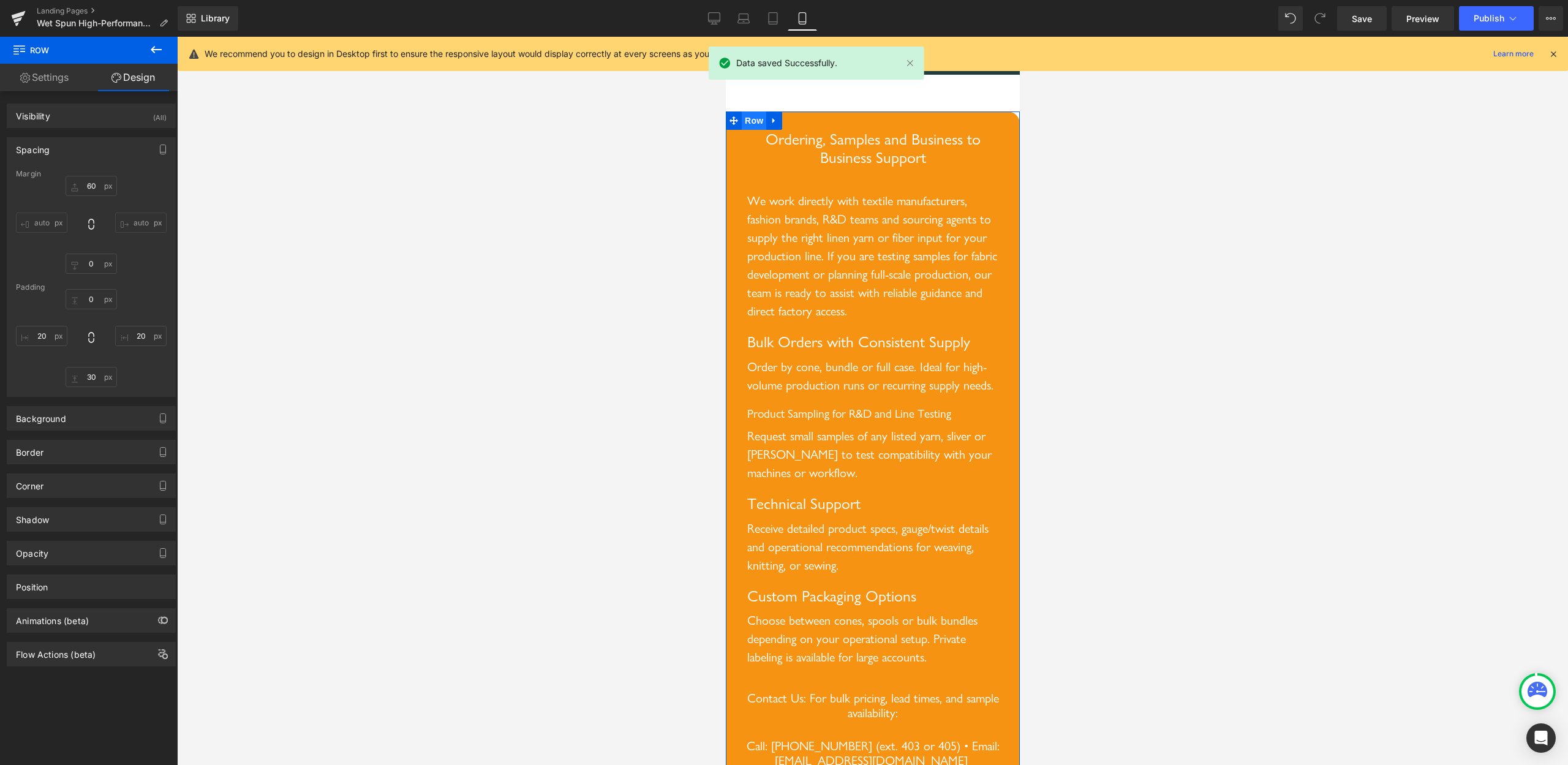
click at [751, 130] on span "Row" at bounding box center [754, 120] width 25 height 19
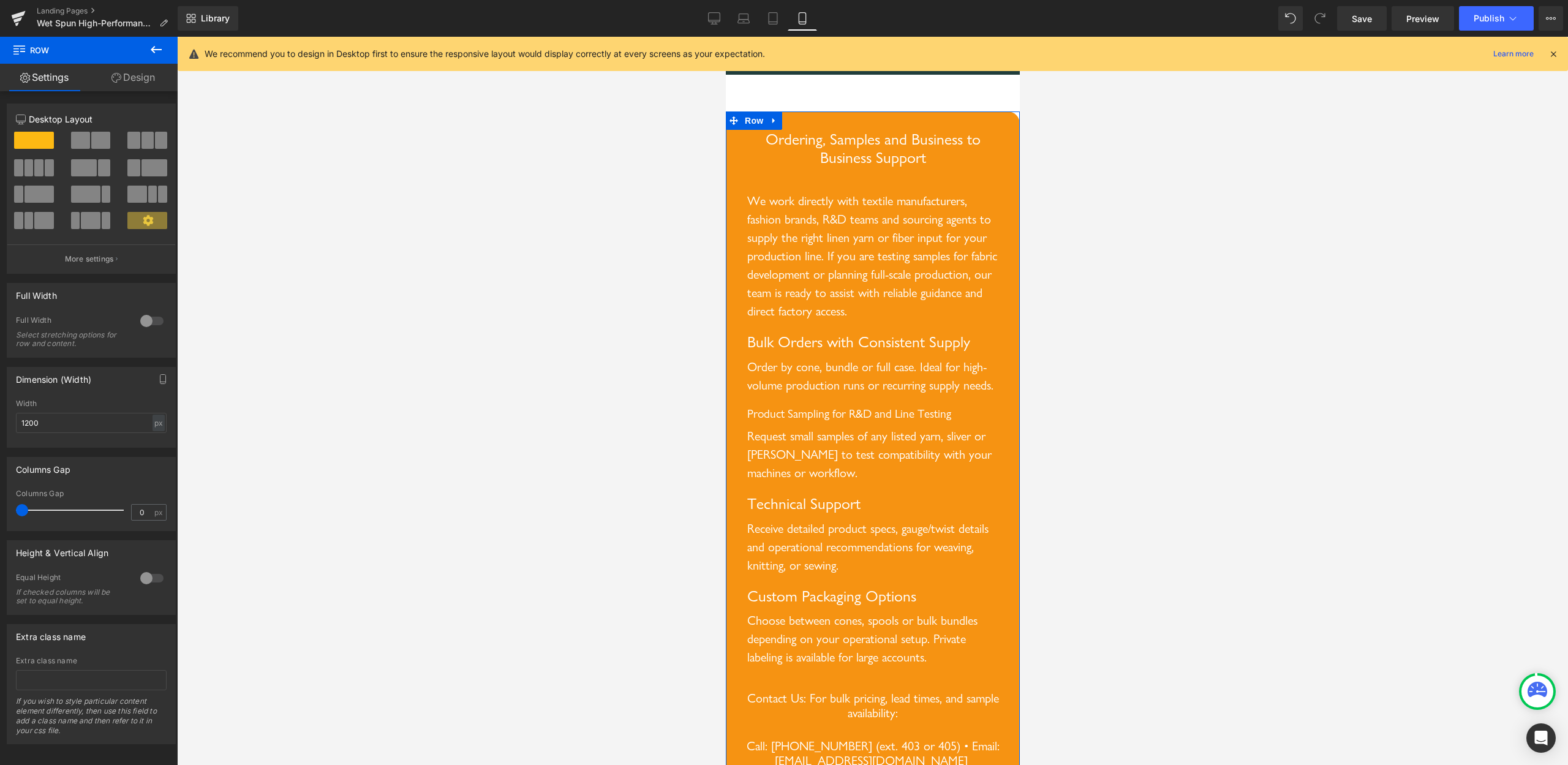
click at [134, 76] on link "Design" at bounding box center [133, 77] width 89 height 28
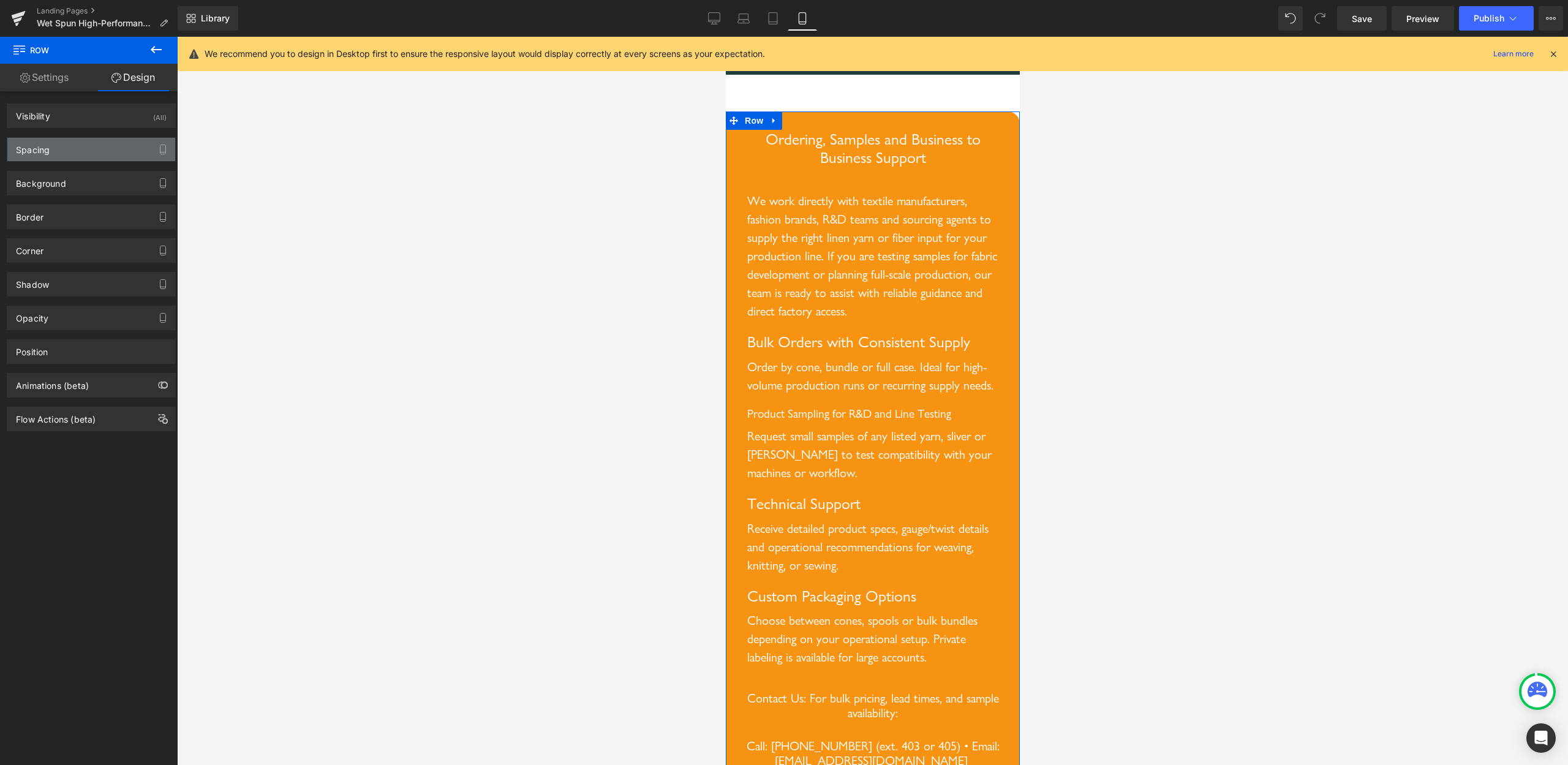
click at [91, 148] on div "Spacing" at bounding box center [91, 150] width 168 height 23
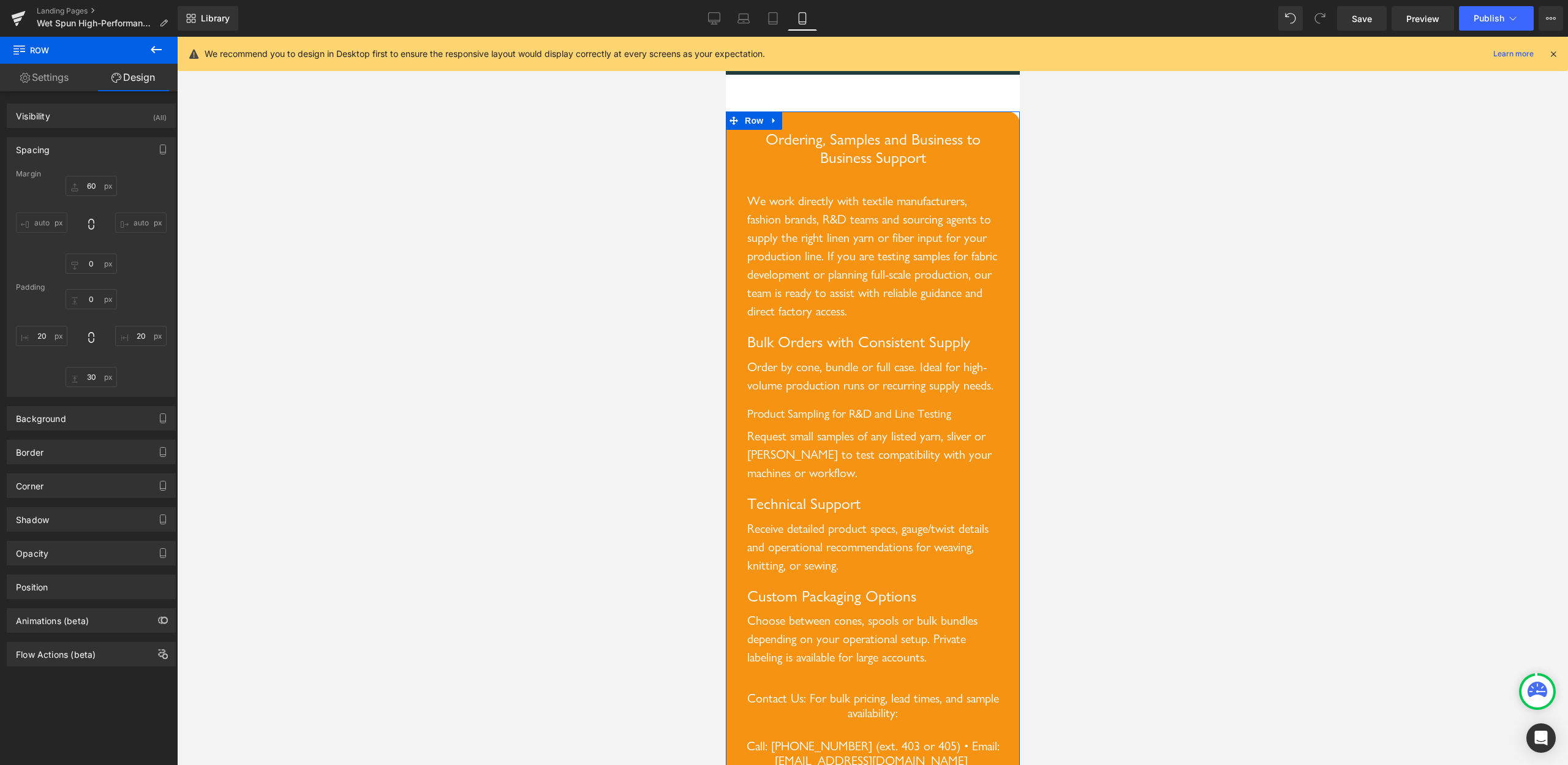
click at [6, 229] on div "Spacing [GEOGRAPHIC_DATA] 60px 60 auto auto 0px 0 auto auto [GEOGRAPHIC_DATA] 0…" at bounding box center [91, 262] width 183 height 269
click at [36, 228] on input "auto" at bounding box center [41, 222] width 51 height 20
click at [65, 216] on input "auto" at bounding box center [41, 222] width 51 height 20
click at [47, 224] on input "auto" at bounding box center [41, 222] width 51 height 20
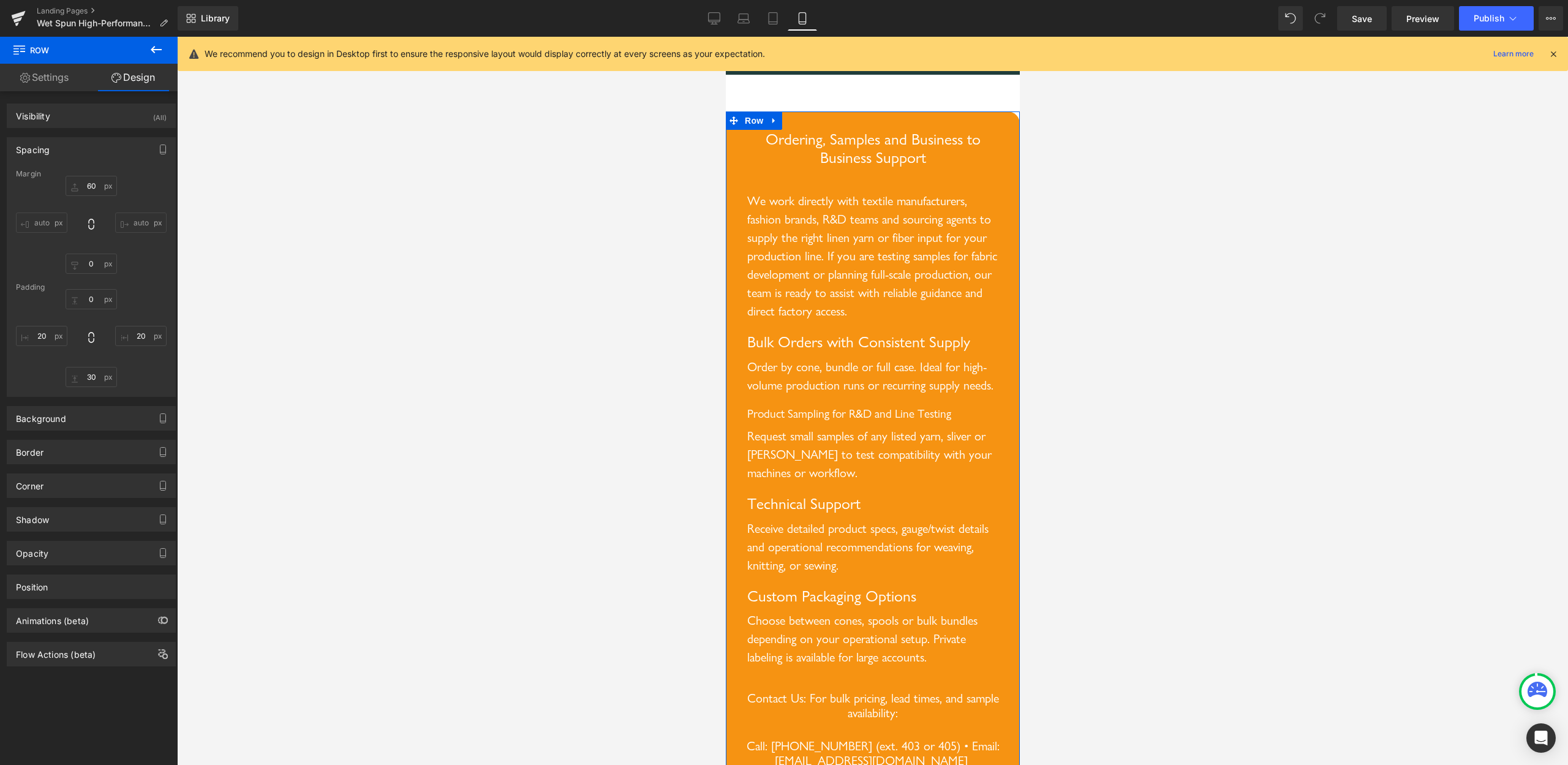
click at [32, 223] on input "auto" at bounding box center [41, 222] width 51 height 20
click at [43, 224] on input "auto" at bounding box center [41, 222] width 51 height 20
click at [48, 224] on input "auto" at bounding box center [41, 222] width 51 height 20
click at [88, 221] on icon at bounding box center [91, 224] width 6 height 11
type input "60"
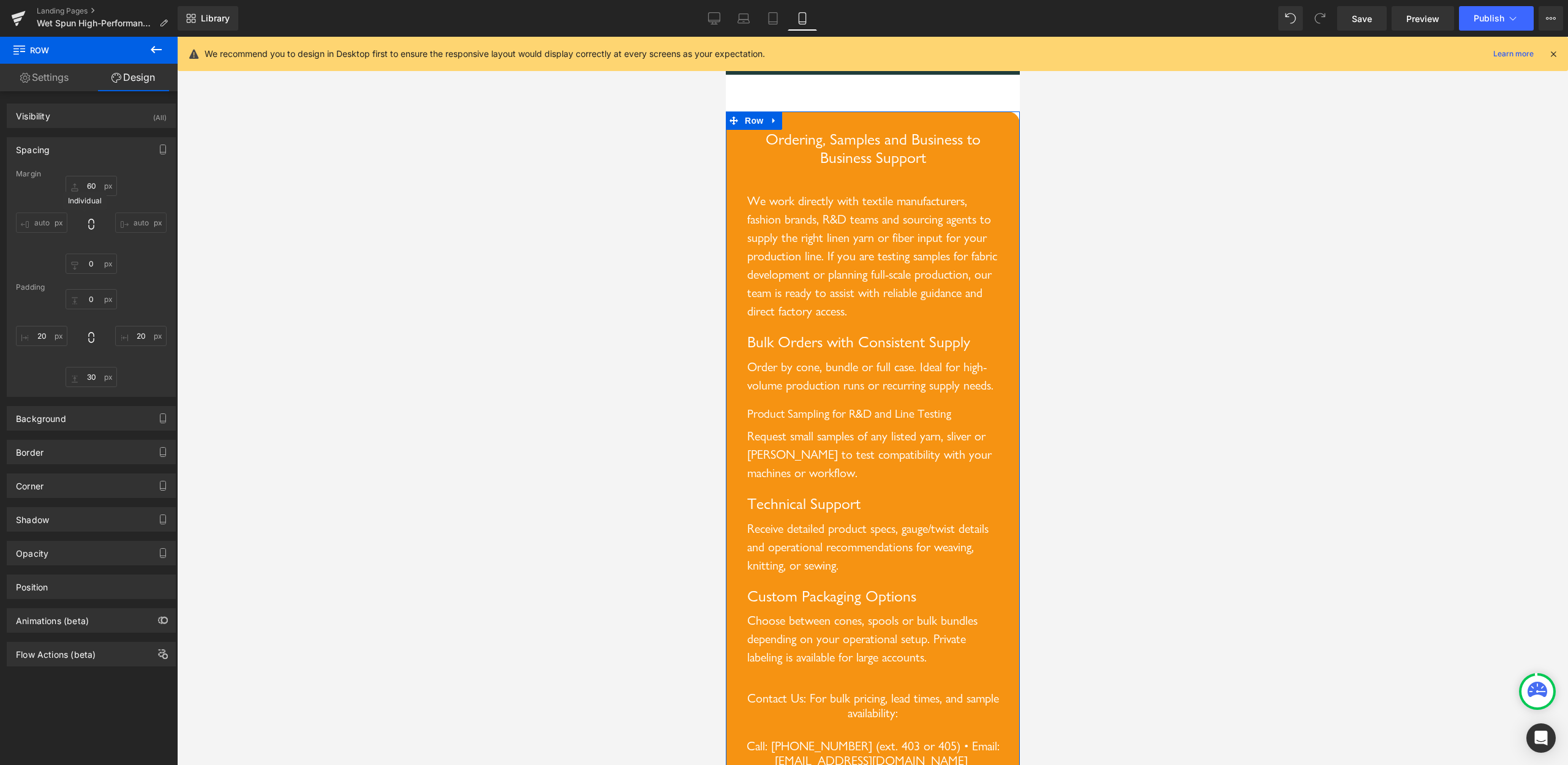
type input "60"
click at [40, 221] on input "auto" at bounding box center [41, 222] width 51 height 20
click at [86, 218] on div "60px 60 auto auto 60px 60 auto auto" at bounding box center [91, 225] width 151 height 98
click at [85, 221] on icon at bounding box center [91, 224] width 12 height 12
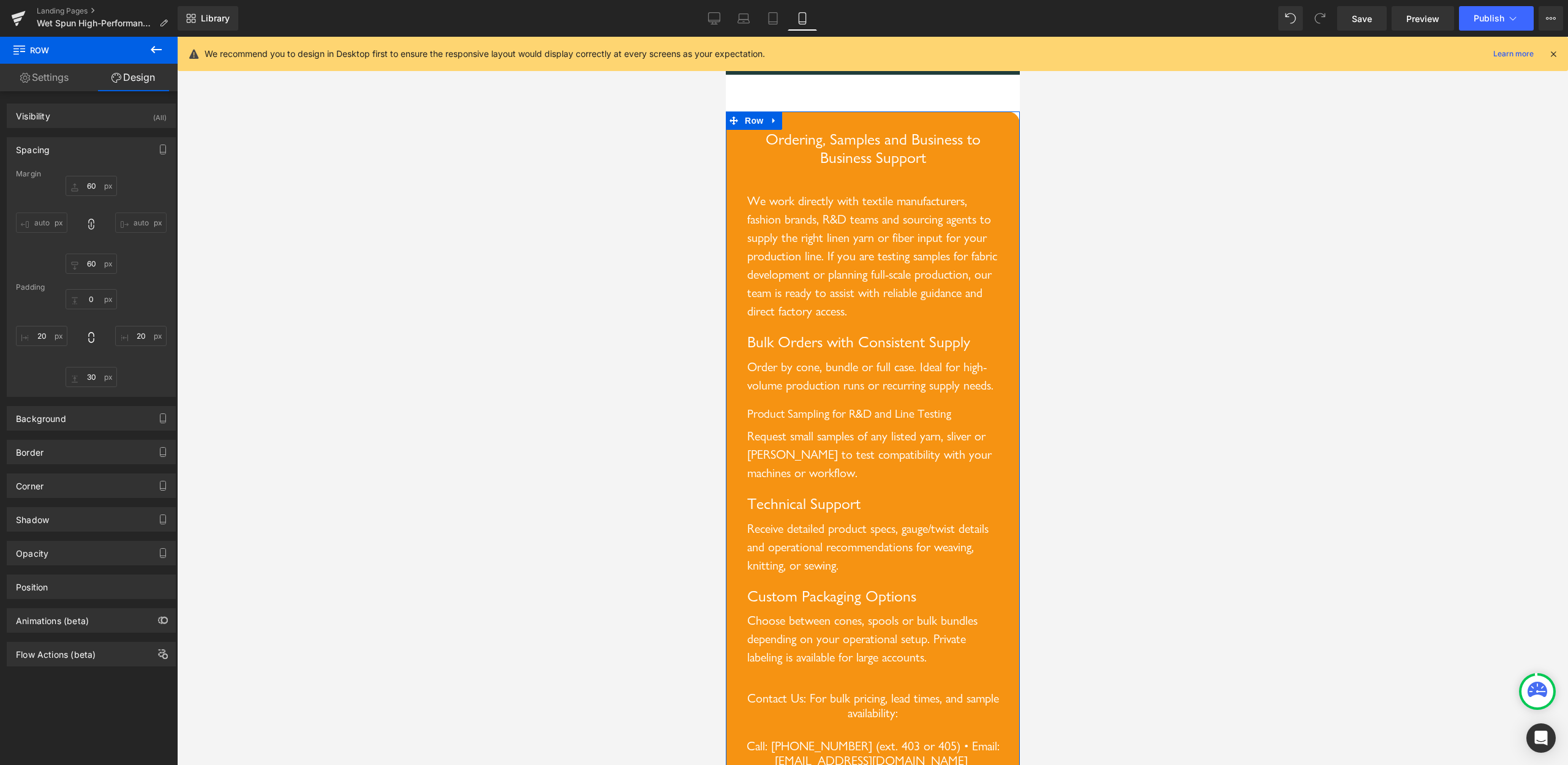
type input "60"
click at [93, 264] on input "60" at bounding box center [91, 264] width 51 height 20
click at [91, 264] on input "60" at bounding box center [91, 264] width 51 height 20
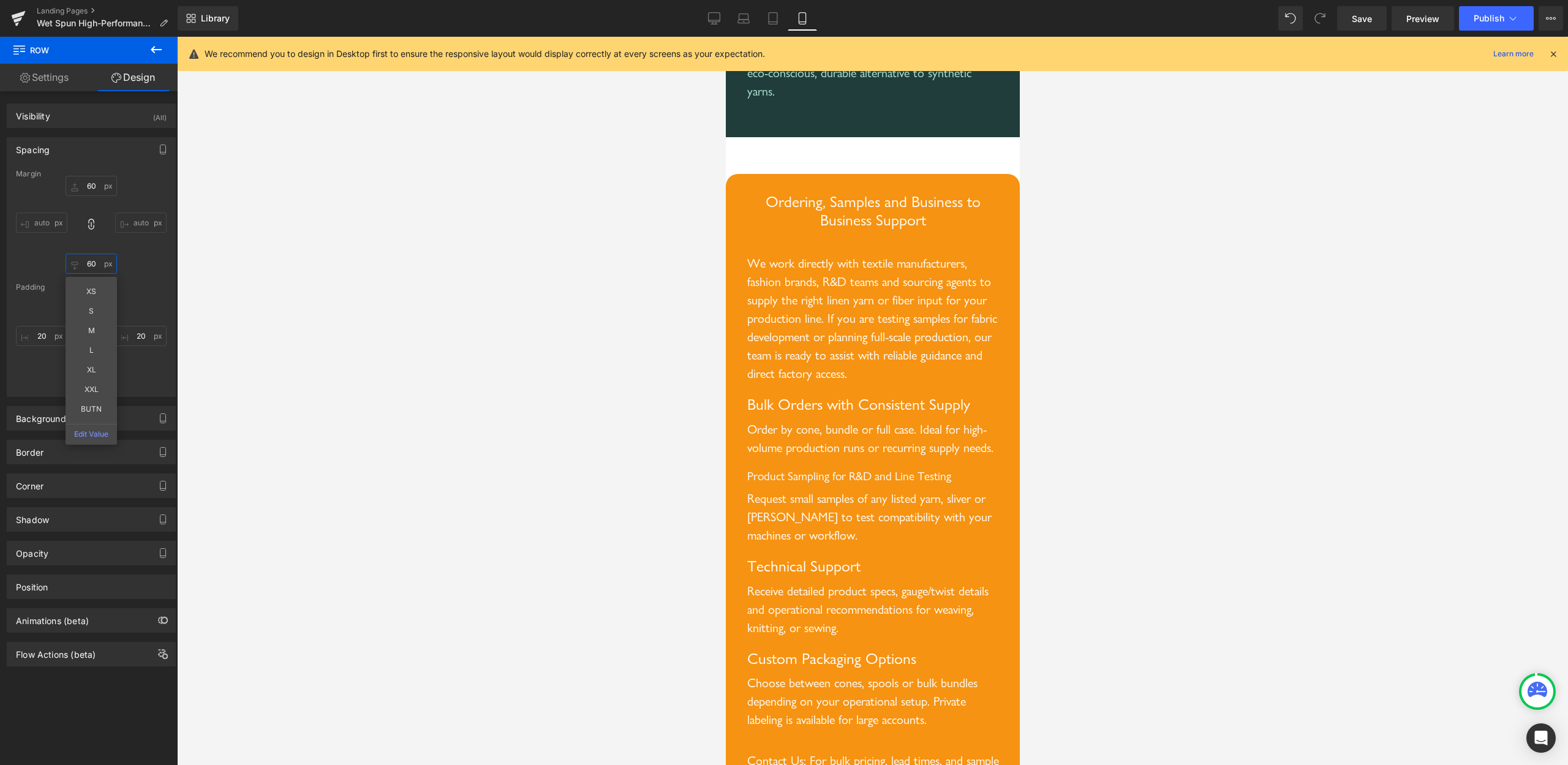
scroll to position [5562, 0]
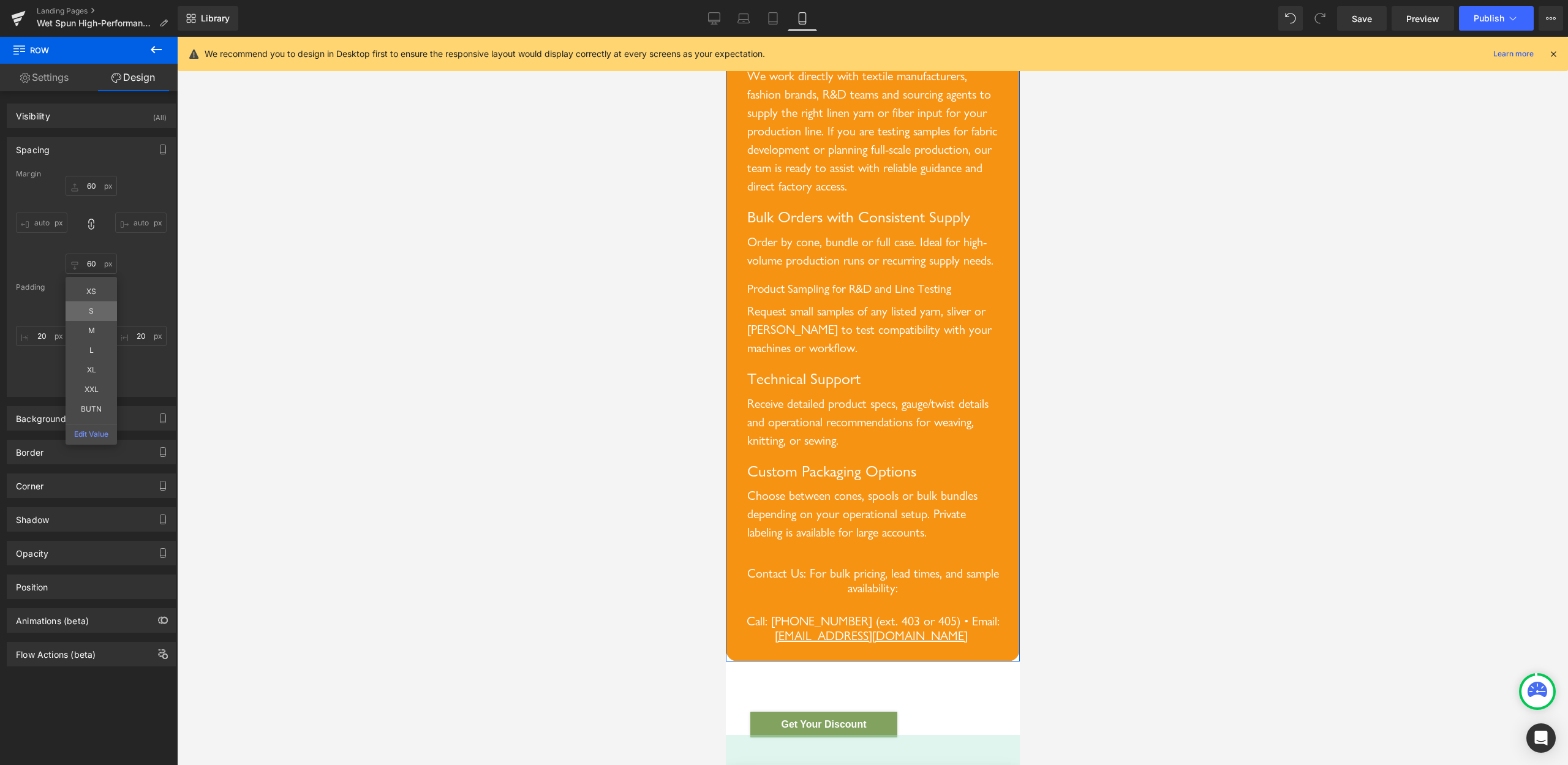
type input "S"
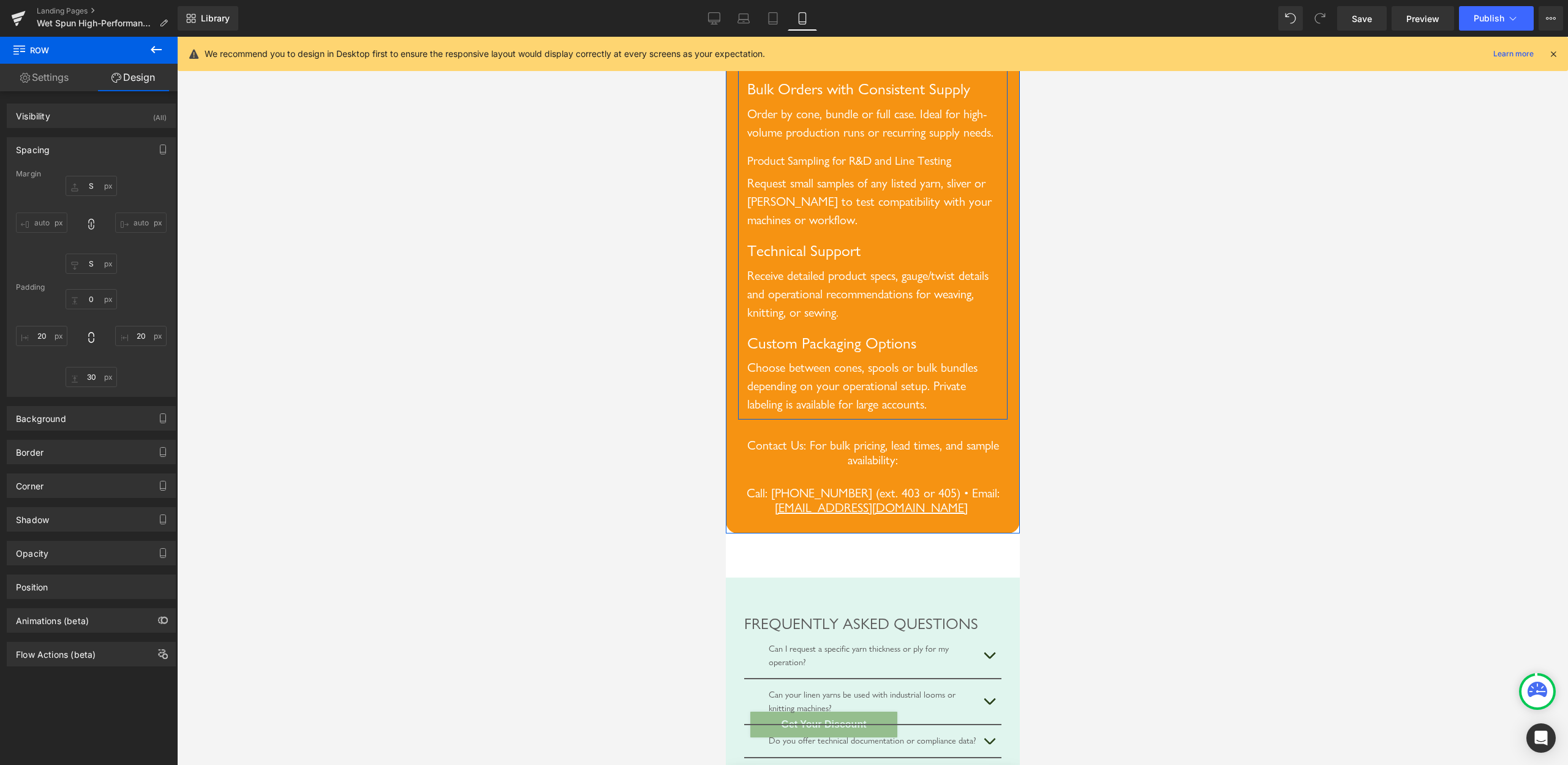
scroll to position [5750, 0]
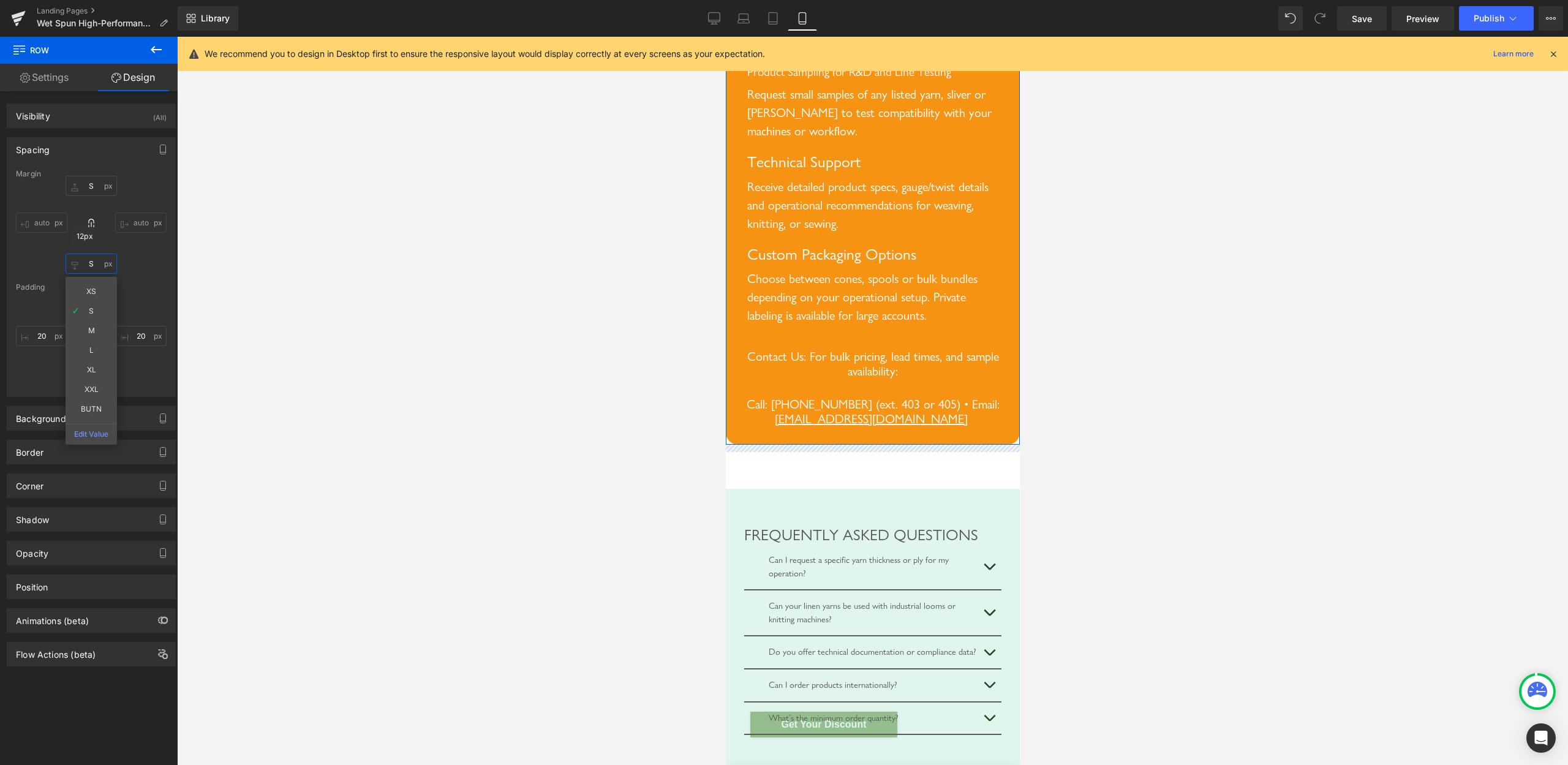
drag, startPoint x: 82, startPoint y: 263, endPoint x: 106, endPoint y: 263, distance: 24.0
click at [106, 263] on input "S" at bounding box center [91, 264] width 51 height 20
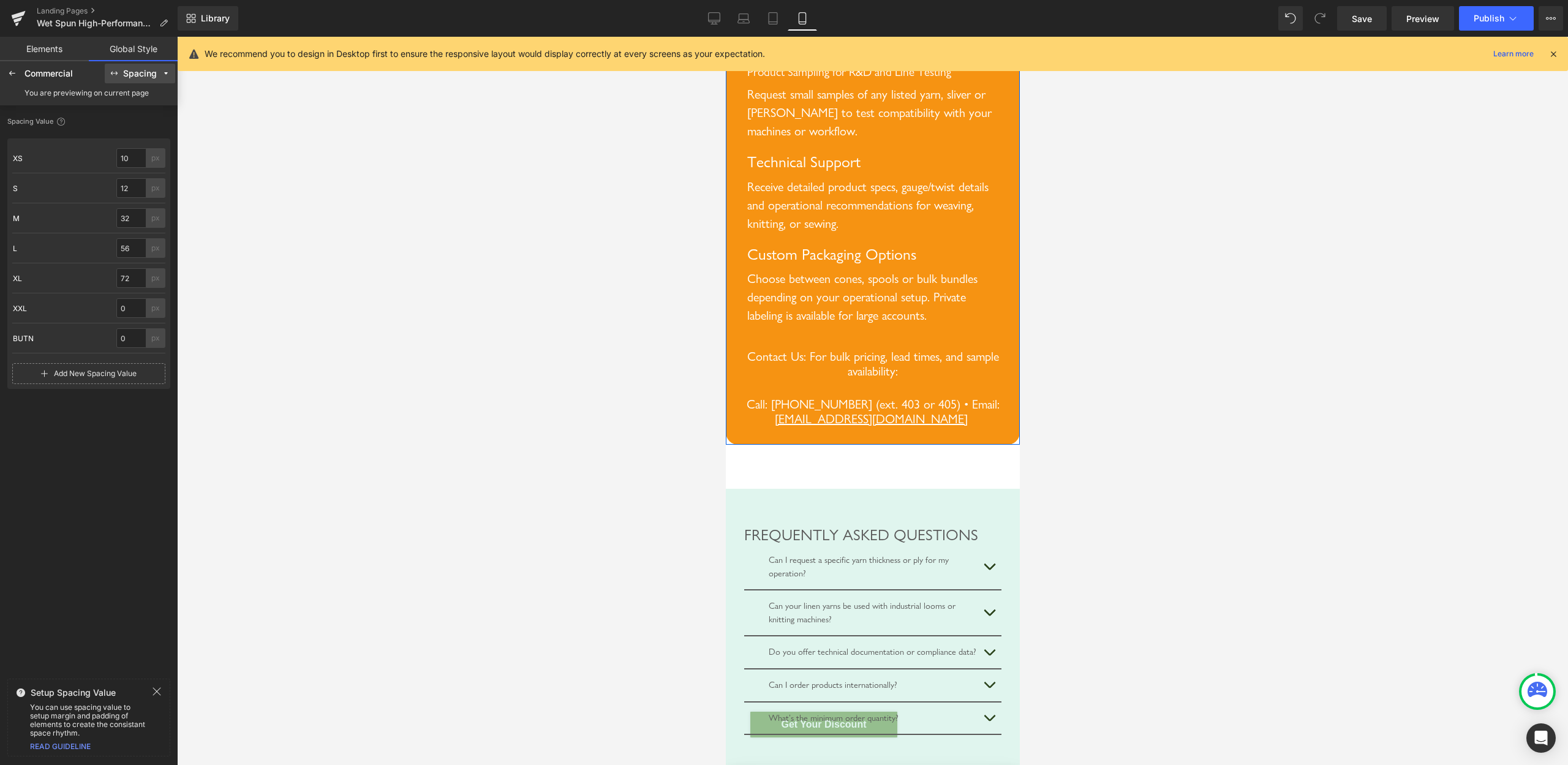
click at [129, 74] on div "Spacing" at bounding box center [140, 74] width 34 height 9
click at [41, 75] on div "Commercial" at bounding box center [64, 74] width 78 height 10
click at [2, 69] on div at bounding box center [12, 74] width 20 height 20
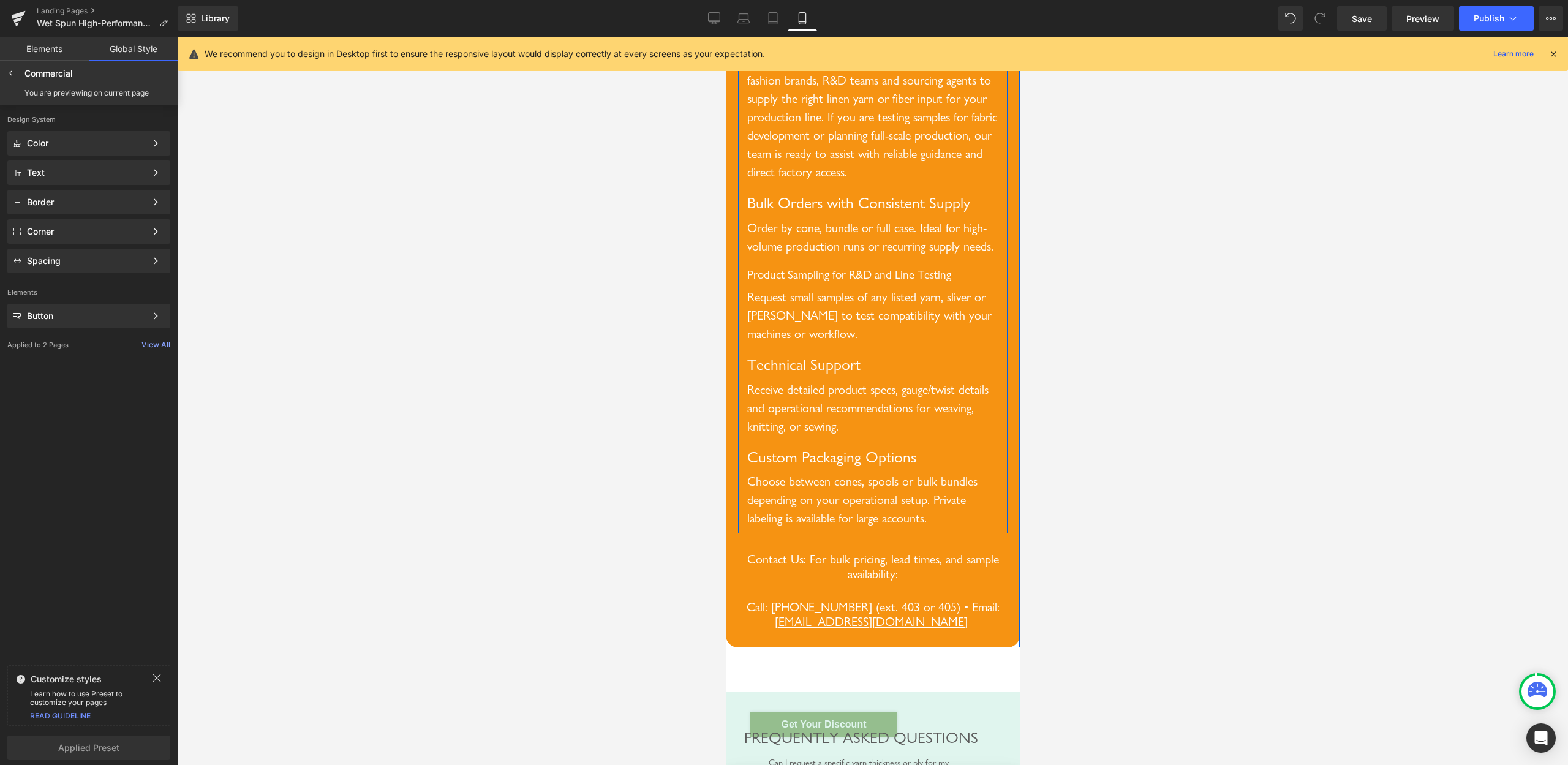
scroll to position [5437, 0]
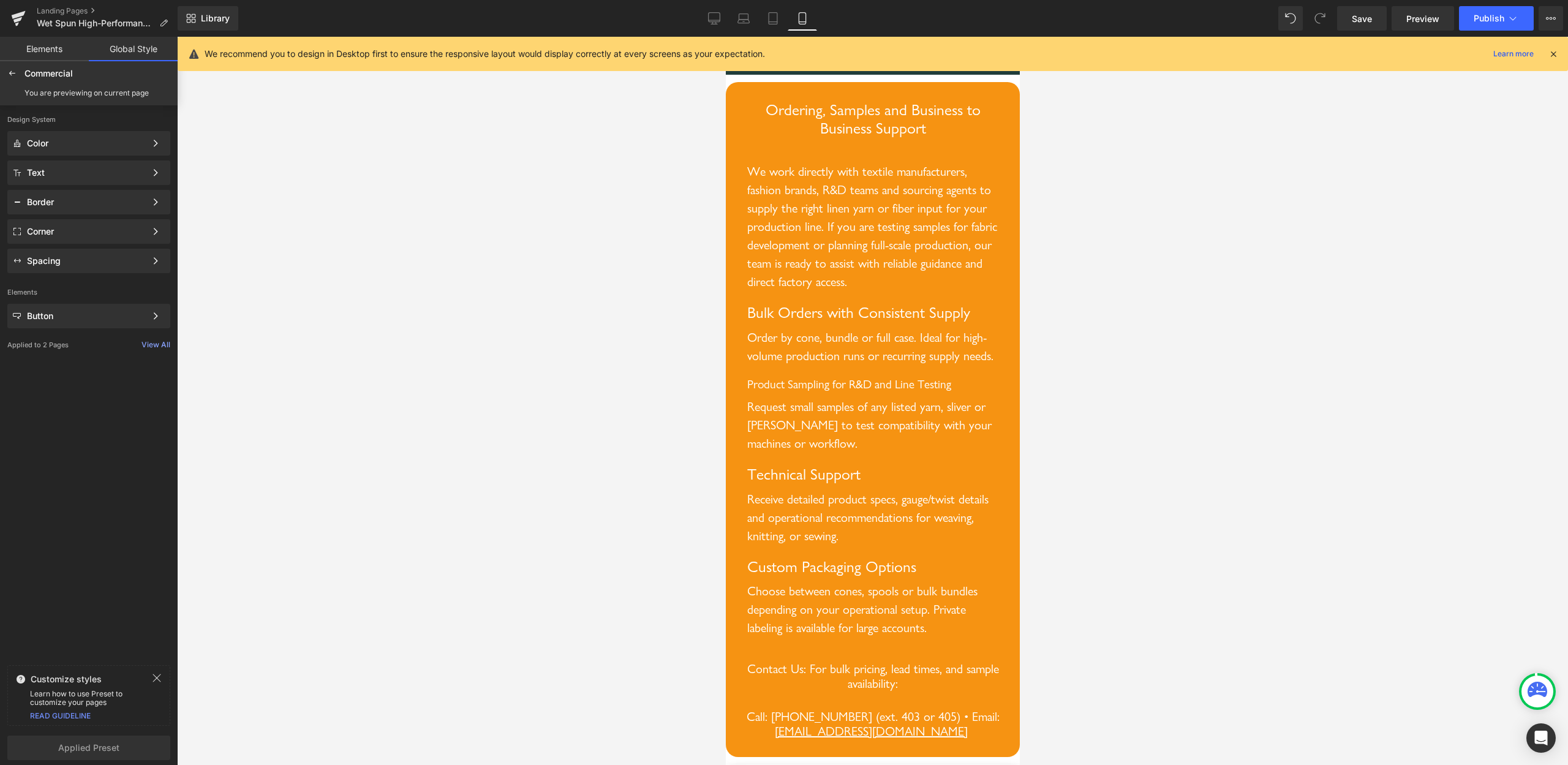
click at [1097, 313] on div at bounding box center [873, 400] width 1391 height 729
click at [754, 101] on span "Row" at bounding box center [754, 91] width 25 height 19
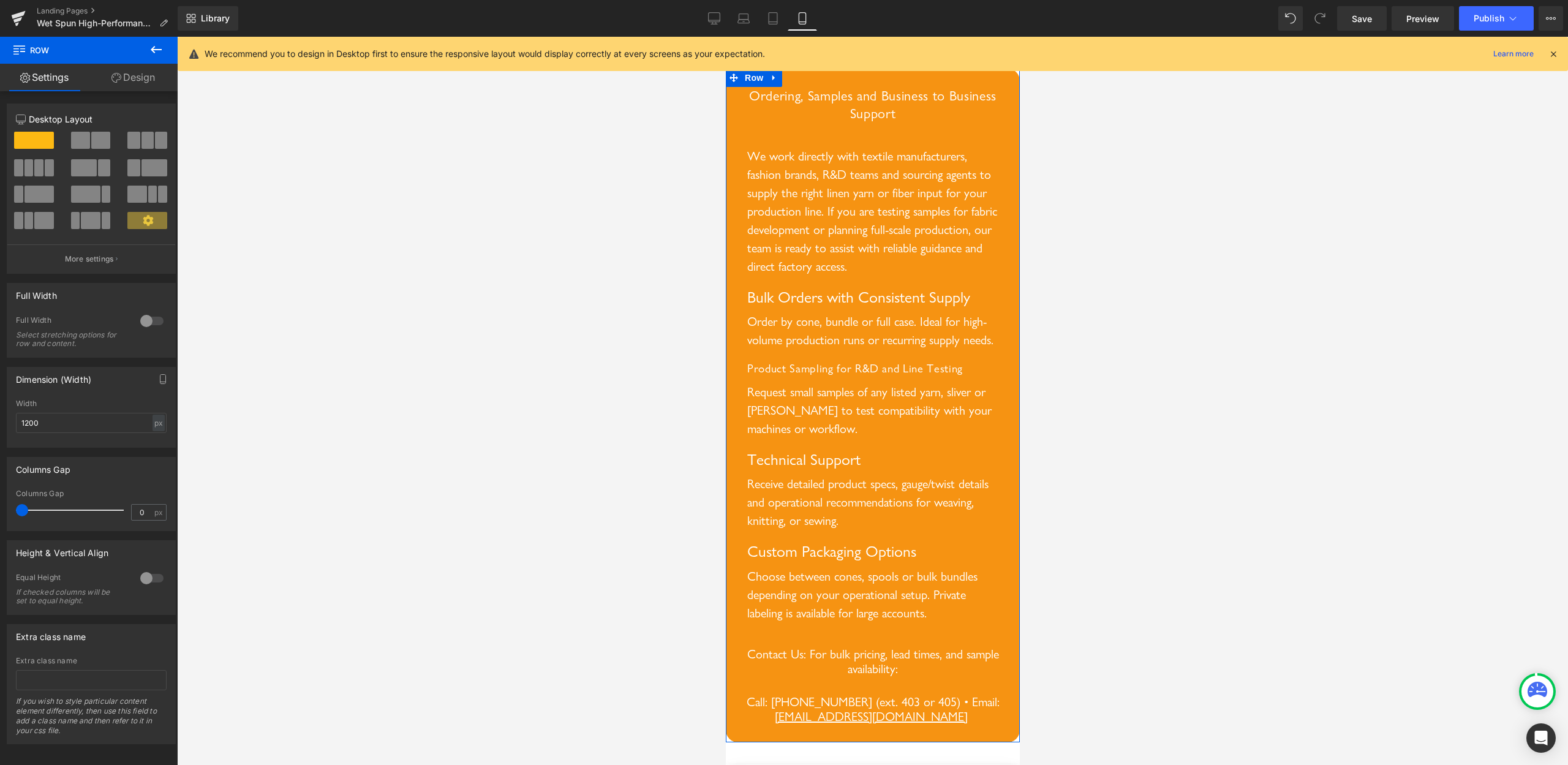
click at [138, 77] on link "Design" at bounding box center [133, 77] width 89 height 28
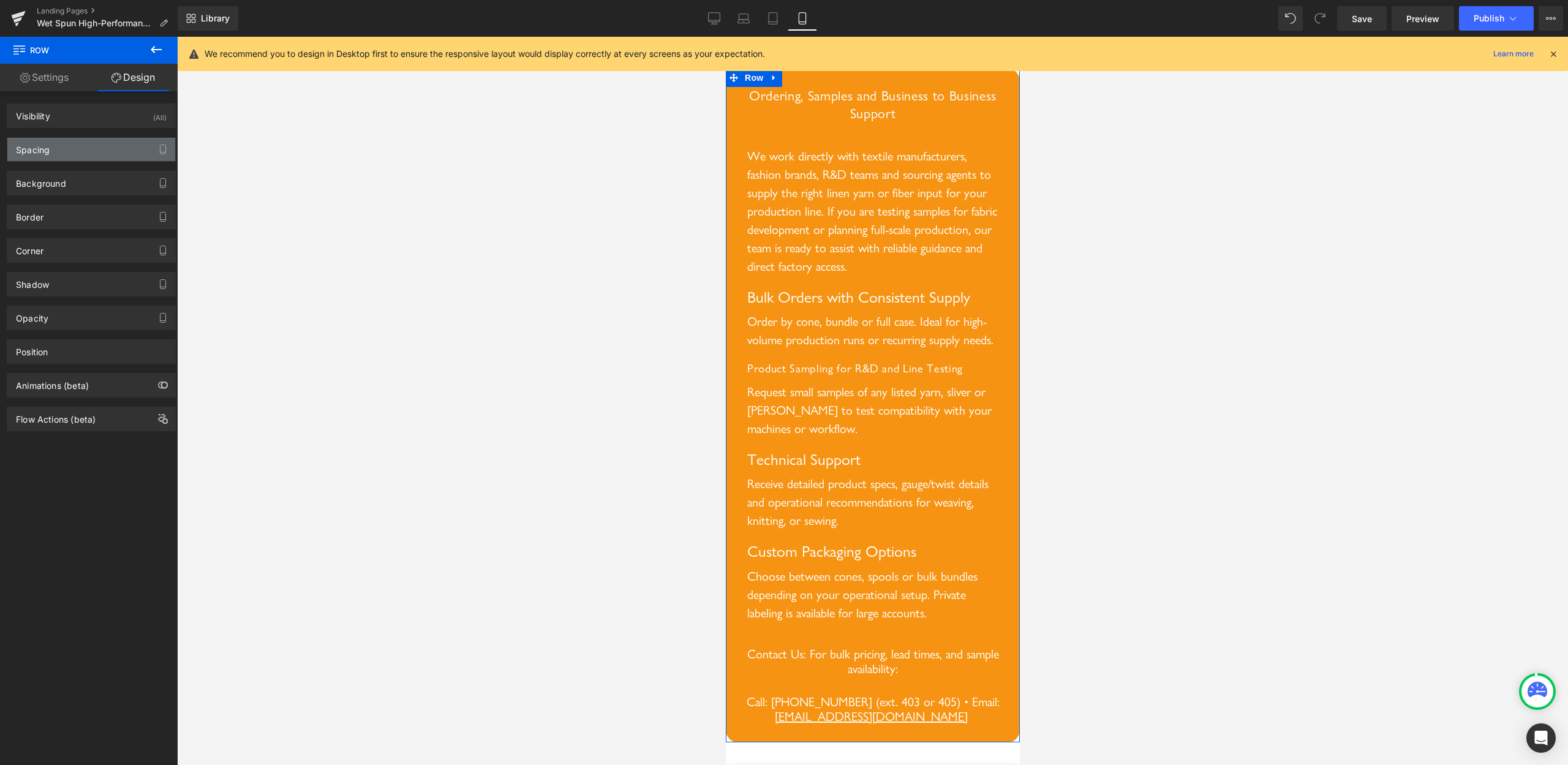
click at [78, 151] on div "Spacing" at bounding box center [91, 150] width 168 height 23
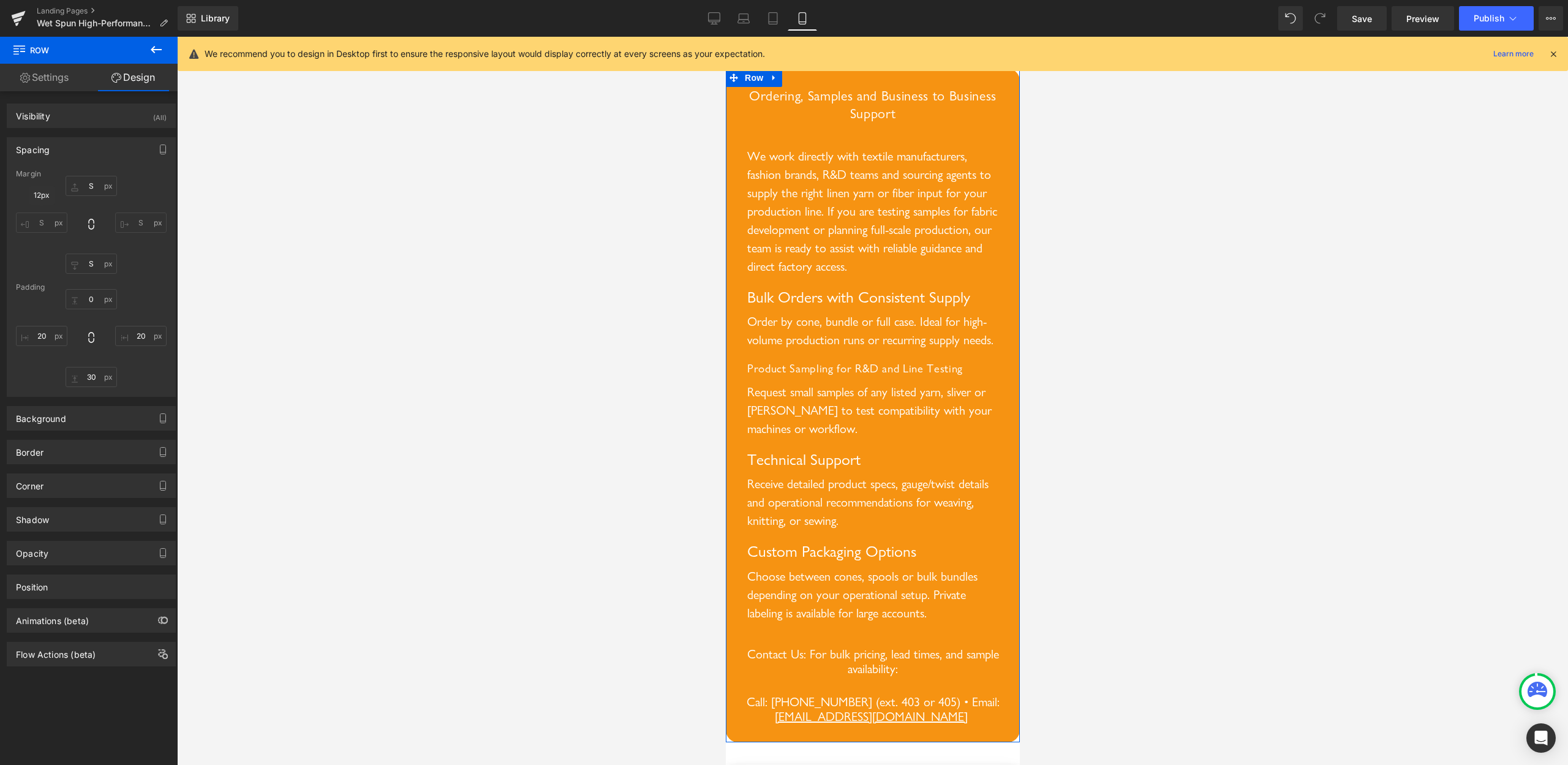
click at [44, 219] on input "S" at bounding box center [41, 222] width 51 height 20
click at [35, 221] on input "S" at bounding box center [41, 222] width 51 height 20
click at [83, 260] on input "S" at bounding box center [91, 264] width 51 height 20
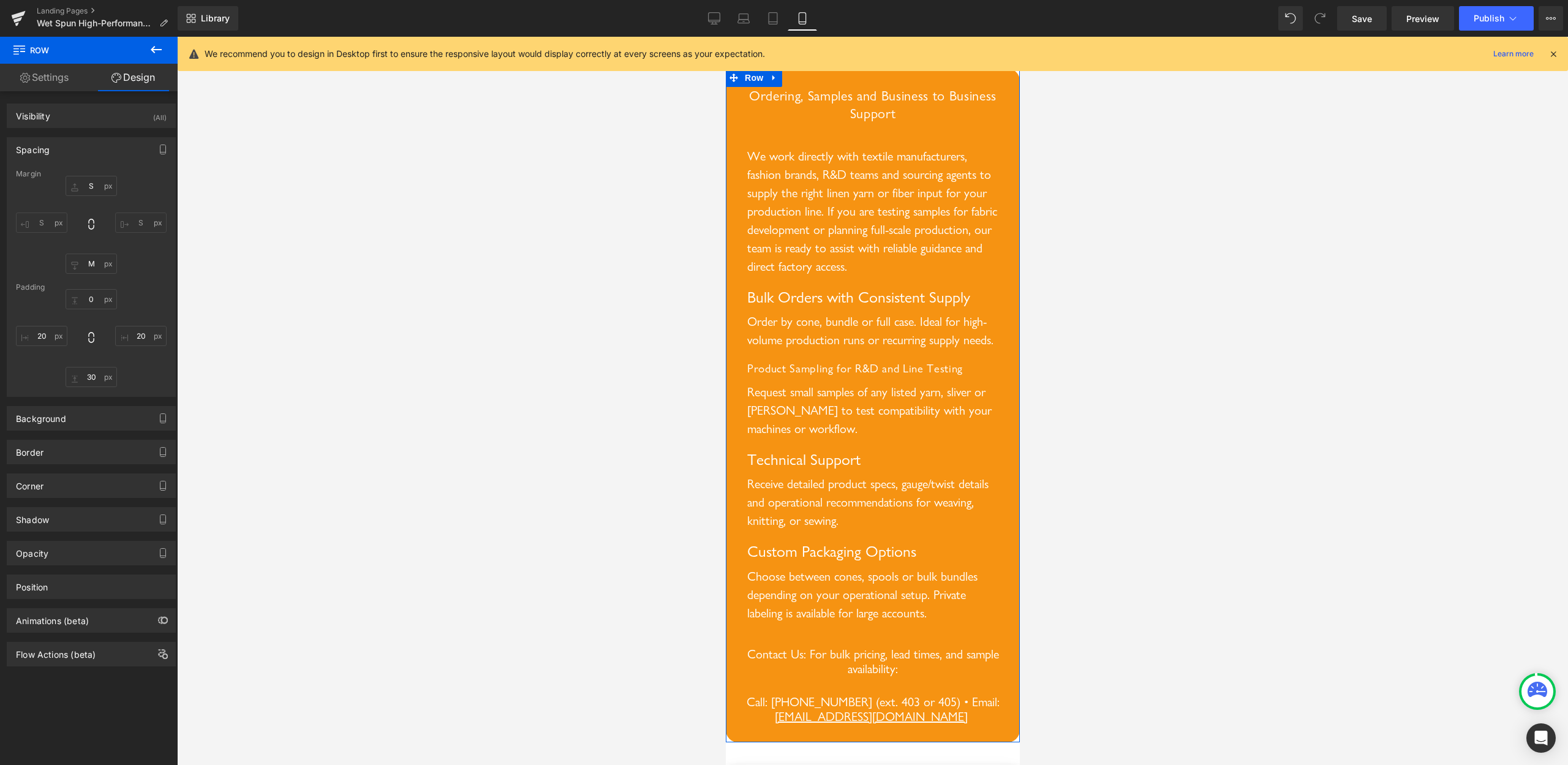
click at [78, 221] on div "12px S 12px S 32px M 12px S" at bounding box center [91, 225] width 151 height 98
click at [85, 221] on icon at bounding box center [91, 224] width 12 height 12
type input "S"
click at [119, 222] on input "S" at bounding box center [140, 222] width 51 height 20
click at [85, 220] on icon at bounding box center [91, 224] width 12 height 12
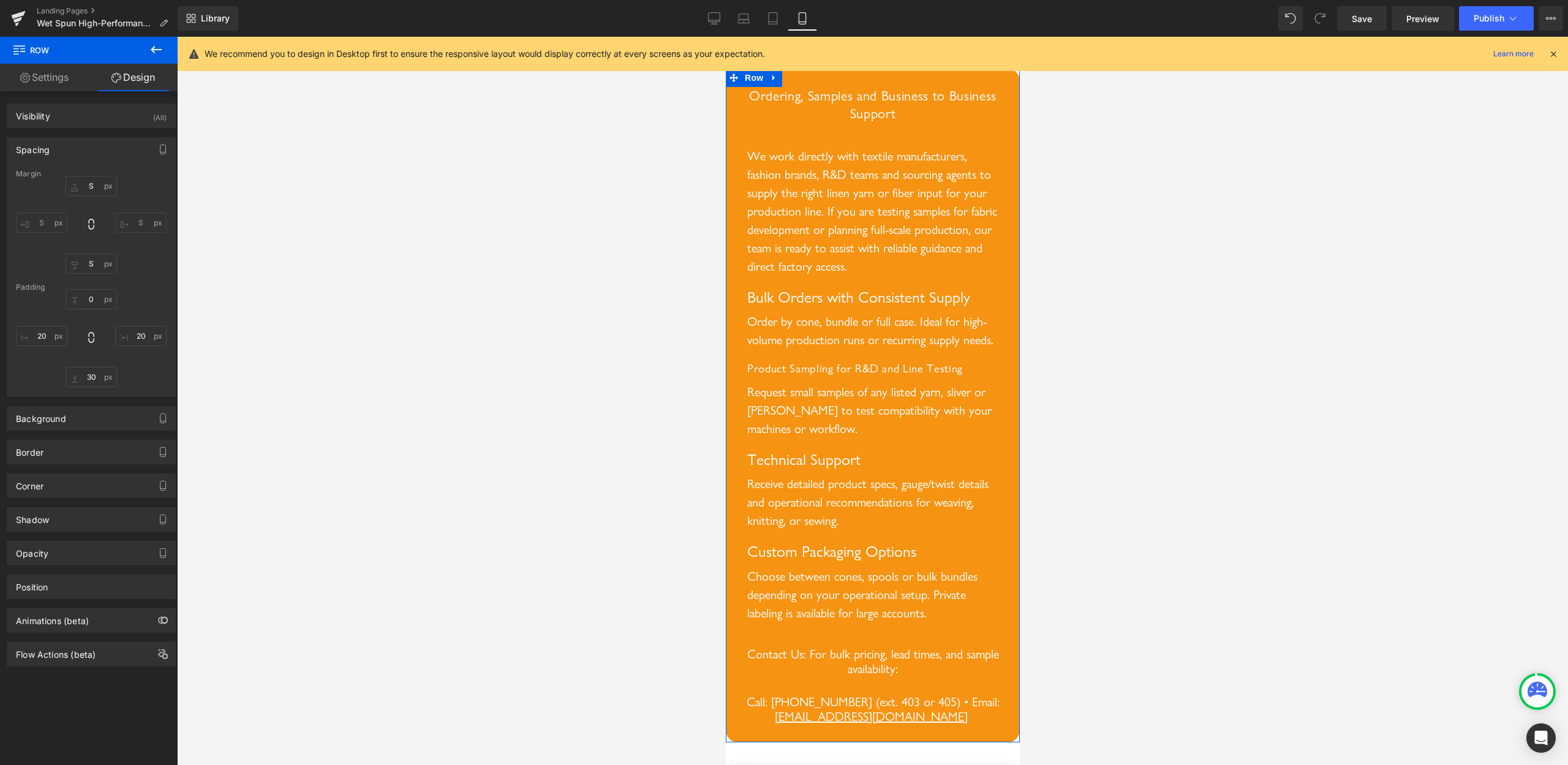
click at [88, 220] on icon at bounding box center [91, 224] width 6 height 11
click at [85, 188] on input "S" at bounding box center [91, 186] width 51 height 20
type input "M"
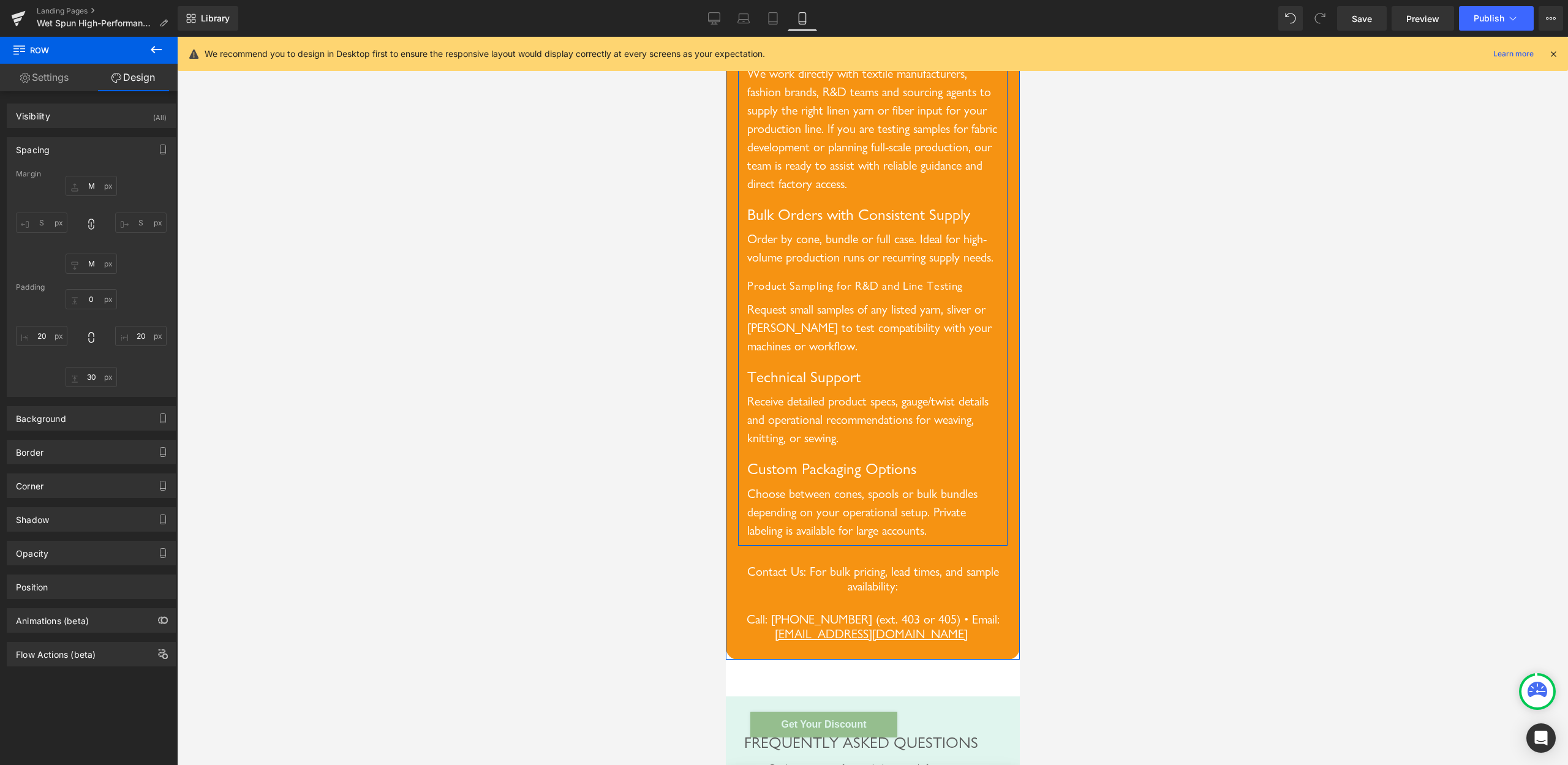
scroll to position [5750, 0]
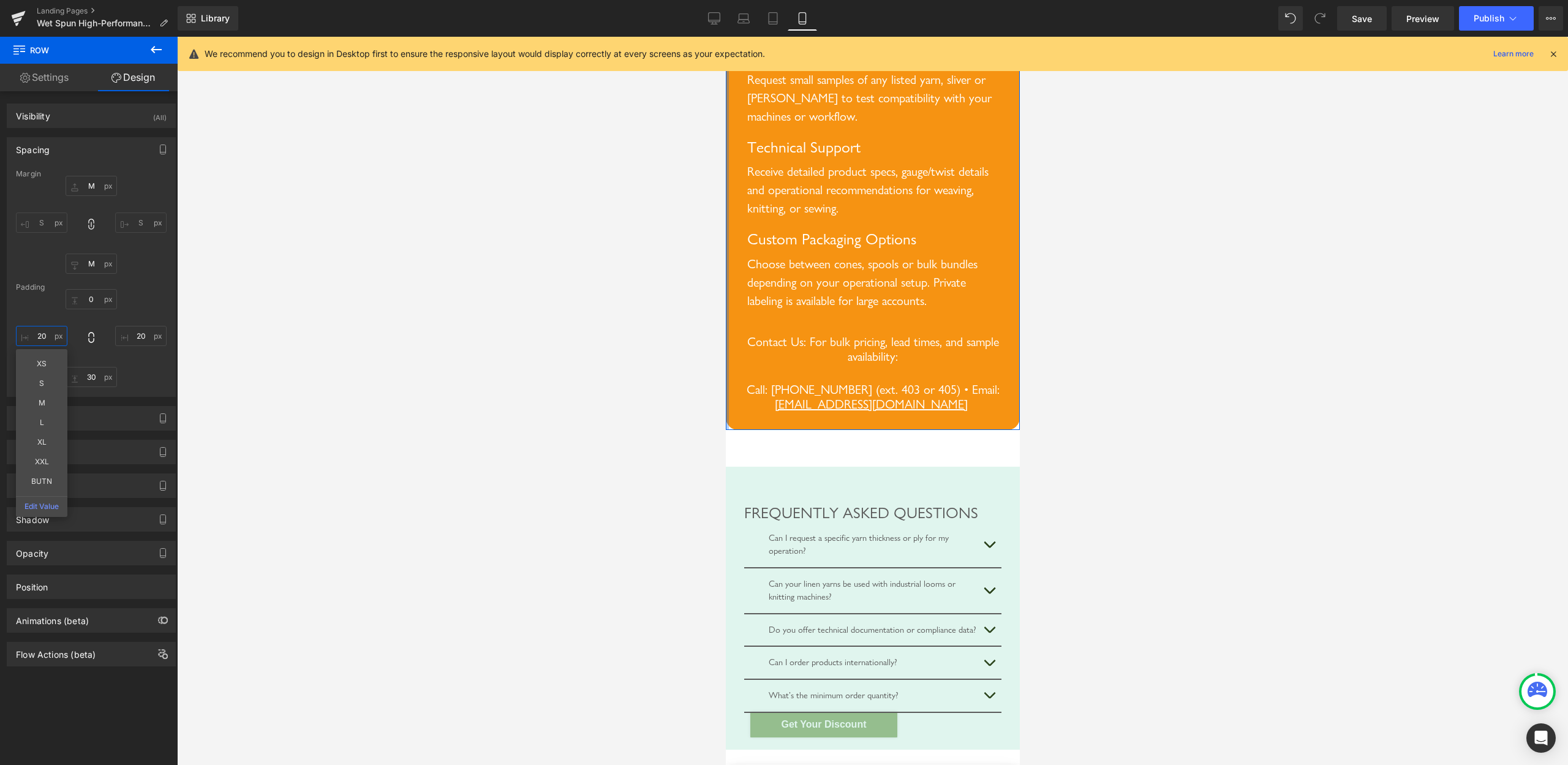
click at [36, 333] on input "20" at bounding box center [41, 336] width 51 height 20
click at [38, 335] on input "20" at bounding box center [41, 336] width 51 height 20
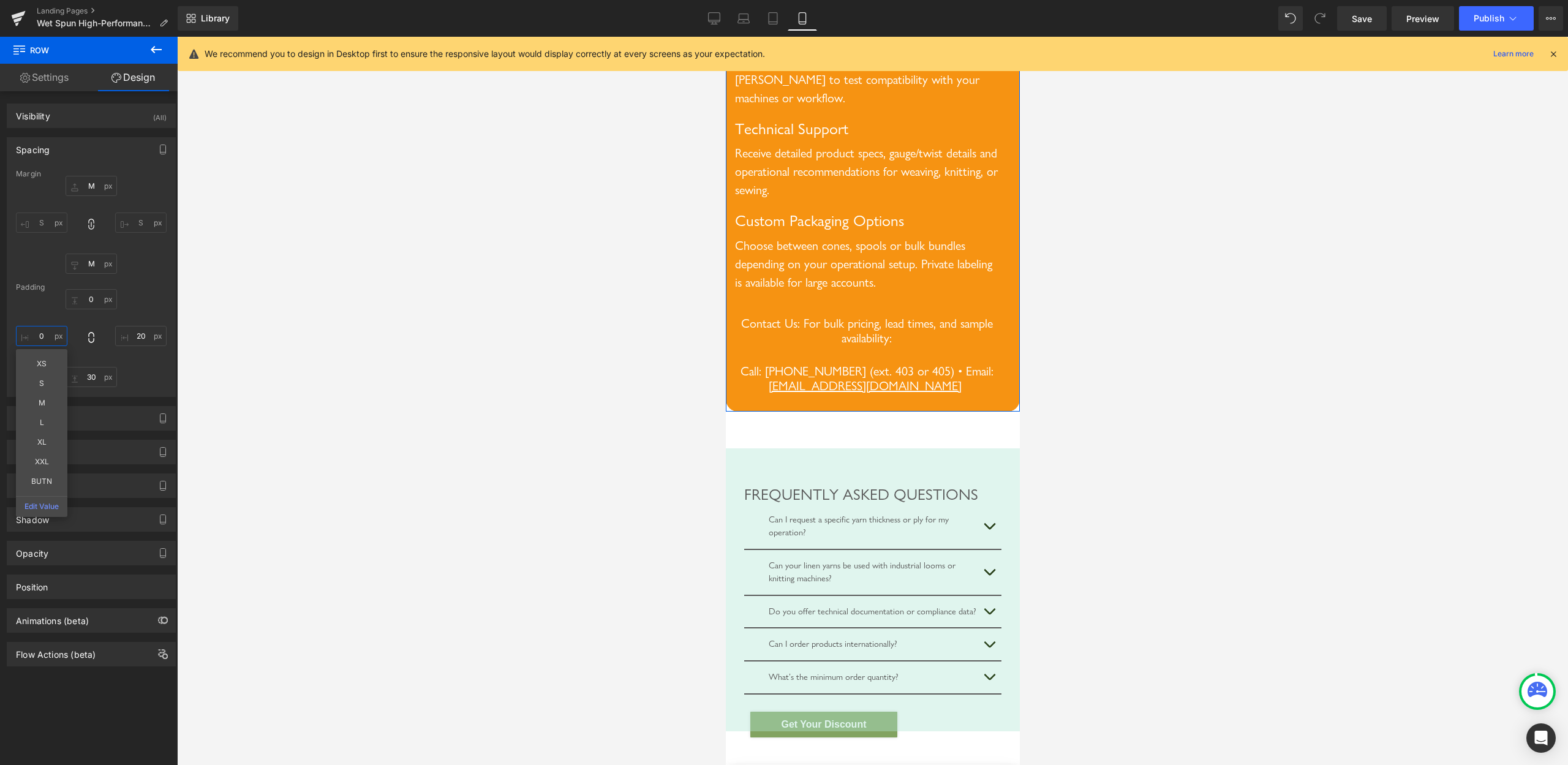
type input "20"
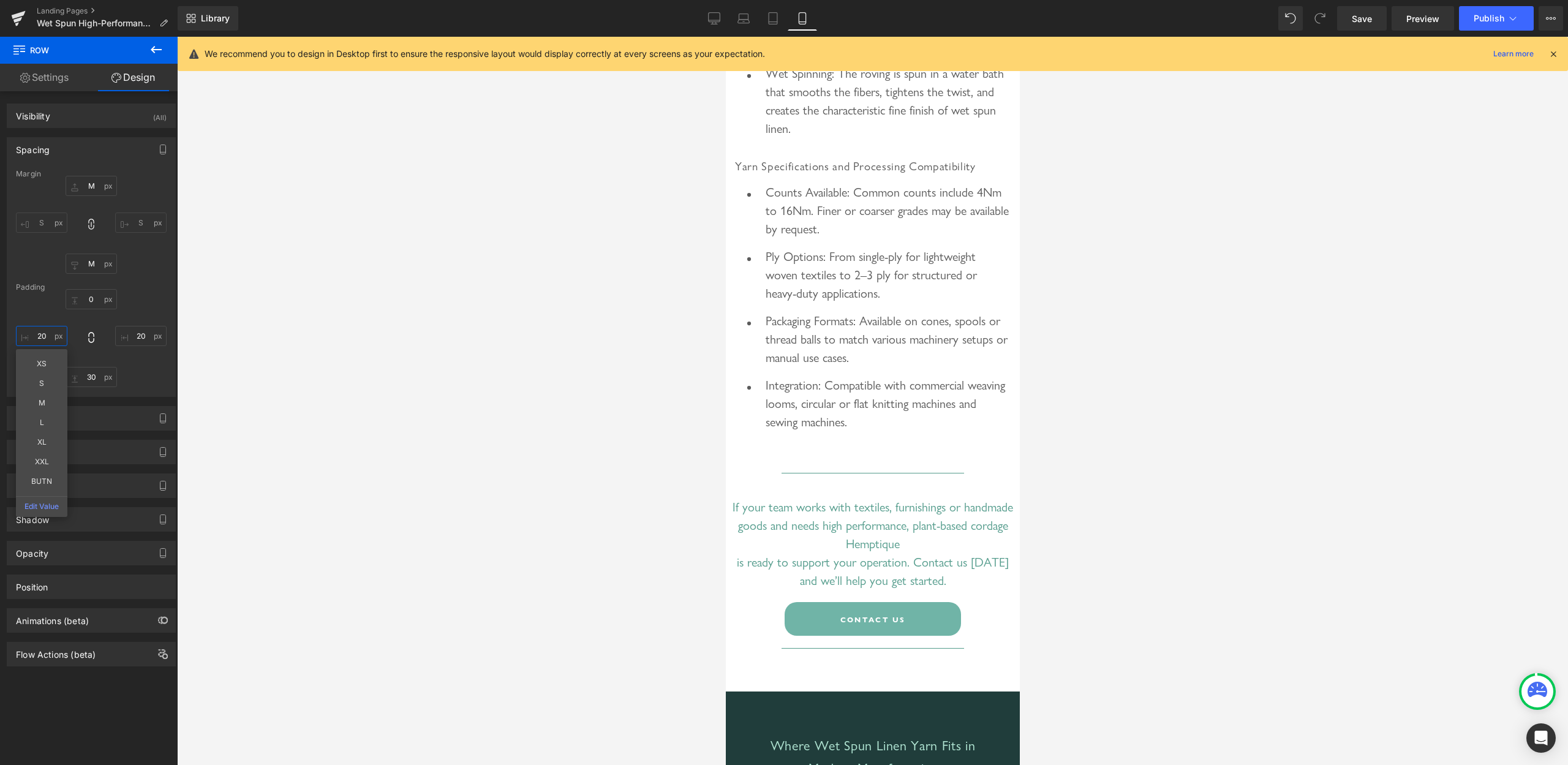
scroll to position [4167, 0]
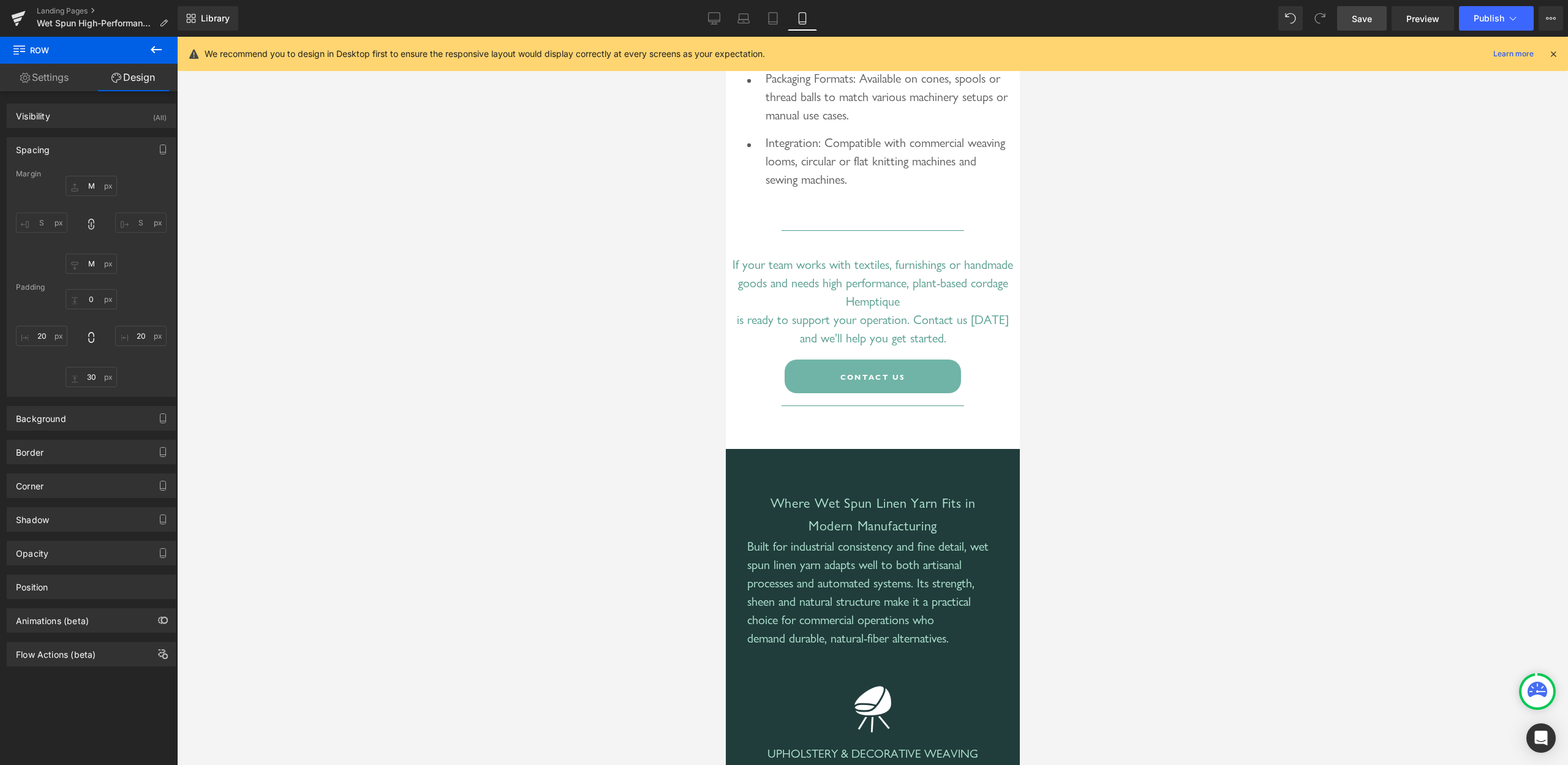
click at [1360, 17] on span "Save" at bounding box center [1362, 19] width 20 height 13
drag, startPoint x: 715, startPoint y: 19, endPoint x: 699, endPoint y: 126, distance: 108.2
click at [715, 19] on icon at bounding box center [714, 19] width 12 height 12
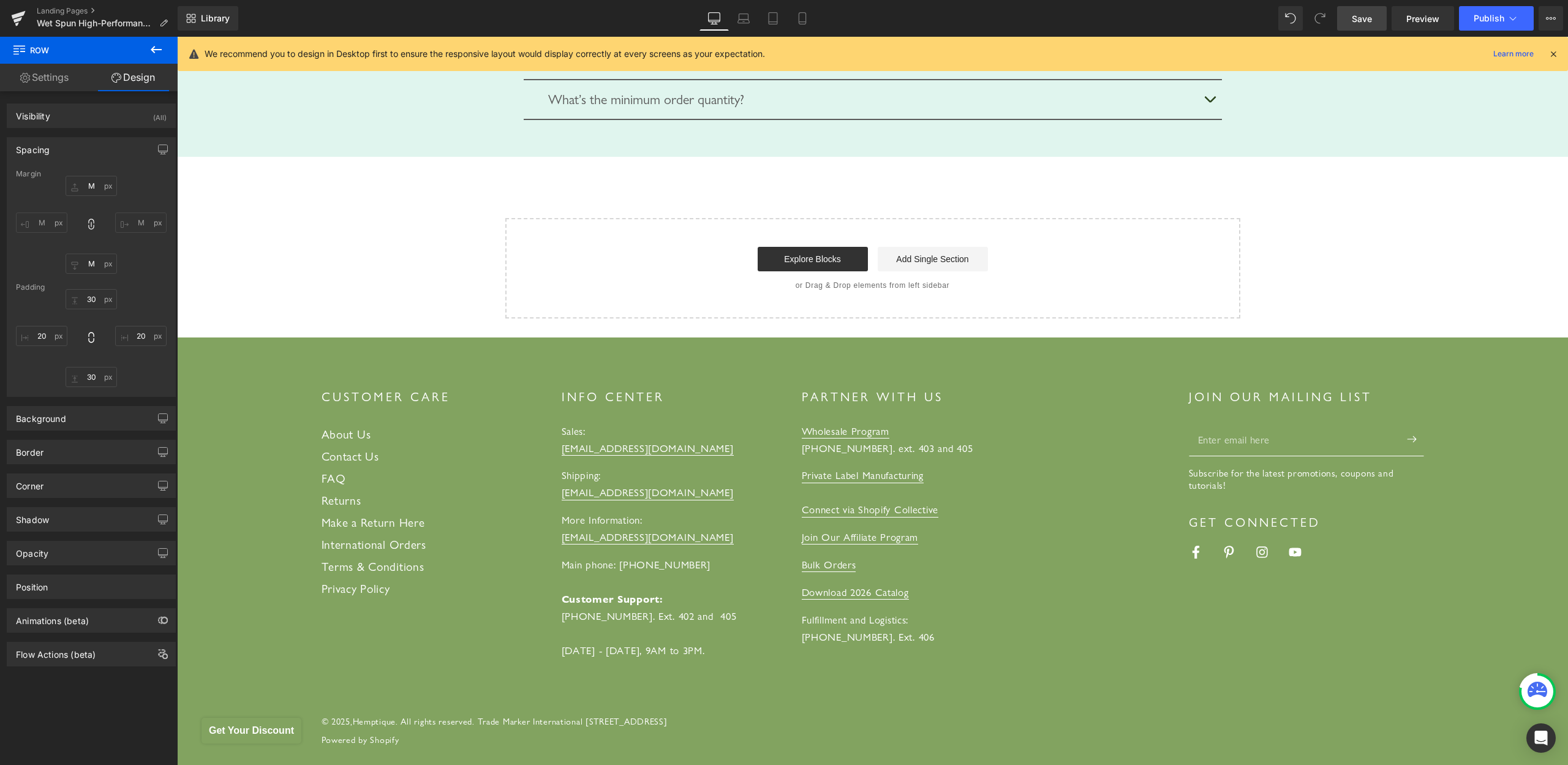
type input "M"
type input "30"
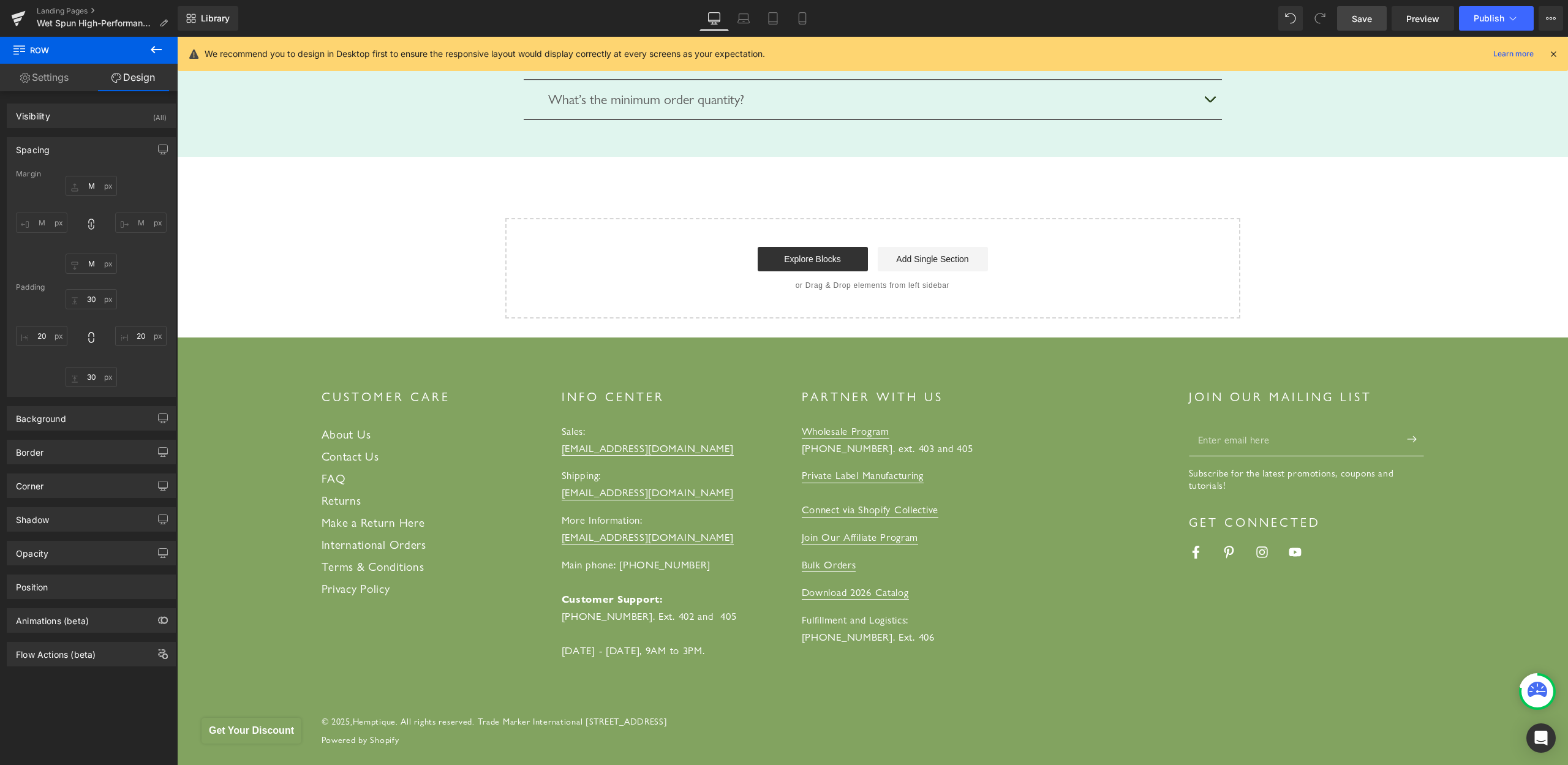
type input "20"
type input "30"
type input "20"
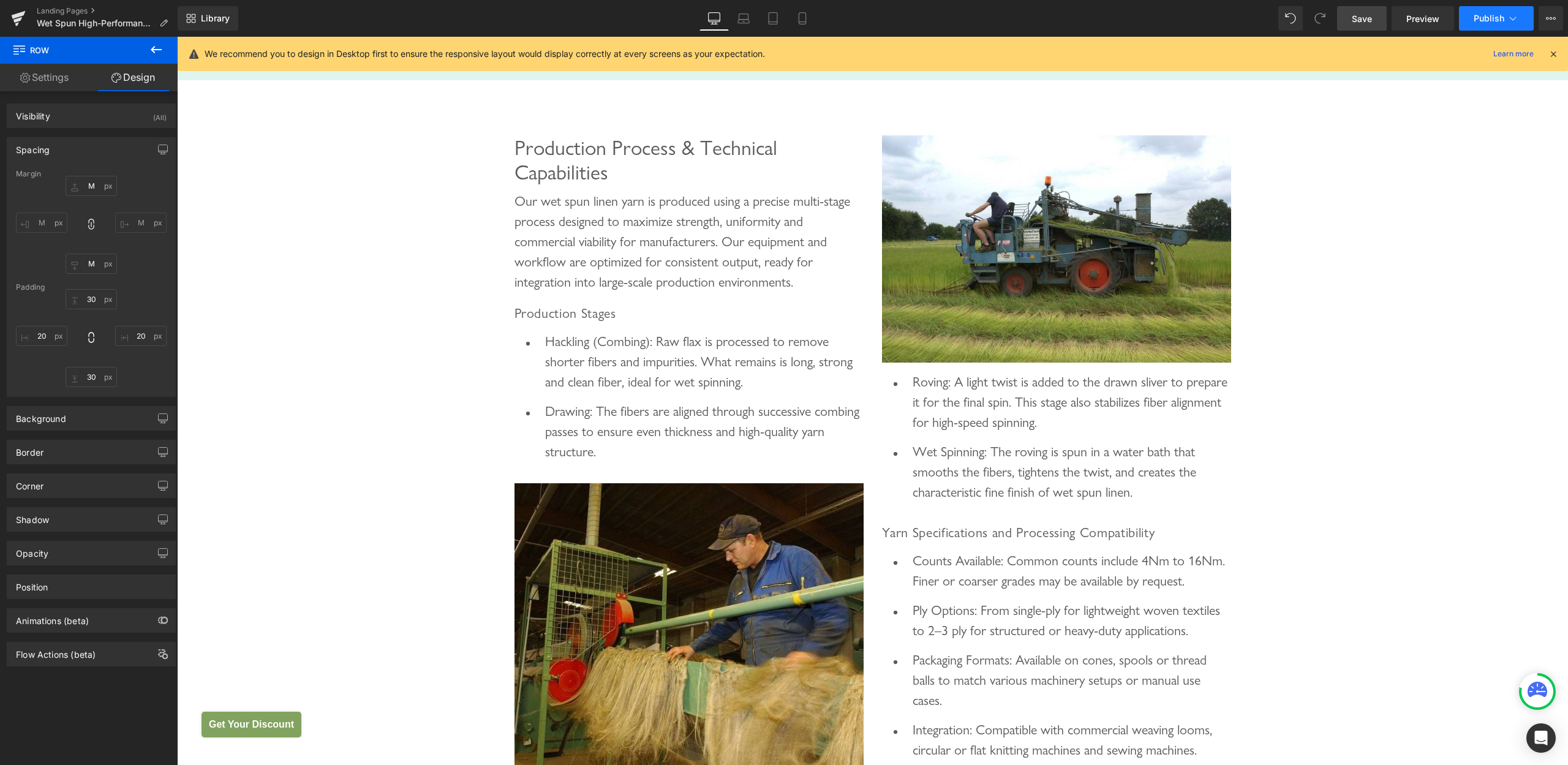
click at [1485, 18] on span "Publish" at bounding box center [1490, 19] width 31 height 10
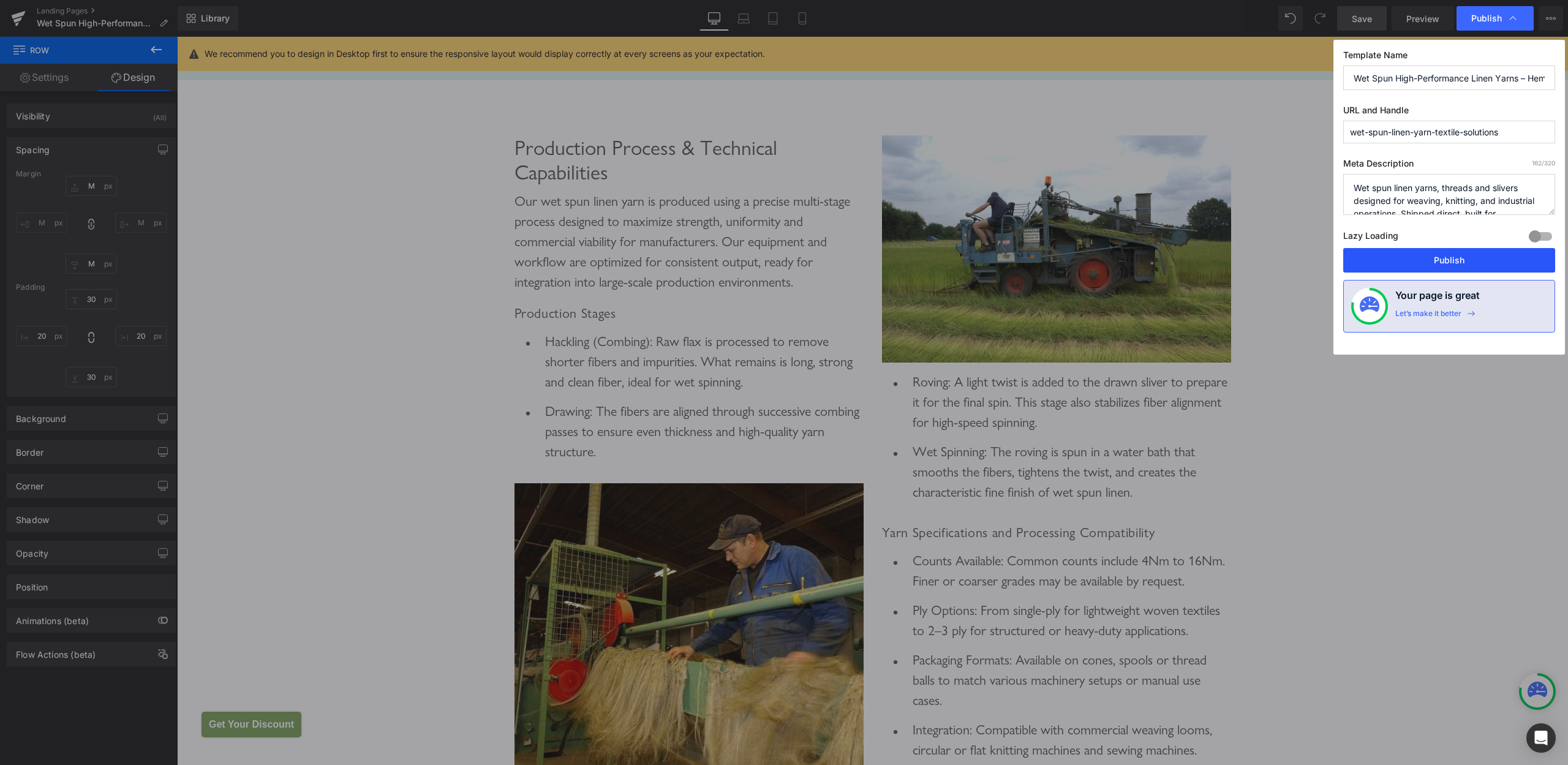
click at [1444, 257] on button "Publish" at bounding box center [1449, 261] width 212 height 25
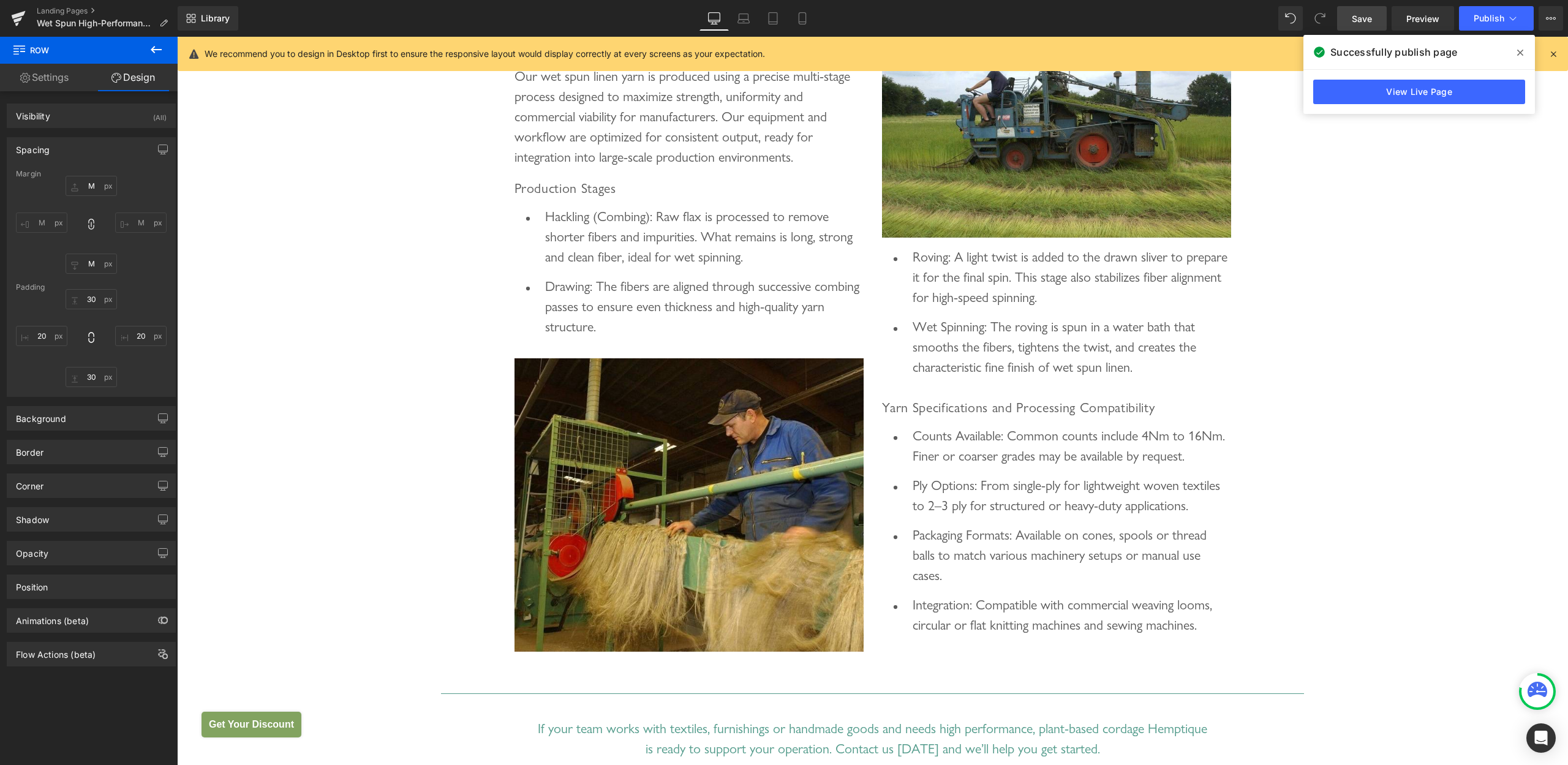
scroll to position [1741, 0]
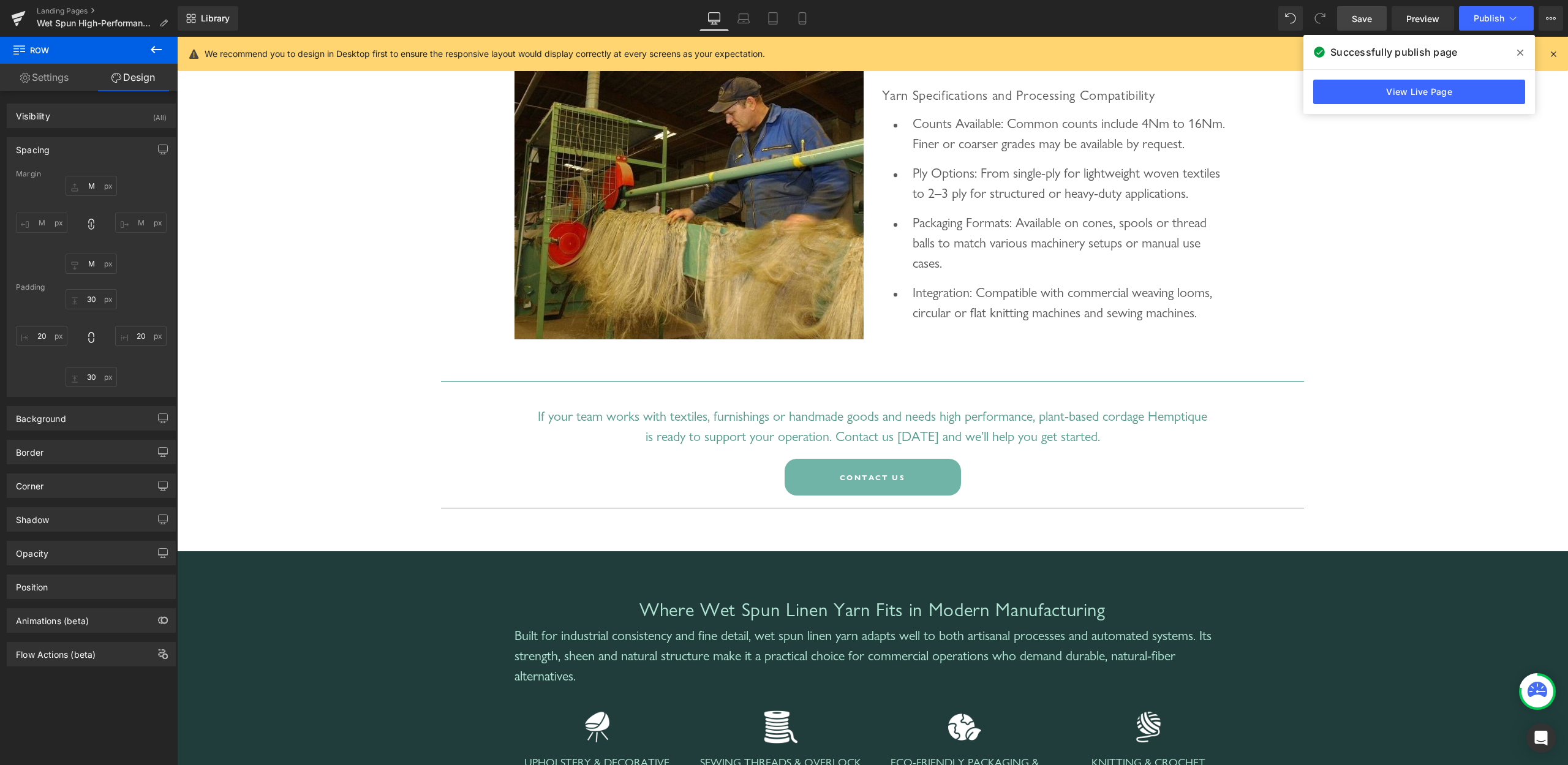
click at [154, 52] on icon at bounding box center [156, 49] width 11 height 7
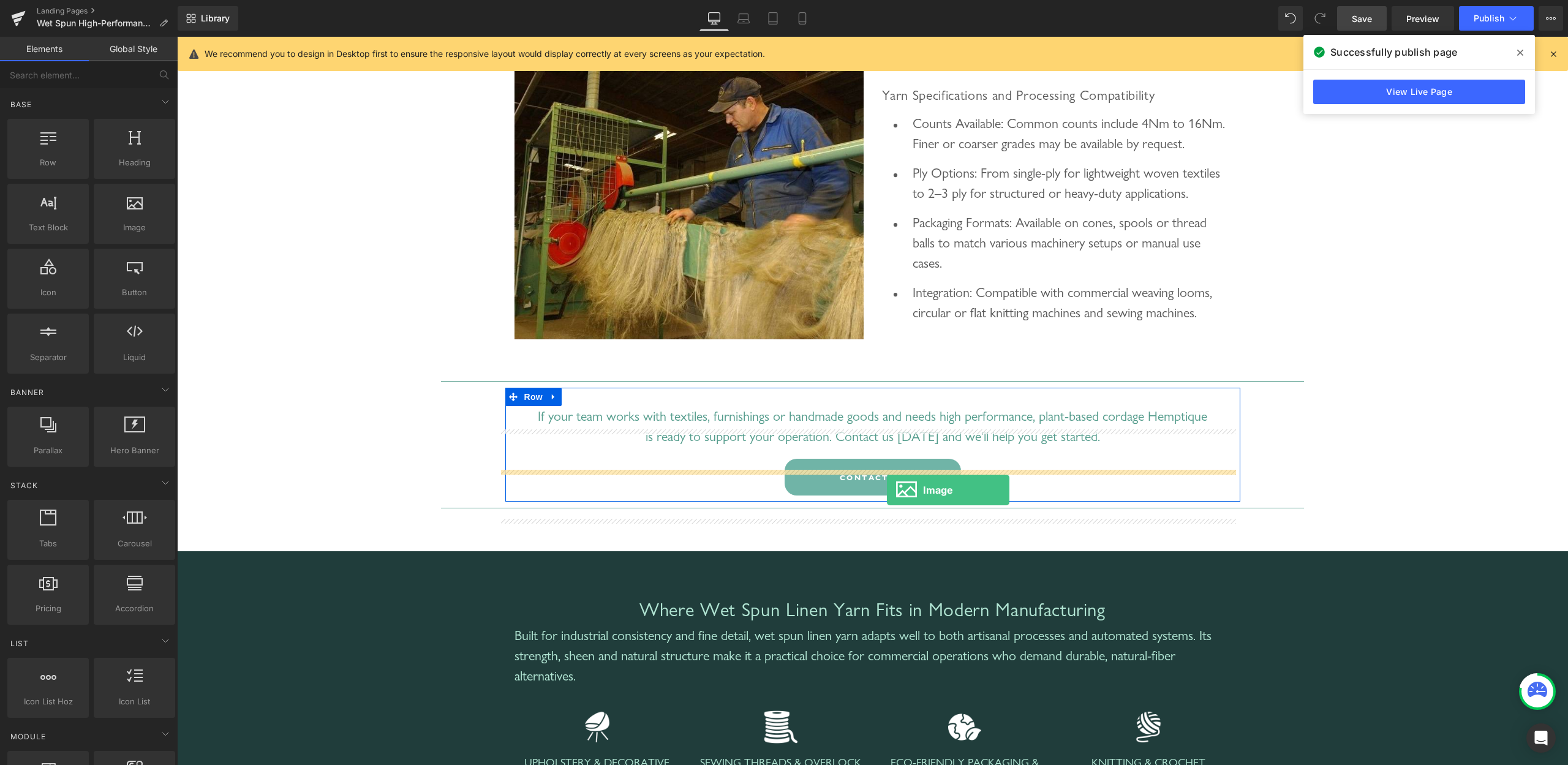
drag, startPoint x: 298, startPoint y: 240, endPoint x: 887, endPoint y: 490, distance: 639.9
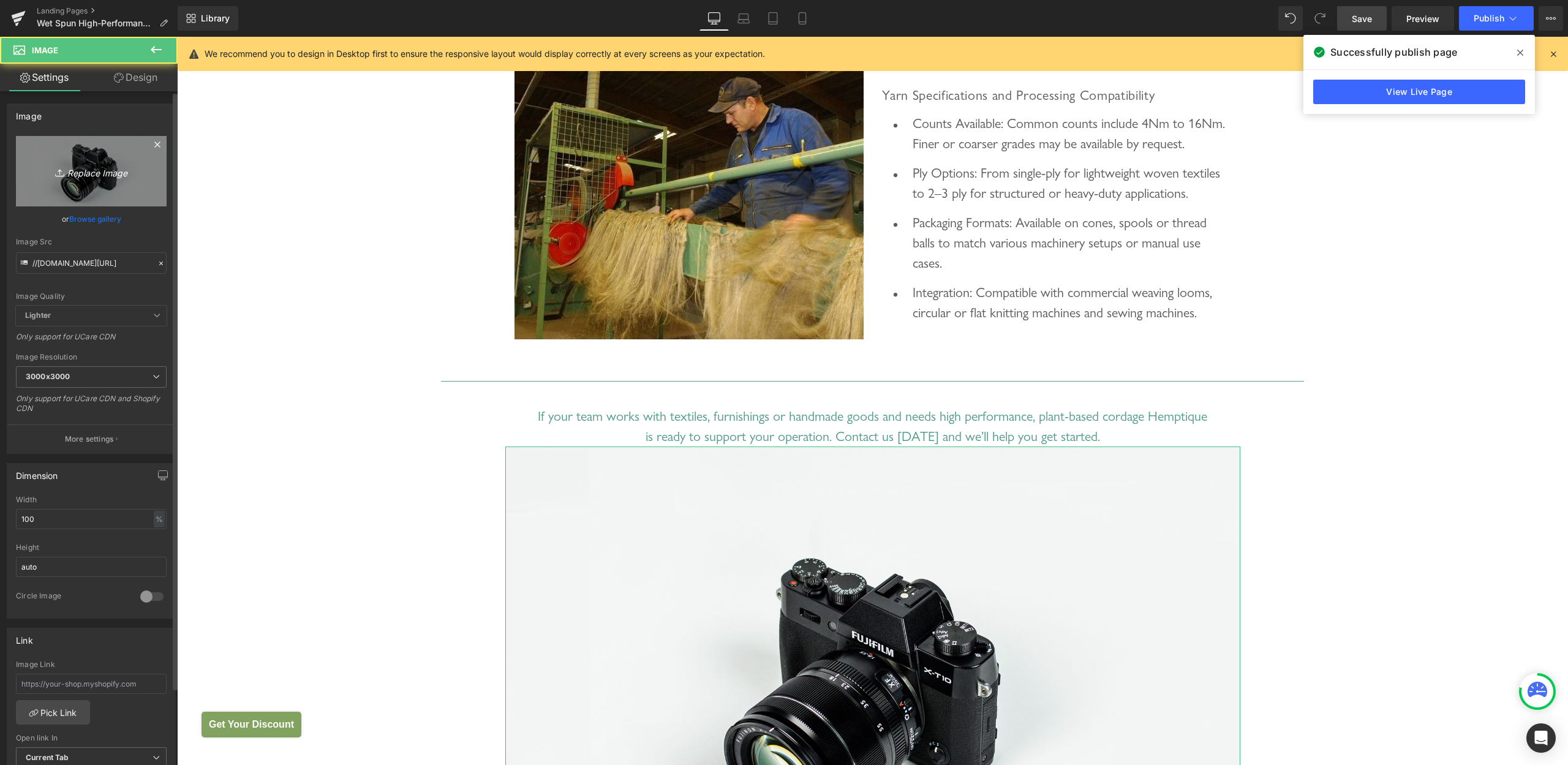
click at [86, 175] on icon "Replace Image" at bounding box center [91, 171] width 98 height 15
type input "C:\fakepath\Contact us button.jpg"
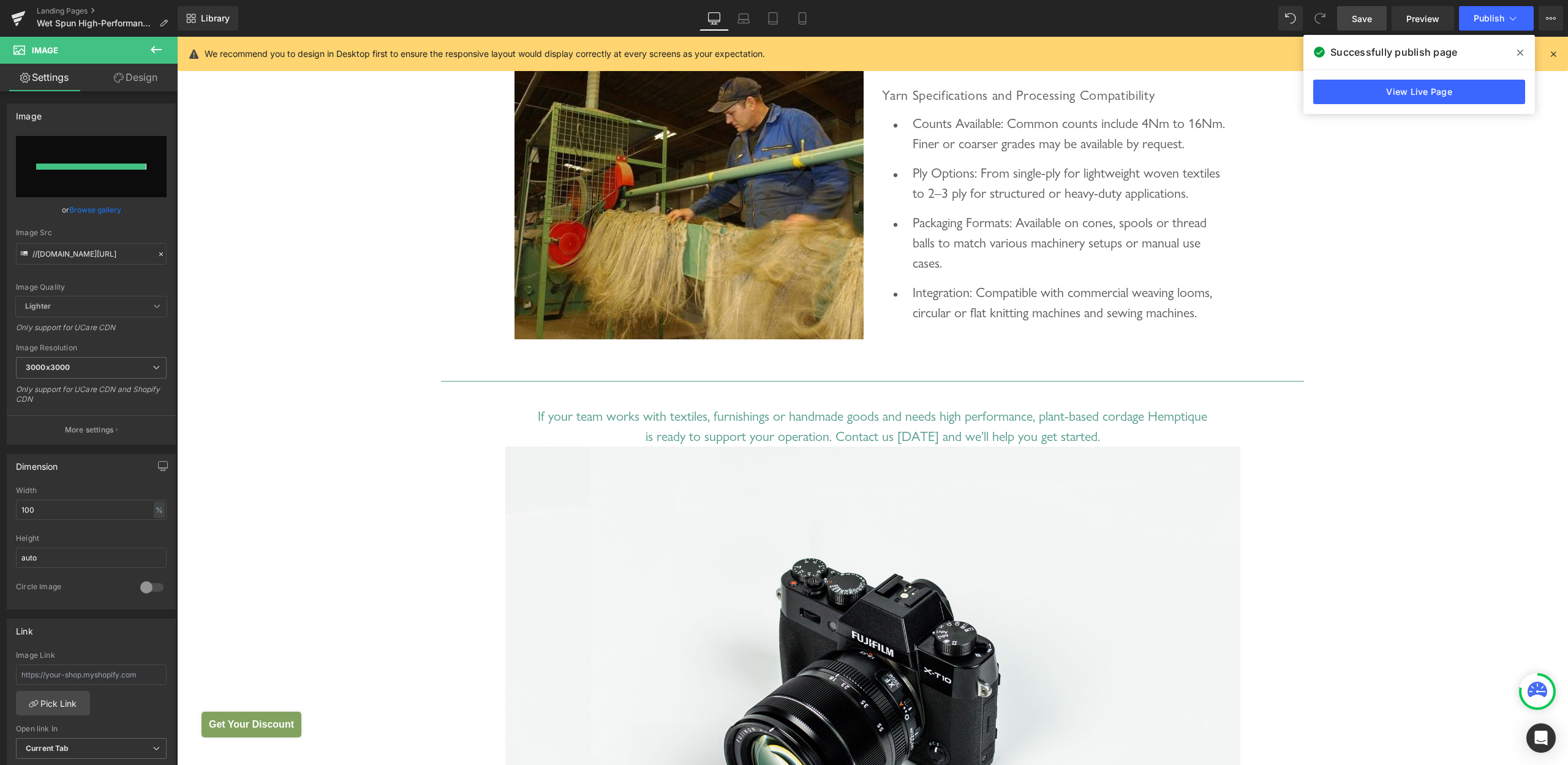
type input "[URL][DOMAIN_NAME]"
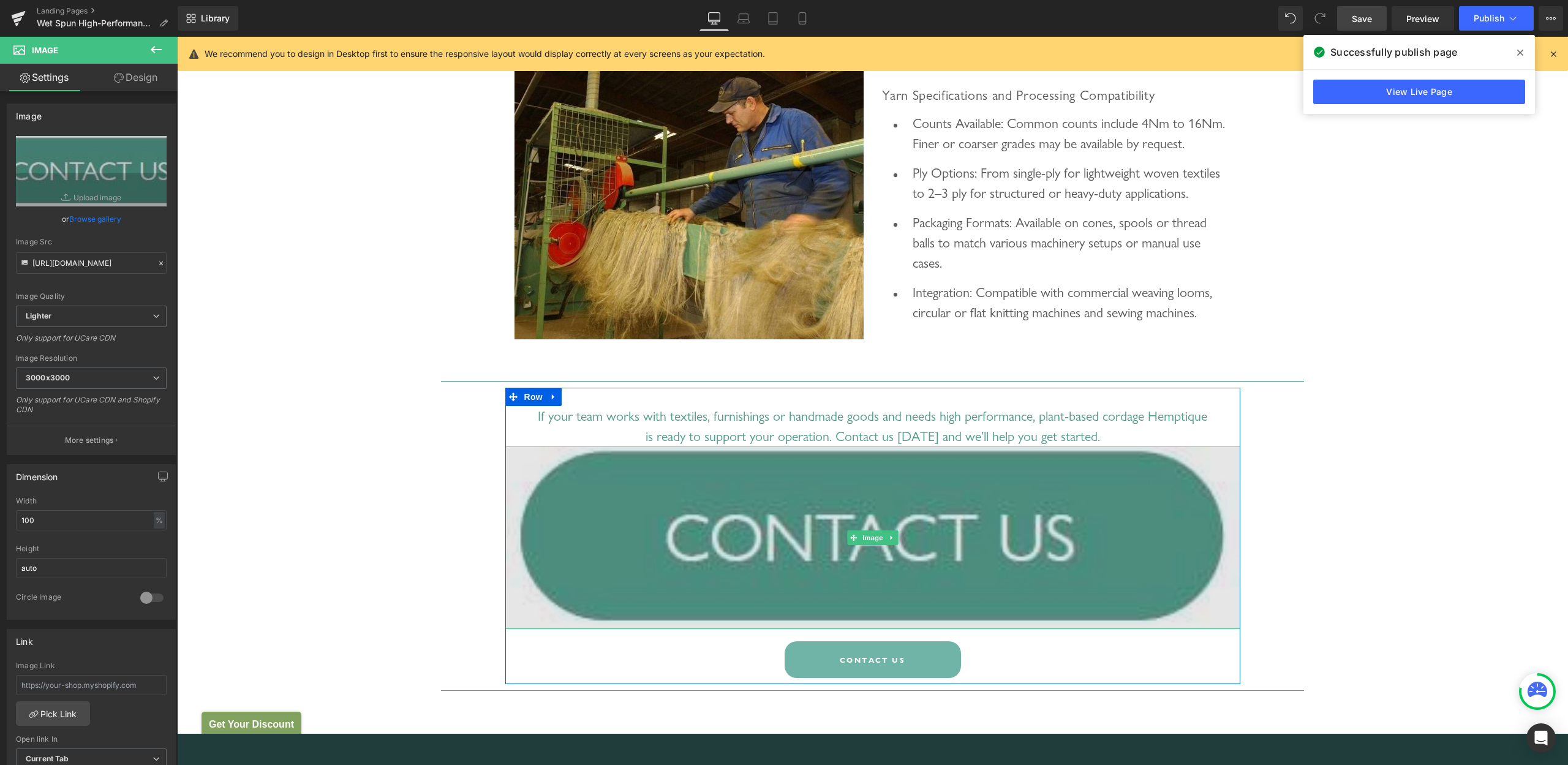
click at [833, 538] on img at bounding box center [873, 538] width 735 height 182
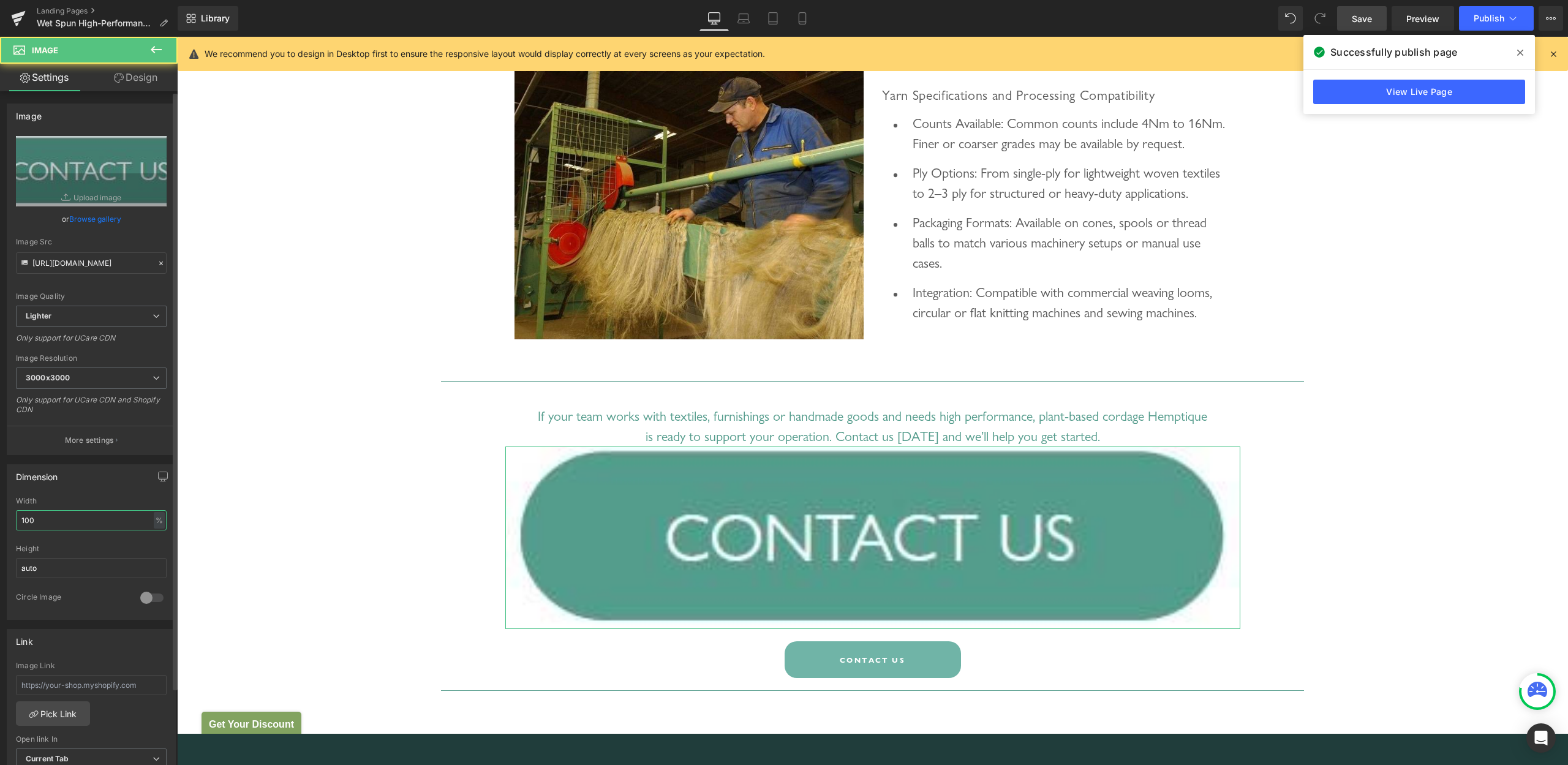
click at [56, 523] on input "100" at bounding box center [91, 520] width 151 height 20
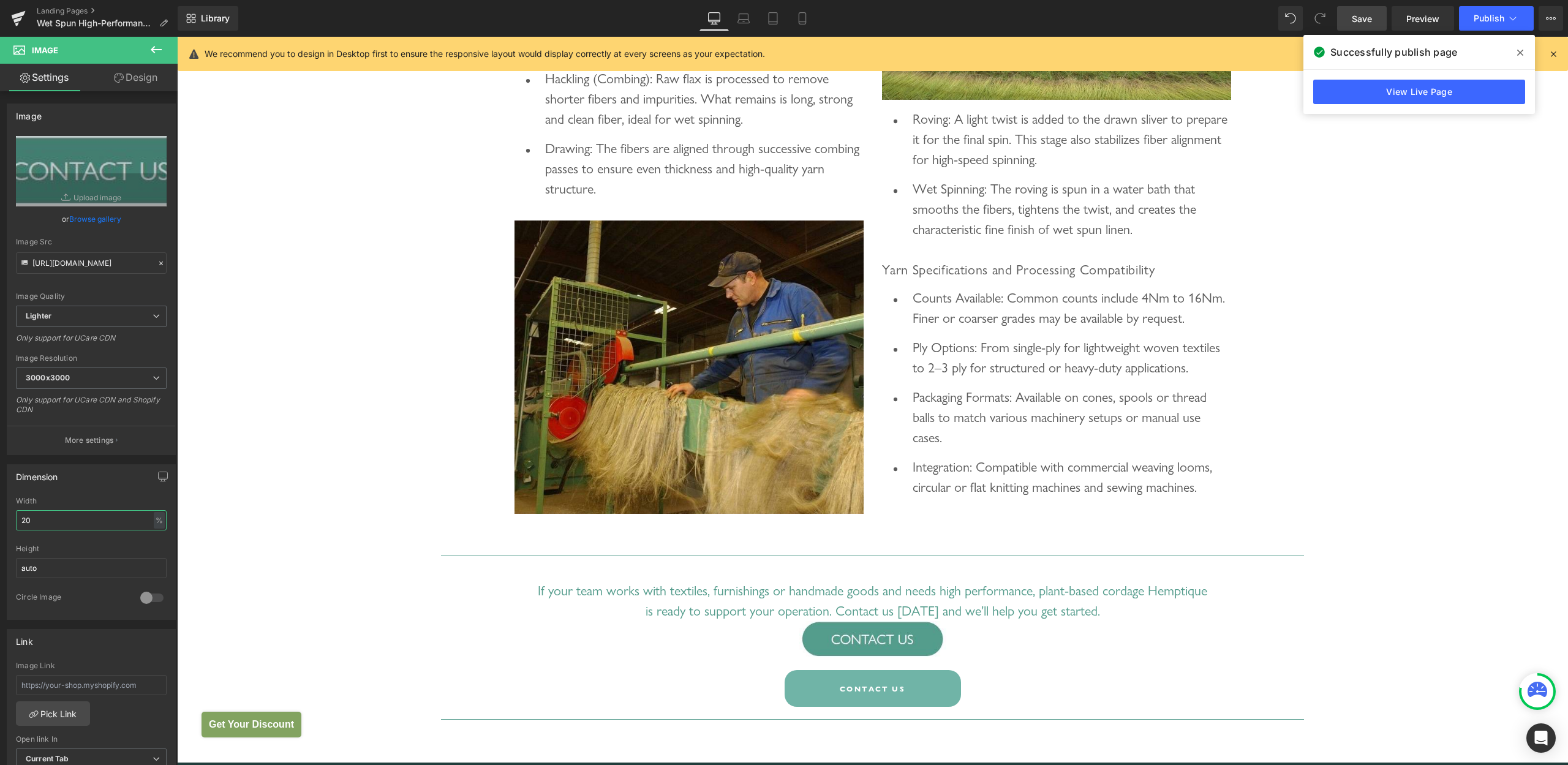
scroll to position [1616, 0]
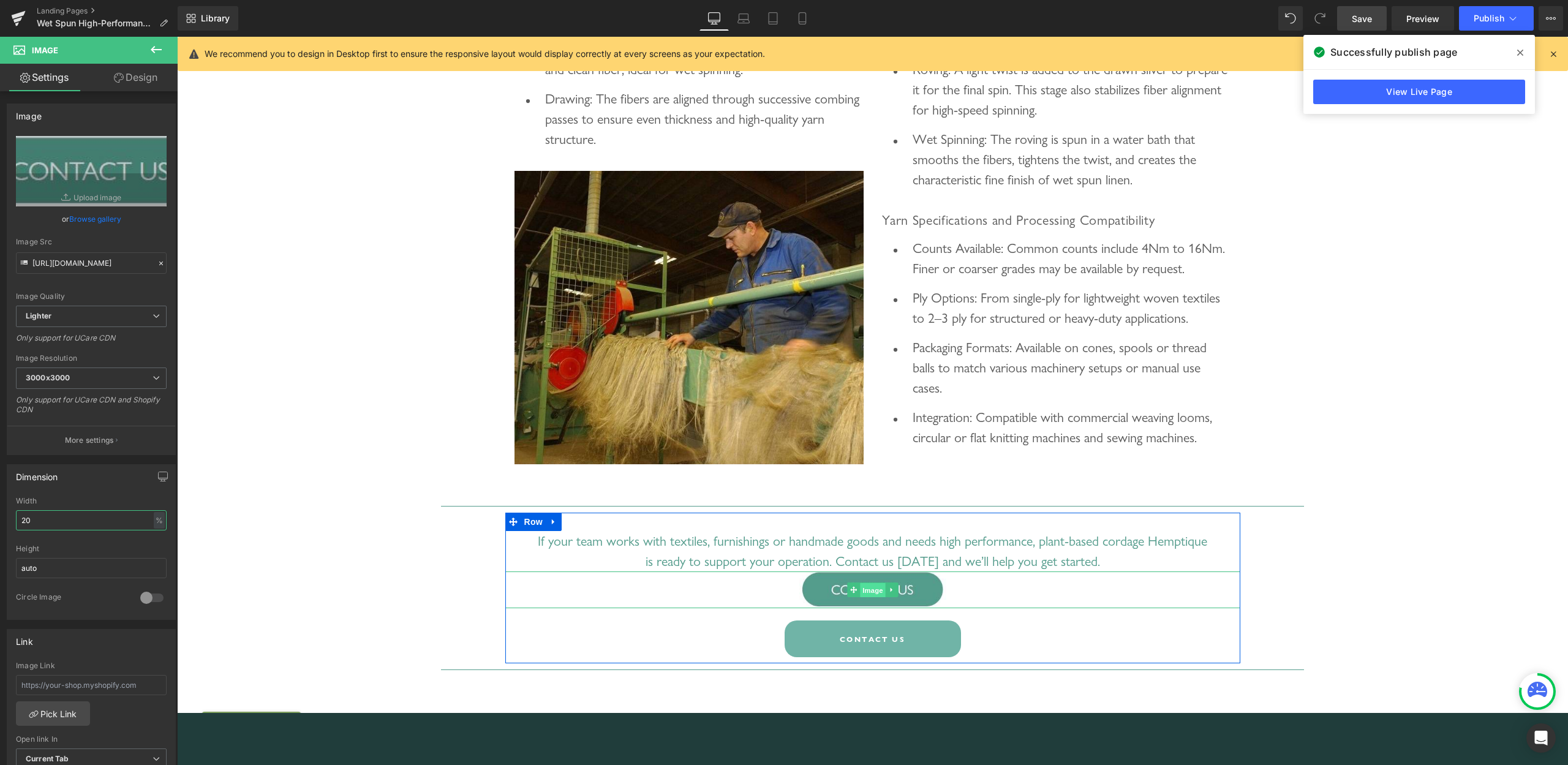
click at [862, 598] on span "Image" at bounding box center [873, 591] width 26 height 15
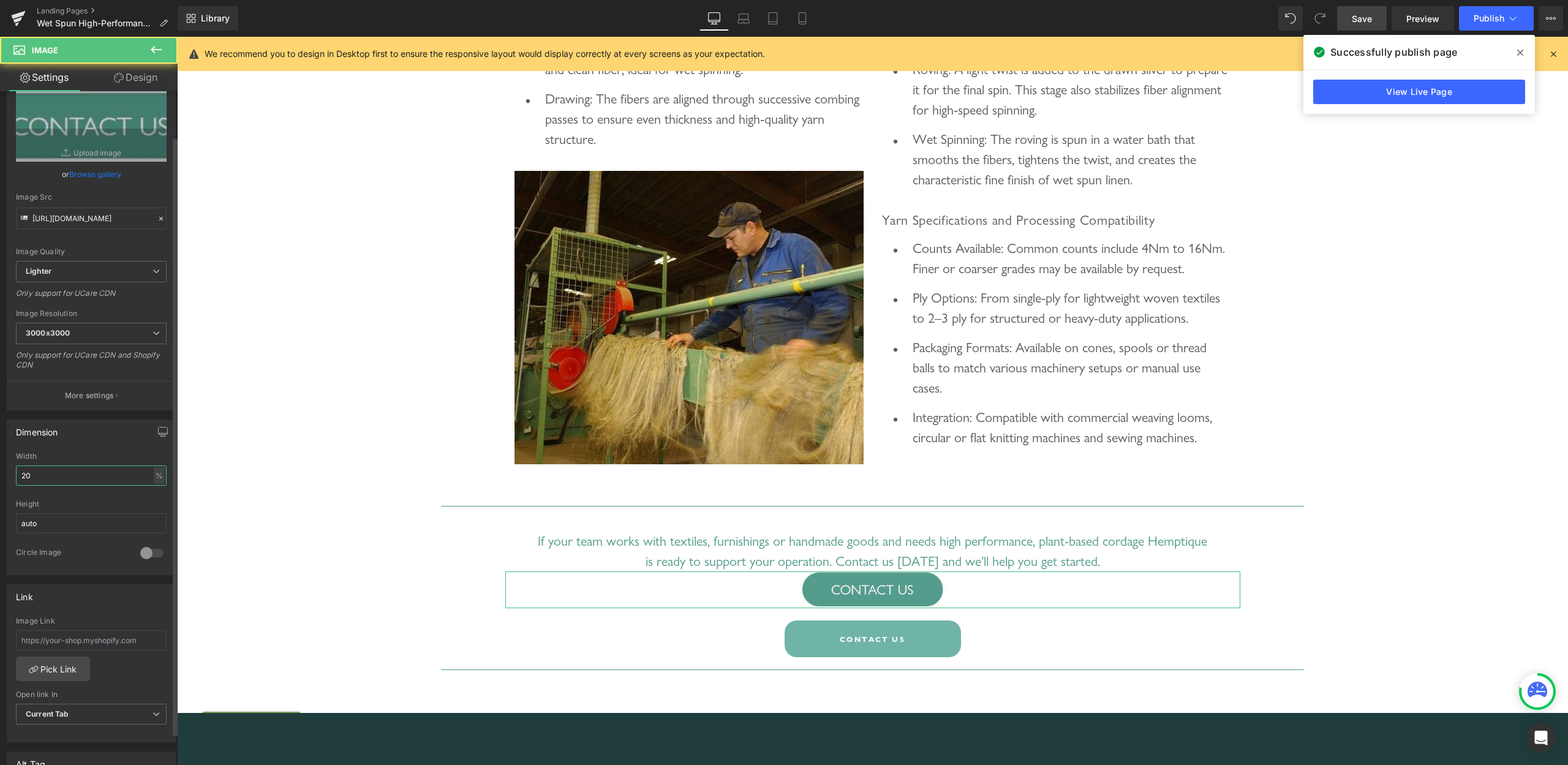
scroll to position [62, 0]
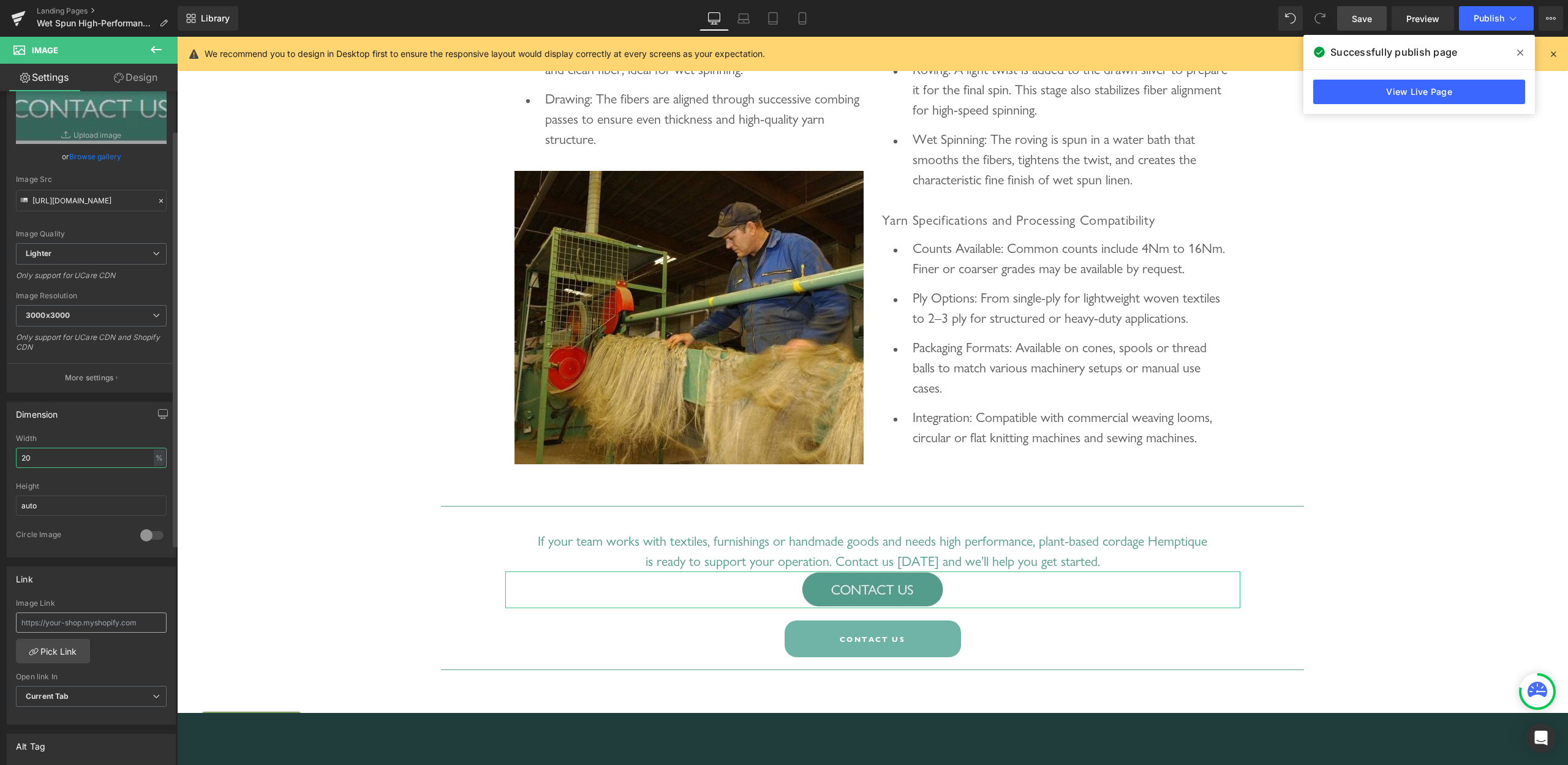
type input "20"
click at [82, 623] on input "text" at bounding box center [91, 623] width 151 height 20
paste input "[URL][DOMAIN_NAME]"
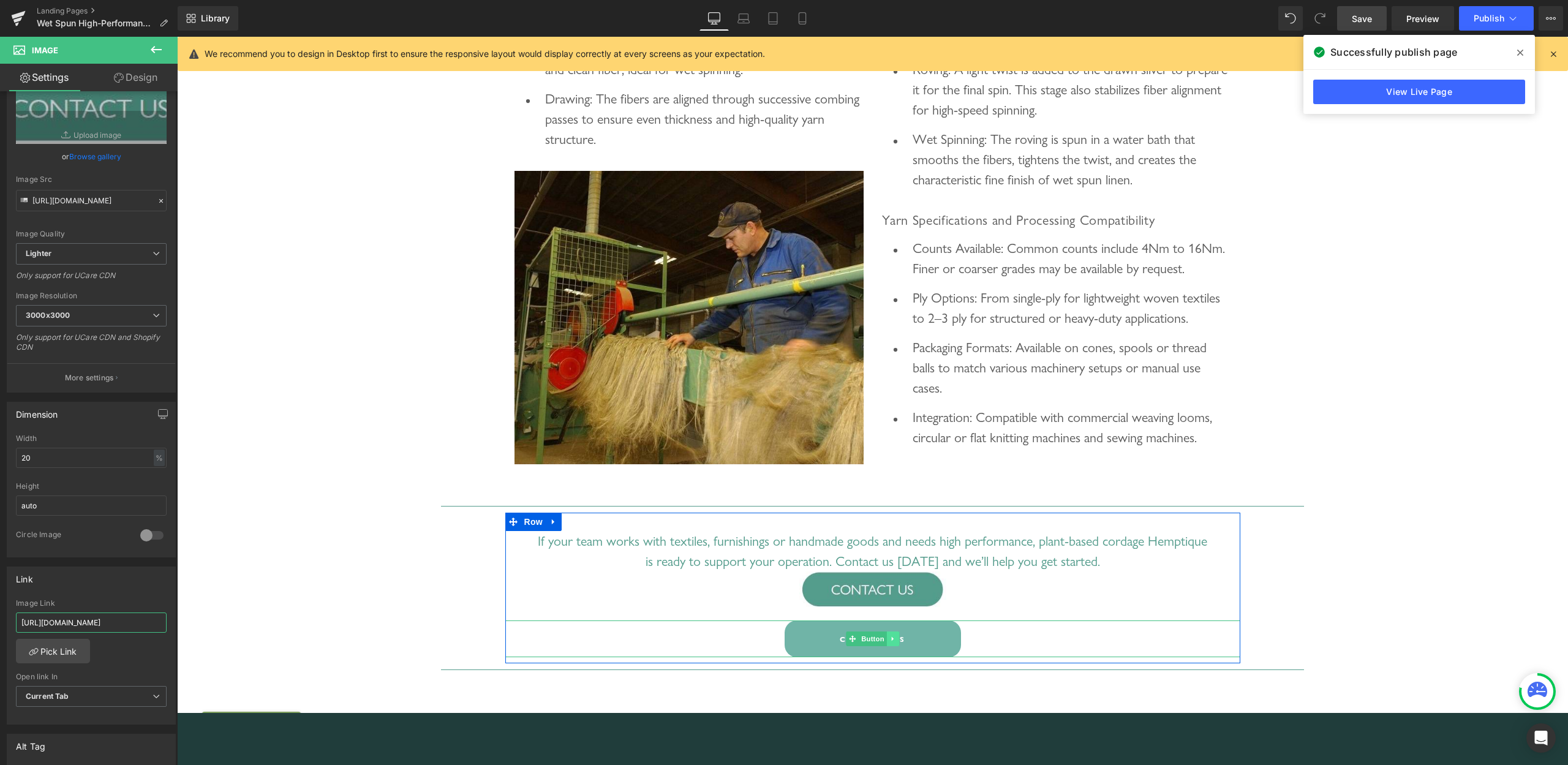
type input "[URL][DOMAIN_NAME]"
click at [887, 646] on link at bounding box center [893, 639] width 13 height 15
click at [896, 643] on icon at bounding box center [899, 639] width 7 height 7
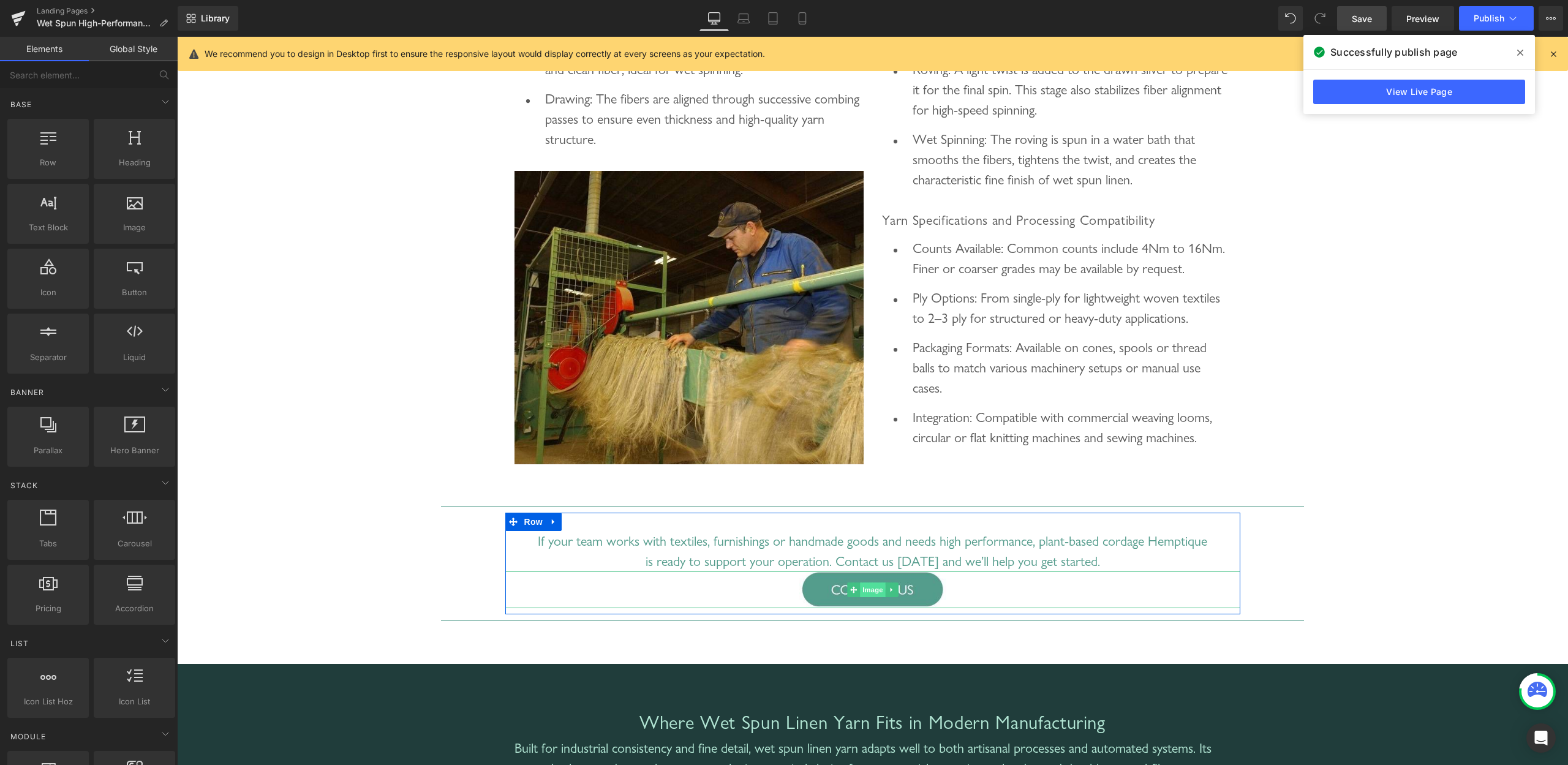
click at [866, 598] on span "Image" at bounding box center [873, 590] width 26 height 15
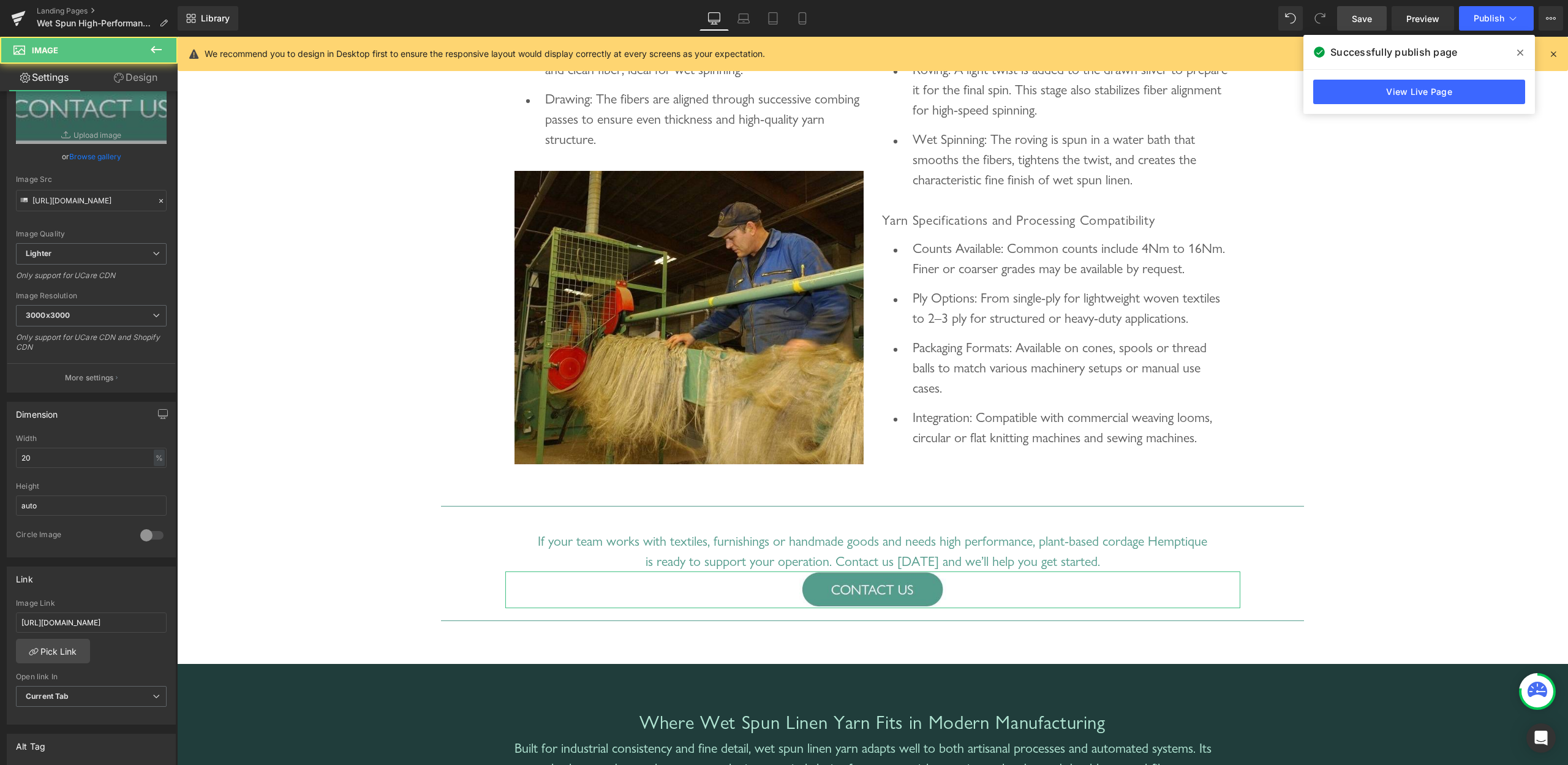
click at [139, 82] on link "Design" at bounding box center [136, 77] width 89 height 28
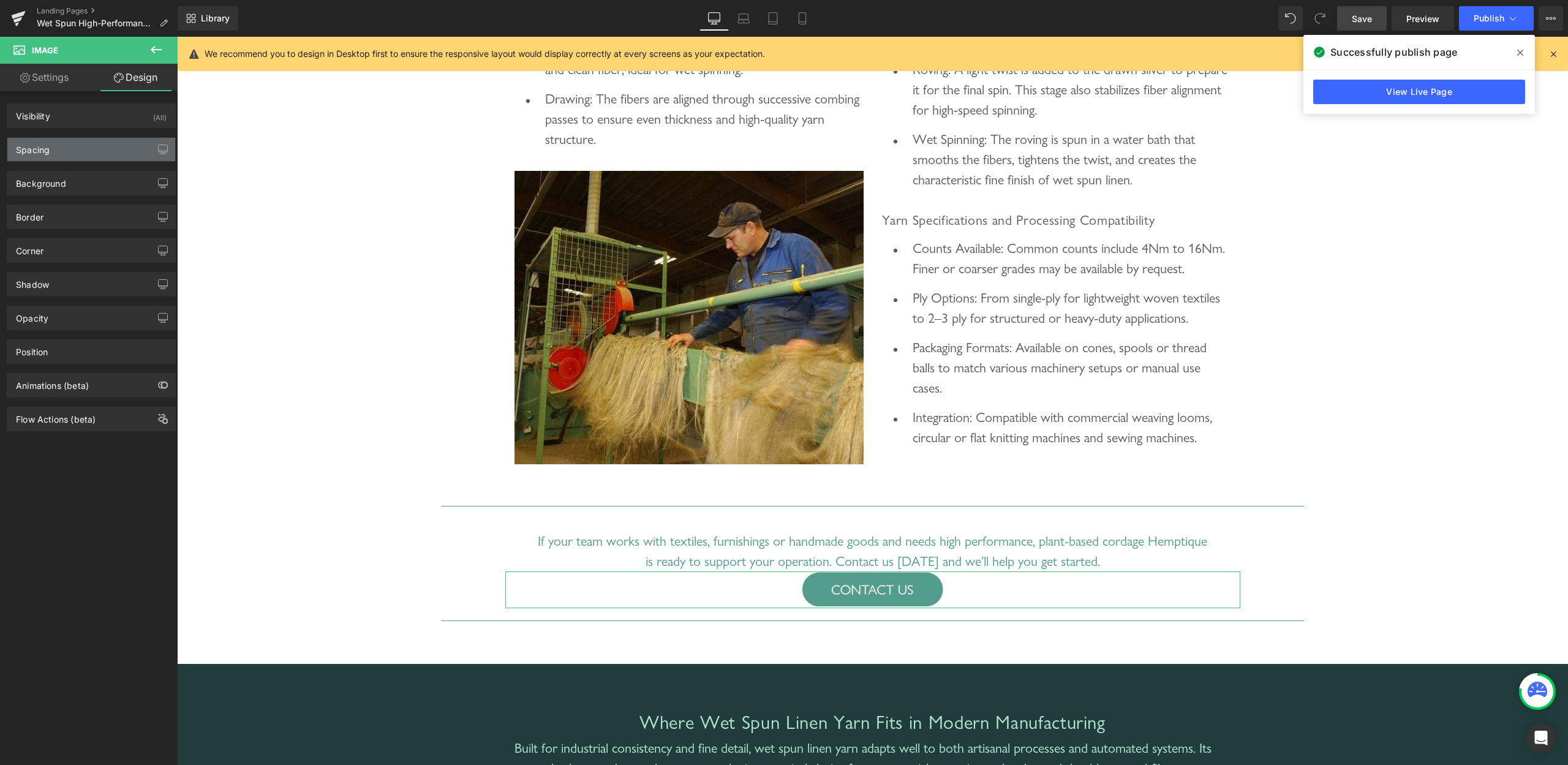
click at [58, 155] on div "Spacing" at bounding box center [91, 150] width 168 height 23
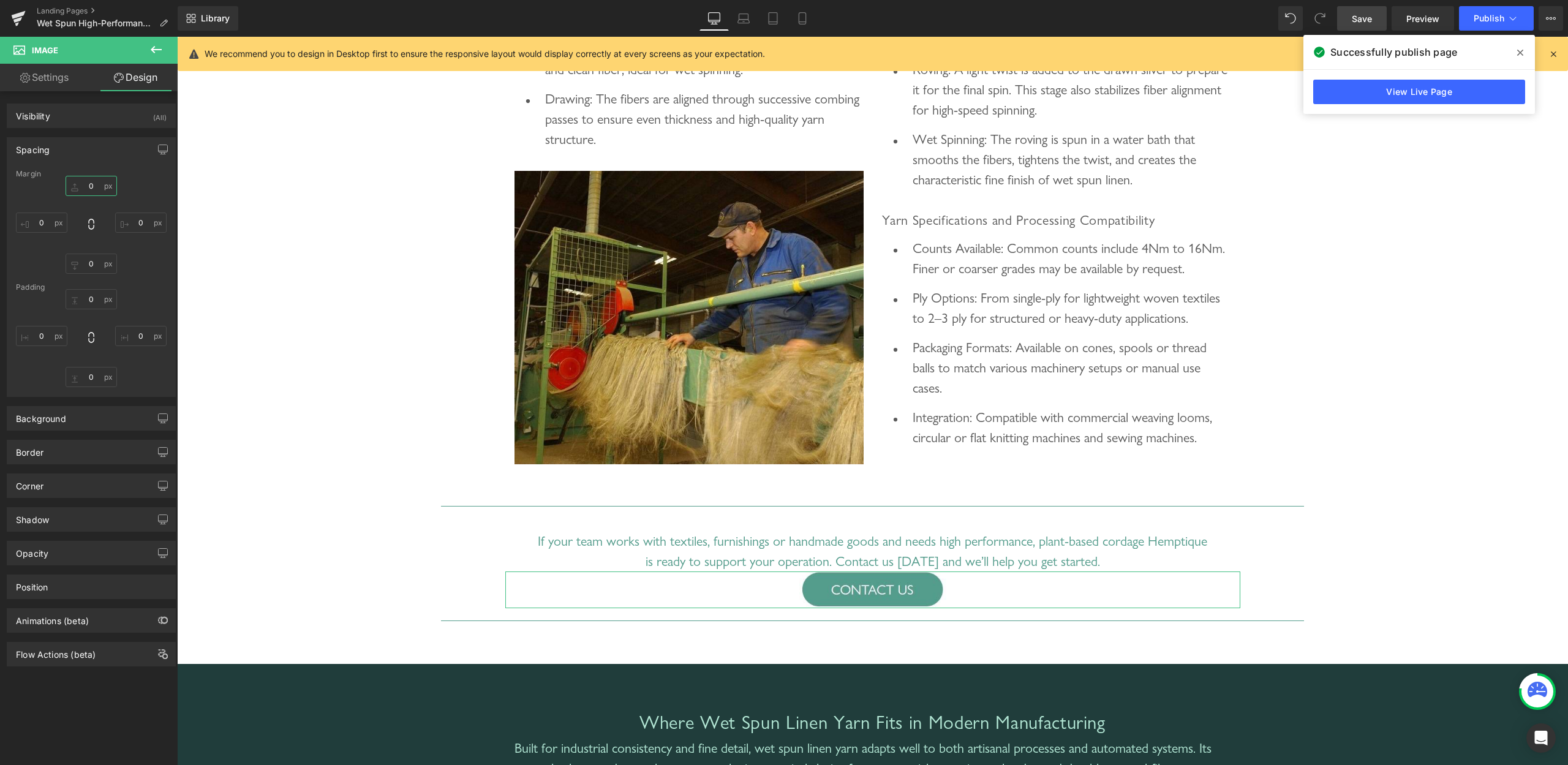
click at [81, 190] on input "0" at bounding box center [91, 186] width 51 height 20
click at [77, 185] on input "0" at bounding box center [91, 186] width 51 height 20
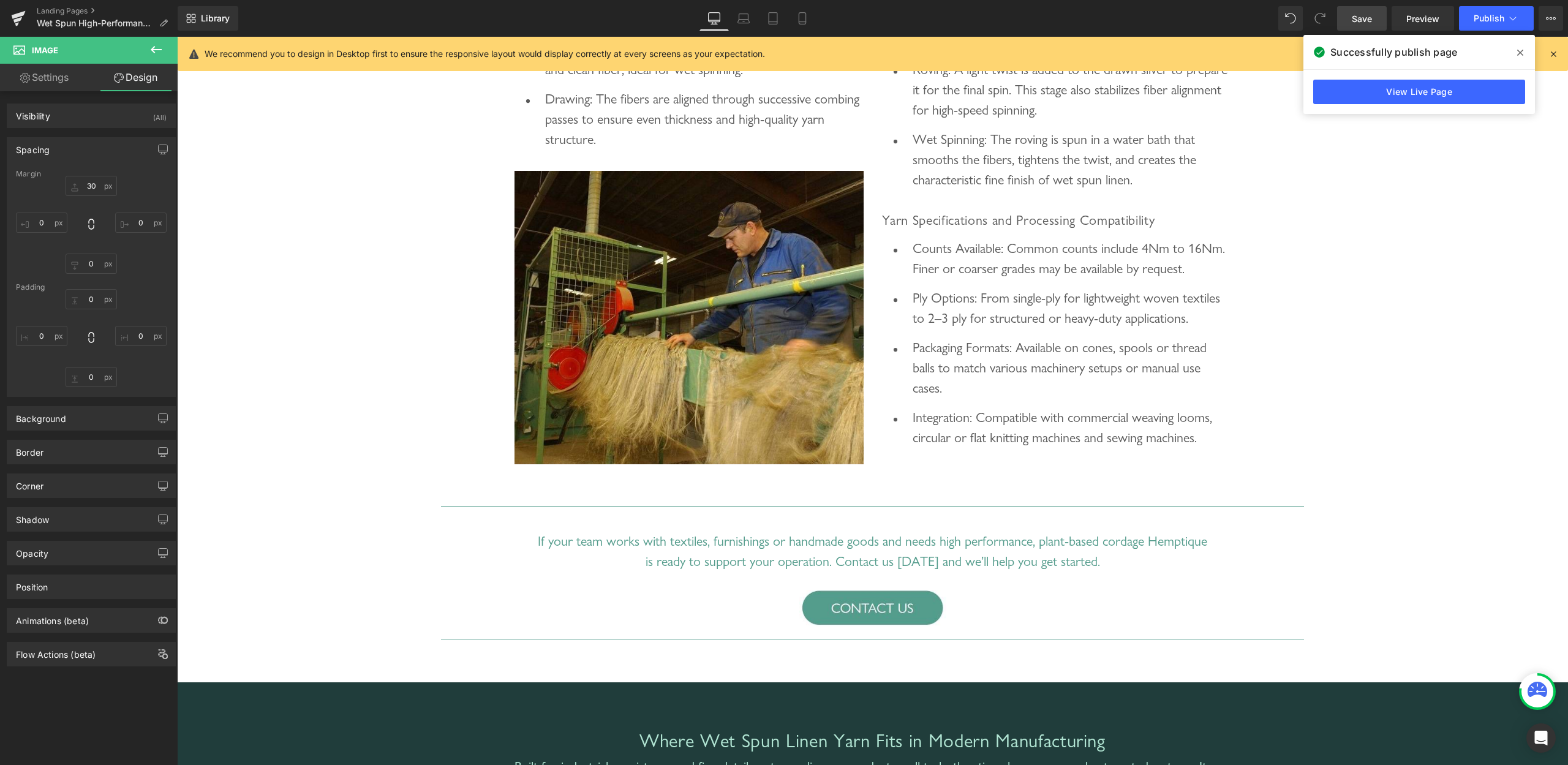
click at [1360, 19] on span "Save" at bounding box center [1362, 19] width 20 height 13
click at [810, 17] on link "Mobile" at bounding box center [803, 19] width 30 height 25
type input "30"
type input "0"
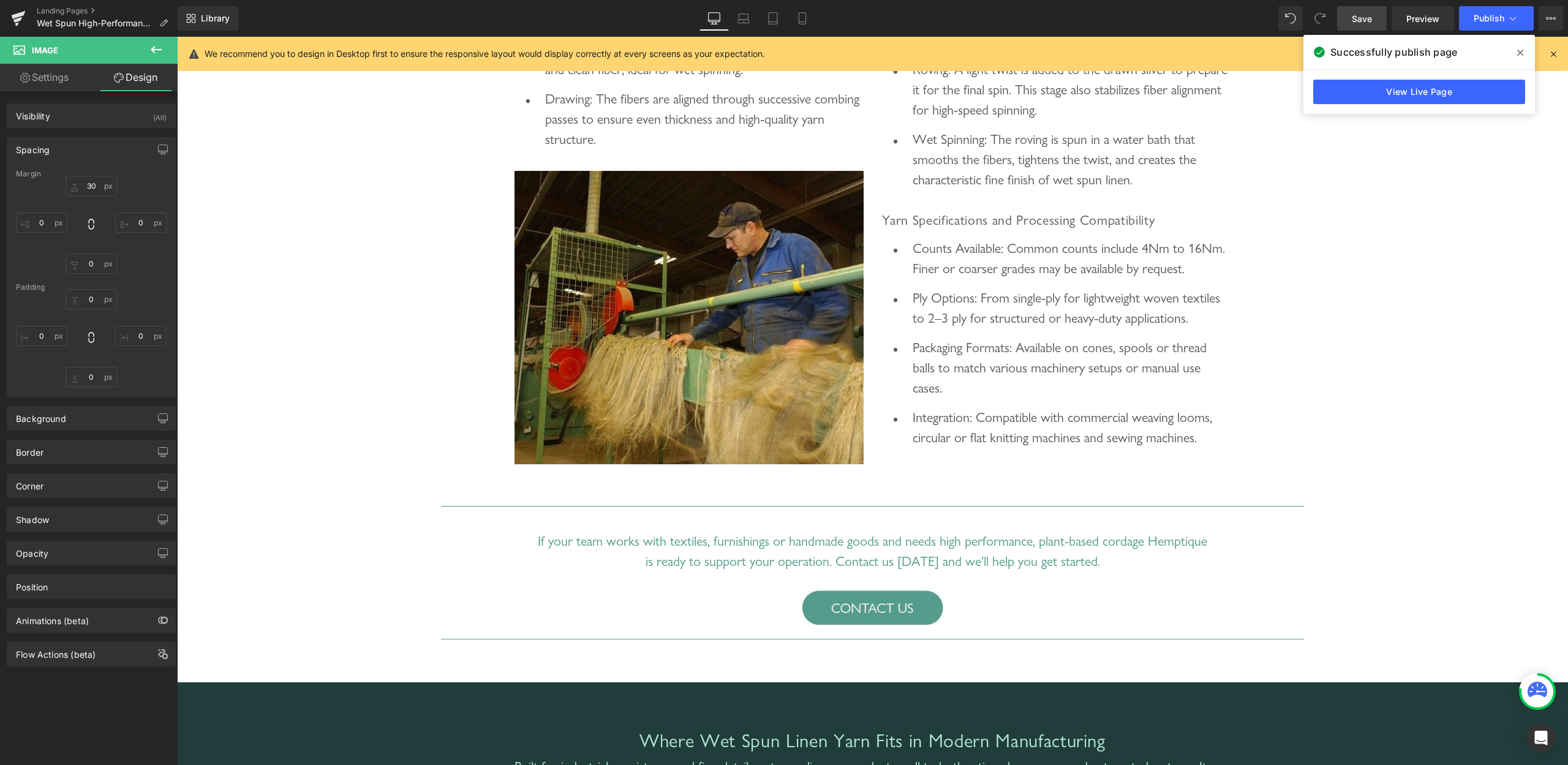
type input "0"
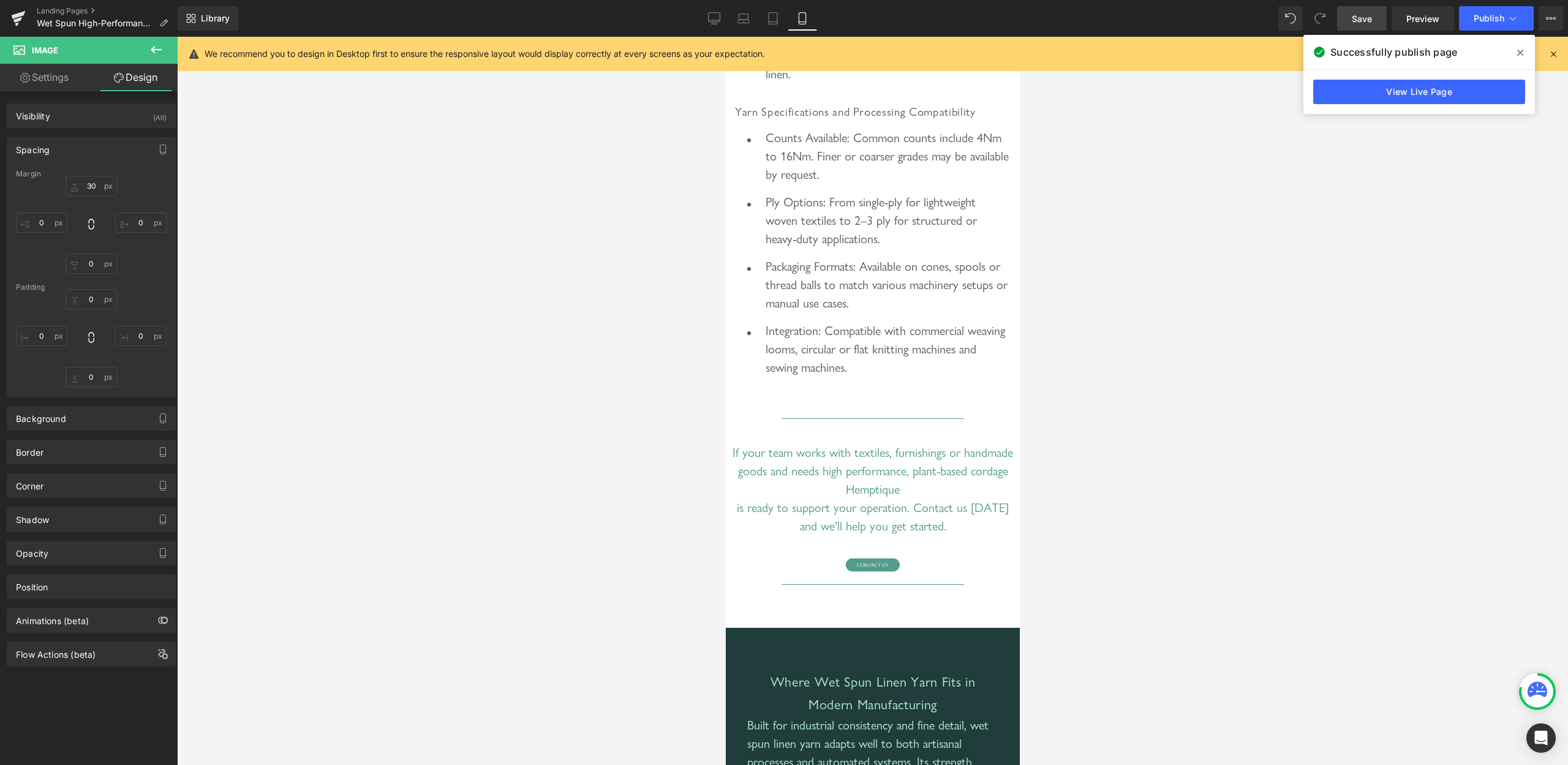
scroll to position [3978, 0]
click at [870, 570] on span "Image" at bounding box center [866, 563] width 26 height 15
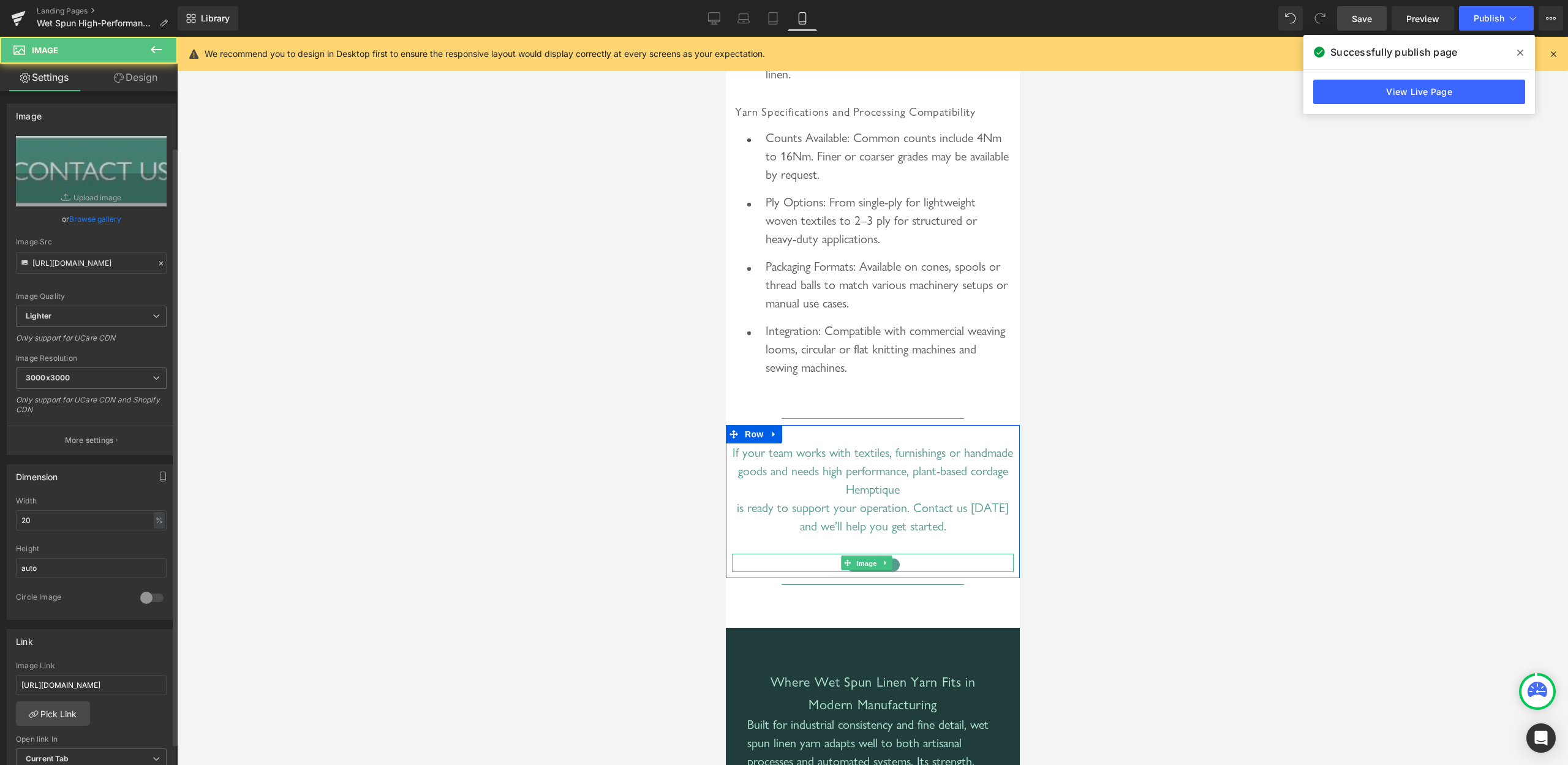
scroll to position [0, 5]
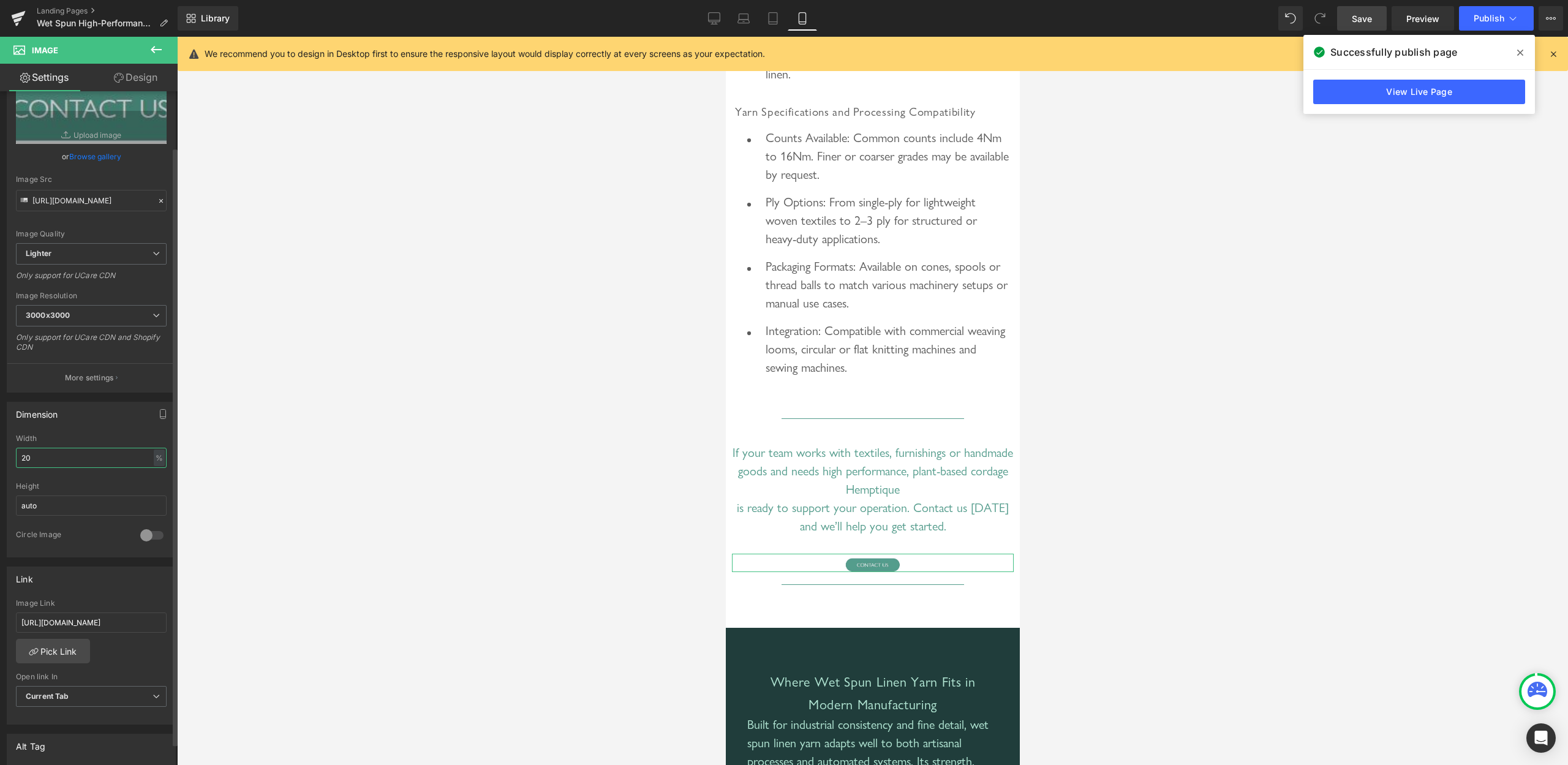
click at [73, 457] on input "20" at bounding box center [91, 458] width 151 height 20
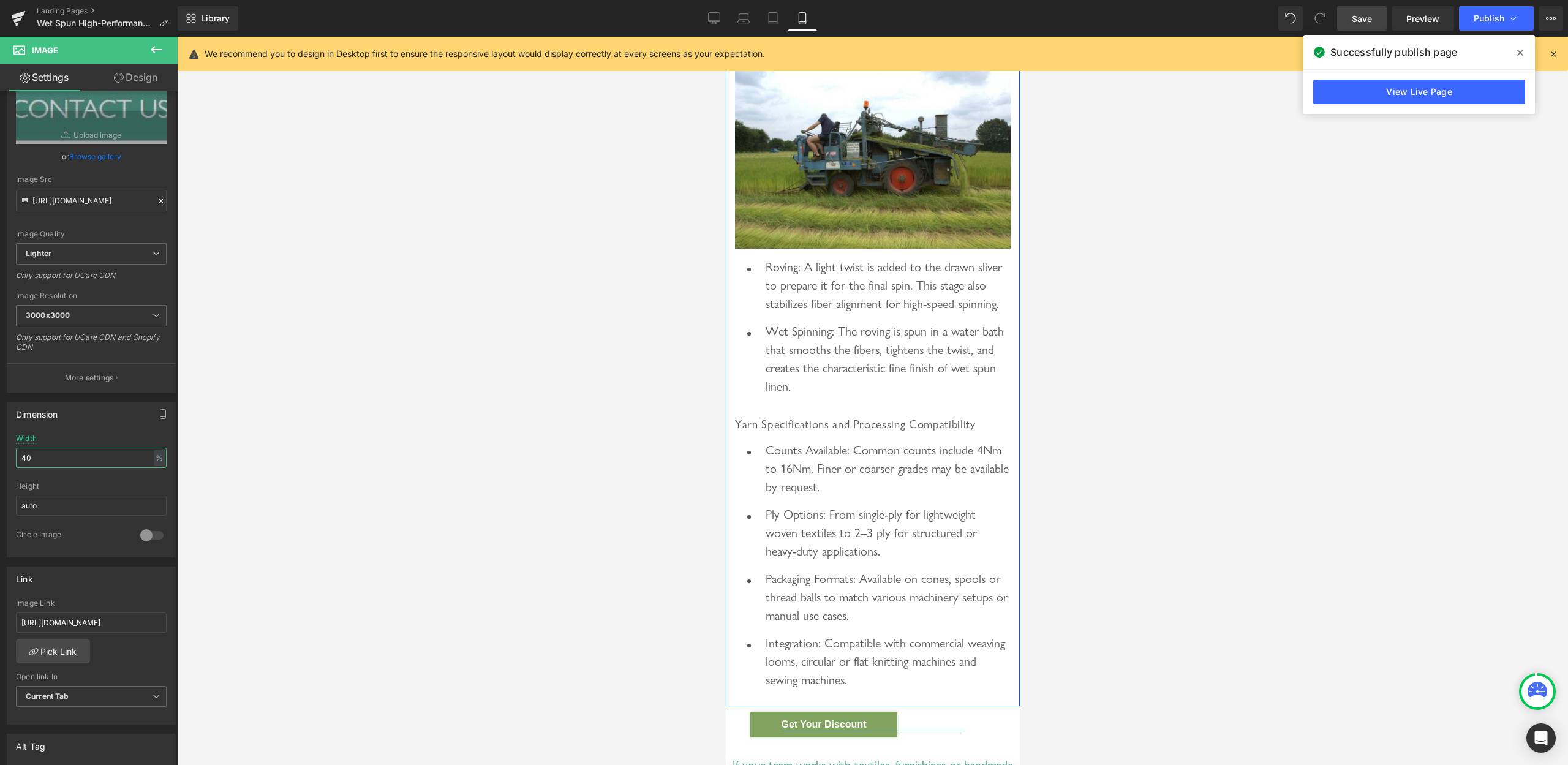
scroll to position [3916, 0]
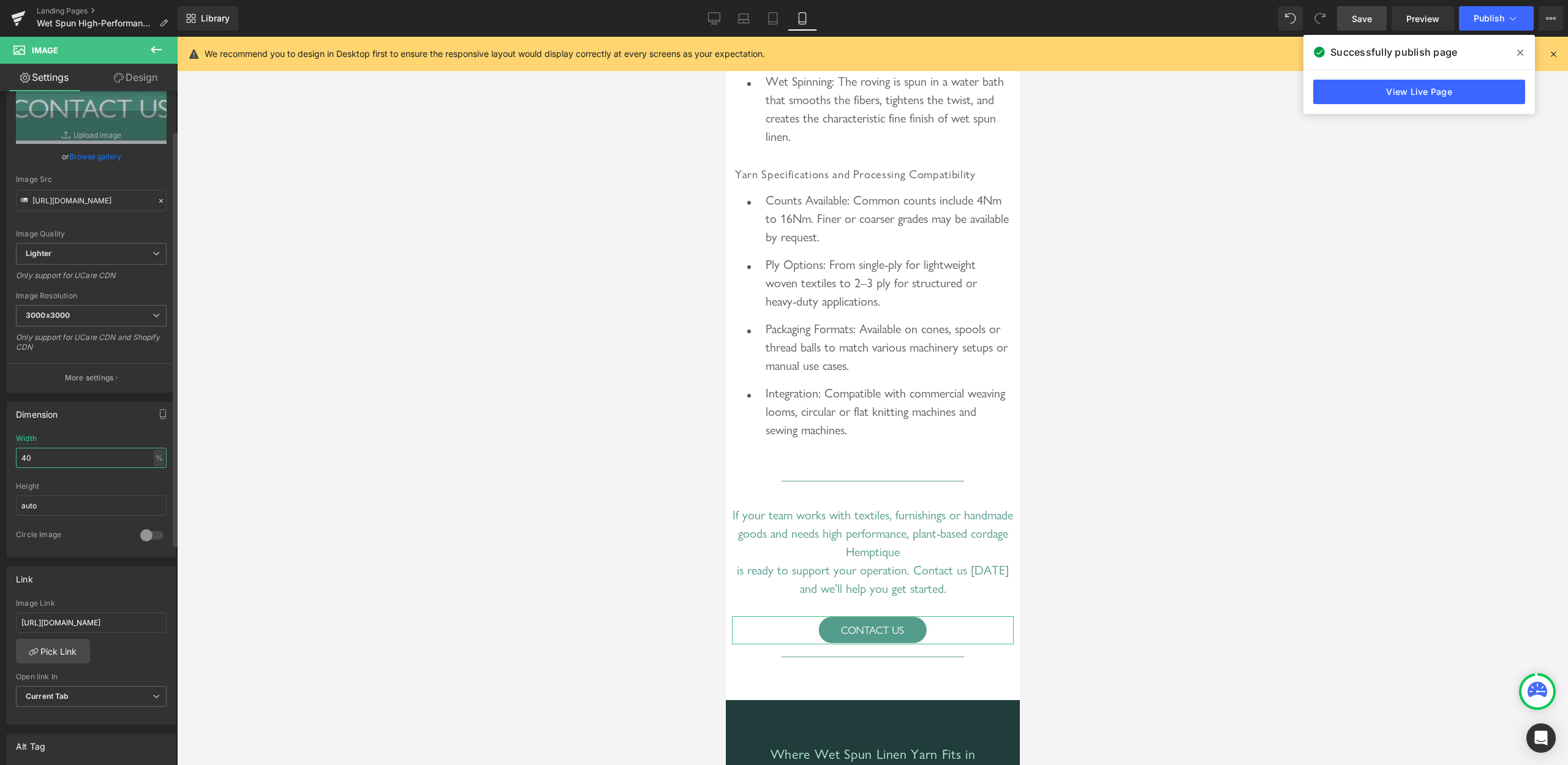
drag, startPoint x: 39, startPoint y: 462, endPoint x: 25, endPoint y: 459, distance: 14.3
click at [25, 459] on input "40" at bounding box center [91, 458] width 151 height 20
type input "4"
click at [1362, 14] on span "Save" at bounding box center [1362, 19] width 20 height 13
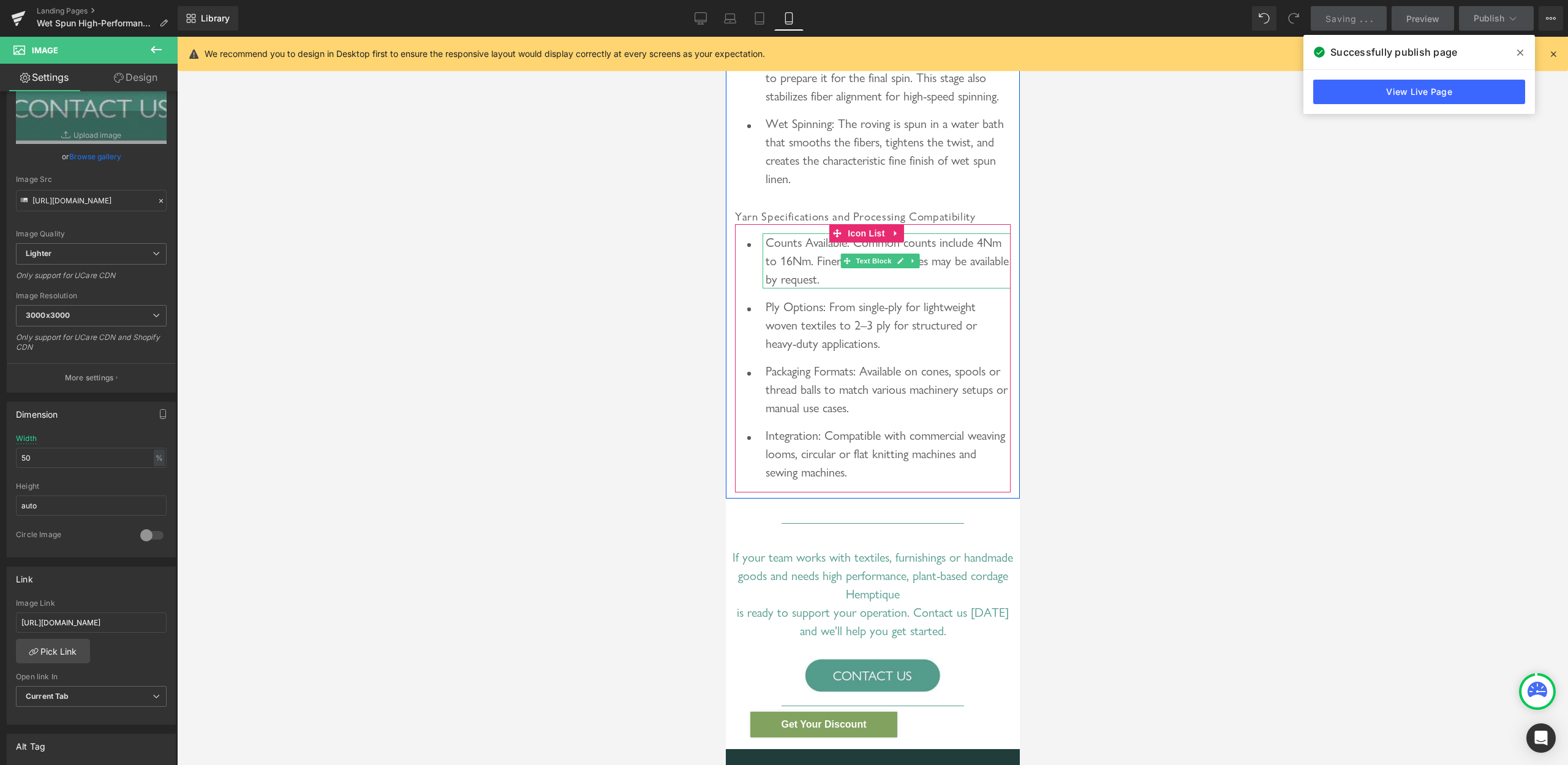
scroll to position [3853, 0]
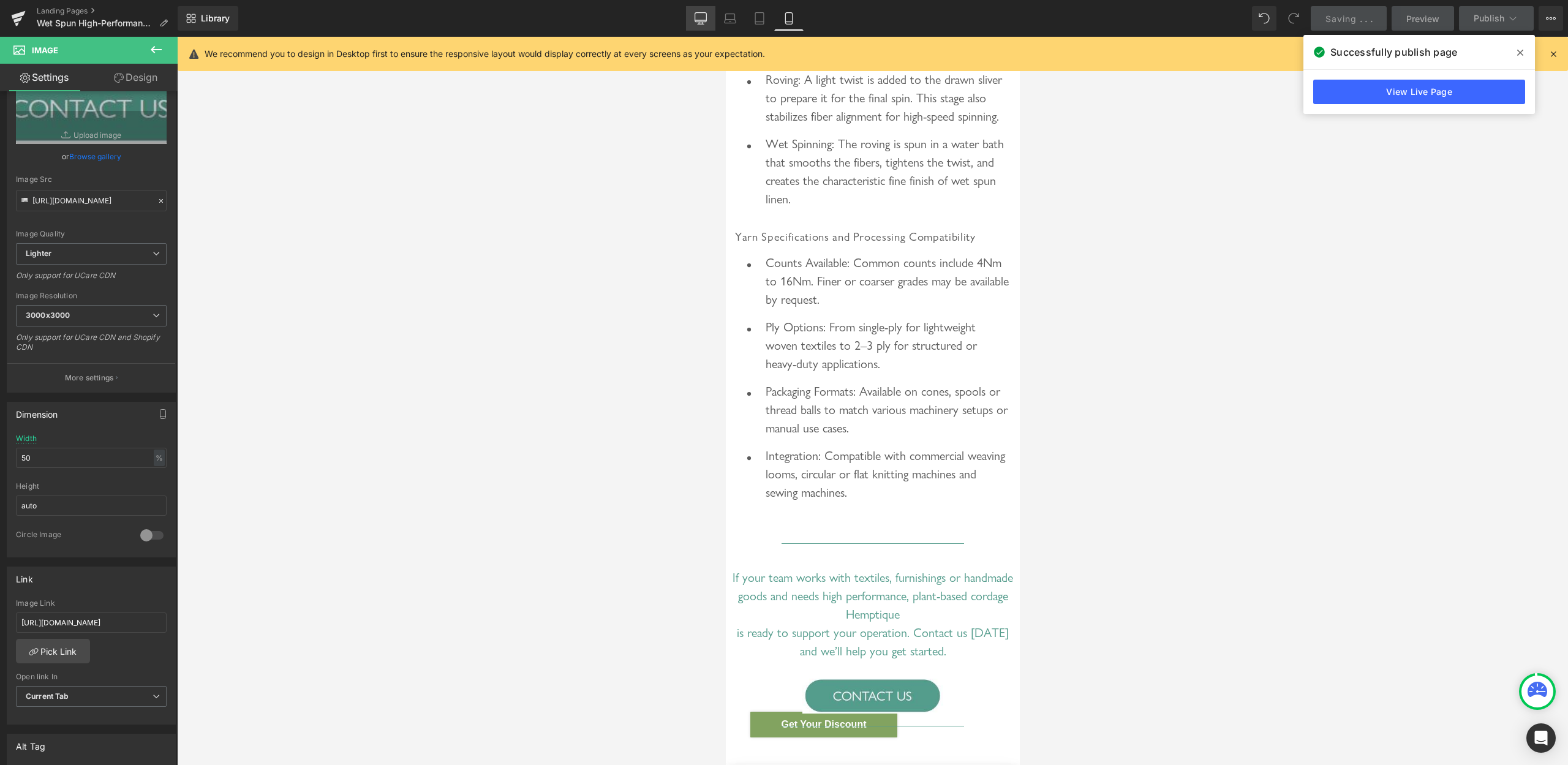
drag, startPoint x: 707, startPoint y: 14, endPoint x: 699, endPoint y: 268, distance: 254.1
click at [707, 14] on icon at bounding box center [701, 17] width 12 height 9
type input "20"
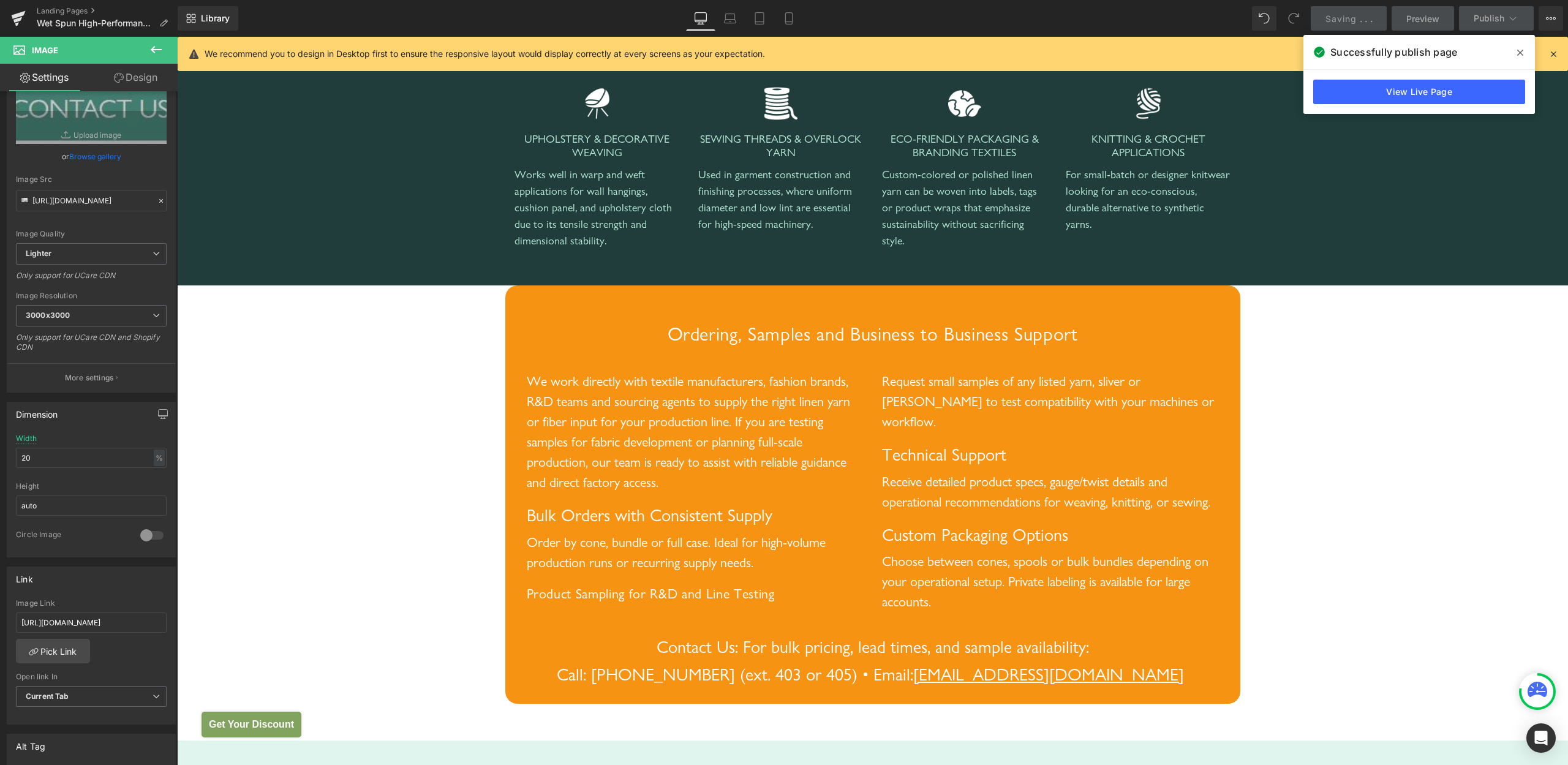
scroll to position [2461, 0]
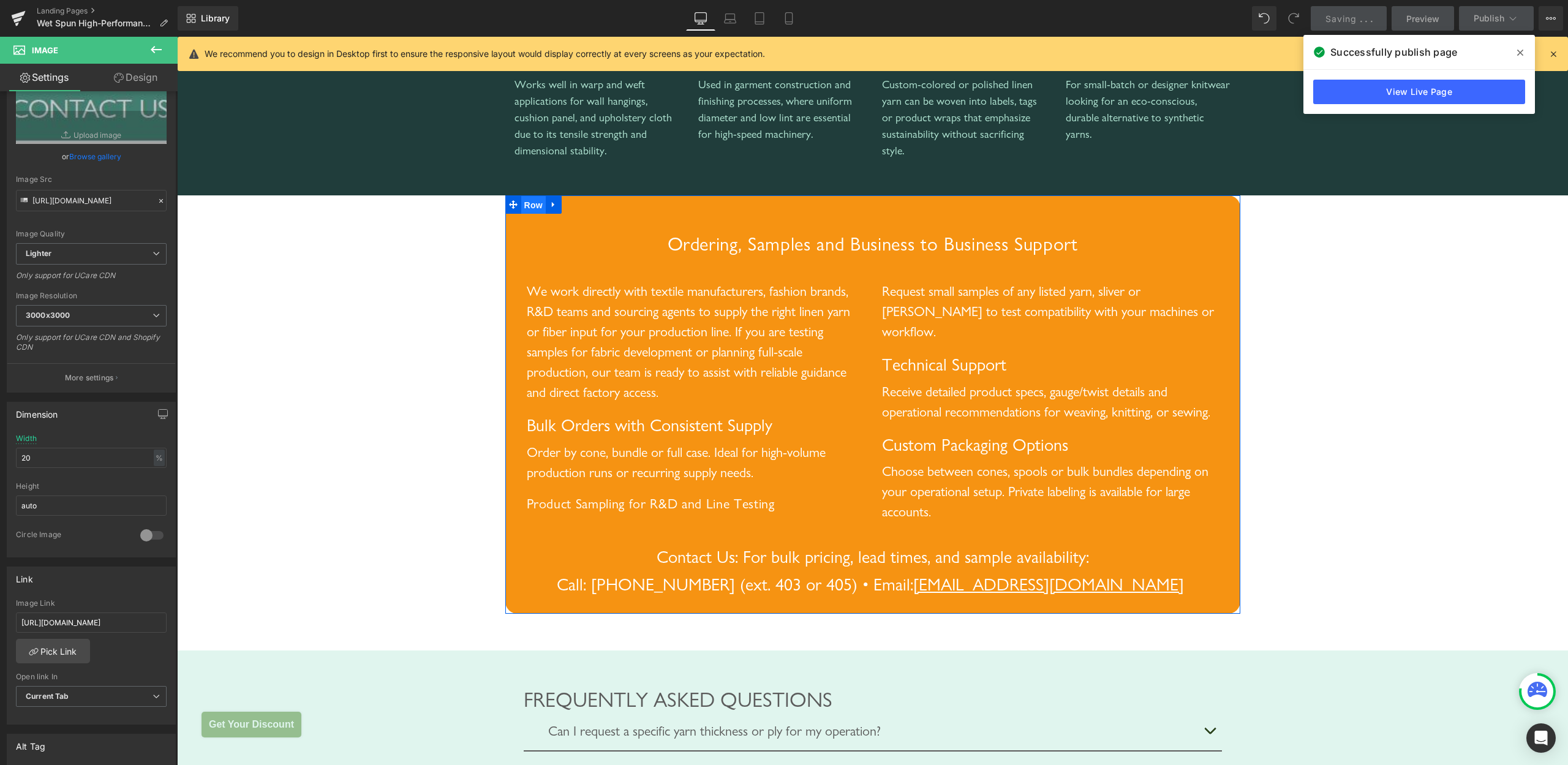
click at [521, 214] on span "Row" at bounding box center [534, 205] width 25 height 19
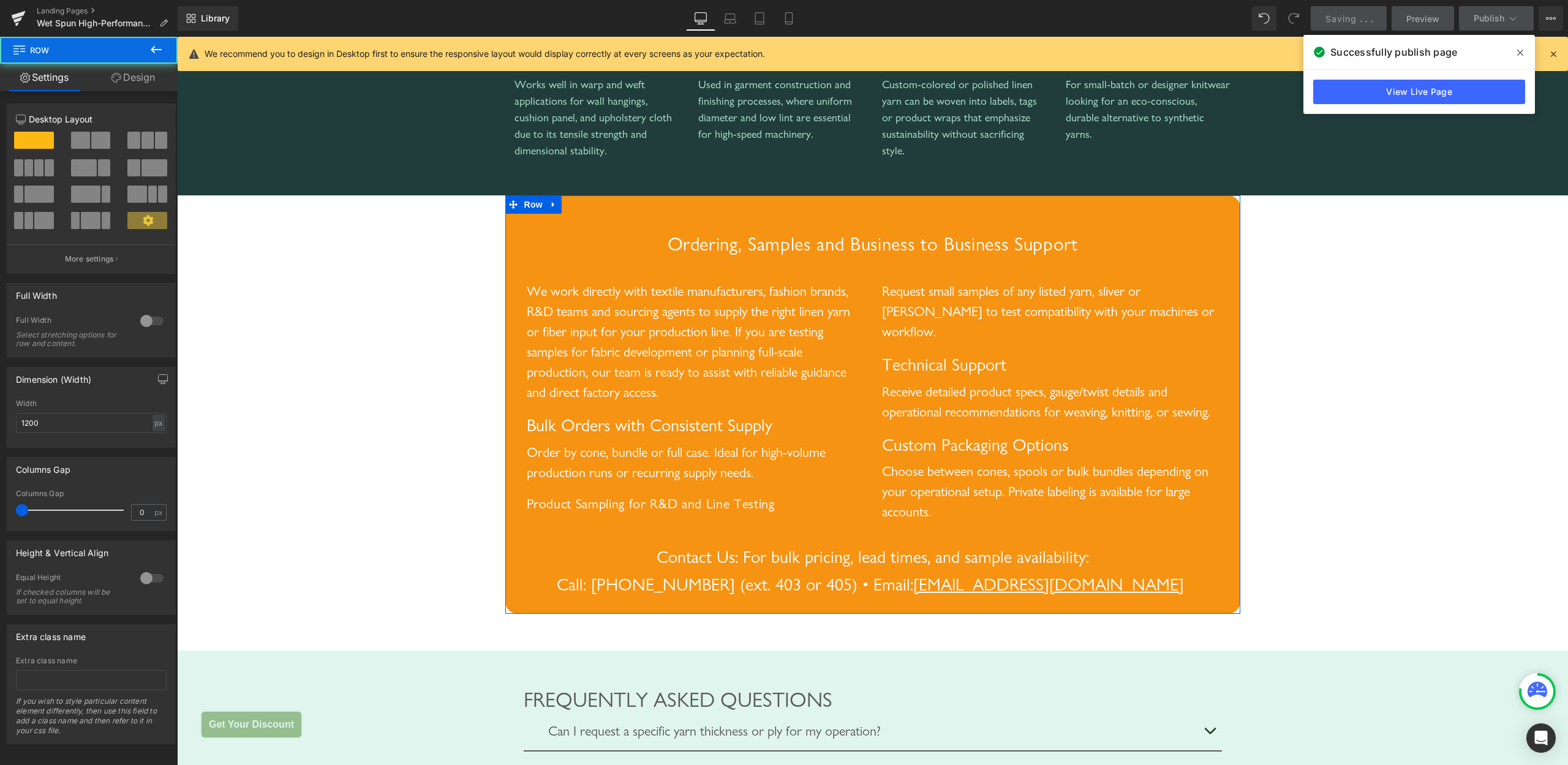
click at [133, 83] on link "Design" at bounding box center [133, 77] width 89 height 28
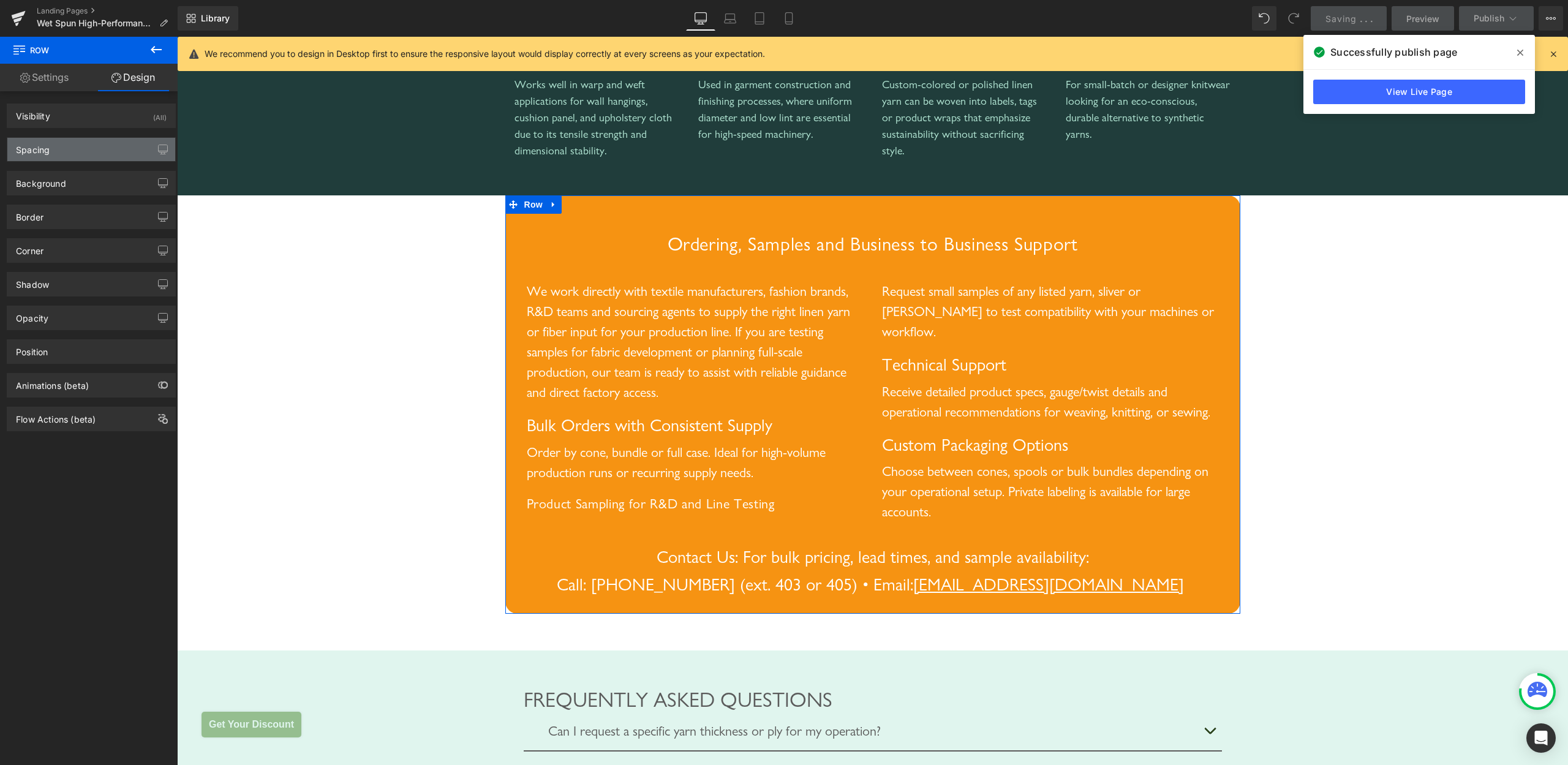
click at [69, 146] on div "Spacing" at bounding box center [91, 150] width 168 height 23
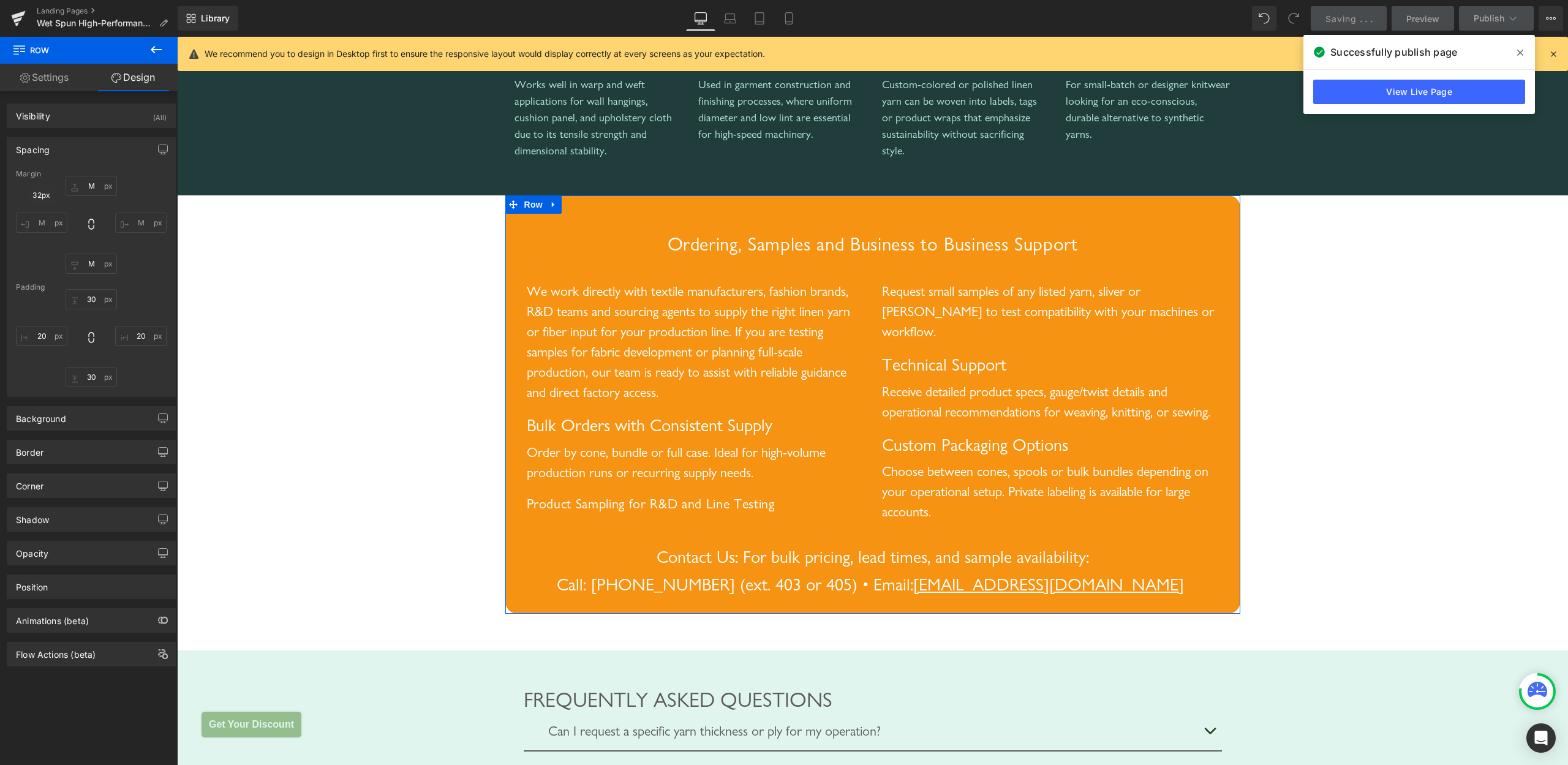
click at [41, 220] on input "M" at bounding box center [41, 222] width 51 height 20
click at [23, 220] on input "M" at bounding box center [41, 222] width 51 height 20
click at [115, 223] on input "M" at bounding box center [140, 222] width 51 height 20
click at [88, 221] on icon at bounding box center [91, 224] width 6 height 11
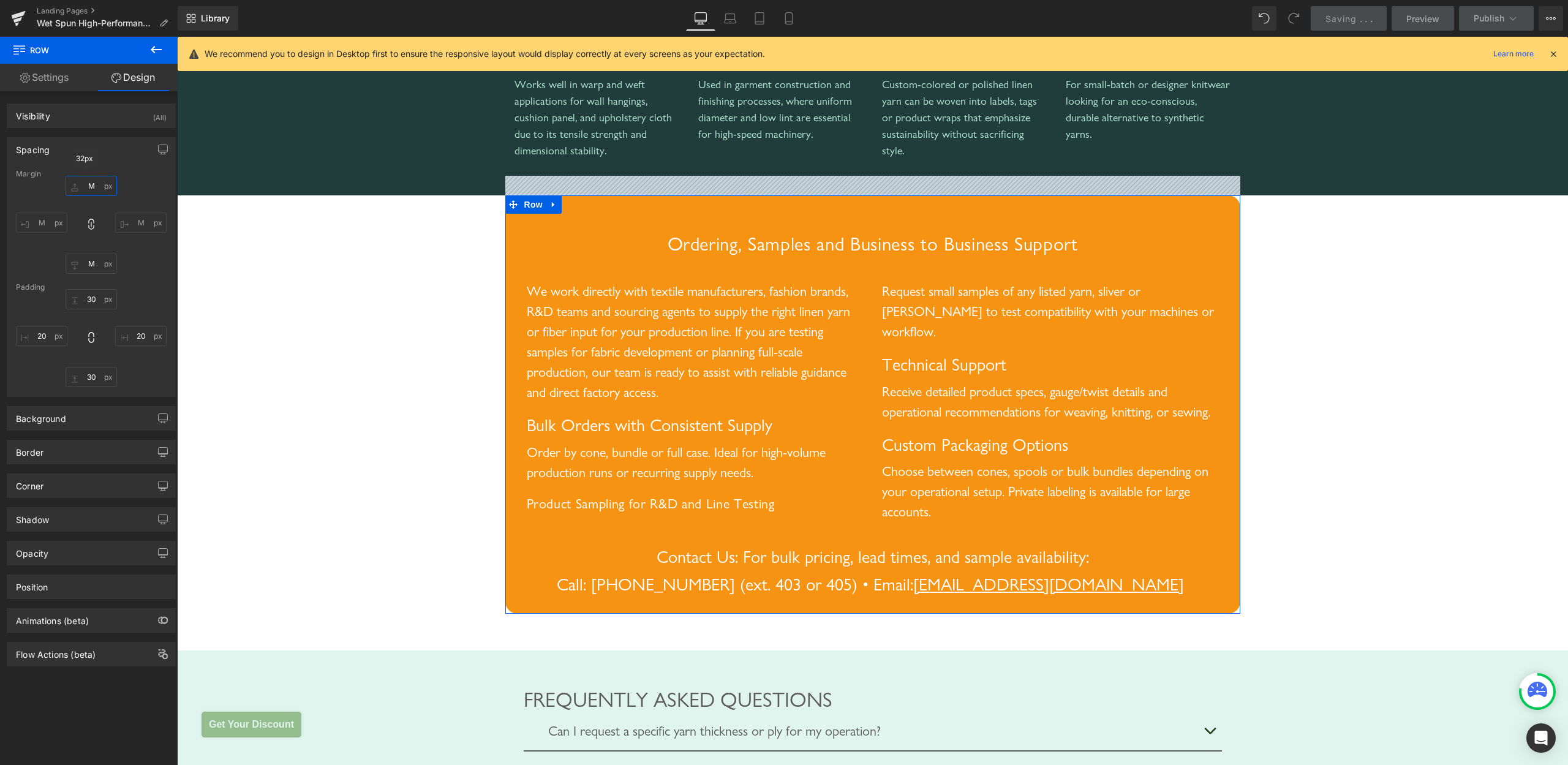
click at [80, 185] on input "M" at bounding box center [91, 186] width 51 height 20
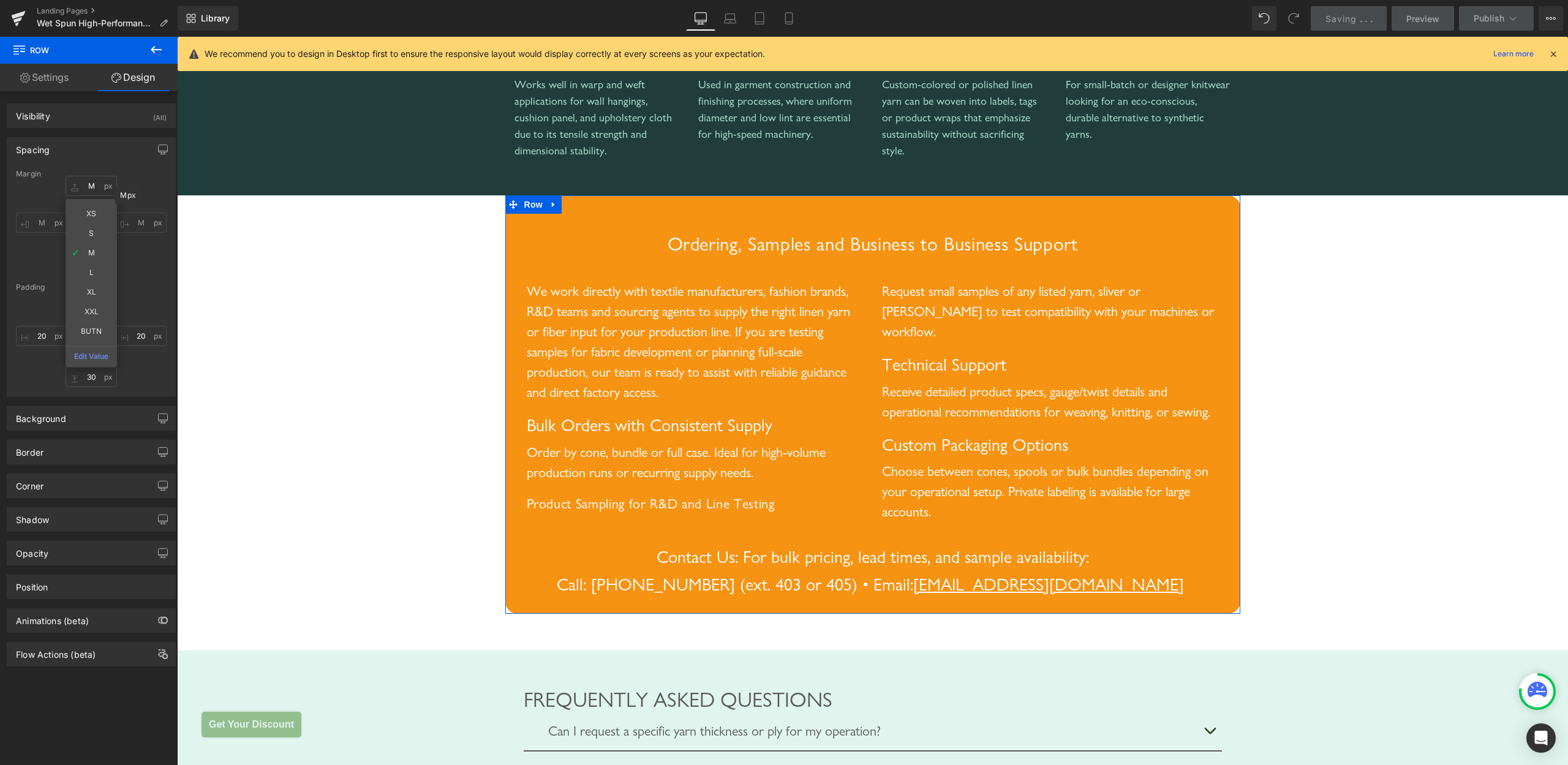
click at [122, 224] on input "M" at bounding box center [140, 222] width 51 height 20
click at [122, 222] on input "M" at bounding box center [140, 222] width 51 height 20
click at [122, 221] on input "M" at bounding box center [140, 222] width 51 height 20
click at [140, 223] on input "M" at bounding box center [140, 222] width 51 height 20
click at [93, 262] on input "M" at bounding box center [91, 264] width 51 height 20
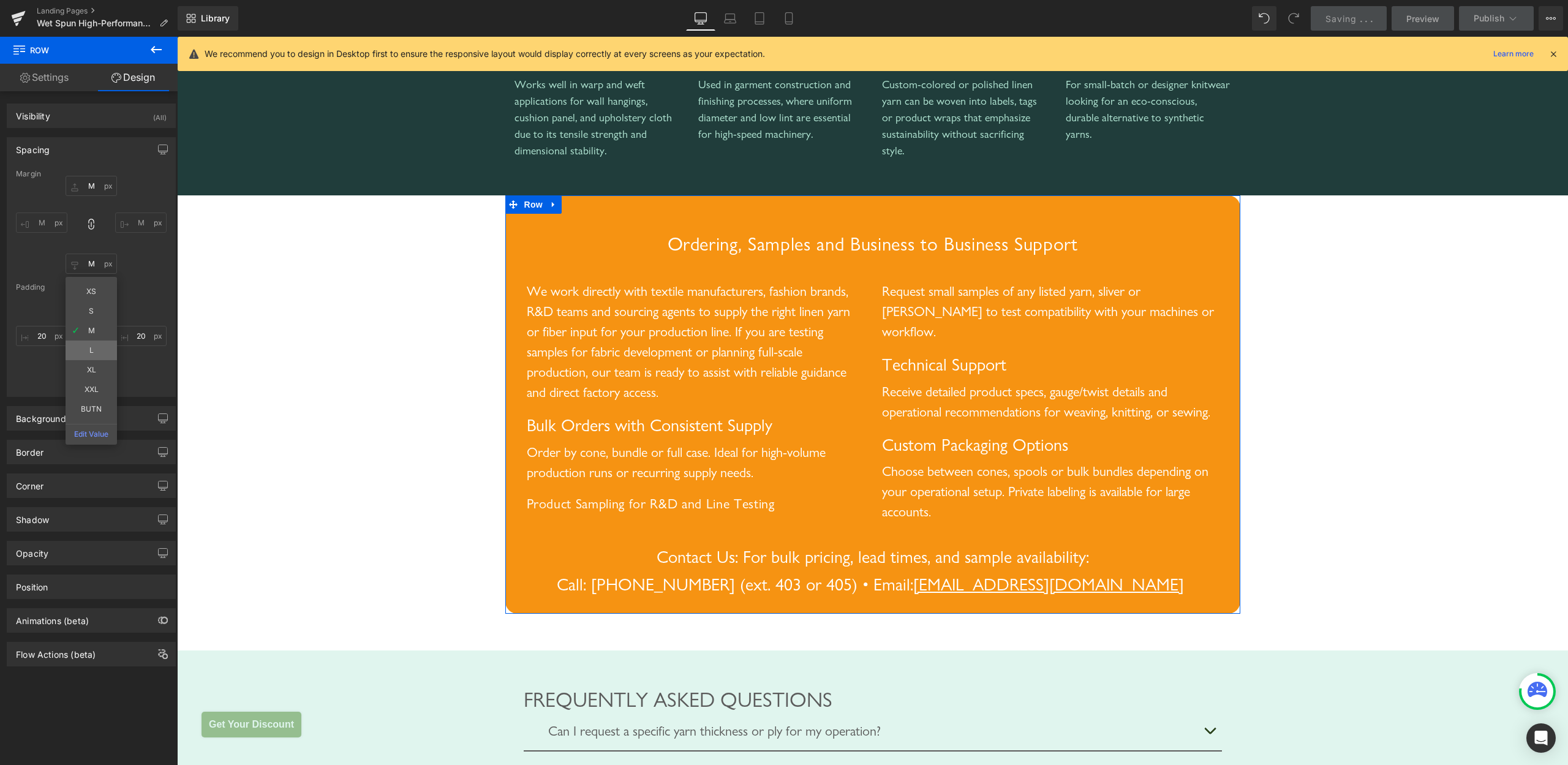
type input "L"
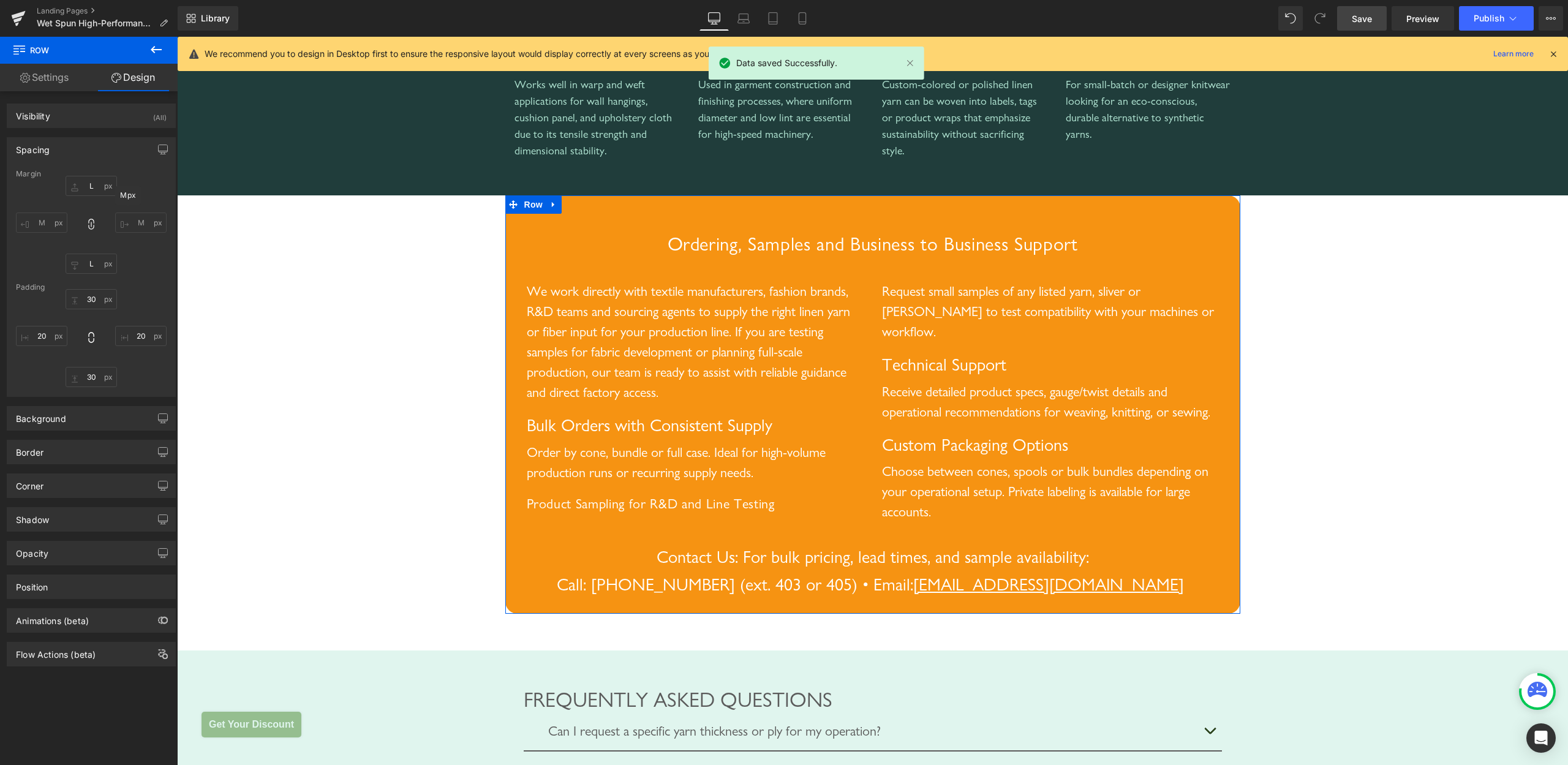
click at [130, 222] on input "M" at bounding box center [140, 222] width 51 height 20
click at [125, 222] on input "M" at bounding box center [140, 222] width 51 height 20
click at [83, 263] on input "L" at bounding box center [91, 264] width 51 height 20
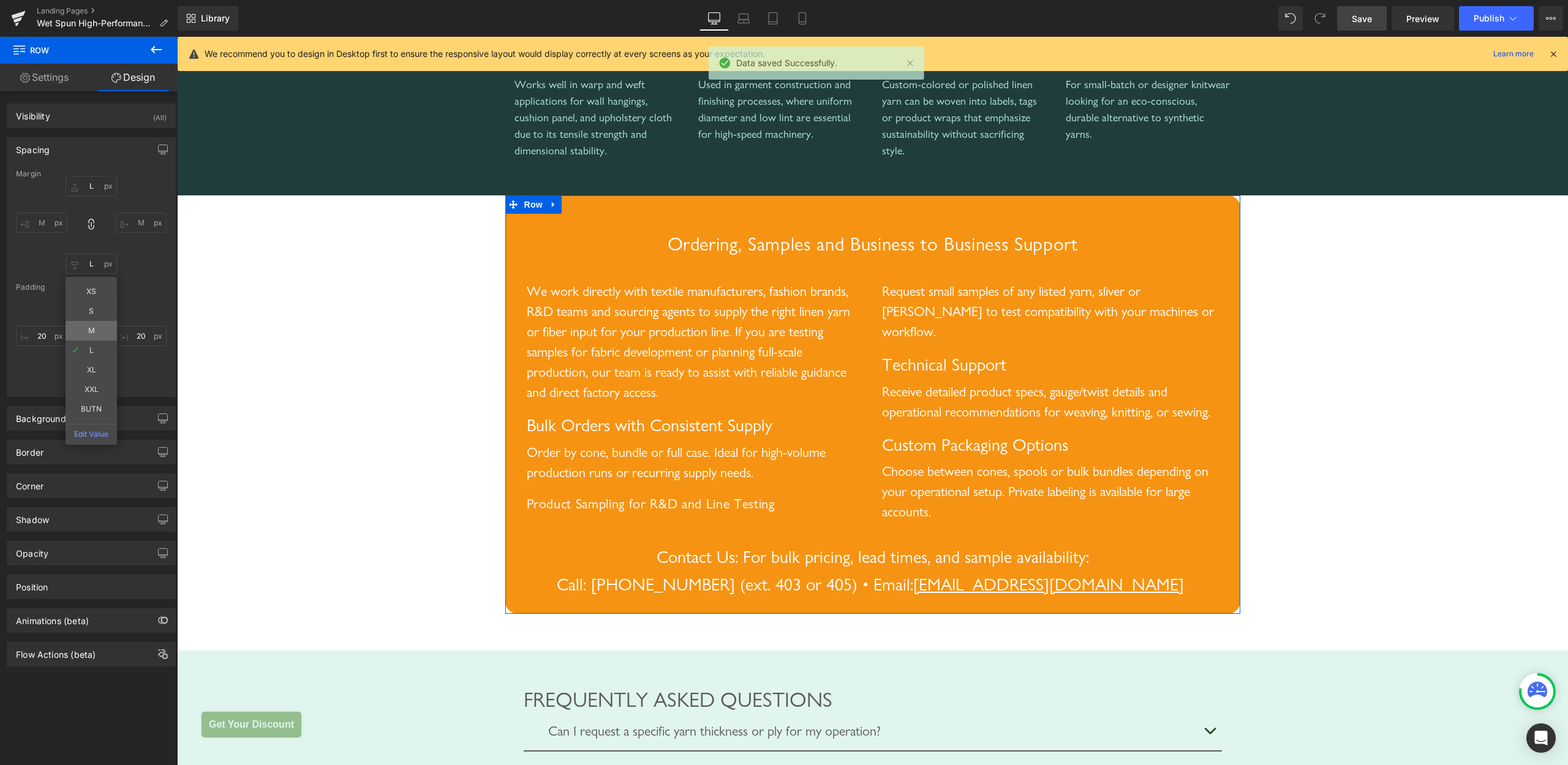
type input "M"
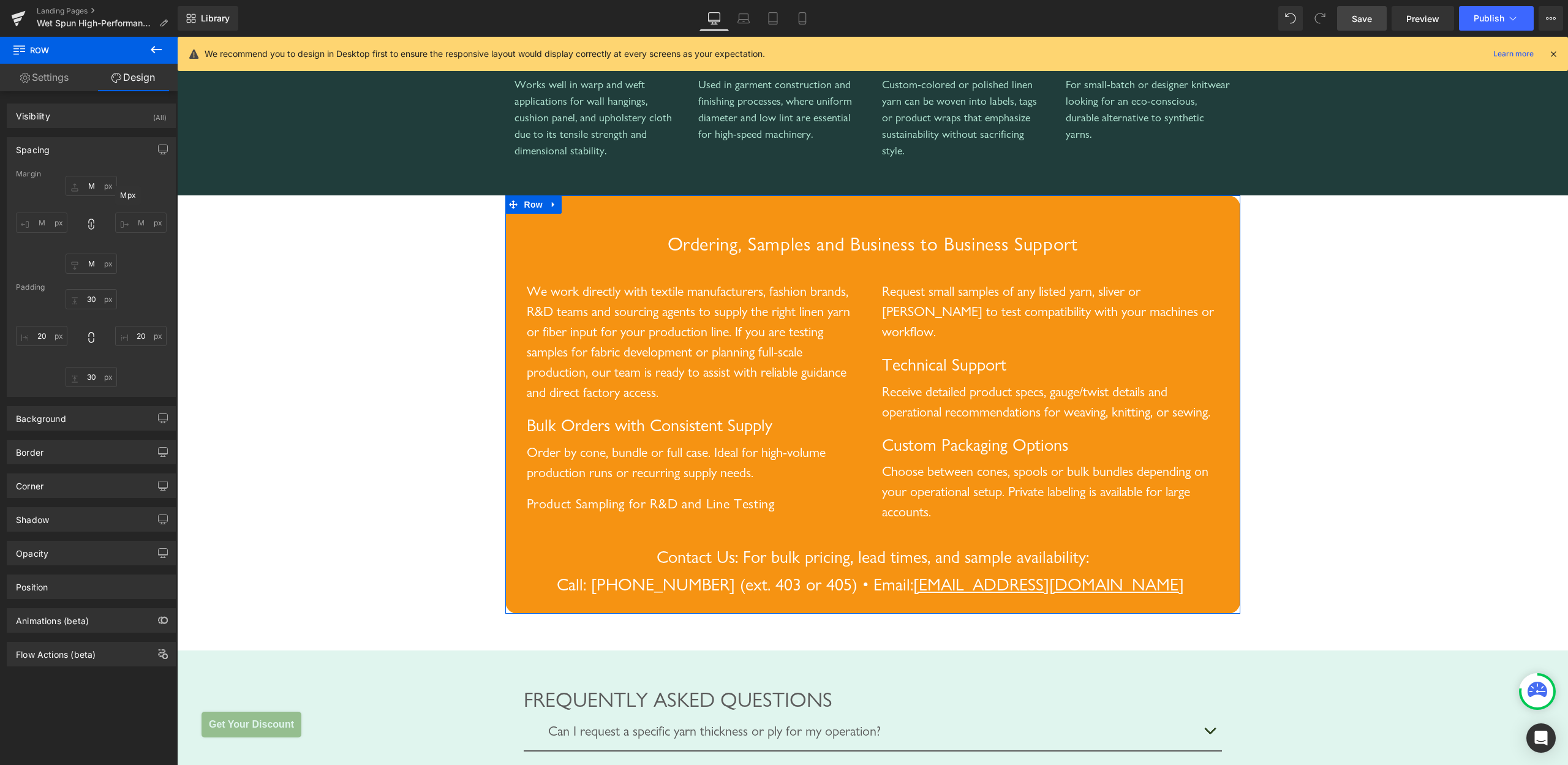
click at [134, 219] on input "M" at bounding box center [140, 222] width 51 height 20
click at [140, 219] on input "M" at bounding box center [140, 222] width 51 height 20
drag, startPoint x: 141, startPoint y: 219, endPoint x: 115, endPoint y: 219, distance: 26.0
click at [140, 219] on input "M" at bounding box center [140, 222] width 51 height 20
click at [115, 218] on input "M" at bounding box center [140, 222] width 51 height 20
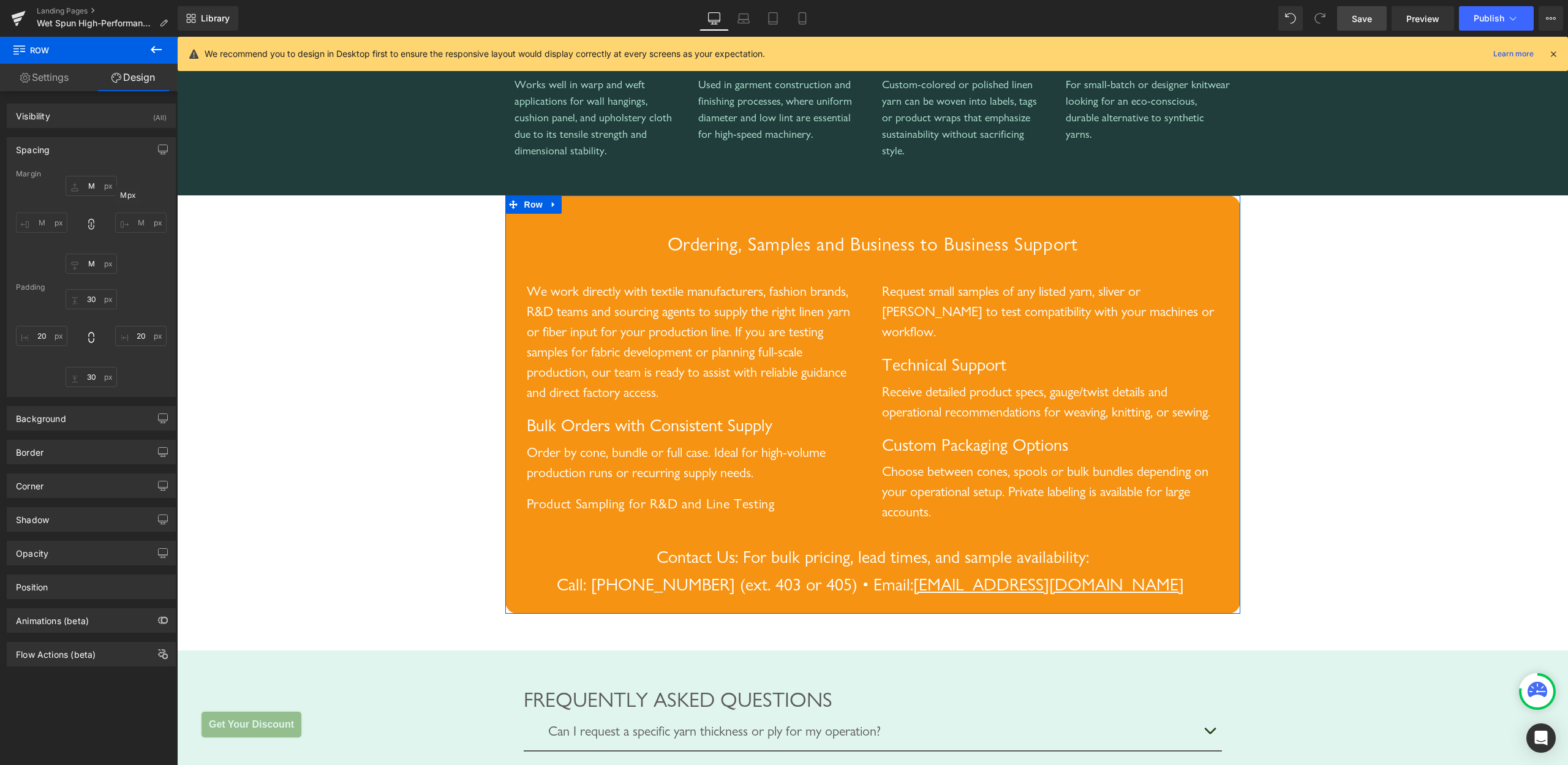
click at [115, 218] on input "M" at bounding box center [140, 222] width 51 height 20
click at [122, 218] on input "M" at bounding box center [140, 222] width 51 height 20
click at [127, 218] on input "M" at bounding box center [140, 222] width 51 height 20
click at [124, 216] on input "M" at bounding box center [140, 222] width 51 height 20
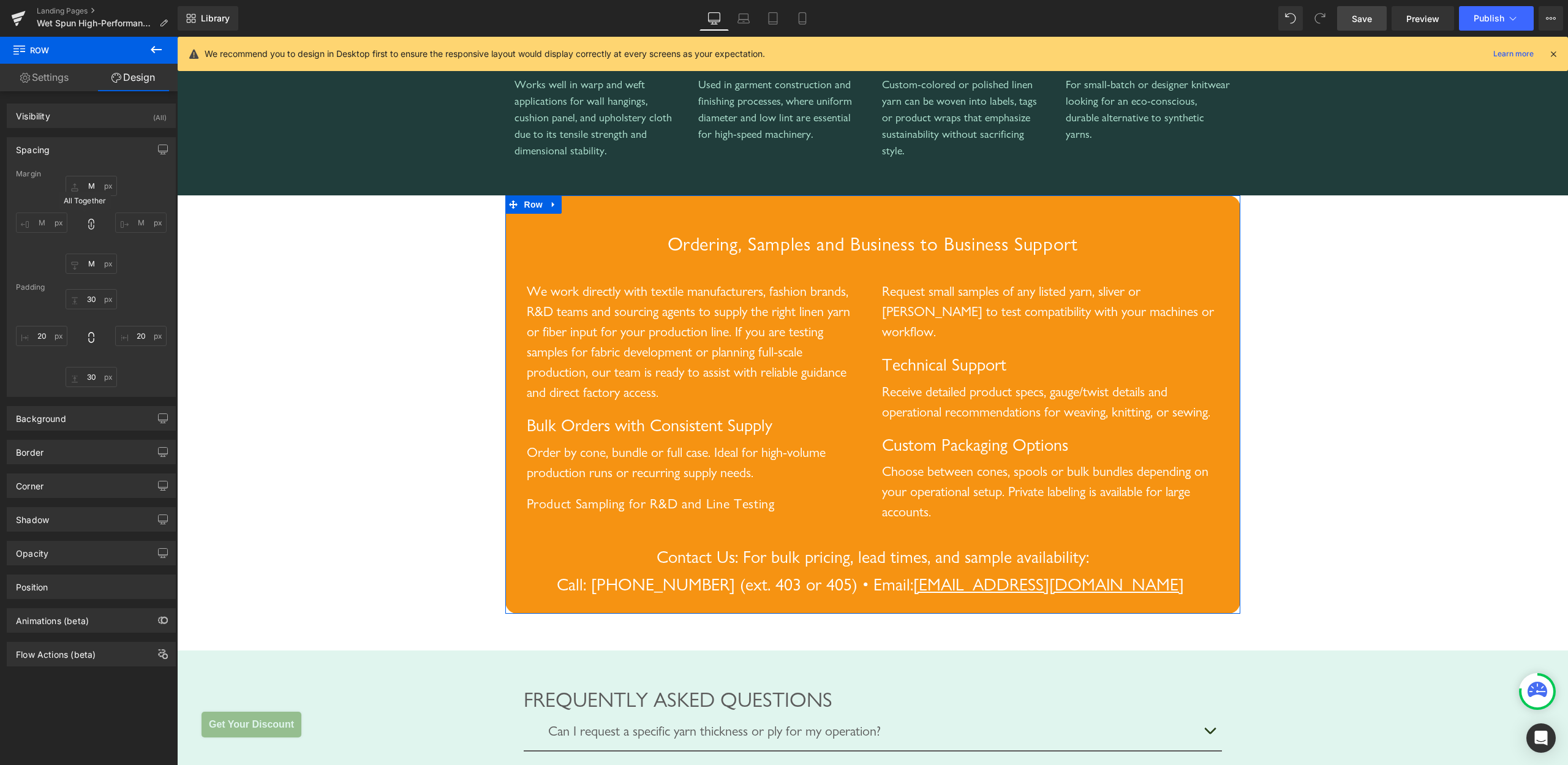
click at [85, 221] on icon at bounding box center [91, 224] width 12 height 12
click at [126, 221] on input "M" at bounding box center [140, 222] width 51 height 20
click at [91, 221] on icon at bounding box center [91, 224] width 12 height 12
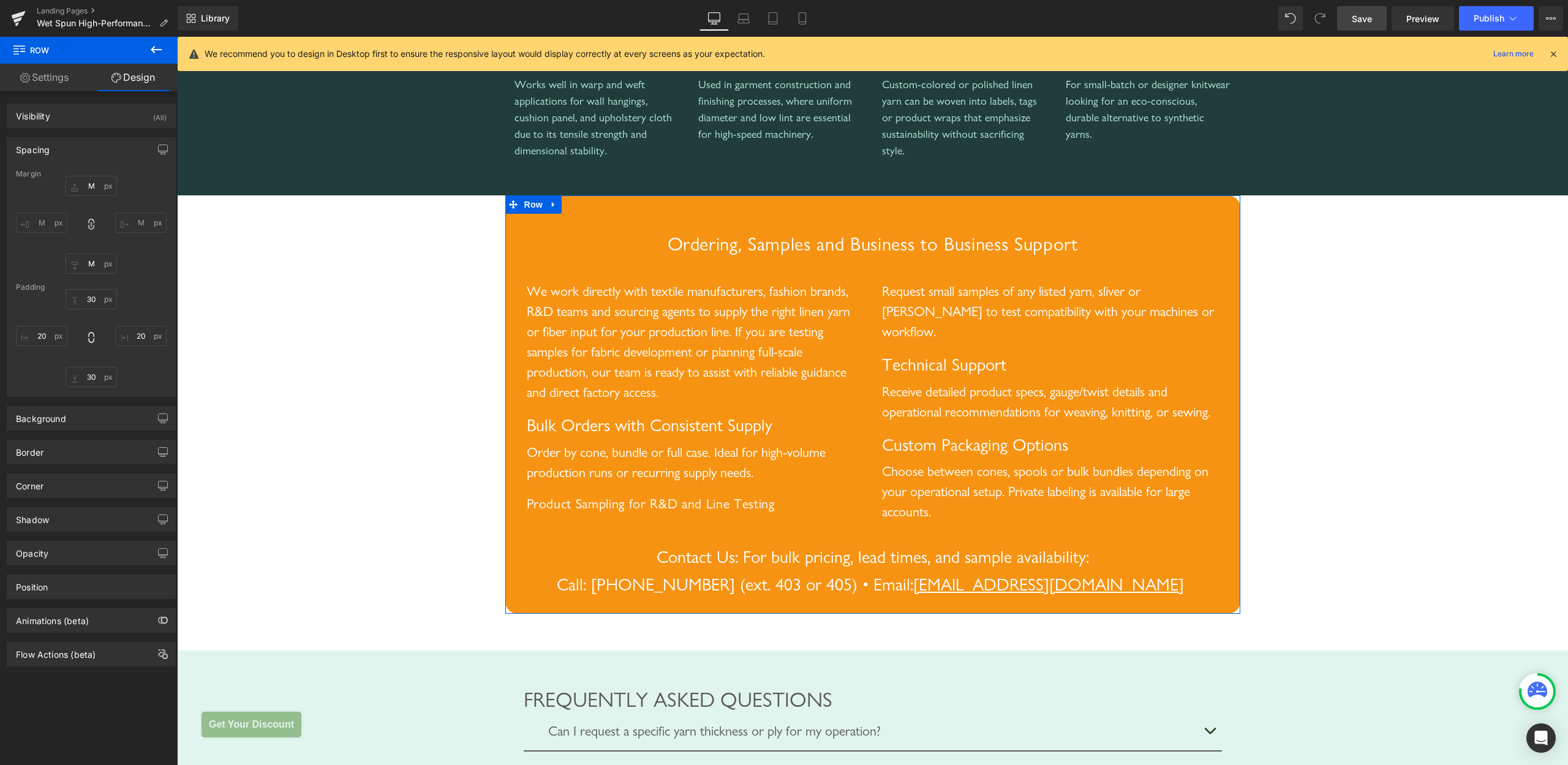
click at [91, 221] on icon at bounding box center [91, 224] width 12 height 12
click at [88, 228] on icon at bounding box center [91, 224] width 6 height 11
click at [86, 227] on icon at bounding box center [91, 224] width 12 height 12
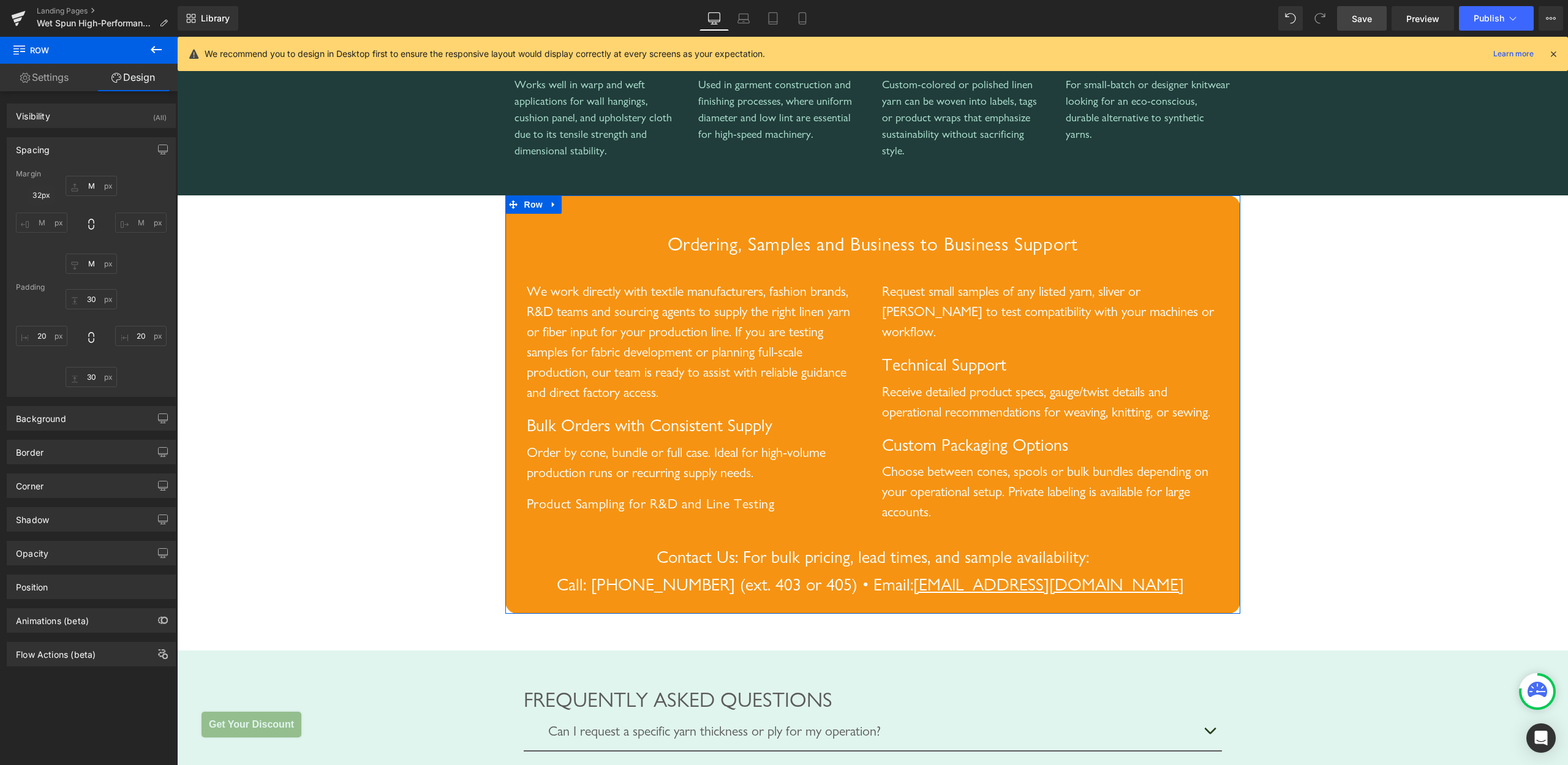
click at [57, 226] on input "M" at bounding box center [41, 222] width 51 height 20
click at [22, 221] on input "M" at bounding box center [41, 222] width 51 height 20
click at [30, 219] on input "M" at bounding box center [41, 222] width 51 height 20
click at [31, 219] on input "M" at bounding box center [41, 222] width 51 height 20
click at [43, 221] on input "M" at bounding box center [41, 222] width 51 height 20
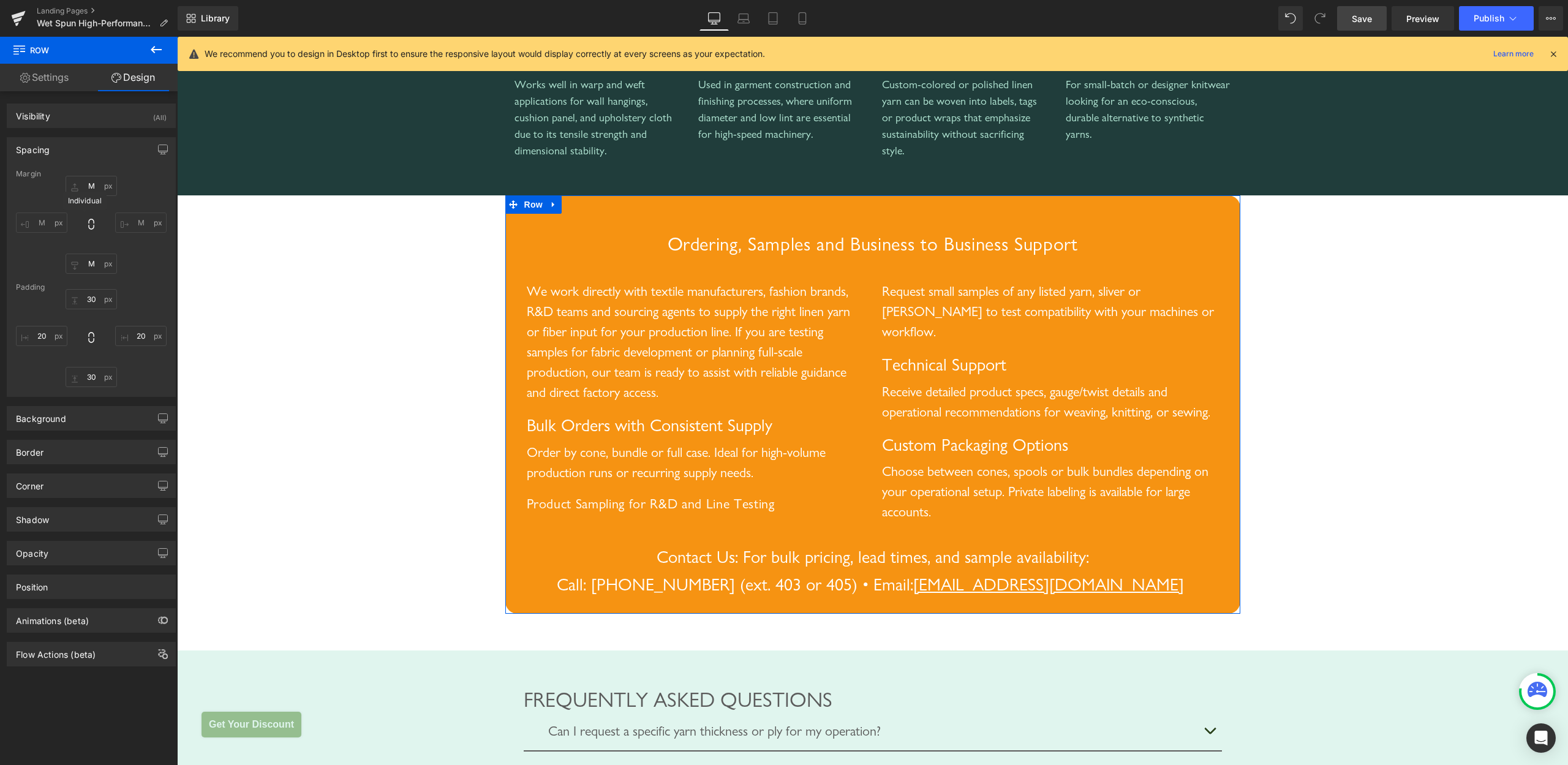
click at [85, 221] on icon at bounding box center [91, 224] width 12 height 12
click at [127, 221] on input "M" at bounding box center [140, 222] width 51 height 20
click at [138, 219] on input "M" at bounding box center [140, 222] width 51 height 20
click at [122, 252] on div "32px M M M 32px M M M" at bounding box center [91, 225] width 151 height 98
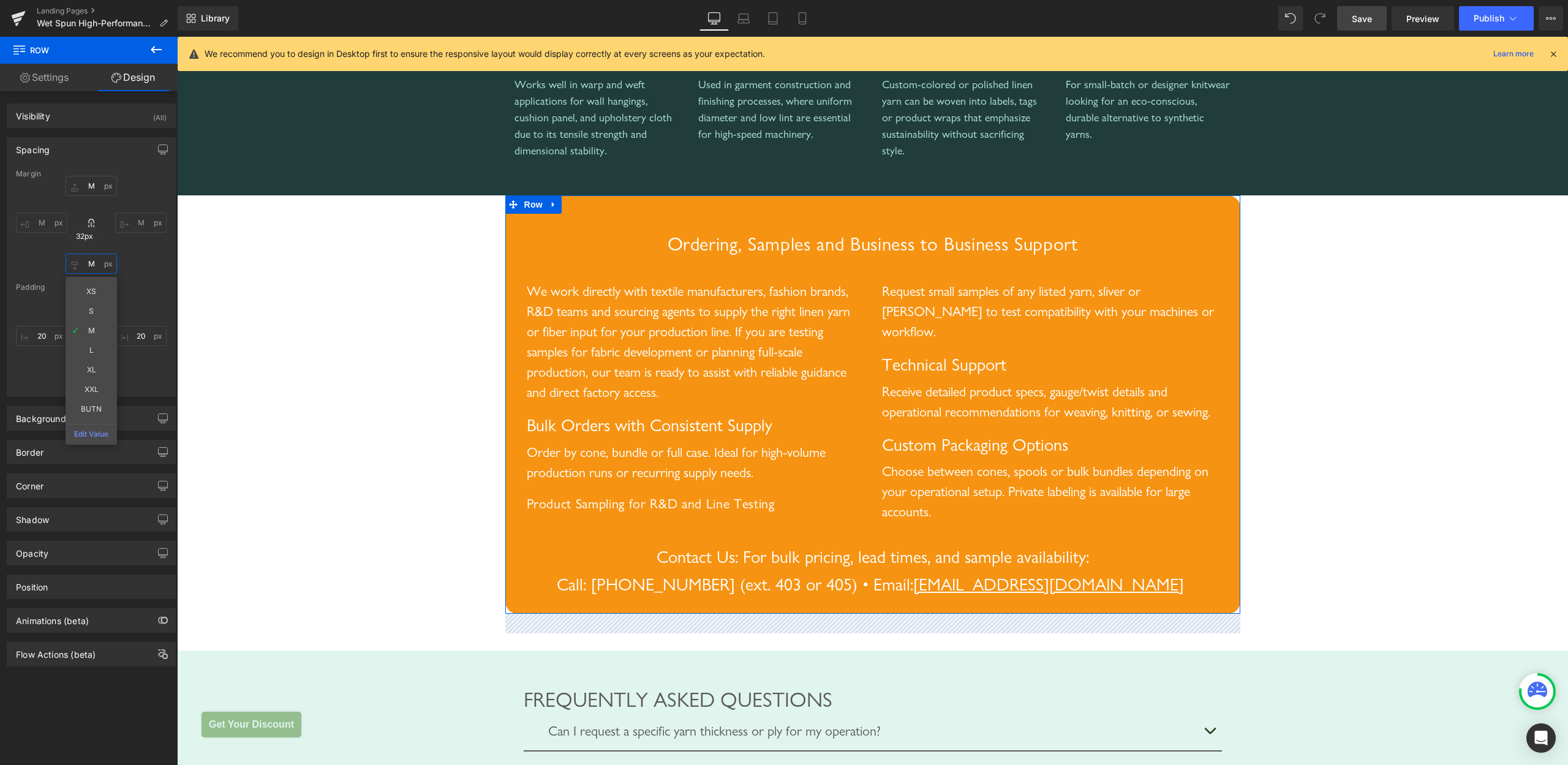
click at [86, 266] on input "M" at bounding box center [91, 264] width 51 height 20
click at [88, 221] on icon at bounding box center [91, 224] width 6 height 11
click at [84, 263] on input "M" at bounding box center [91, 264] width 51 height 20
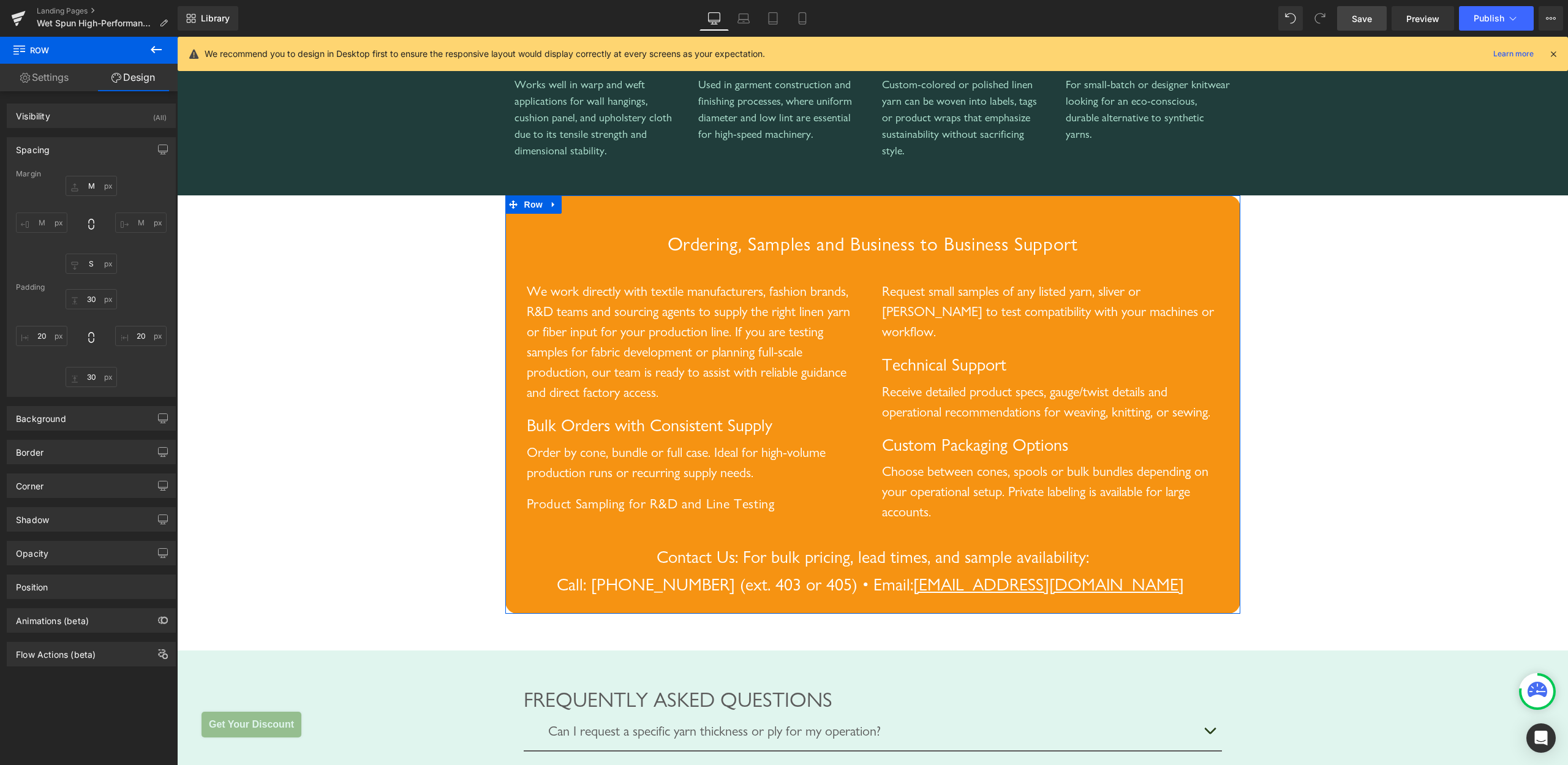
click at [85, 219] on icon at bounding box center [91, 224] width 12 height 12
type input "M"
click at [86, 268] on input "M" at bounding box center [91, 264] width 51 height 20
type input "L"
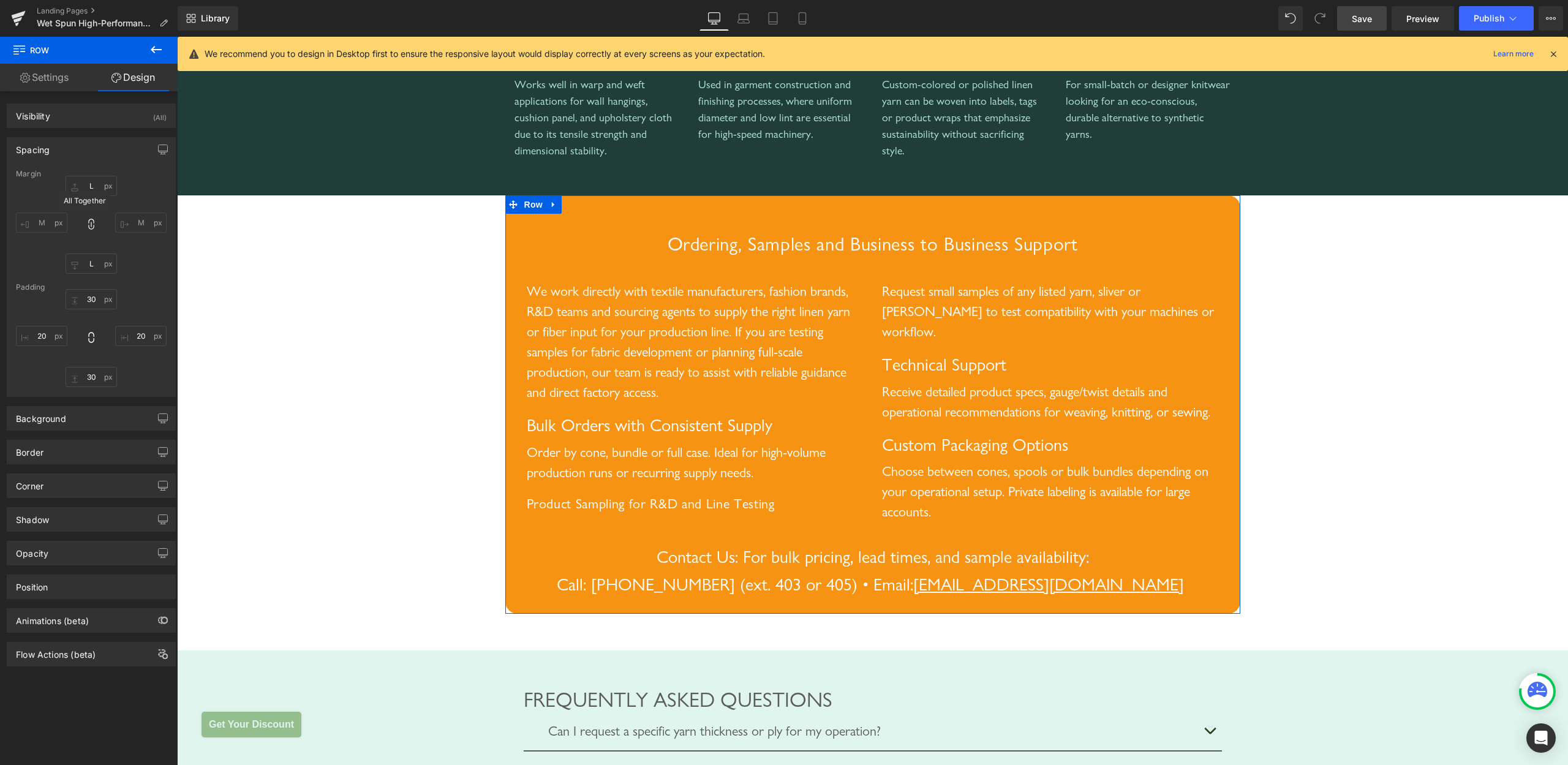
click at [88, 222] on icon at bounding box center [91, 224] width 6 height 11
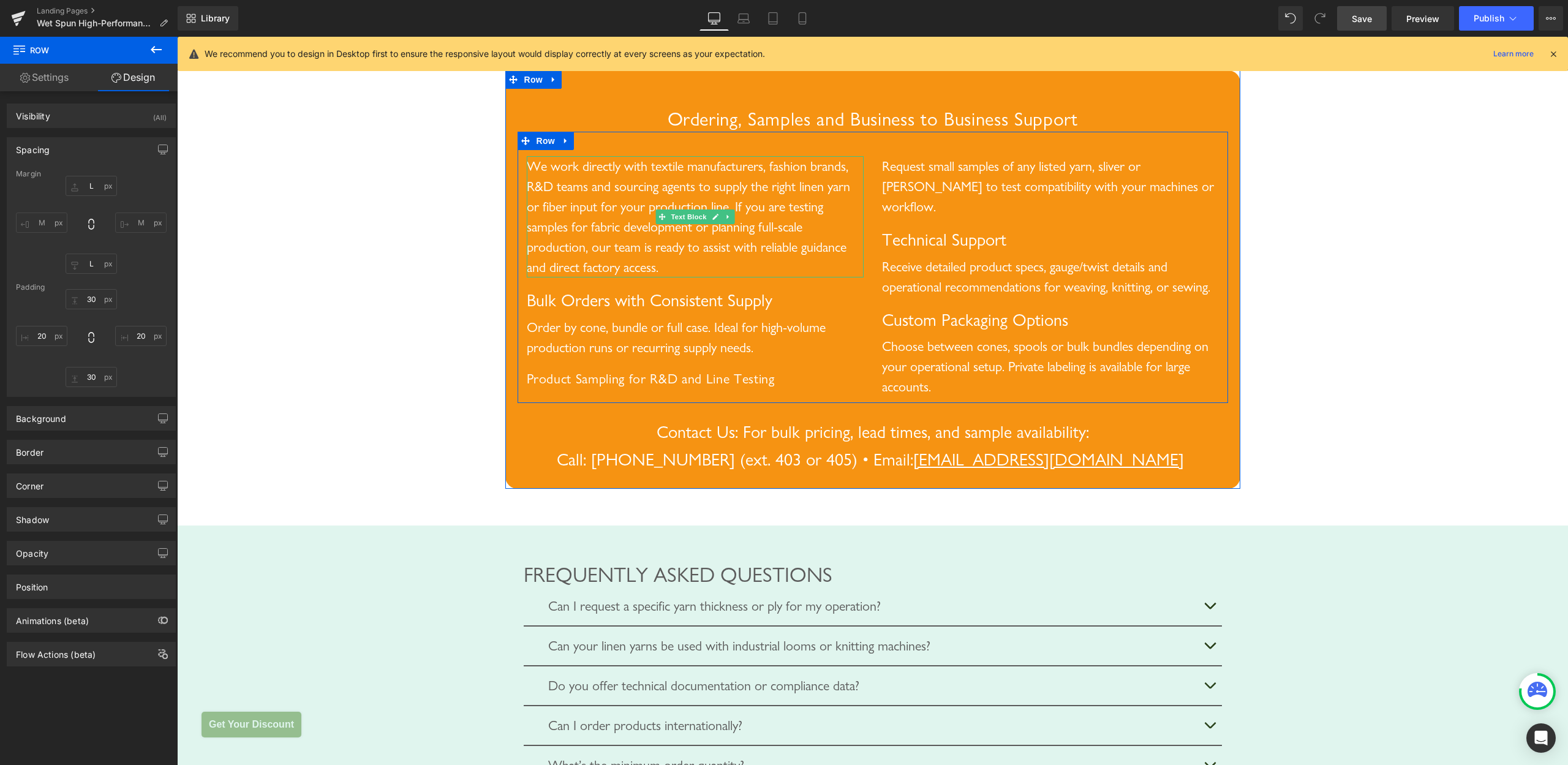
scroll to position [2336, 0]
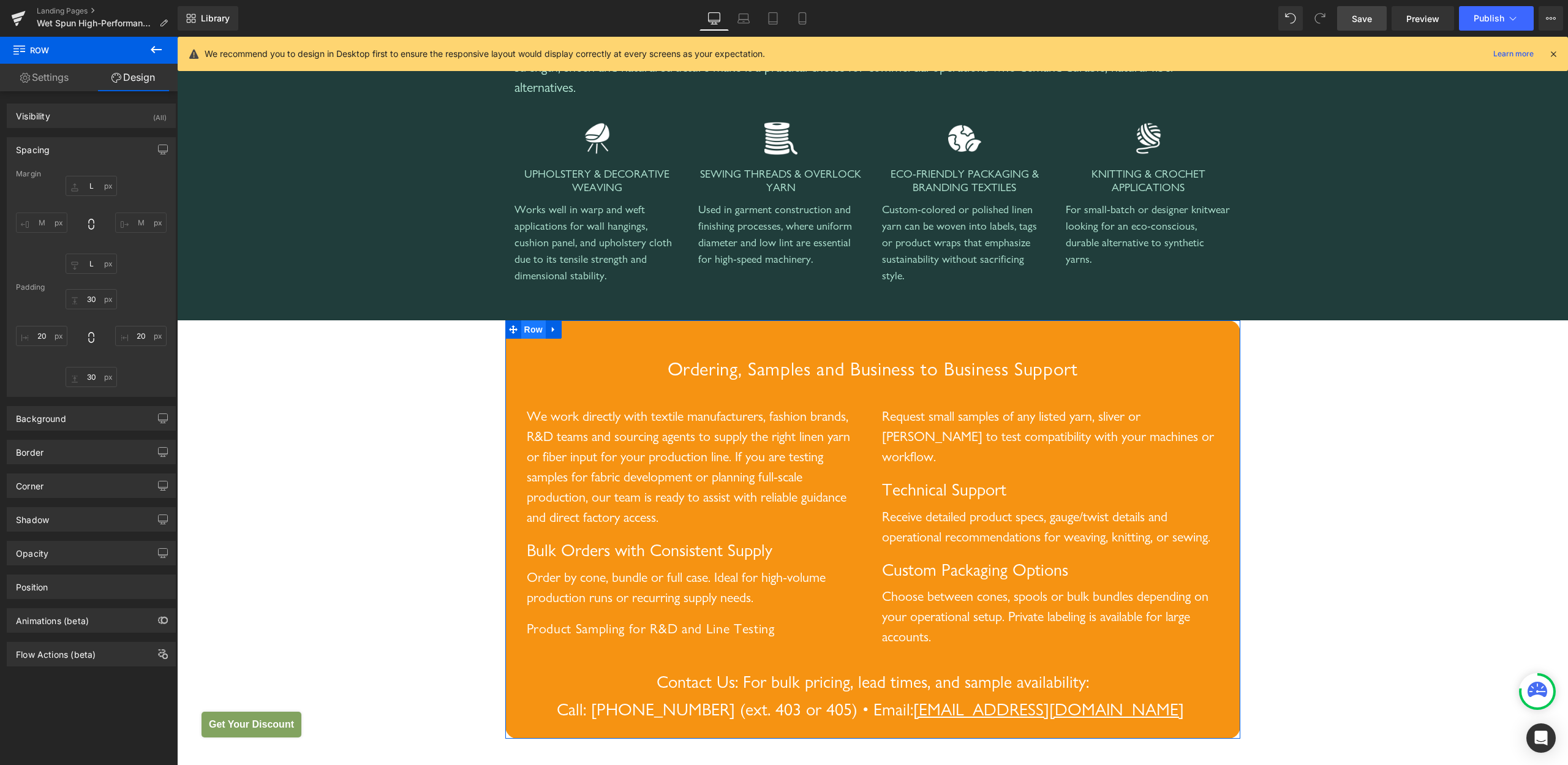
click at [528, 339] on span "Row" at bounding box center [534, 330] width 25 height 19
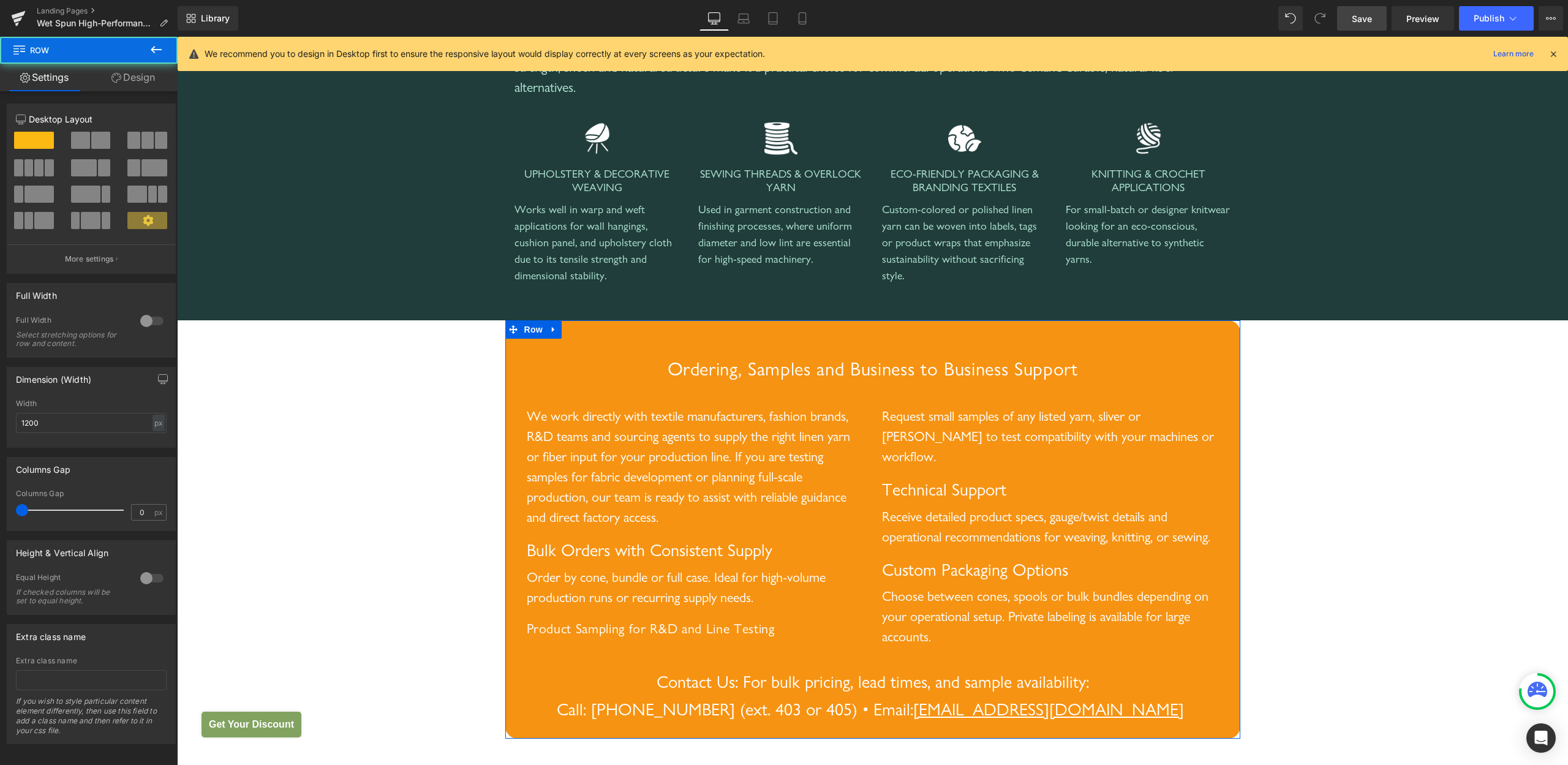
click at [145, 92] on div "12 12 12 Column Size Customizer 12 Desktop Layout Laptop Layout Tablet Layout M…" at bounding box center [91, 418] width 183 height 653
click at [143, 88] on link "Design" at bounding box center [133, 77] width 89 height 28
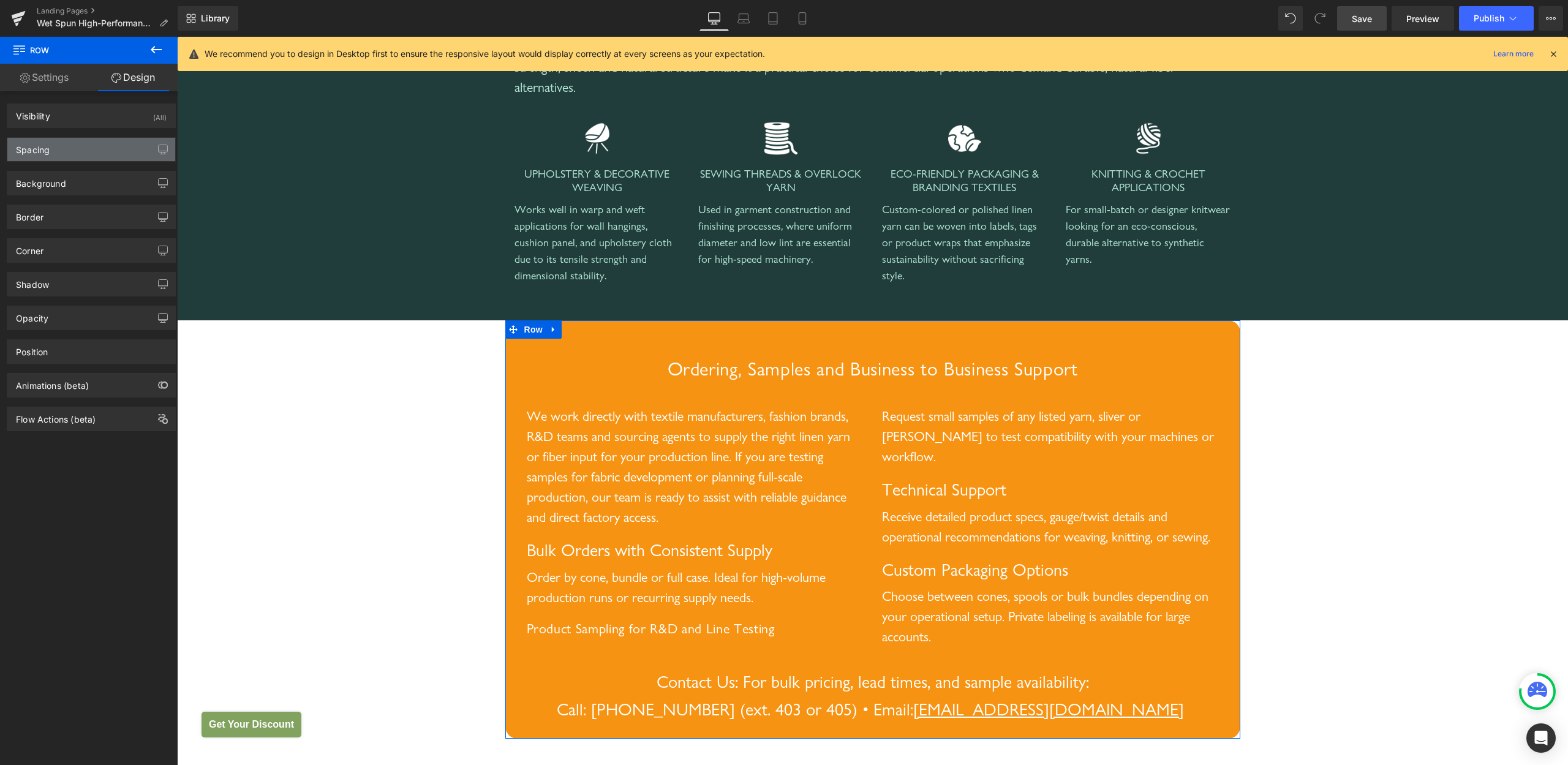
click at [51, 155] on div "Spacing" at bounding box center [91, 150] width 168 height 23
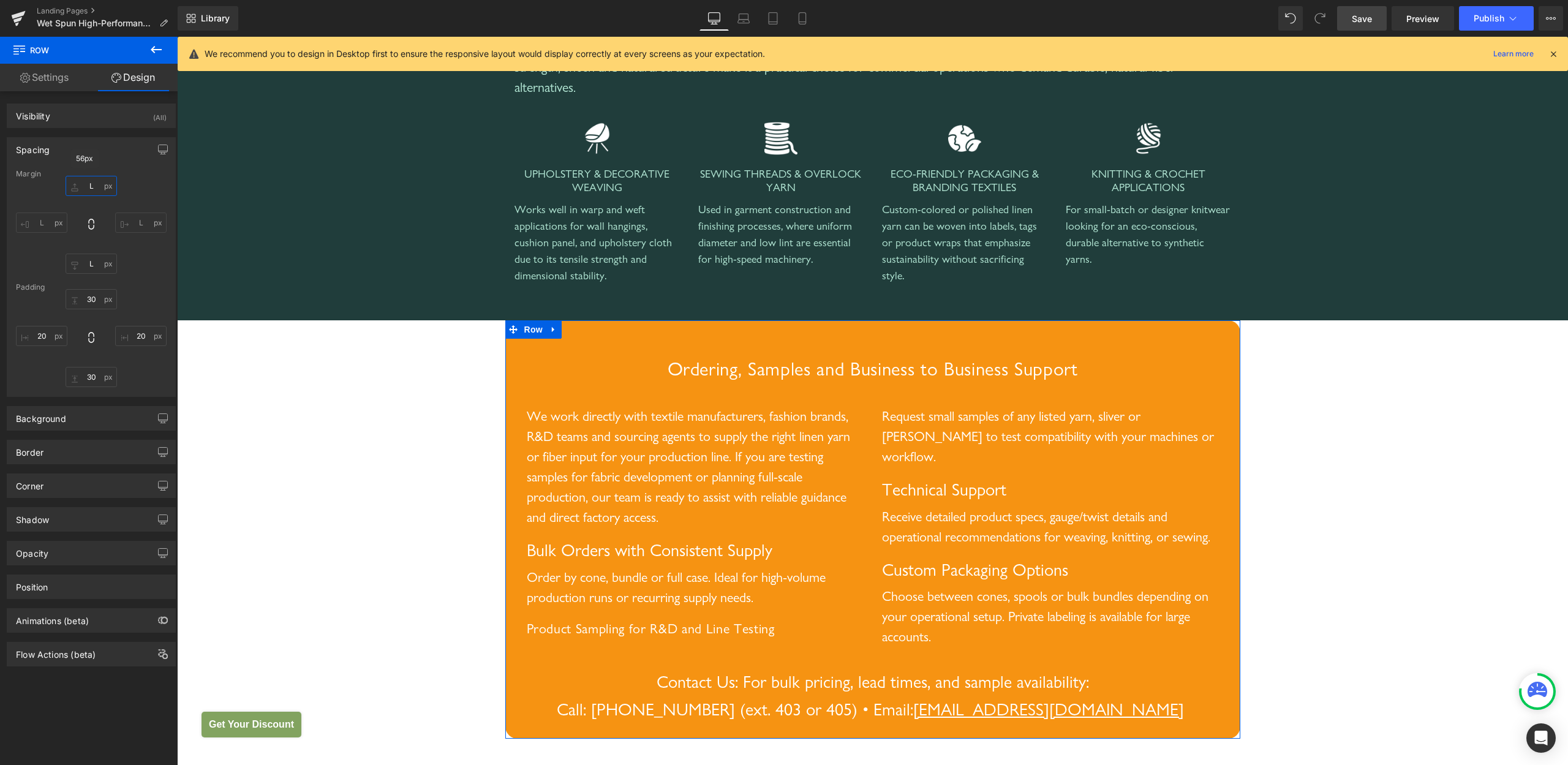
click at [86, 187] on input "L" at bounding box center [91, 186] width 51 height 20
drag, startPoint x: 70, startPoint y: 185, endPoint x: 85, endPoint y: 185, distance: 15.0
click at [84, 185] on input "L" at bounding box center [91, 186] width 51 height 20
click at [115, 156] on div "Spacing" at bounding box center [91, 150] width 168 height 23
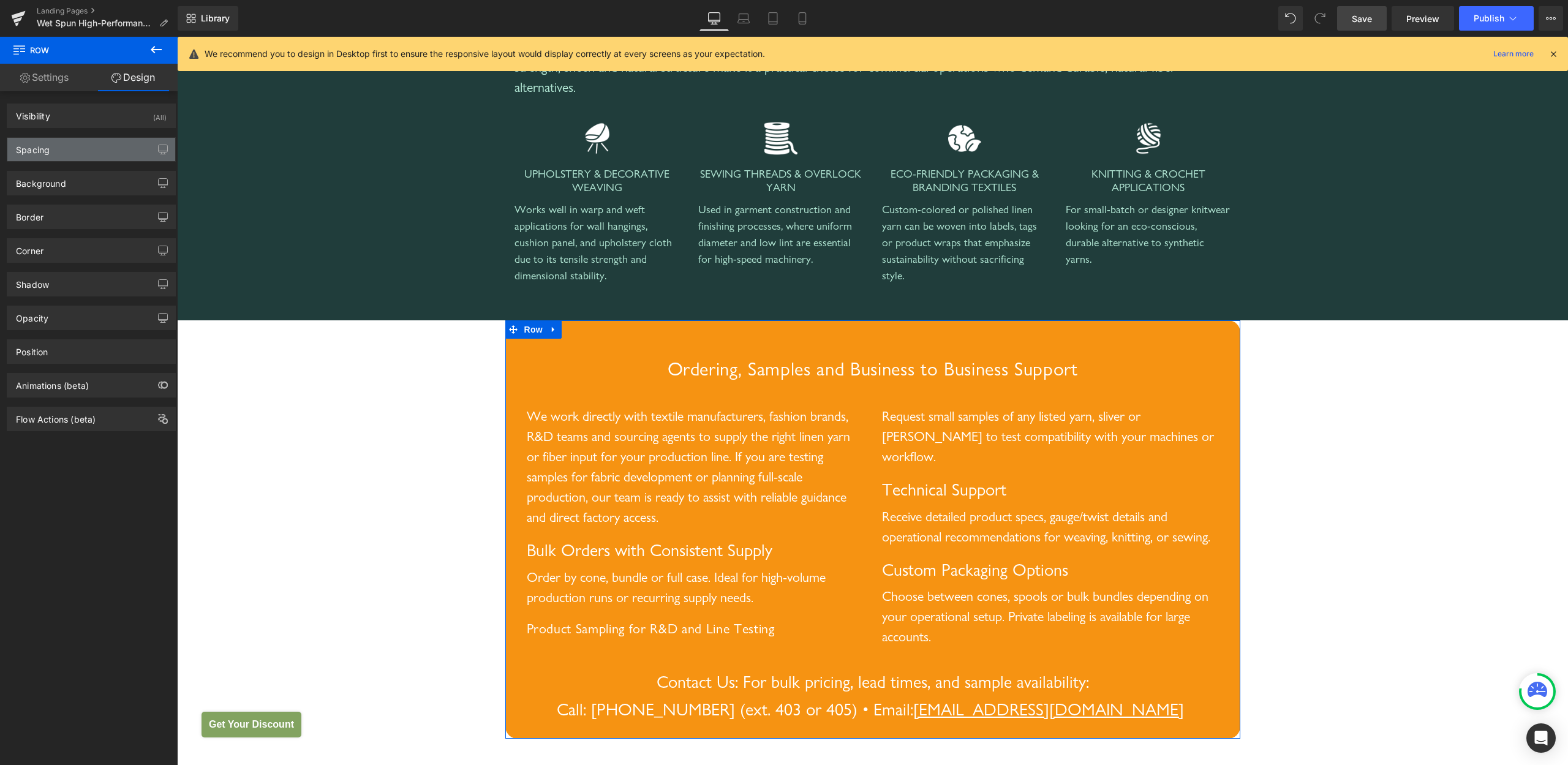
click at [93, 148] on div "Spacing" at bounding box center [91, 150] width 168 height 23
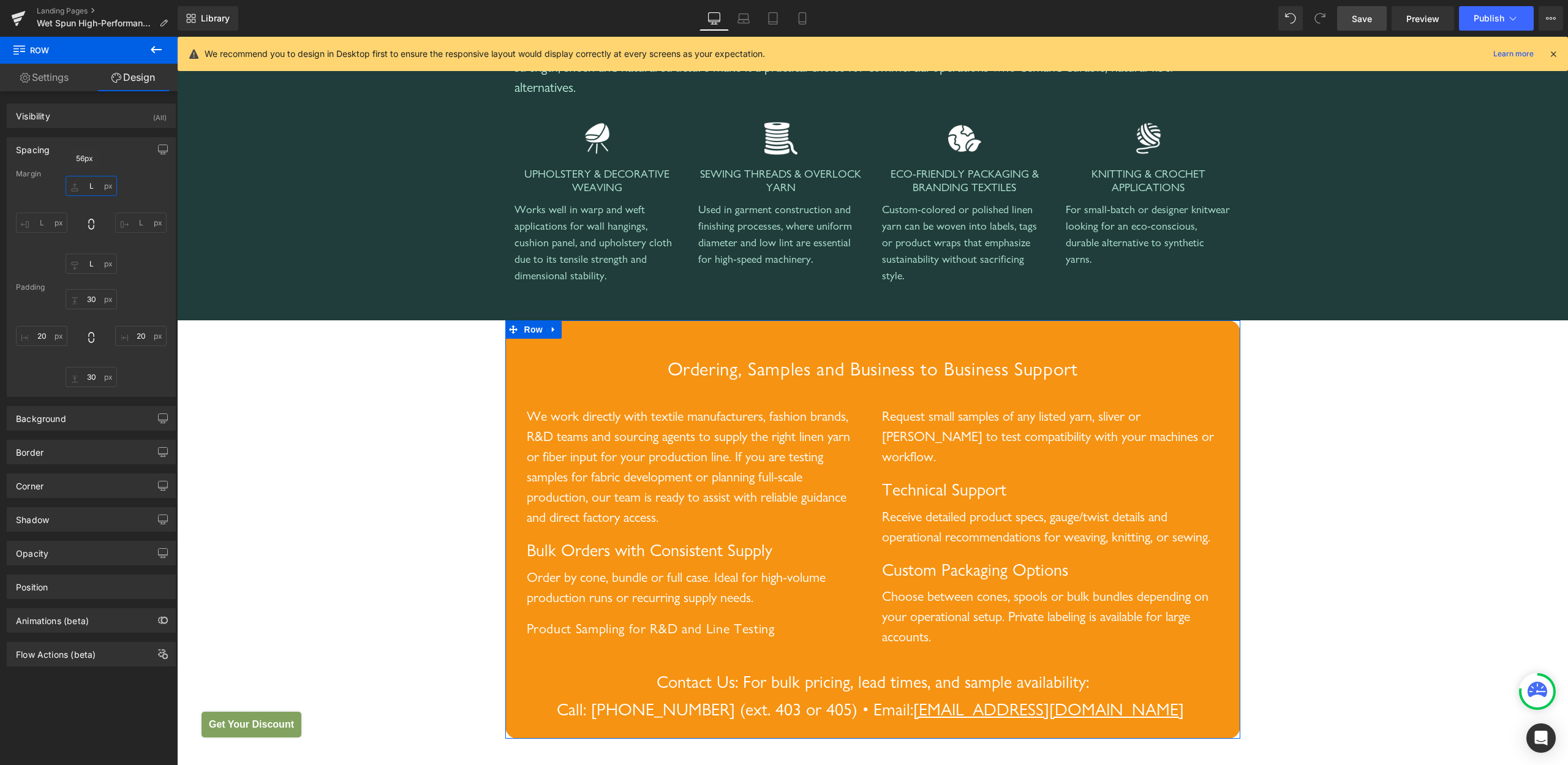
click at [90, 181] on input "L" at bounding box center [91, 186] width 51 height 20
click at [125, 254] on div "56px L 56px L 56px L 56px L" at bounding box center [91, 225] width 151 height 98
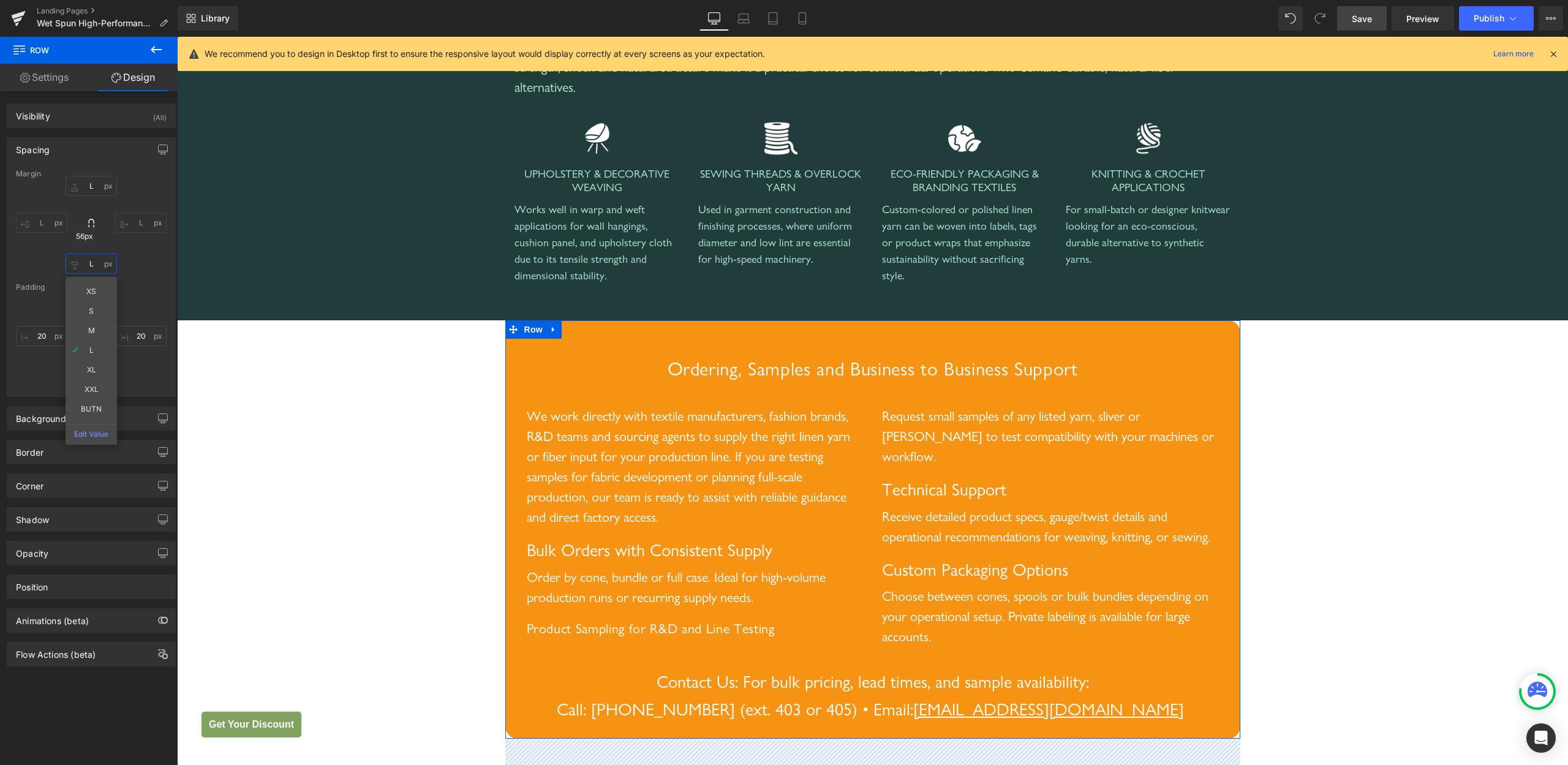
click at [86, 261] on input "L" at bounding box center [91, 264] width 51 height 20
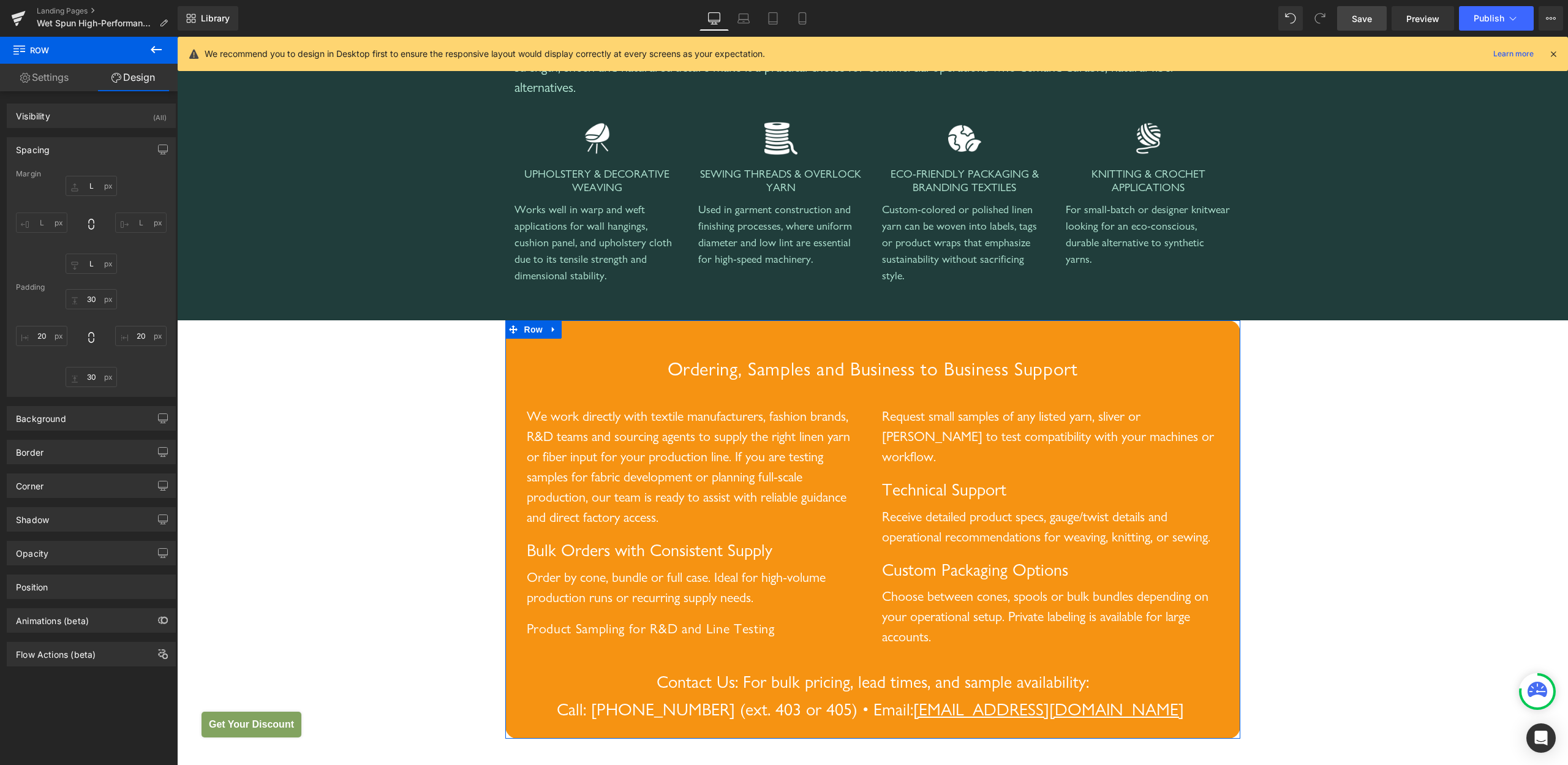
click at [125, 268] on div "56px L 56px L 56px L 56px L" at bounding box center [91, 225] width 151 height 98
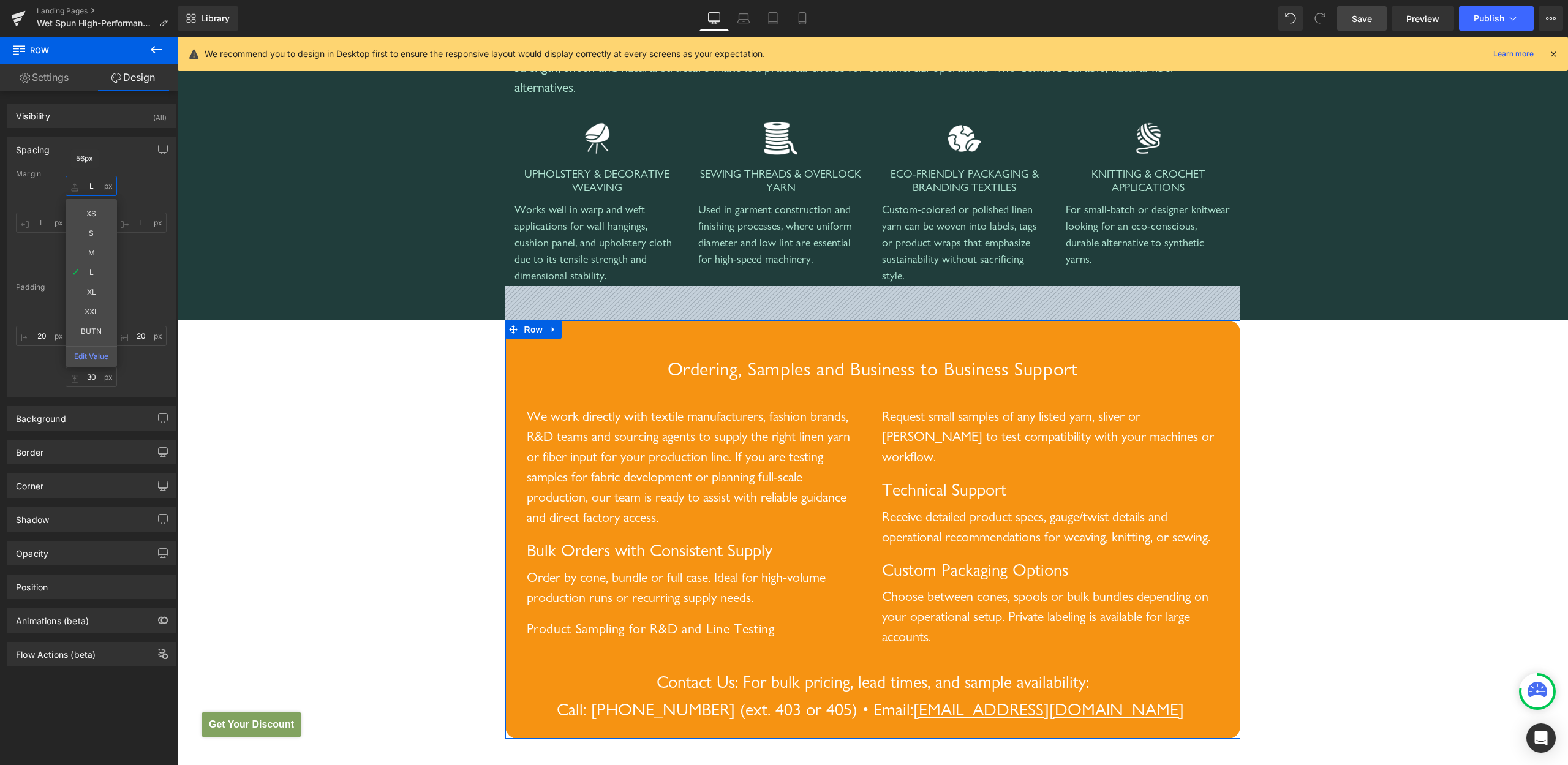
click at [91, 185] on input "L" at bounding box center [91, 186] width 51 height 20
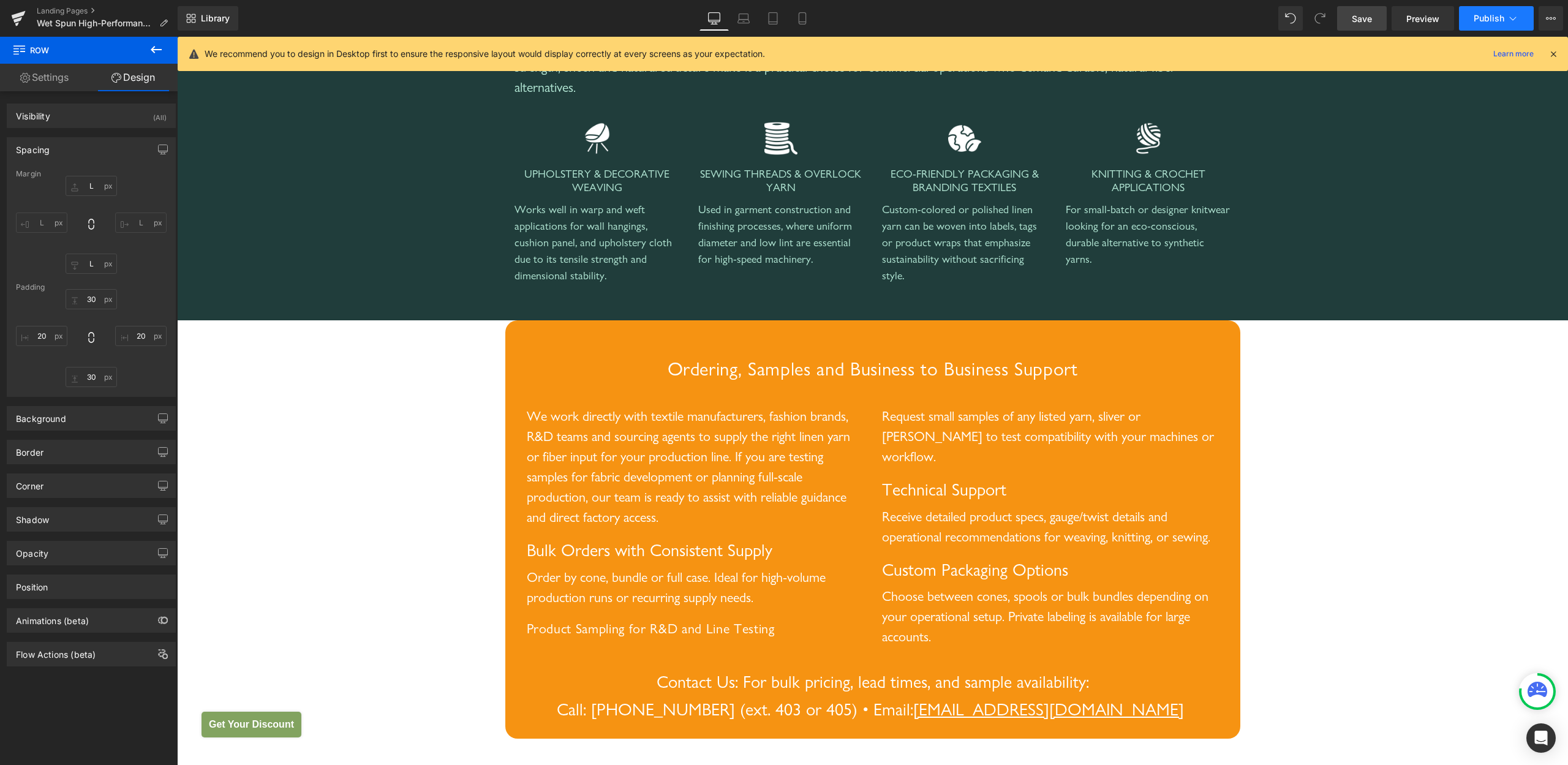
click at [1485, 14] on span "Publish" at bounding box center [1490, 19] width 31 height 10
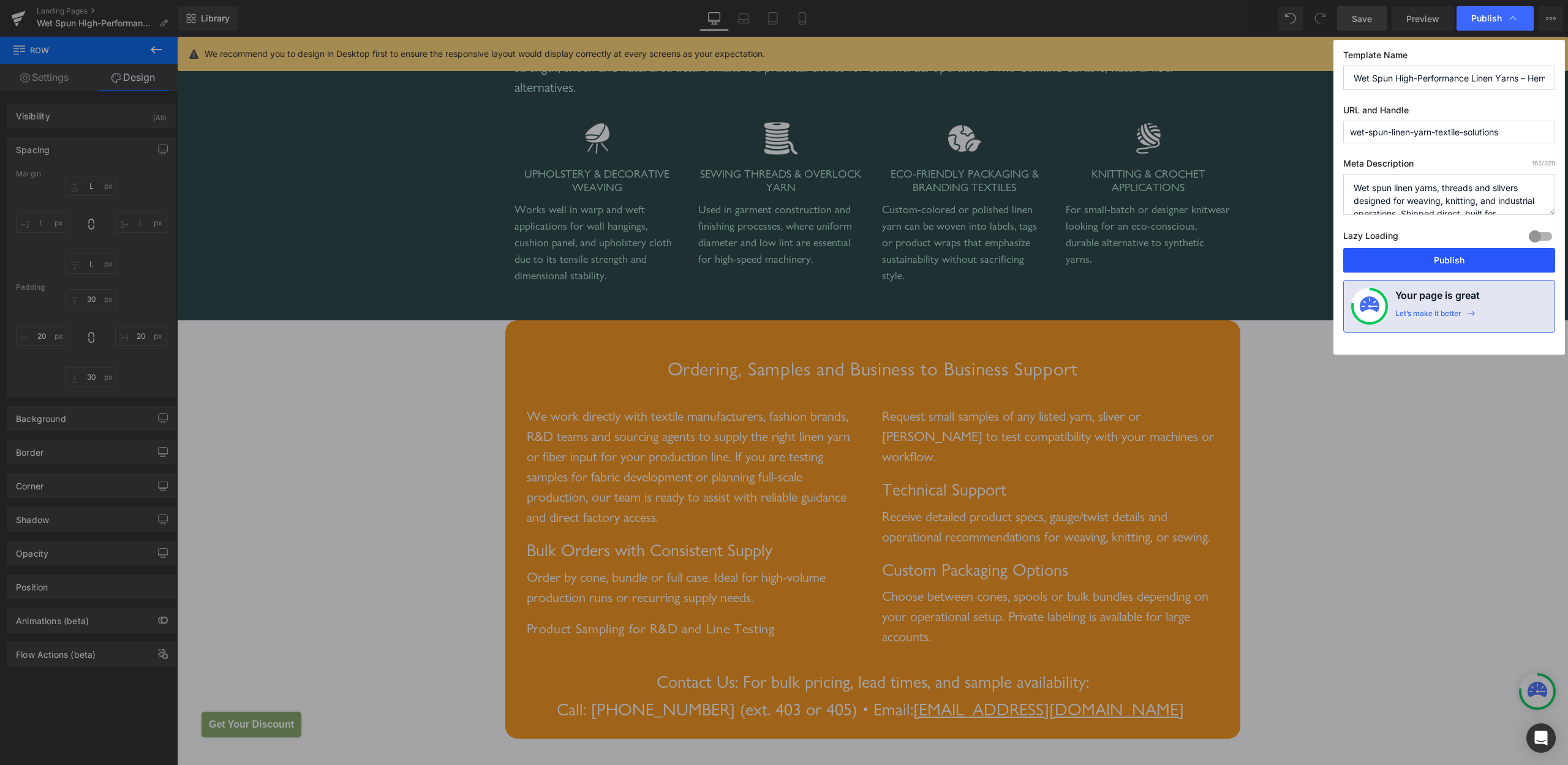
click at [1466, 250] on button "Publish" at bounding box center [1449, 261] width 212 height 25
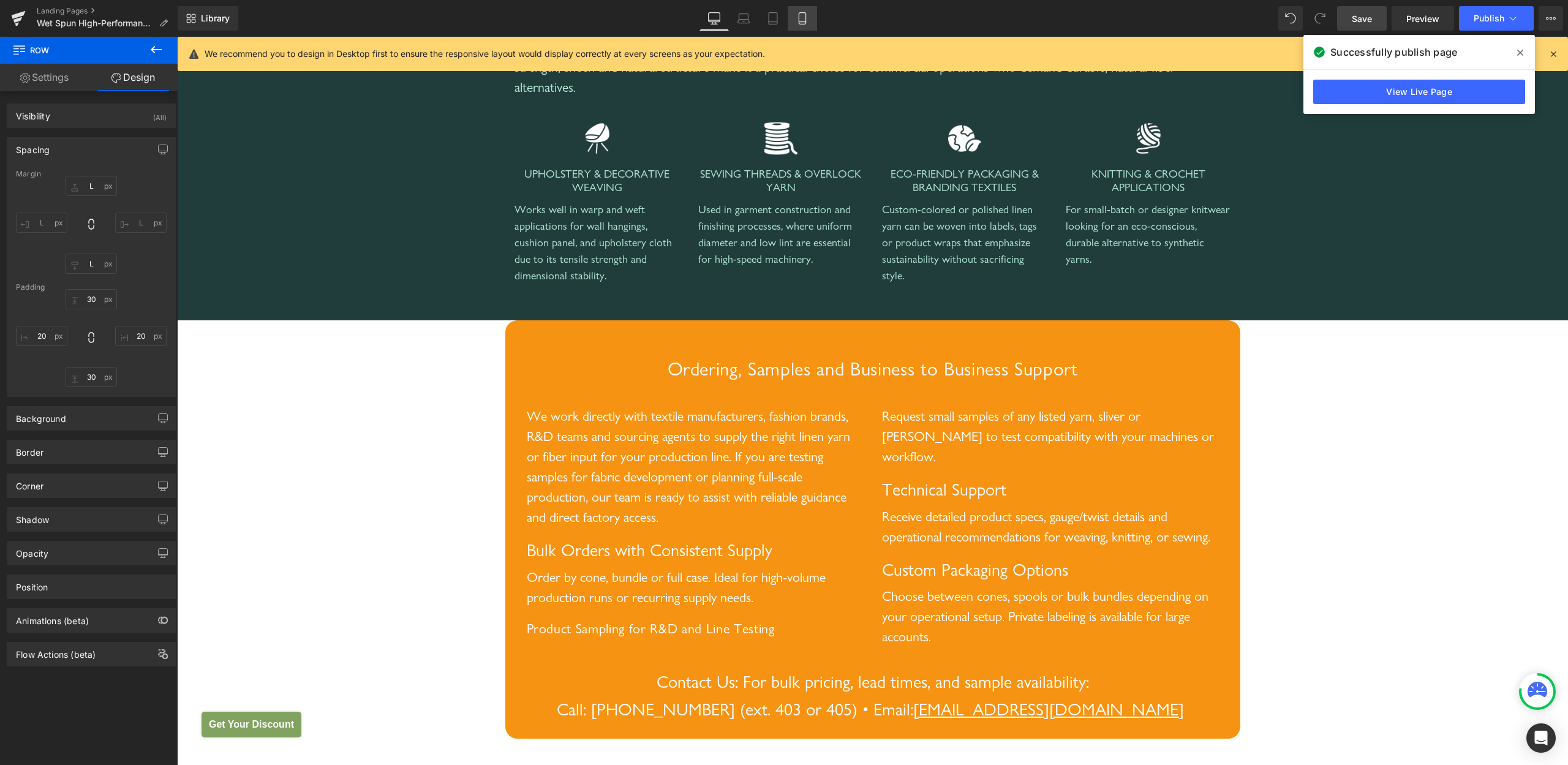
click at [806, 18] on icon at bounding box center [803, 19] width 12 height 12
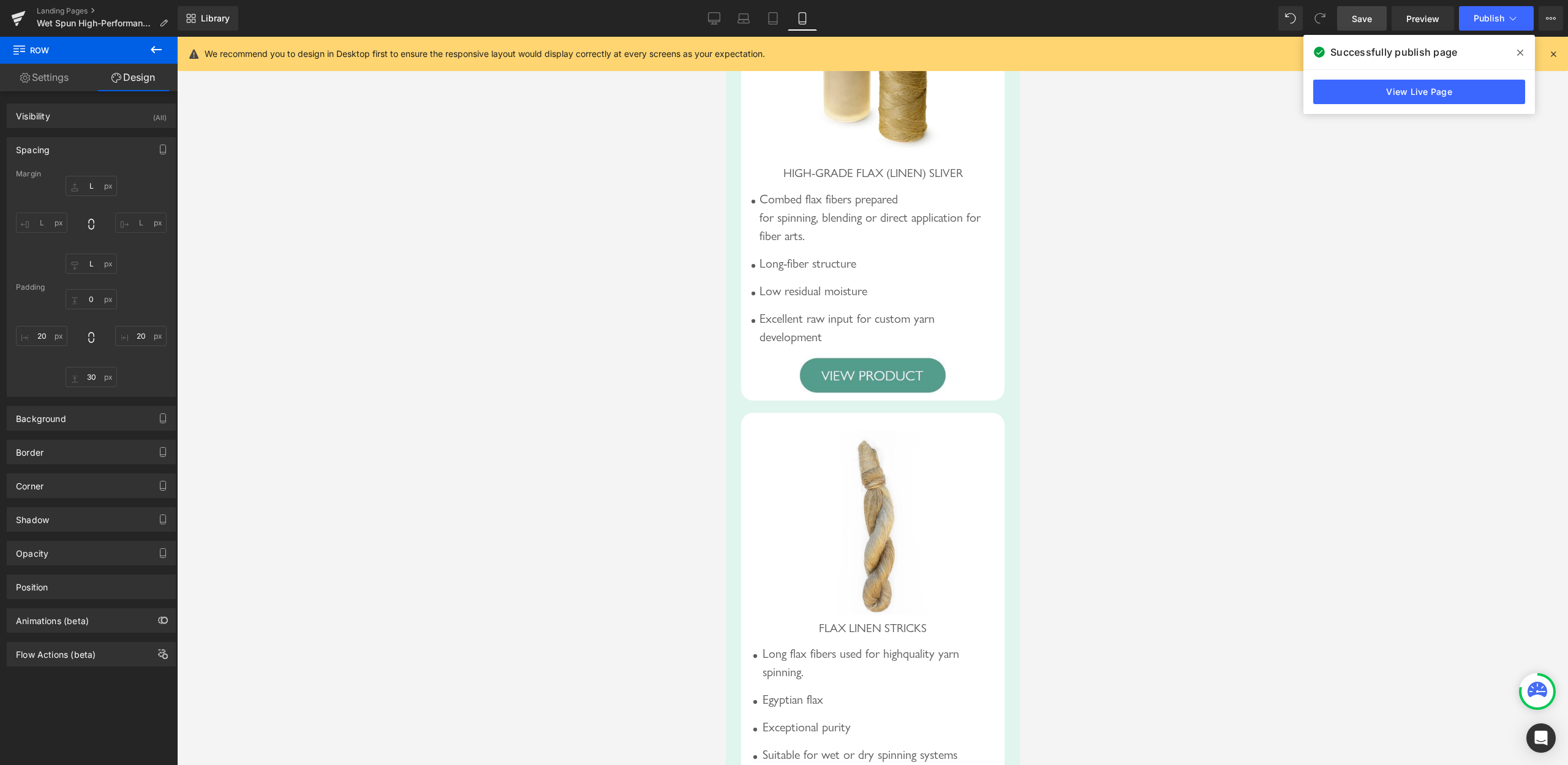
type input "L"
type input "0"
type input "20"
type input "30"
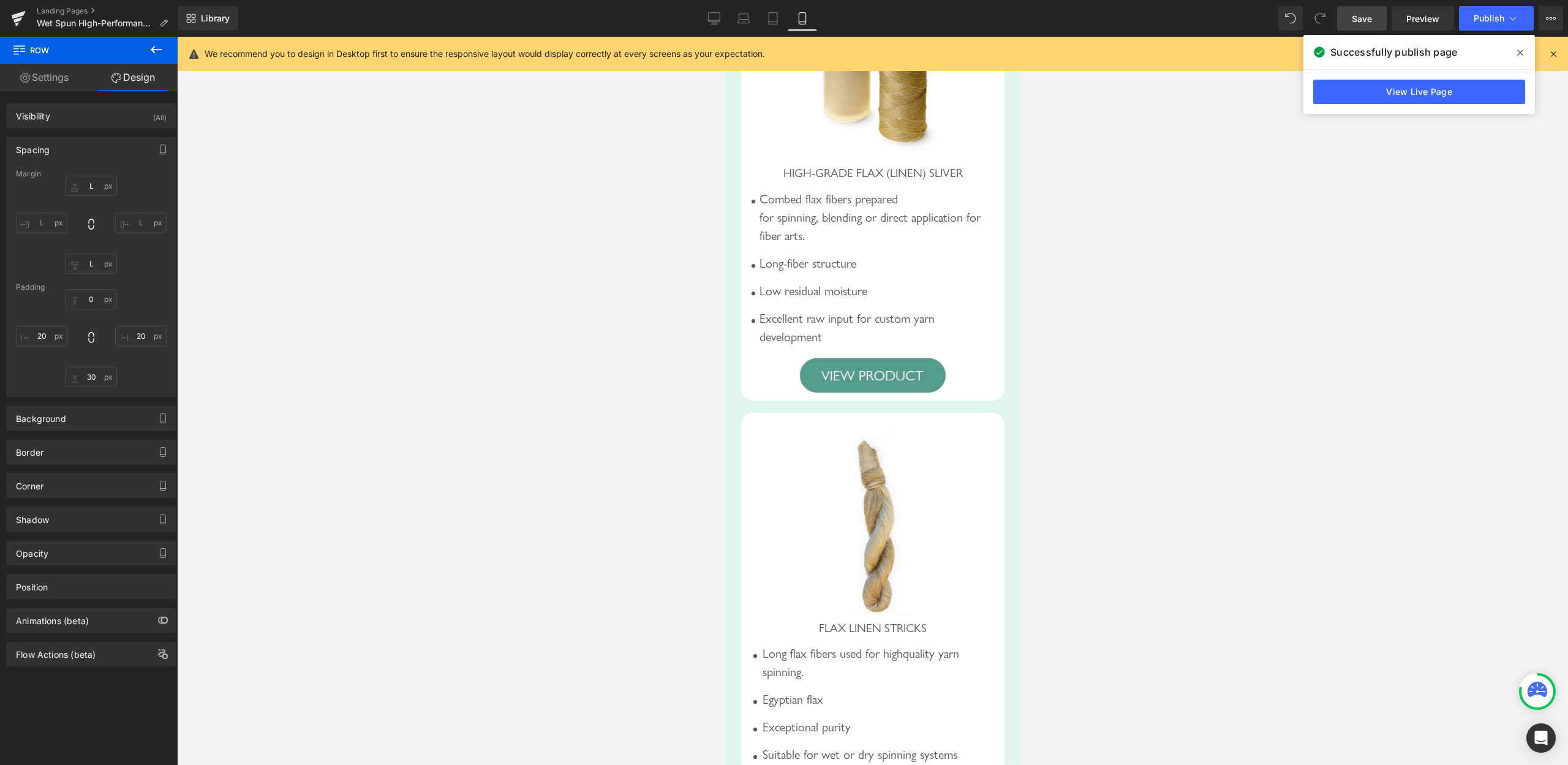
type input "20"
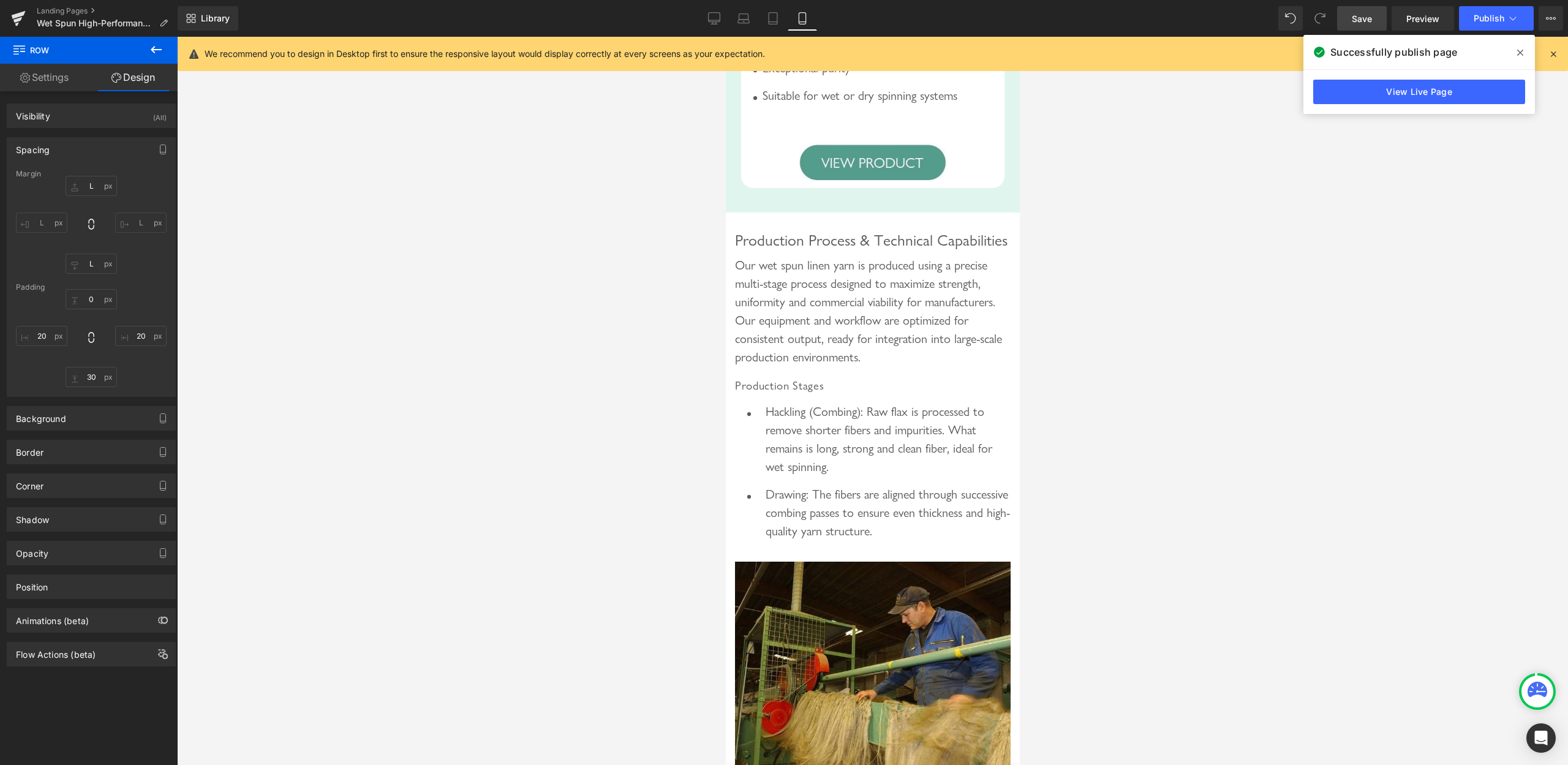
scroll to position [2897, 0]
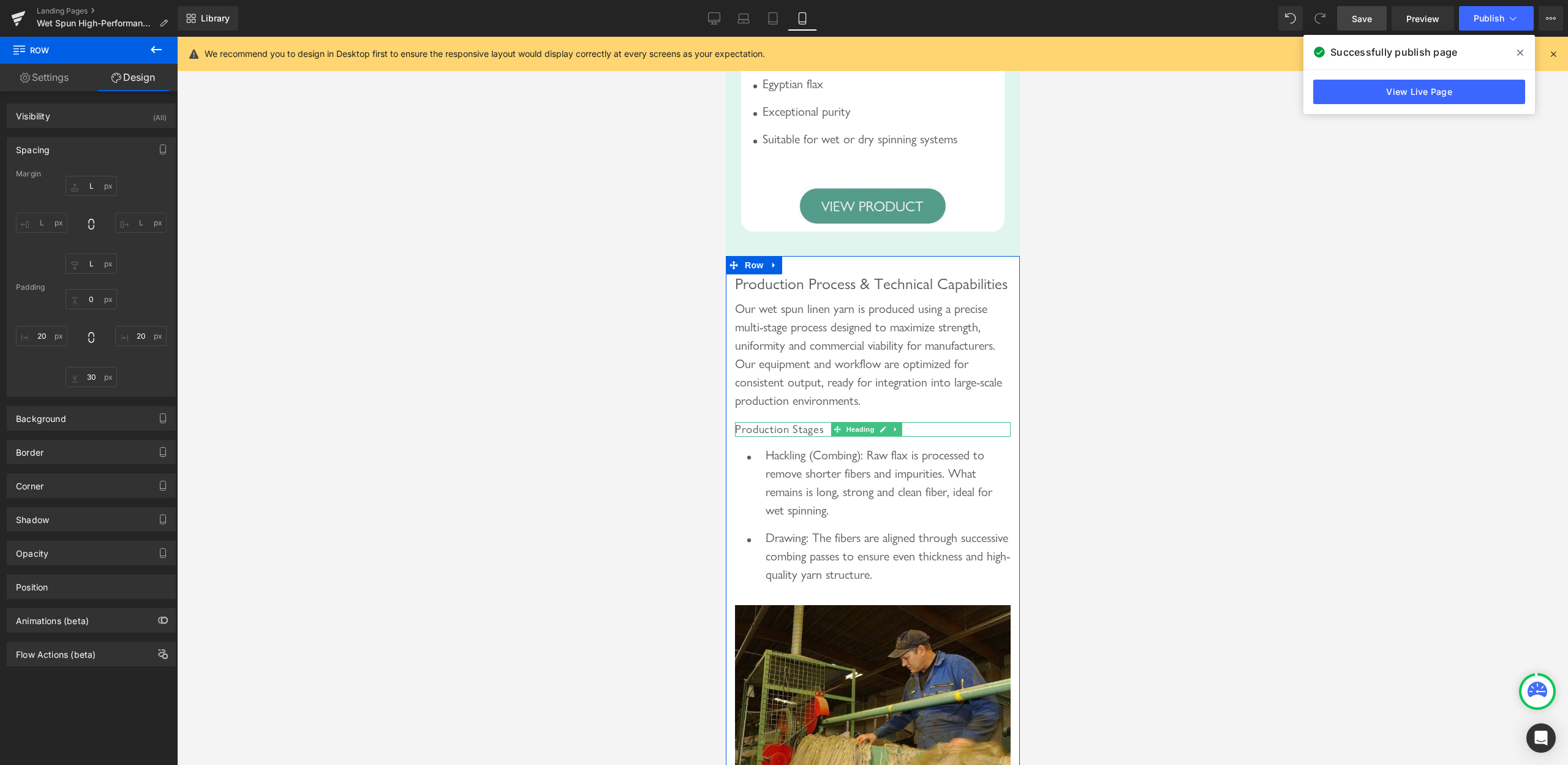
click at [804, 436] on span "Production Stages" at bounding box center [779, 429] width 89 height 14
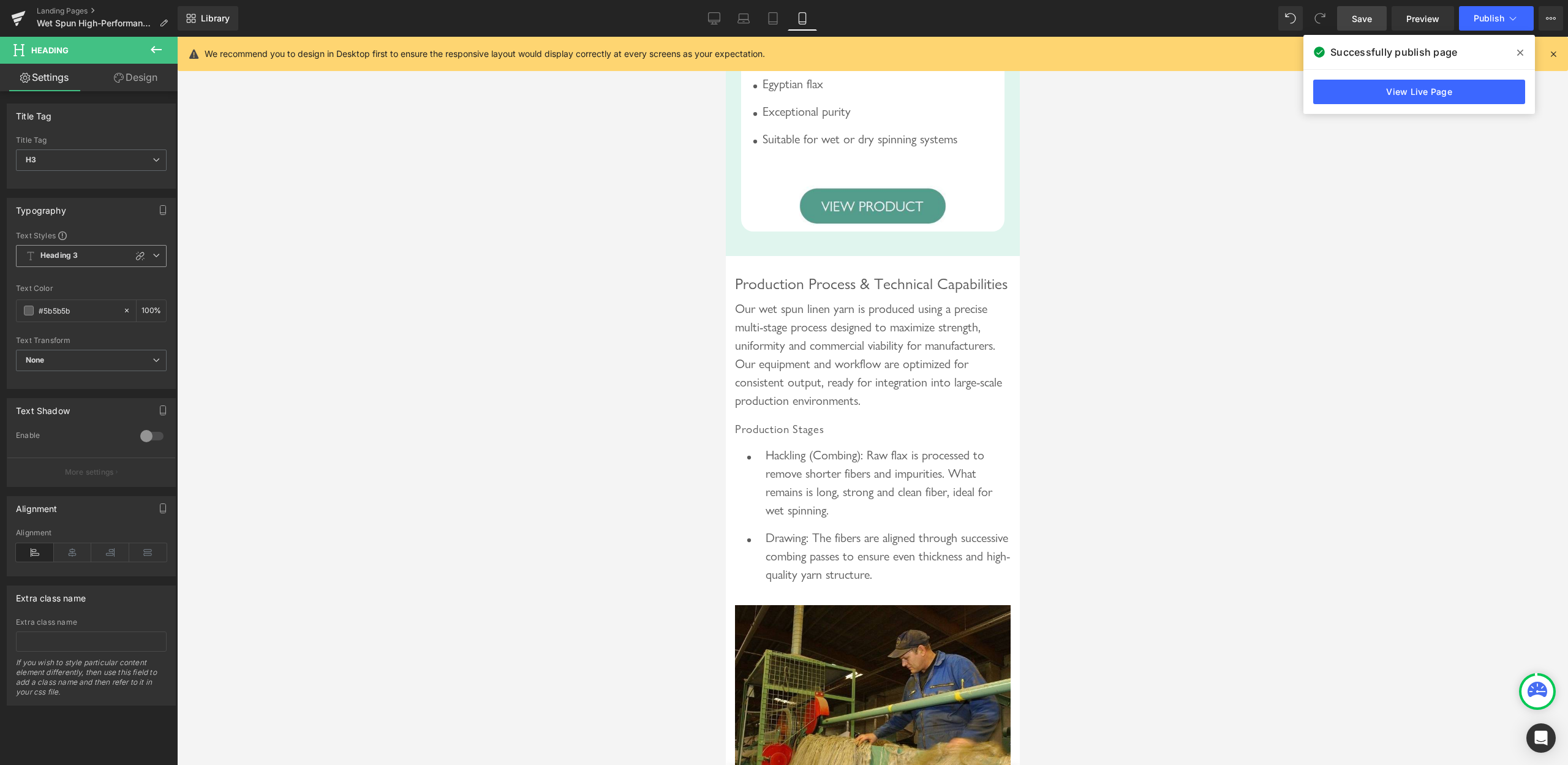
click at [138, 253] on span "Heading 3" at bounding box center [91, 256] width 151 height 22
click at [234, 271] on div at bounding box center [873, 400] width 1391 height 729
click at [153, 252] on icon at bounding box center [156, 256] width 7 height 7
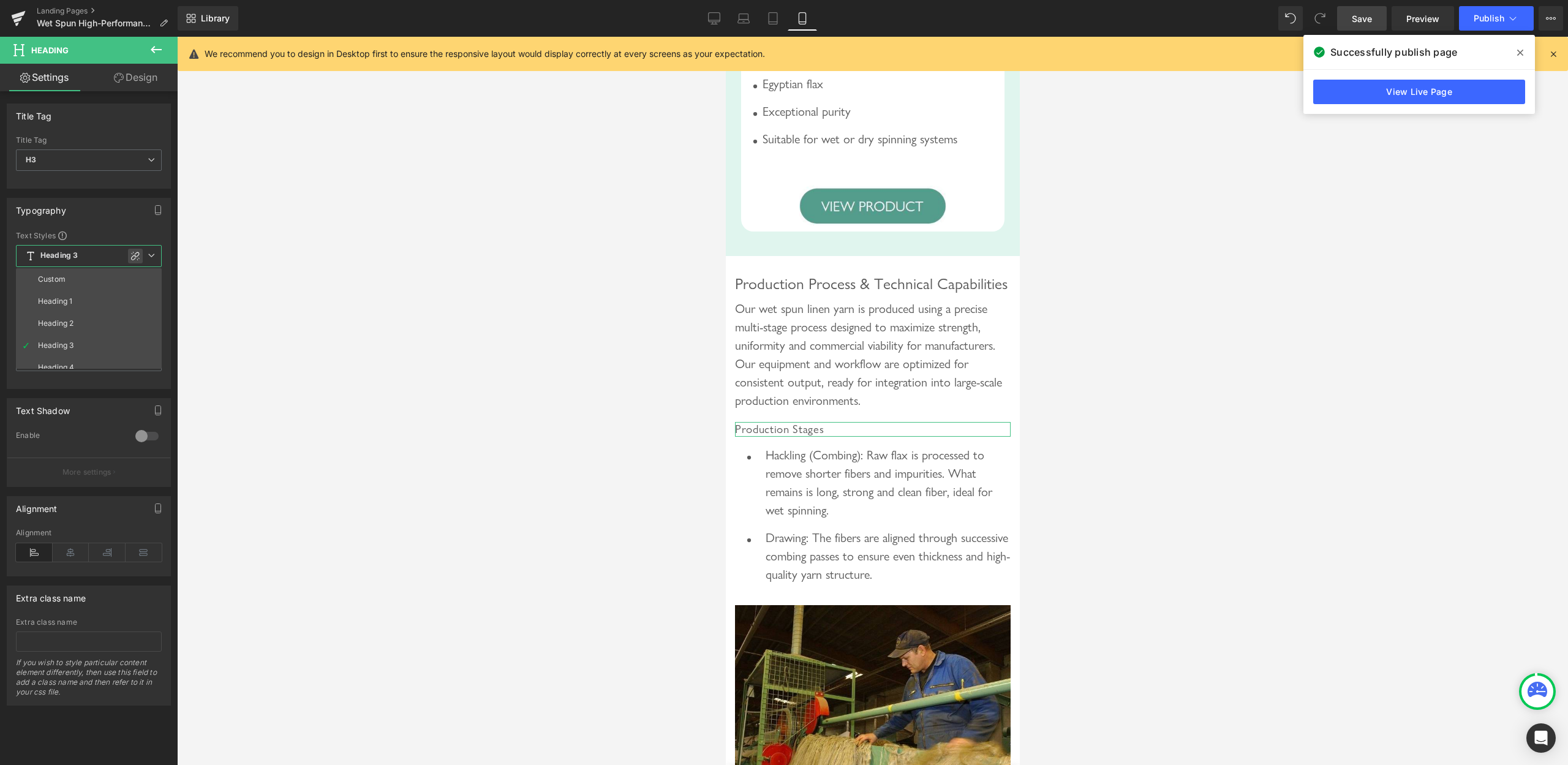
drag, startPoint x: 137, startPoint y: 251, endPoint x: 140, endPoint y: 315, distance: 64.1
click at [137, 251] on div at bounding box center [135, 256] width 15 height 15
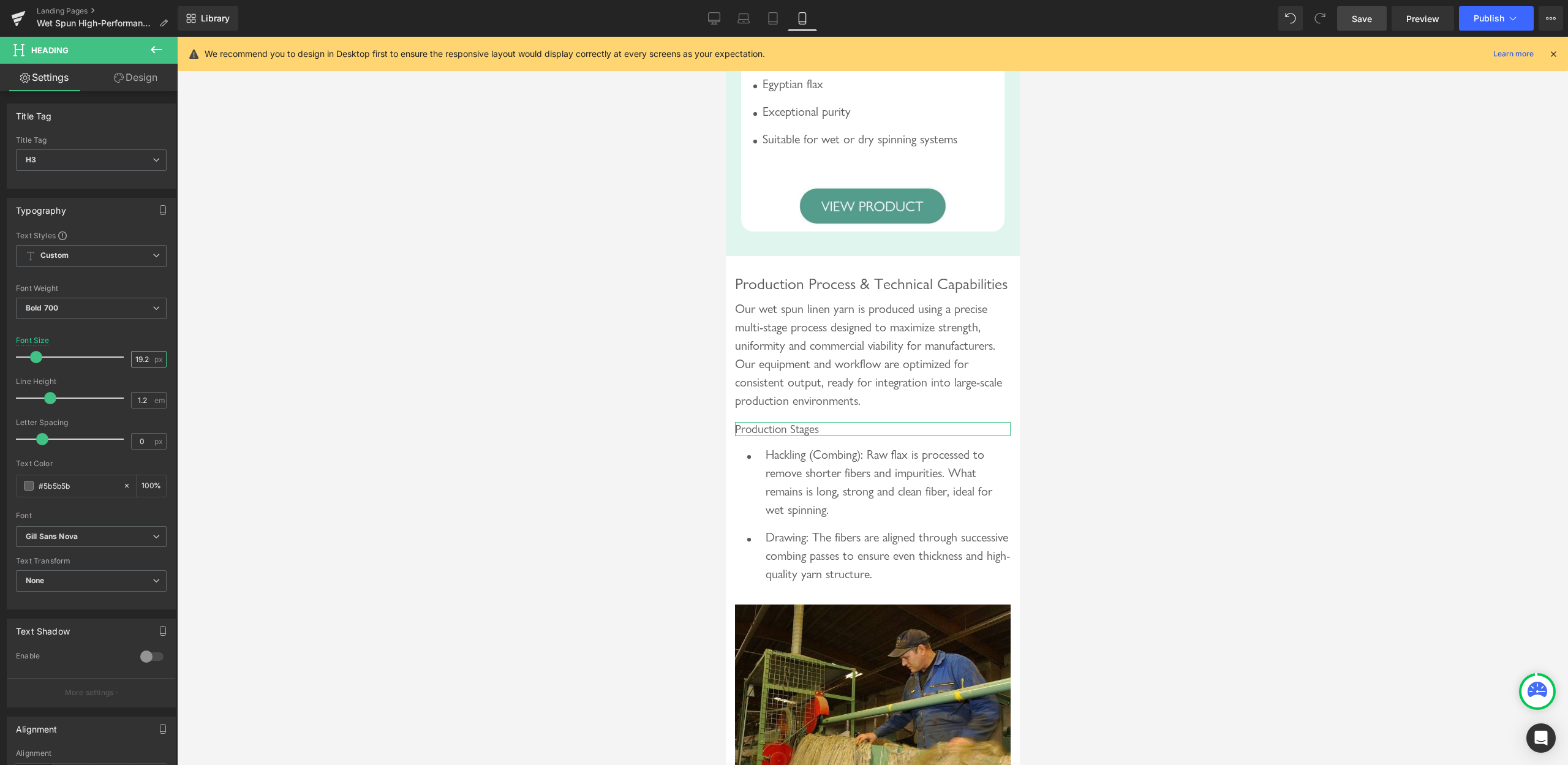
click at [132, 358] on input "19.26" at bounding box center [142, 359] width 22 height 15
type input "20"
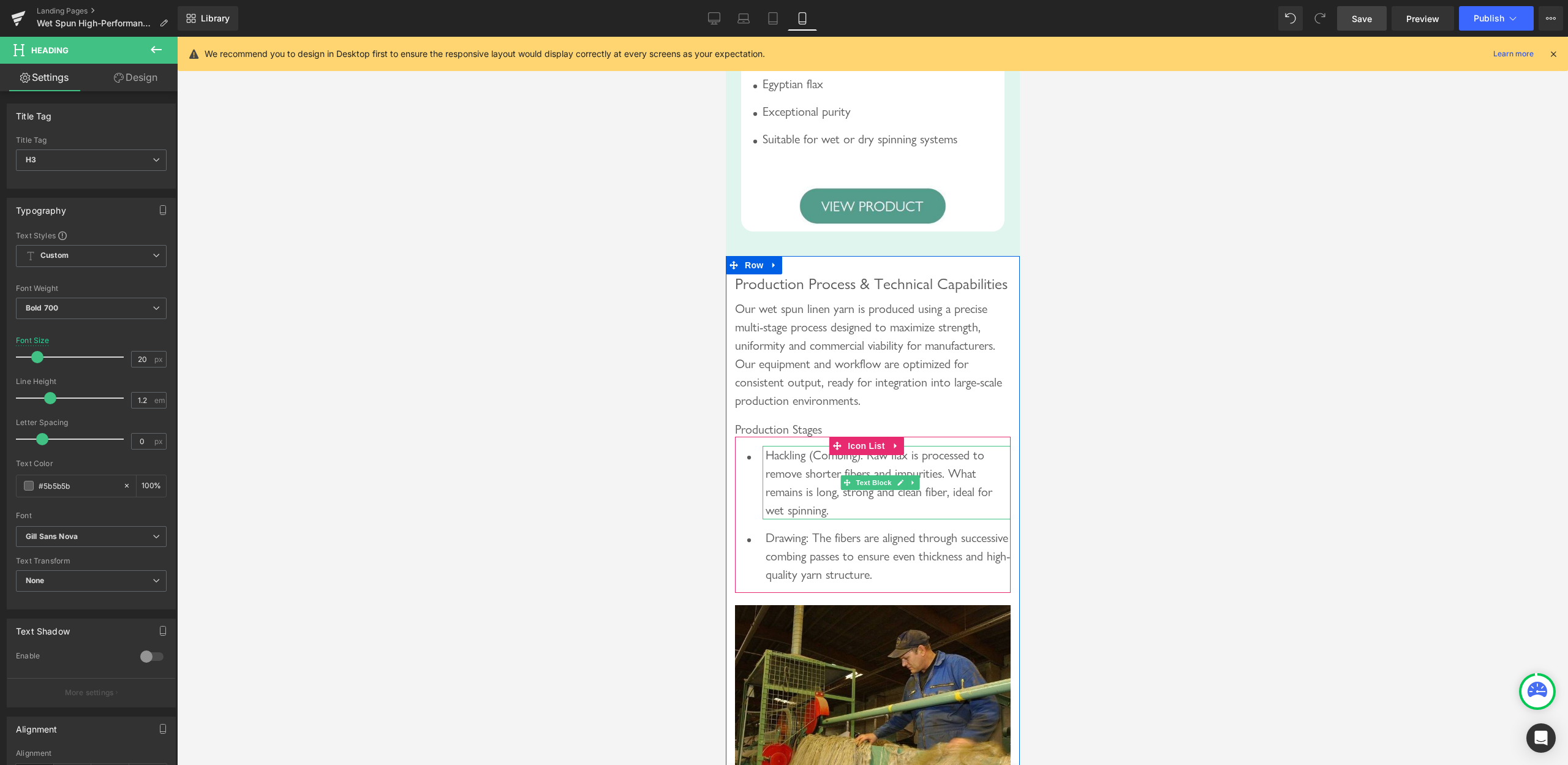
click at [934, 488] on p "Hackling (Combing): Raw flax is processed to remove shorter fibers and impuriti…" at bounding box center [887, 483] width 245 height 74
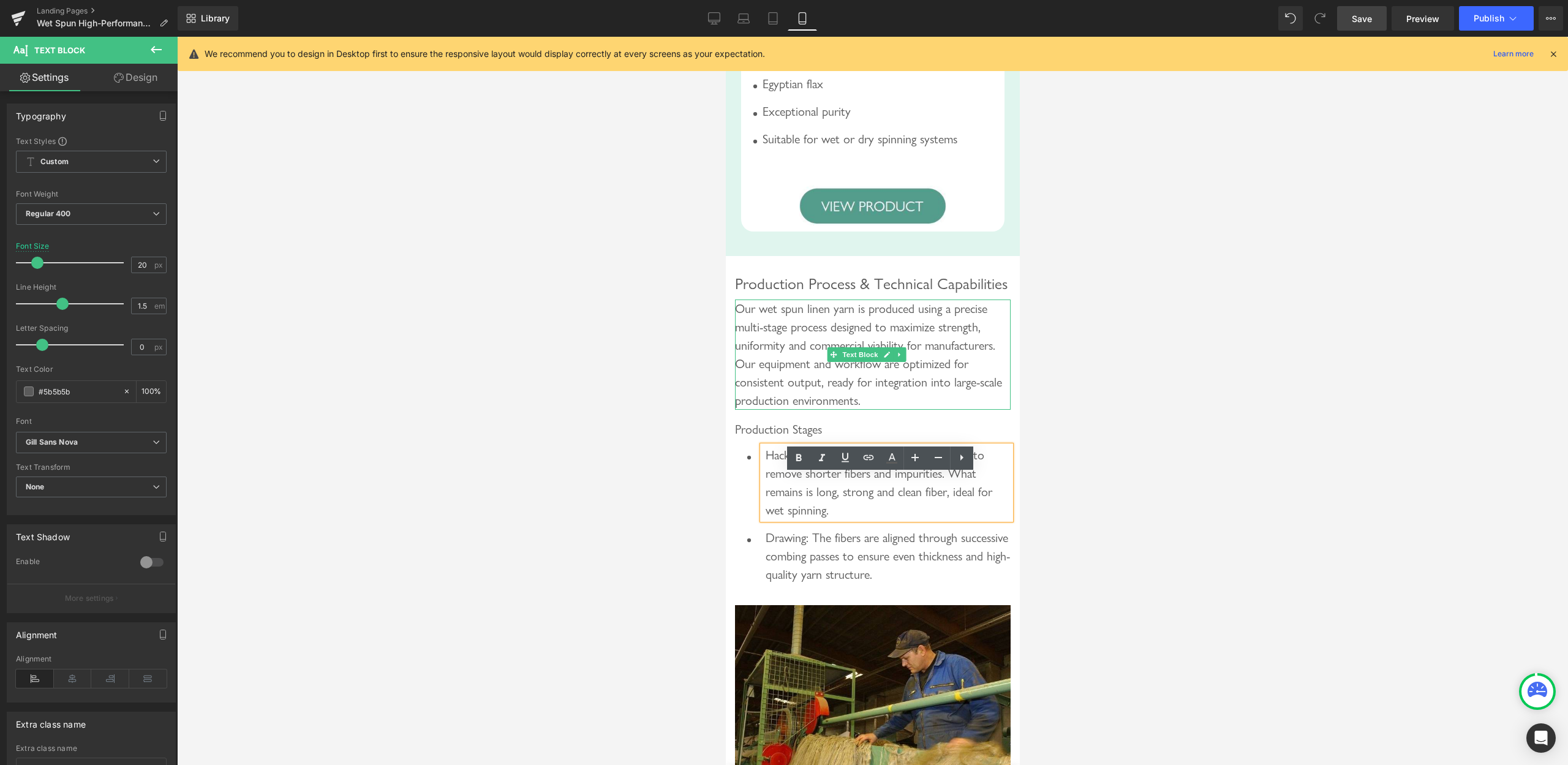
click at [920, 403] on div "Our wet spun linen yarn is produced using a precise multi-stage process designe…" at bounding box center [872, 355] width 276 height 110
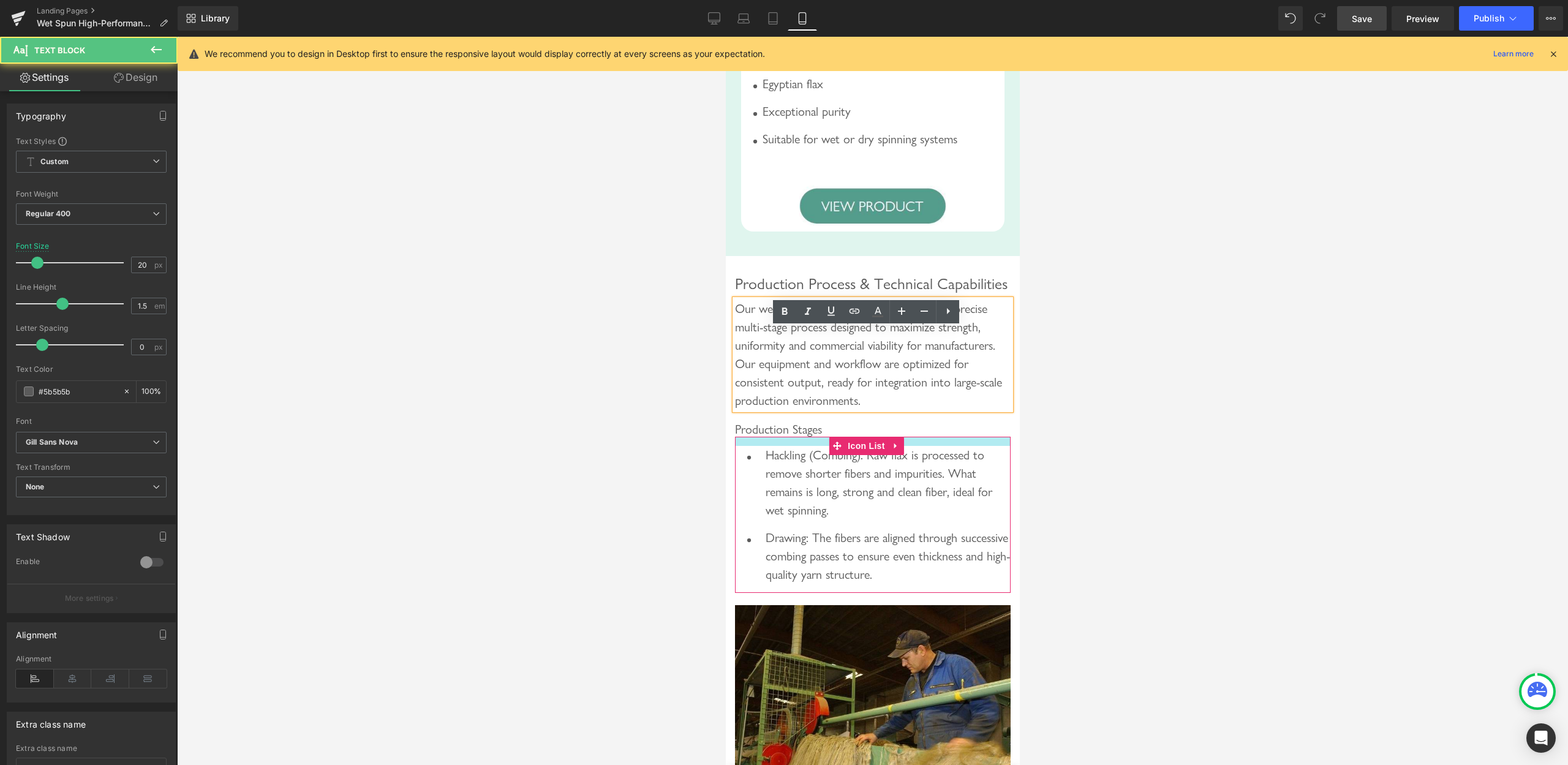
click at [785, 437] on span "Production Stages" at bounding box center [778, 429] width 87 height 15
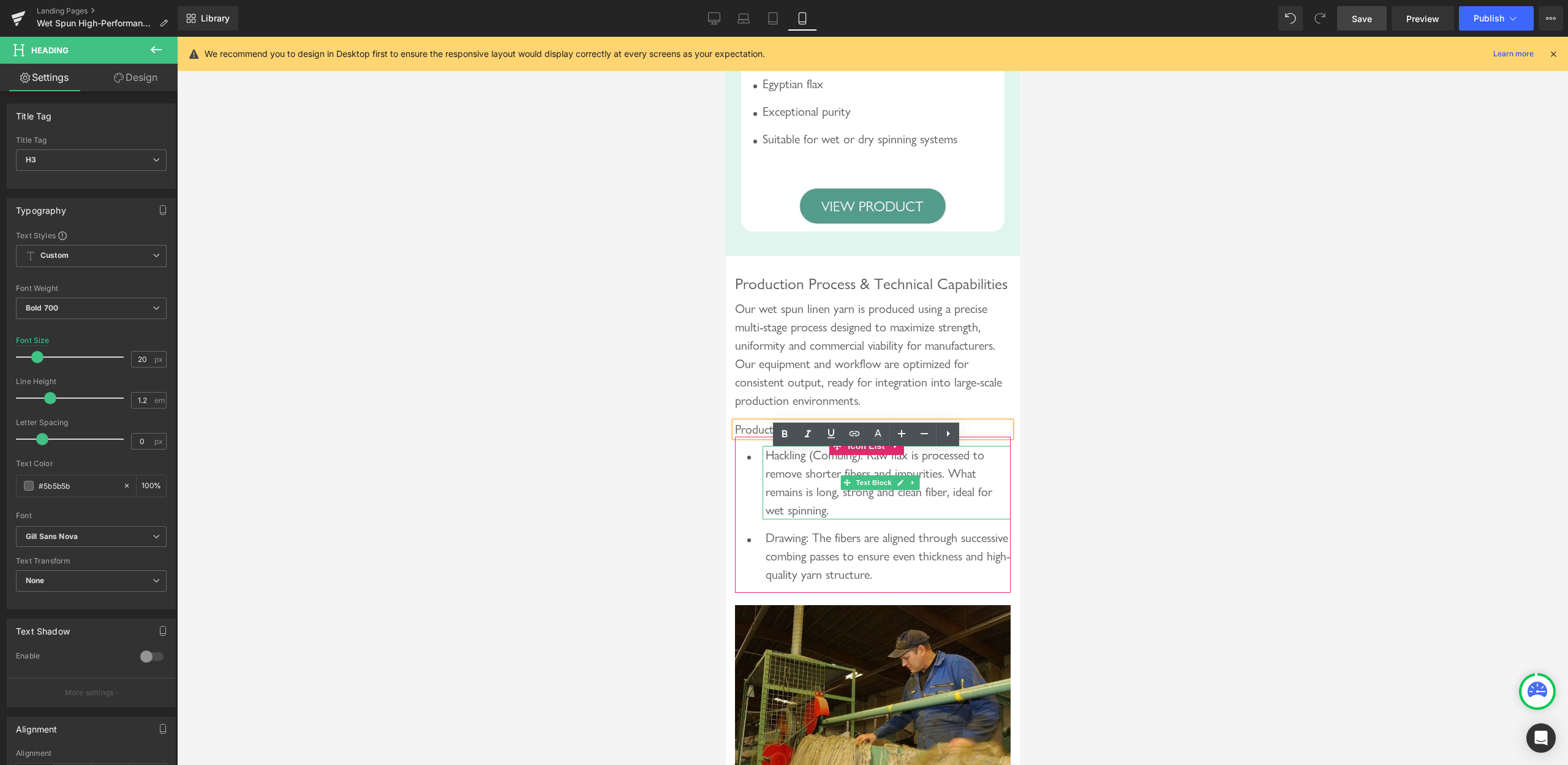
click at [825, 492] on p "Hackling (Combing): Raw flax is processed to remove shorter fibers and impuriti…" at bounding box center [887, 483] width 245 height 74
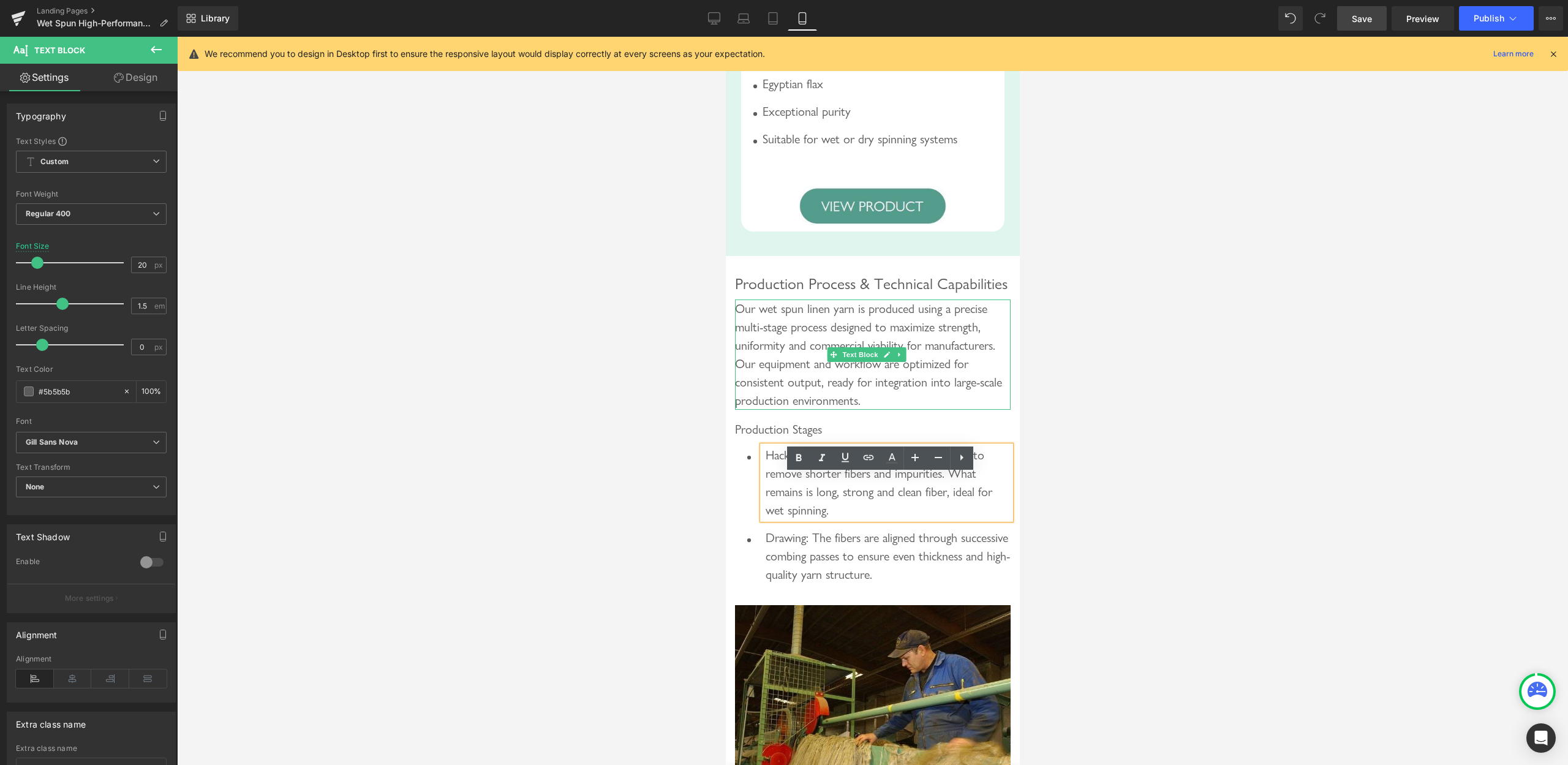
click at [826, 388] on div "Our wet spun linen yarn is produced using a precise multi-stage process designe…" at bounding box center [872, 355] width 276 height 110
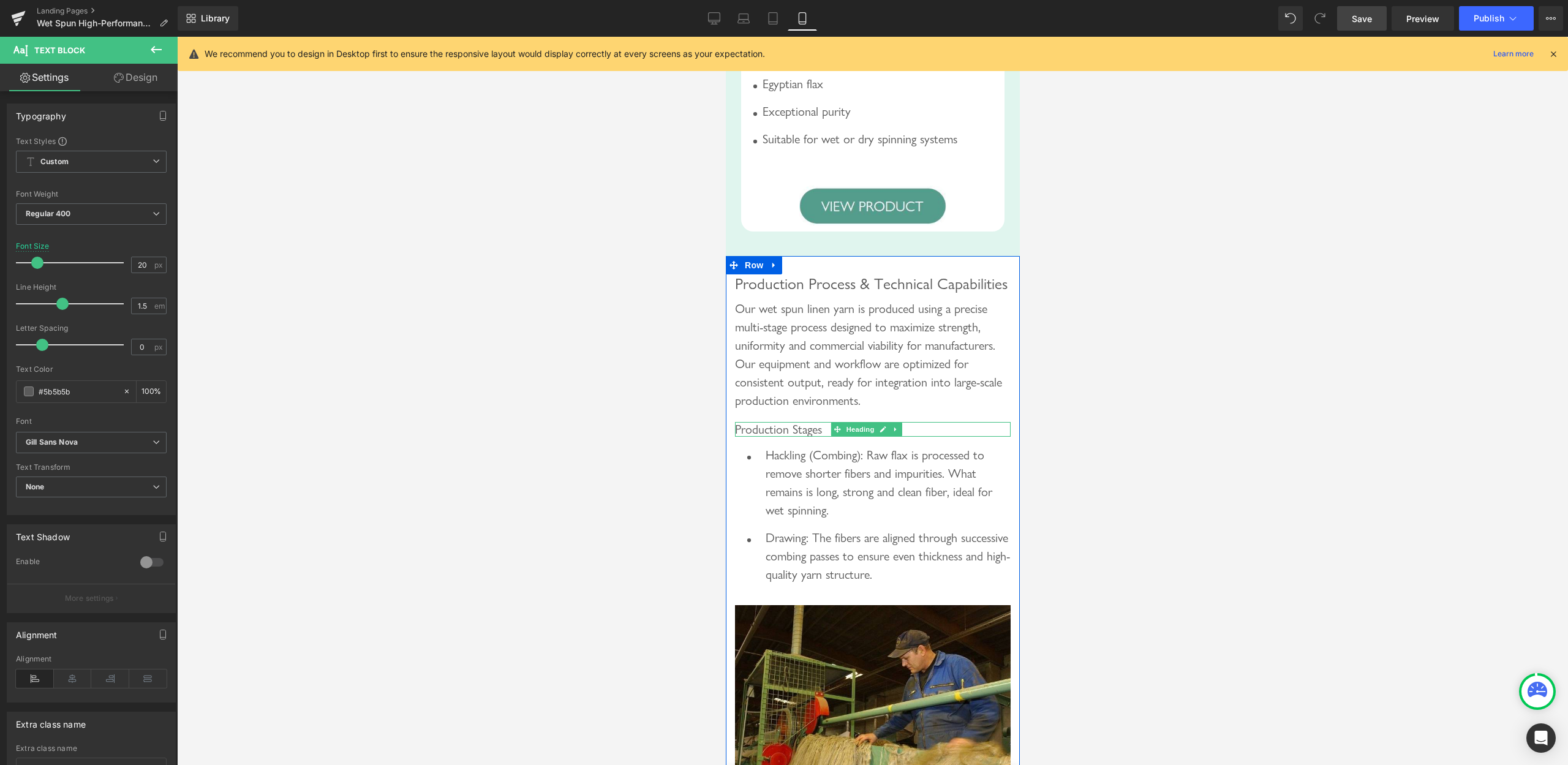
click at [778, 437] on span "Production Stages" at bounding box center [778, 429] width 87 height 15
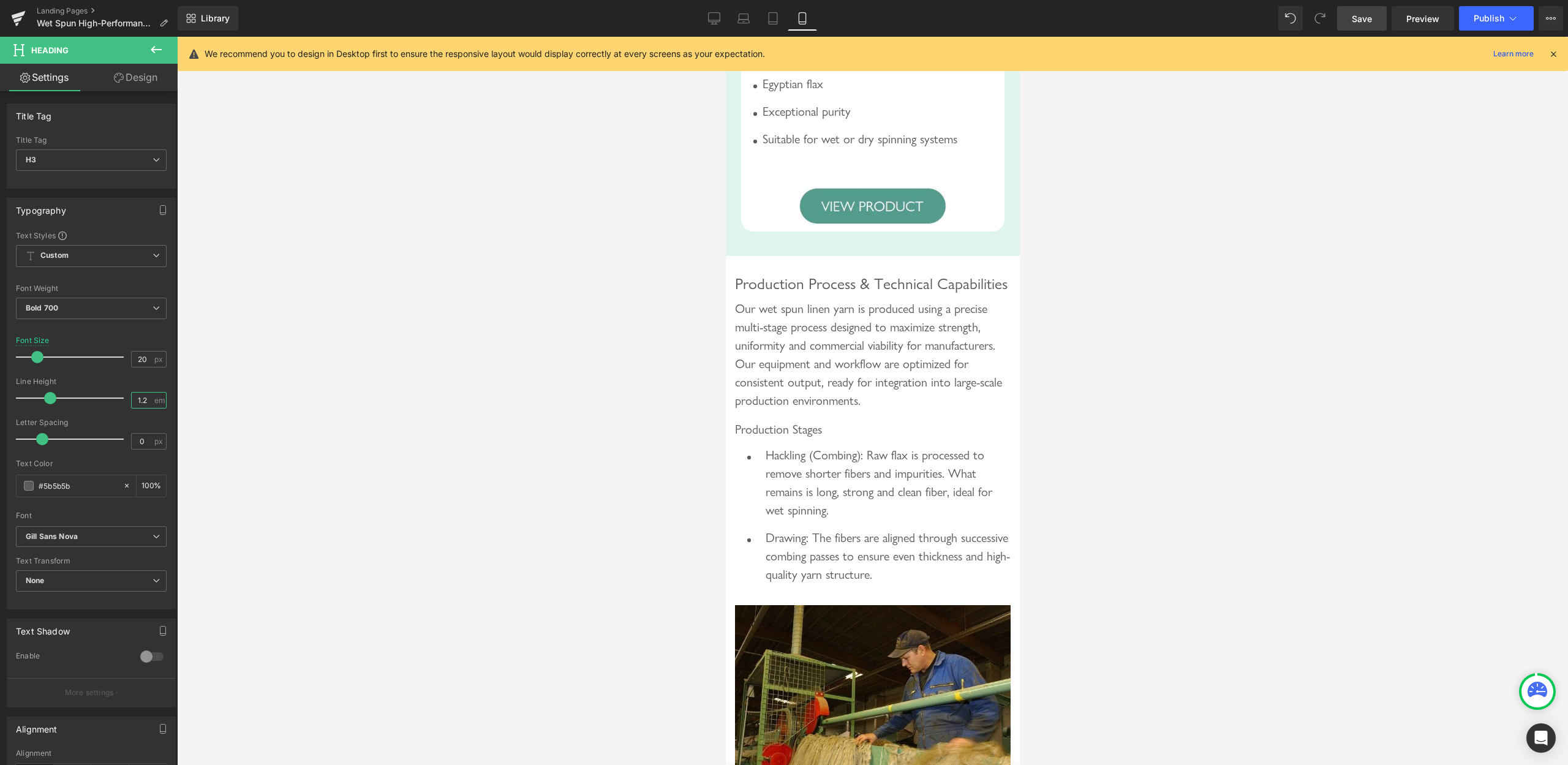
click at [136, 402] on input "1.2" at bounding box center [142, 400] width 22 height 15
type input "1.5"
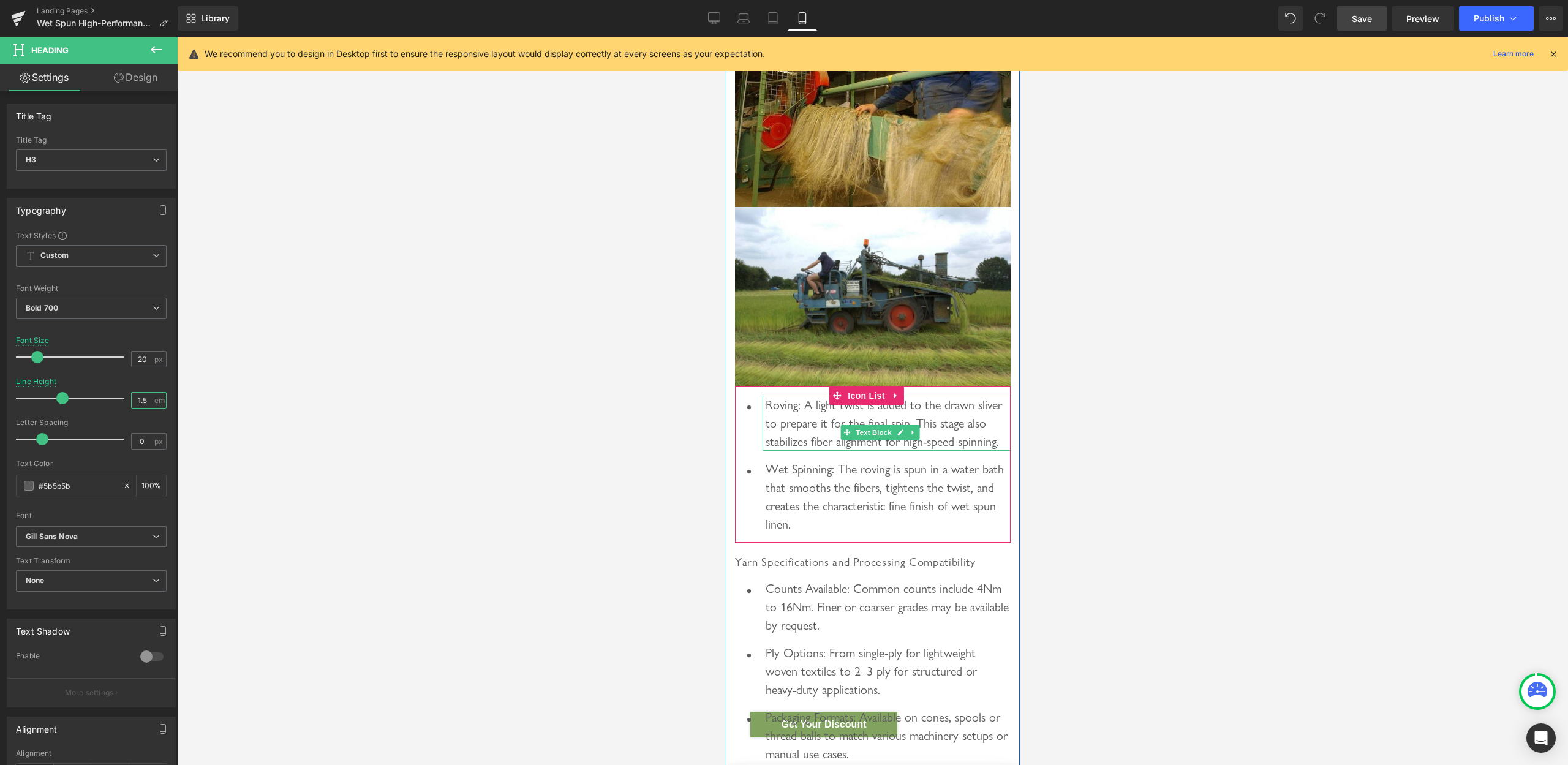
scroll to position [3710, 0]
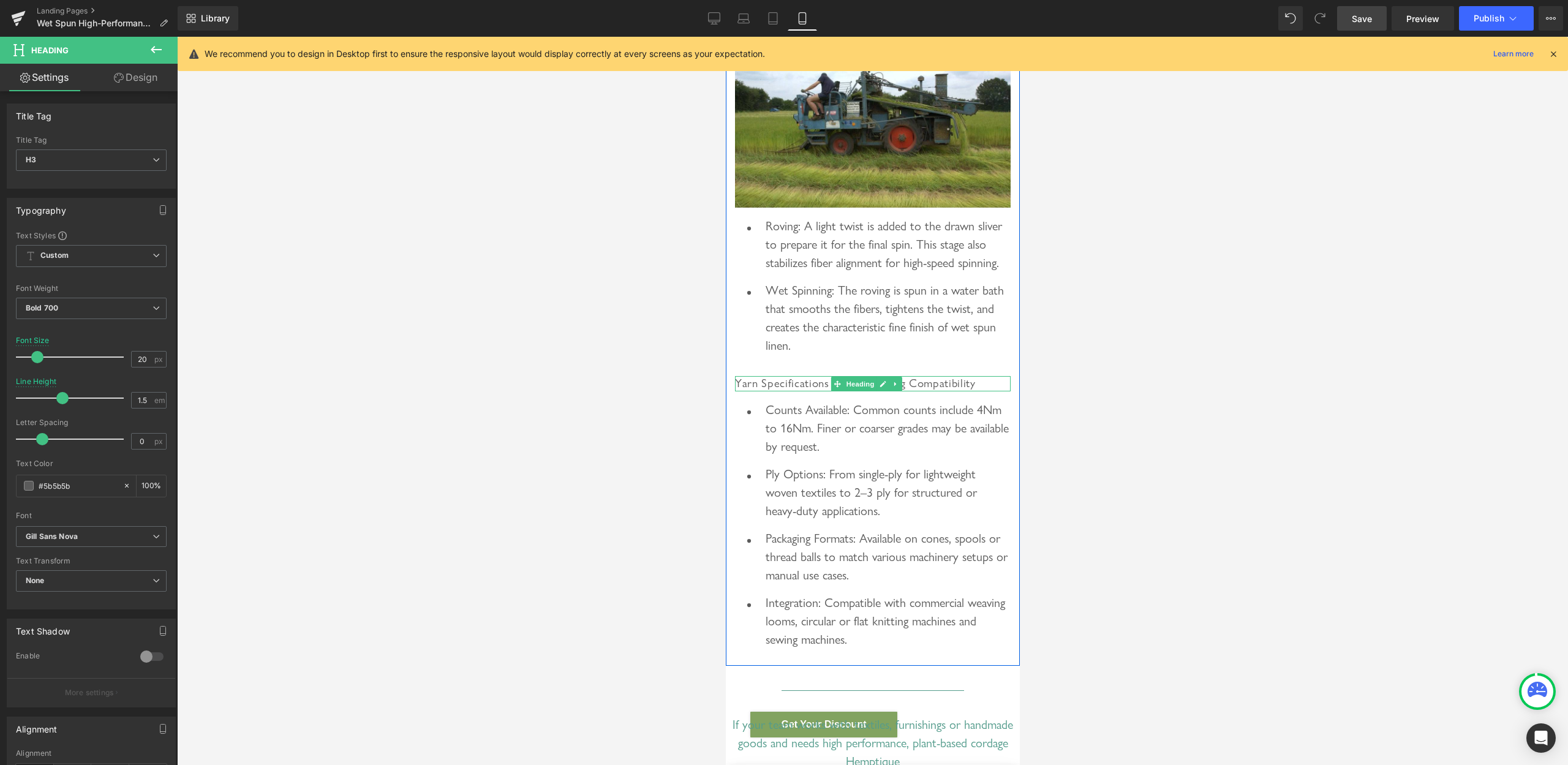
click at [820, 391] on span "Yarn Specifications and Processing Compatibility" at bounding box center [855, 383] width 241 height 14
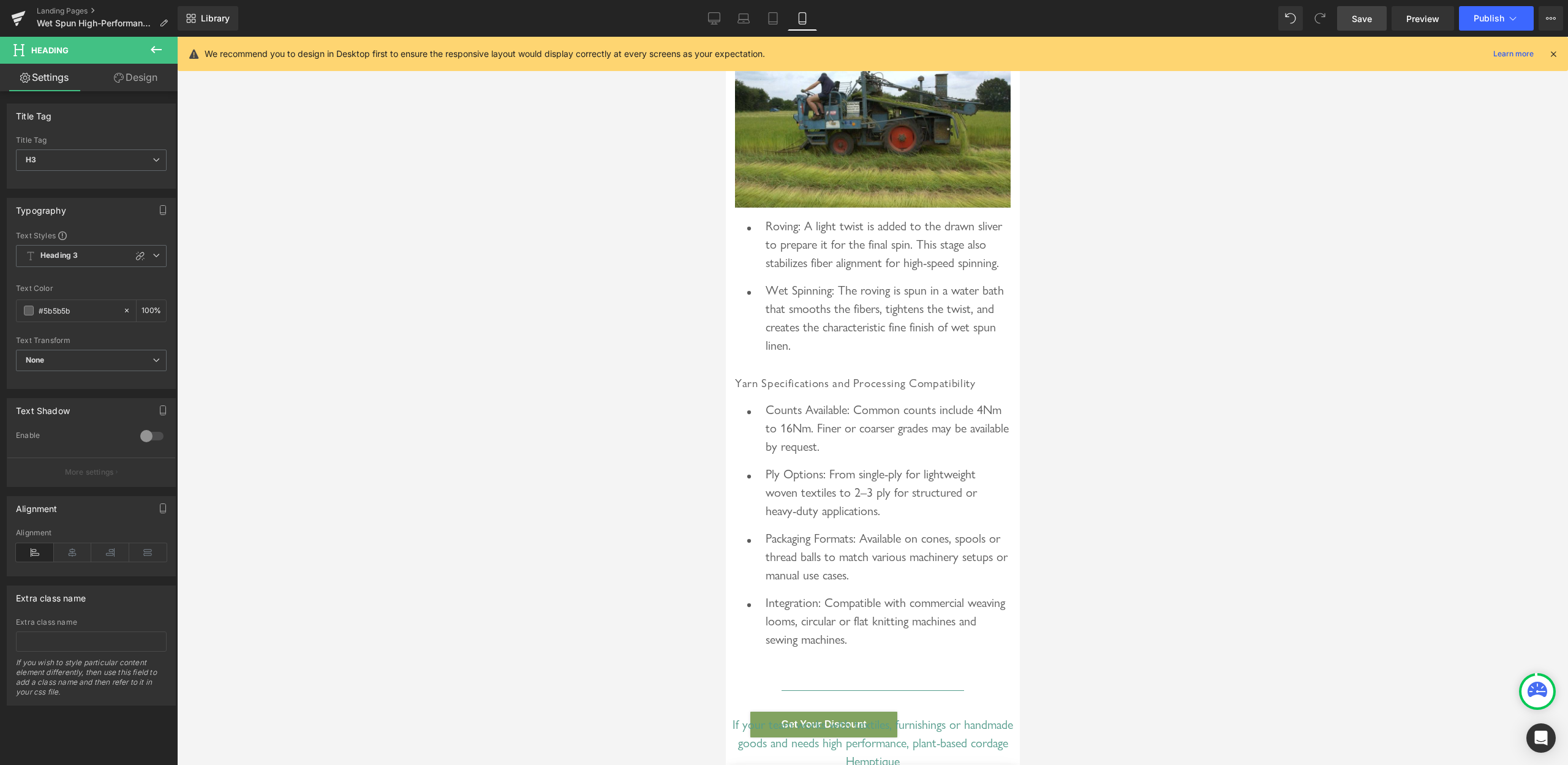
click at [133, 262] on div at bounding box center [140, 256] width 15 height 15
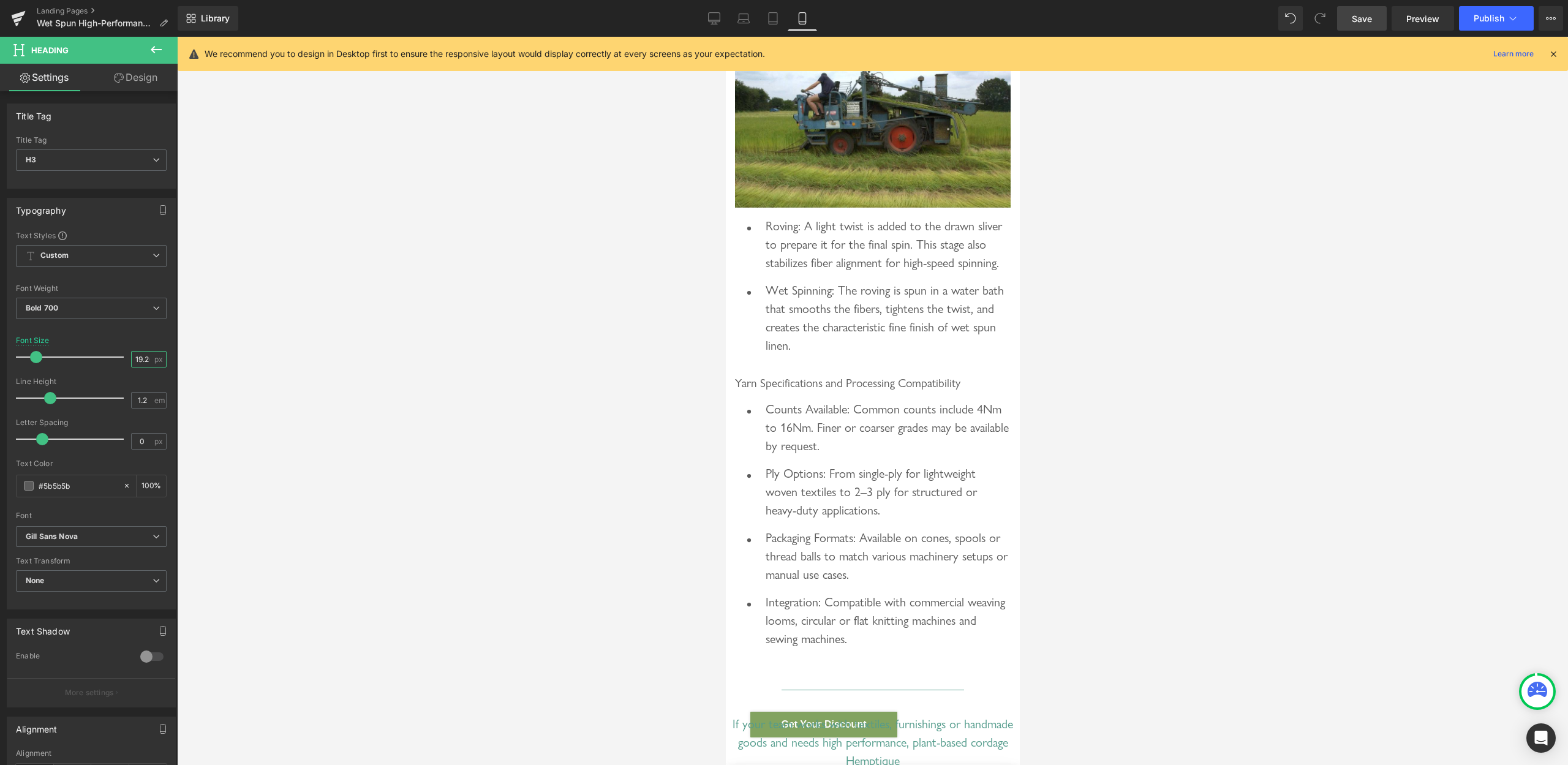
click at [132, 355] on input "19.26" at bounding box center [142, 359] width 22 height 15
type input "20"
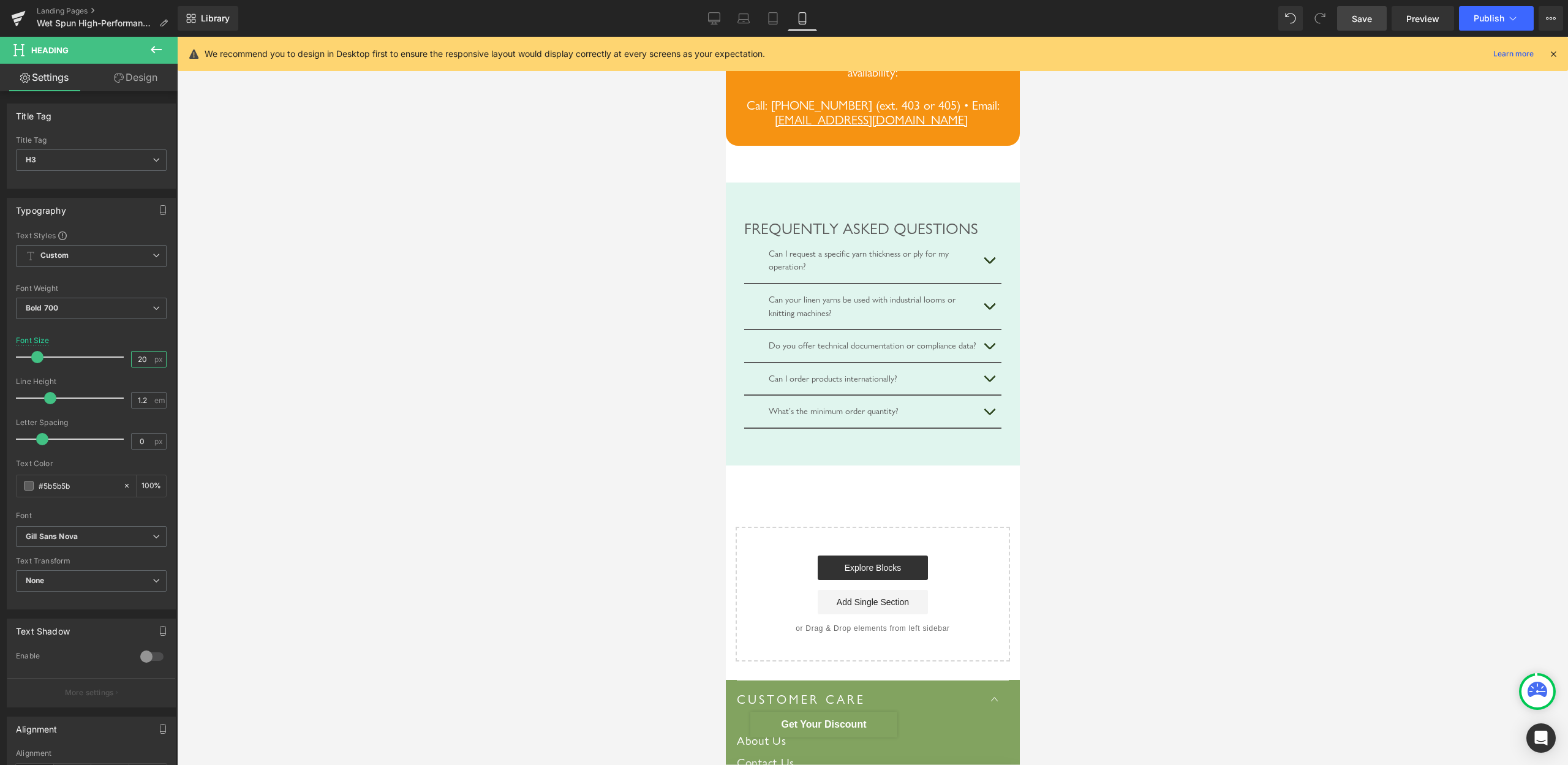
scroll to position [6085, 0]
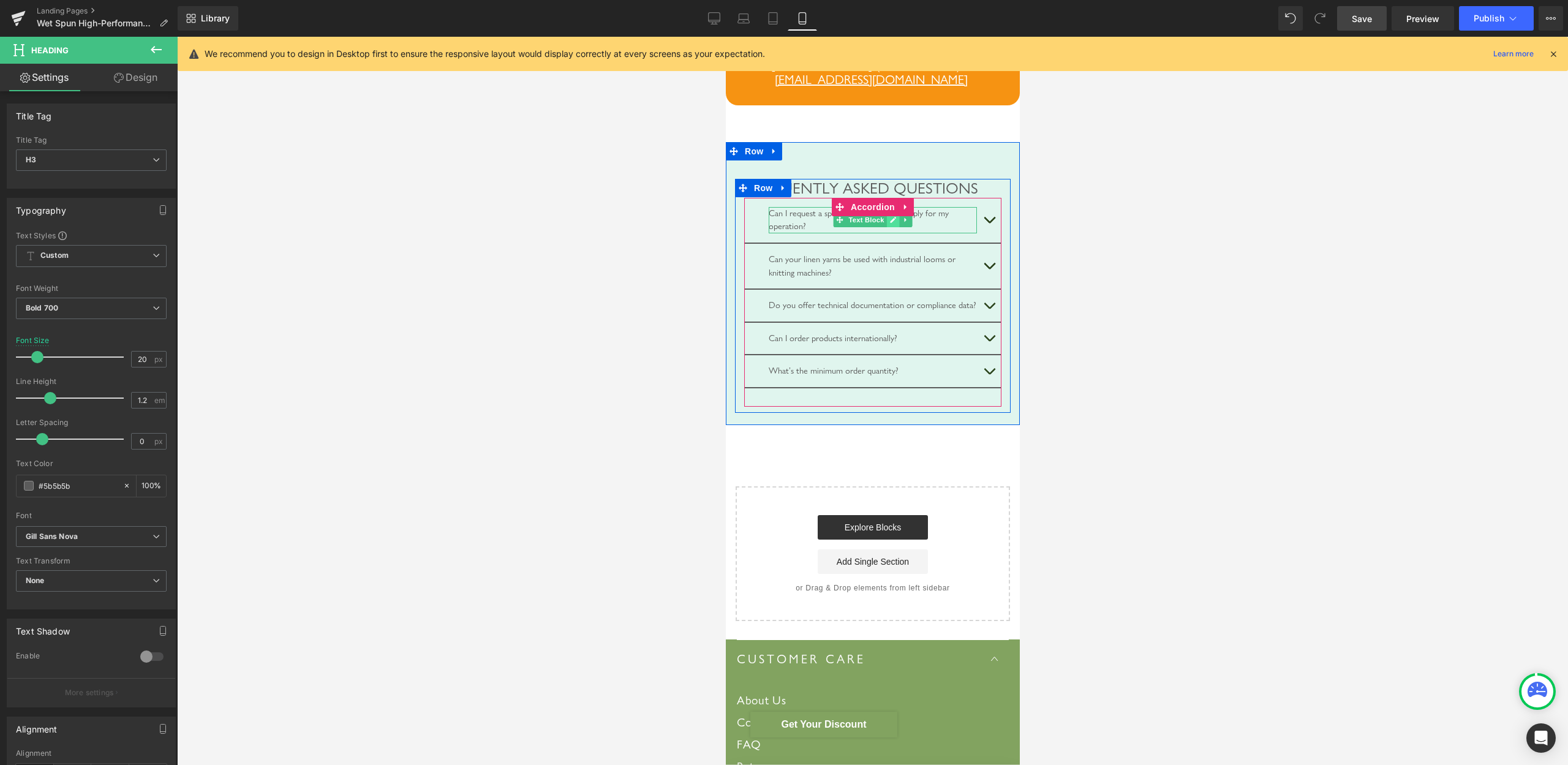
click at [890, 224] on icon at bounding box center [893, 221] width 6 height 6
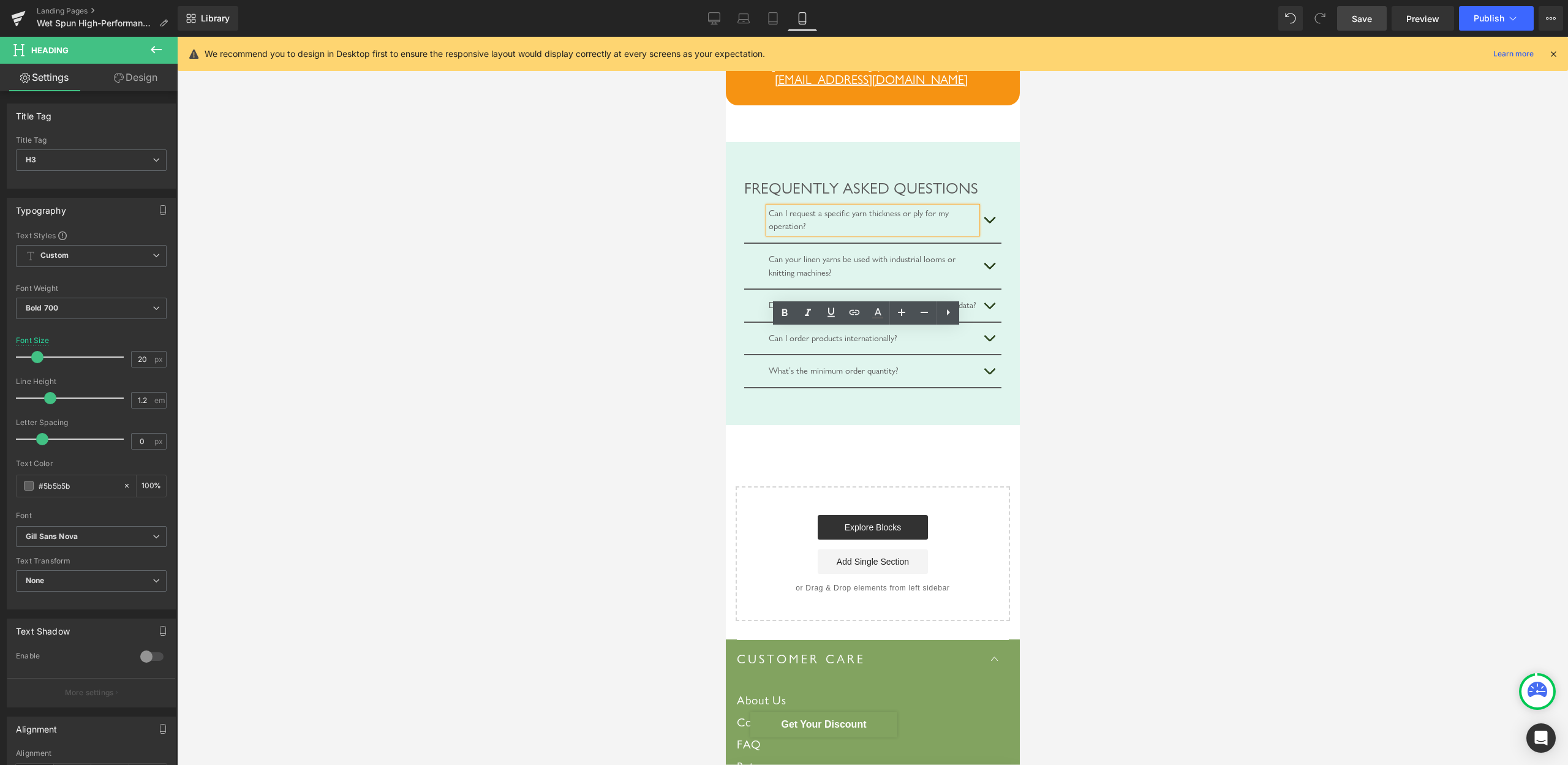
click at [799, 234] on div "Can I request a specific yarn thickness or ply for my operation?" at bounding box center [872, 220] width 208 height 27
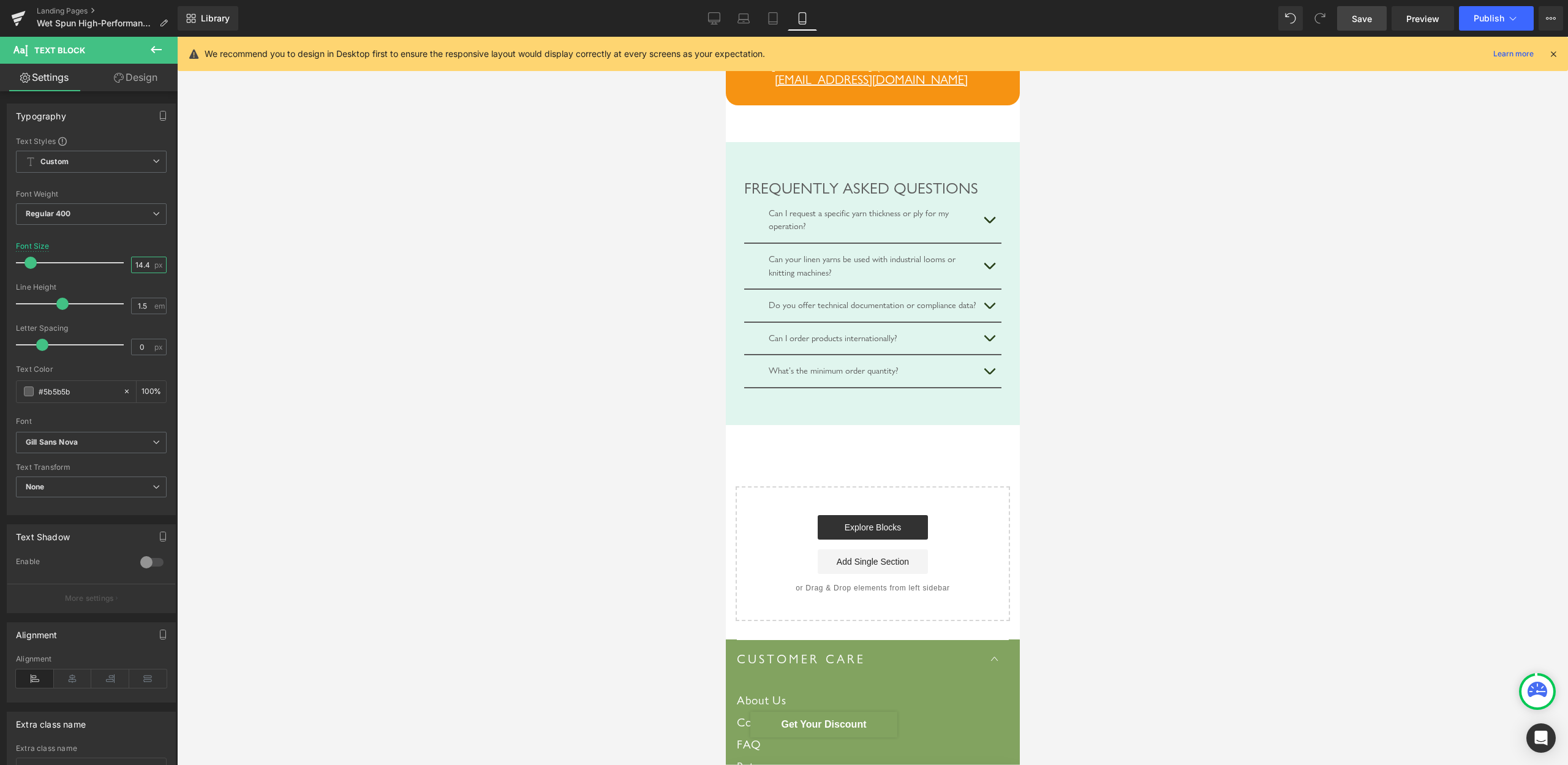
click at [132, 263] on input "14.4" at bounding box center [142, 264] width 22 height 15
type input "20"
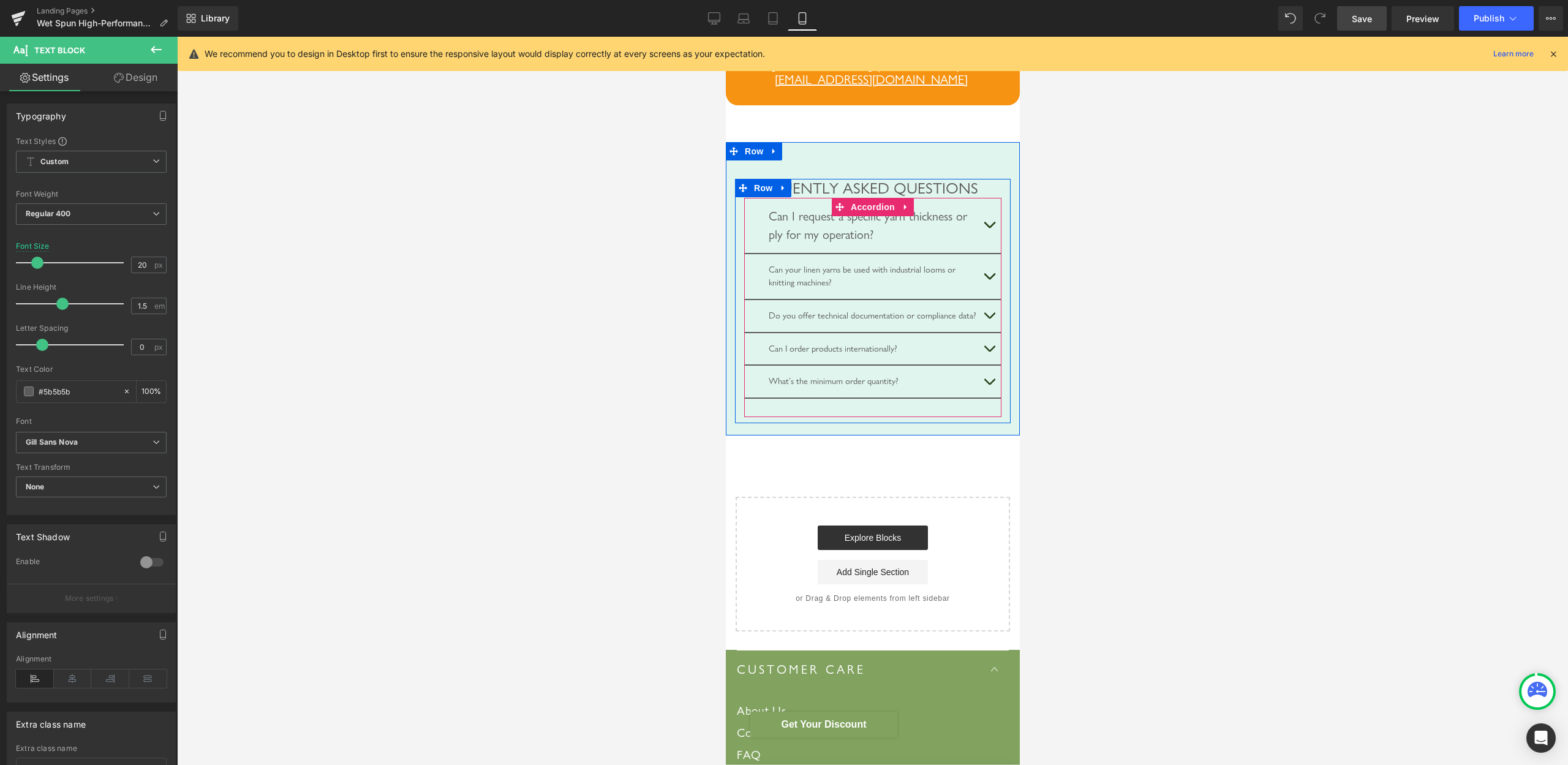
click at [985, 253] on button "button" at bounding box center [989, 225] width 25 height 55
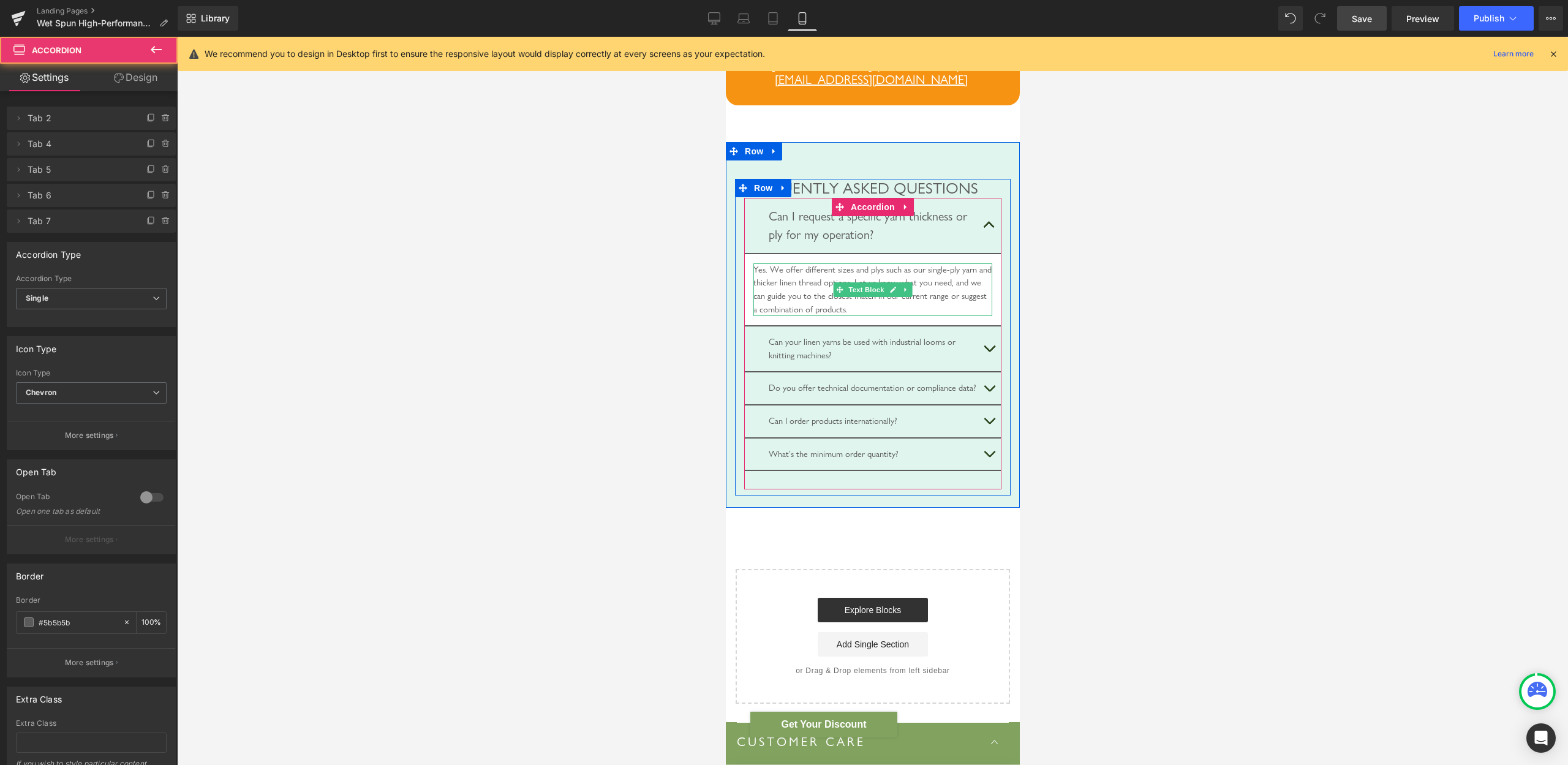
click at [853, 316] on div "Yes. We offer different sizes and plys such as our single-ply yarn and thicker …" at bounding box center [872, 289] width 239 height 53
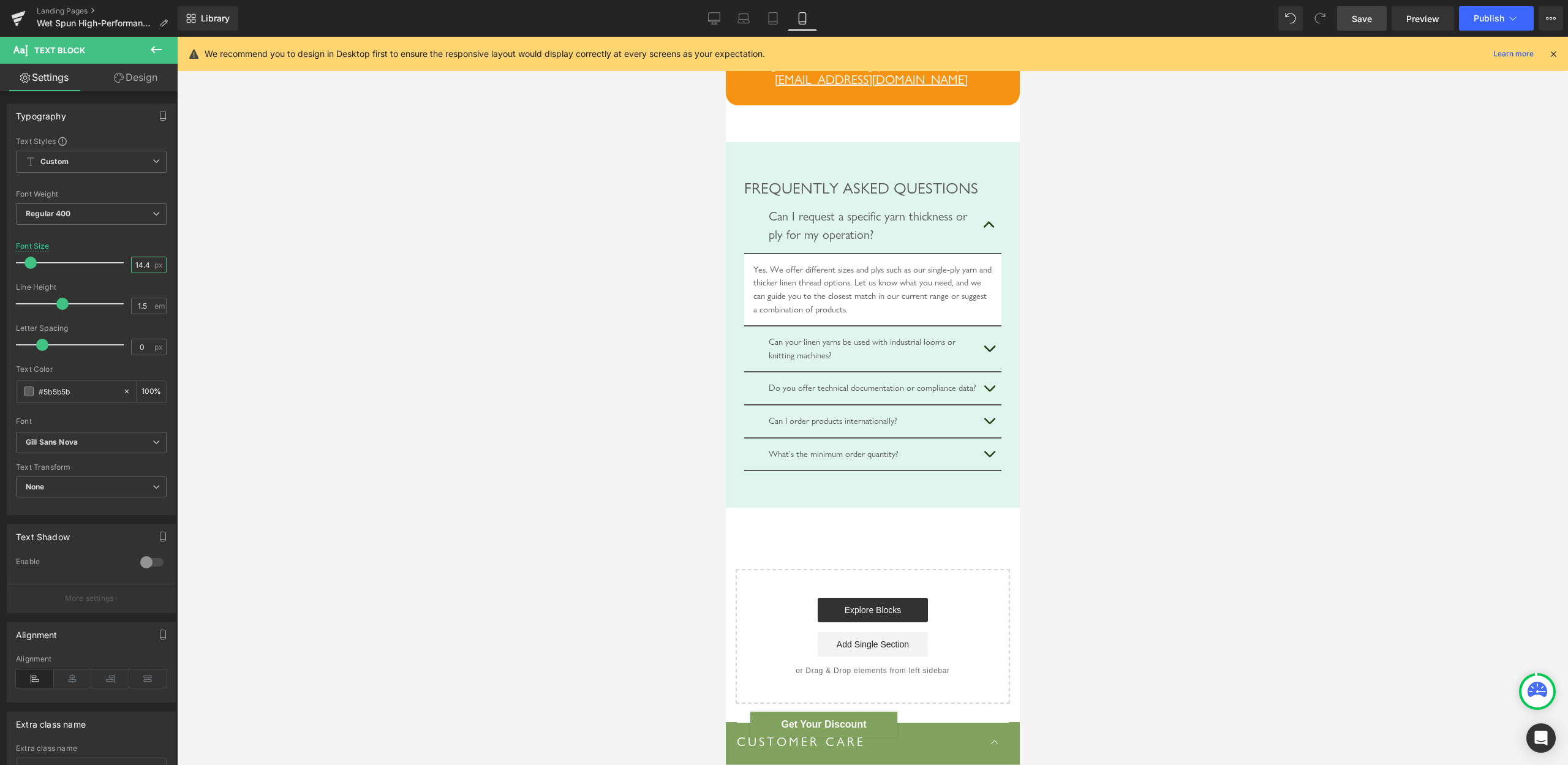
click at [132, 268] on input "14.4" at bounding box center [142, 264] width 22 height 15
type input "20"
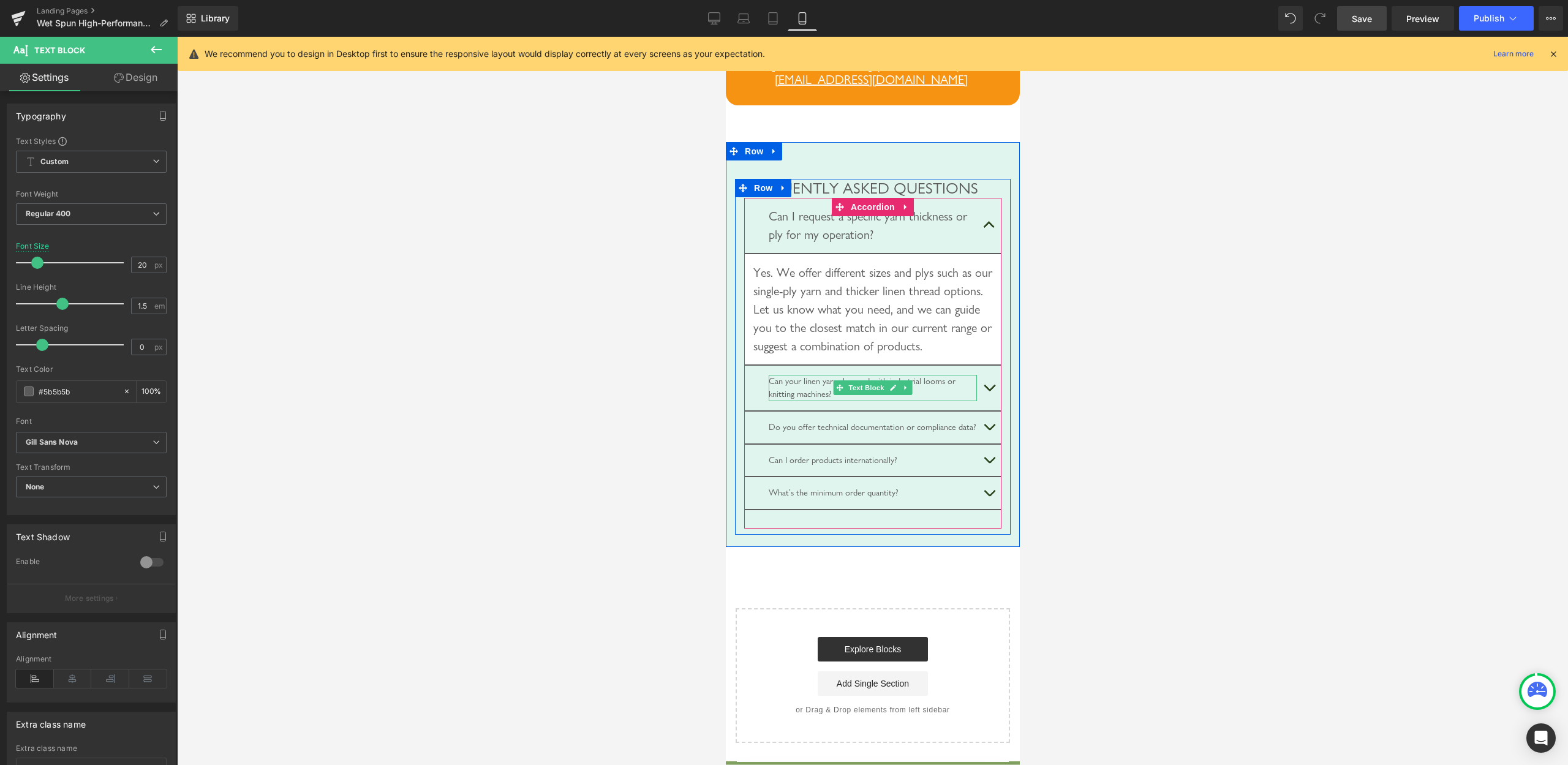
click at [793, 401] on div "Can your linen yarns be used with industrial looms or knitting machines?" at bounding box center [872, 388] width 208 height 27
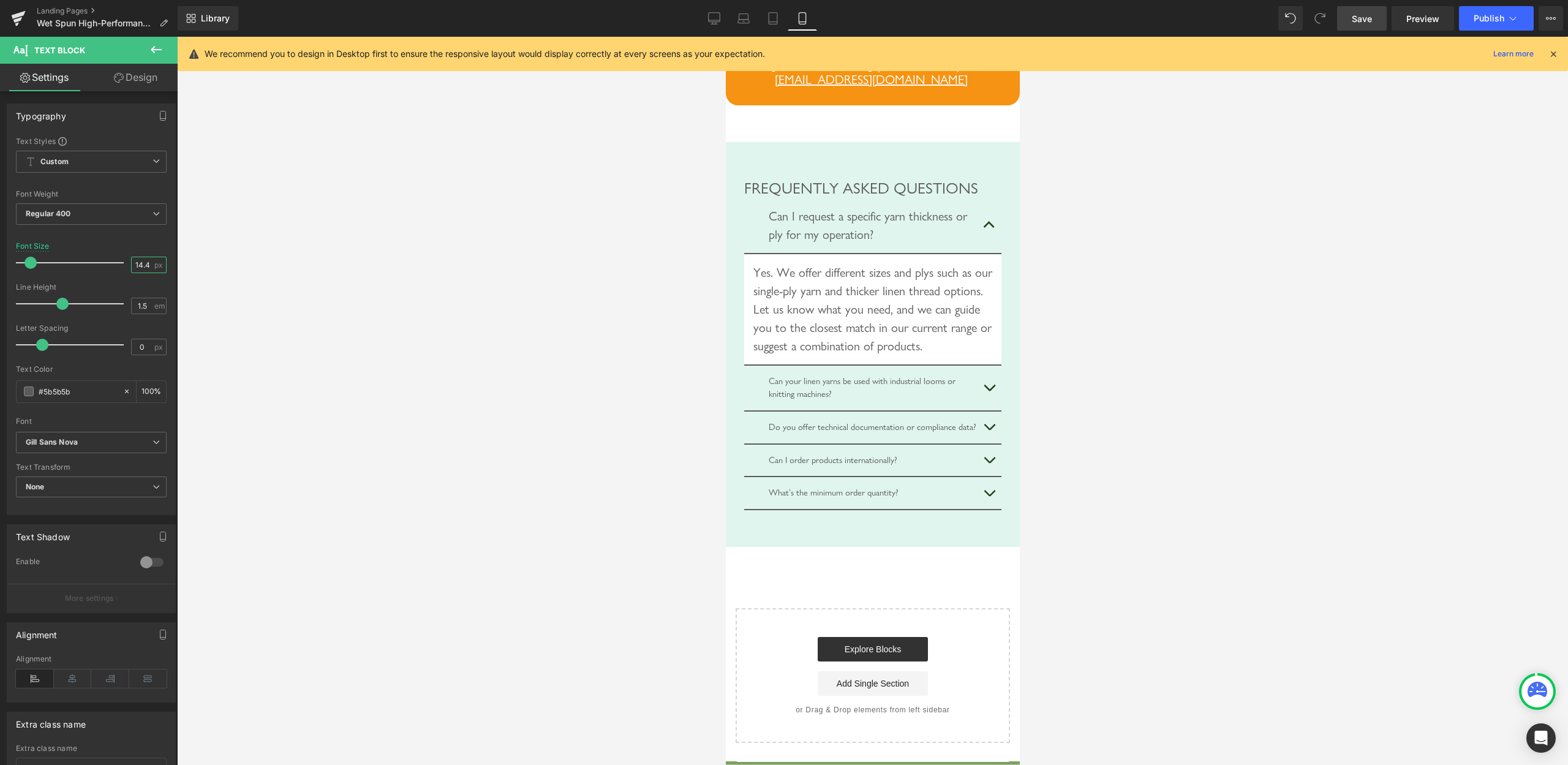
click at [132, 260] on input "14.4" at bounding box center [142, 264] width 22 height 15
type input "20"
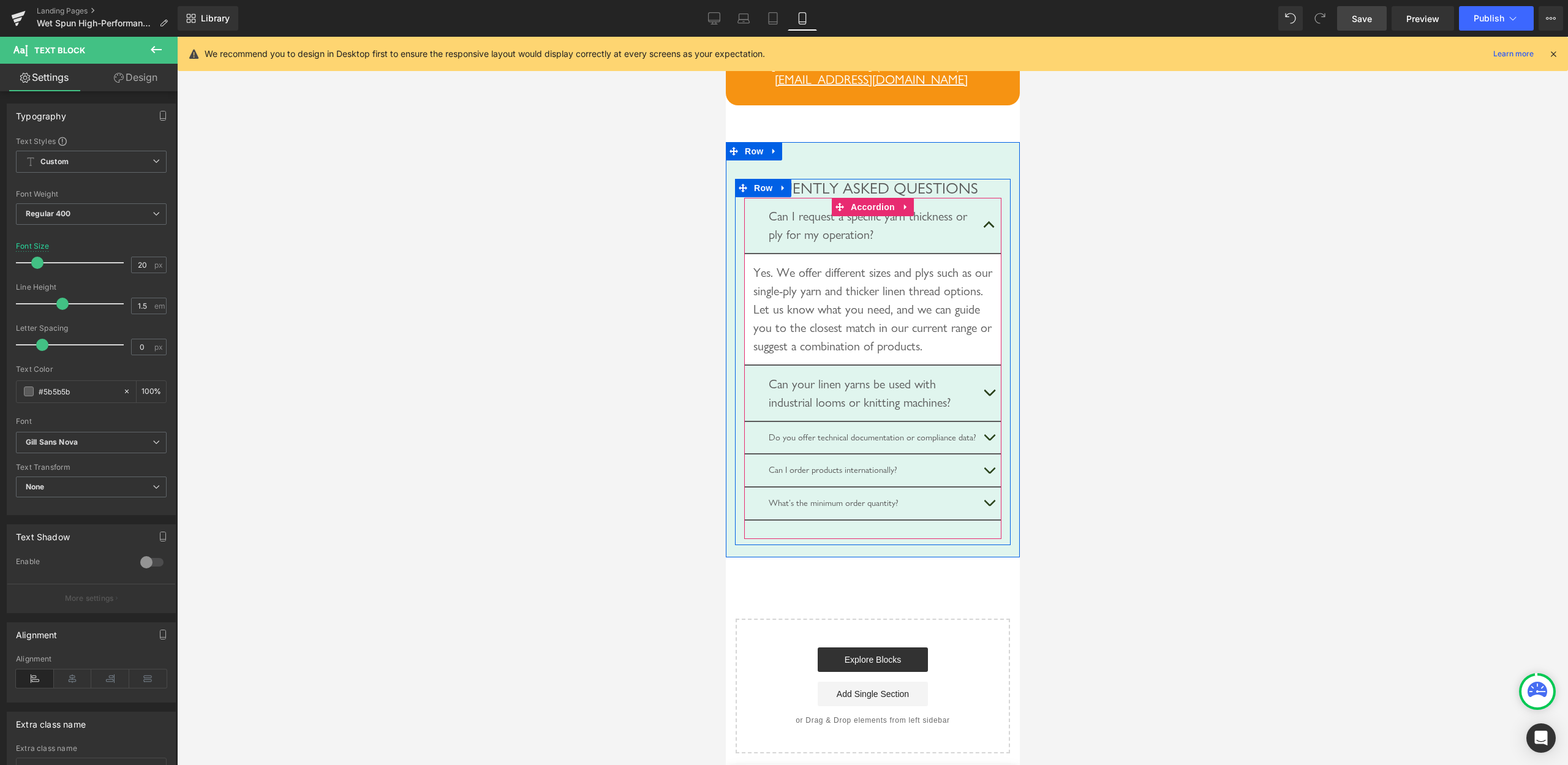
click at [982, 421] on button "button" at bounding box center [989, 393] width 25 height 55
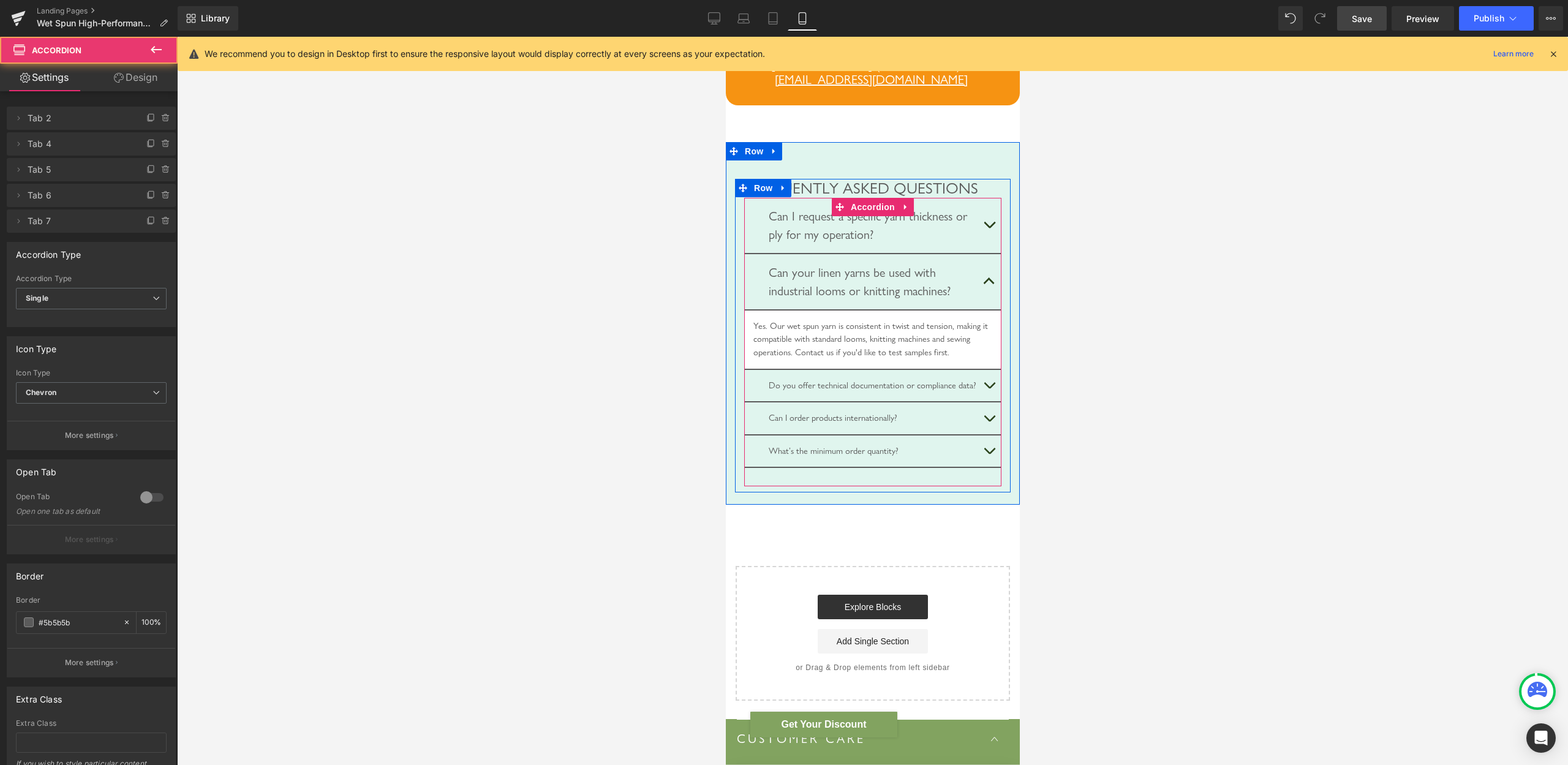
click at [795, 360] on div "Yes. Our wet spun yarn is consistent in twist and tension, making it compatible…" at bounding box center [872, 340] width 239 height 40
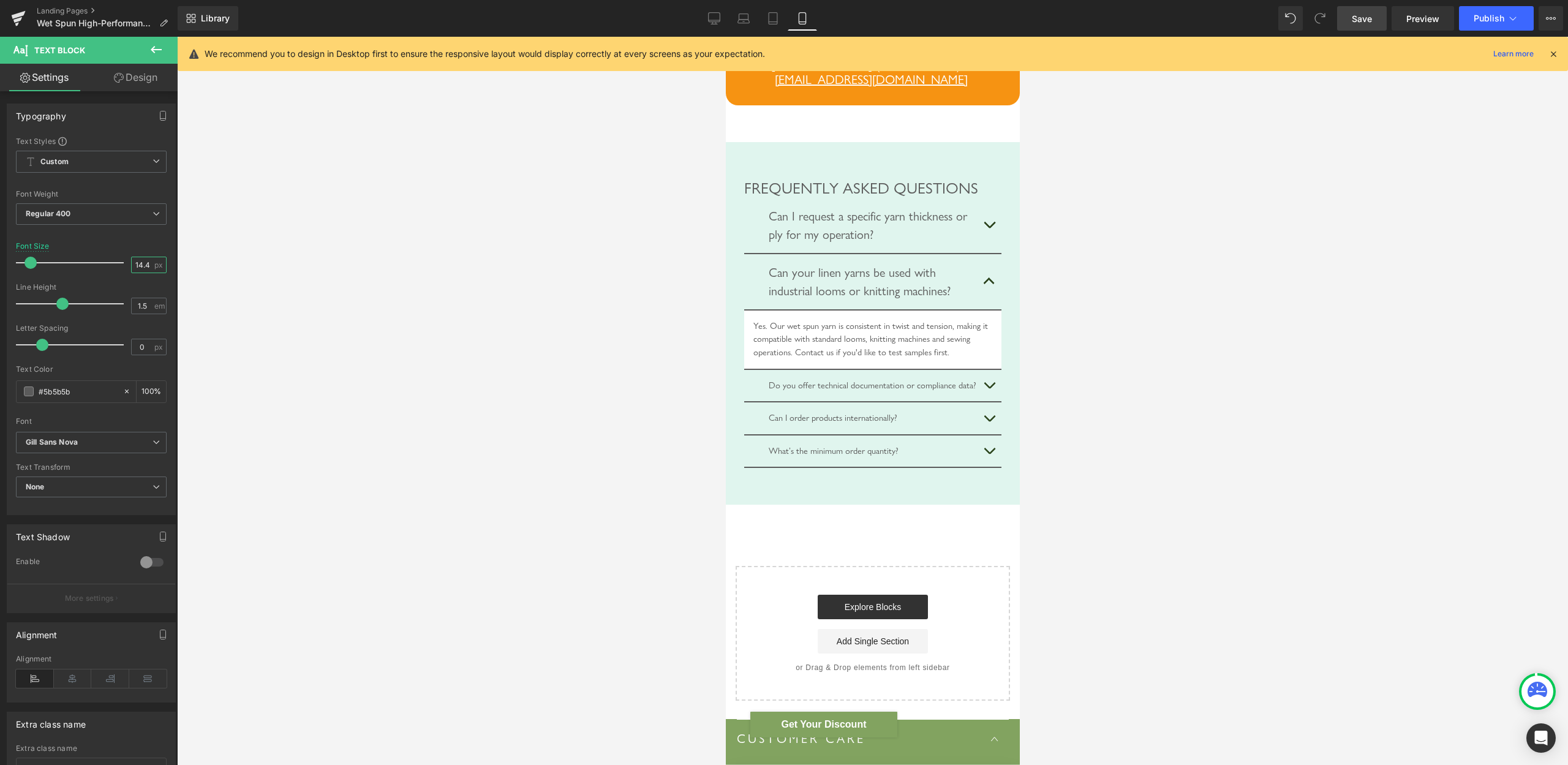
click at [132, 261] on input "14.4" at bounding box center [142, 264] width 22 height 15
type input "20"
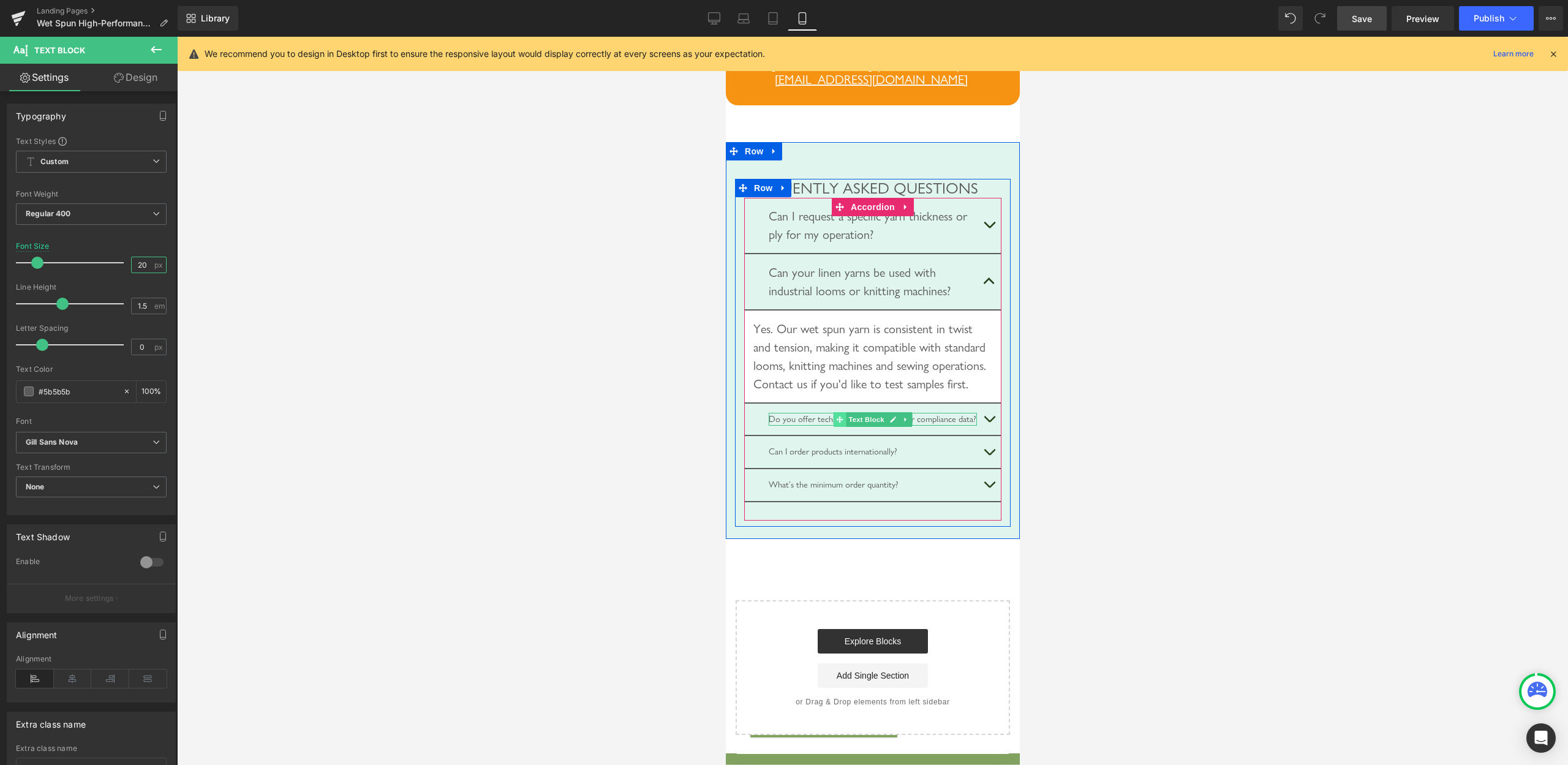
click at [835, 423] on icon at bounding box center [838, 419] width 7 height 7
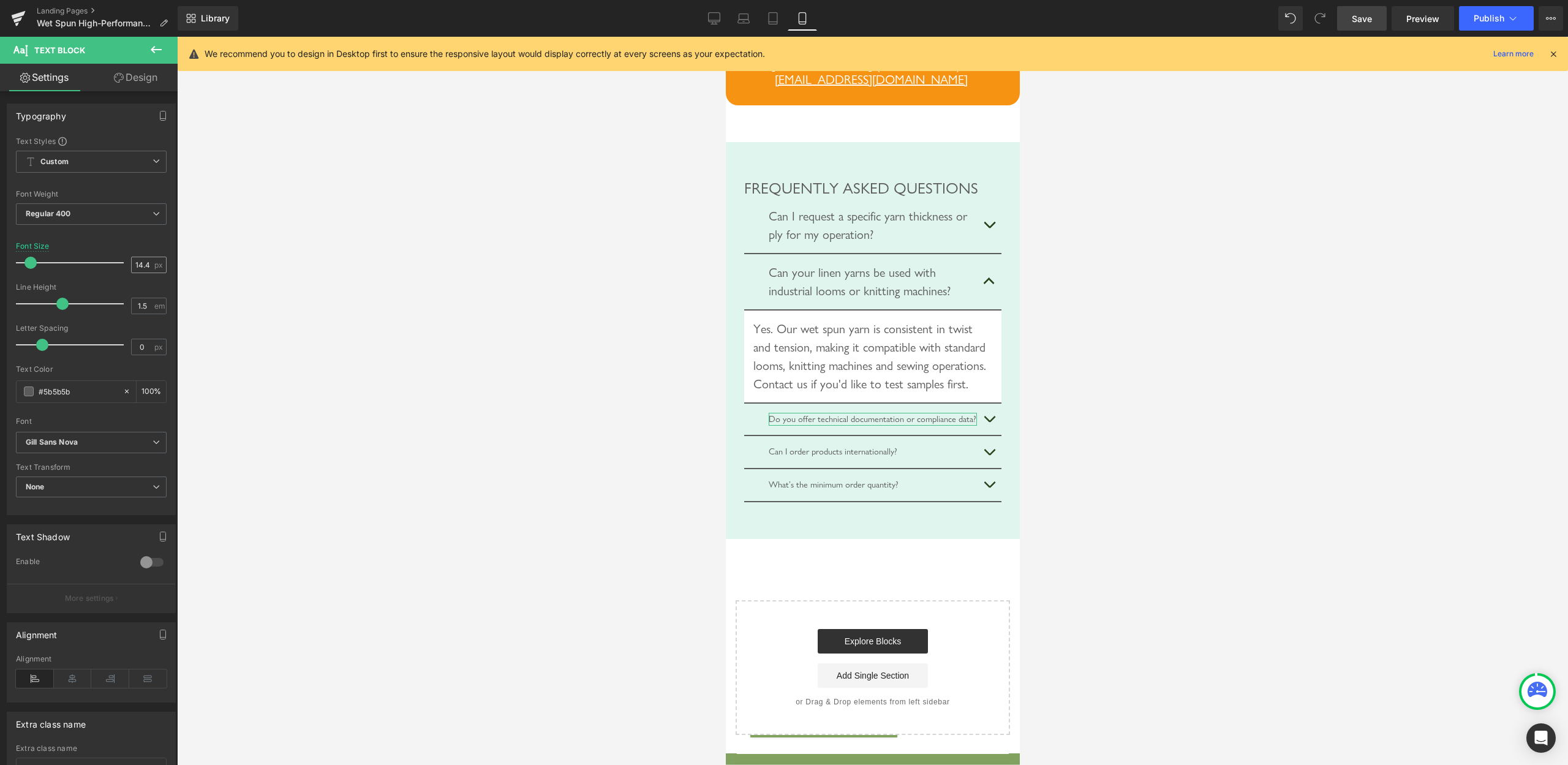
click at [131, 269] on div "14.4 px" at bounding box center [149, 264] width 36 height 17
click at [138, 272] on input "14.4" at bounding box center [142, 264] width 22 height 15
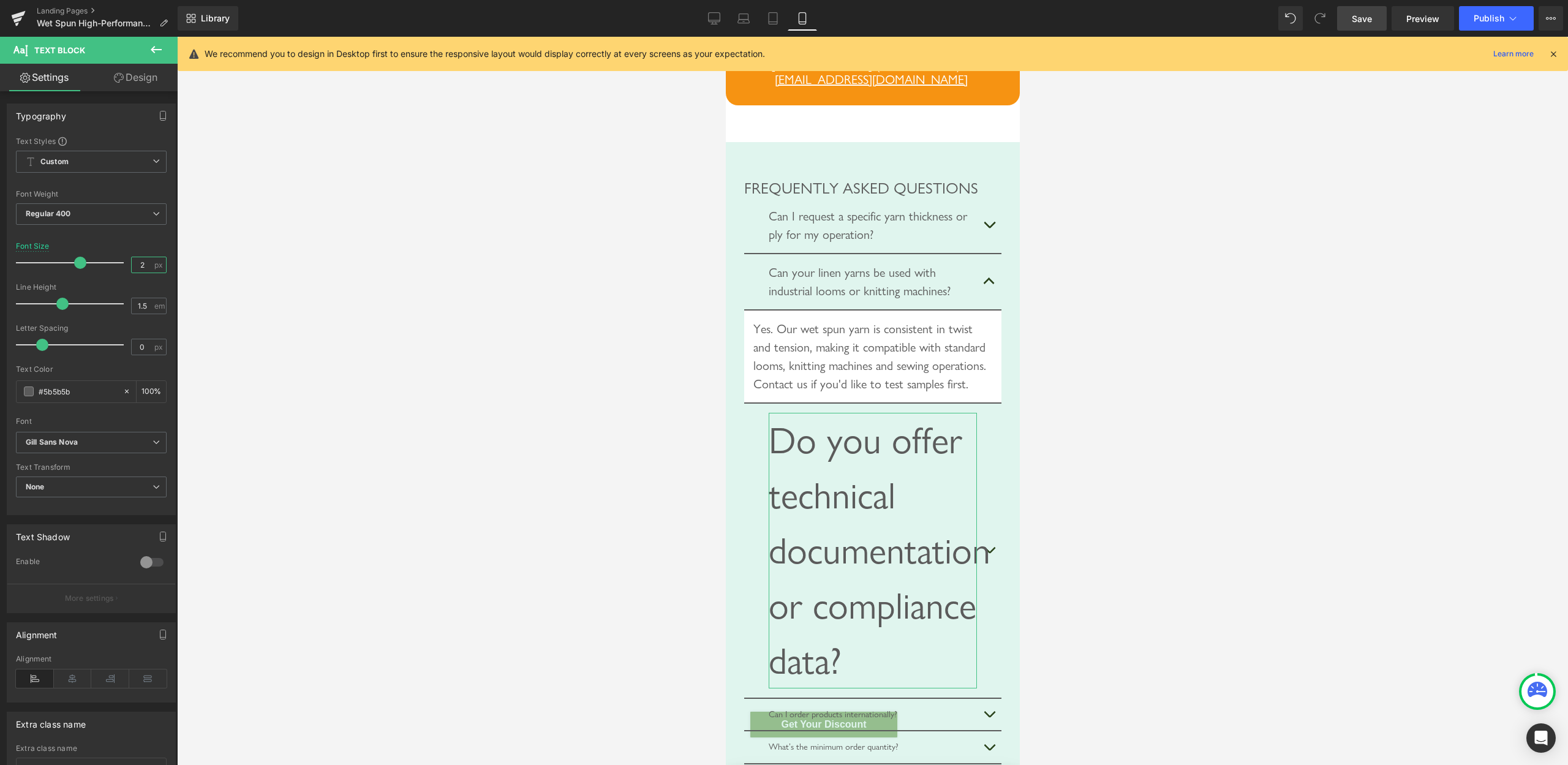
type input "20"
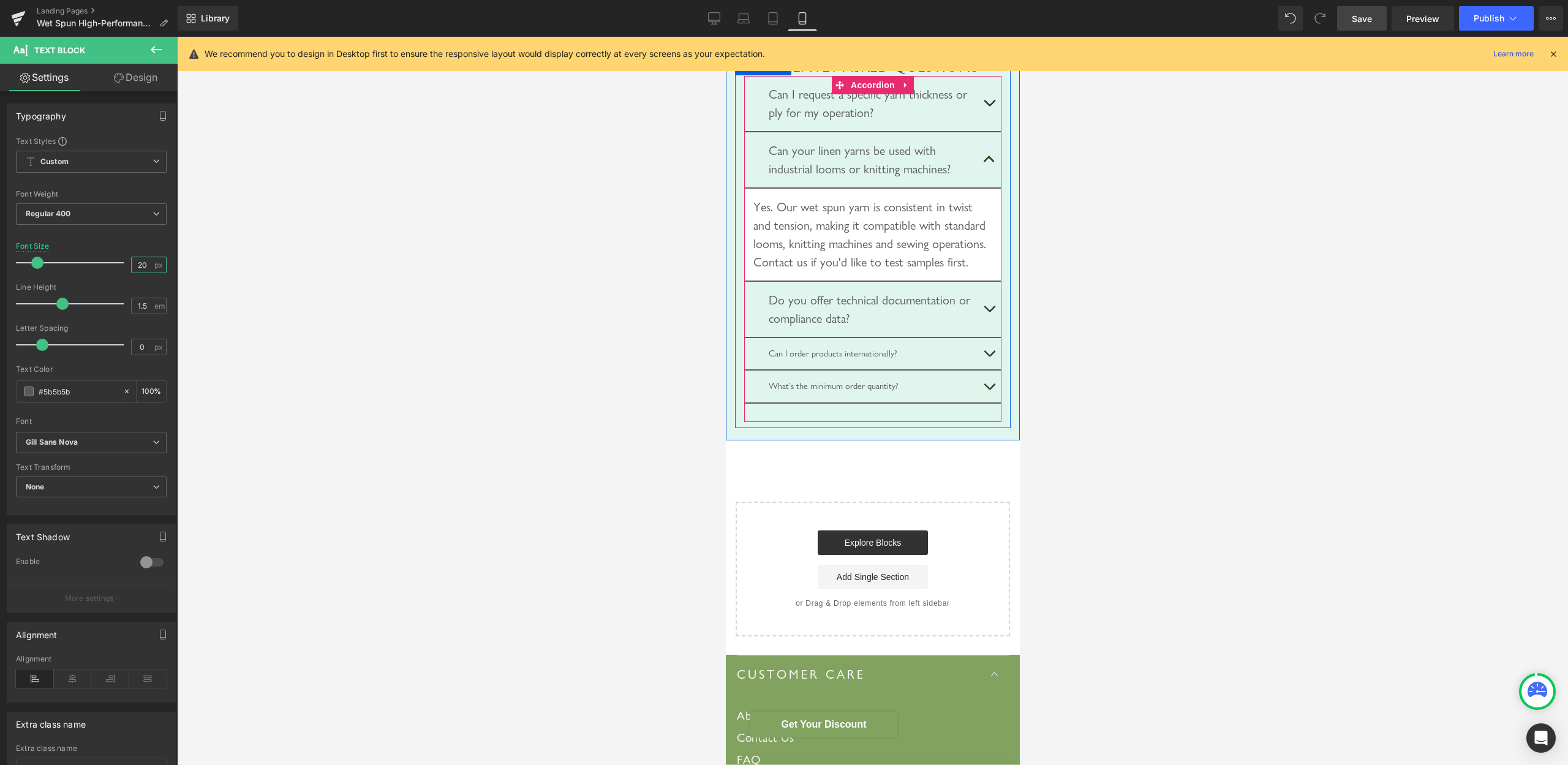
scroll to position [6210, 0]
click at [984, 334] on button "button" at bounding box center [989, 306] width 25 height 55
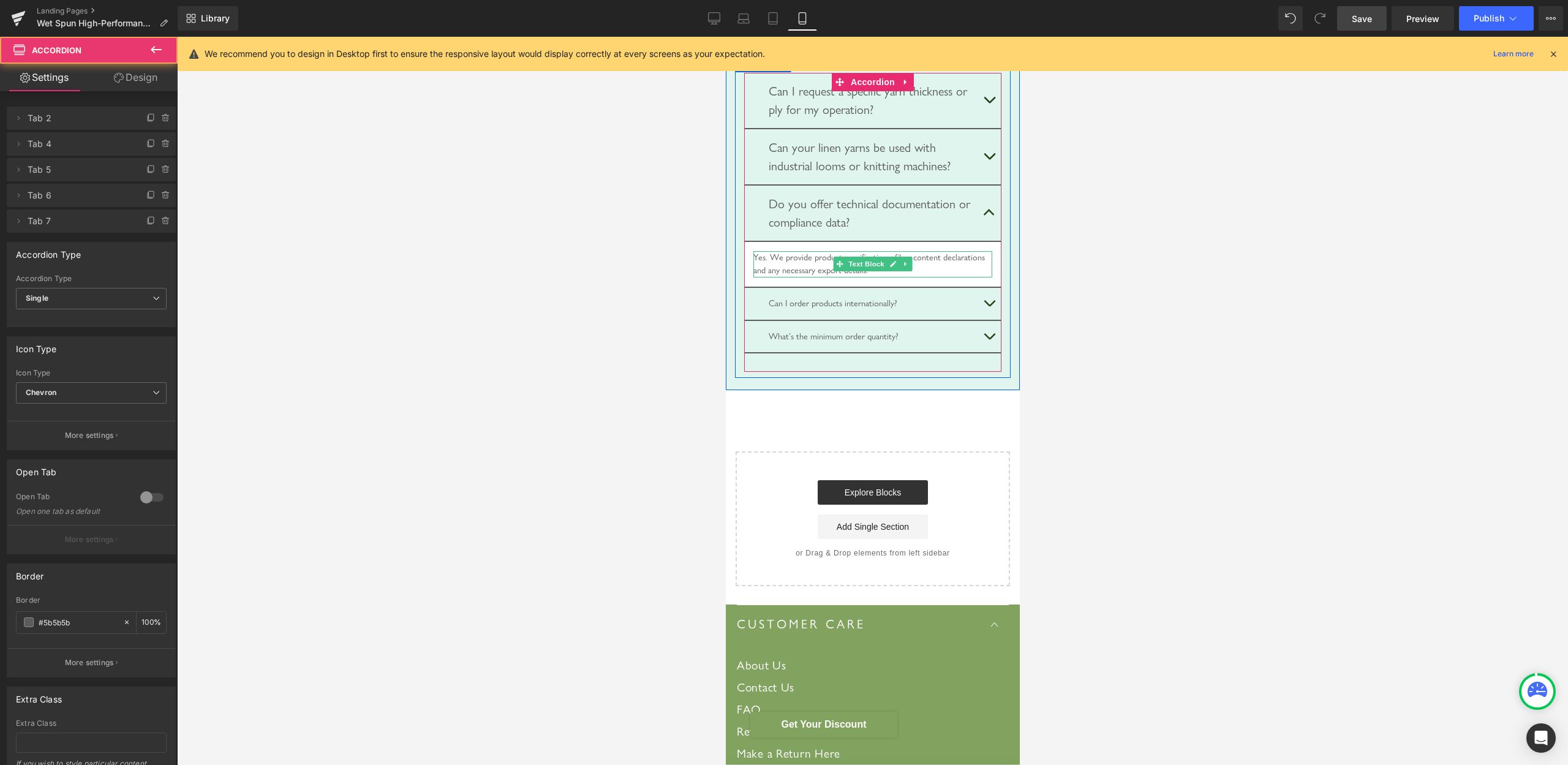
click at [822, 277] on div "Yes. We provide product specifications, fiber content declarations and any nece…" at bounding box center [872, 264] width 239 height 27
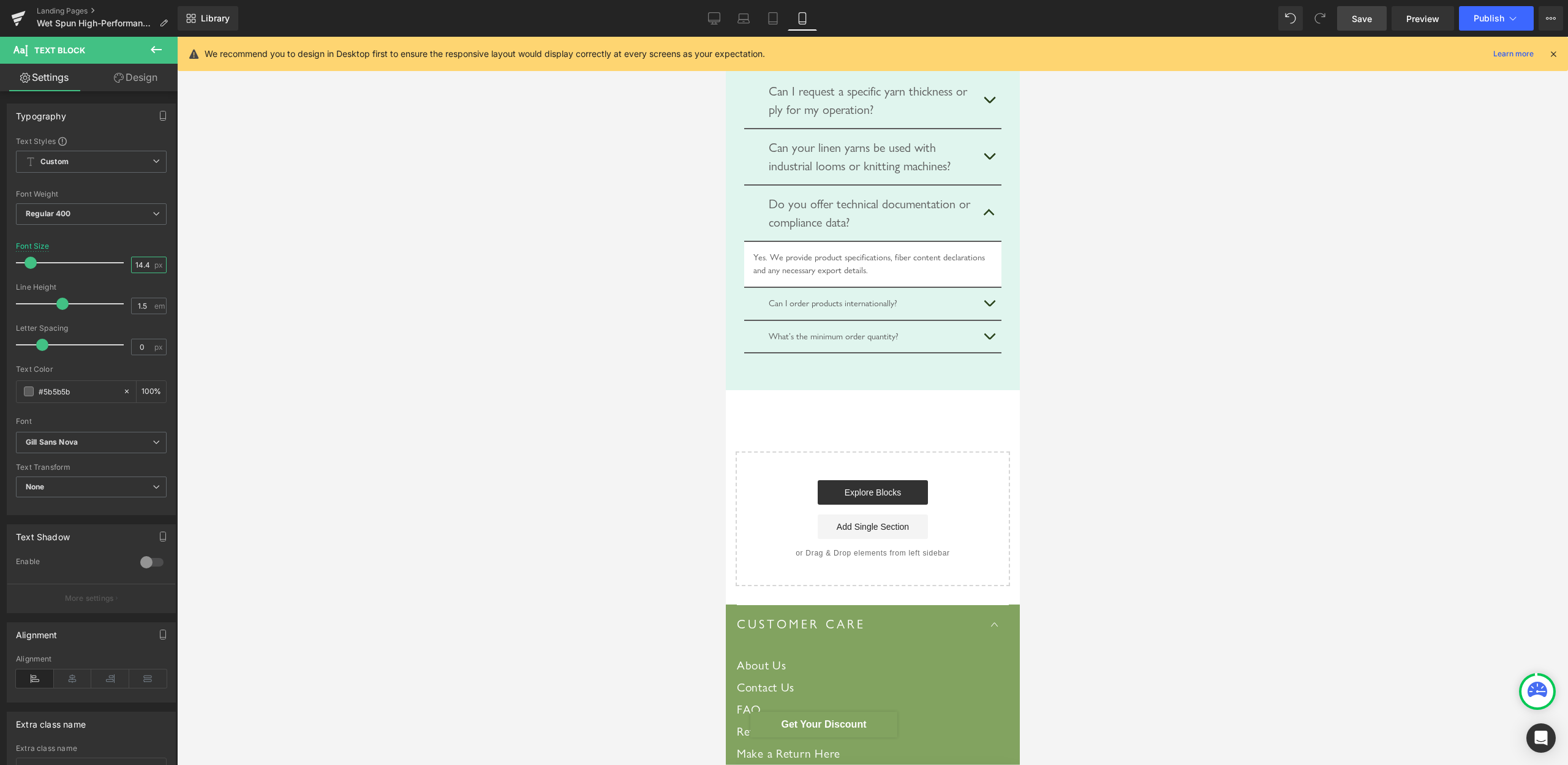
click at [132, 264] on input "14.4" at bounding box center [142, 264] width 22 height 15
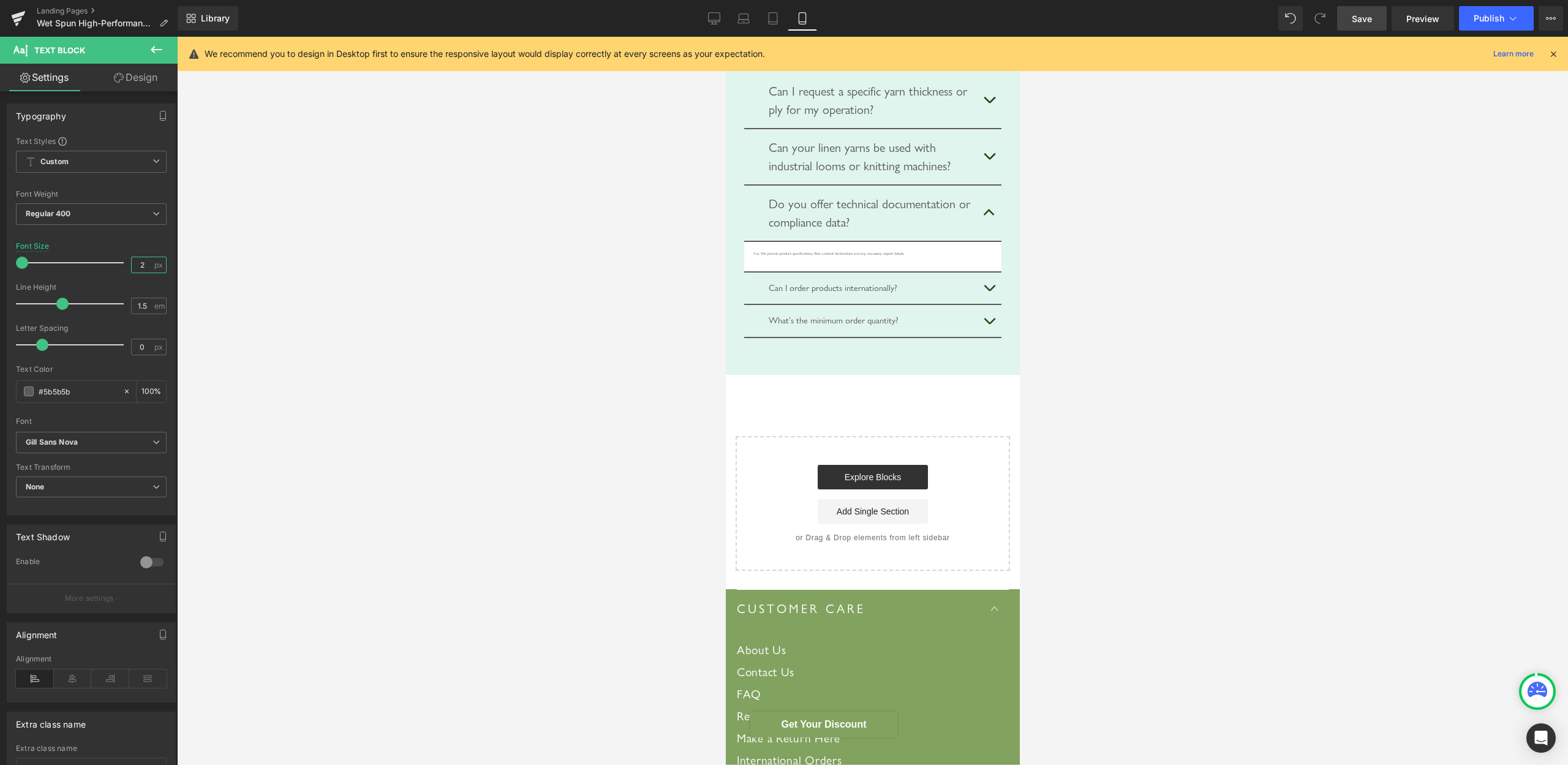
type input "20"
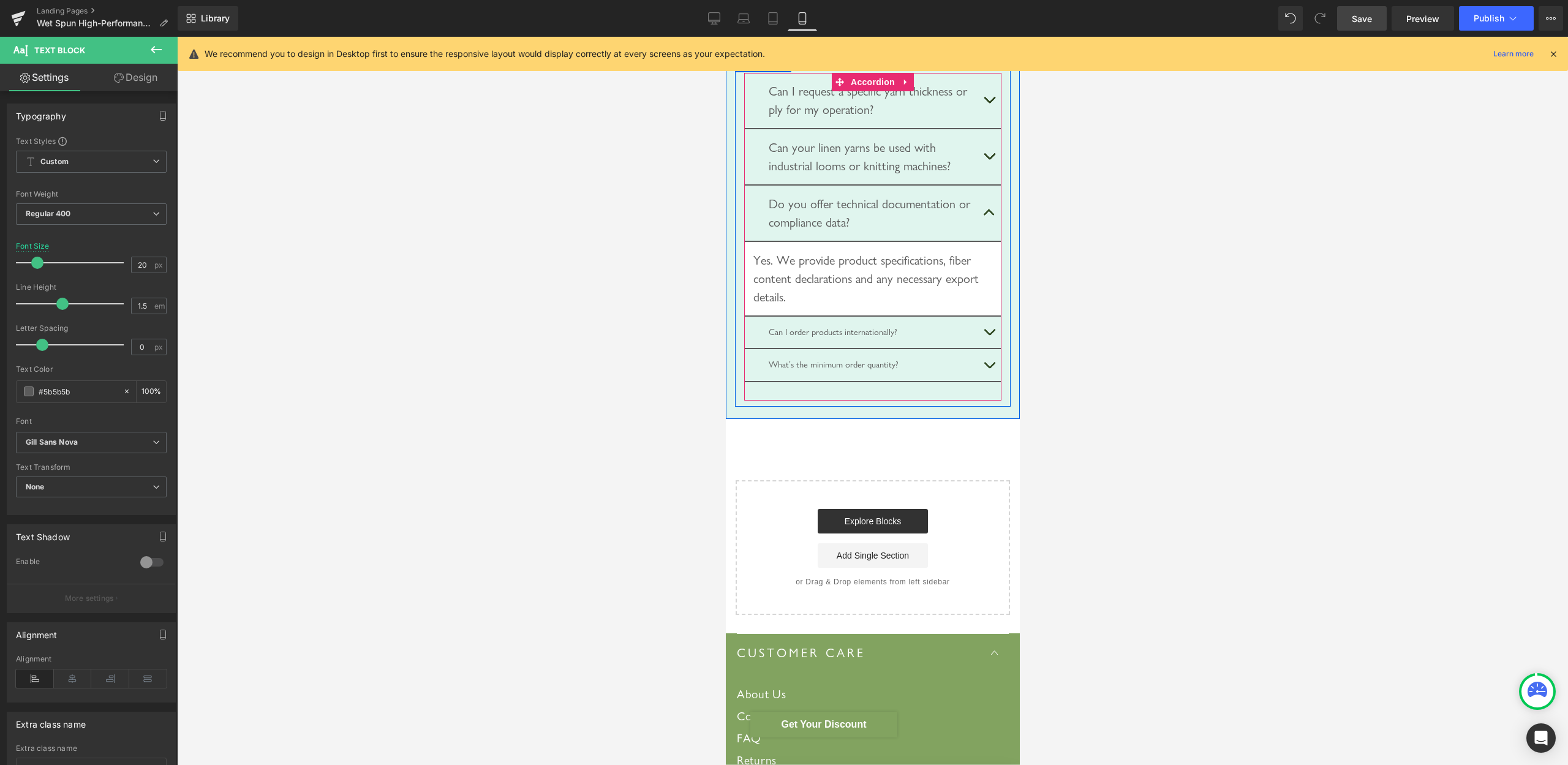
click at [979, 349] on button "button" at bounding box center [989, 333] width 25 height 32
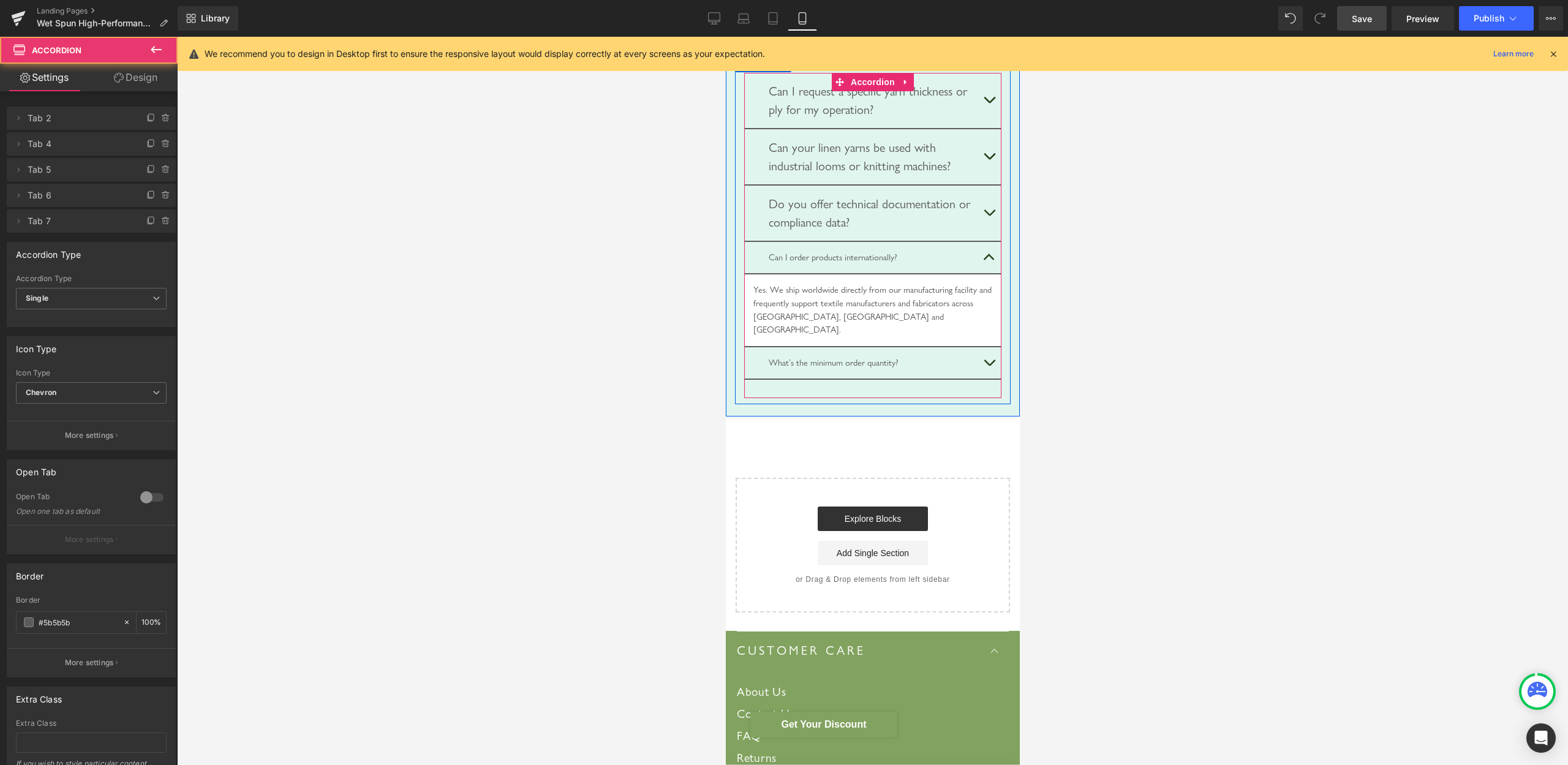
click at [827, 264] on div "Can I order products internationally?" at bounding box center [872, 258] width 208 height 14
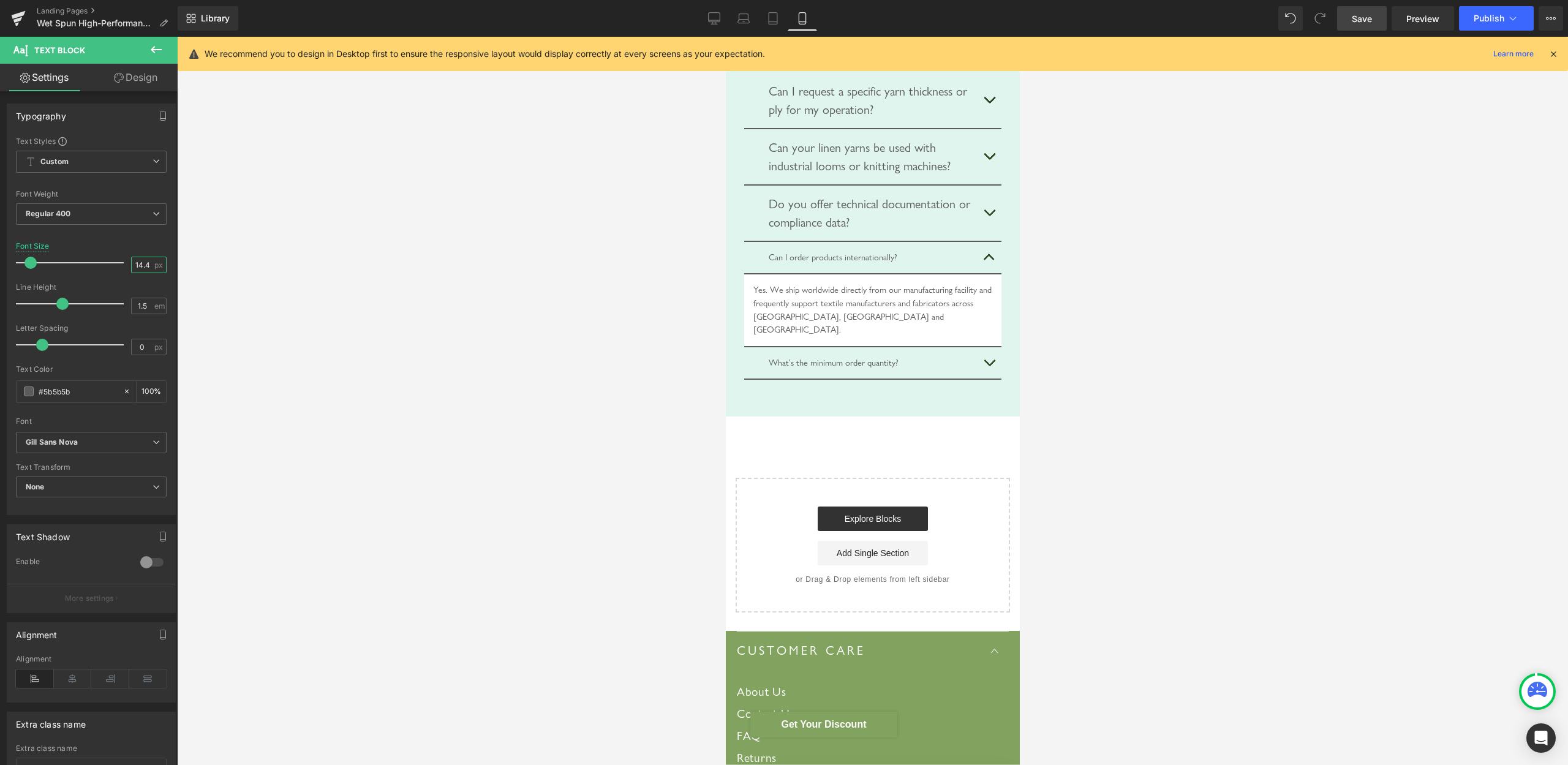
click at [132, 262] on input "14.4" at bounding box center [142, 264] width 22 height 15
type input "20"
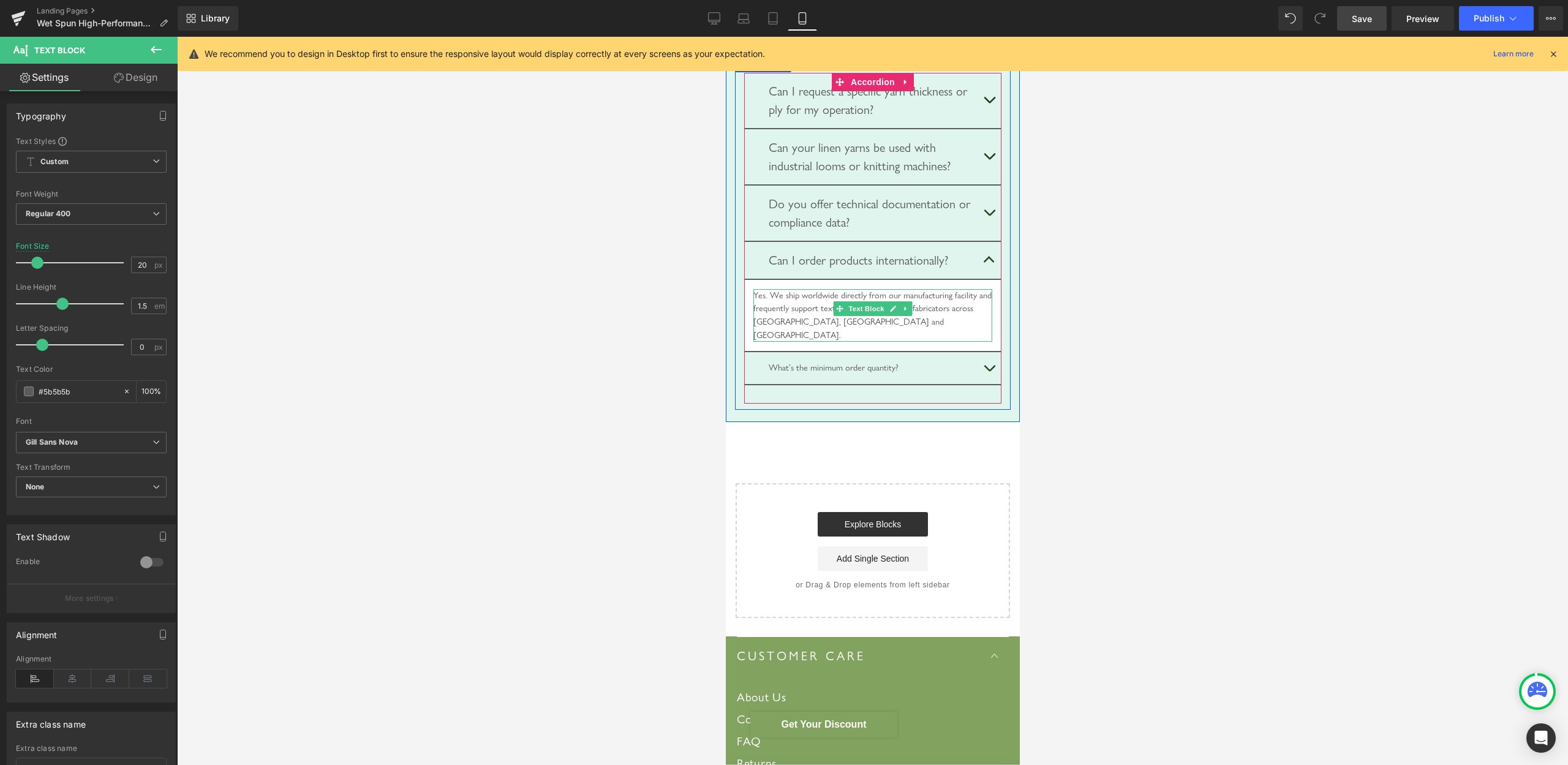
click at [938, 342] on div "Yes. We ship worldwide directly from our manufacturing facility and frequently …" at bounding box center [872, 315] width 239 height 53
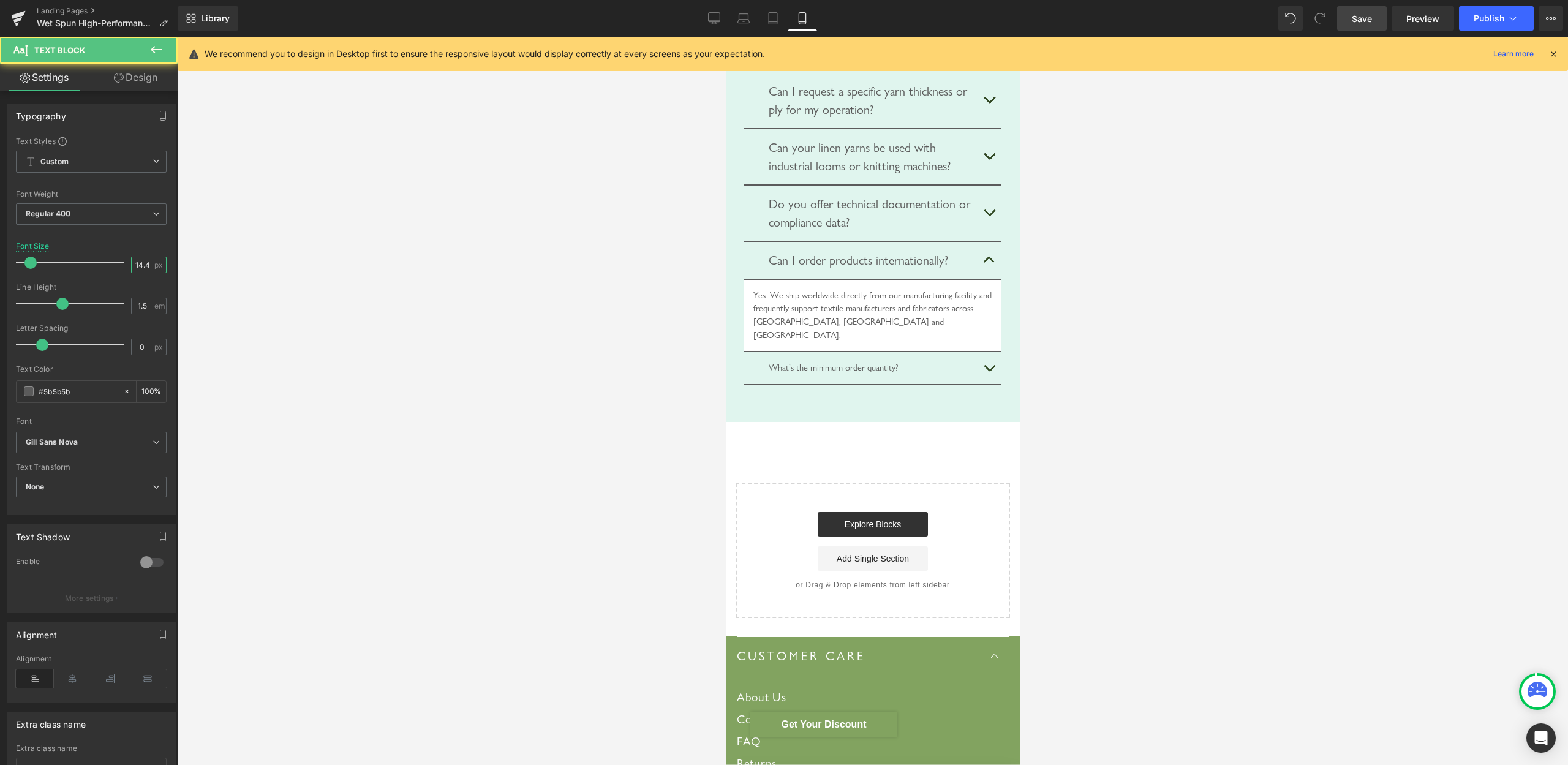
click at [132, 269] on input "14.4" at bounding box center [142, 264] width 22 height 15
type input "20"
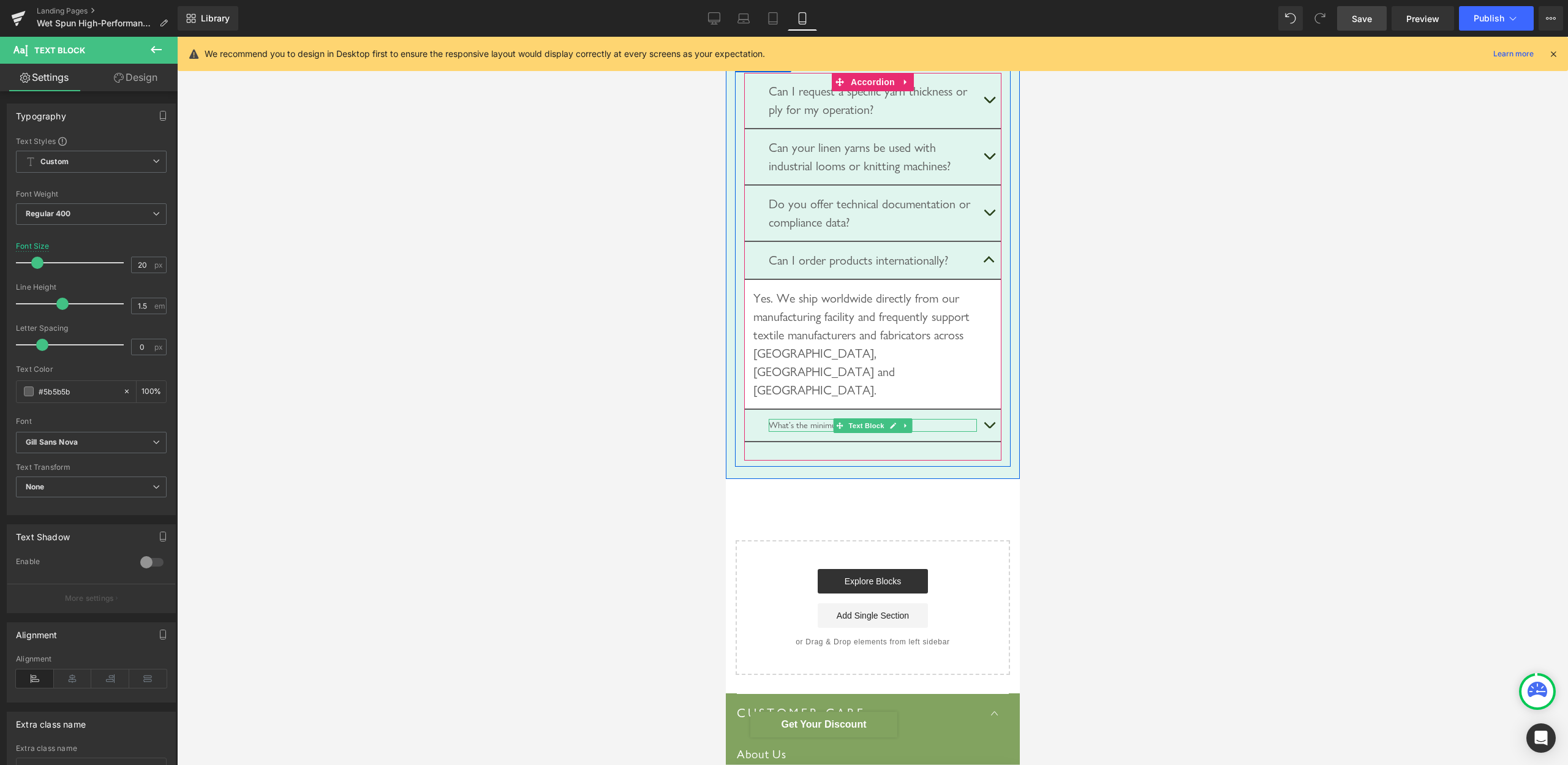
click at [809, 433] on div "What’s the minimum order quantity?" at bounding box center [872, 426] width 208 height 14
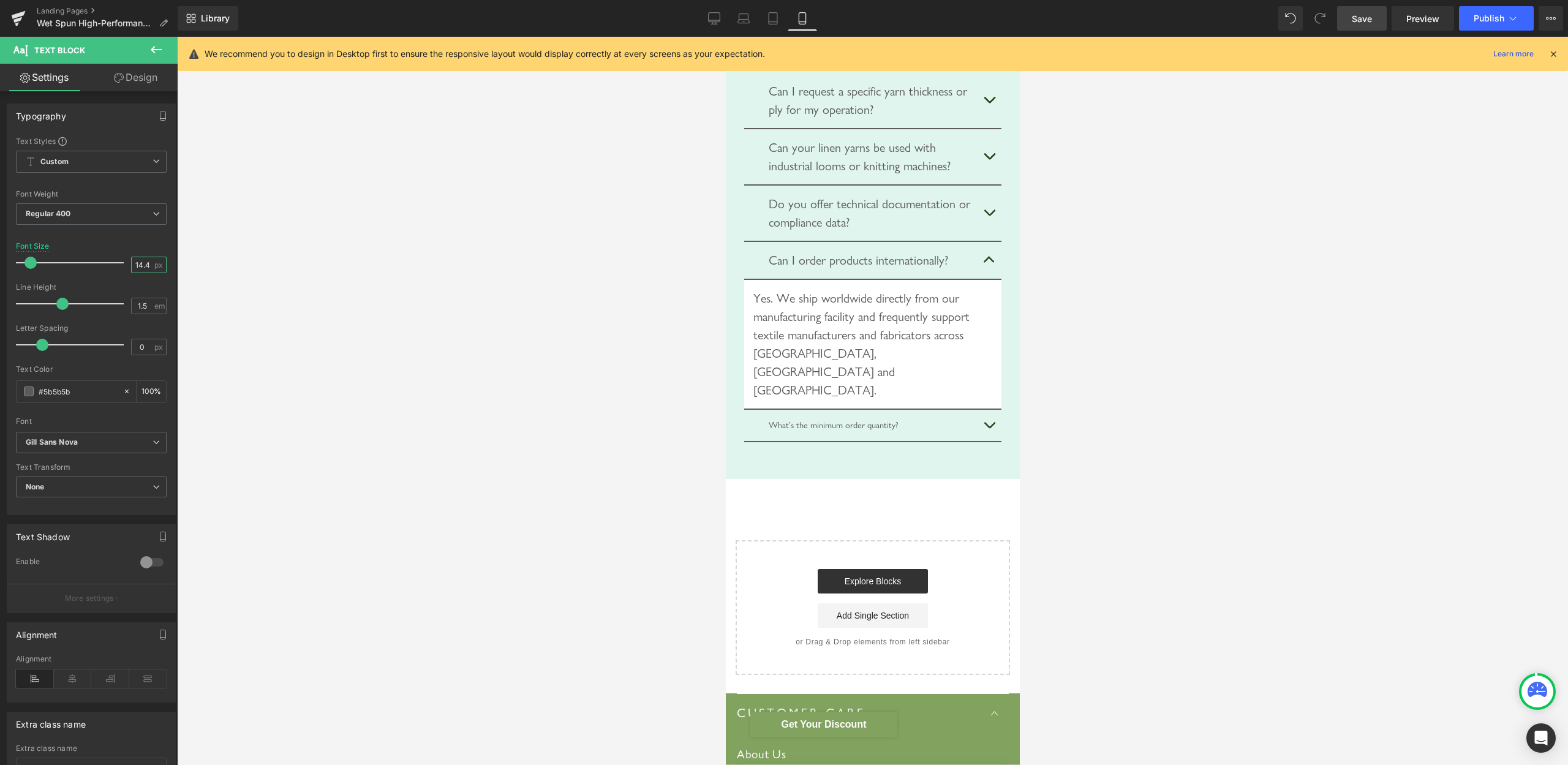
click at [132, 268] on input "14.4" at bounding box center [142, 264] width 22 height 15
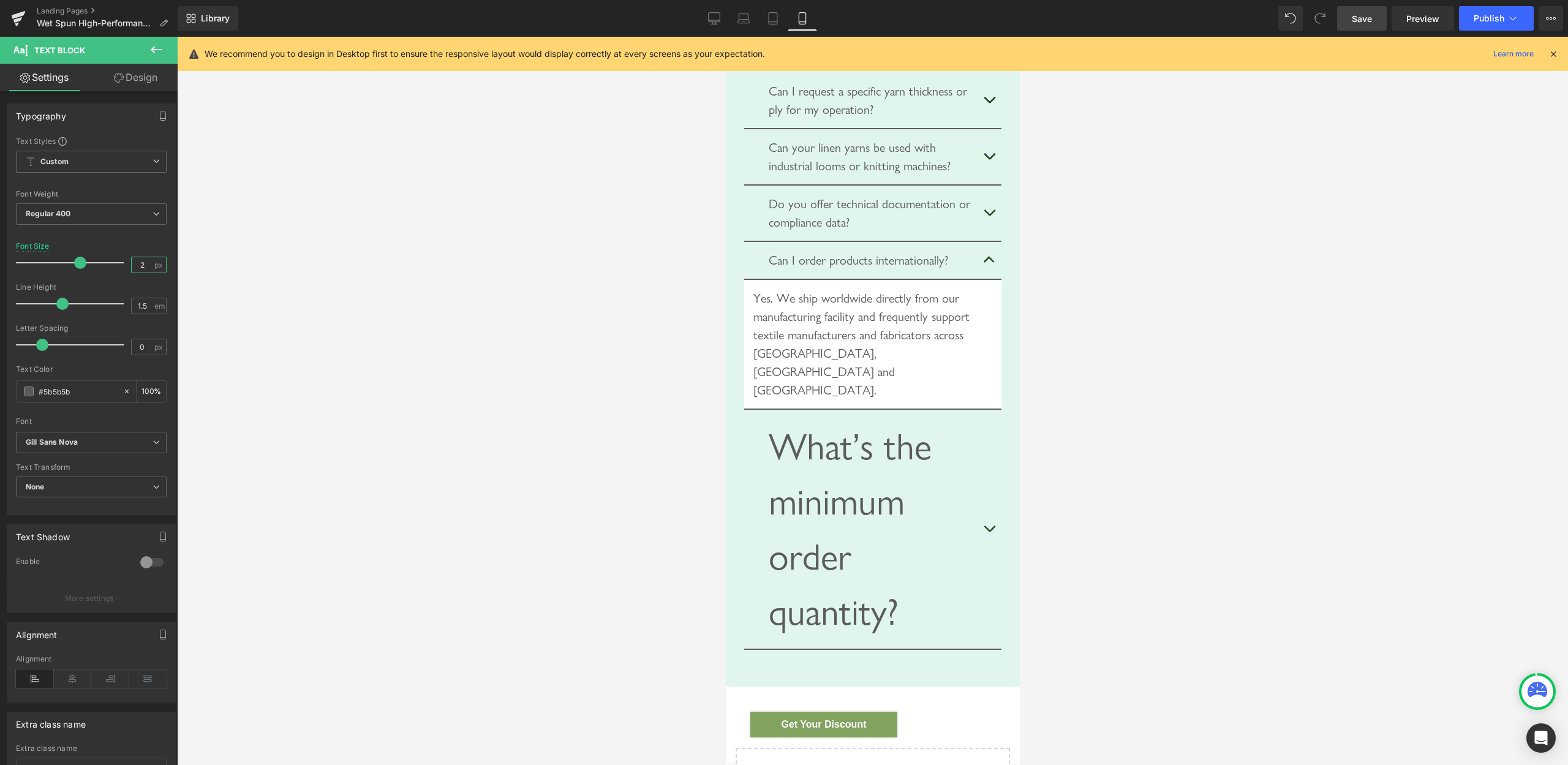
type input "20"
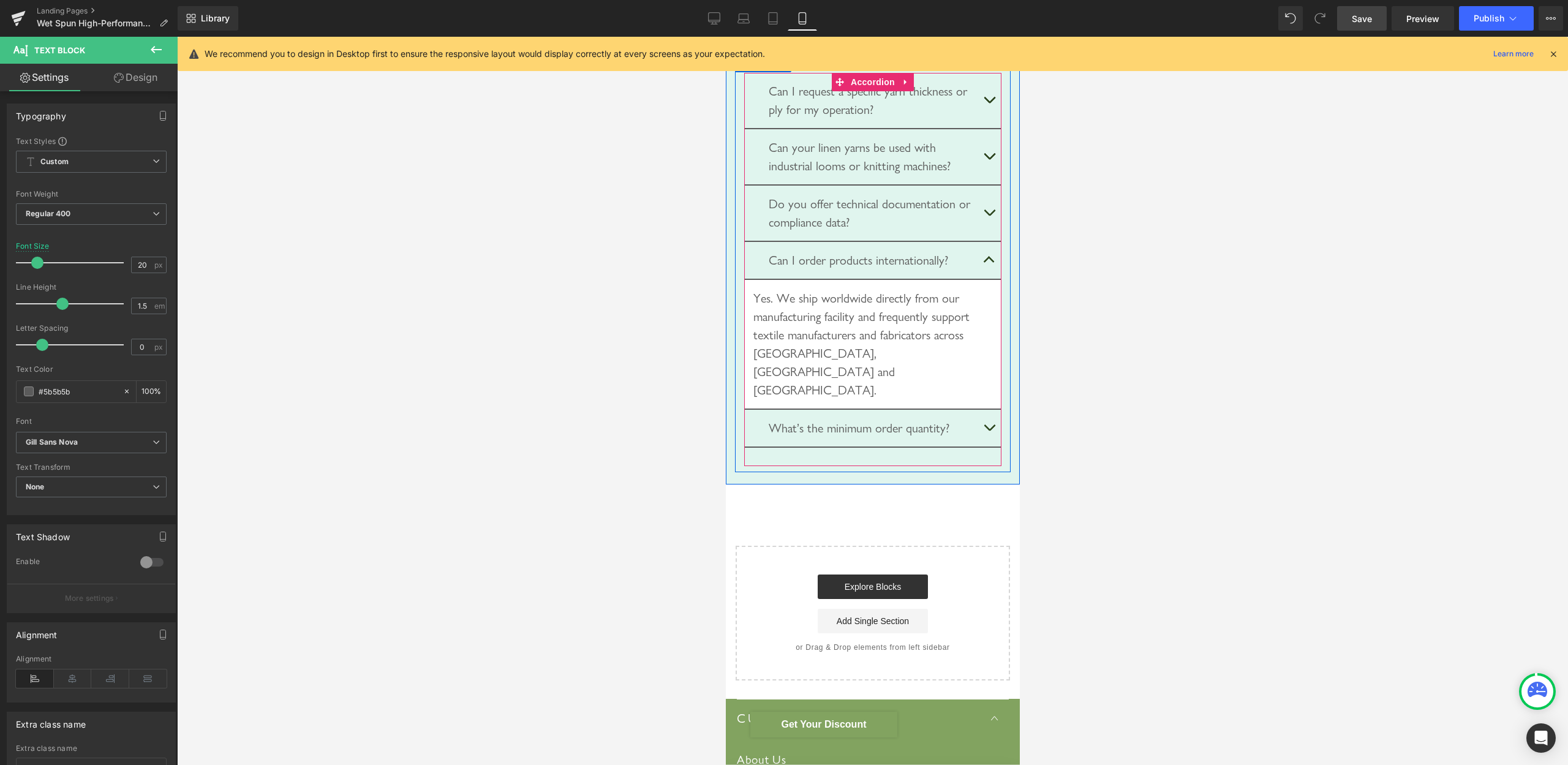
click at [980, 447] on button "button" at bounding box center [989, 428] width 25 height 36
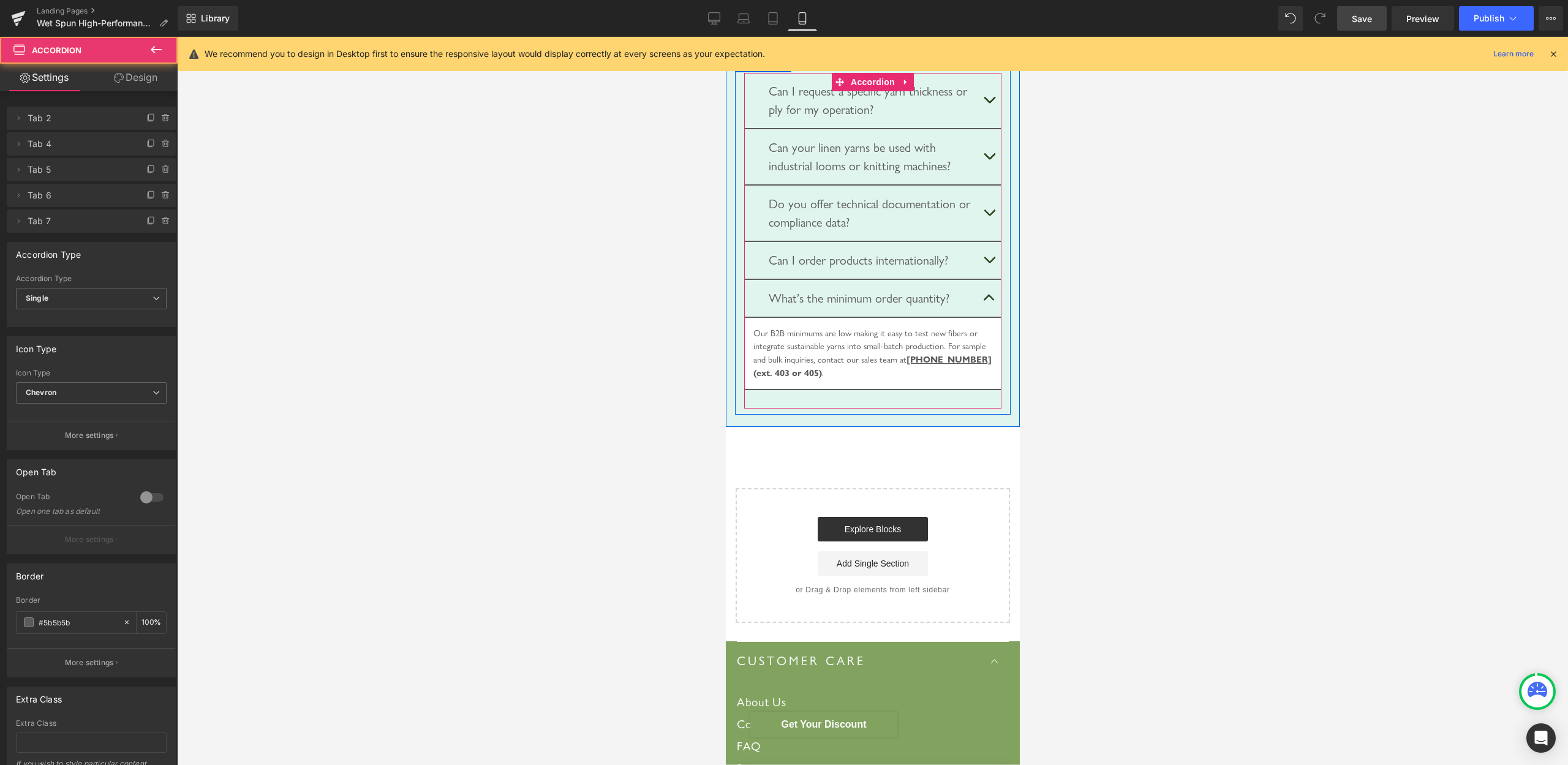
click at [832, 380] on div "Our B2B minimums are low making it easy to test new fibers or integrate sustain…" at bounding box center [872, 353] width 239 height 53
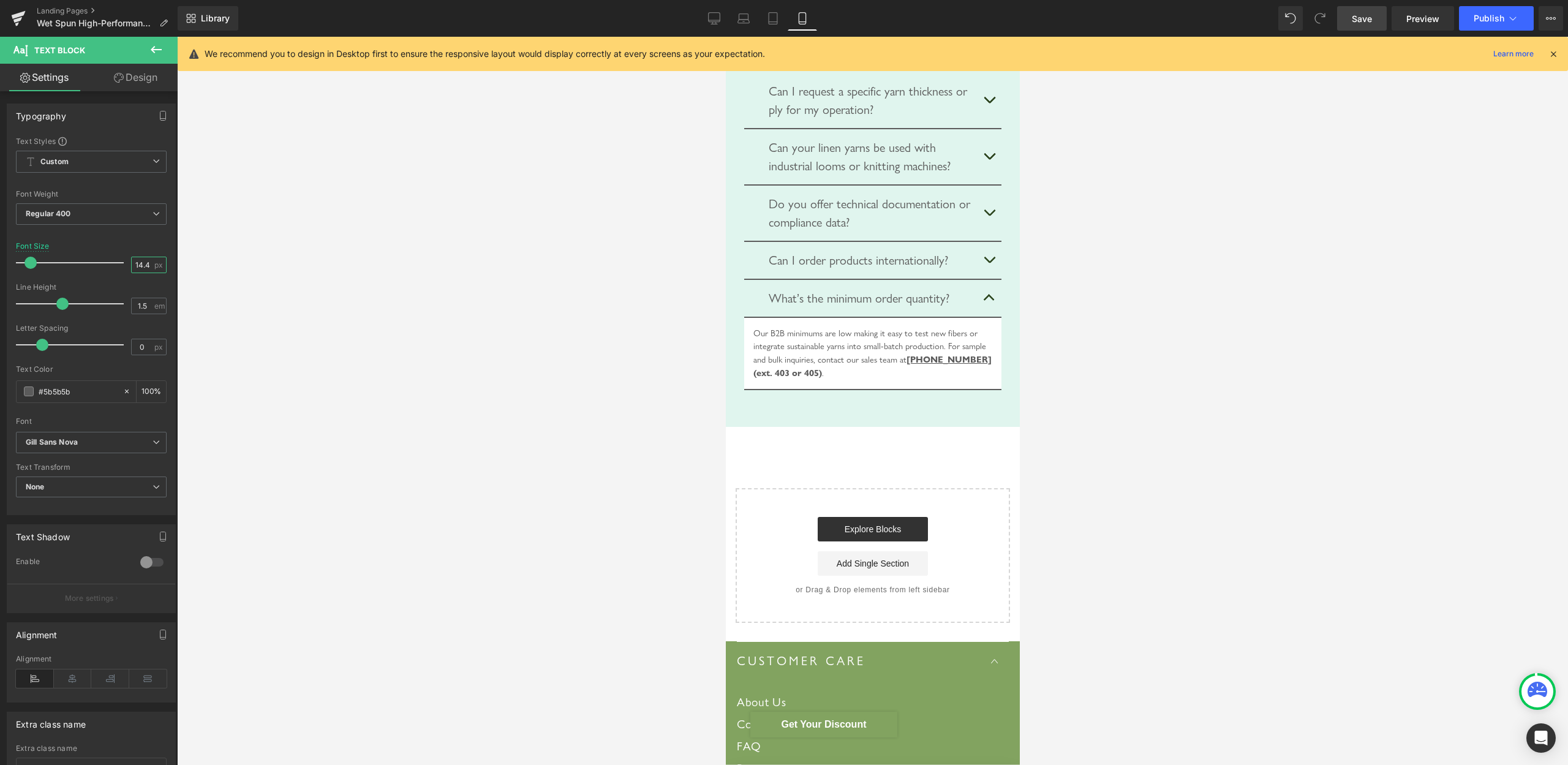
click at [132, 261] on input "14.4" at bounding box center [142, 264] width 22 height 15
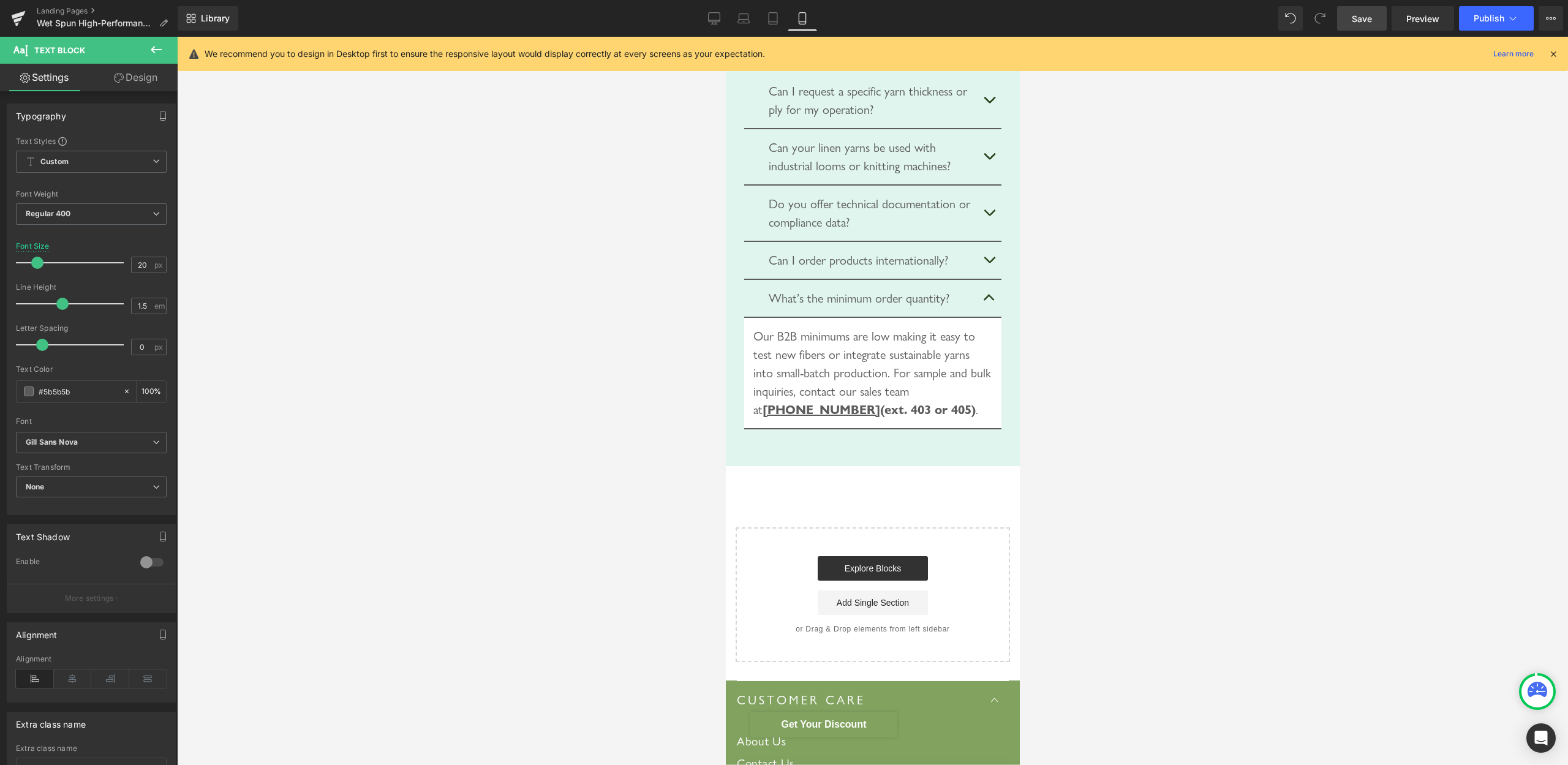
click at [1359, 20] on span "Save" at bounding box center [1362, 19] width 20 height 13
drag, startPoint x: 710, startPoint y: 15, endPoint x: 1246, endPoint y: 188, distance: 563.2
click at [710, 15] on icon at bounding box center [714, 19] width 12 height 12
type input "22"
type input "100"
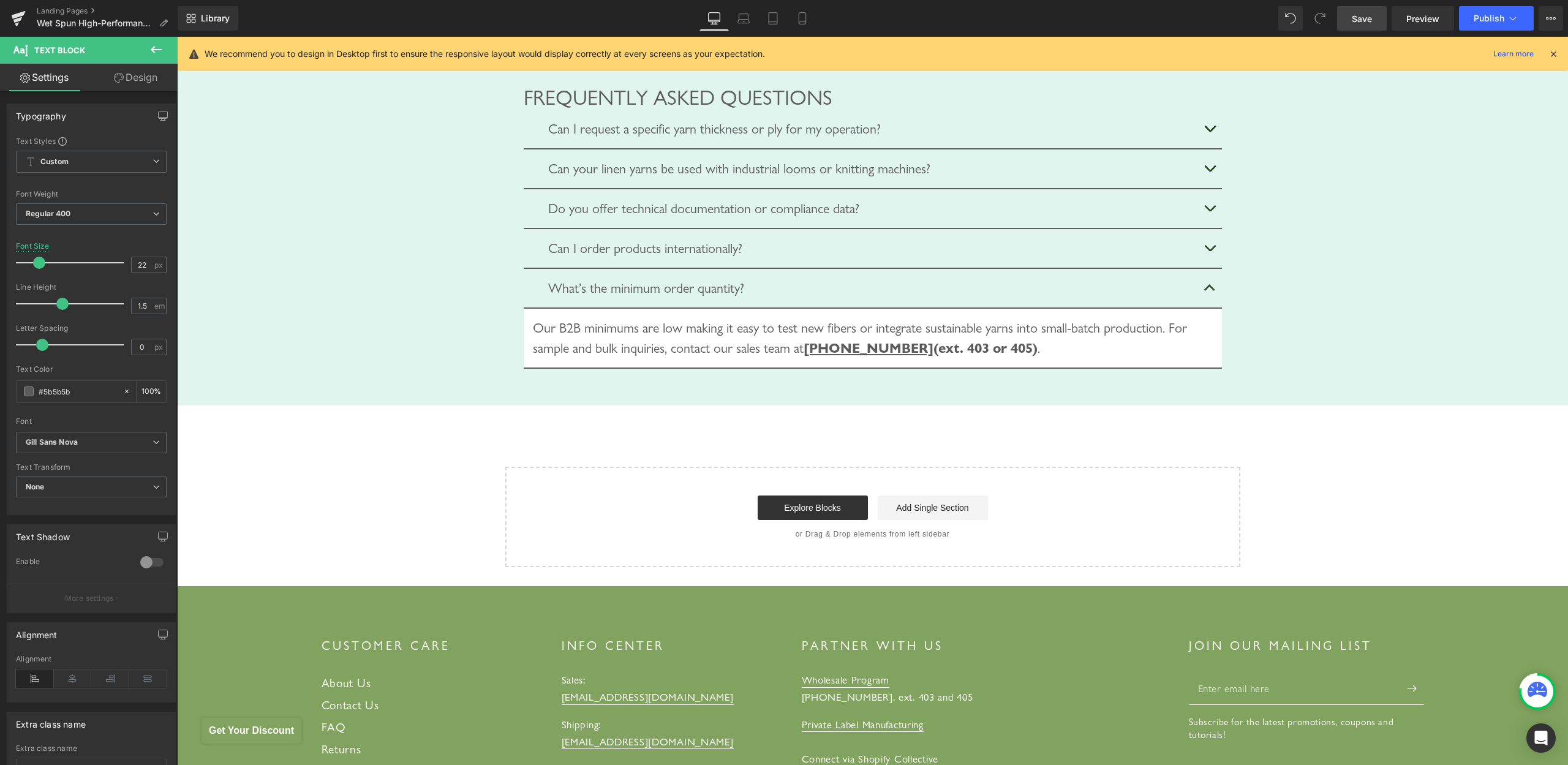
scroll to position [3056, 0]
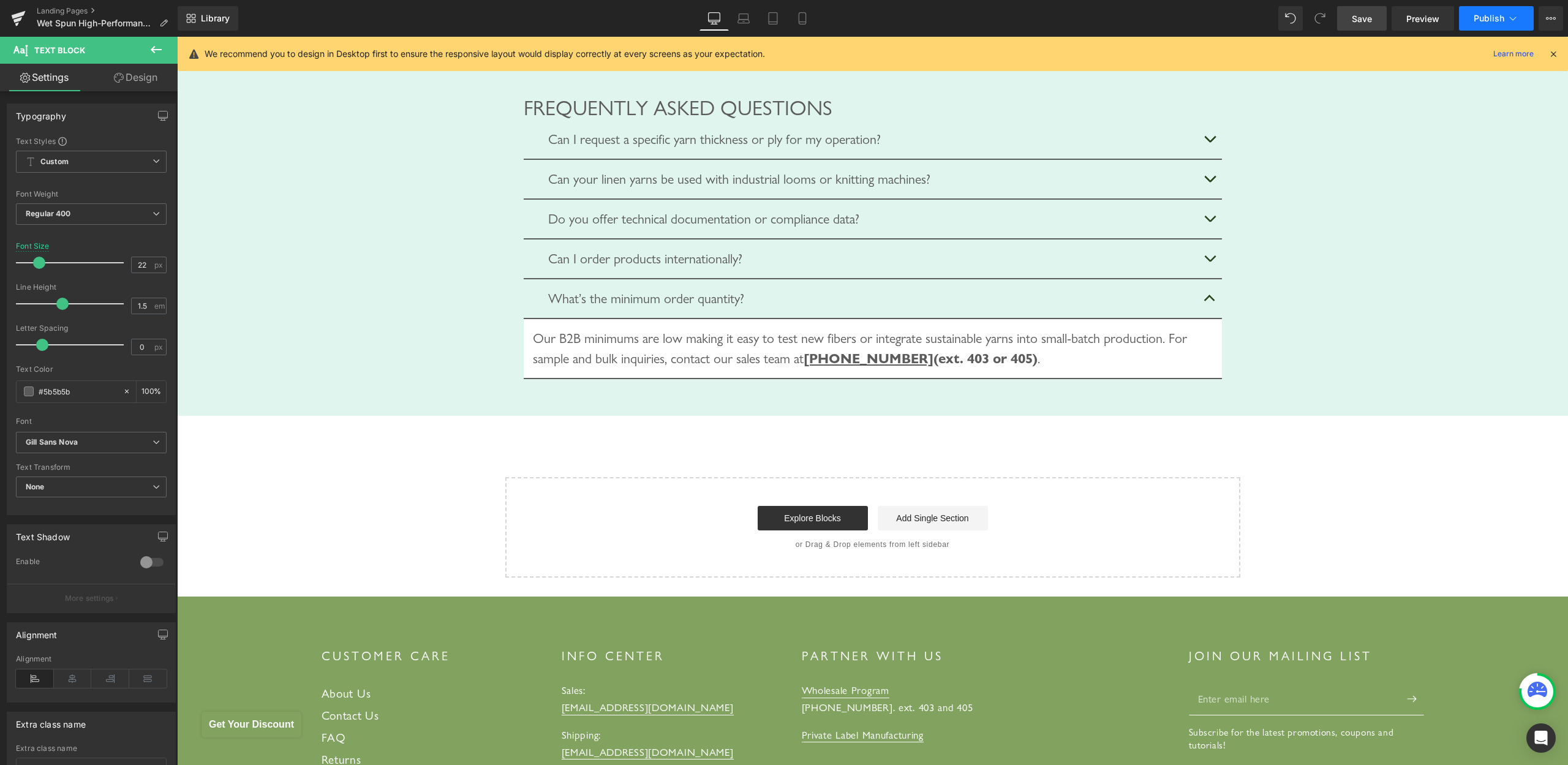
click at [1482, 20] on span "Publish" at bounding box center [1490, 19] width 31 height 10
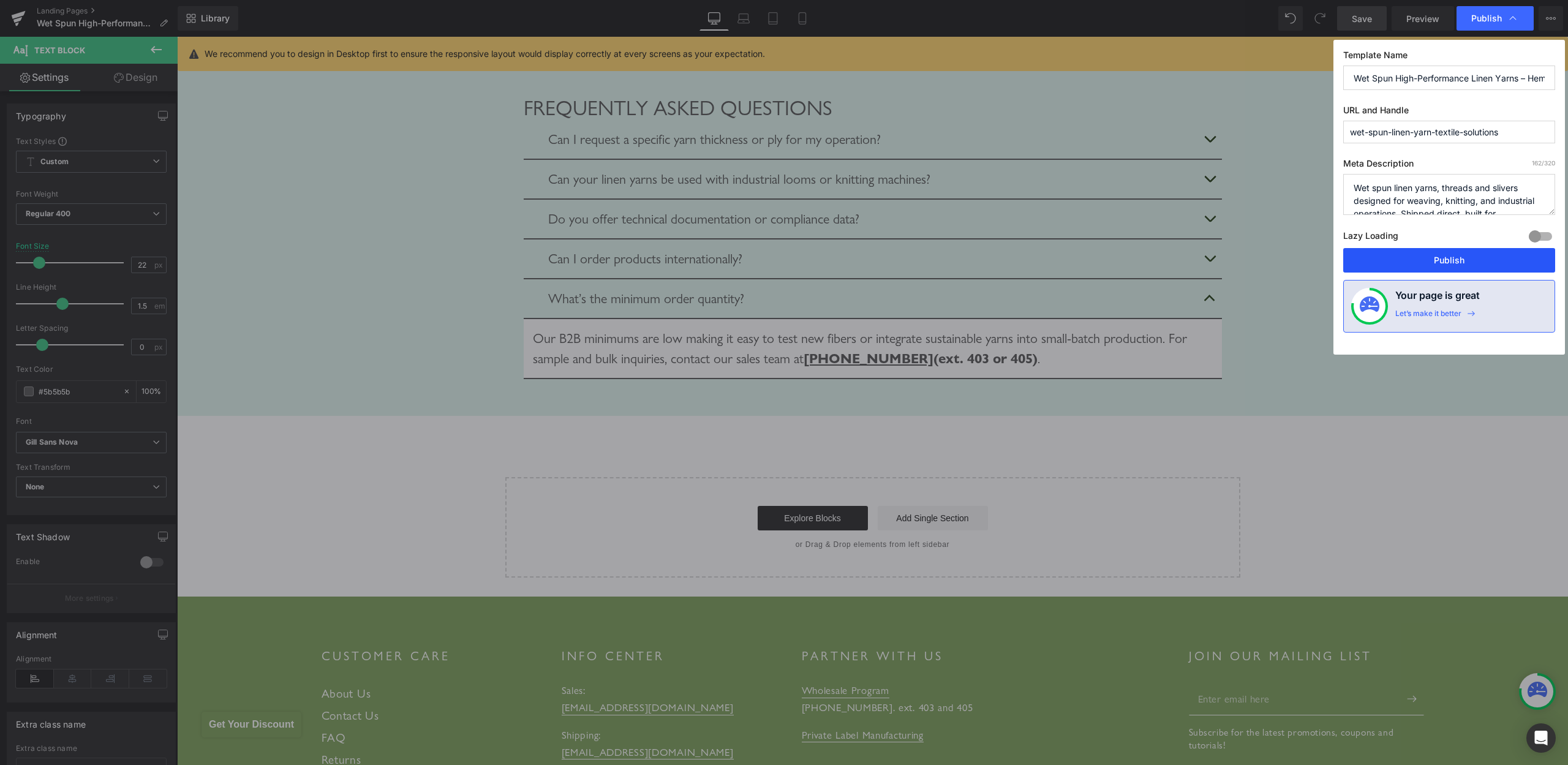
click at [1409, 254] on button "Publish" at bounding box center [1449, 261] width 212 height 25
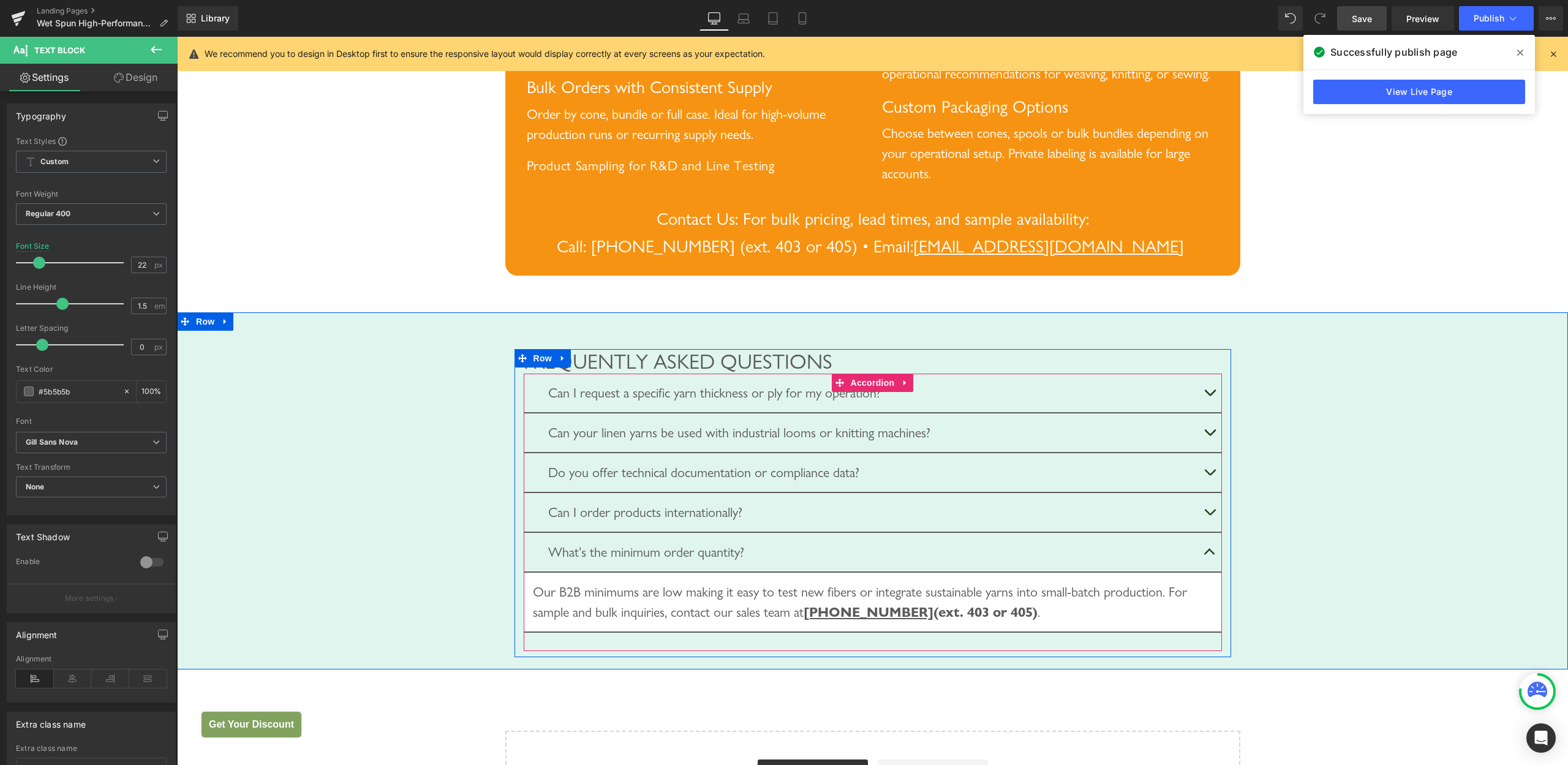
scroll to position [2744, 0]
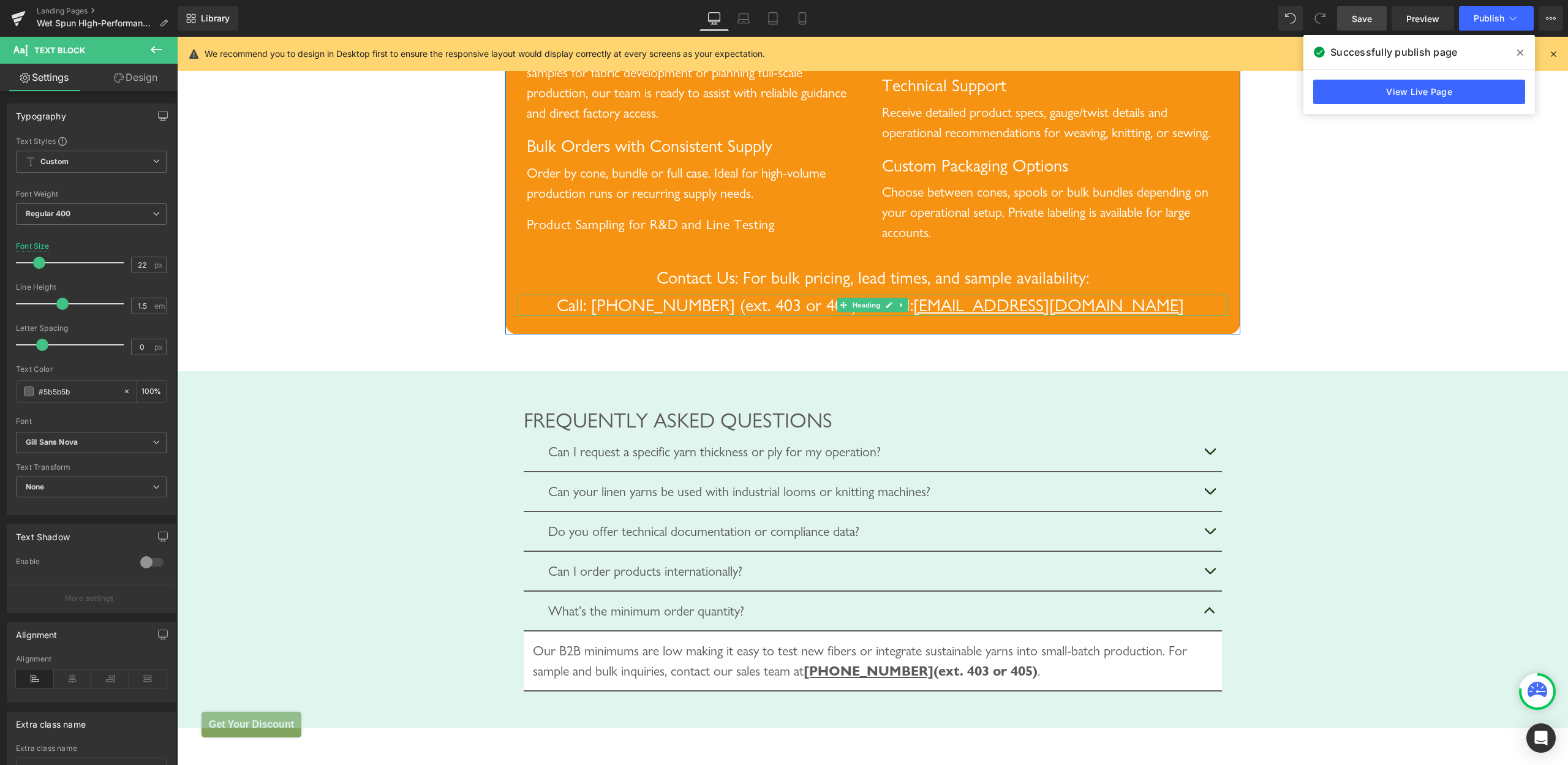
click at [732, 316] on span "Call: [PHONE_NUMBER] (ext. 403 or 405) • Email:" at bounding box center [735, 305] width 356 height 21
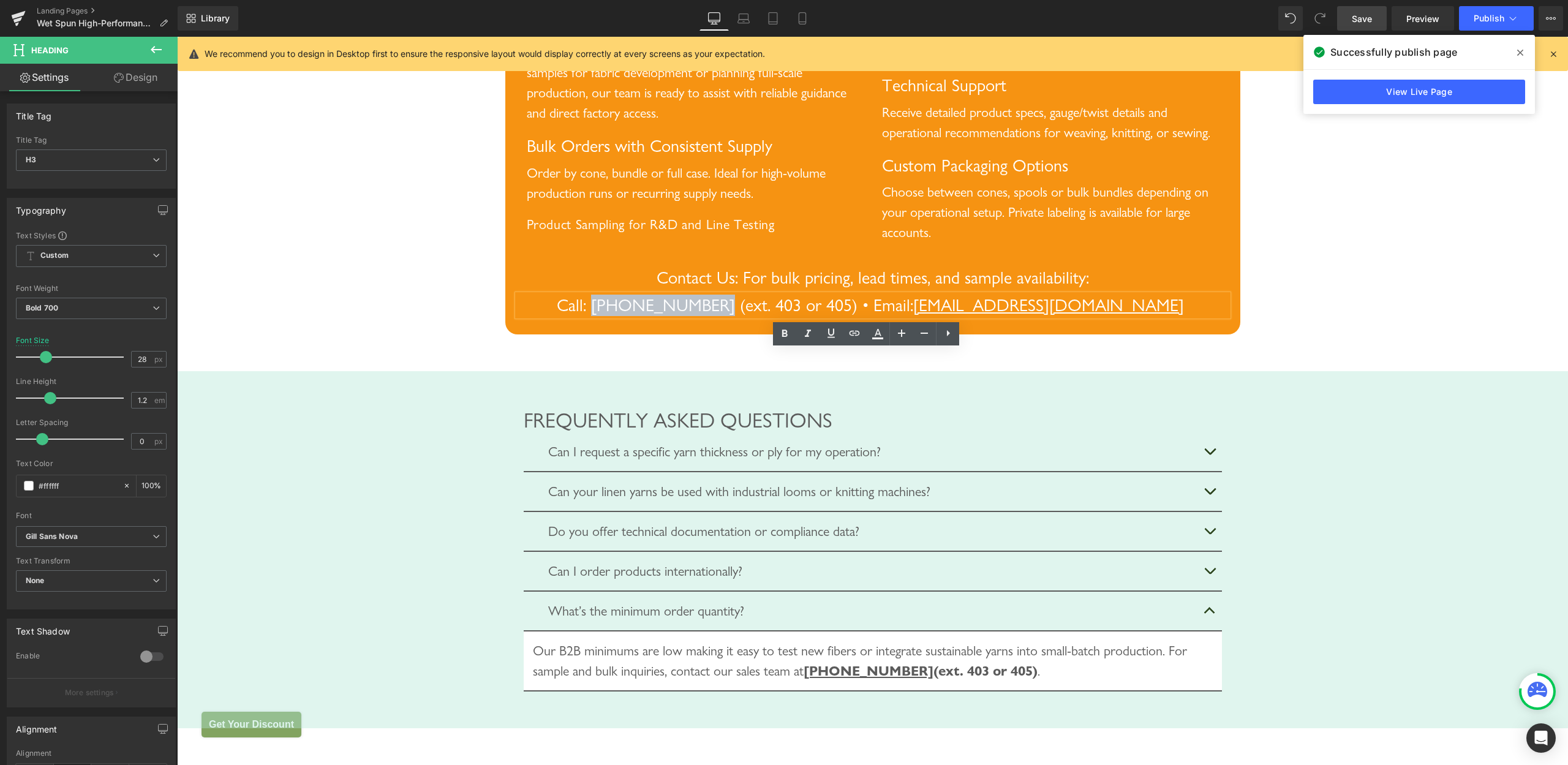
drag, startPoint x: 660, startPoint y: 361, endPoint x: 769, endPoint y: 357, distance: 109.1
click at [769, 316] on span "Call: [PHONE_NUMBER] (ext. 403 or 405) • Email:" at bounding box center [735, 305] width 356 height 21
click at [858, 337] on icon at bounding box center [854, 334] width 15 height 15
click at [764, 387] on input "text" at bounding box center [748, 391] width 188 height 31
paste input "[PHONE_NUMBER]"
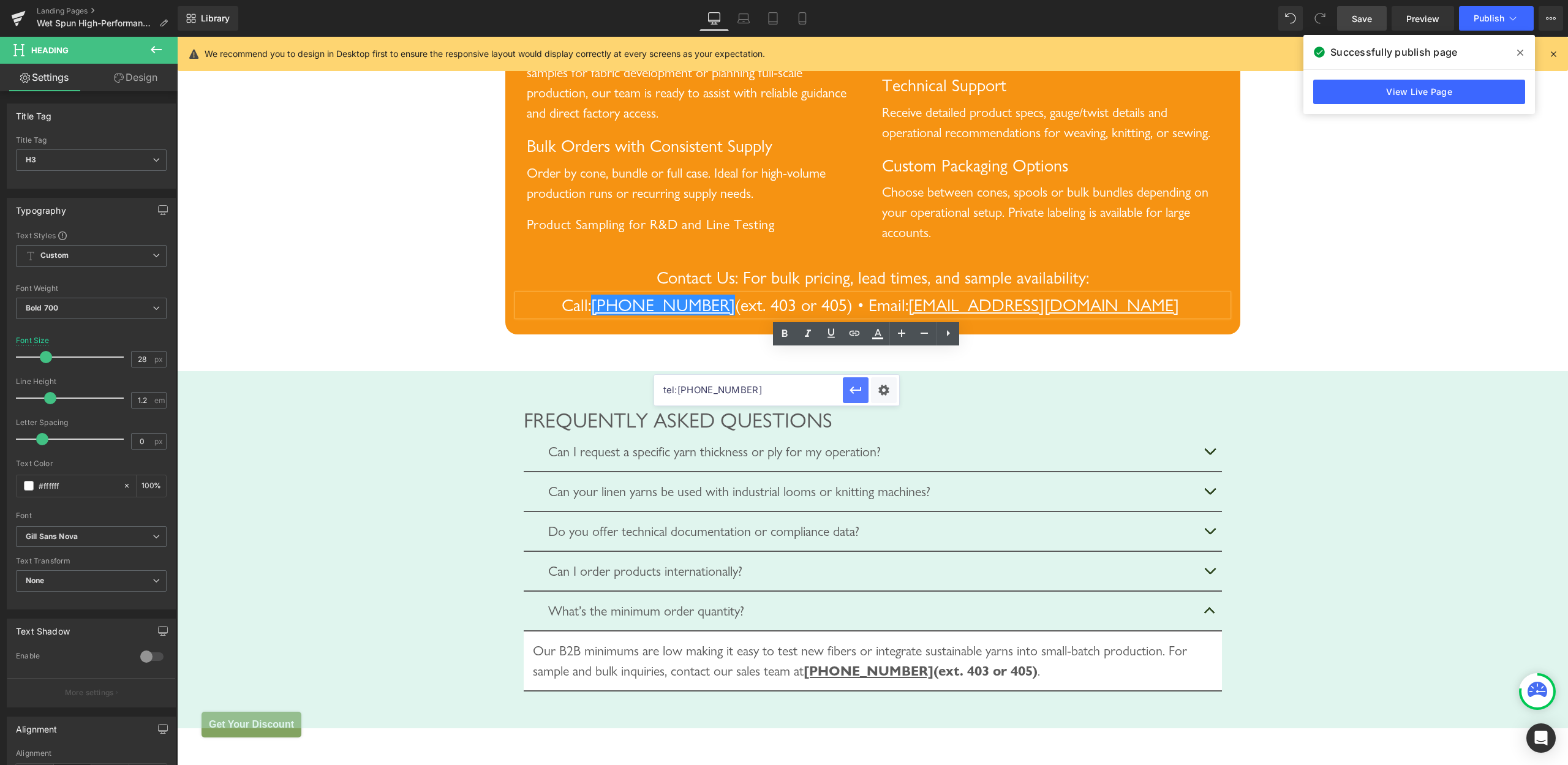
type input "tel:[PHONE_NUMBER]"
click at [853, 389] on icon "button" at bounding box center [856, 391] width 15 height 15
click at [876, 337] on icon at bounding box center [878, 334] width 15 height 15
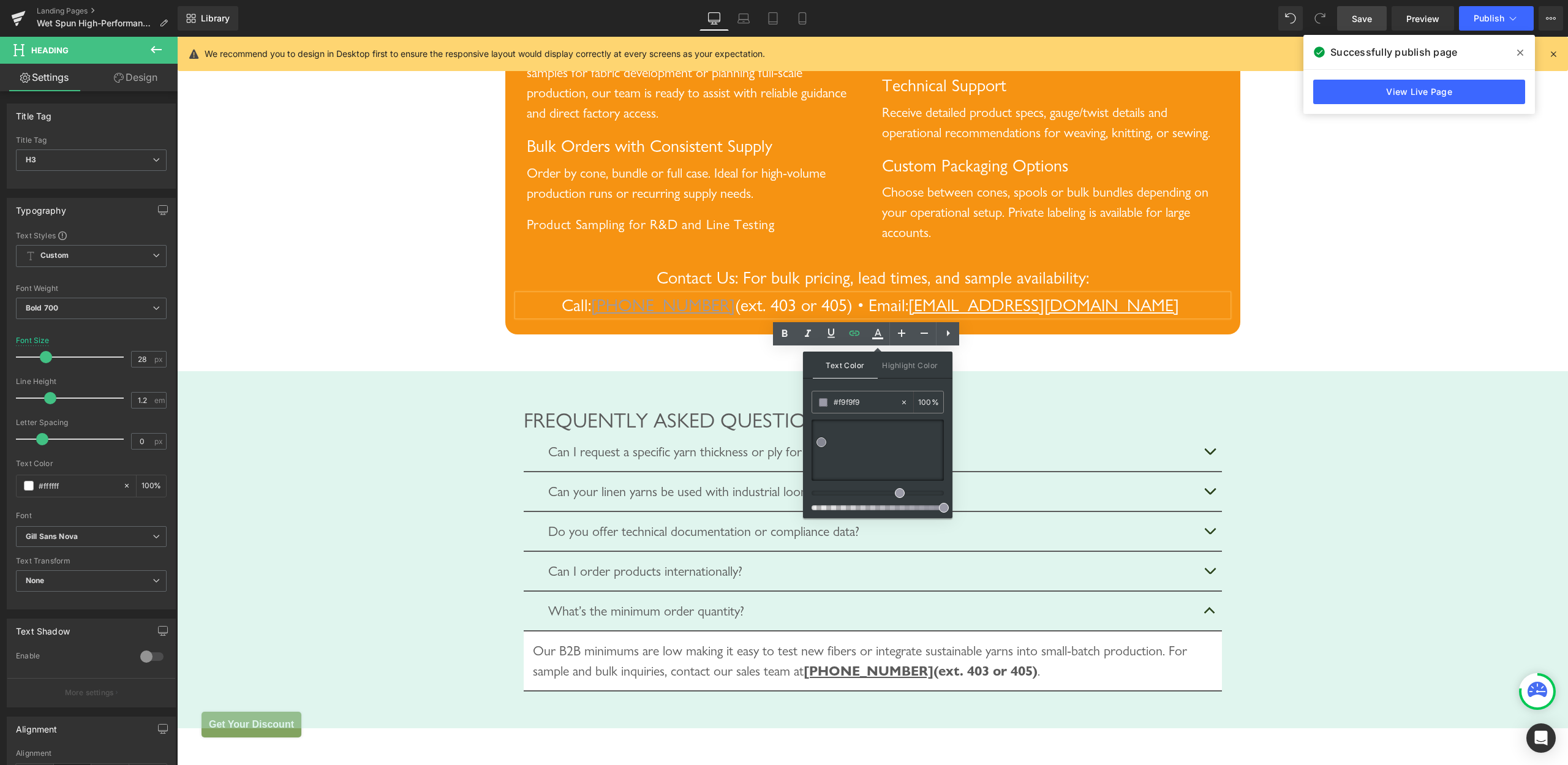
type input "#ffffff"
drag, startPoint x: 998, startPoint y: 479, endPoint x: 1008, endPoint y: 444, distance: 36.4
click at [815, 418] on span at bounding box center [815, 420] width 10 height 10
drag, startPoint x: 988, startPoint y: 457, endPoint x: 803, endPoint y: 410, distance: 190.9
click at [808, 387] on div "Text Color Highlight Color rgba(255, 255, 255, 1) #ffffff 100 % transparent tra…" at bounding box center [878, 435] width 150 height 167
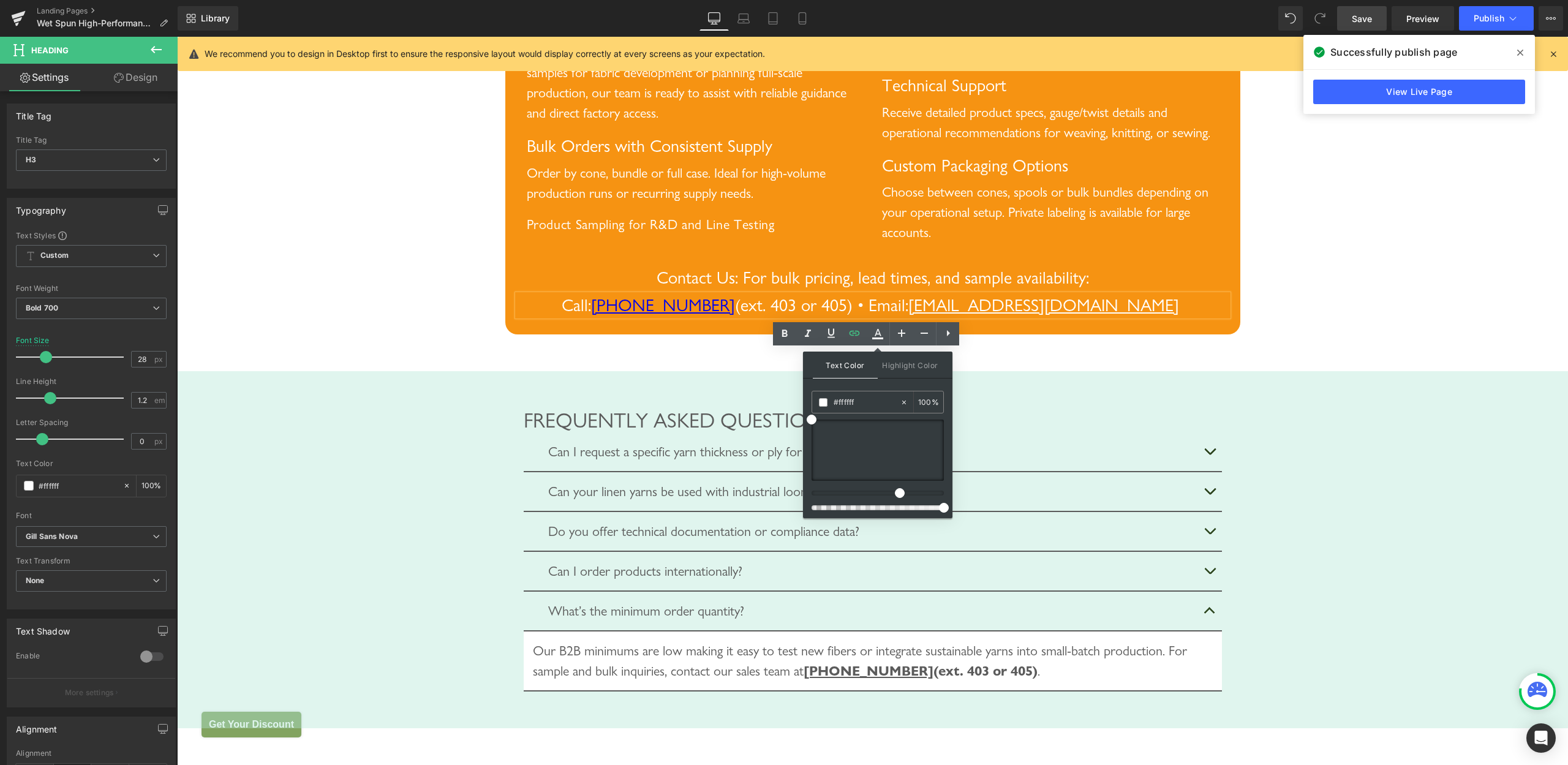
click at [707, 334] on div "Ordering, Samples and Business to Business Support Heading We work directly wit…" at bounding box center [873, 125] width 735 height 418
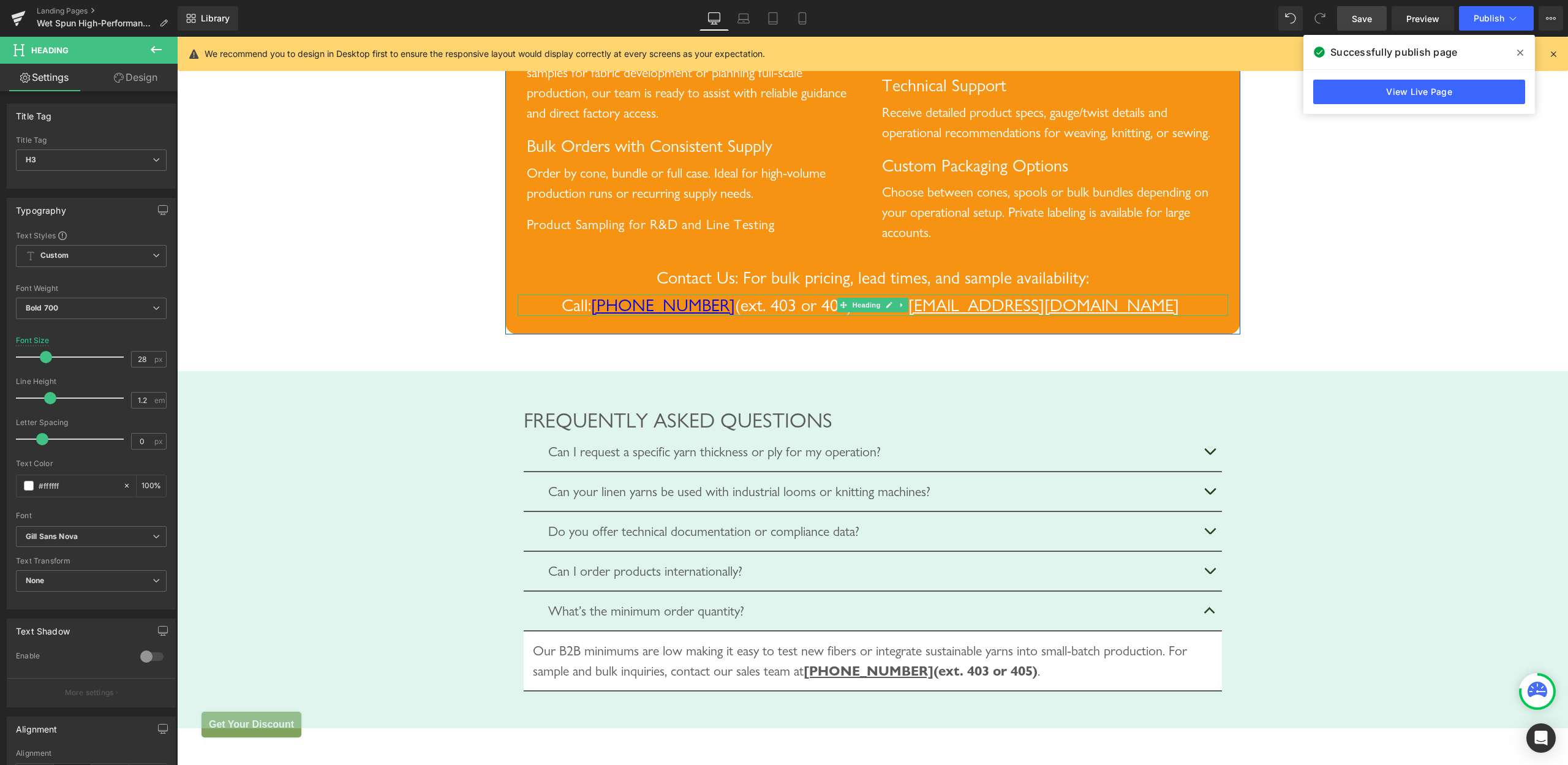
drag, startPoint x: 662, startPoint y: 360, endPoint x: 769, endPoint y: 360, distance: 107.0
click at [769, 316] on span "Call: [PHONE_NUMBER] (ext. 403 or 405) • Email:" at bounding box center [735, 305] width 347 height 21
click at [32, 483] on span at bounding box center [29, 486] width 10 height 10
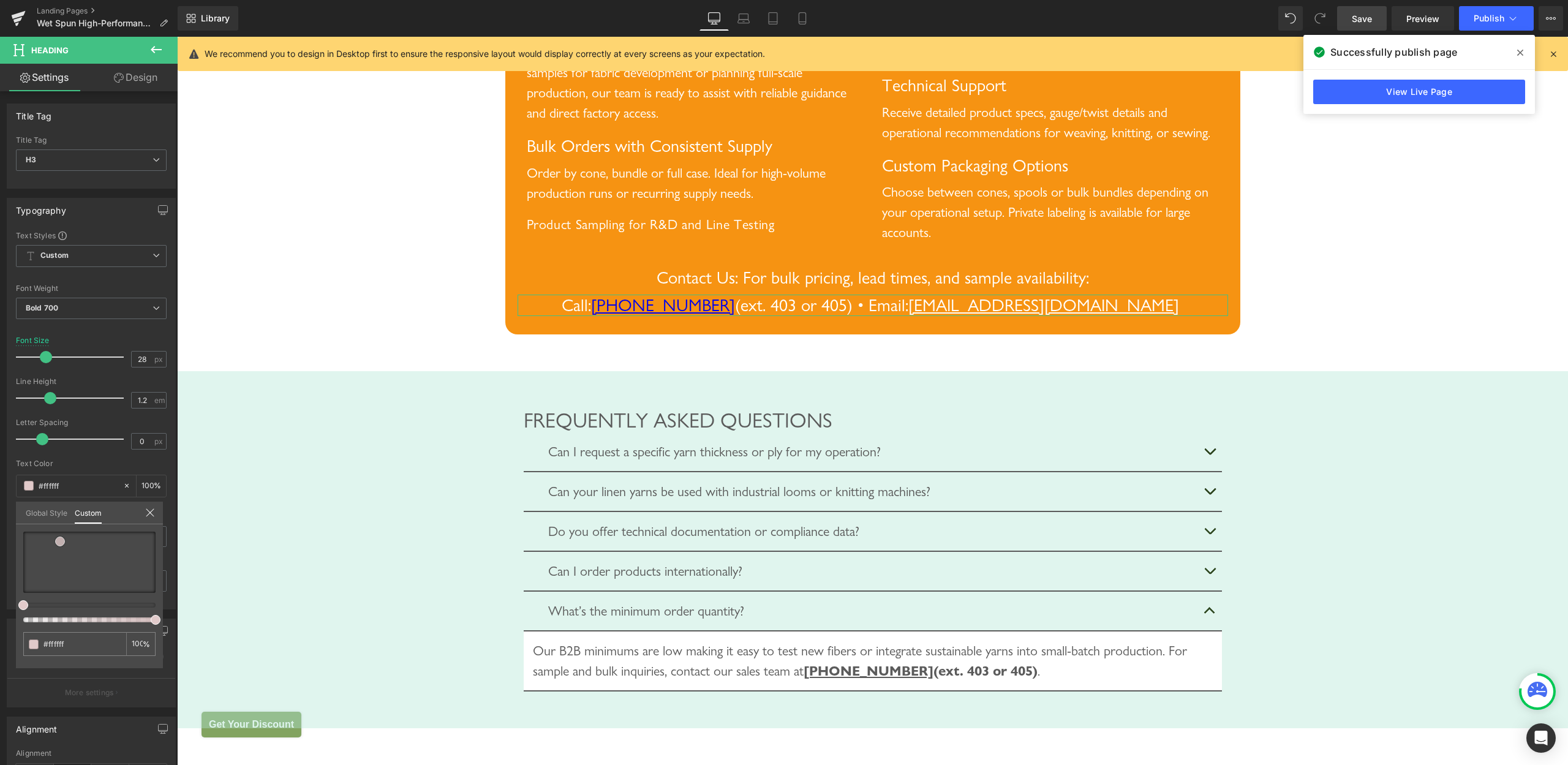
drag, startPoint x: 60, startPoint y: 542, endPoint x: 53, endPoint y: 545, distance: 7.6
click at [59, 542] on div at bounding box center [90, 562] width 132 height 61
type input "#e1caca"
type input "#e1cbcb"
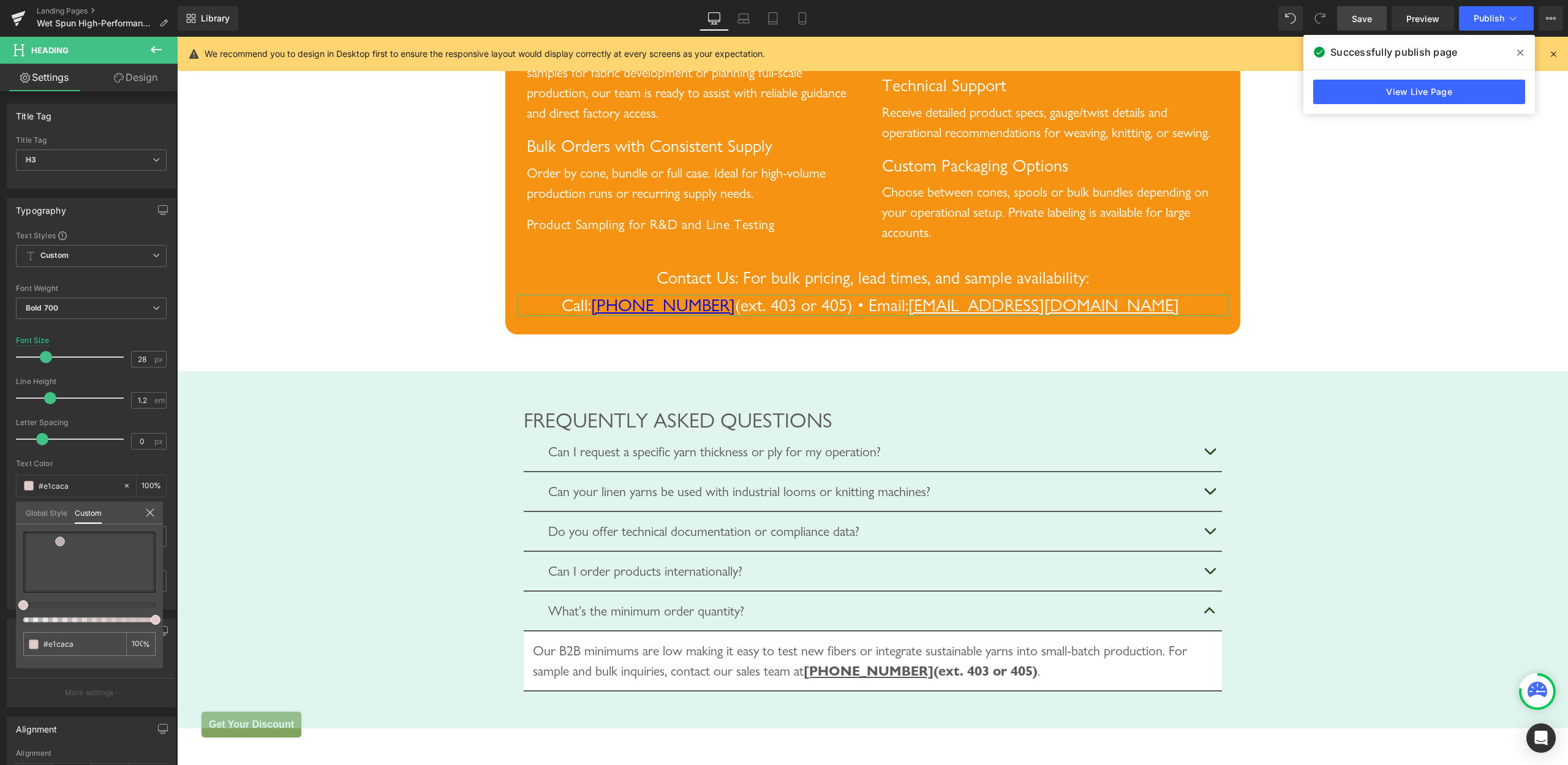
type input "#e1cbcb"
type input "#d3b9b9"
type input "#ddcfcf"
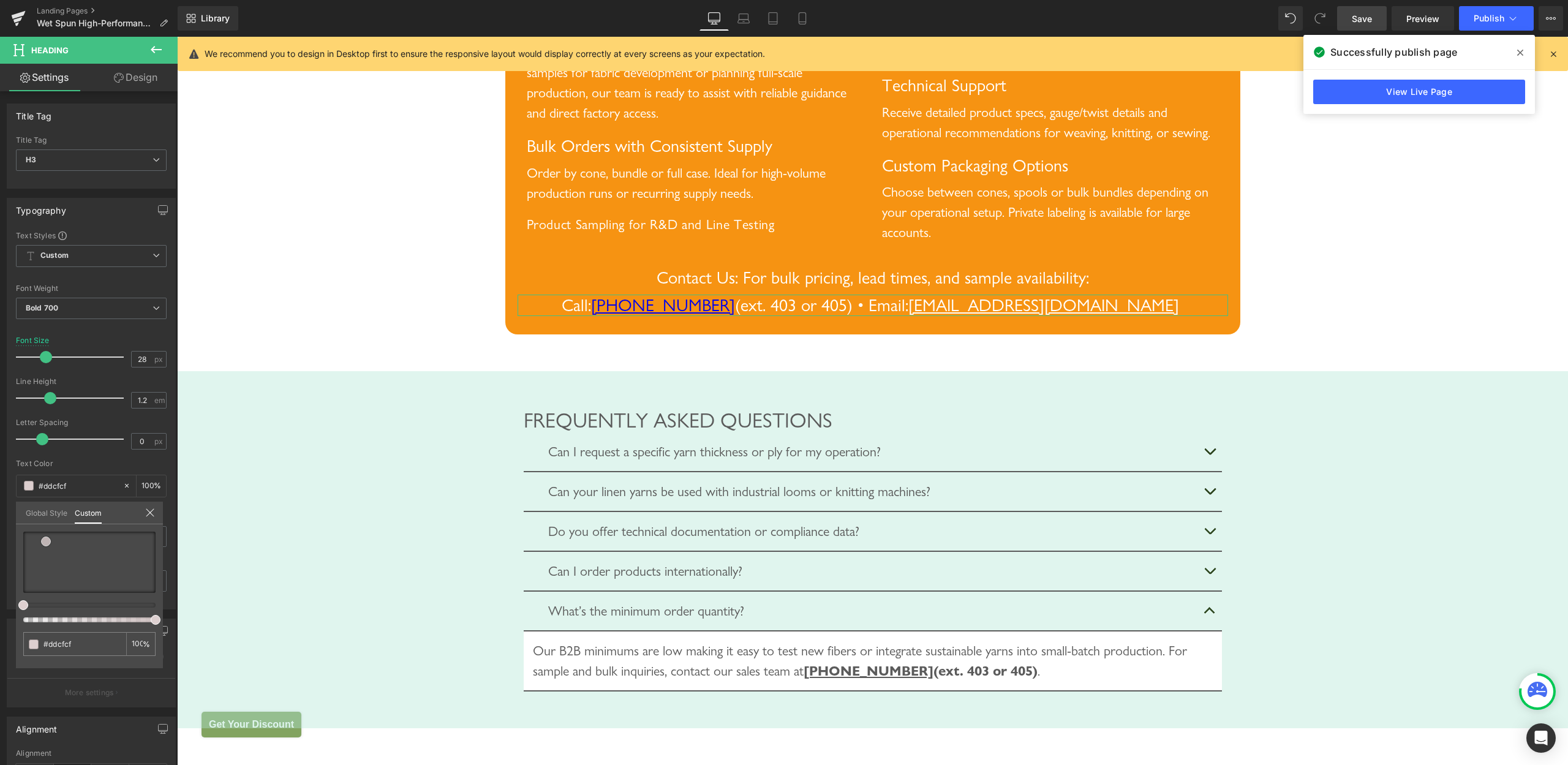
type input "#ffffff"
drag, startPoint x: 53, startPoint y: 545, endPoint x: 1, endPoint y: 510, distance: 62.7
click at [1, 510] on div "Typography Text Styles Custom Heading 1 Heading 2 Heading 3 Heading 4 Heading 5…" at bounding box center [91, 399] width 183 height 421
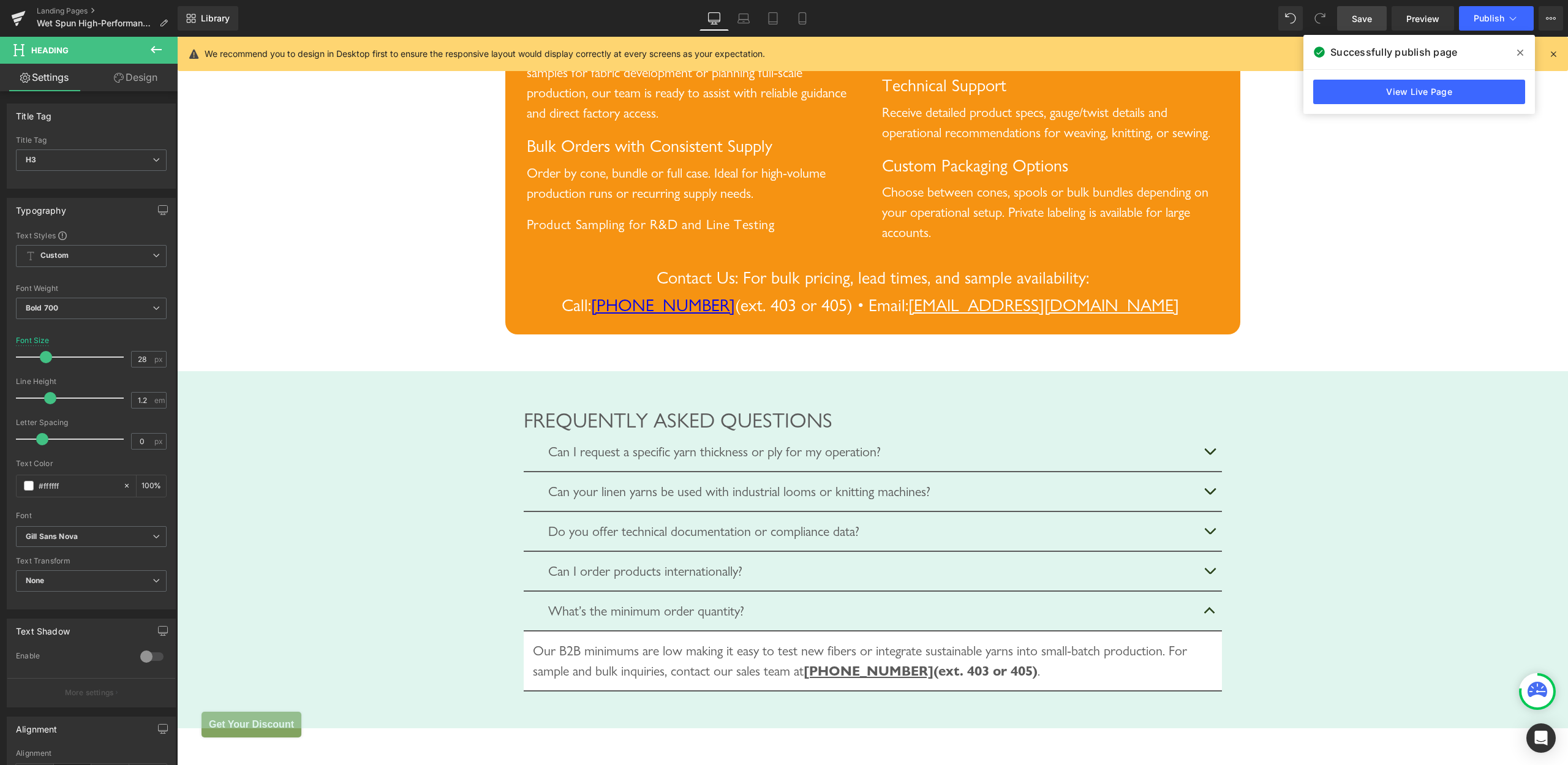
drag, startPoint x: 660, startPoint y: 361, endPoint x: 765, endPoint y: 368, distance: 105.2
click at [767, 316] on span "Call: [PHONE_NUMBER] (ext. 403 or 405) • Email:" at bounding box center [735, 305] width 347 height 21
click at [875, 336] on icon at bounding box center [878, 332] width 7 height 7
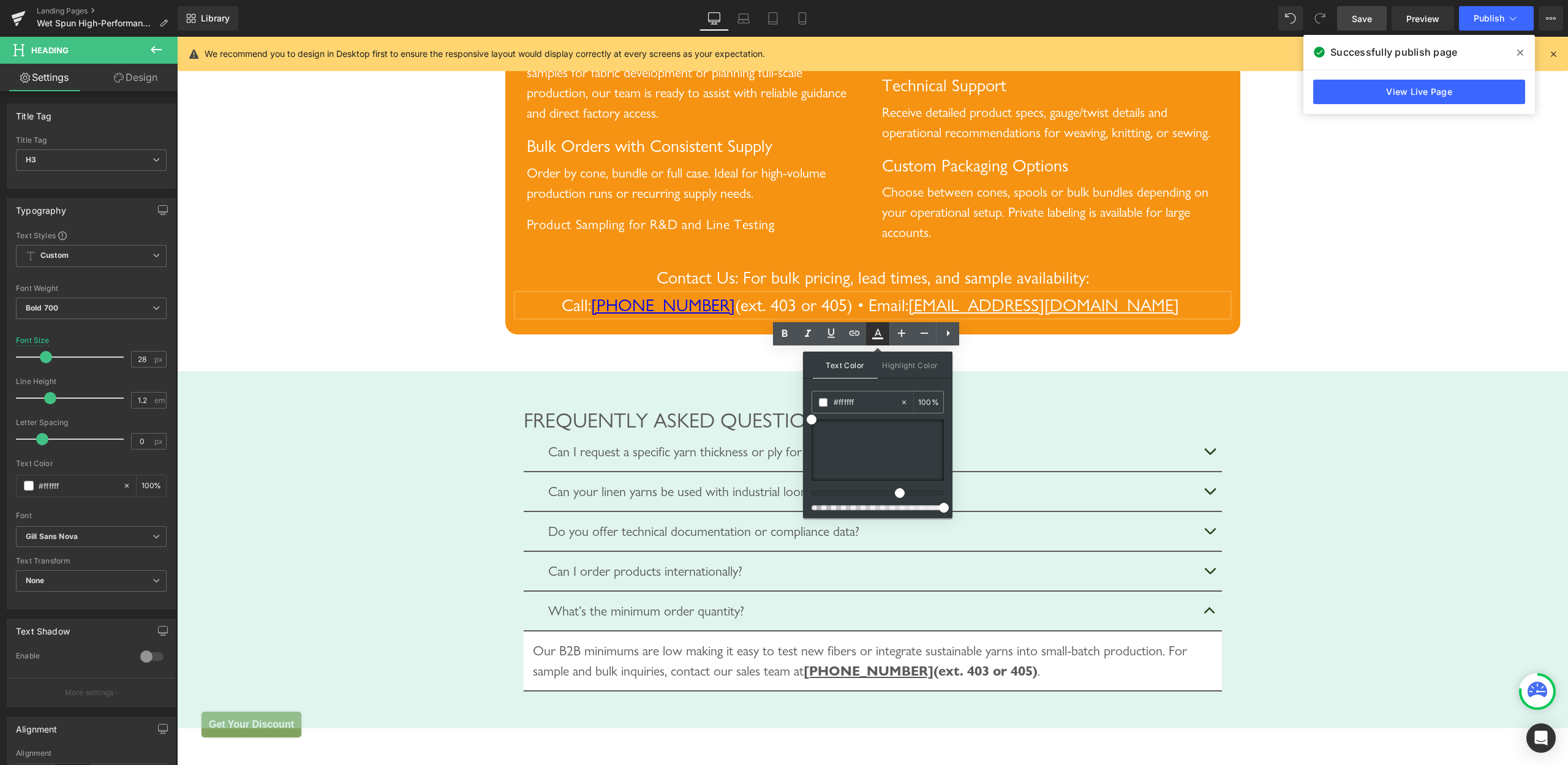
type input "100"
click at [827, 435] on div at bounding box center [878, 450] width 132 height 61
drag, startPoint x: 832, startPoint y: 436, endPoint x: 807, endPoint y: 405, distance: 39.8
click at [807, 405] on div "Text Color Highlight Color rgba(255, 255, 255, 1) #ffffff 100 % transparent tra…" at bounding box center [878, 435] width 150 height 167
type input "#f9f9f9"
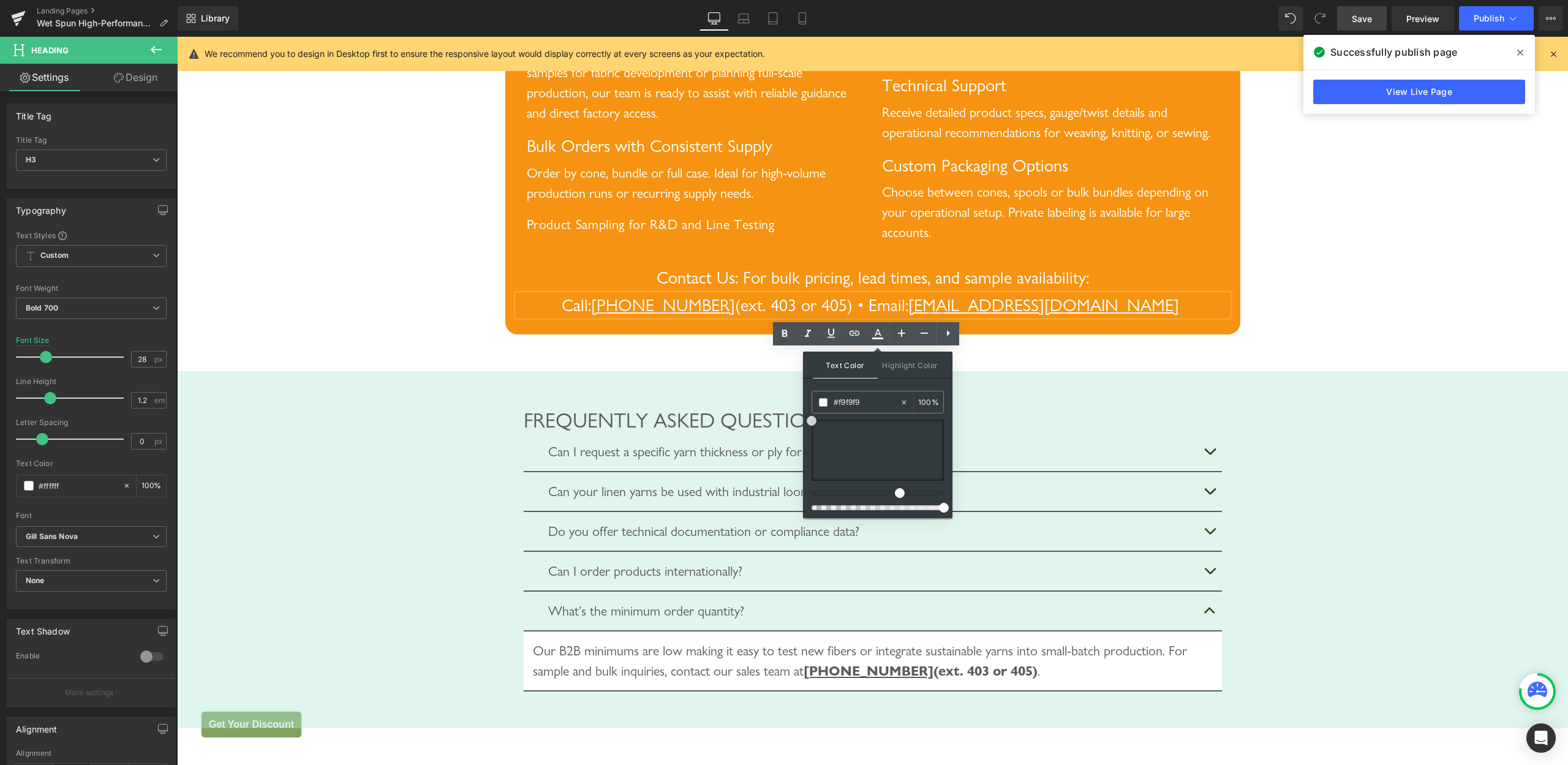
click at [811, 420] on span at bounding box center [812, 421] width 10 height 10
click at [893, 386] on div "Text Color Highlight Color rgba(249, 249, 249, 1) #f9f9f9 100 % transparent tra…" at bounding box center [878, 435] width 150 height 167
click at [1026, 249] on div "We work directly with textile manufacturers, fashion brands, R&D teams and sour…" at bounding box center [873, 112] width 710 height 271
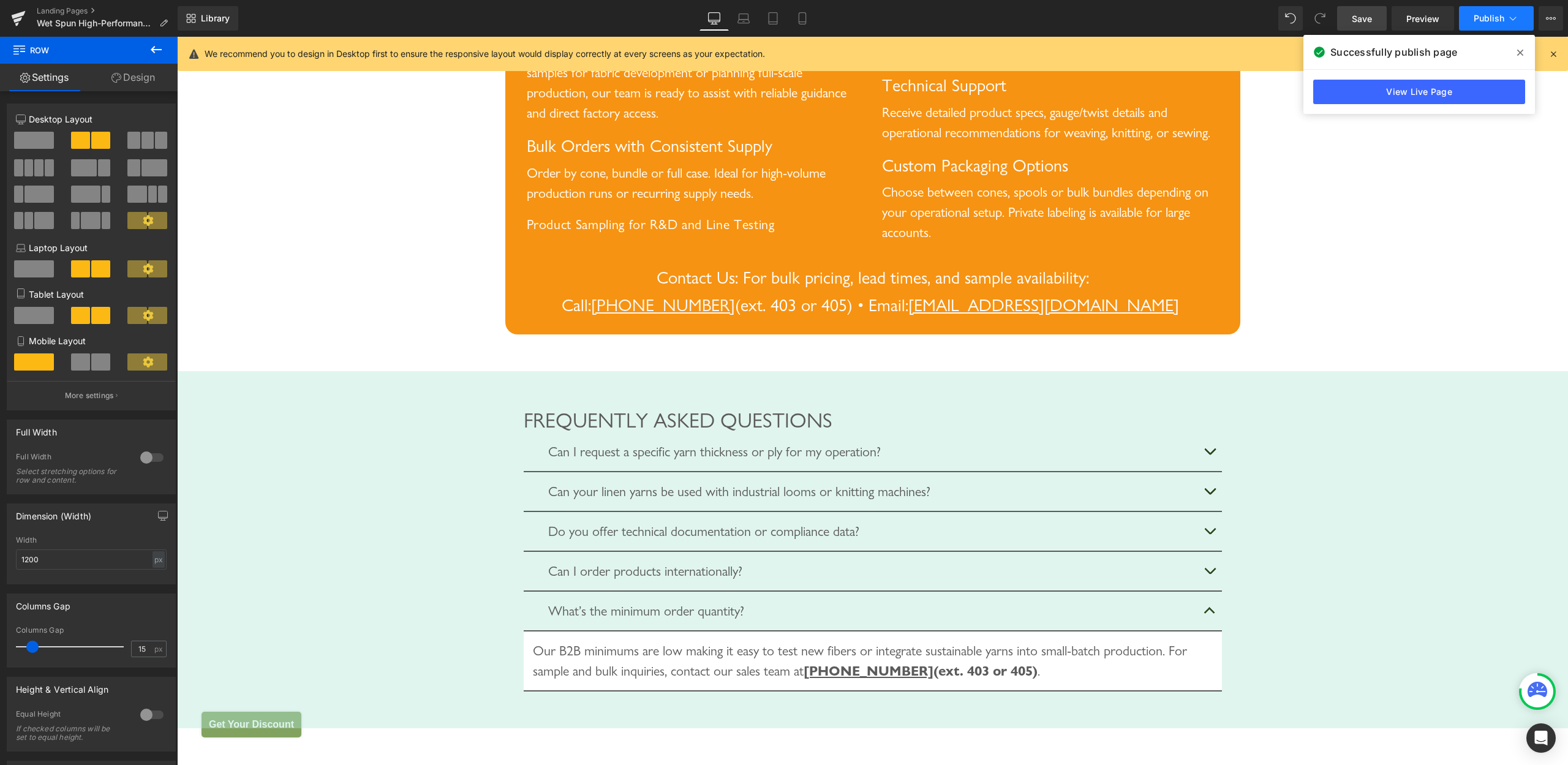
click at [1467, 29] on button "Publish" at bounding box center [1496, 19] width 75 height 25
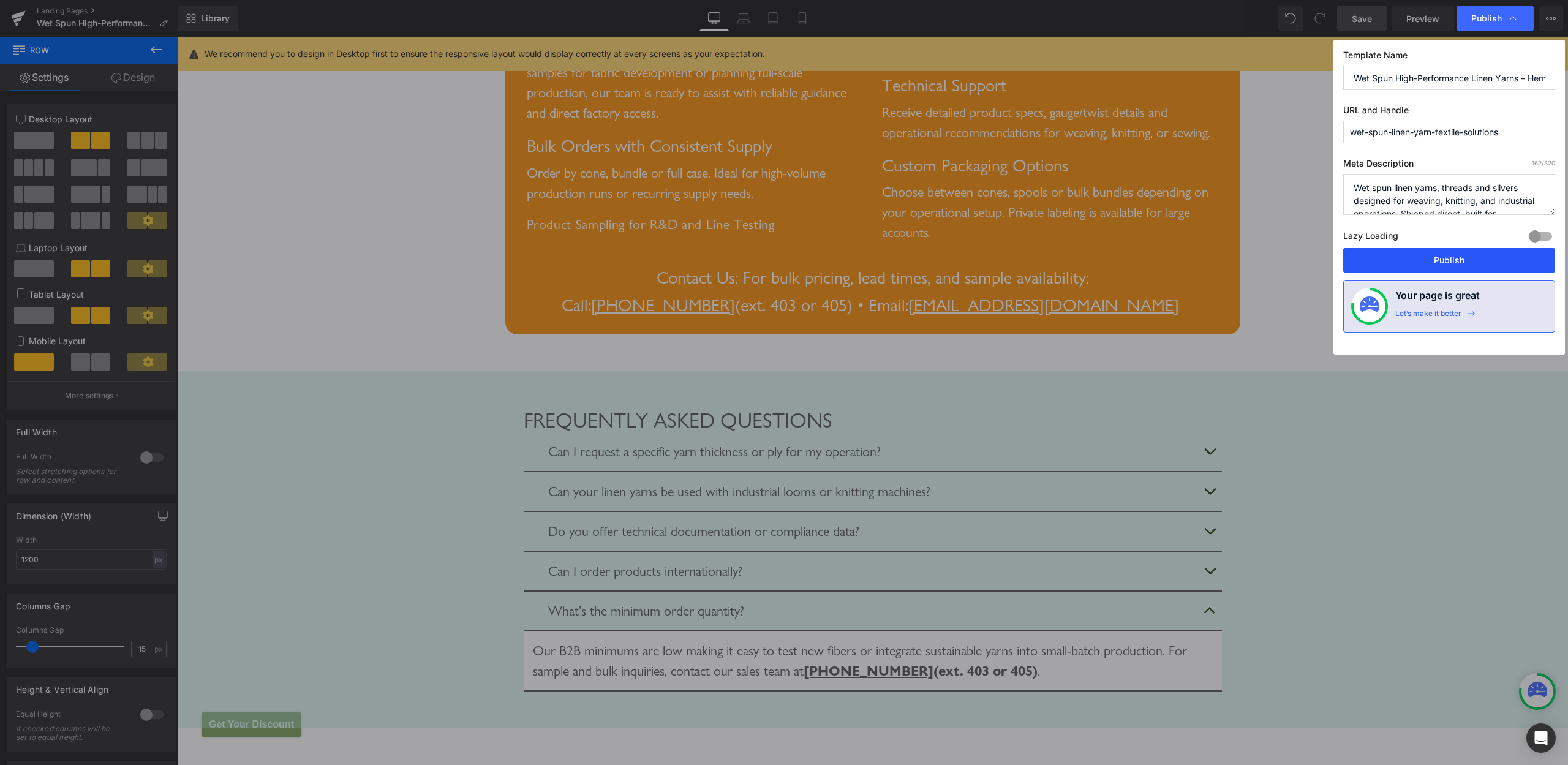
click at [1461, 260] on button "Publish" at bounding box center [1449, 261] width 212 height 25
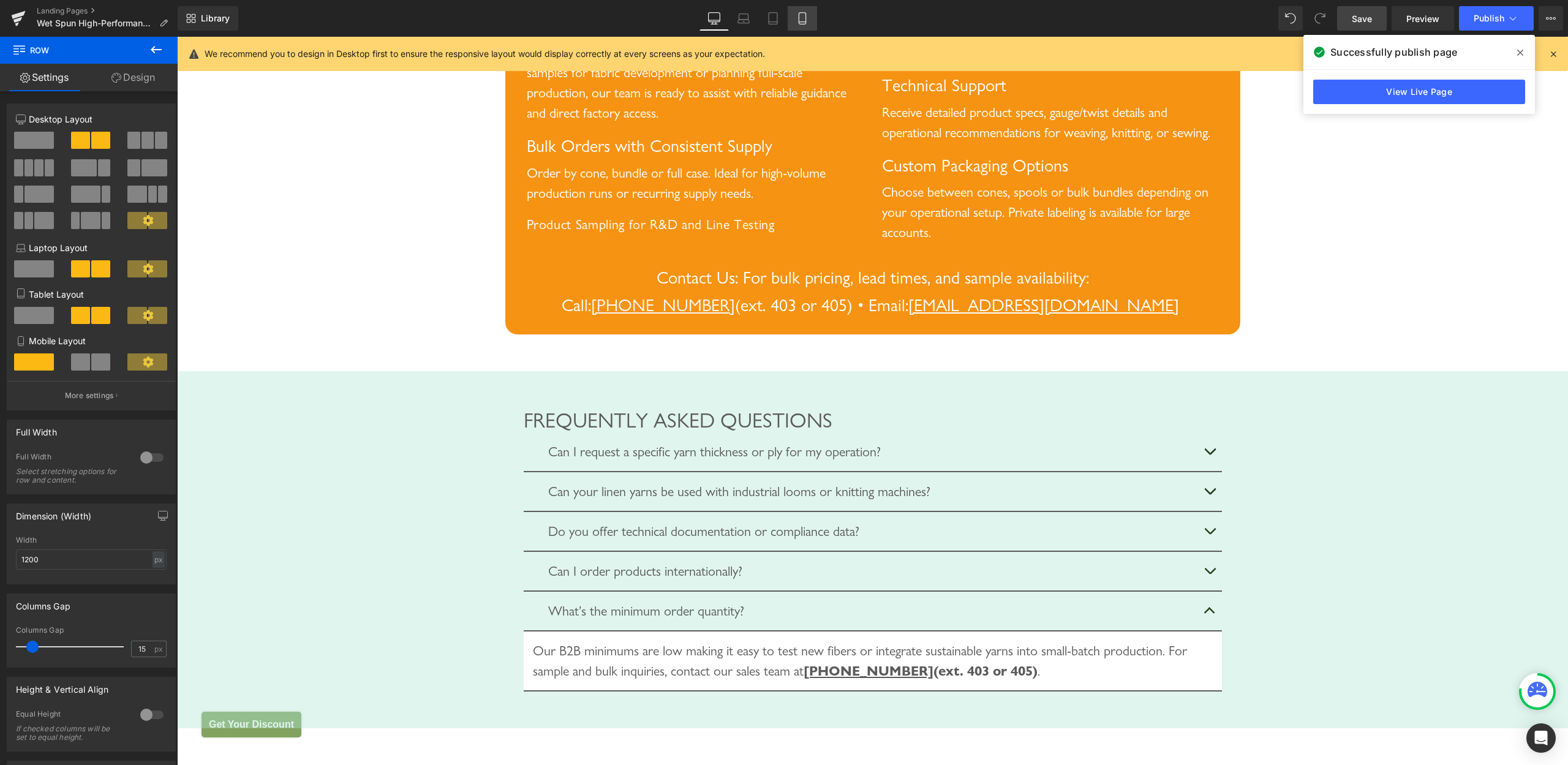
click at [814, 23] on link "Mobile" at bounding box center [803, 19] width 30 height 25
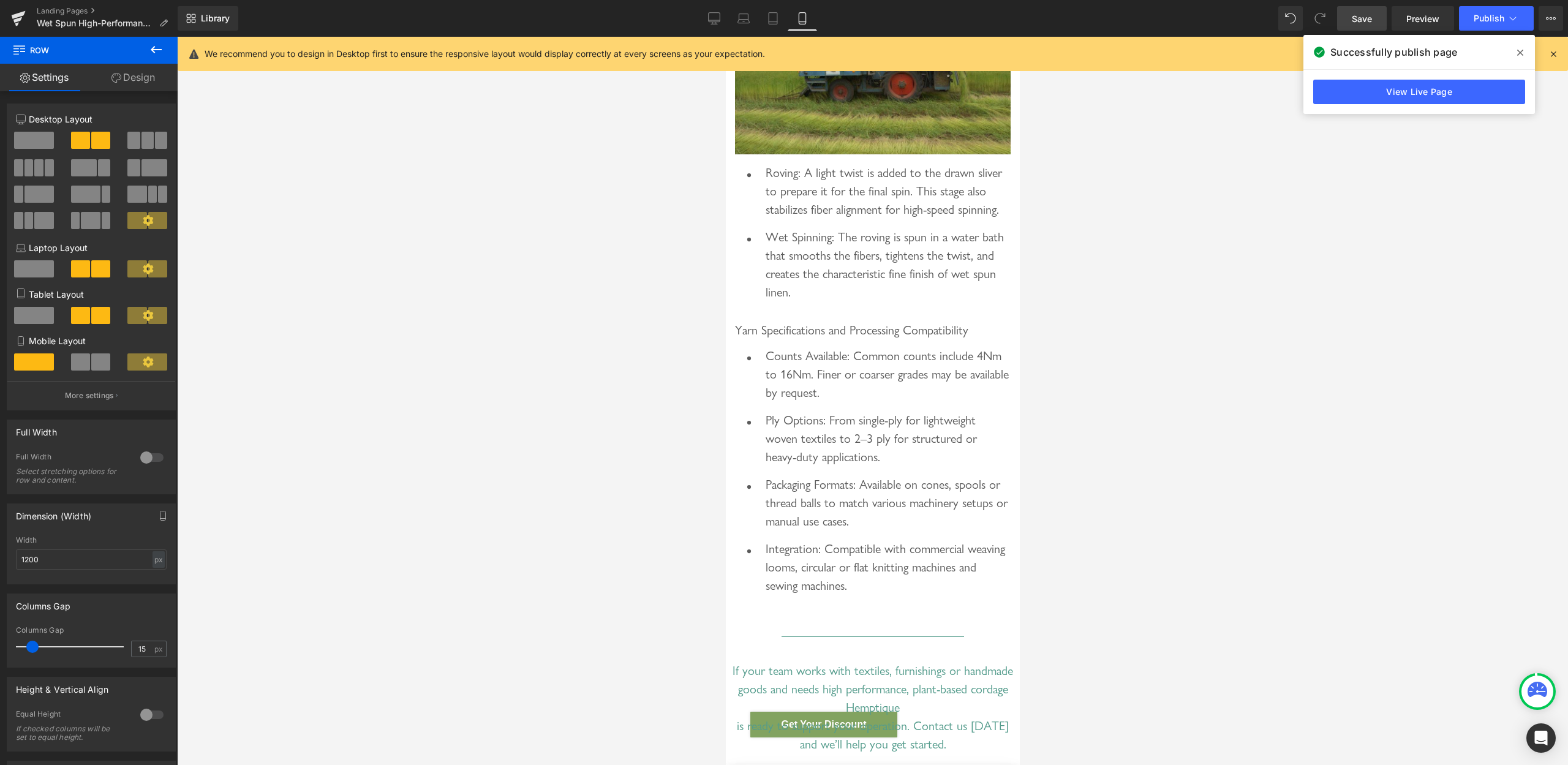
scroll to position [3861, 0]
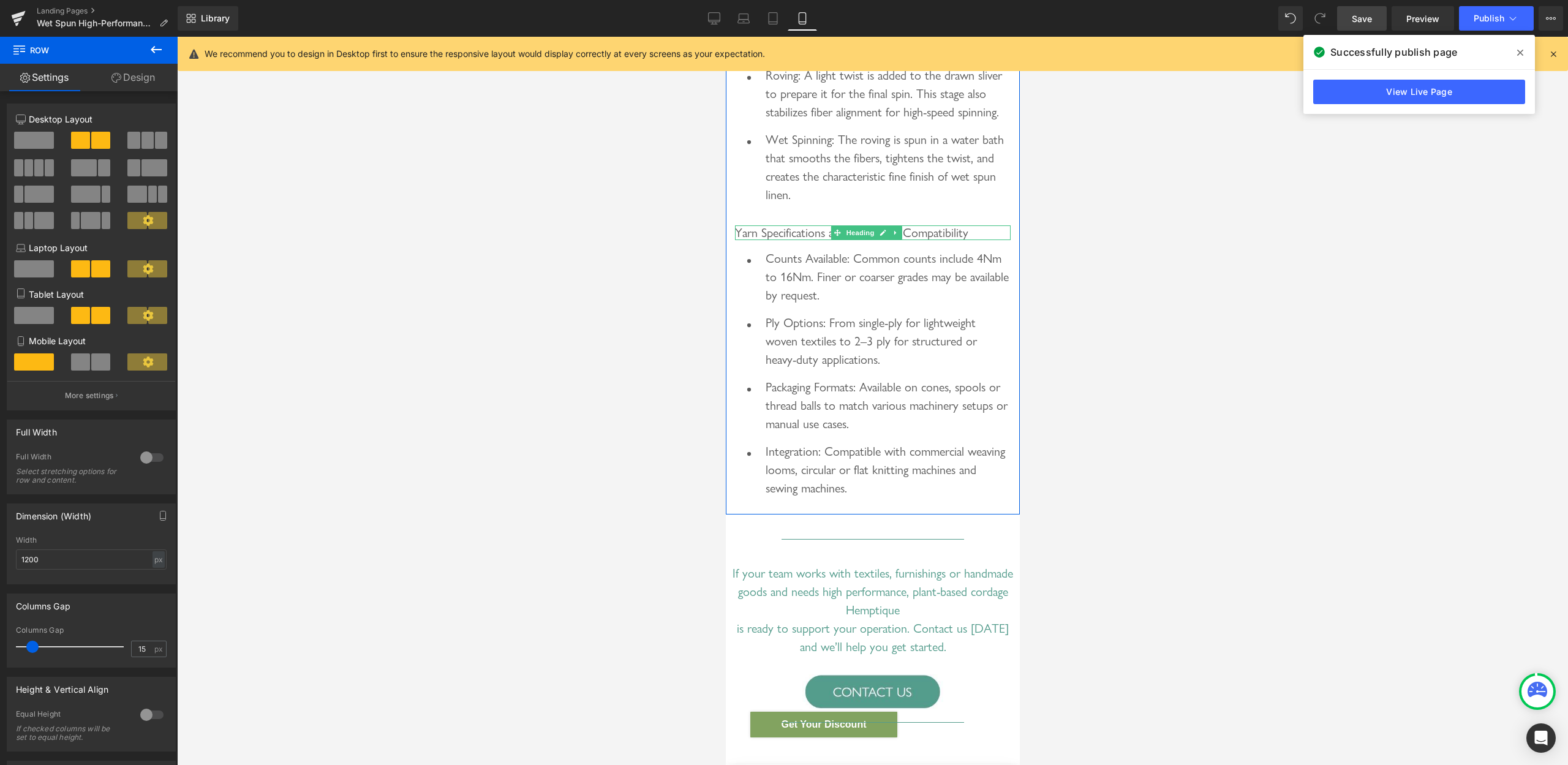
click at [817, 240] on span "Yarn Specifications and Processing Compatibility" at bounding box center [851, 233] width 234 height 15
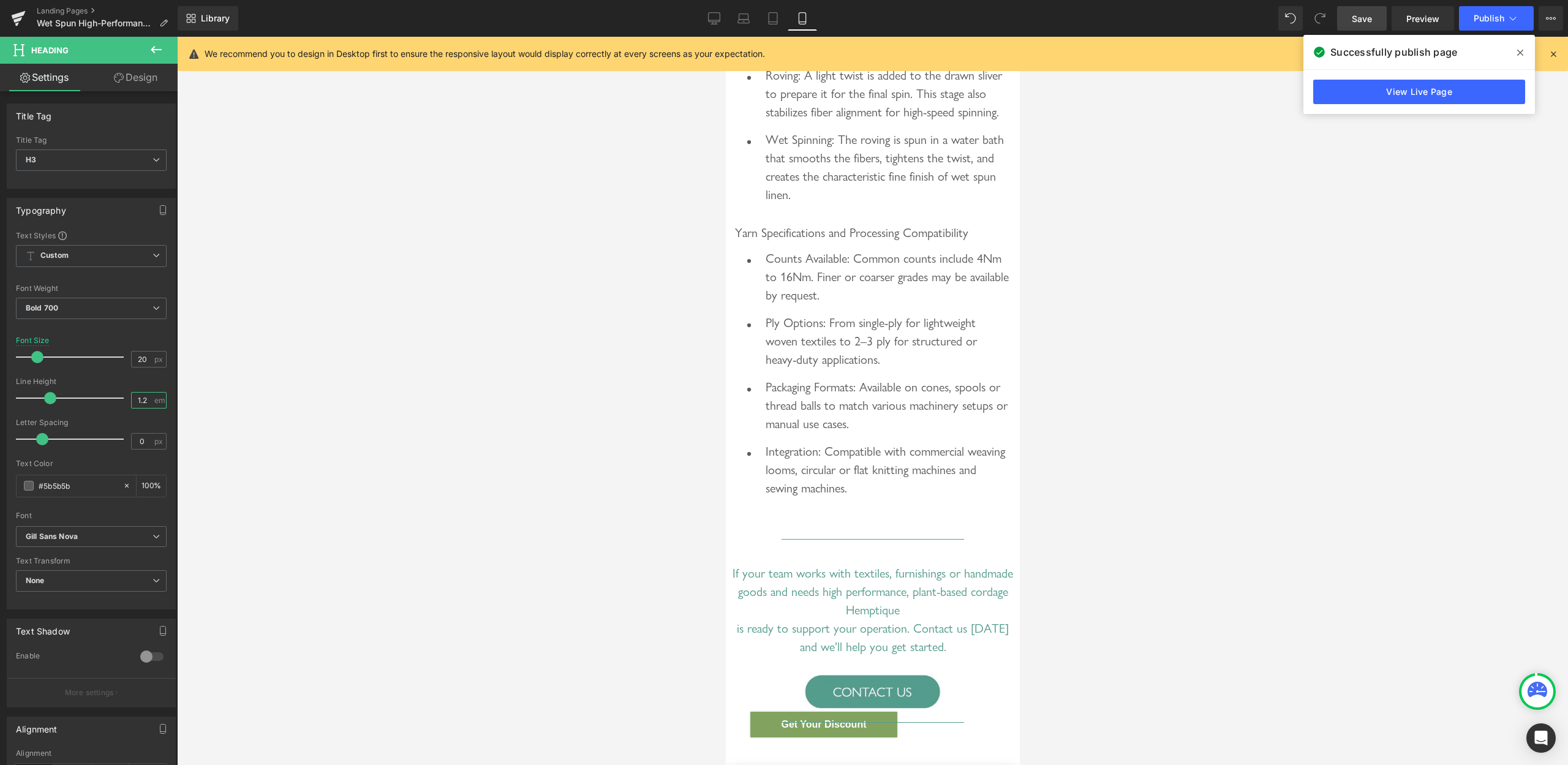
click at [133, 401] on input "1.2" at bounding box center [142, 400] width 22 height 15
type input "1.5"
click at [1364, 19] on span "Save" at bounding box center [1362, 19] width 20 height 13
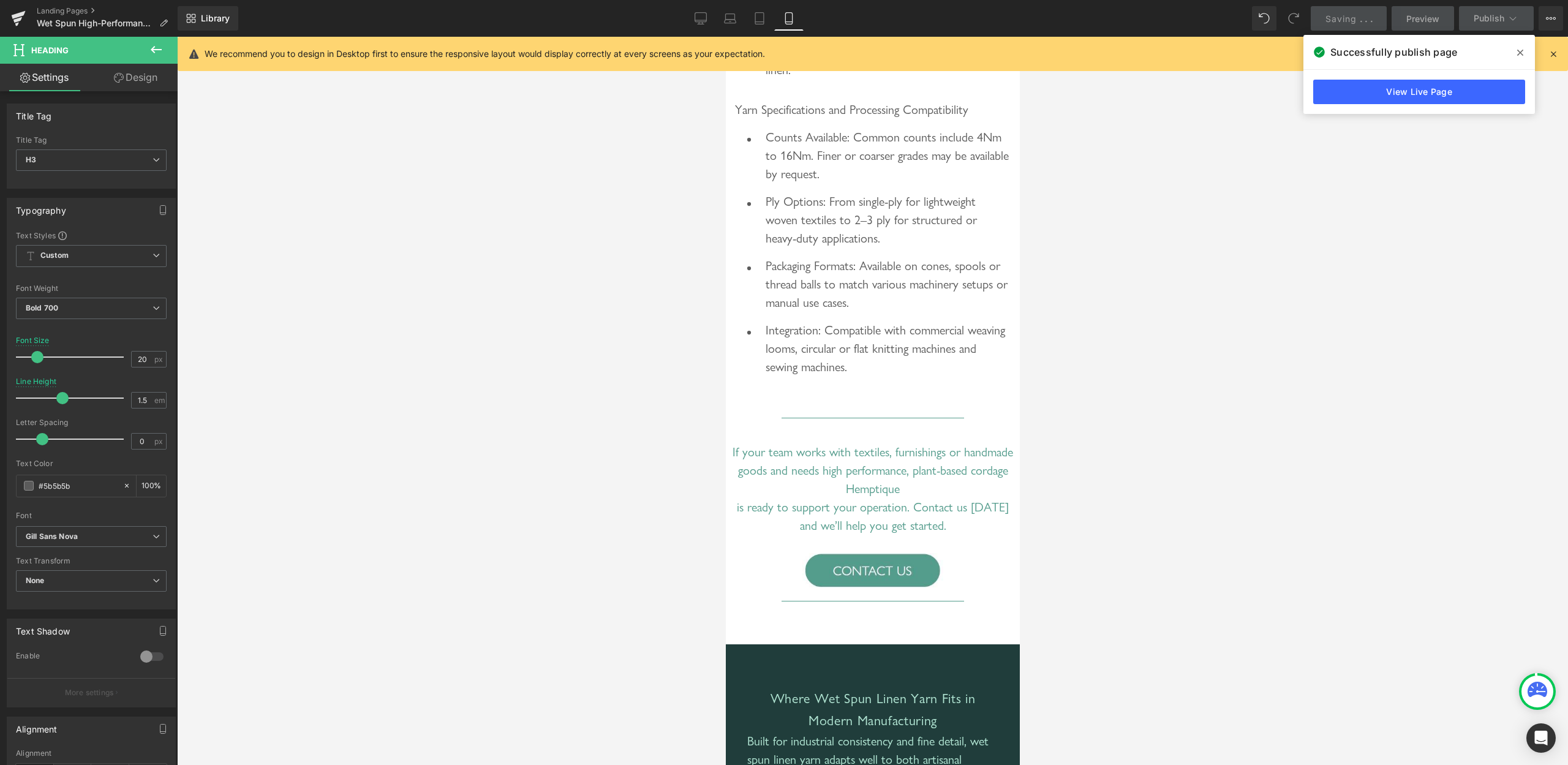
scroll to position [4236, 0]
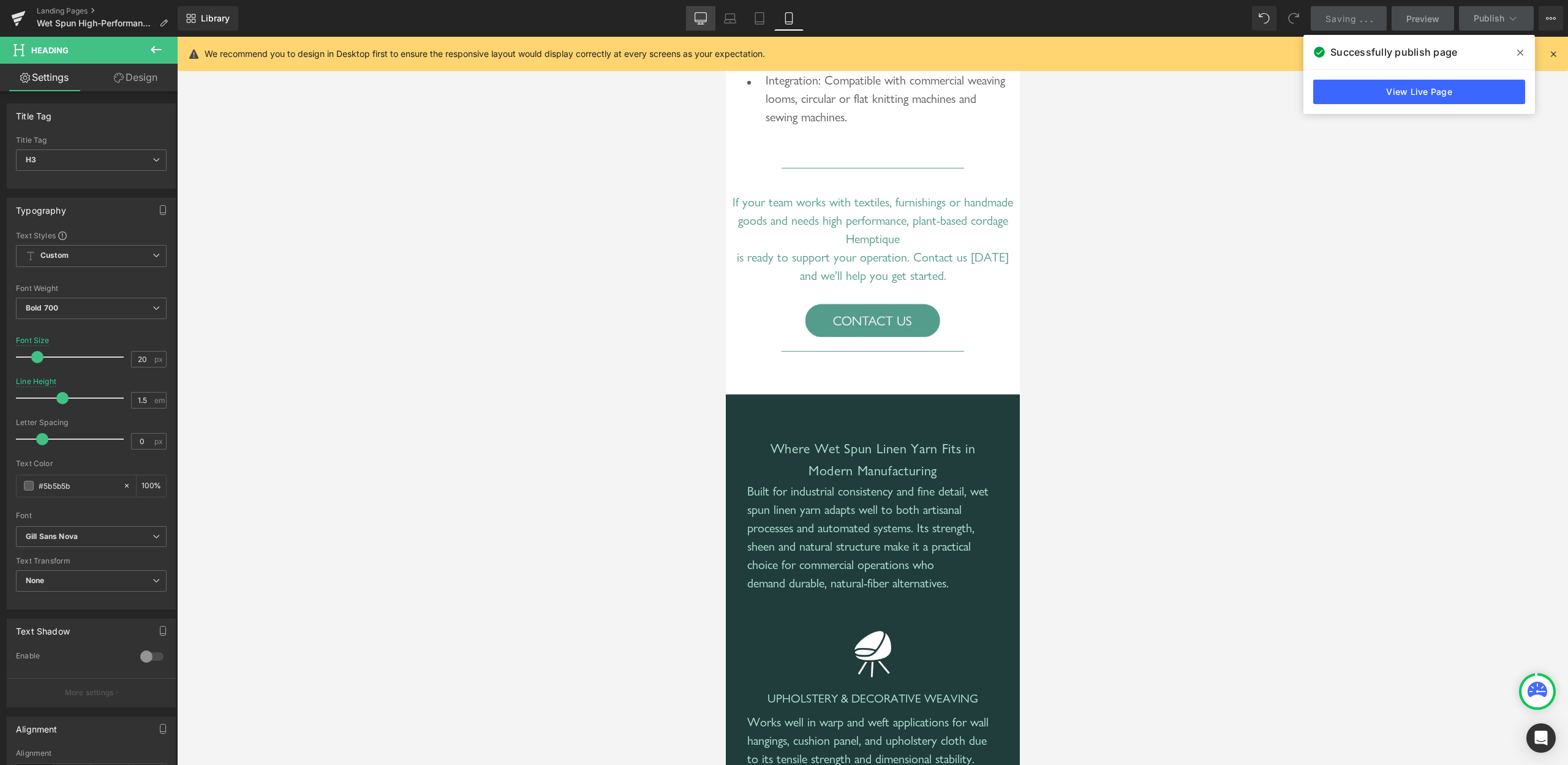
drag, startPoint x: 704, startPoint y: 14, endPoint x: 681, endPoint y: 107, distance: 95.8
click at [704, 14] on icon at bounding box center [701, 19] width 12 height 12
type input "28"
type input "1.2"
type input "100"
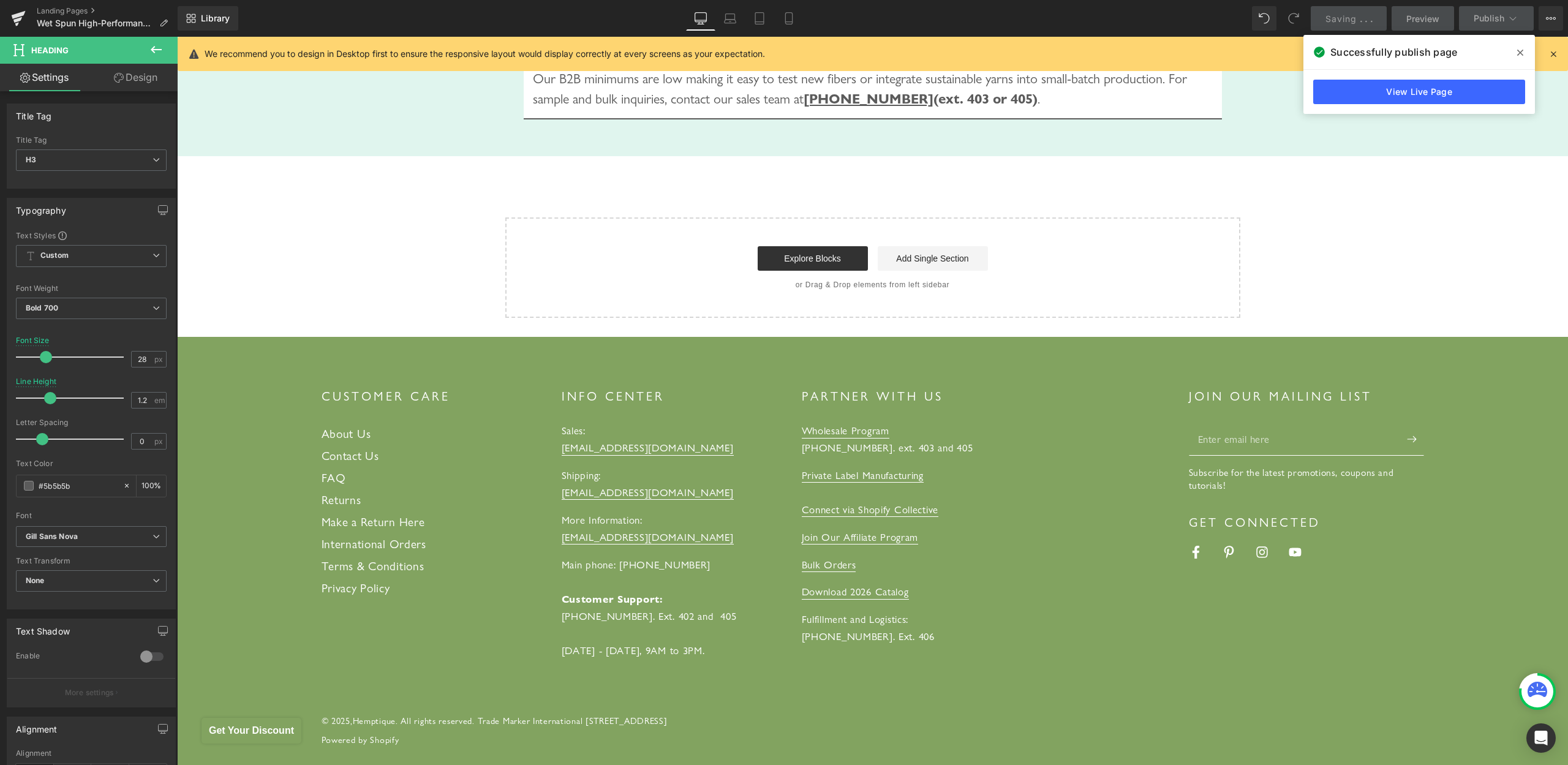
scroll to position [1546, 0]
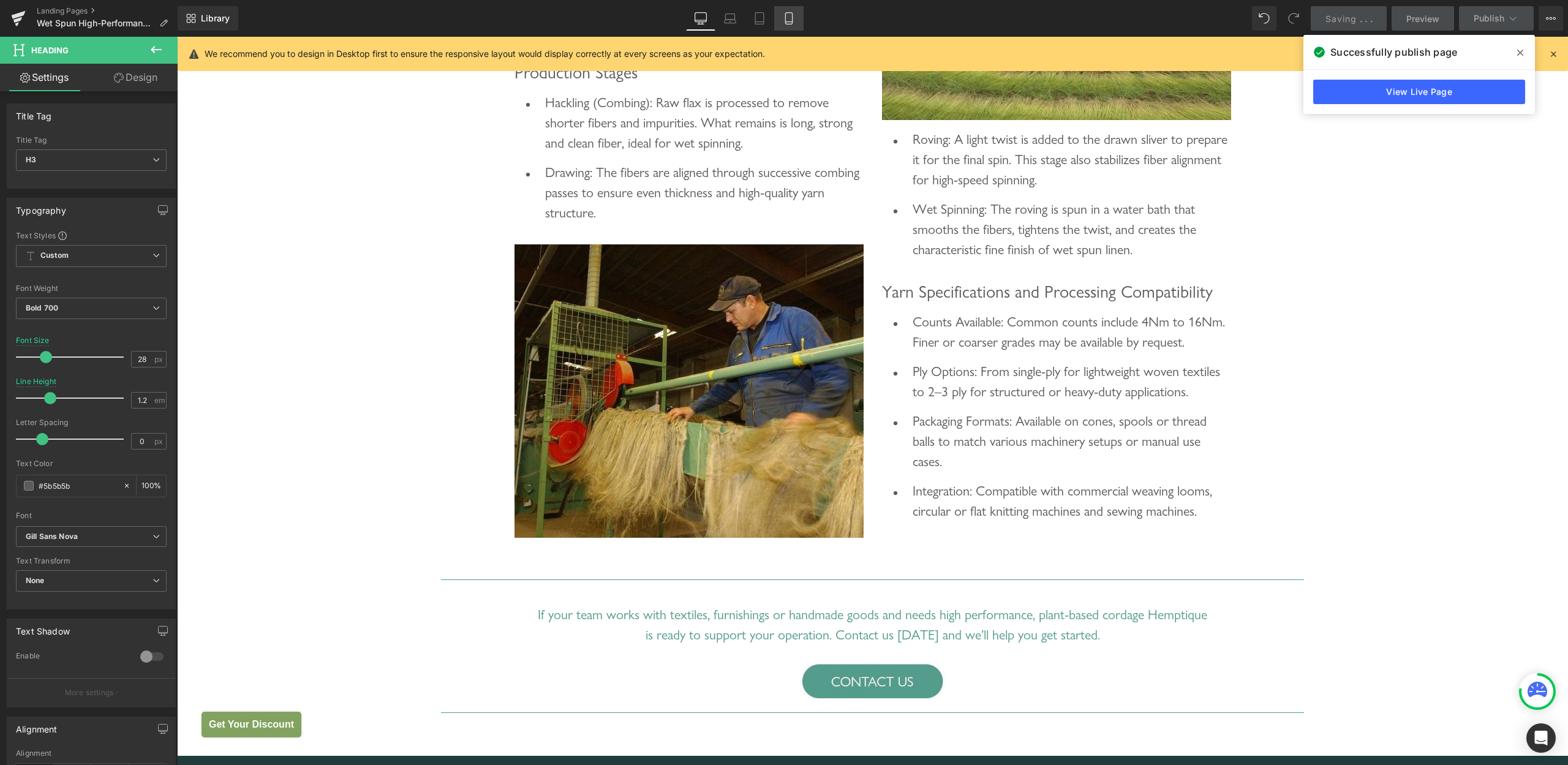
click at [780, 20] on link "Mobile" at bounding box center [789, 19] width 30 height 25
type input "20"
type input "1.5"
type input "100"
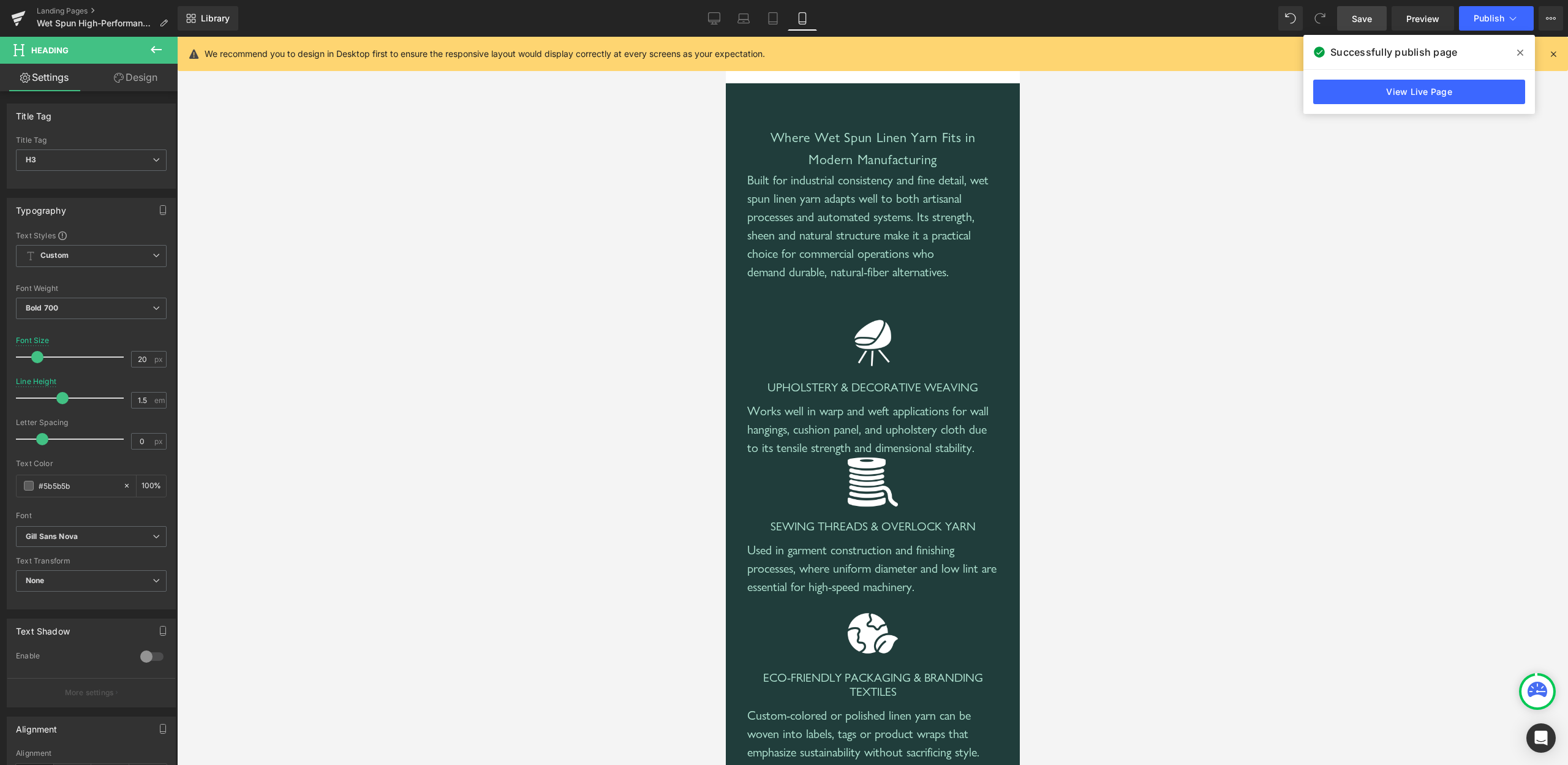
scroll to position [4859, 0]
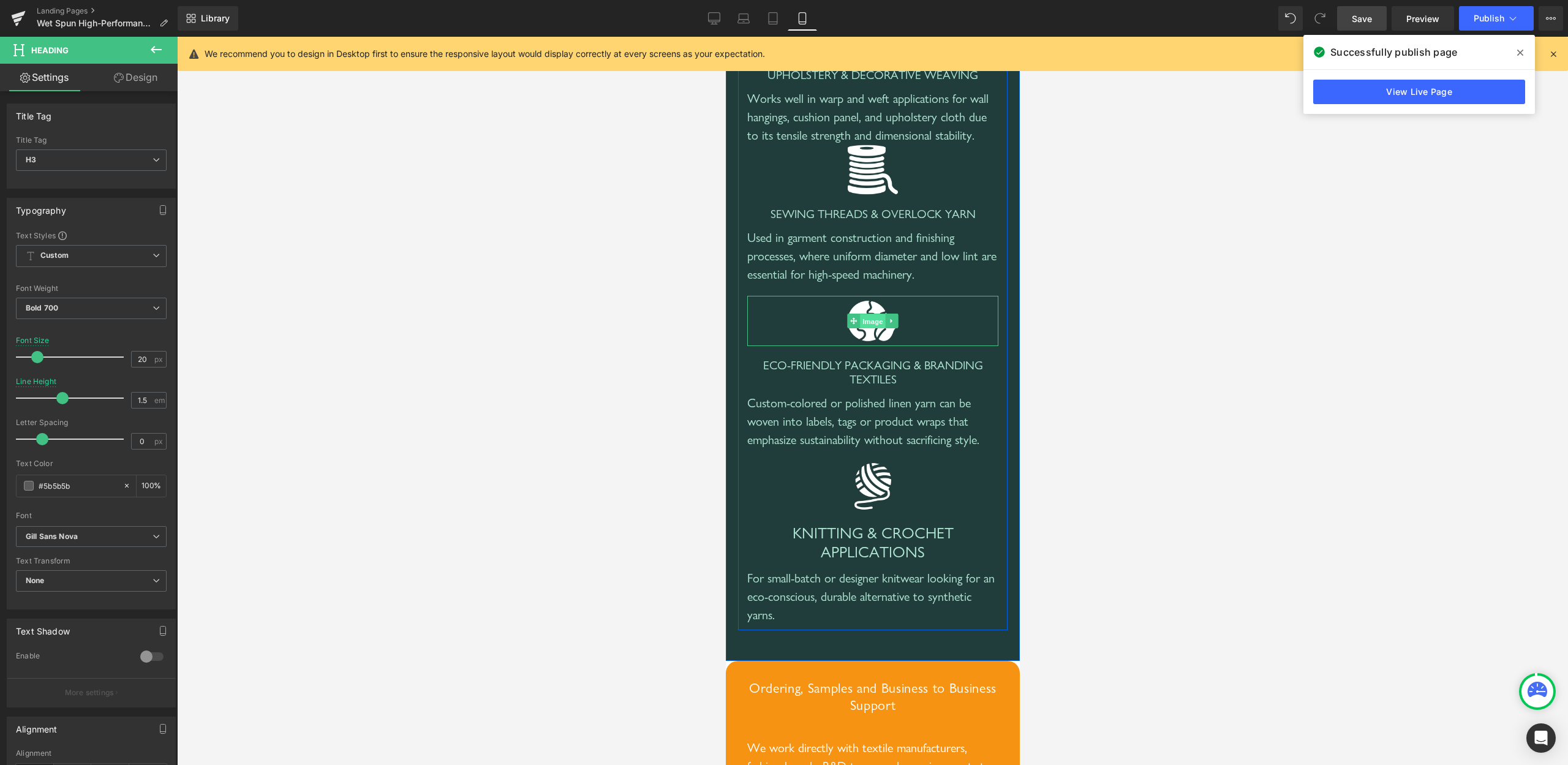
click at [861, 329] on span "Image" at bounding box center [872, 322] width 26 height 15
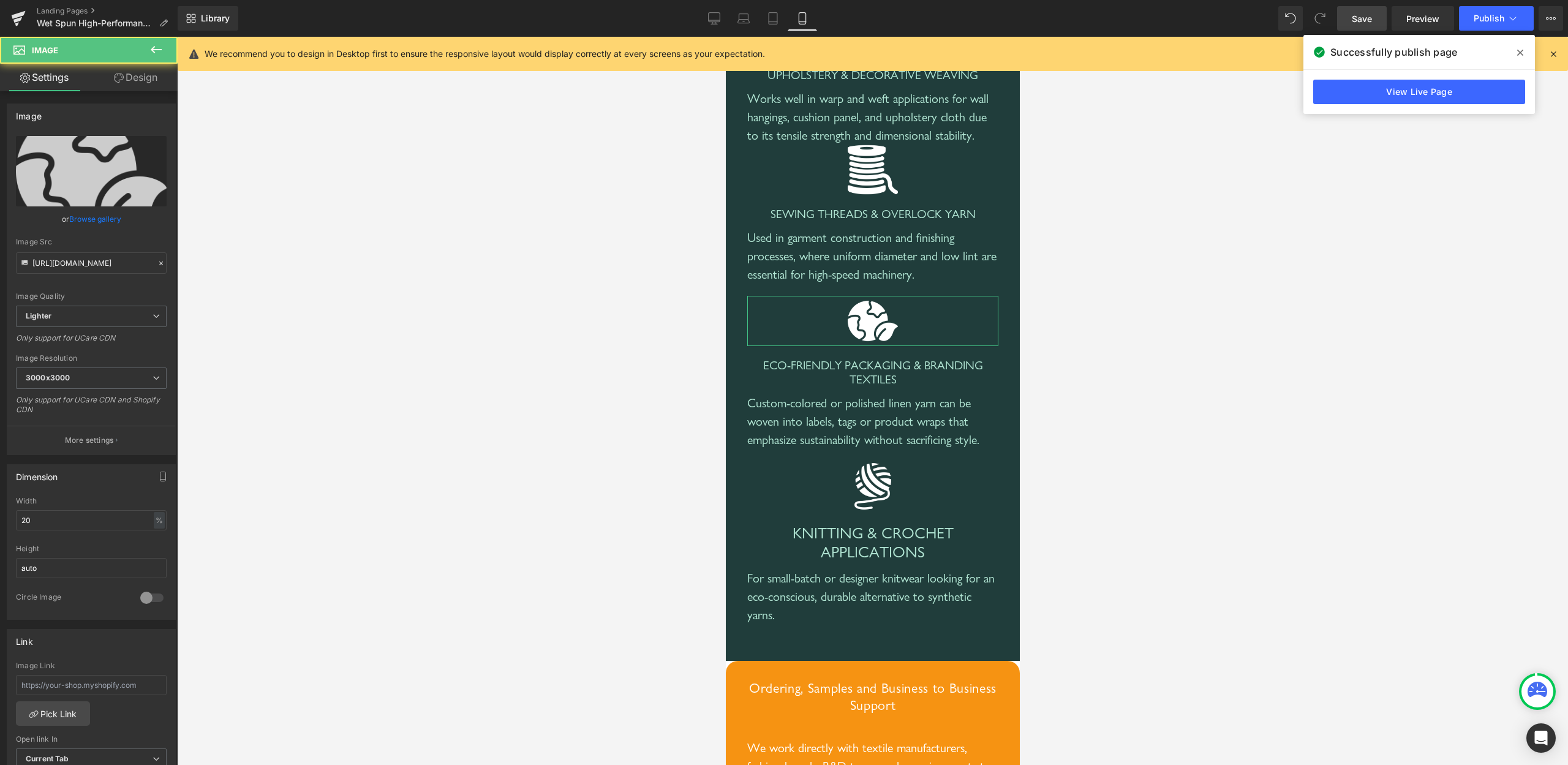
click at [141, 80] on link "Design" at bounding box center [136, 77] width 89 height 28
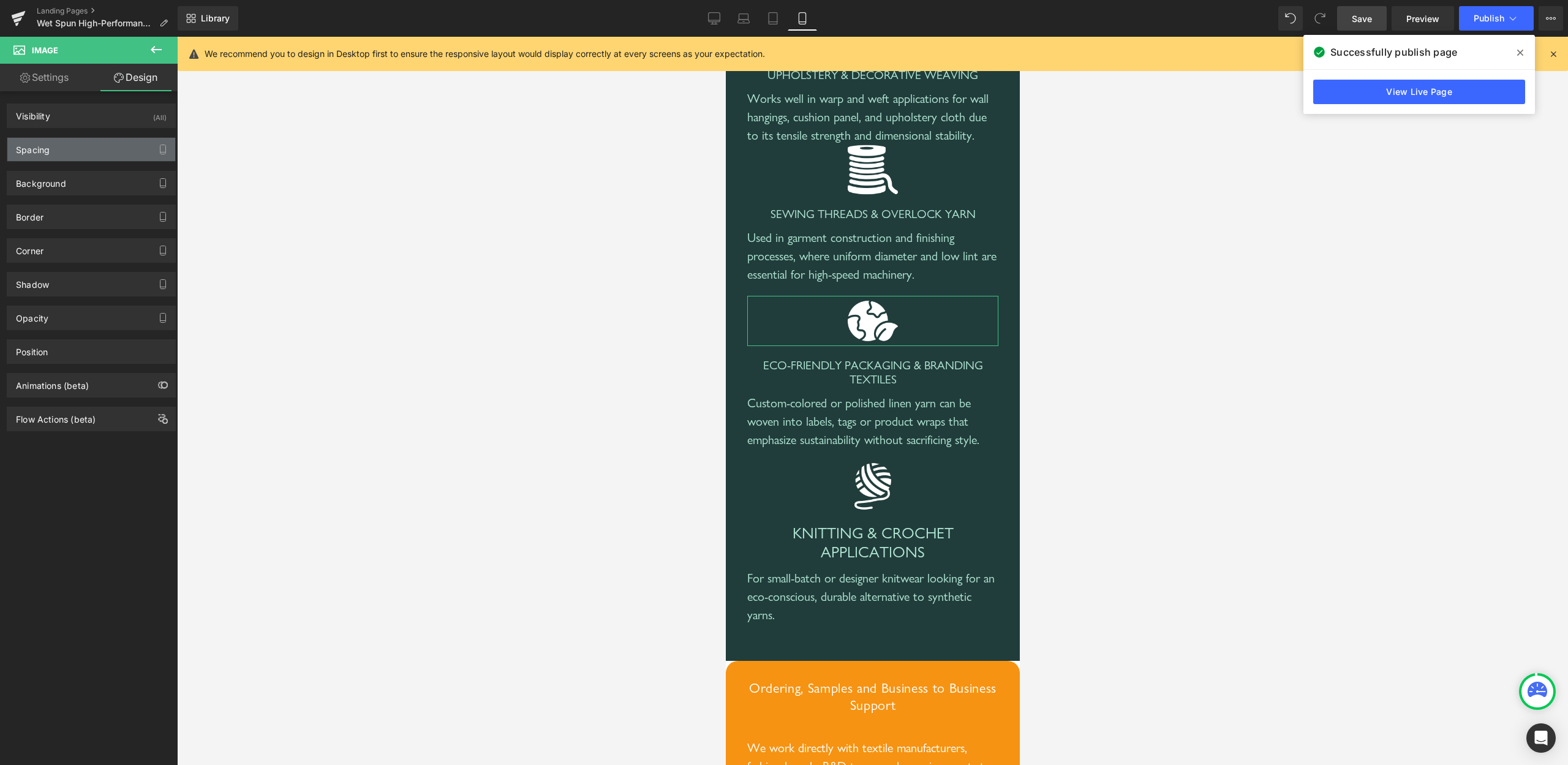
click at [64, 148] on div "Spacing" at bounding box center [91, 150] width 168 height 23
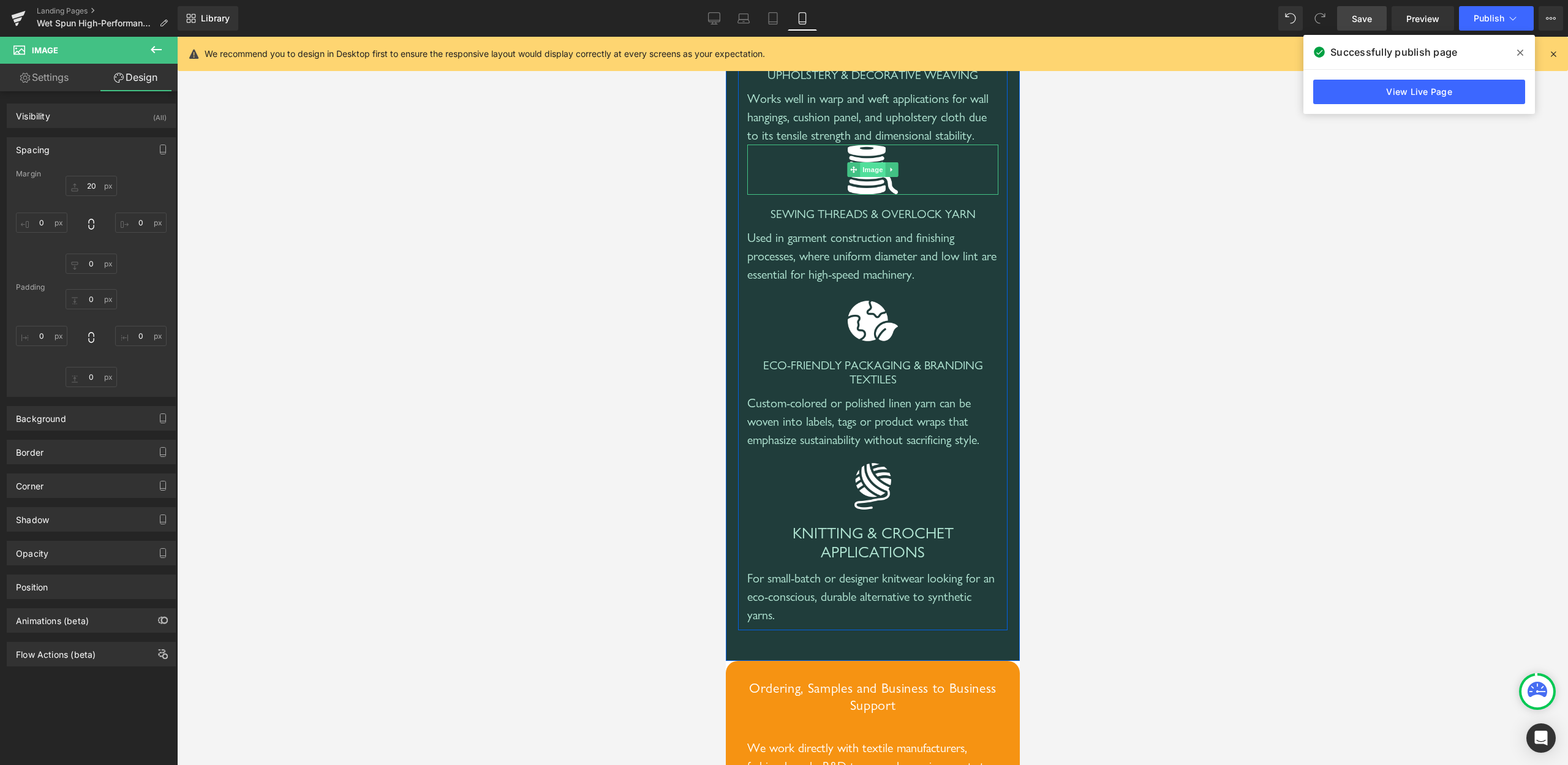
click at [872, 177] on span "Image" at bounding box center [872, 170] width 26 height 15
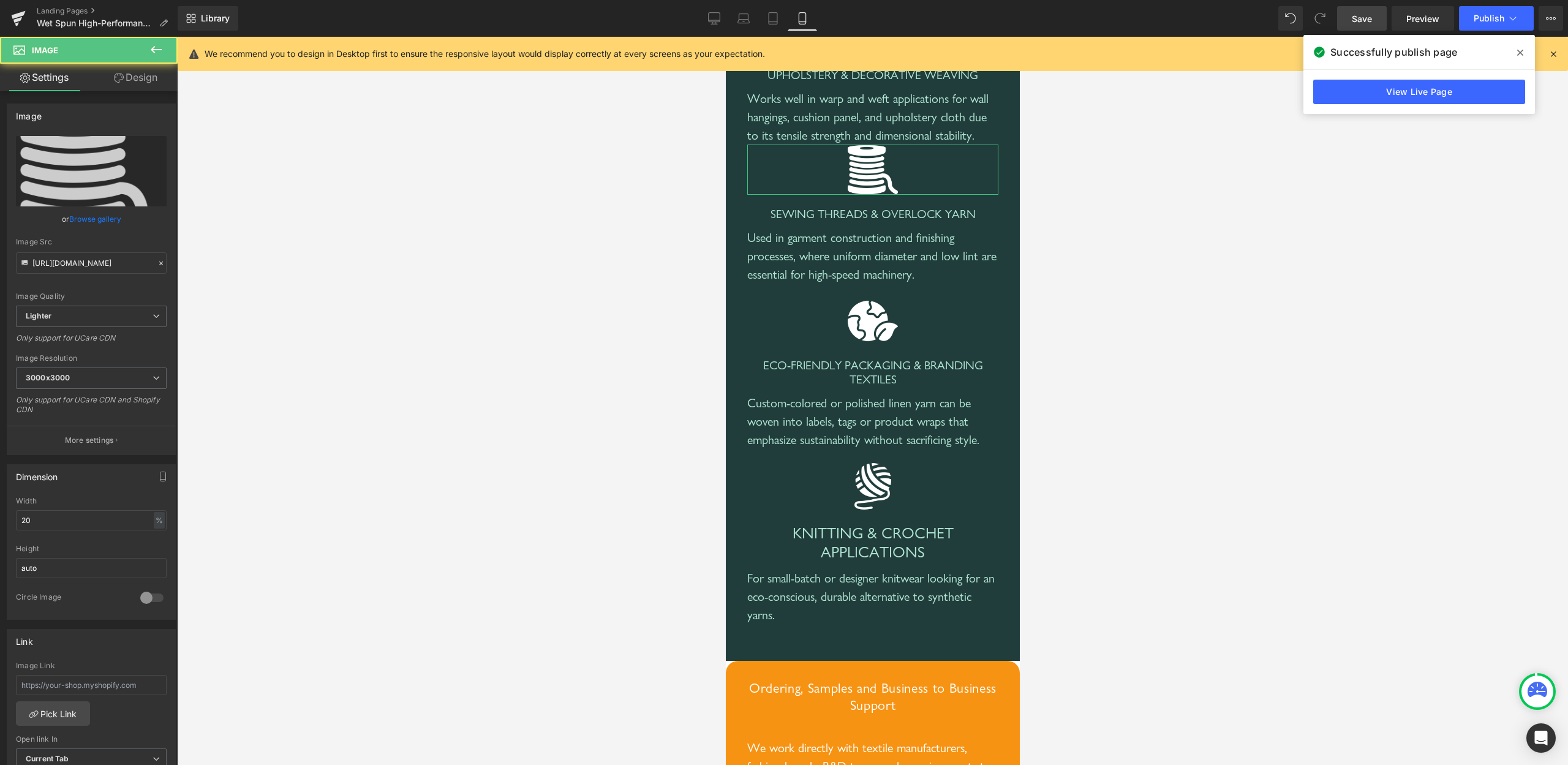
click at [137, 78] on link "Design" at bounding box center [136, 77] width 89 height 28
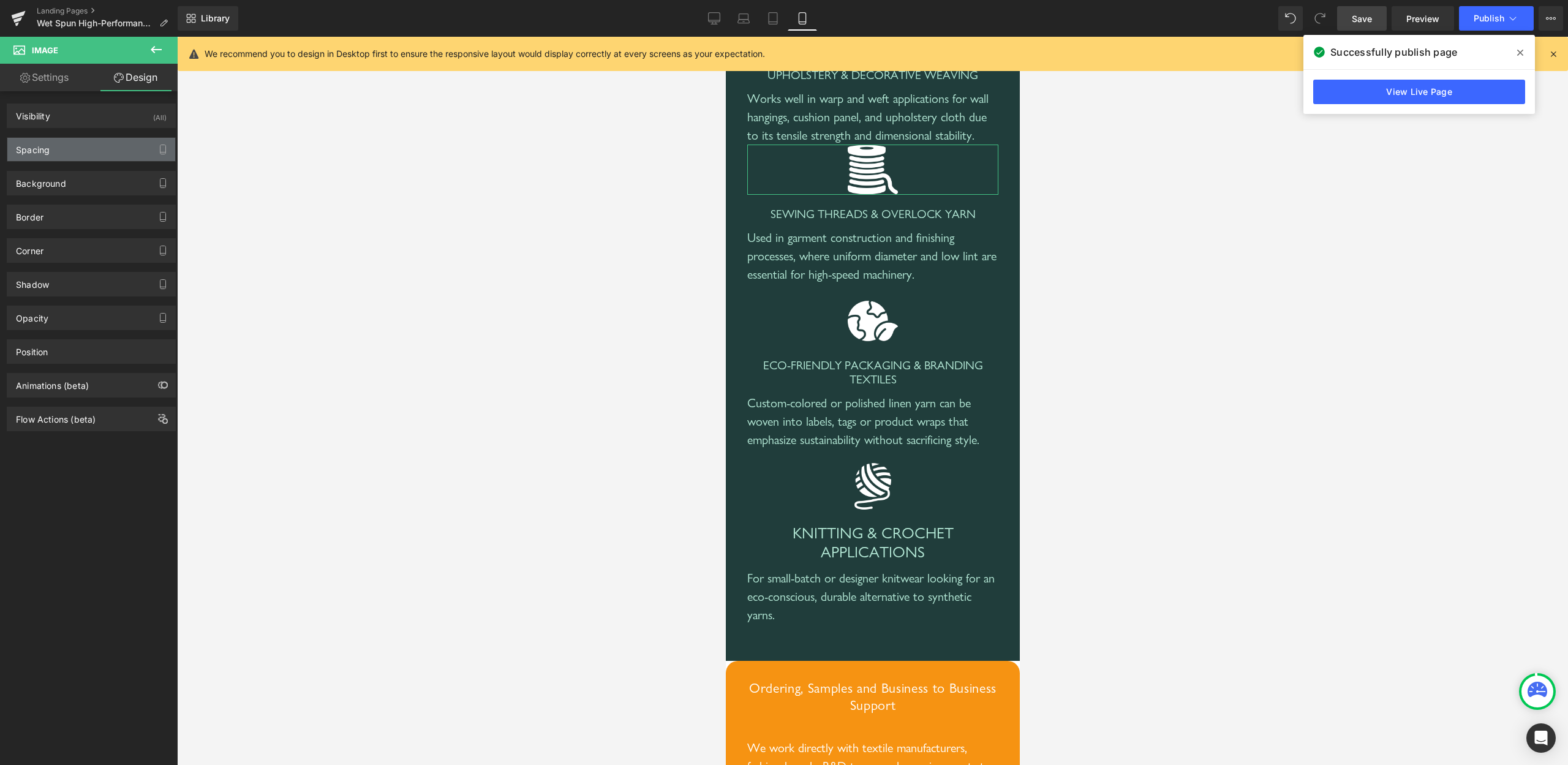
click at [88, 145] on div "Spacing" at bounding box center [91, 150] width 168 height 23
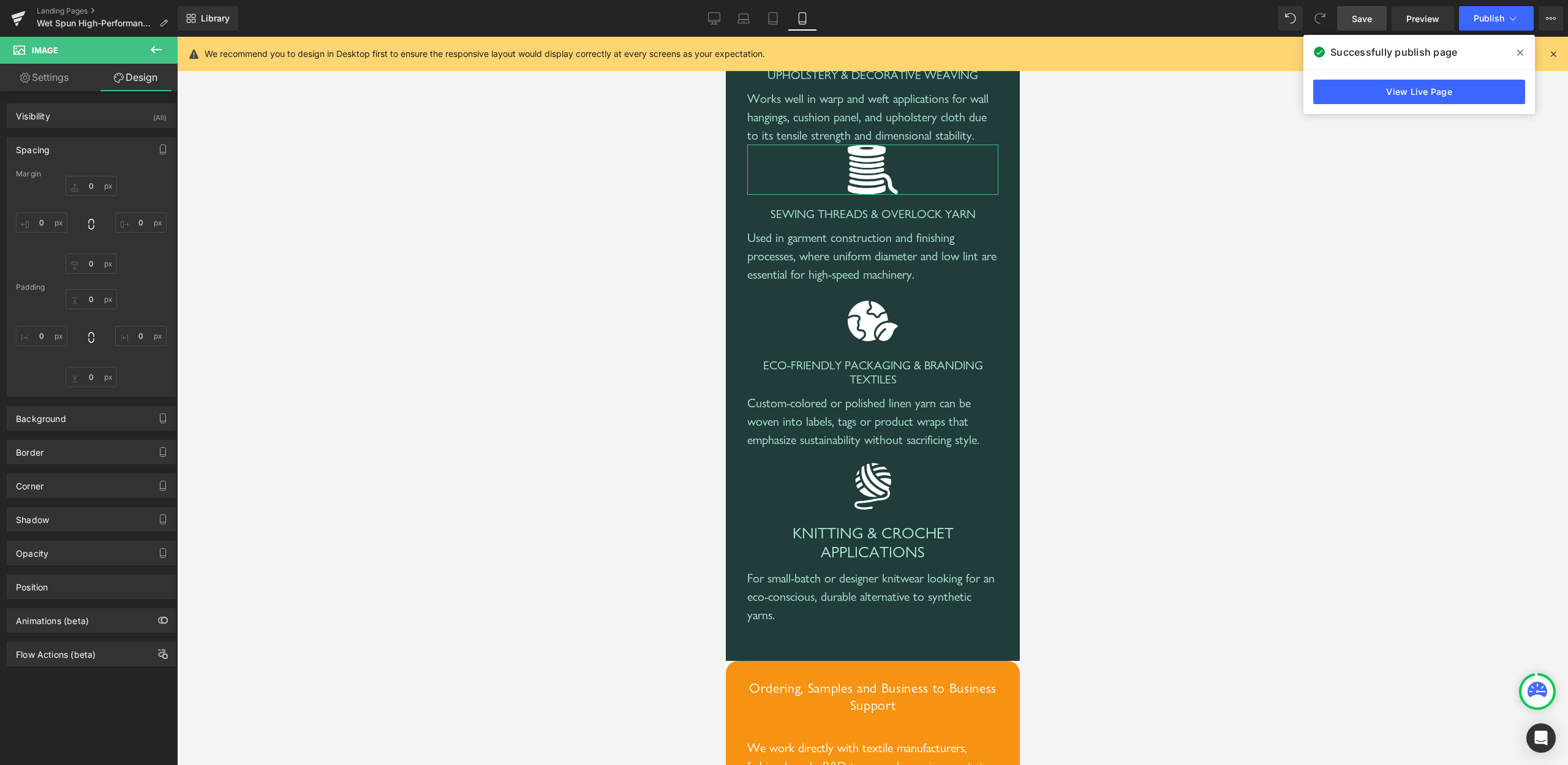
click at [90, 177] on div "Margin" at bounding box center [91, 174] width 151 height 9
click at [86, 182] on input "0" at bounding box center [91, 186] width 51 height 20
click at [81, 184] on input "0" at bounding box center [91, 186] width 51 height 20
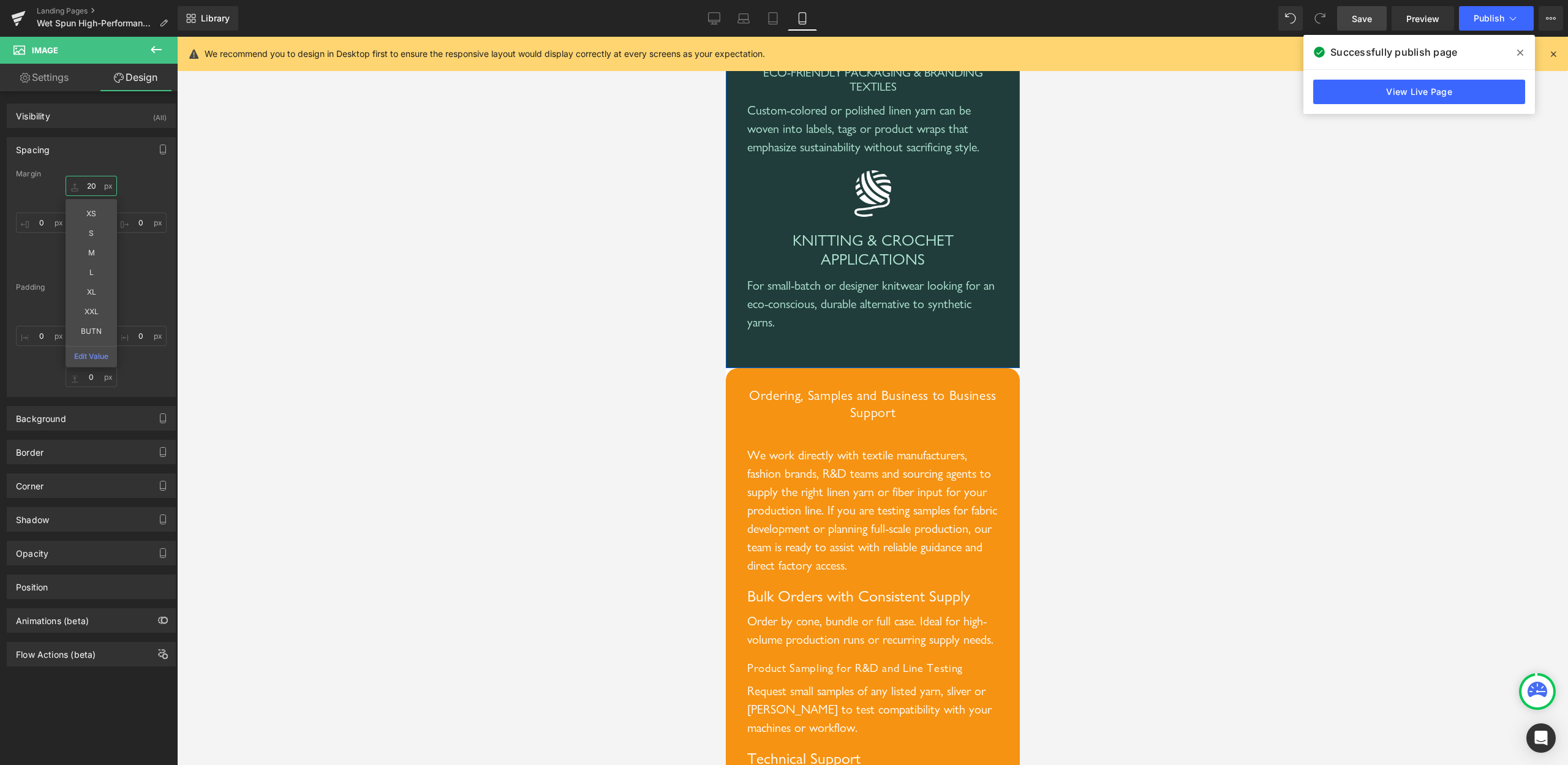
scroll to position [5172, 0]
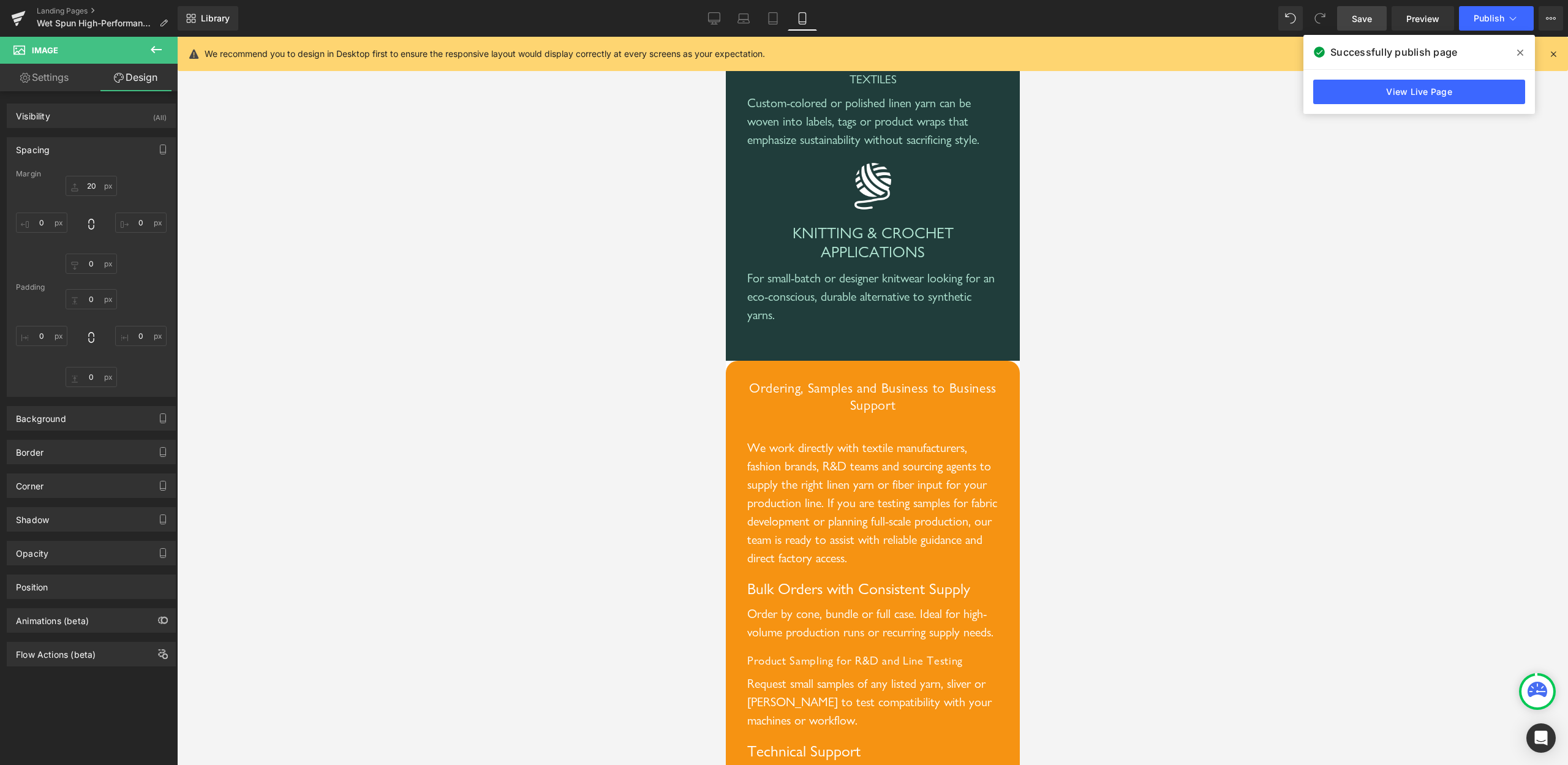
click at [1367, 15] on span "Save" at bounding box center [1362, 19] width 20 height 13
click at [714, 17] on icon at bounding box center [714, 19] width 12 height 12
type input "0"
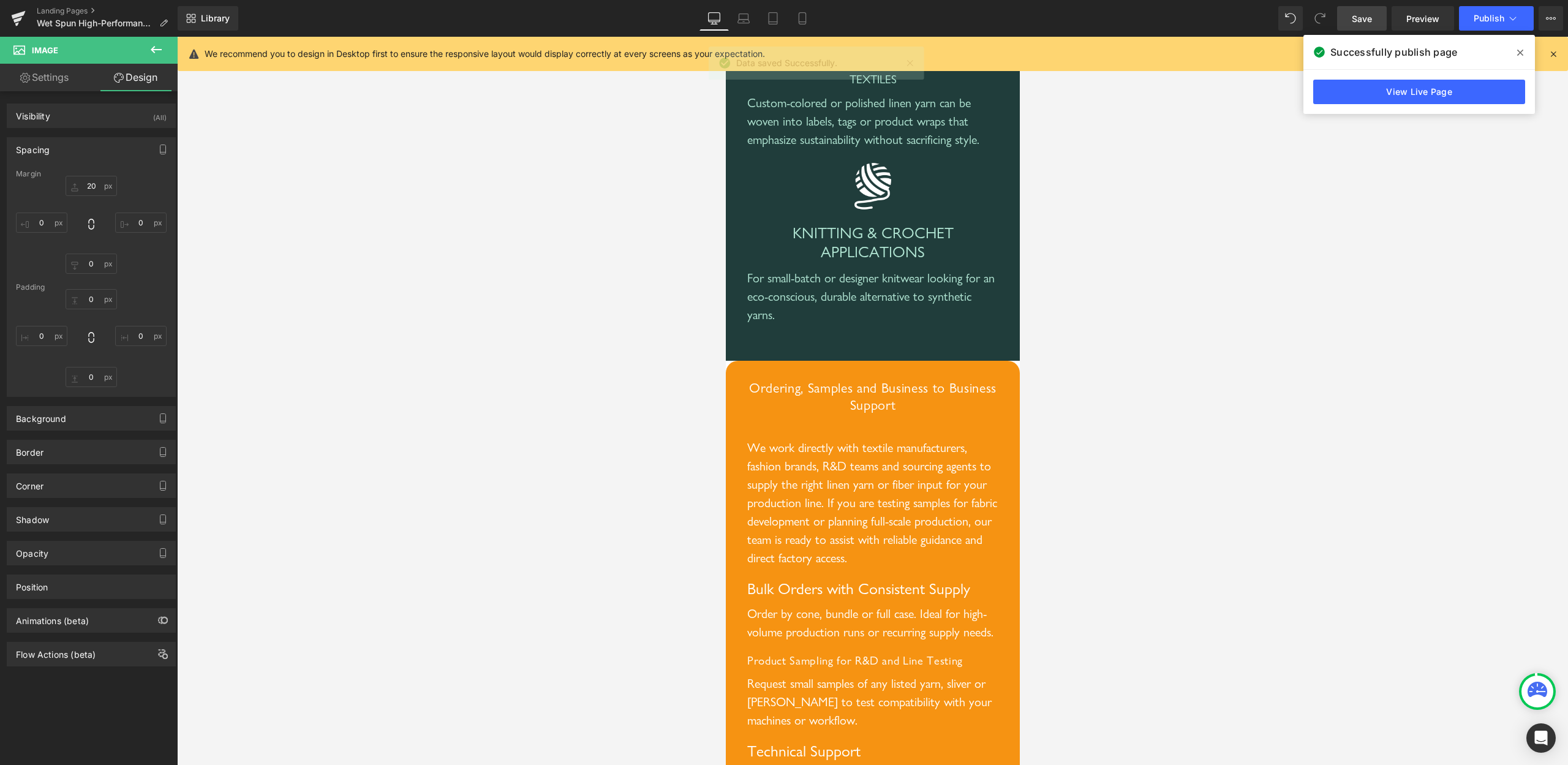
type input "0"
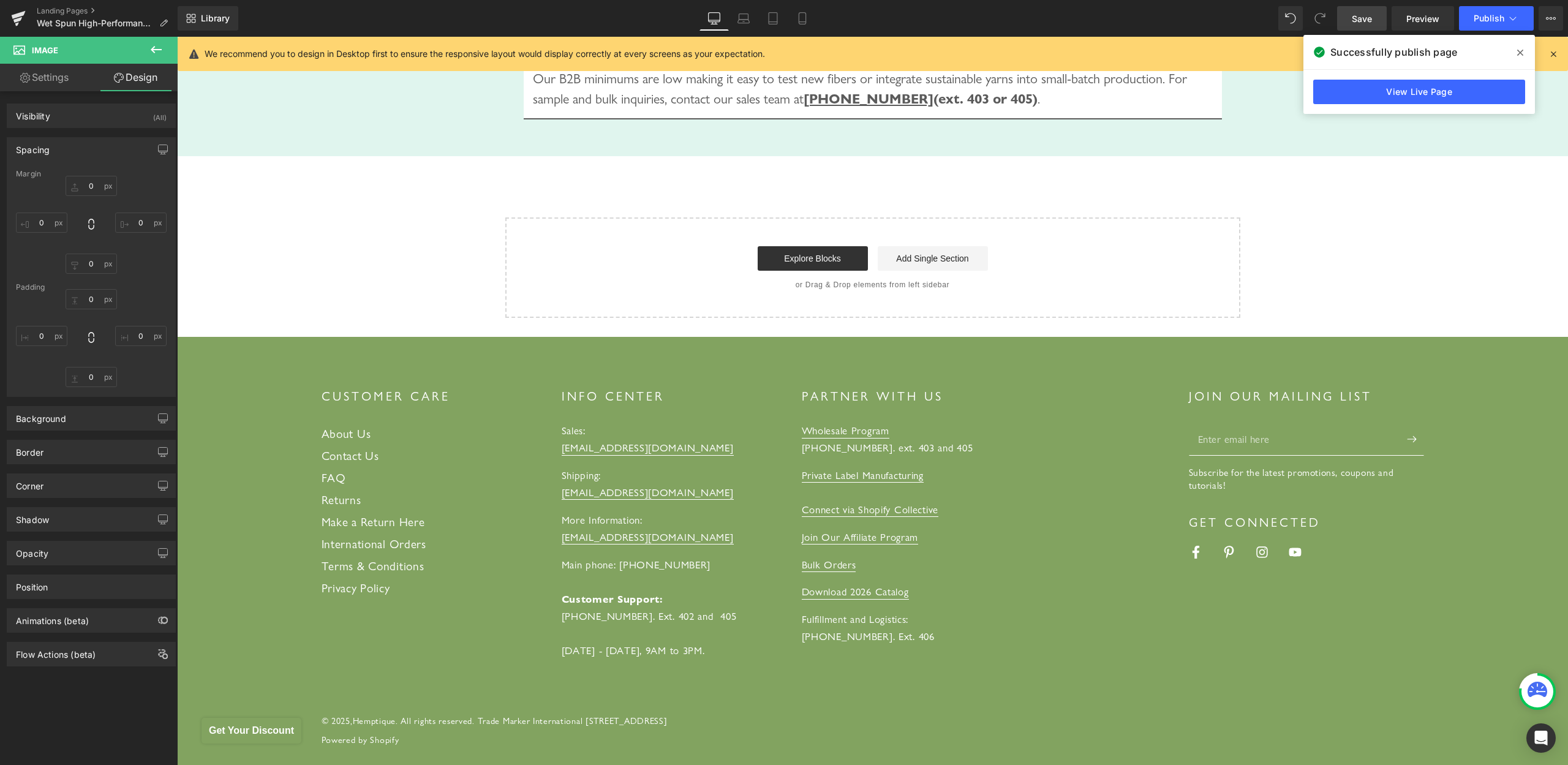
scroll to position [2257, 0]
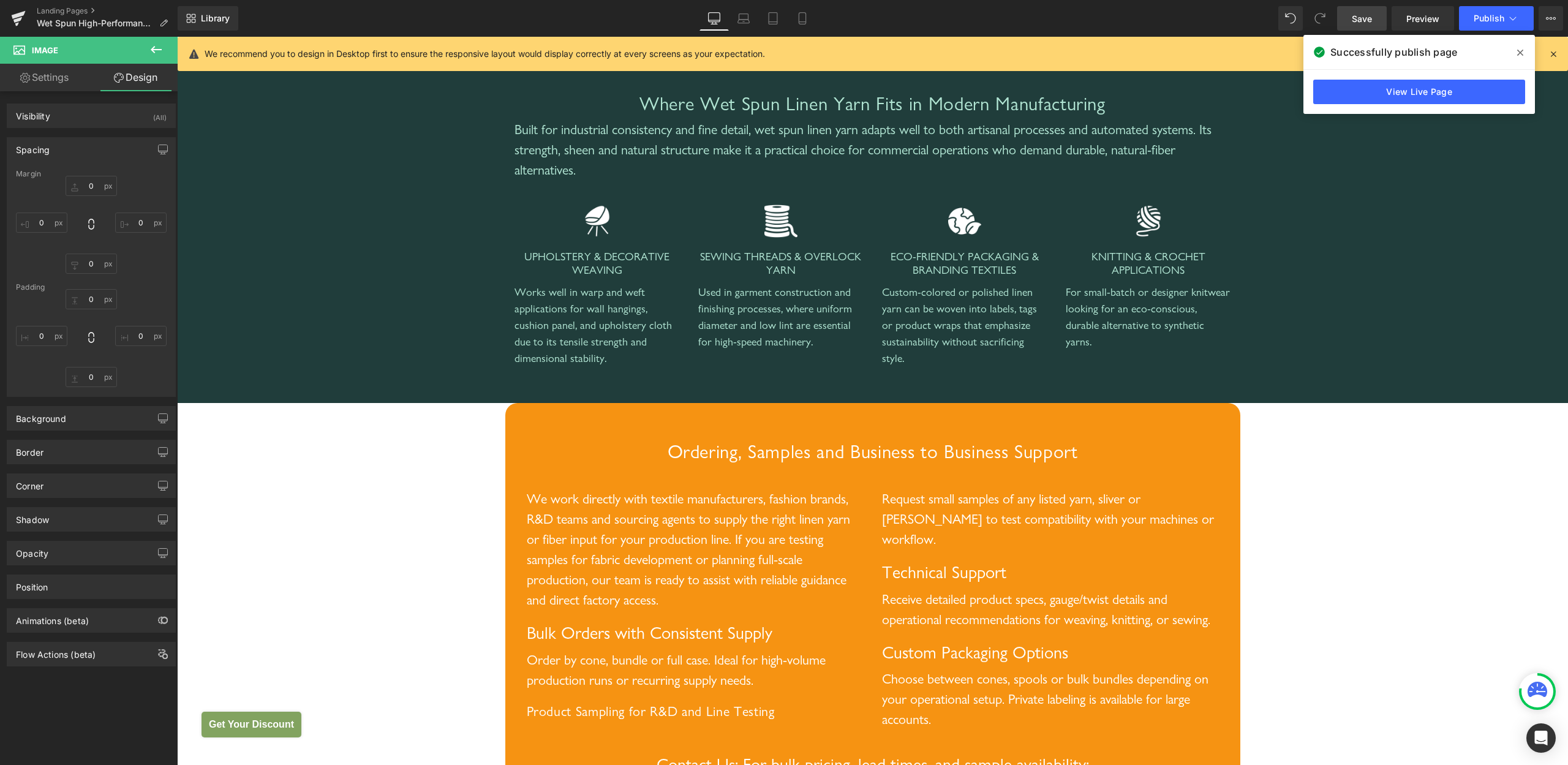
click at [1522, 57] on span at bounding box center [1520, 53] width 20 height 20
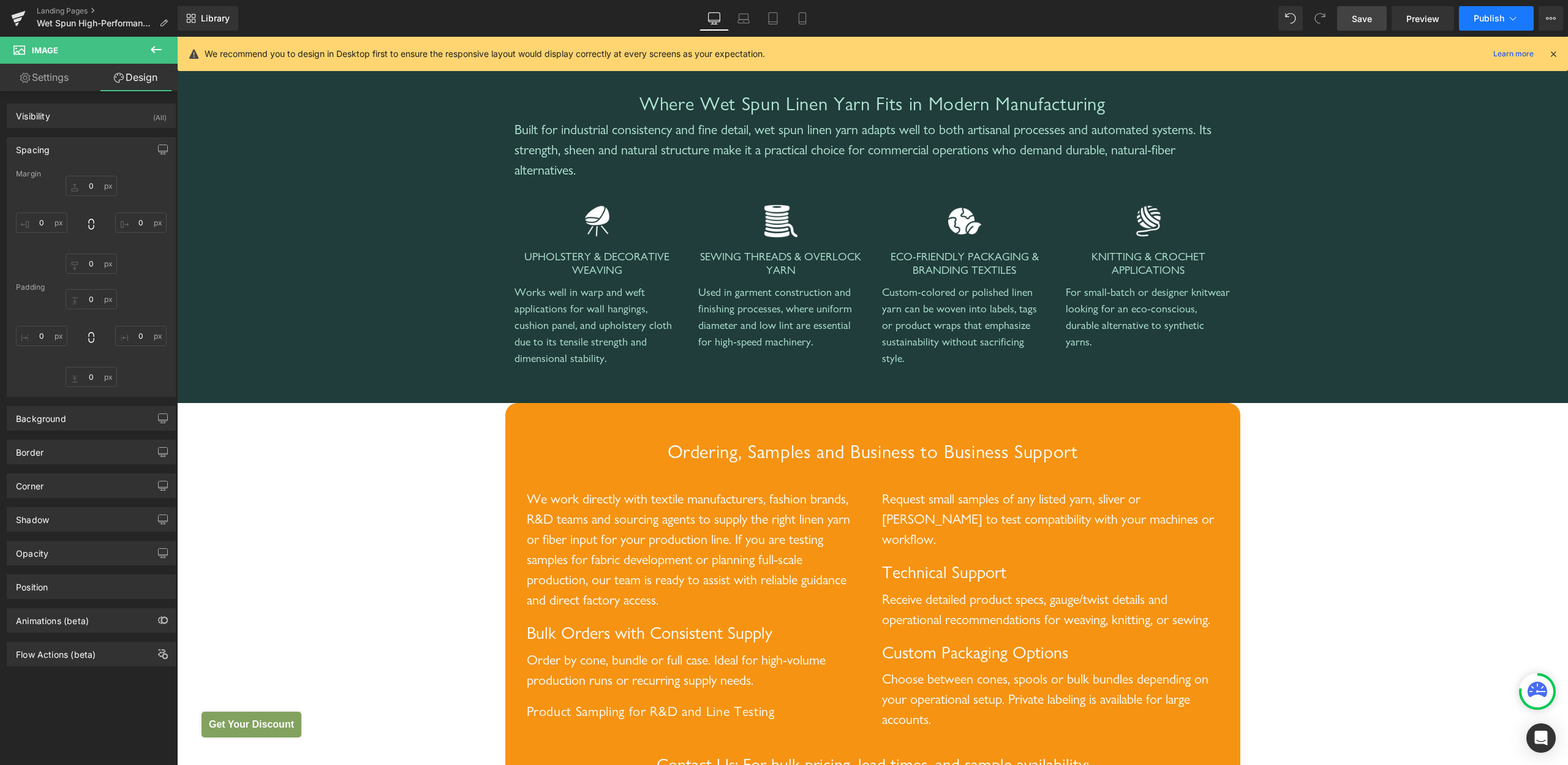
click at [1493, 20] on span "Publish" at bounding box center [1490, 19] width 31 height 10
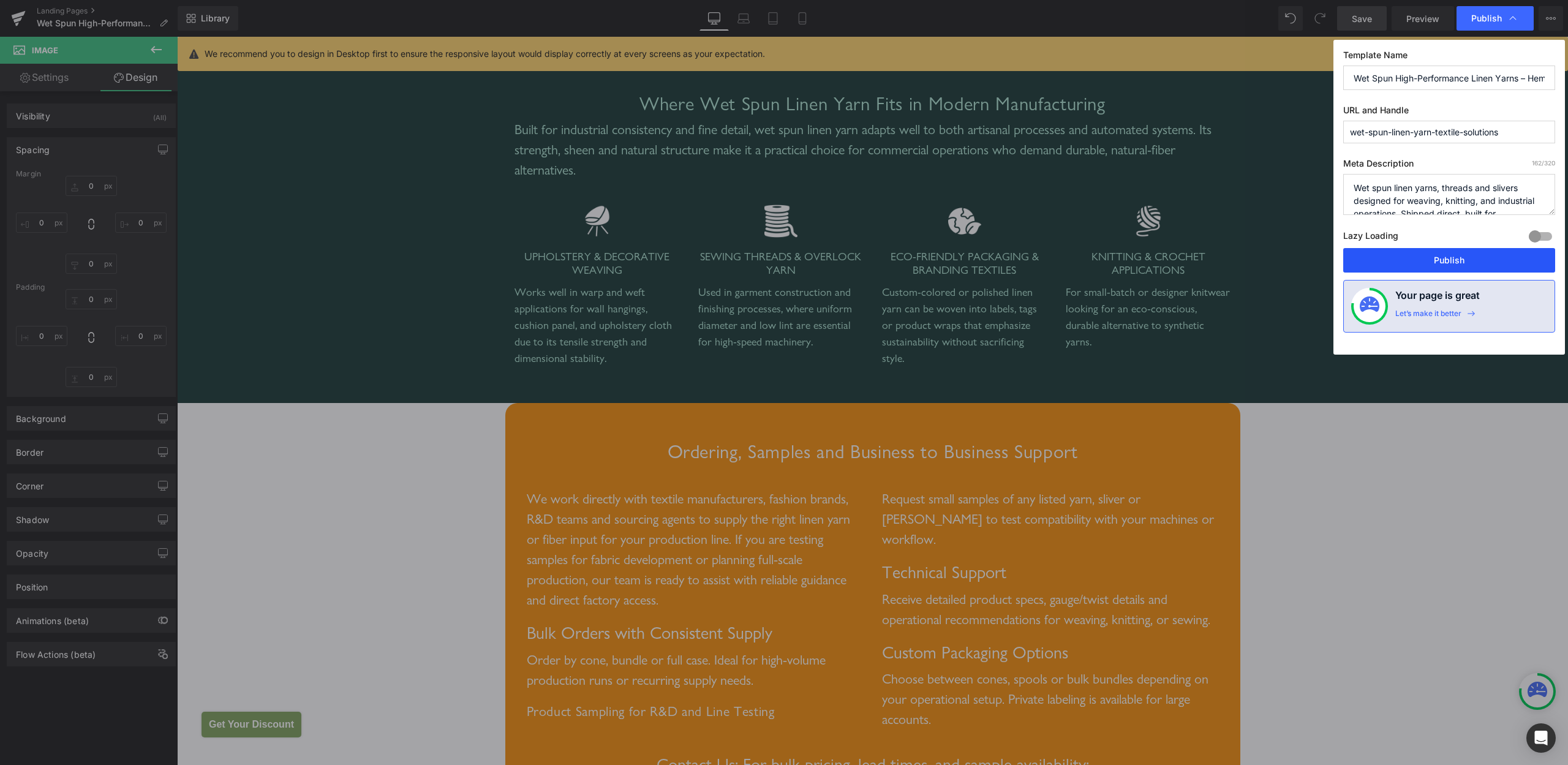
click at [1415, 253] on button "Publish" at bounding box center [1449, 261] width 212 height 25
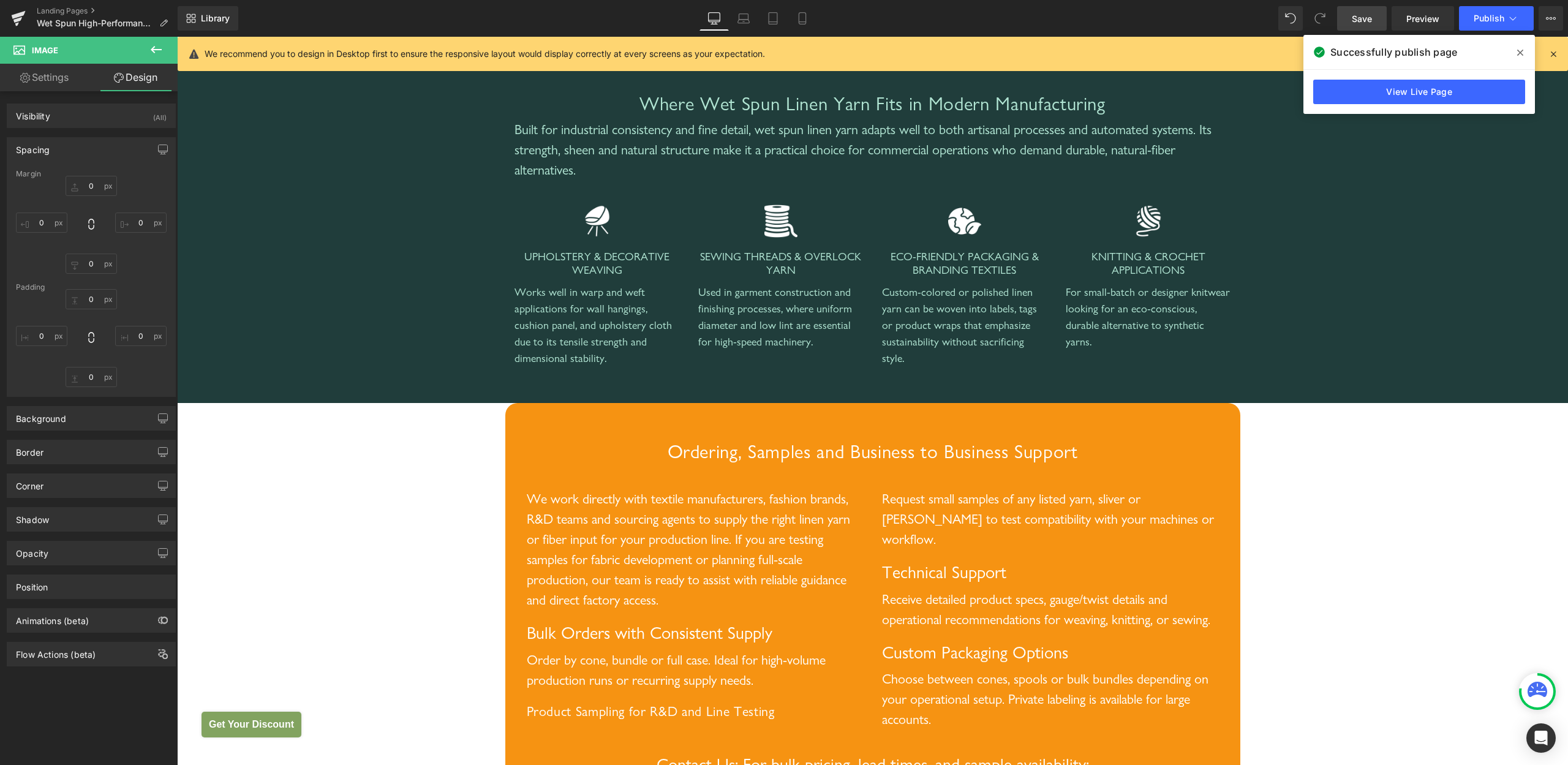
click at [1521, 50] on icon at bounding box center [1520, 53] width 6 height 10
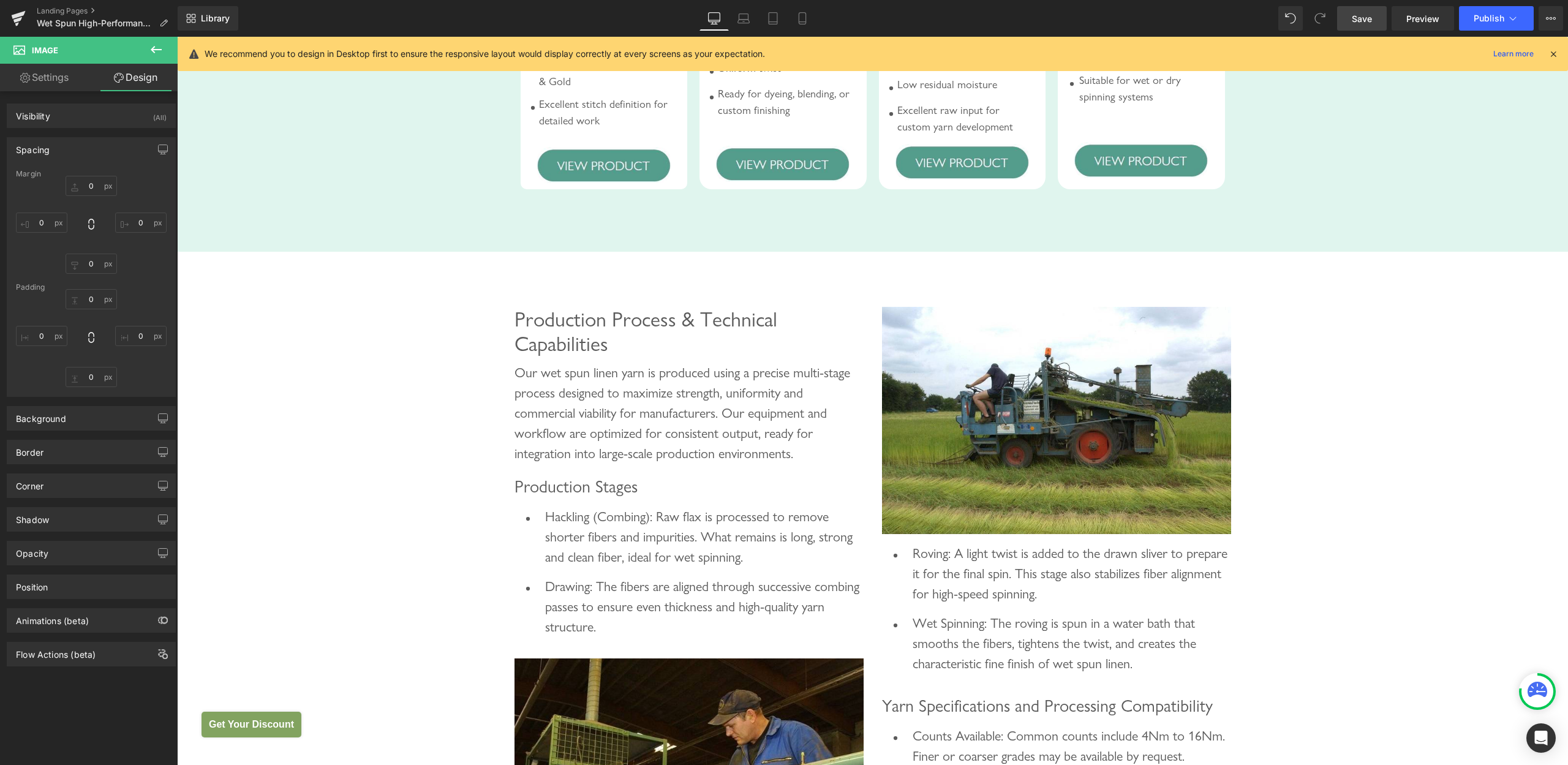
scroll to position [0, 0]
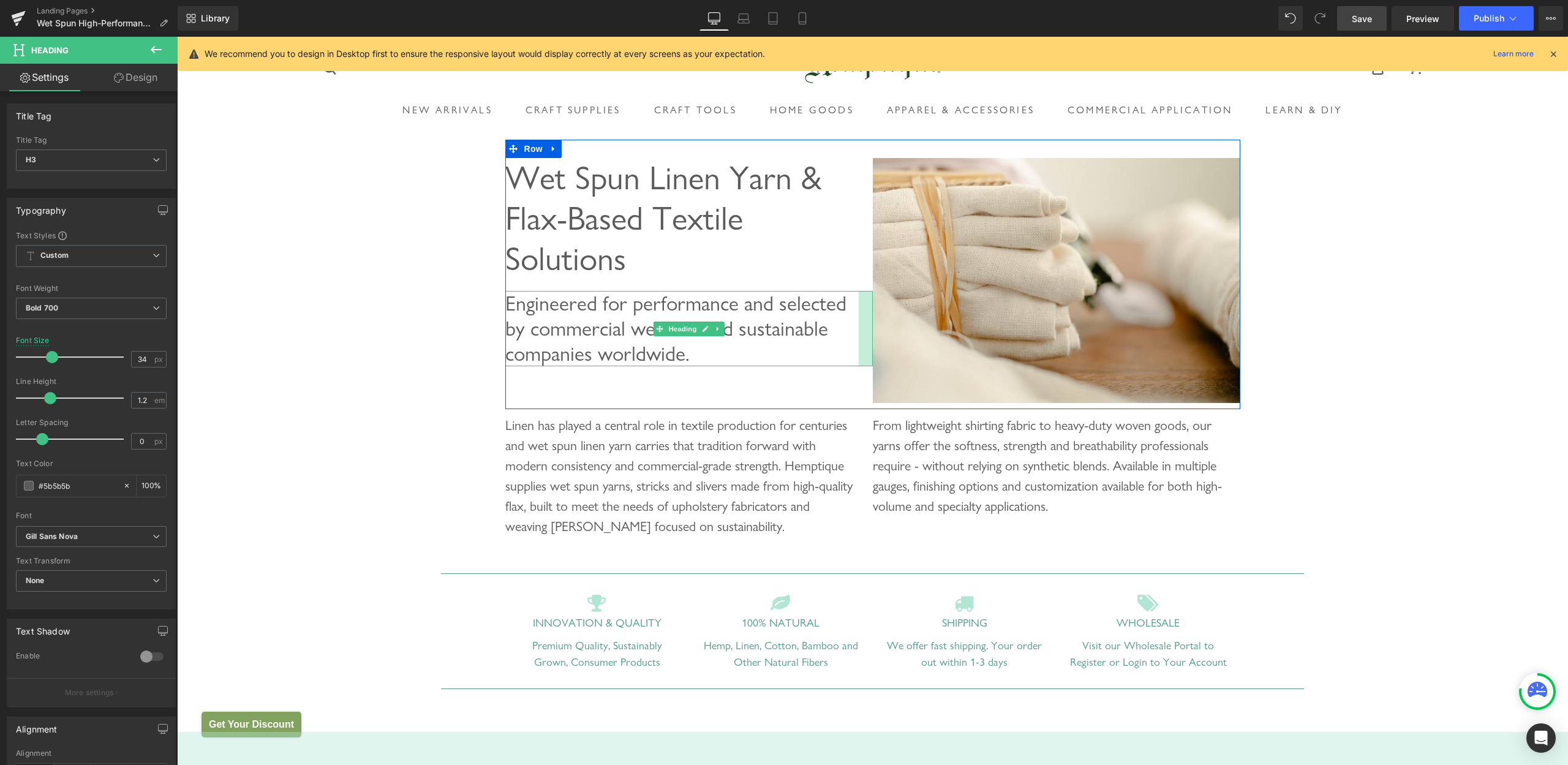
drag, startPoint x: 864, startPoint y: 312, endPoint x: 849, endPoint y: 312, distance: 15.0
click at [849, 312] on div "Engineered for performance and selected by commercial weavers and sustainable c…" at bounding box center [689, 328] width 368 height 75
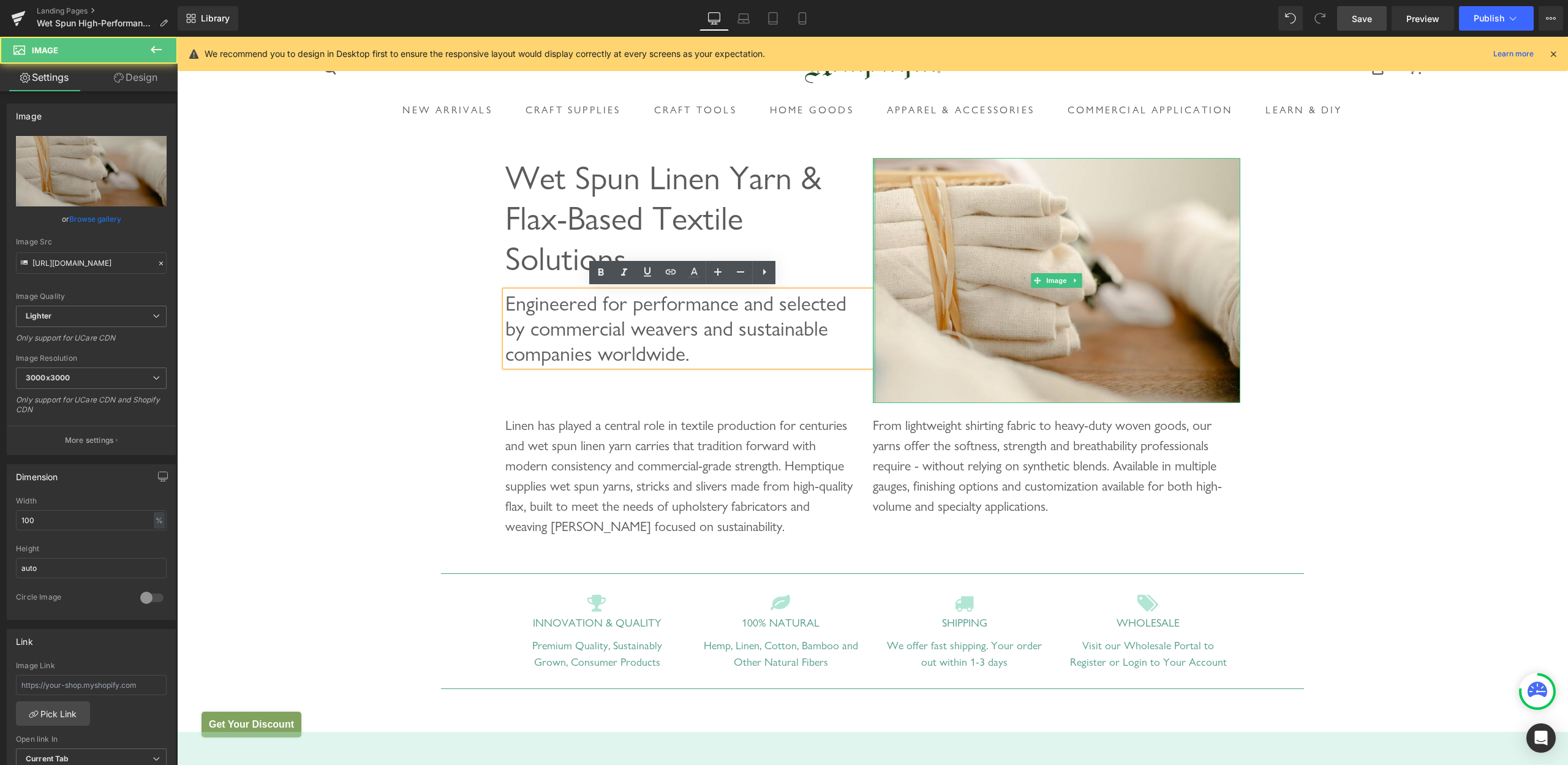
click at [866, 325] on div "Wet Spun Linen Yarn & Flax-Based Textile Solutions Heading Engineered for perfo…" at bounding box center [873, 274] width 735 height 269
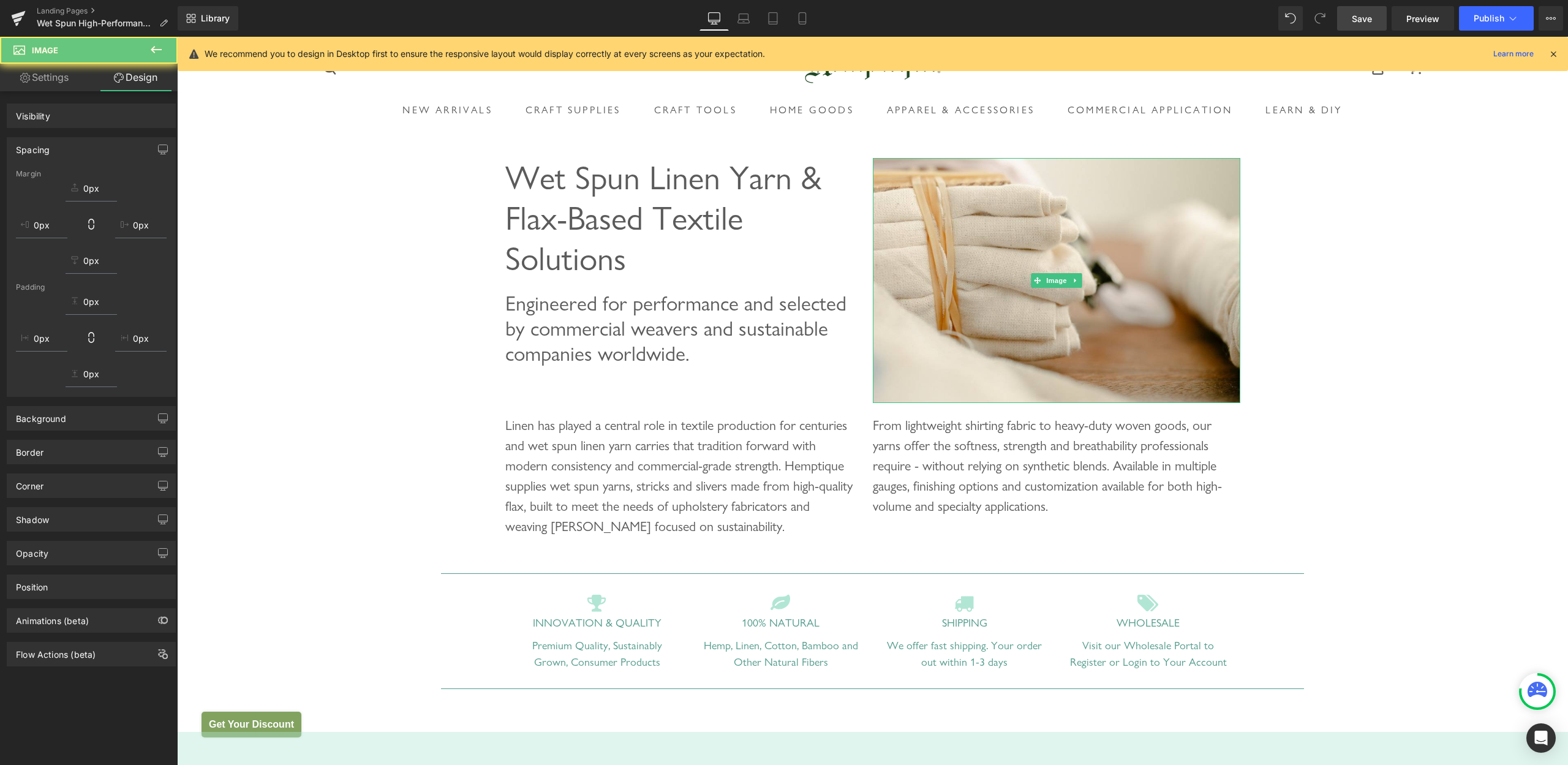
click at [859, 325] on div "Engineered for performance and selected by commercial weavers and sustainable c…" at bounding box center [689, 328] width 368 height 75
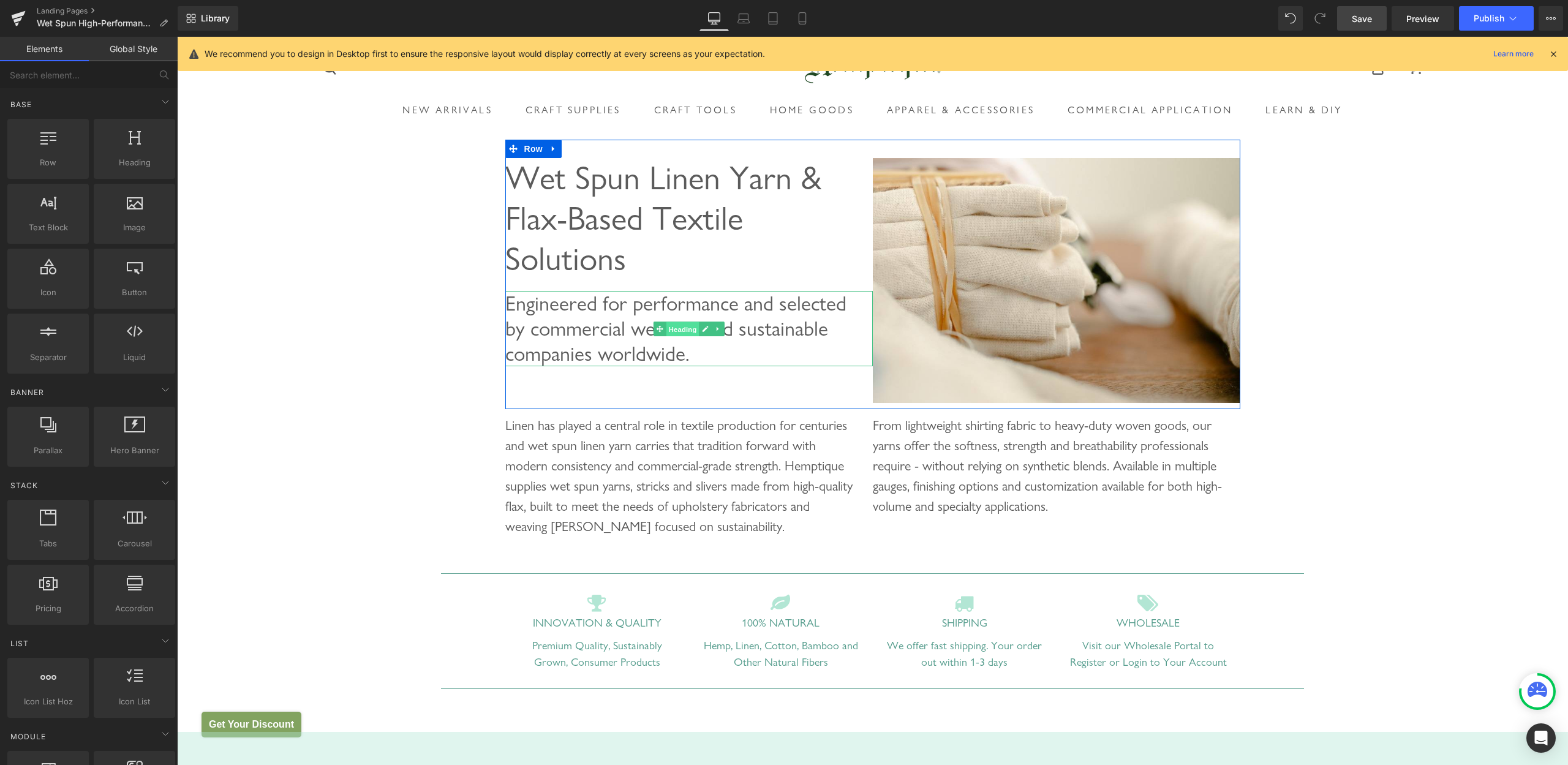
click at [668, 328] on span "Heading" at bounding box center [683, 329] width 33 height 15
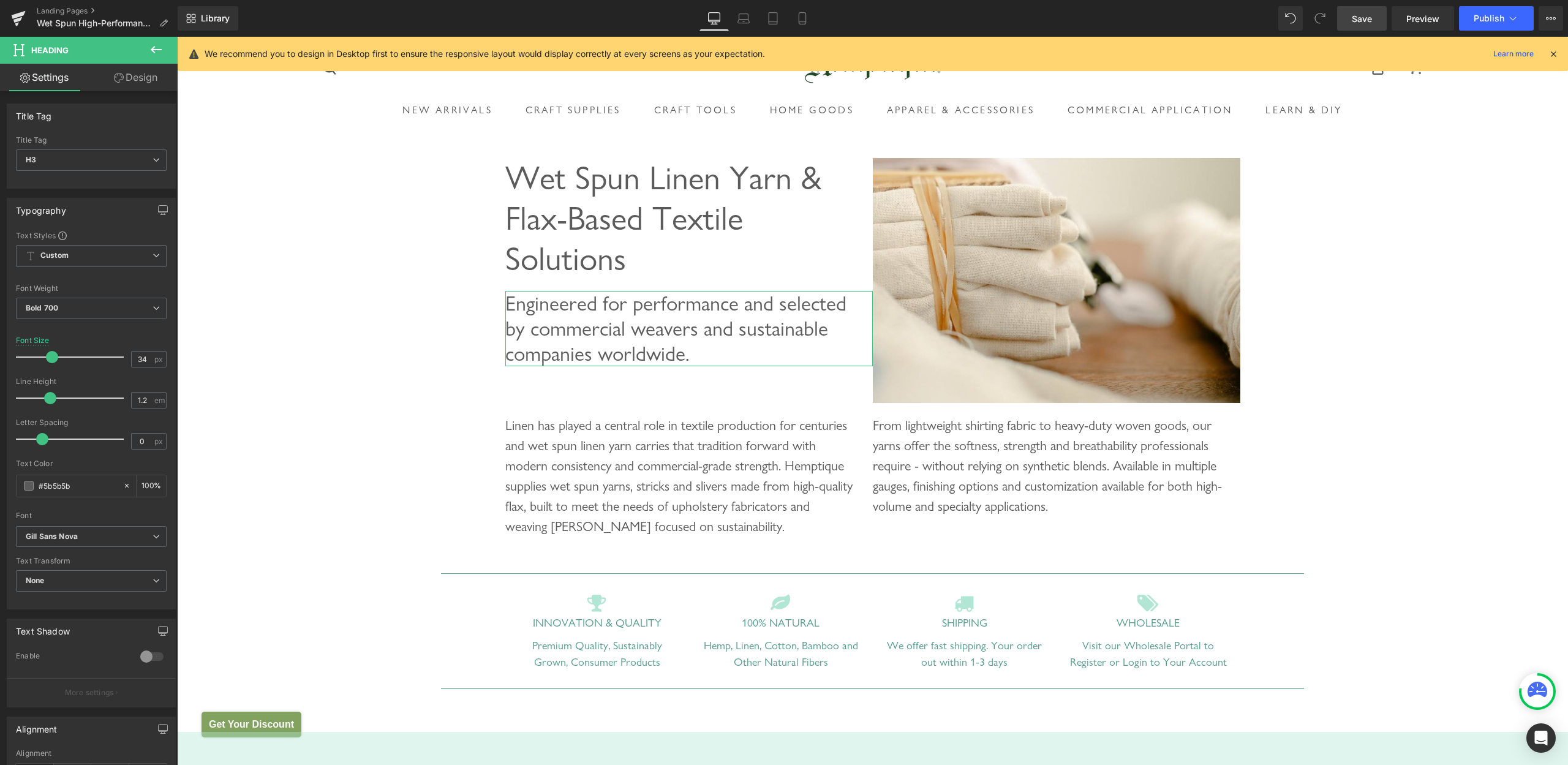
click at [138, 72] on link "Design" at bounding box center [136, 77] width 89 height 28
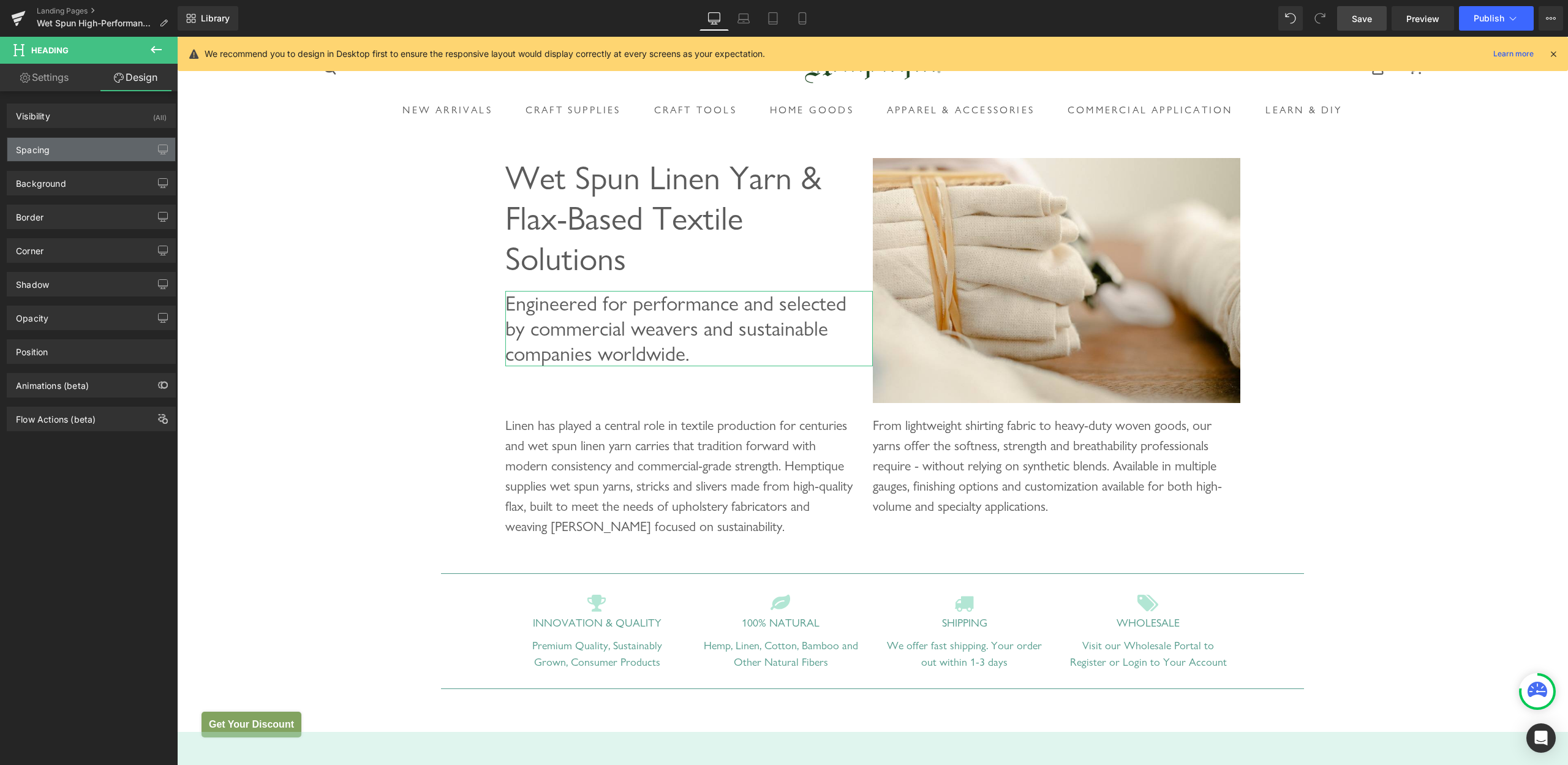
click at [88, 143] on div "Spacing" at bounding box center [91, 150] width 168 height 23
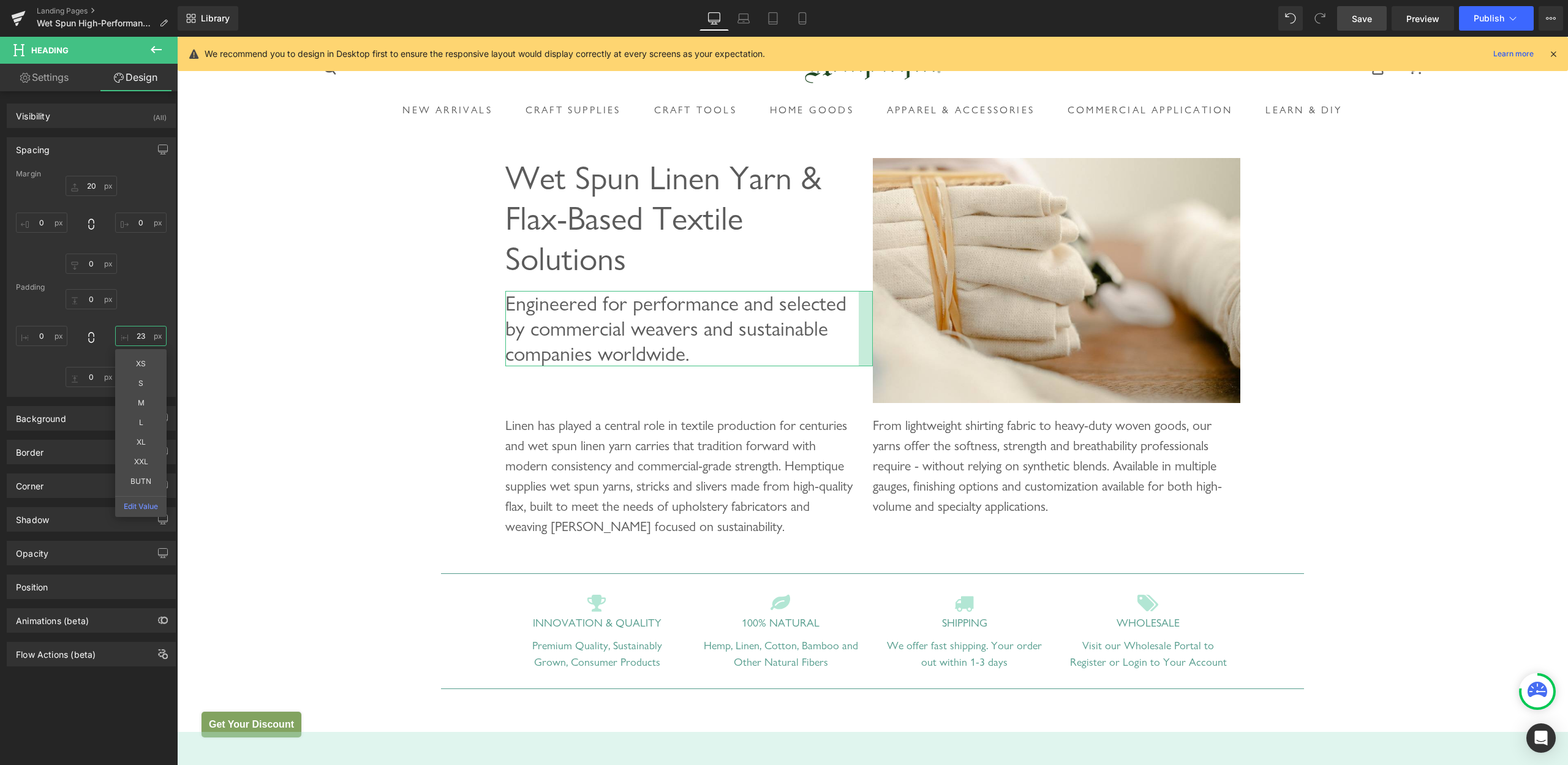
click at [133, 336] on input "23" at bounding box center [140, 336] width 51 height 20
click at [128, 337] on input "23" at bounding box center [140, 336] width 51 height 20
type input "2"
type input "30"
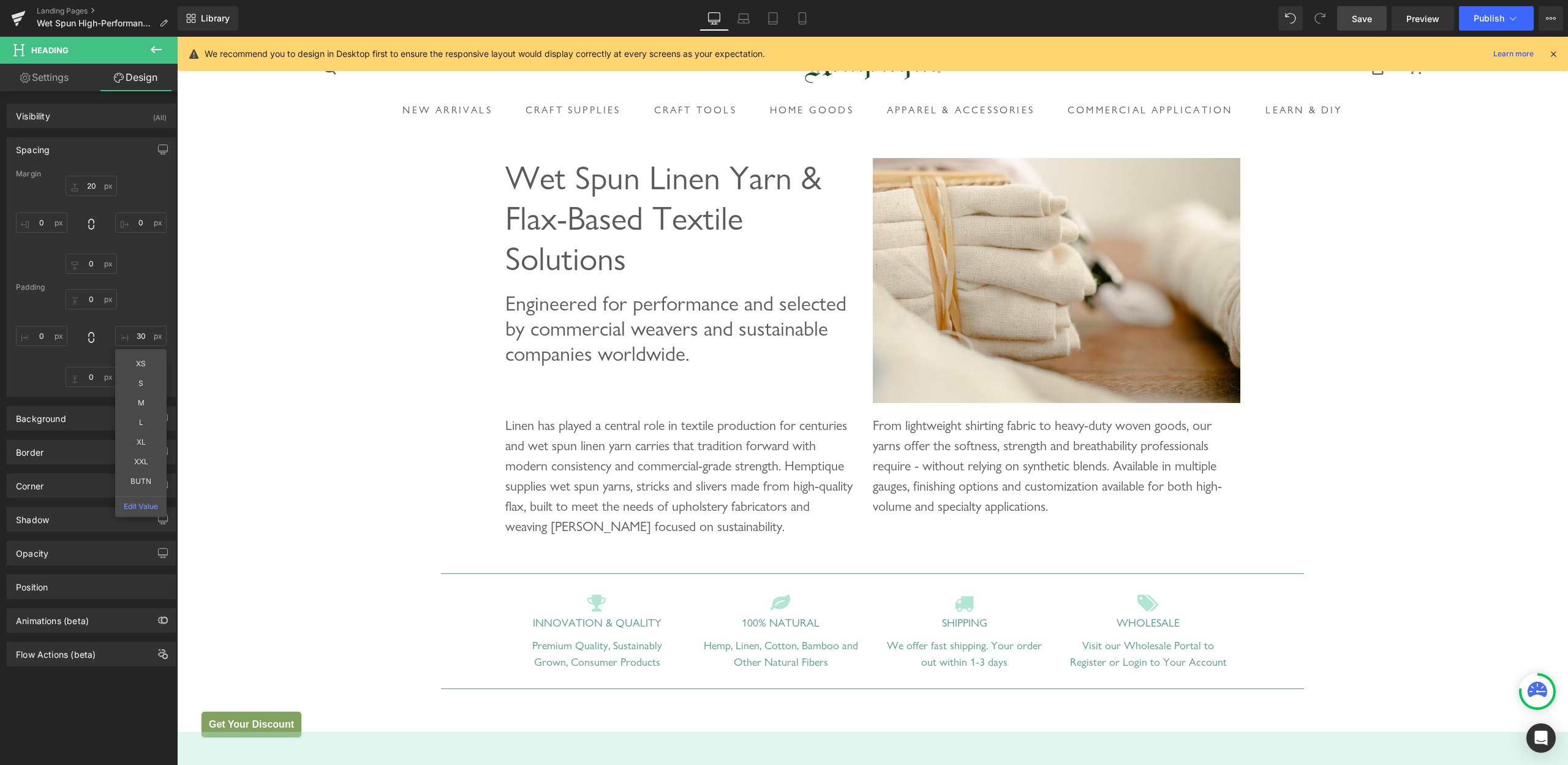
click at [1371, 19] on span "Save" at bounding box center [1362, 19] width 20 height 13
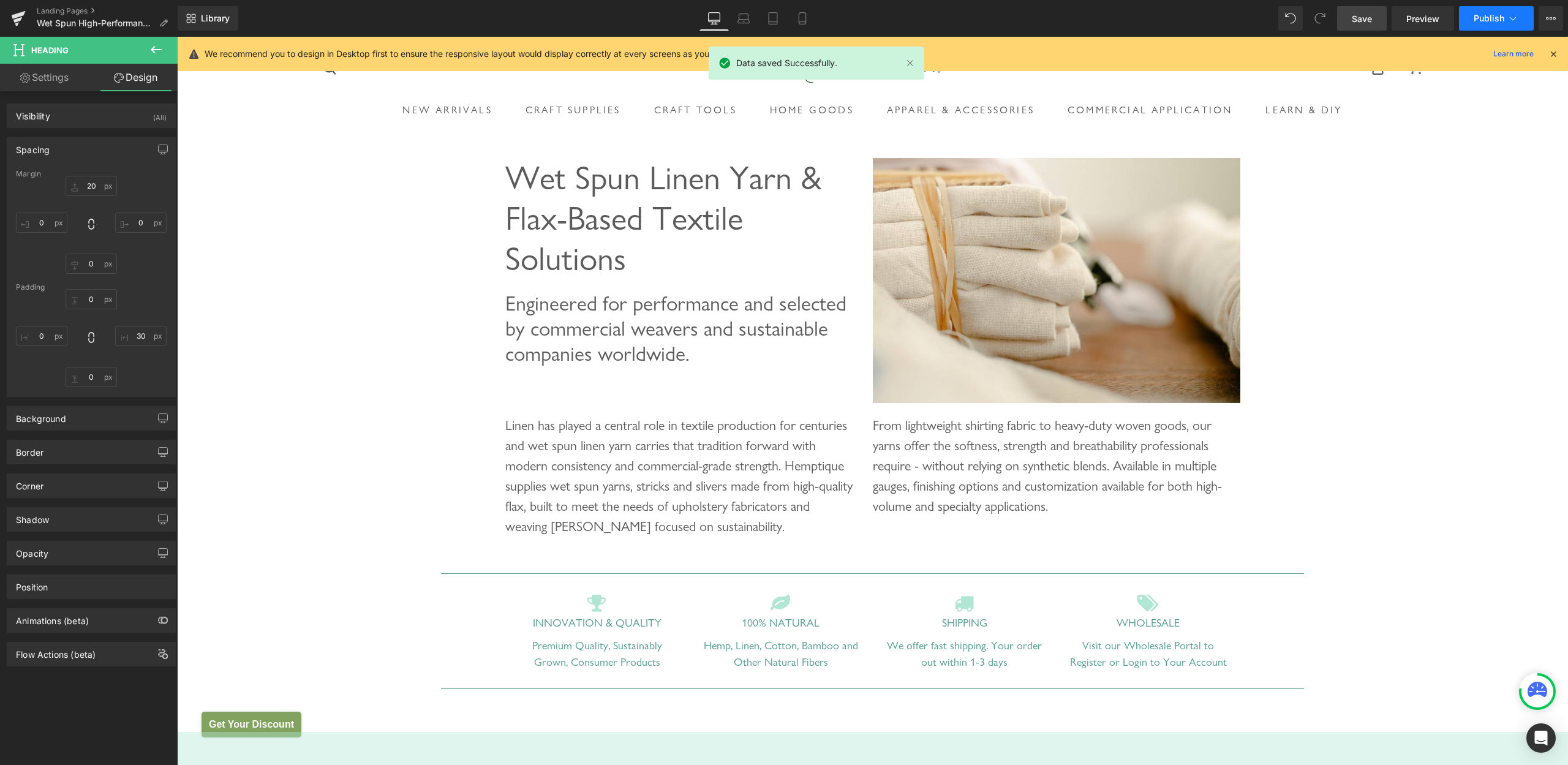
click at [1490, 20] on span "Publish" at bounding box center [1490, 19] width 31 height 10
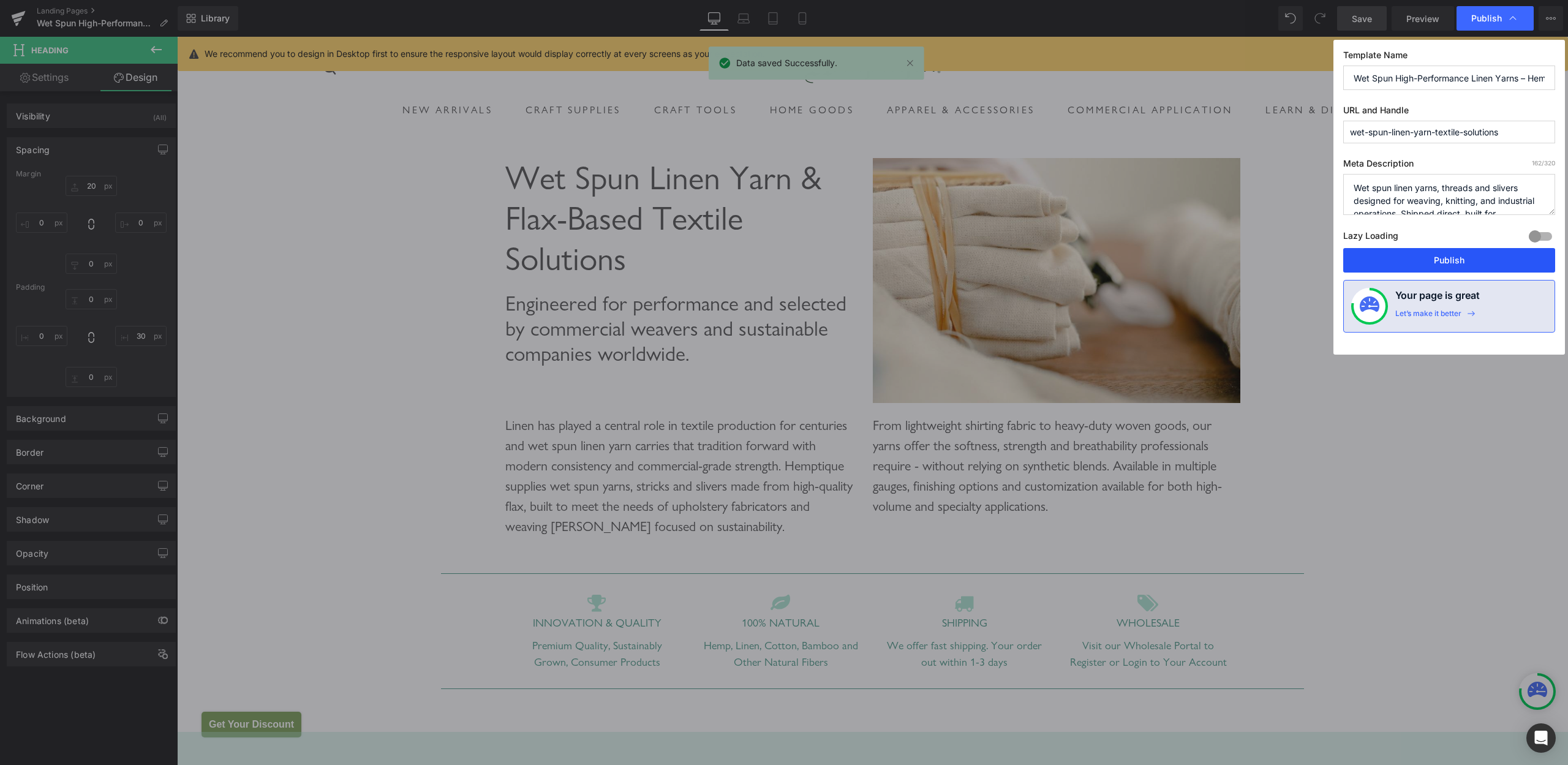
click at [1449, 261] on button "Publish" at bounding box center [1449, 261] width 212 height 25
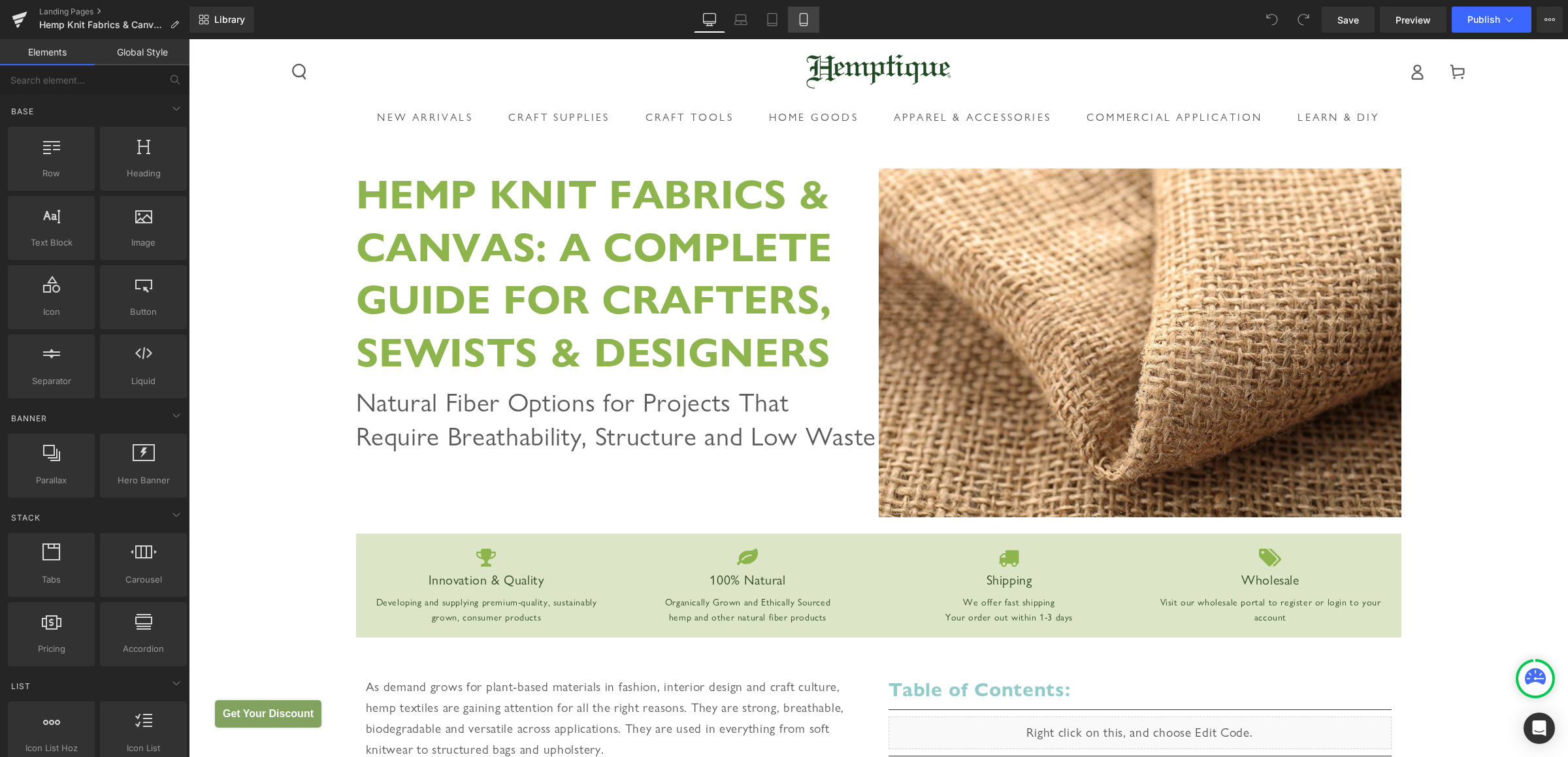
click at [804, 16] on icon at bounding box center [804, 20] width 13 height 13
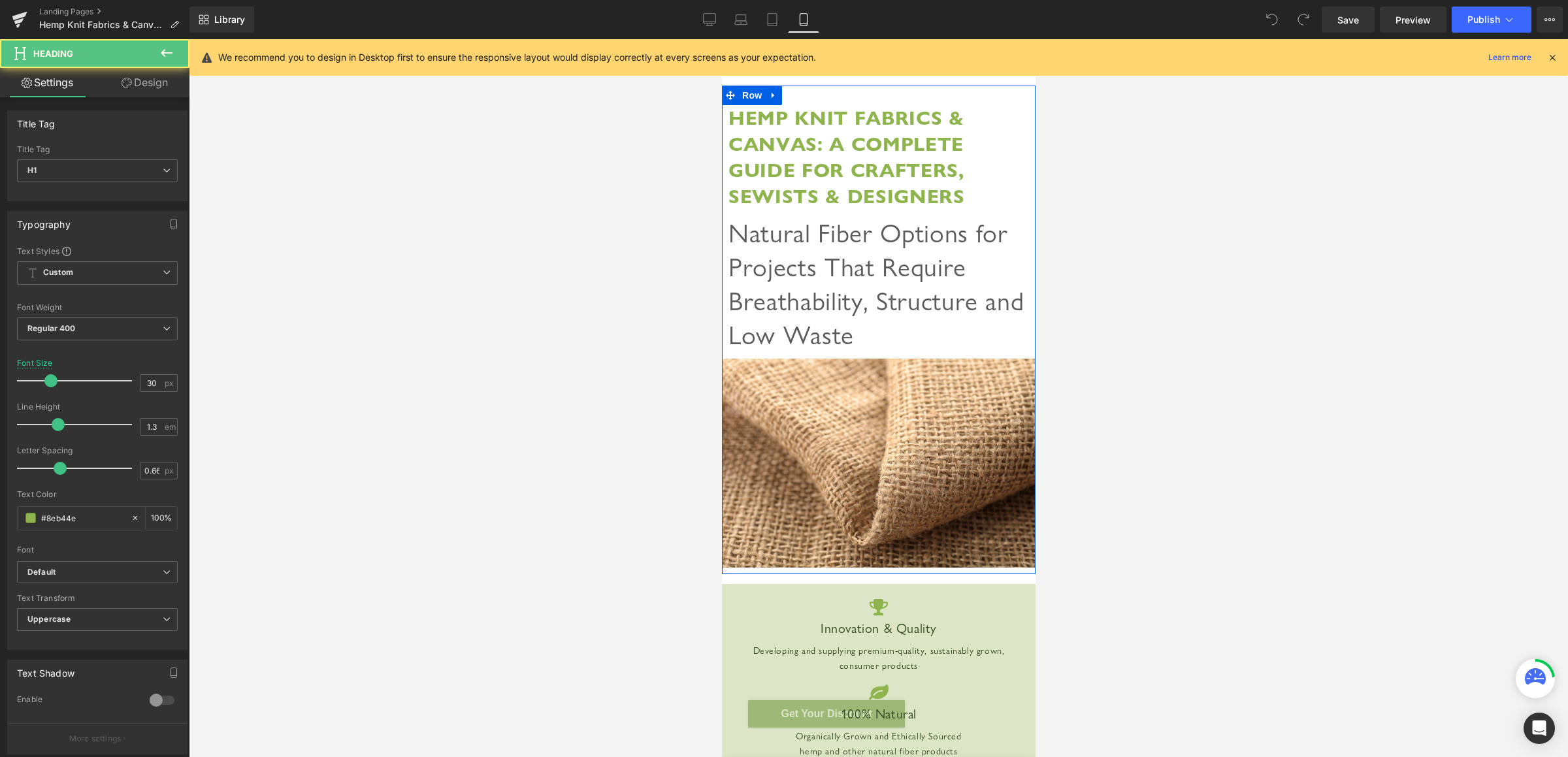
click at [833, 144] on strong "Hemp Knit Fabrics & Canvas: A Complete Guide for Crafters, Sewists & Designers" at bounding box center [846, 157] width 237 height 103
click at [787, 234] on h2 "Natural Fiber Options for Projects That Require Breathability, Structure and Lo…" at bounding box center [878, 284] width 300 height 136
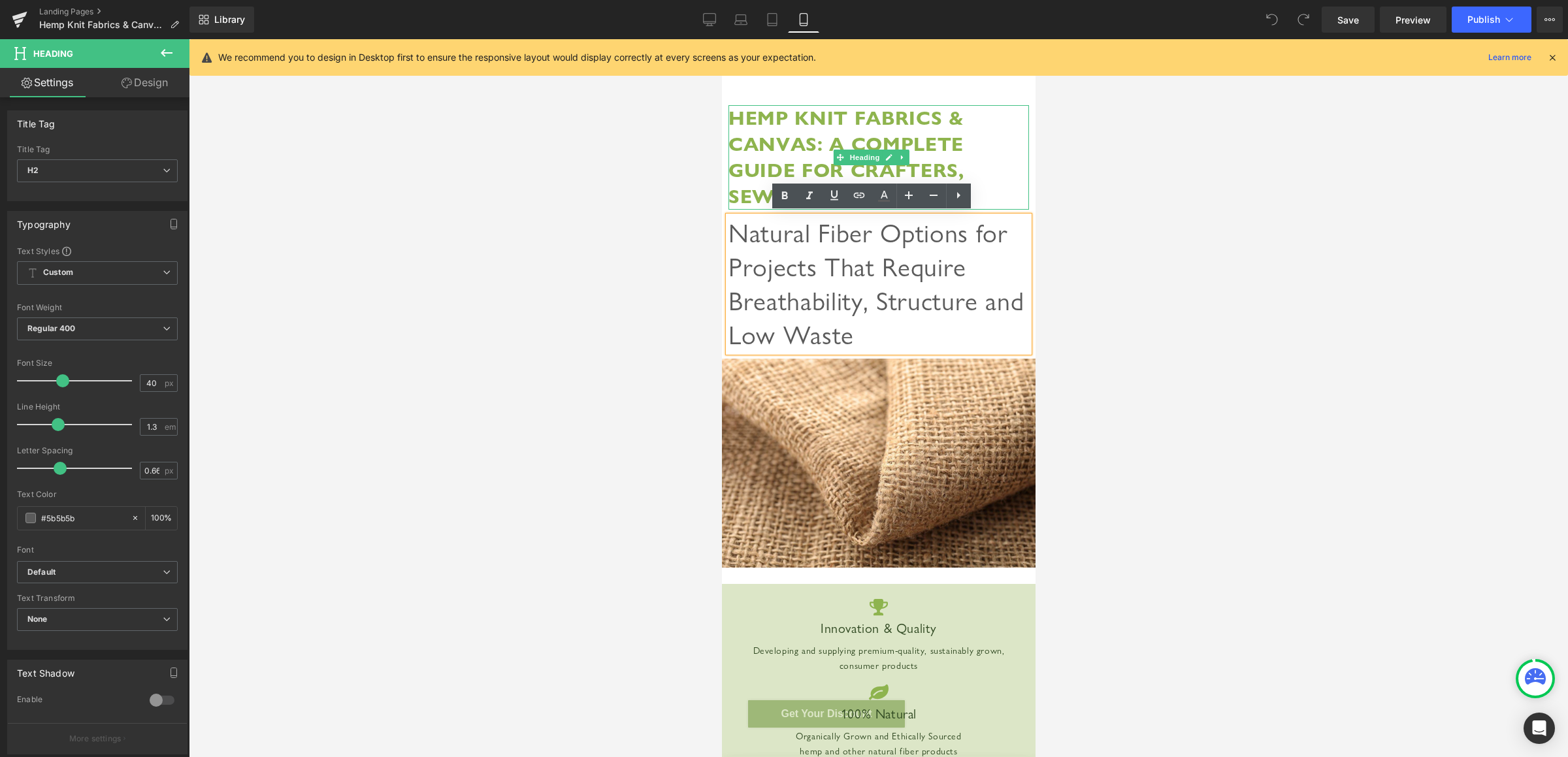
click at [784, 112] on strong "Hemp Knit Fabrics & Canvas: A Complete Guide for Crafters, Sewists & Designers" at bounding box center [846, 157] width 237 height 103
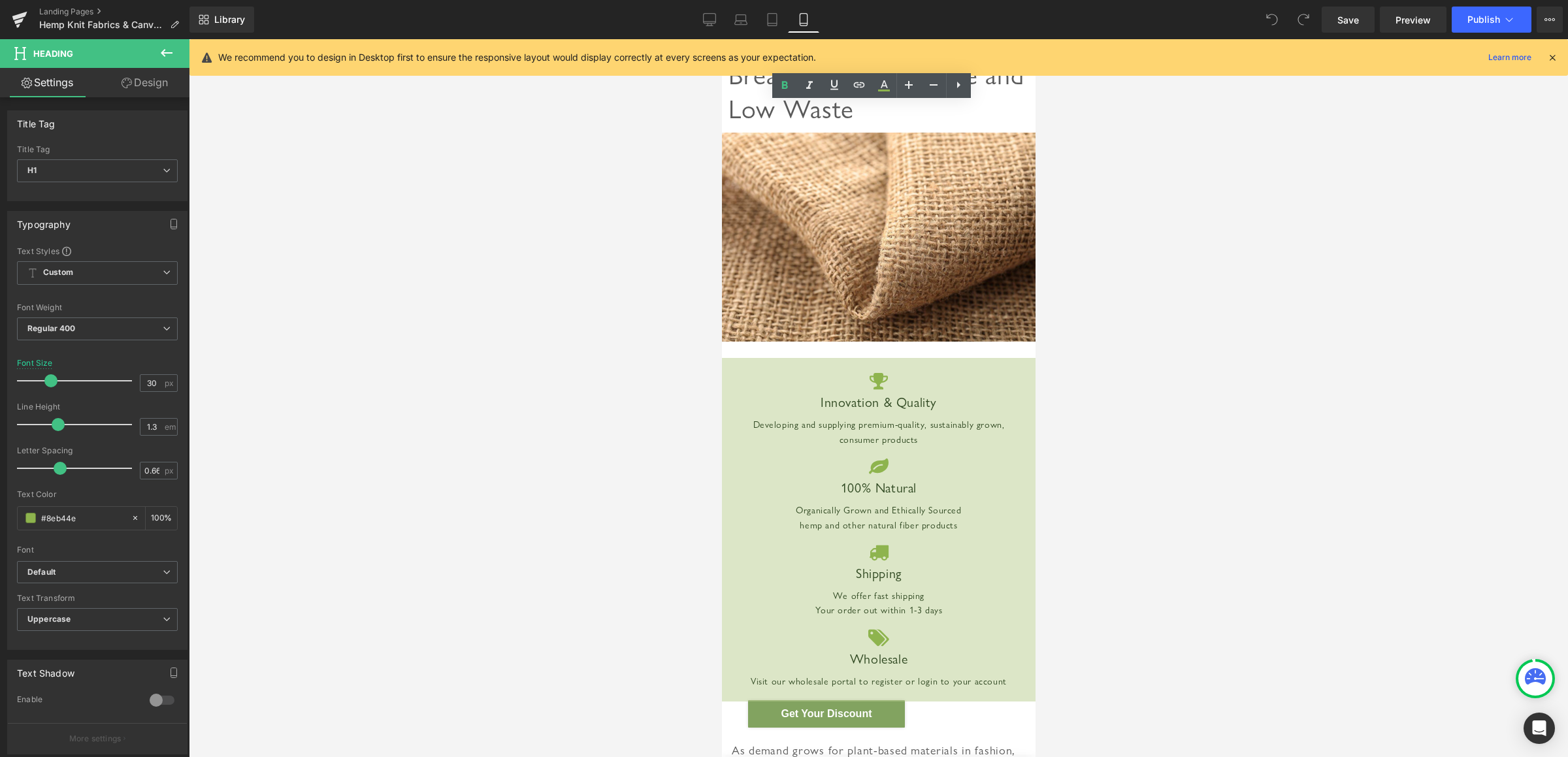
scroll to position [412, 0]
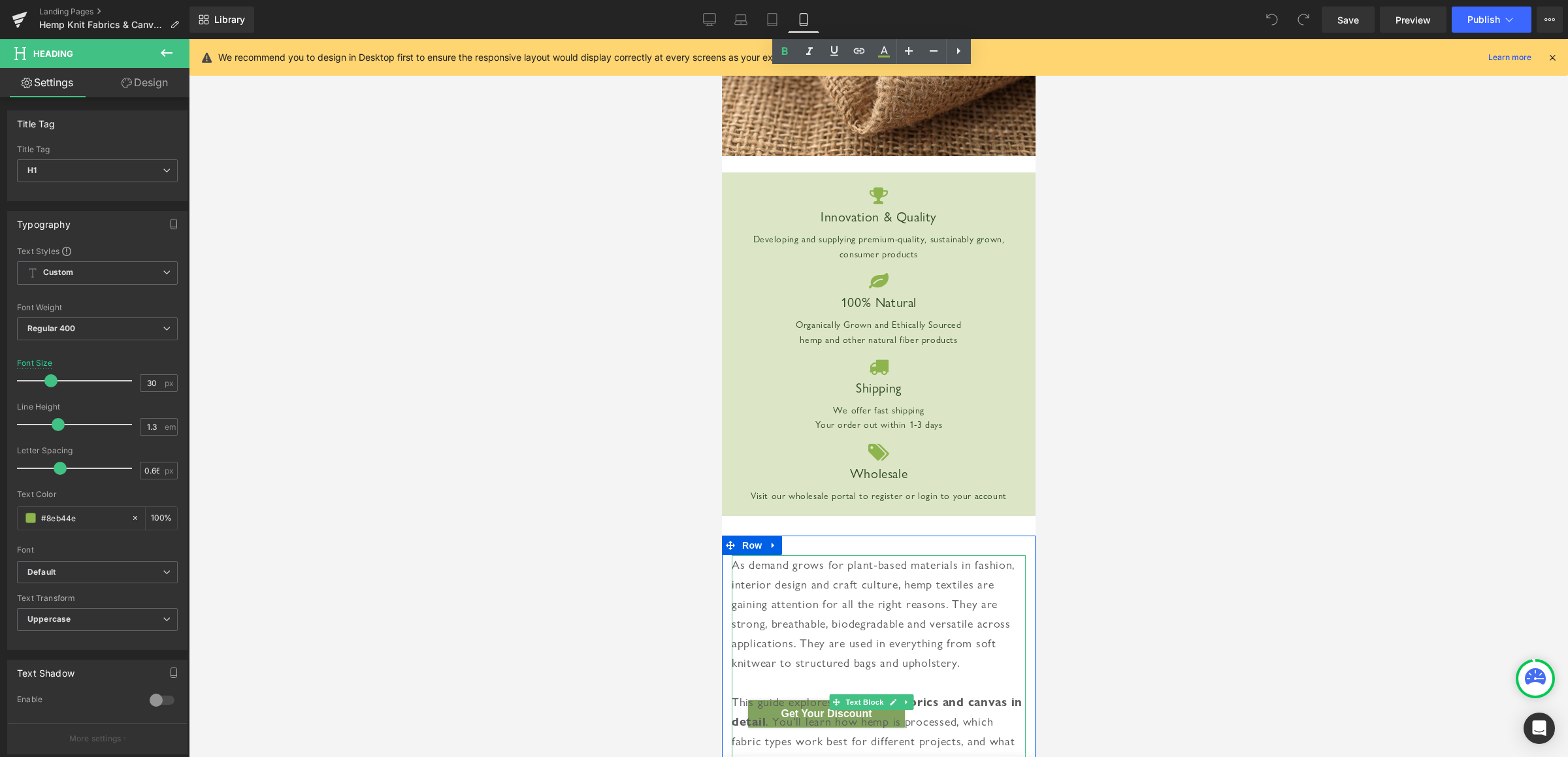
click at [860, 607] on div "As demand grows for plant-based materials in fashion, interior design and craft…" at bounding box center [878, 614] width 294 height 117
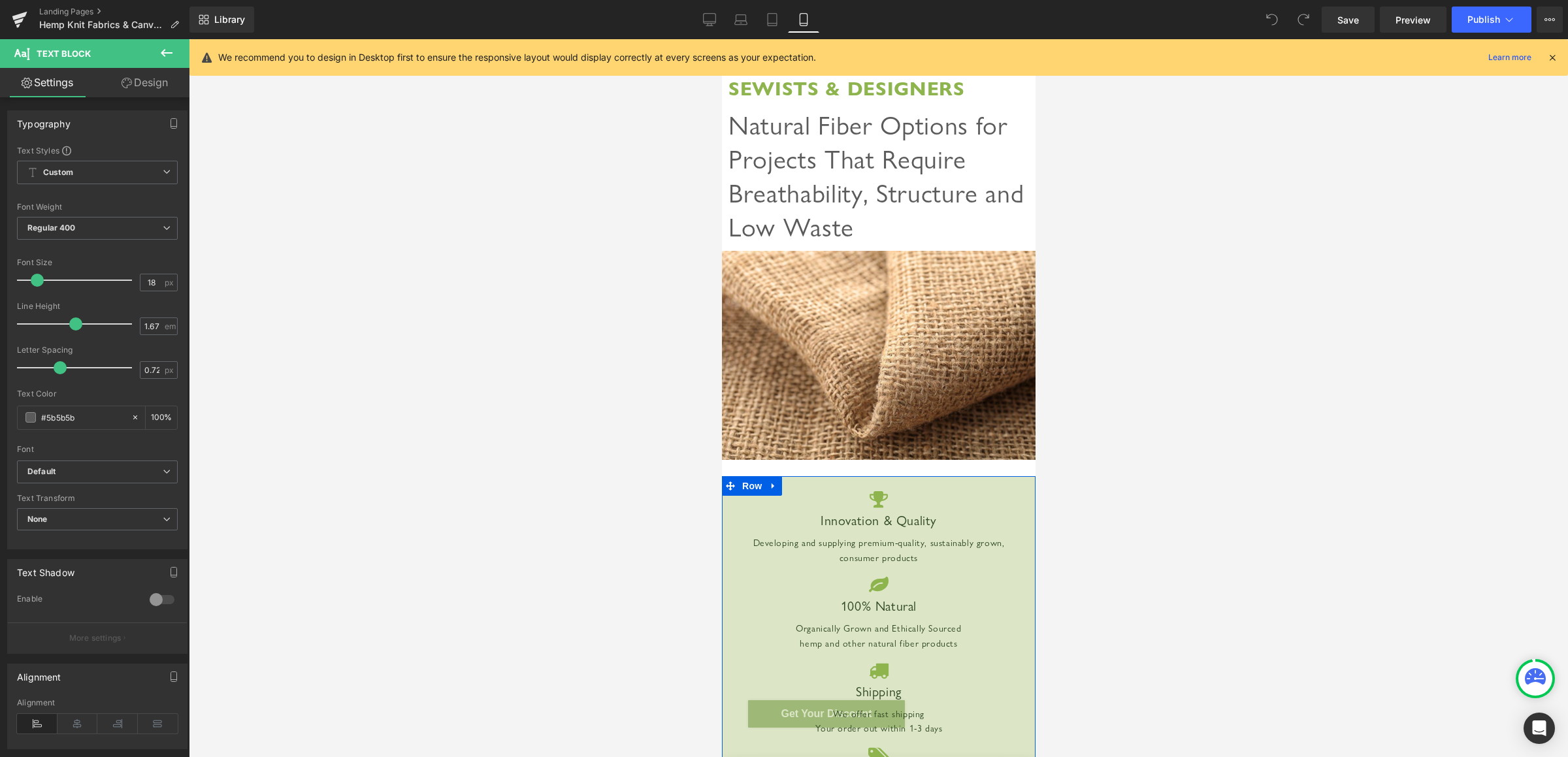
scroll to position [0, 0]
